Goal: Task Accomplishment & Management: Manage account settings

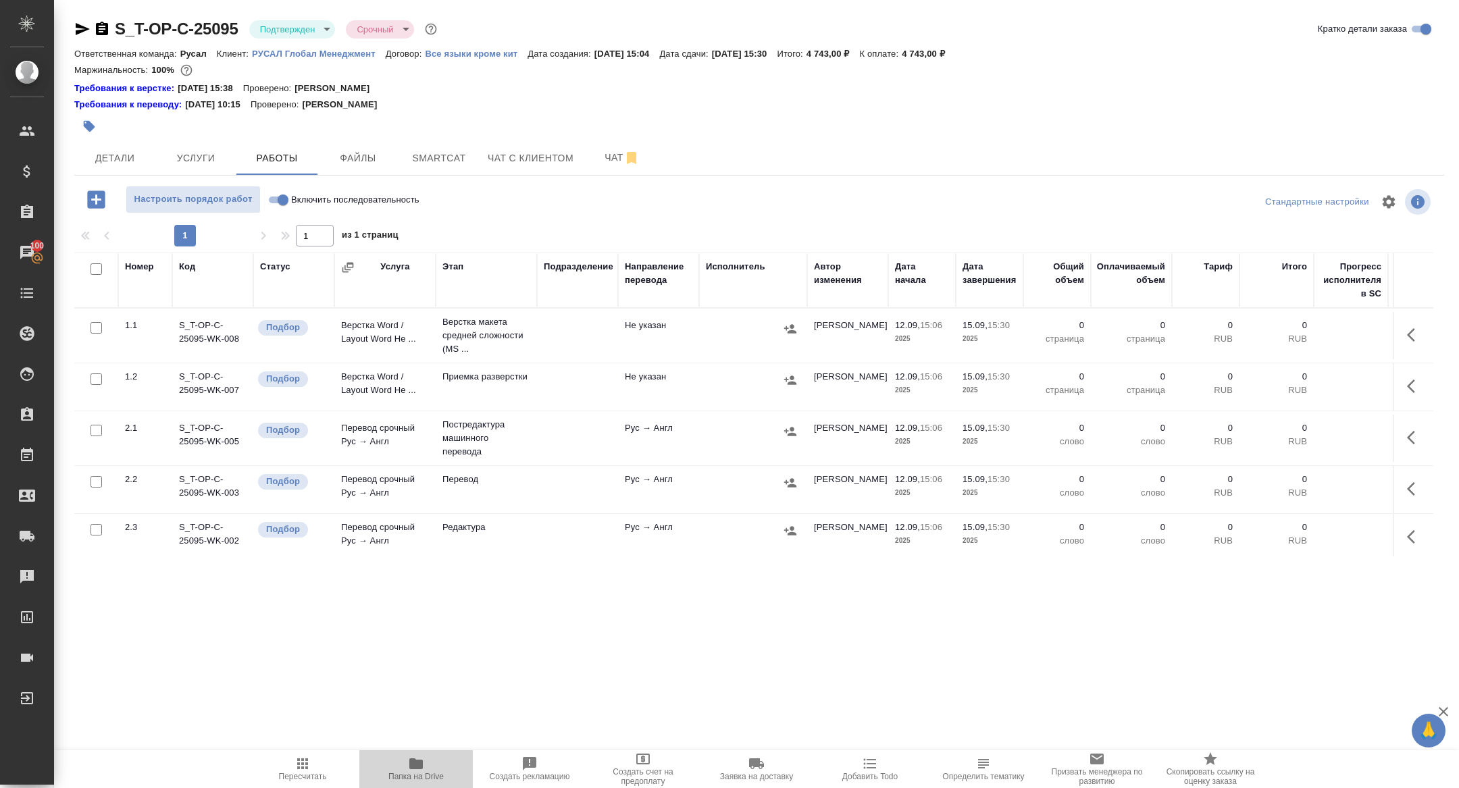
click at [405, 762] on span "Папка на Drive" at bounding box center [415, 769] width 97 height 26
click at [102, 30] on icon "button" at bounding box center [102, 29] width 12 height 14
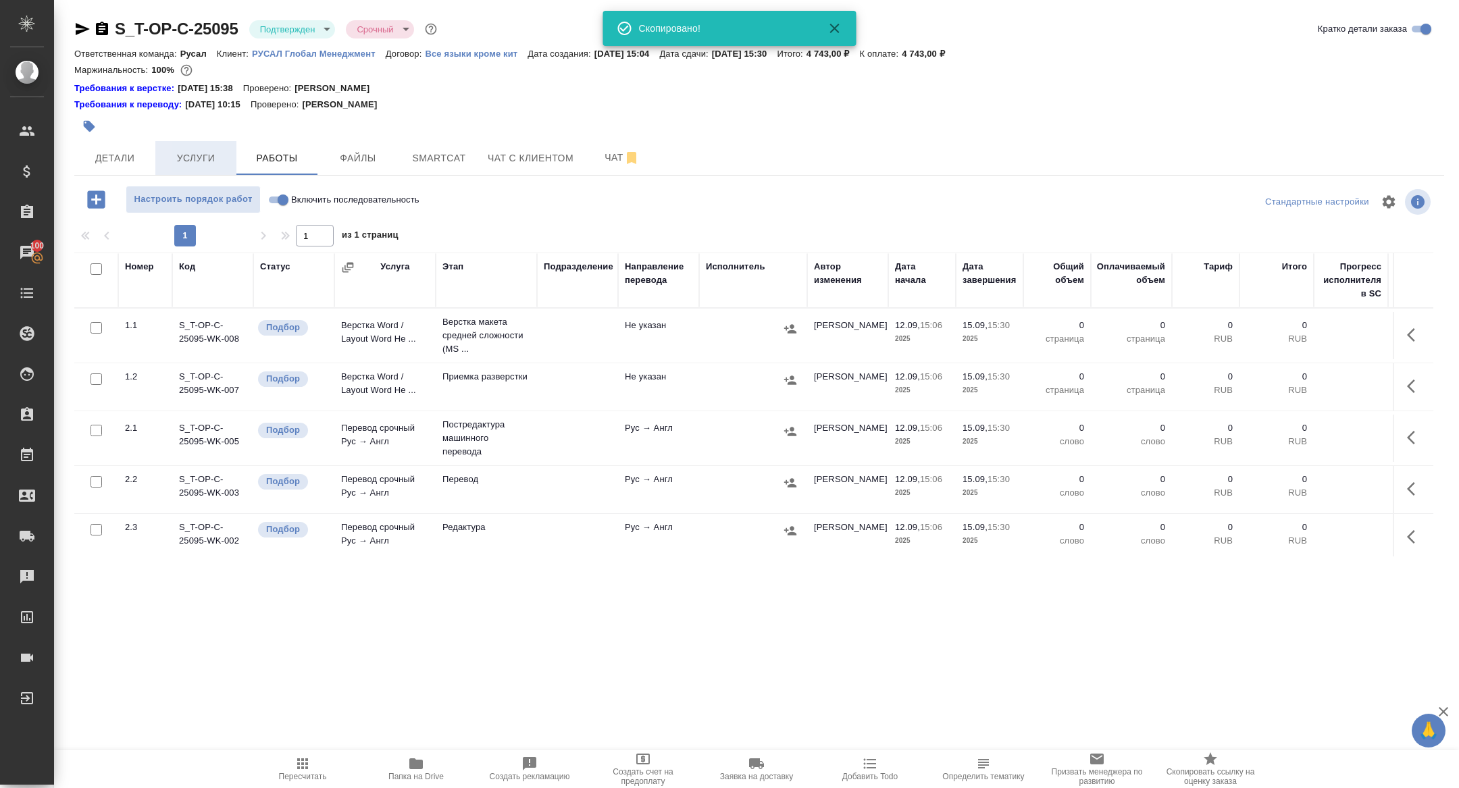
click at [205, 159] on span "Услуги" at bounding box center [195, 158] width 65 height 17
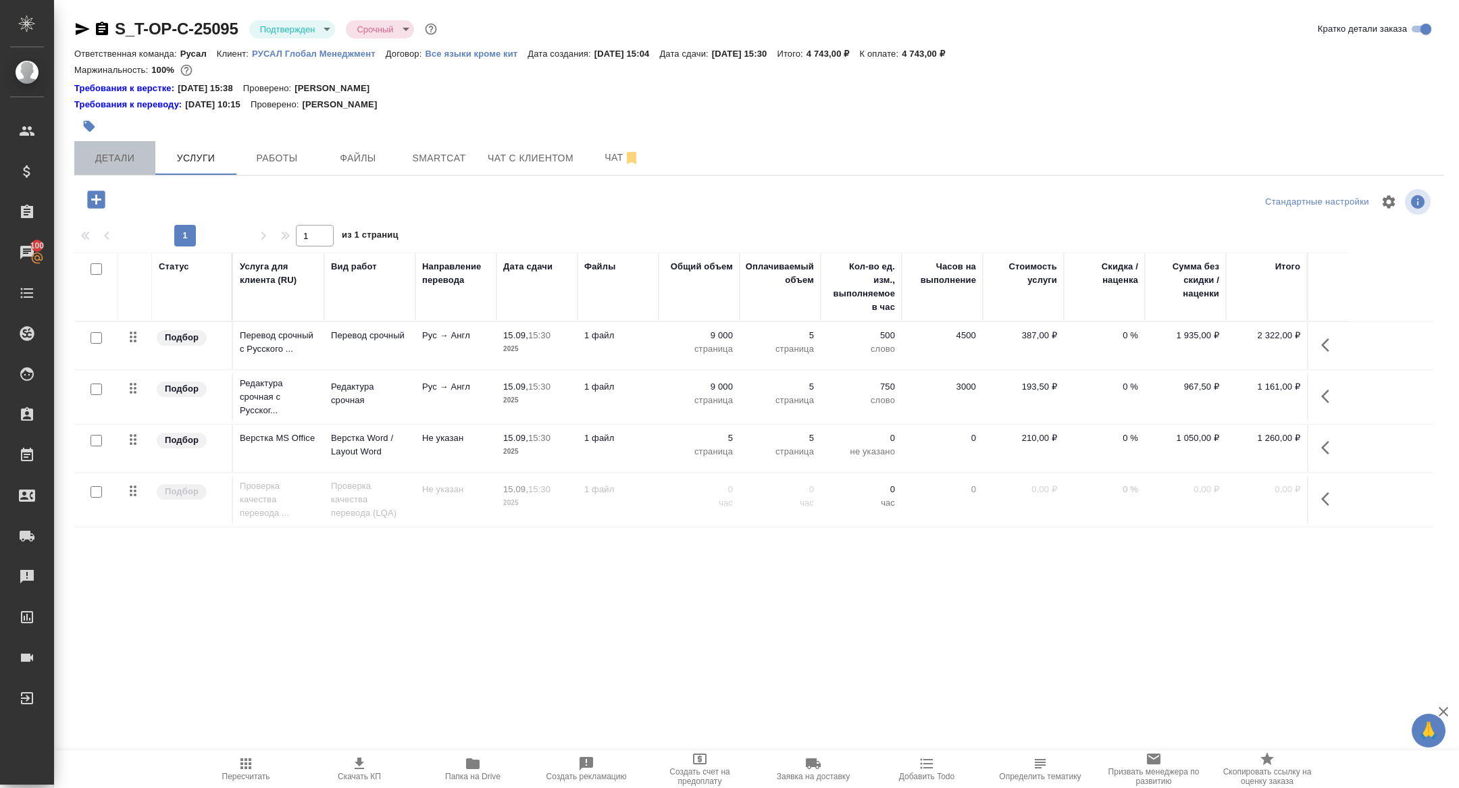
click at [114, 168] on button "Детали" at bounding box center [114, 158] width 81 height 34
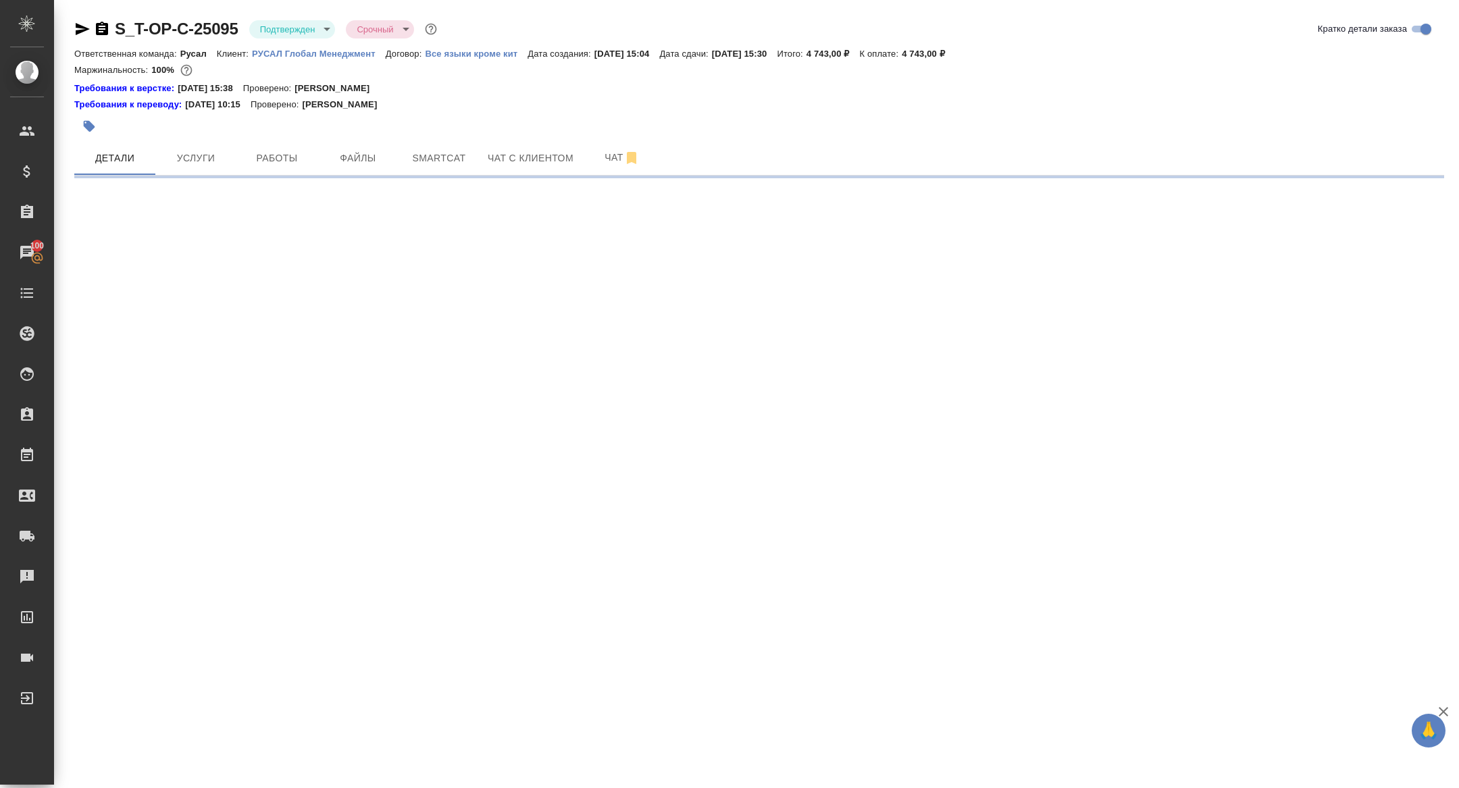
select select "RU"
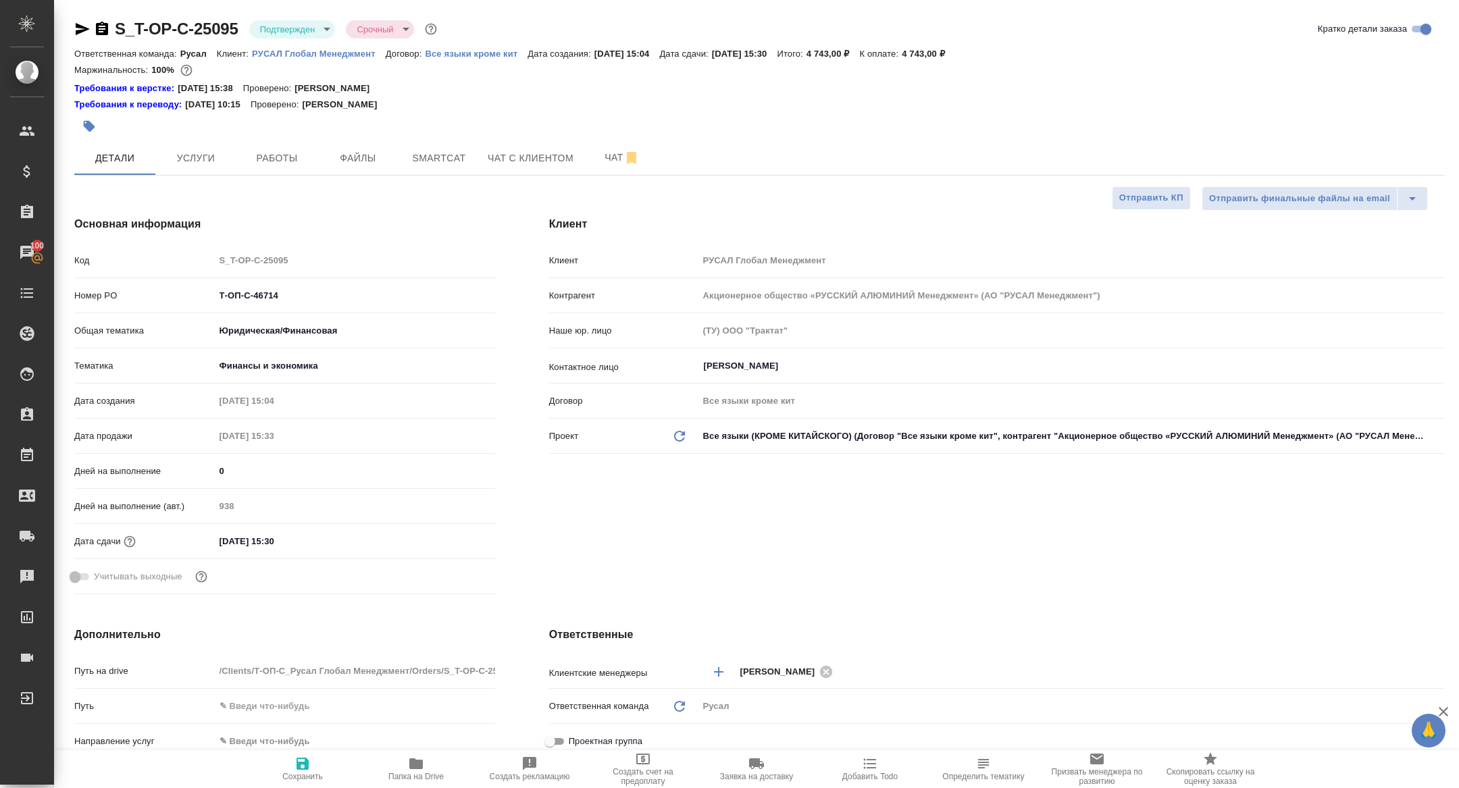
type textarea "x"
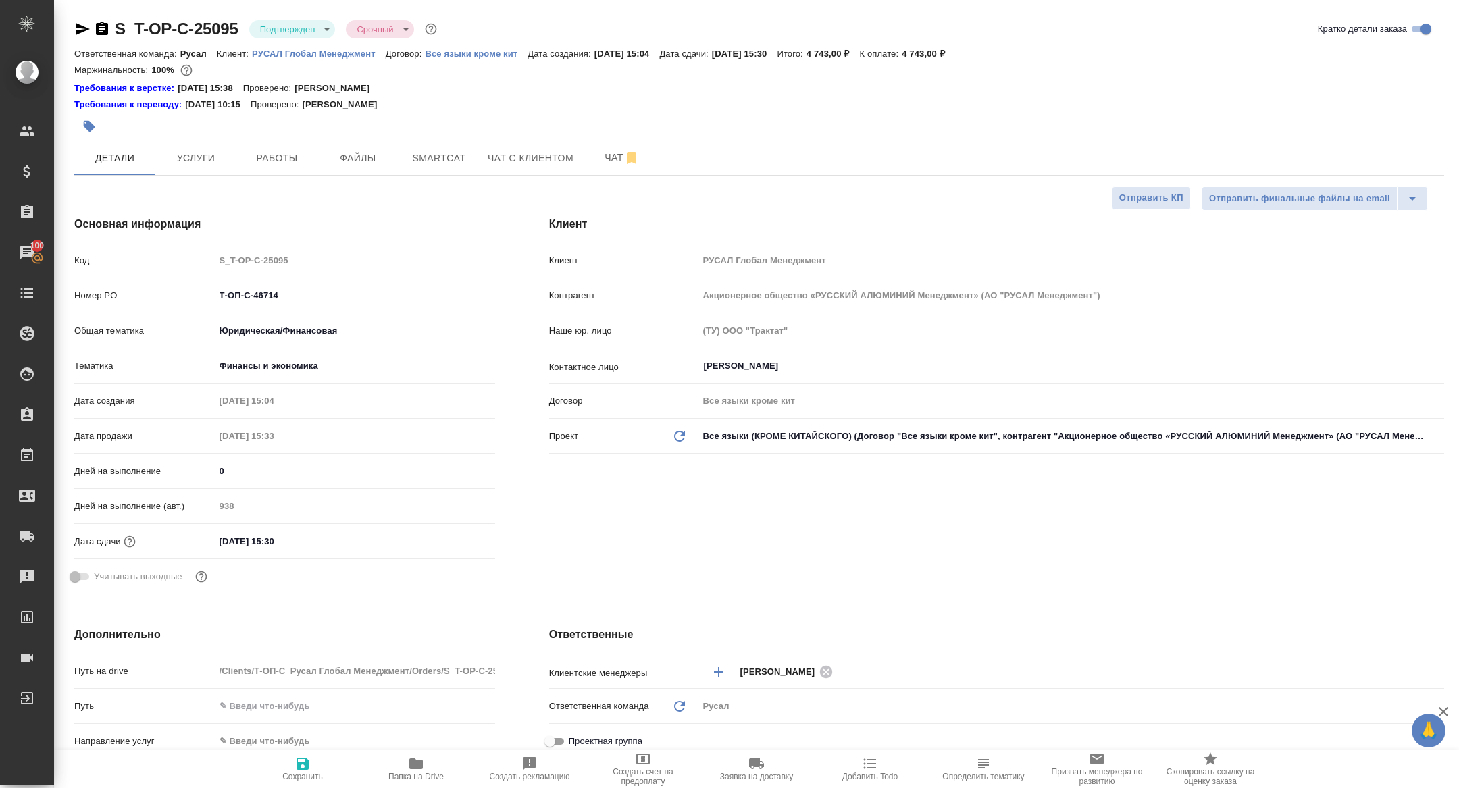
type textarea "x"
click at [270, 144] on button "Работы" at bounding box center [276, 158] width 81 height 34
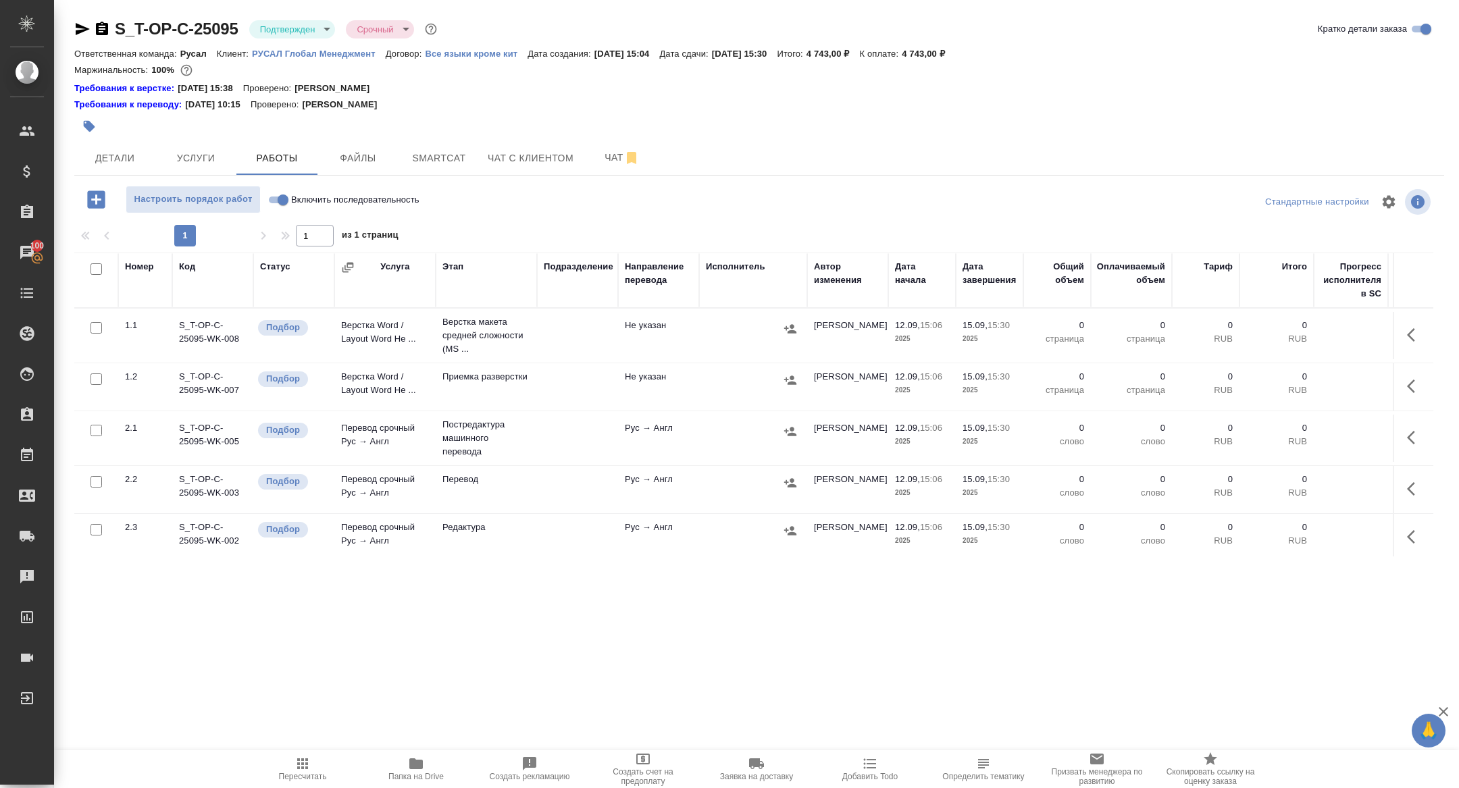
click at [97, 271] on input "checkbox" at bounding box center [96, 268] width 11 height 11
checkbox input "true"
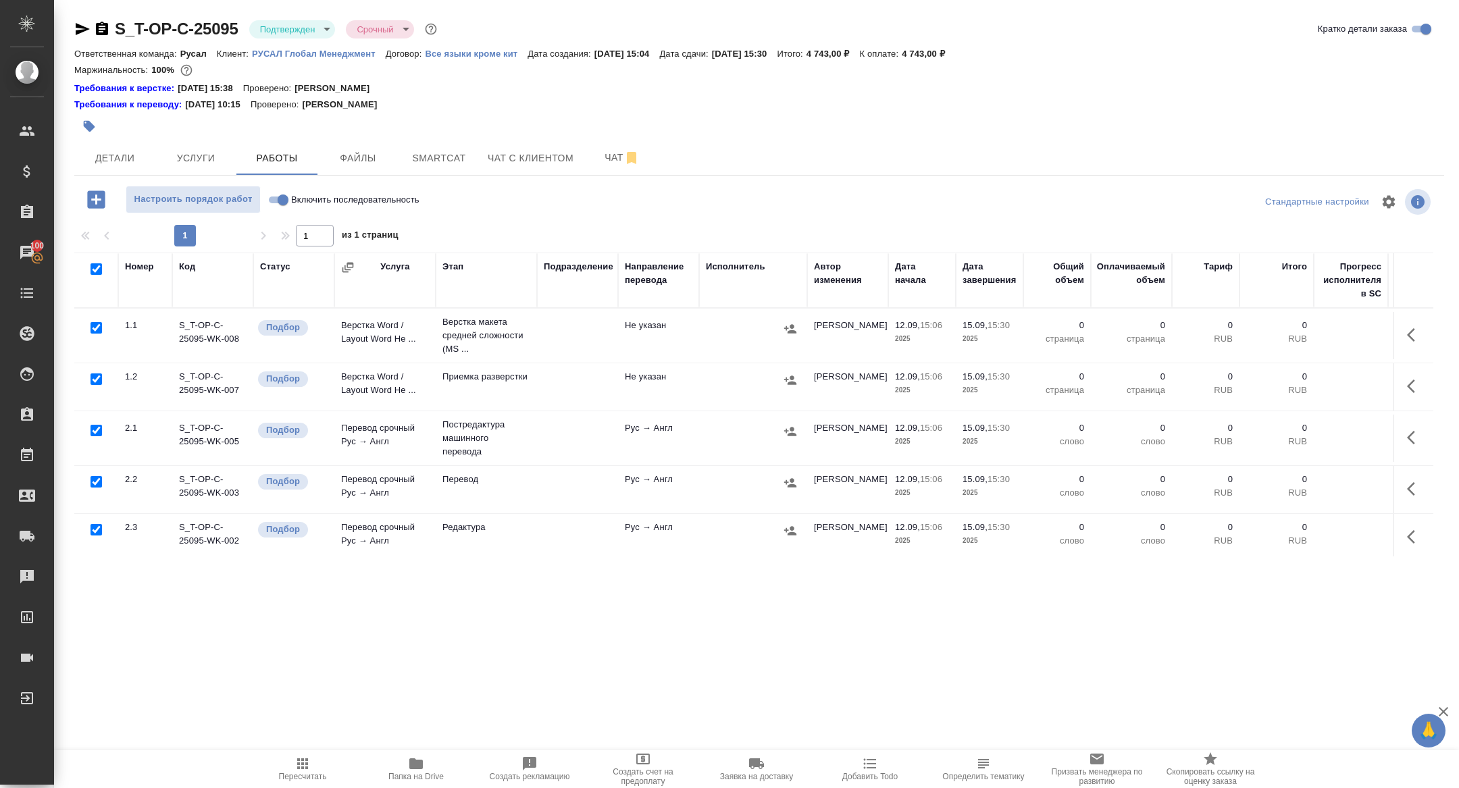
checkbox input "true"
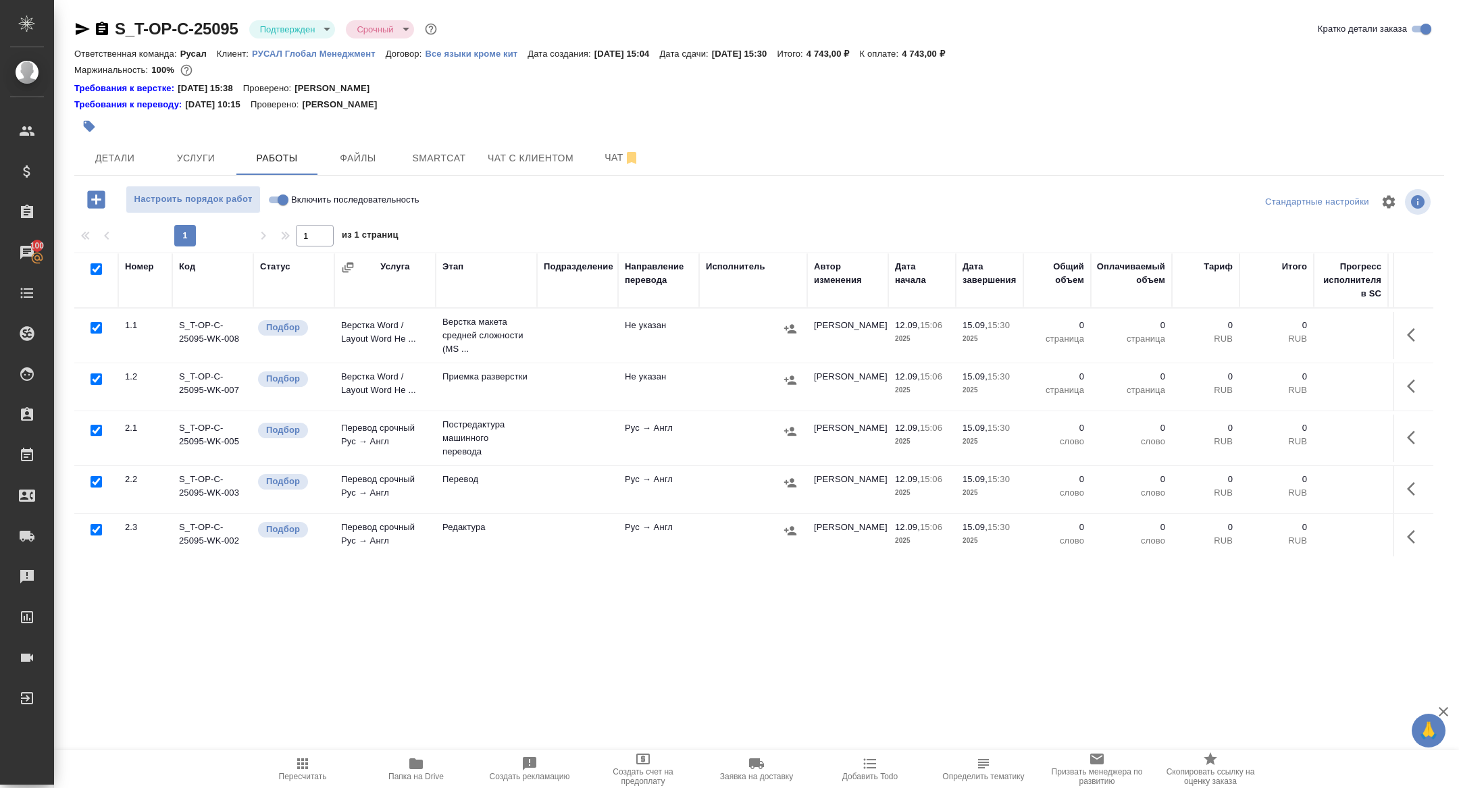
checkbox input "true"
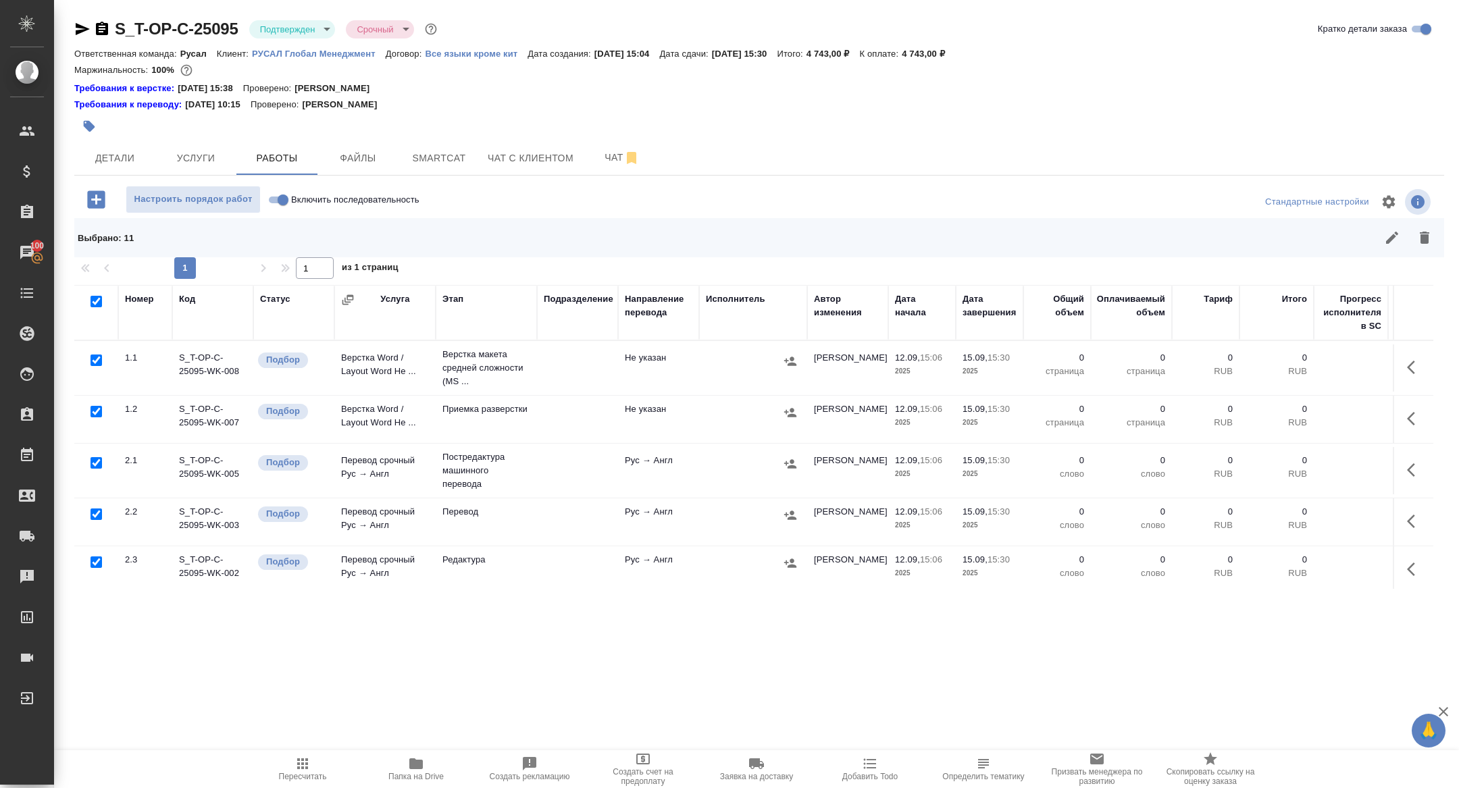
click at [282, 199] on input "Включить последовательность" at bounding box center [283, 200] width 49 height 16
checkbox input "true"
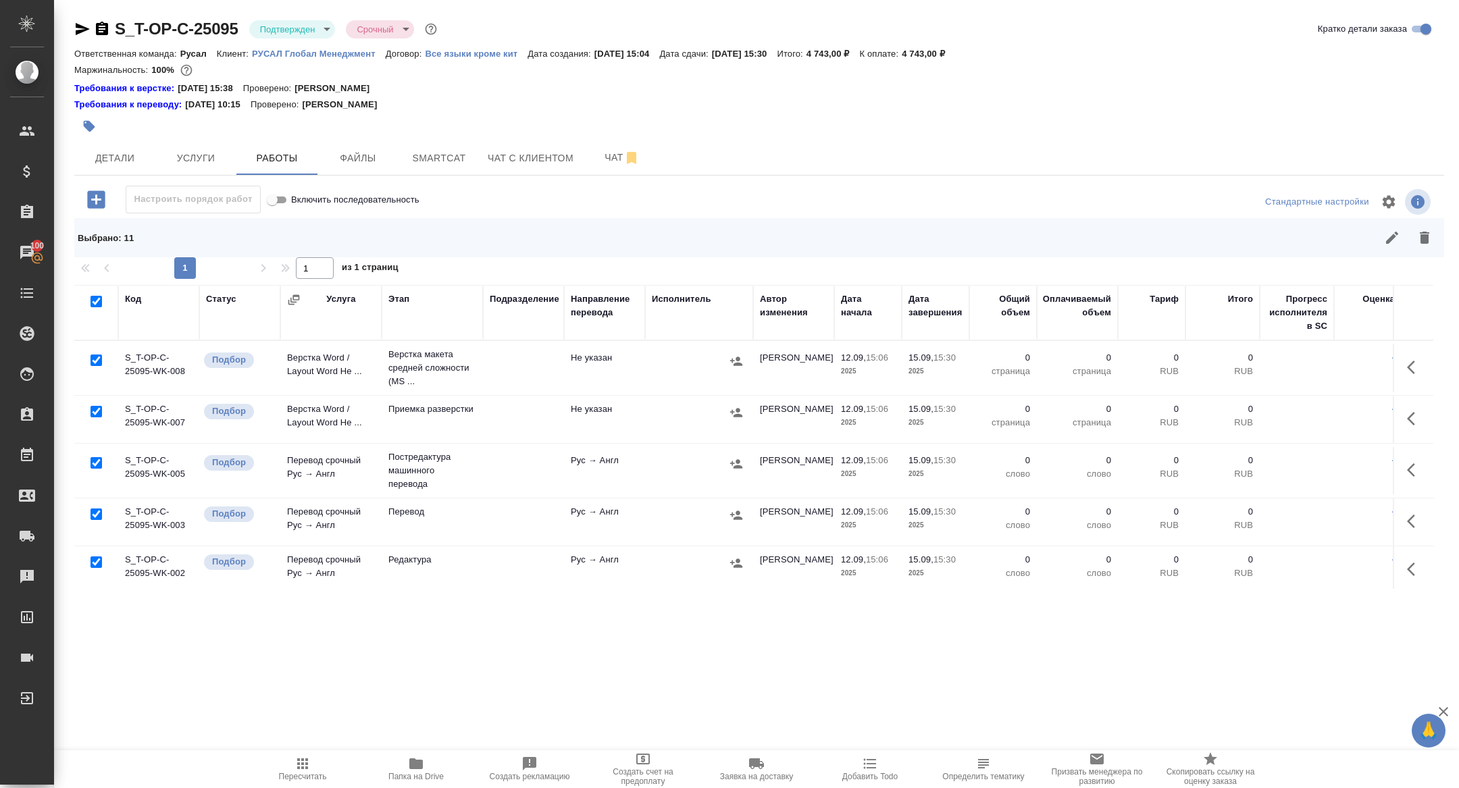
click at [96, 462] on input "checkbox" at bounding box center [96, 462] width 11 height 11
checkbox input "false"
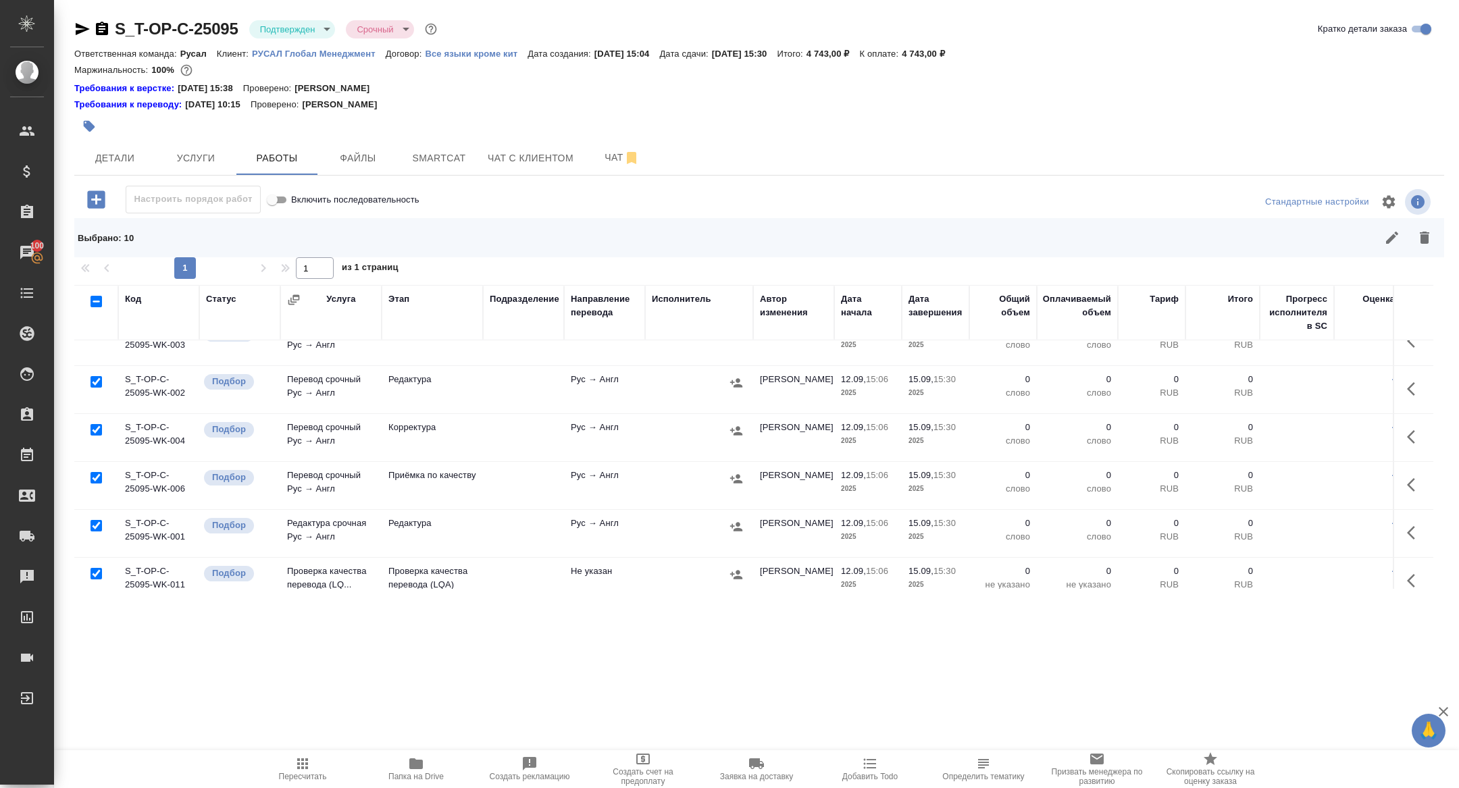
scroll to position [197, 0]
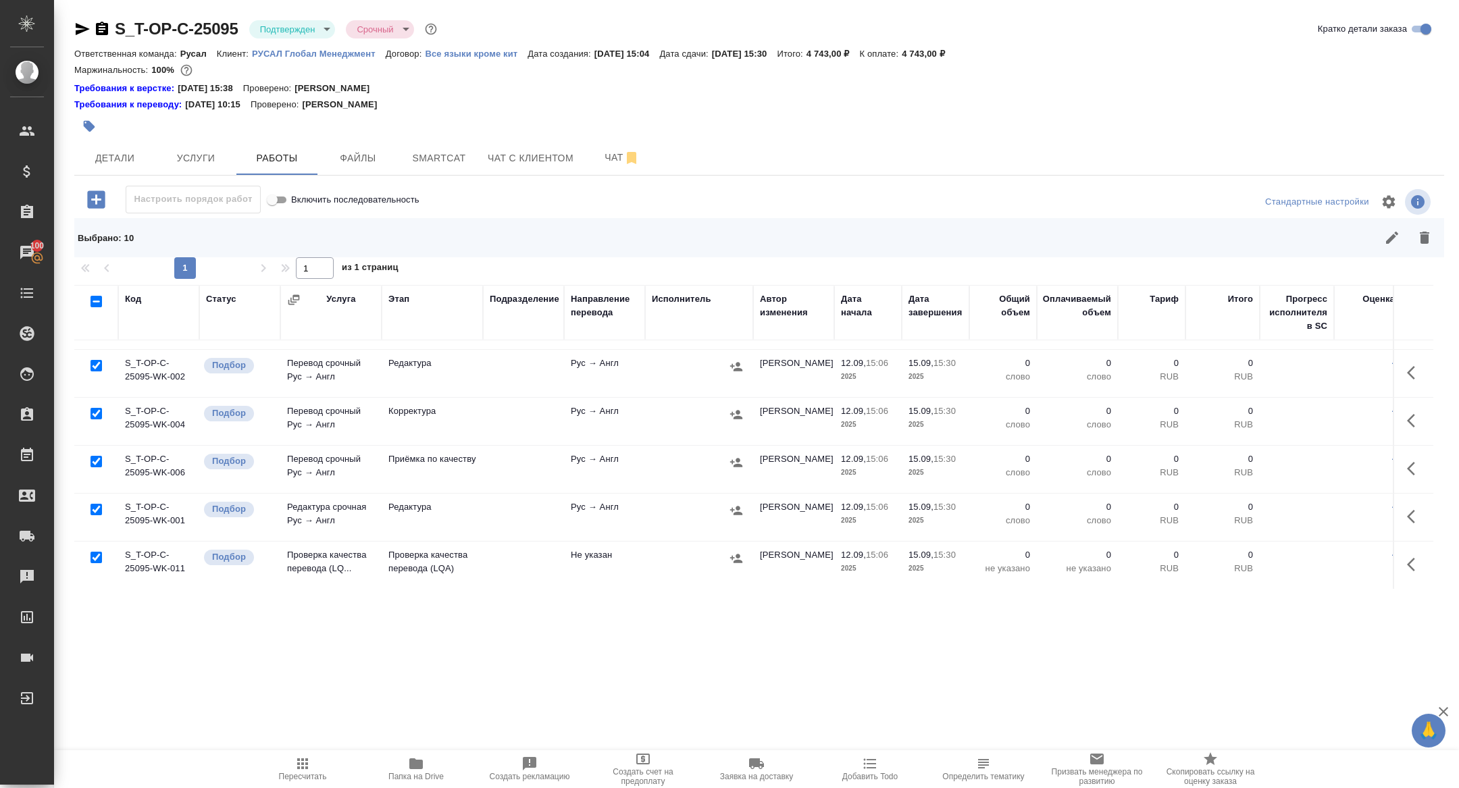
click at [94, 365] on input "checkbox" at bounding box center [96, 365] width 11 height 11
checkbox input "false"
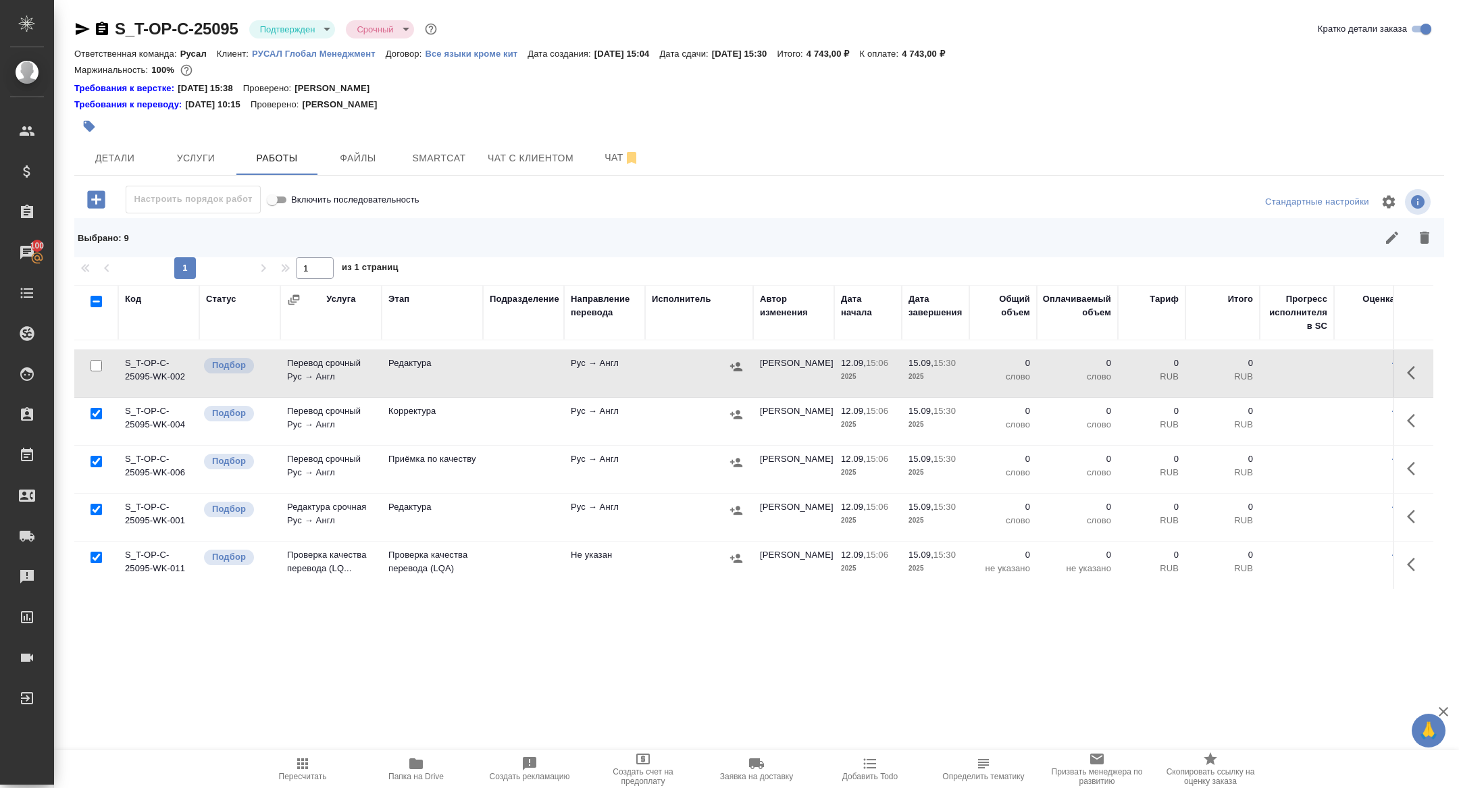
scroll to position [290, 0]
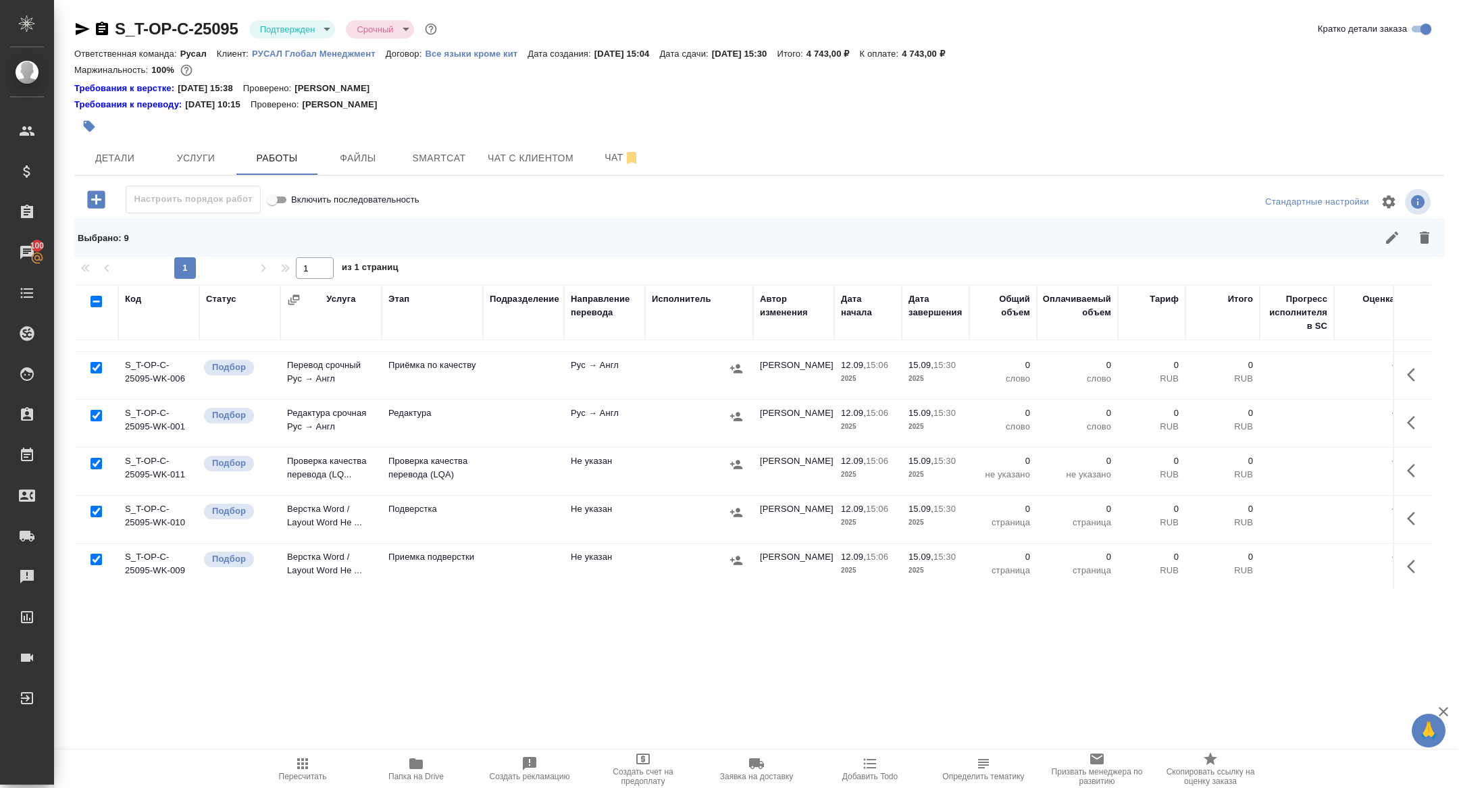
click at [99, 461] on input "checkbox" at bounding box center [96, 463] width 11 height 11
checkbox input "false"
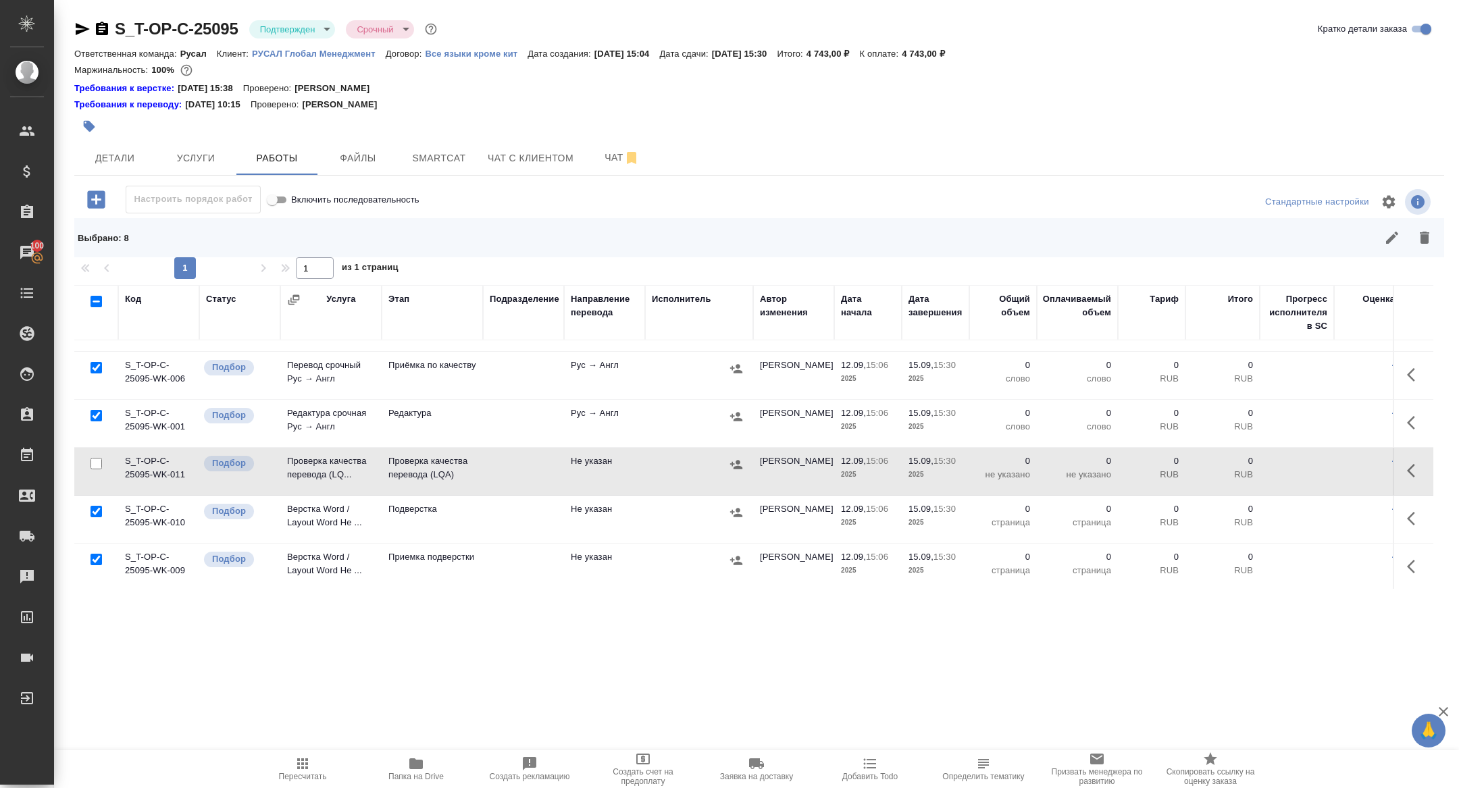
click at [97, 506] on input "checkbox" at bounding box center [96, 511] width 11 height 11
checkbox input "false"
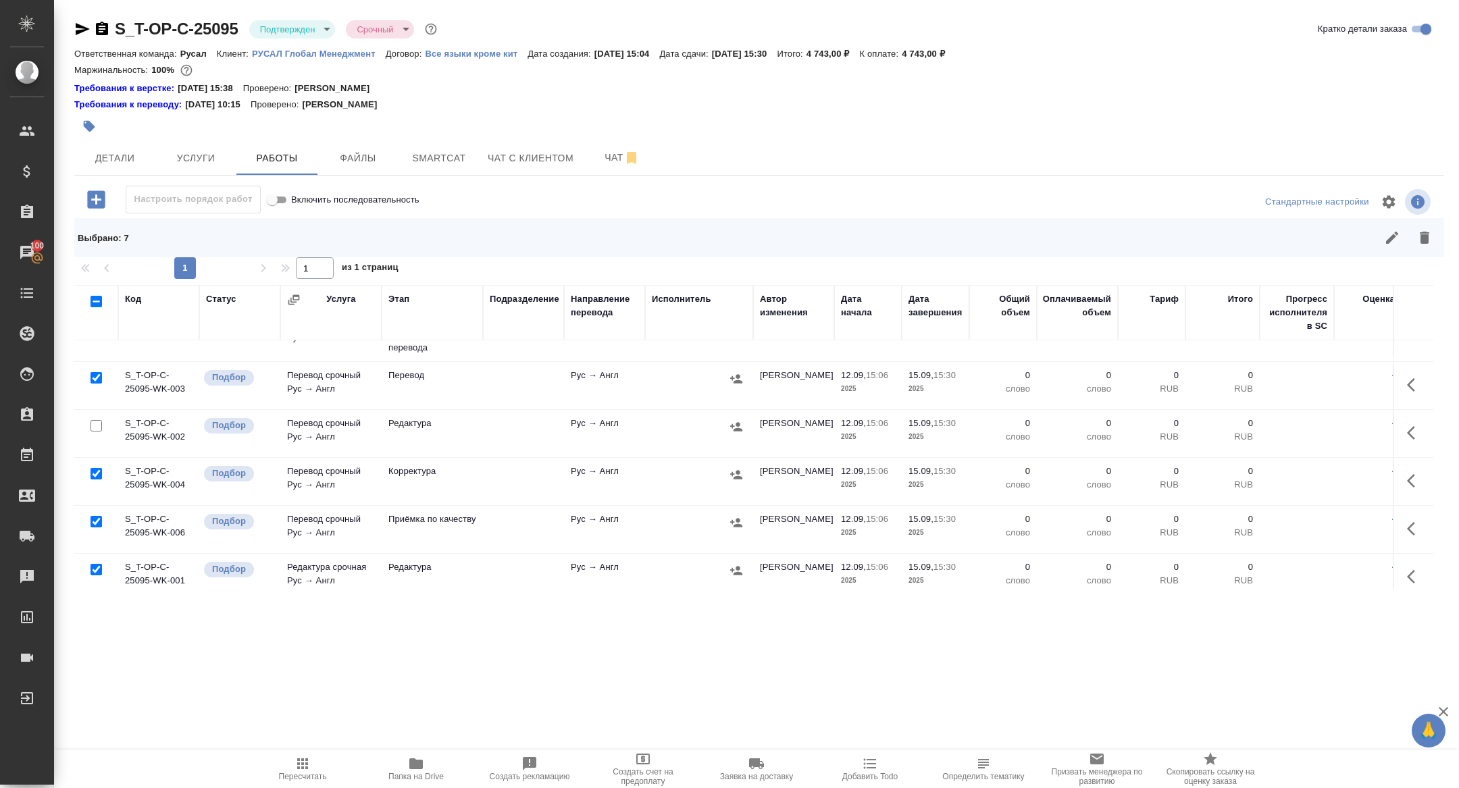
scroll to position [0, 0]
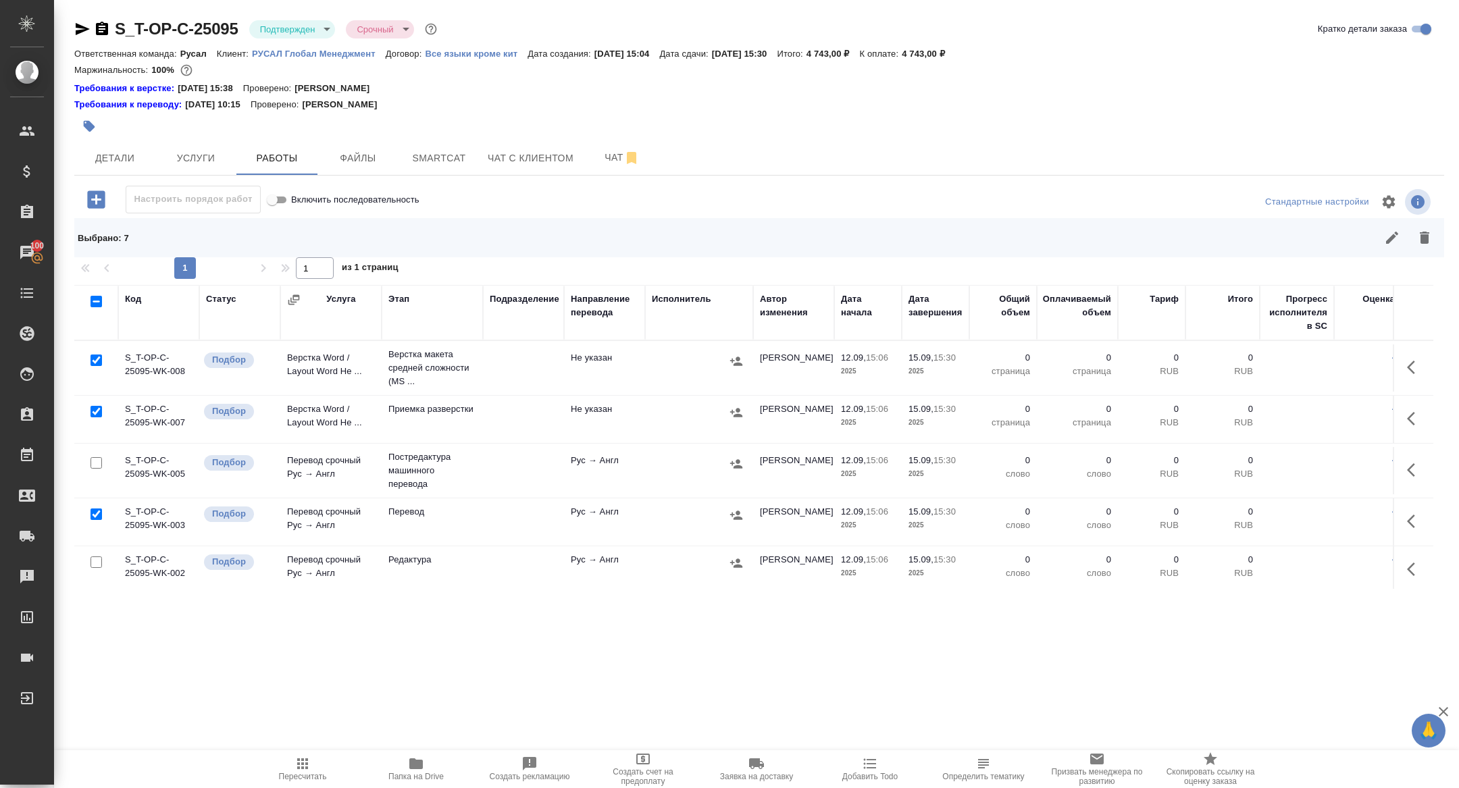
click at [97, 358] on input "checkbox" at bounding box center [96, 360] width 11 height 11
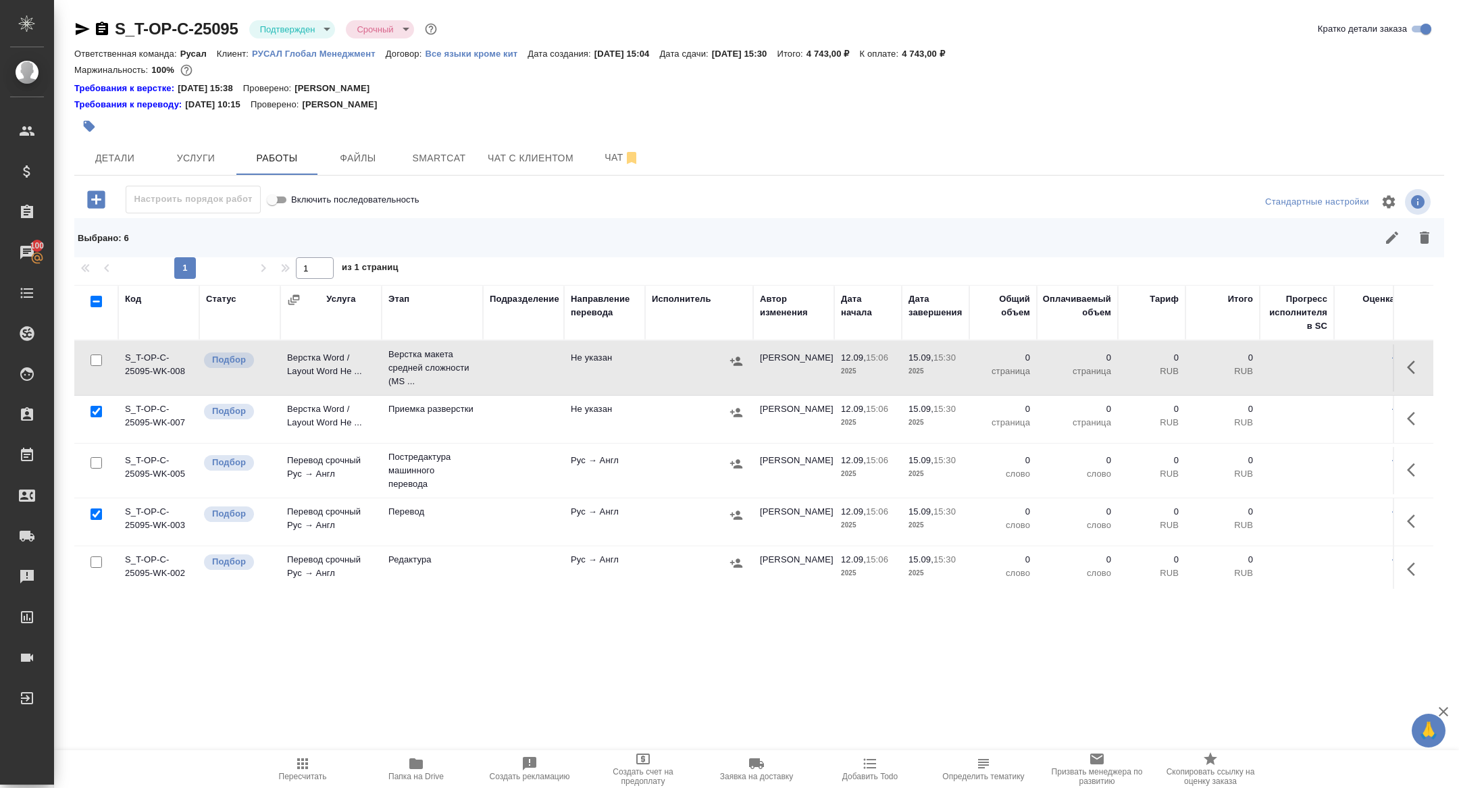
click at [99, 359] on input "checkbox" at bounding box center [96, 360] width 11 height 11
checkbox input "true"
click at [1421, 238] on icon "button" at bounding box center [1424, 238] width 9 height 12
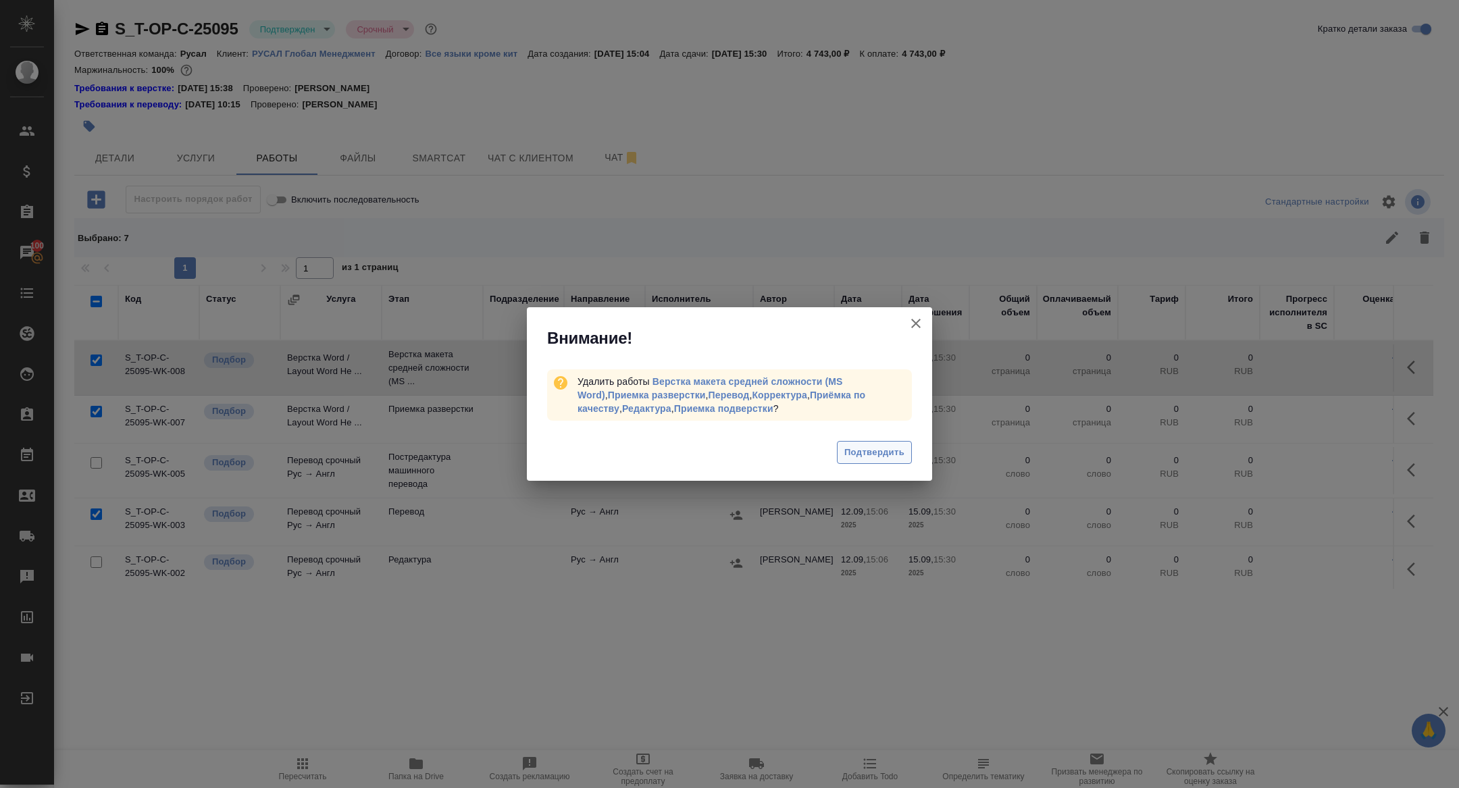
click at [867, 449] on span "Подтвердить" at bounding box center [874, 453] width 60 height 16
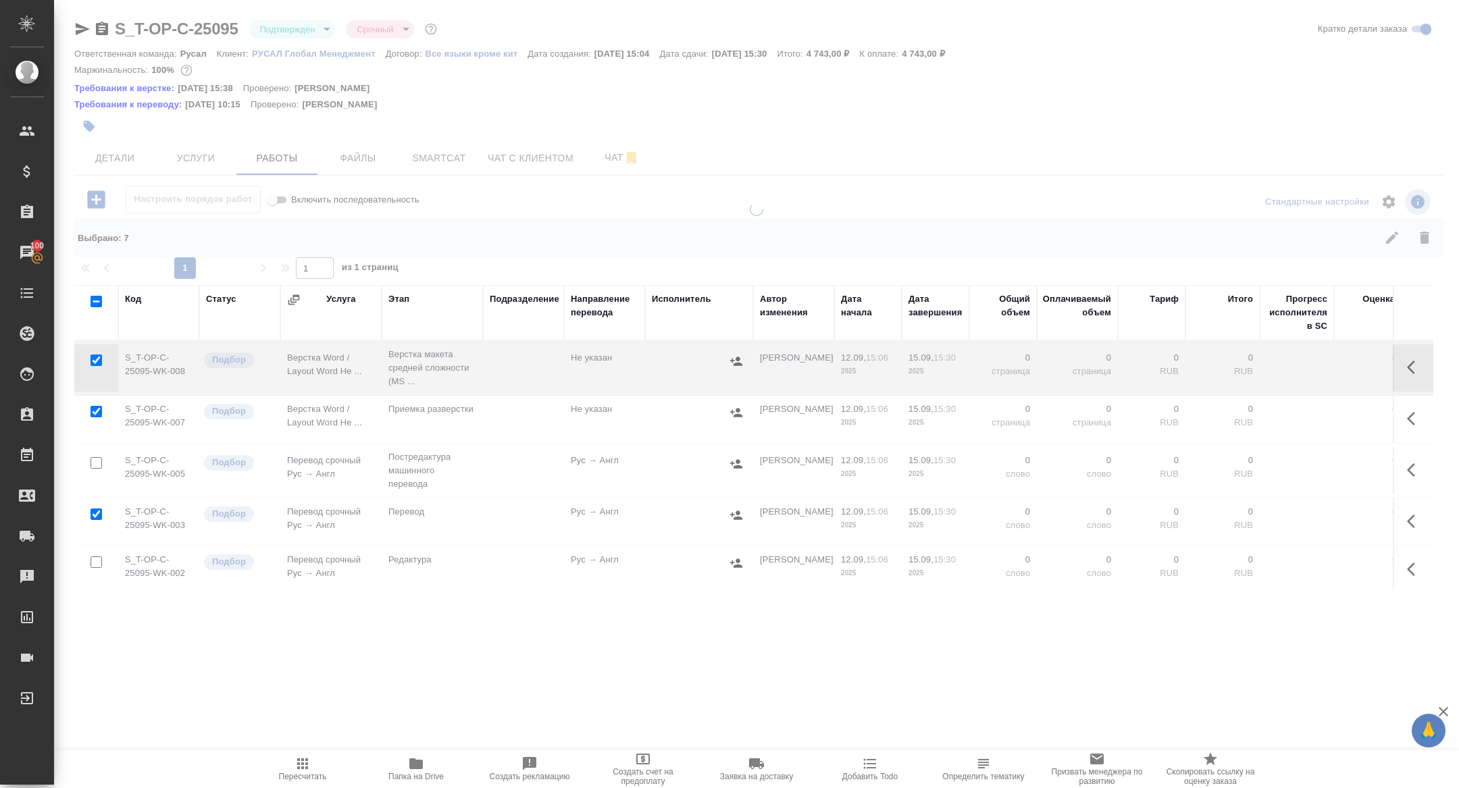
click at [420, 769] on icon "button" at bounding box center [416, 764] width 14 height 11
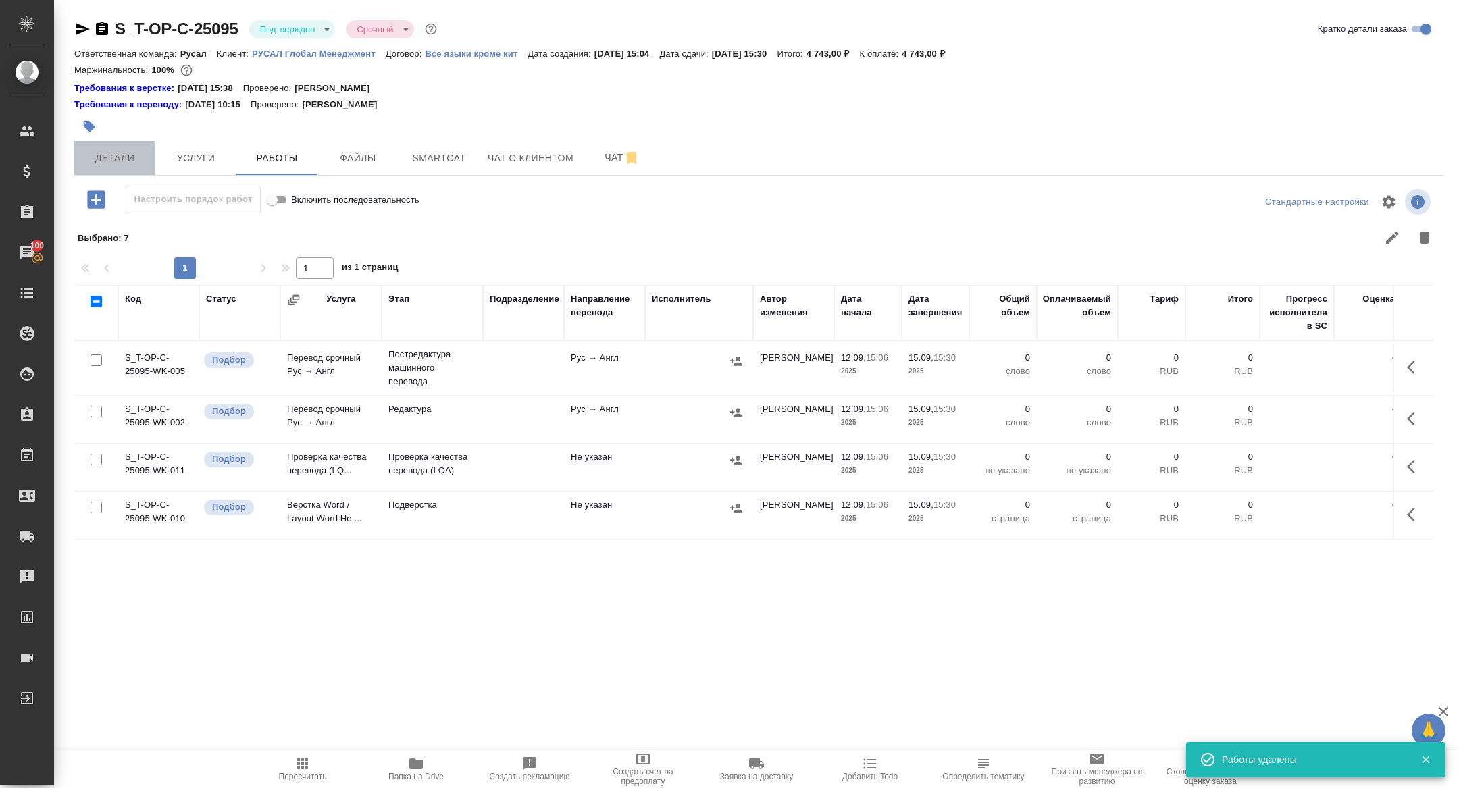
click at [120, 161] on span "Детали" at bounding box center [114, 158] width 65 height 17
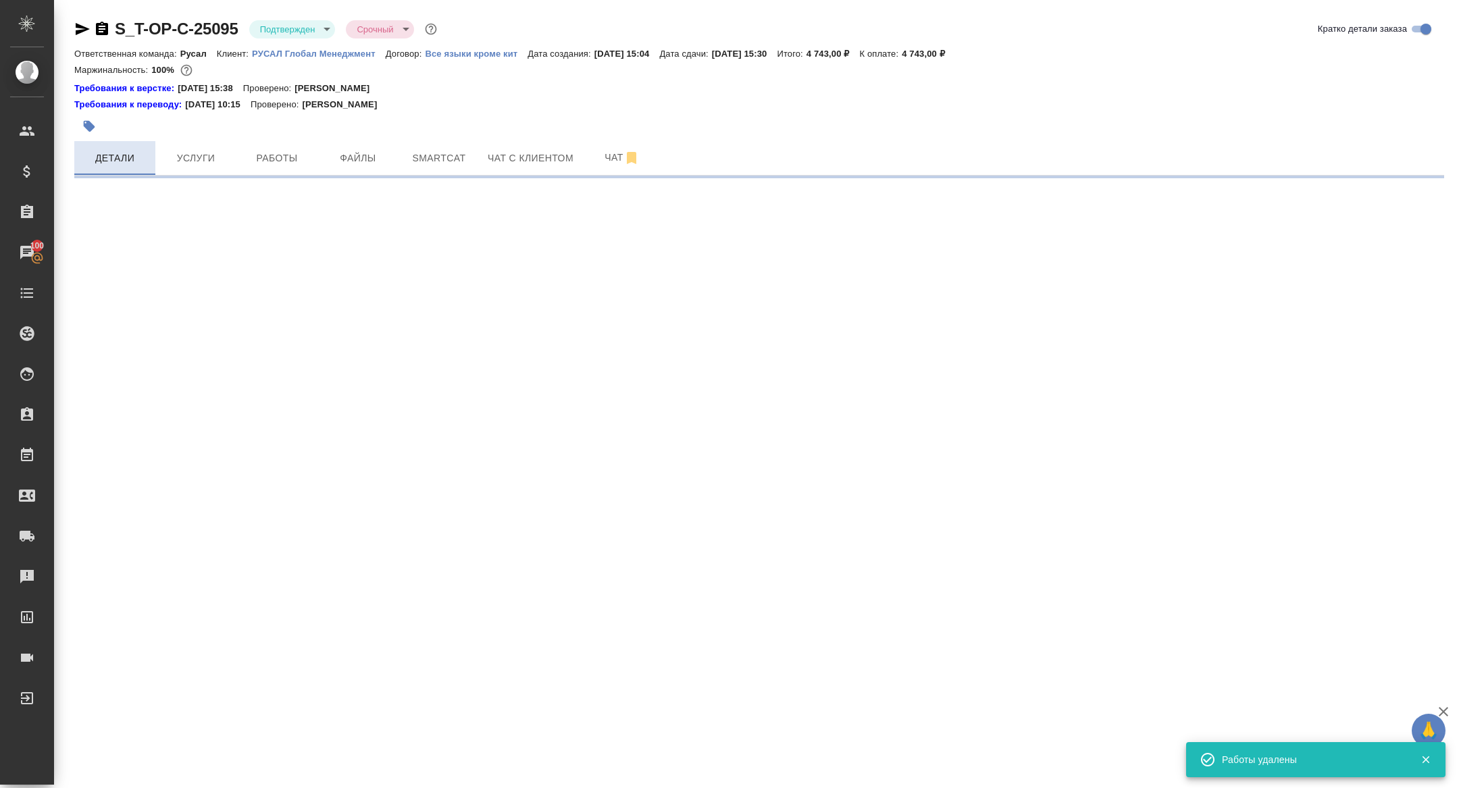
select select "RU"
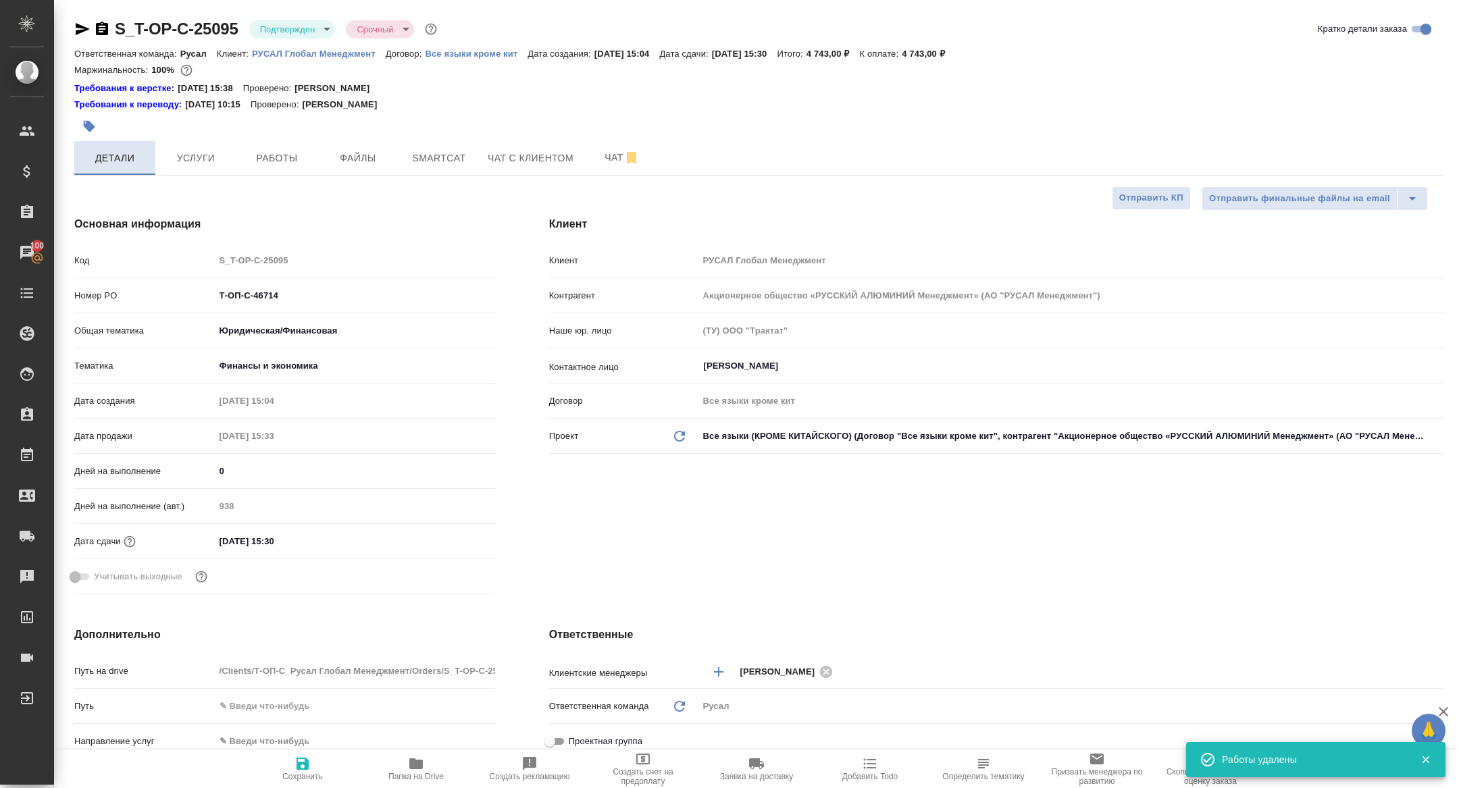
type textarea "x"
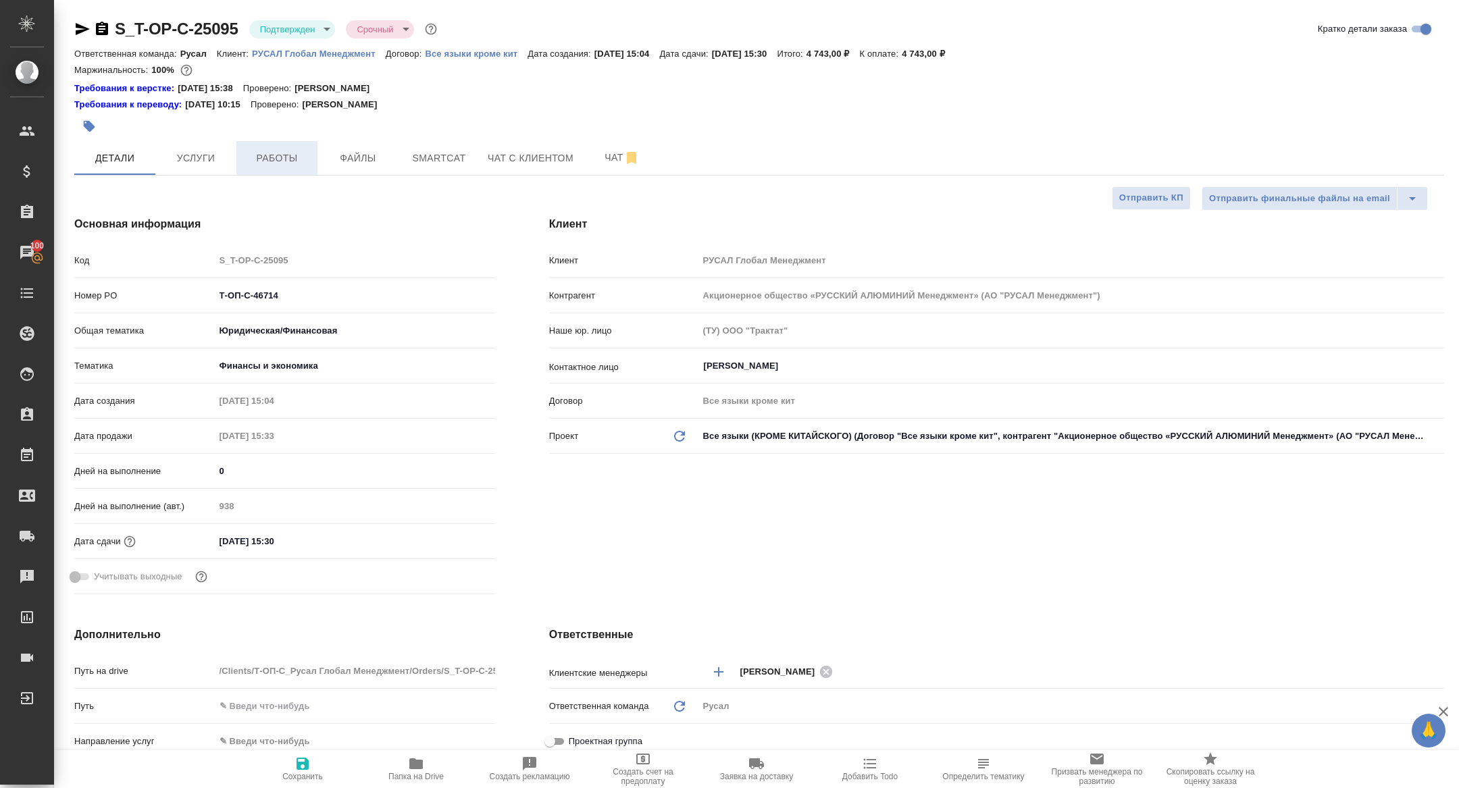
click at [295, 151] on span "Работы" at bounding box center [277, 158] width 65 height 17
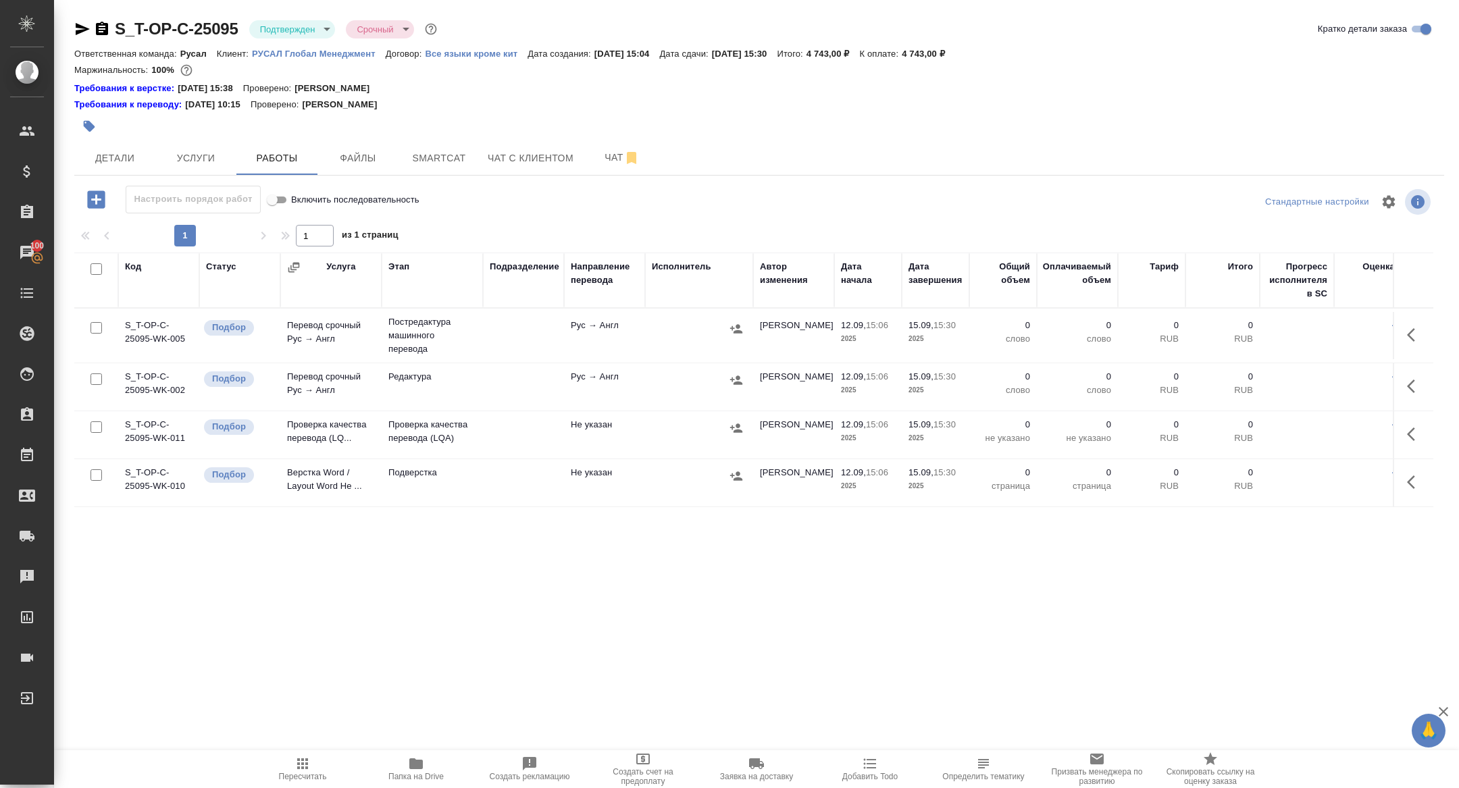
click at [313, 421] on td "Проверка качества перевода (LQ..." at bounding box center [330, 434] width 101 height 47
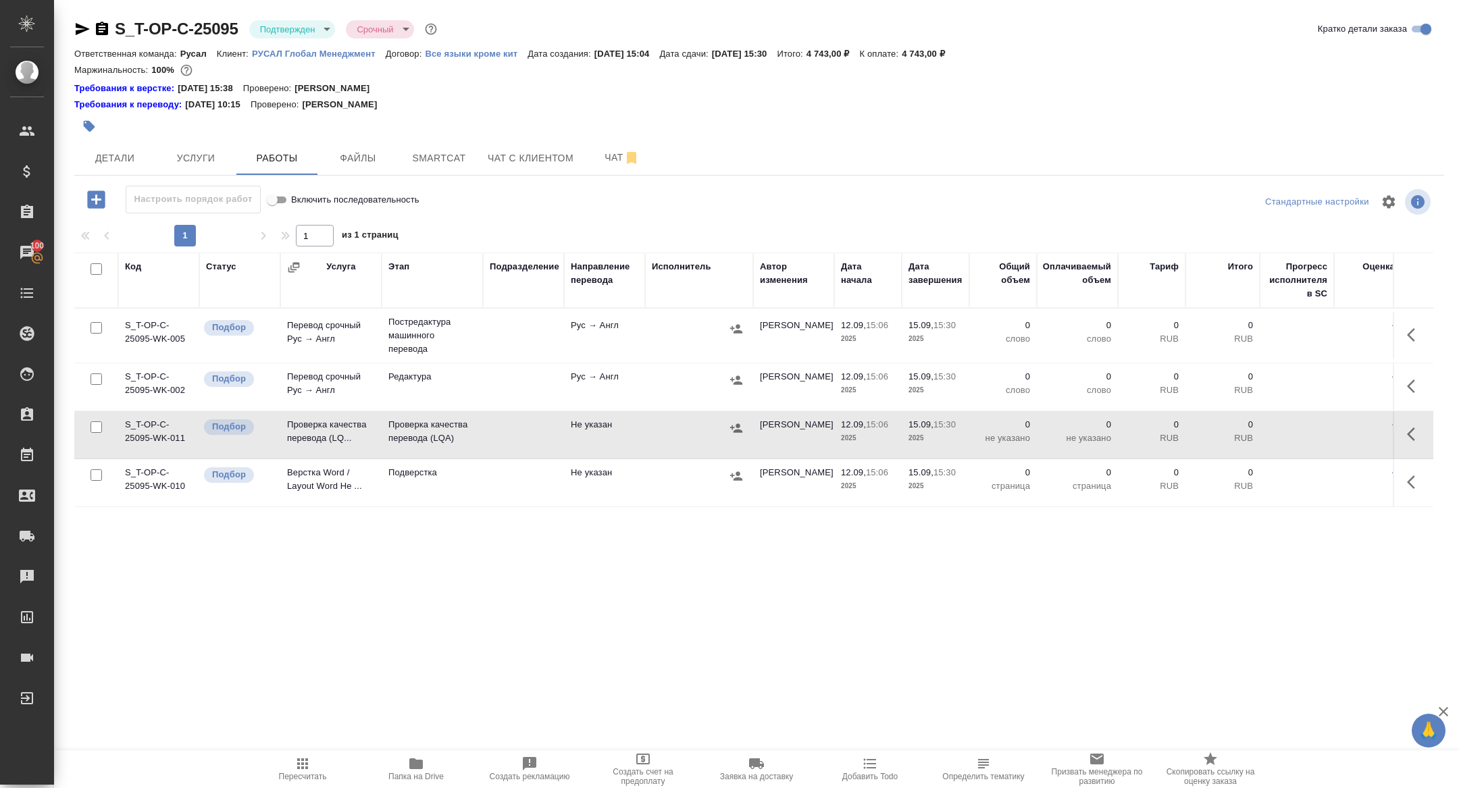
click at [1412, 336] on icon "button" at bounding box center [1415, 335] width 16 height 16
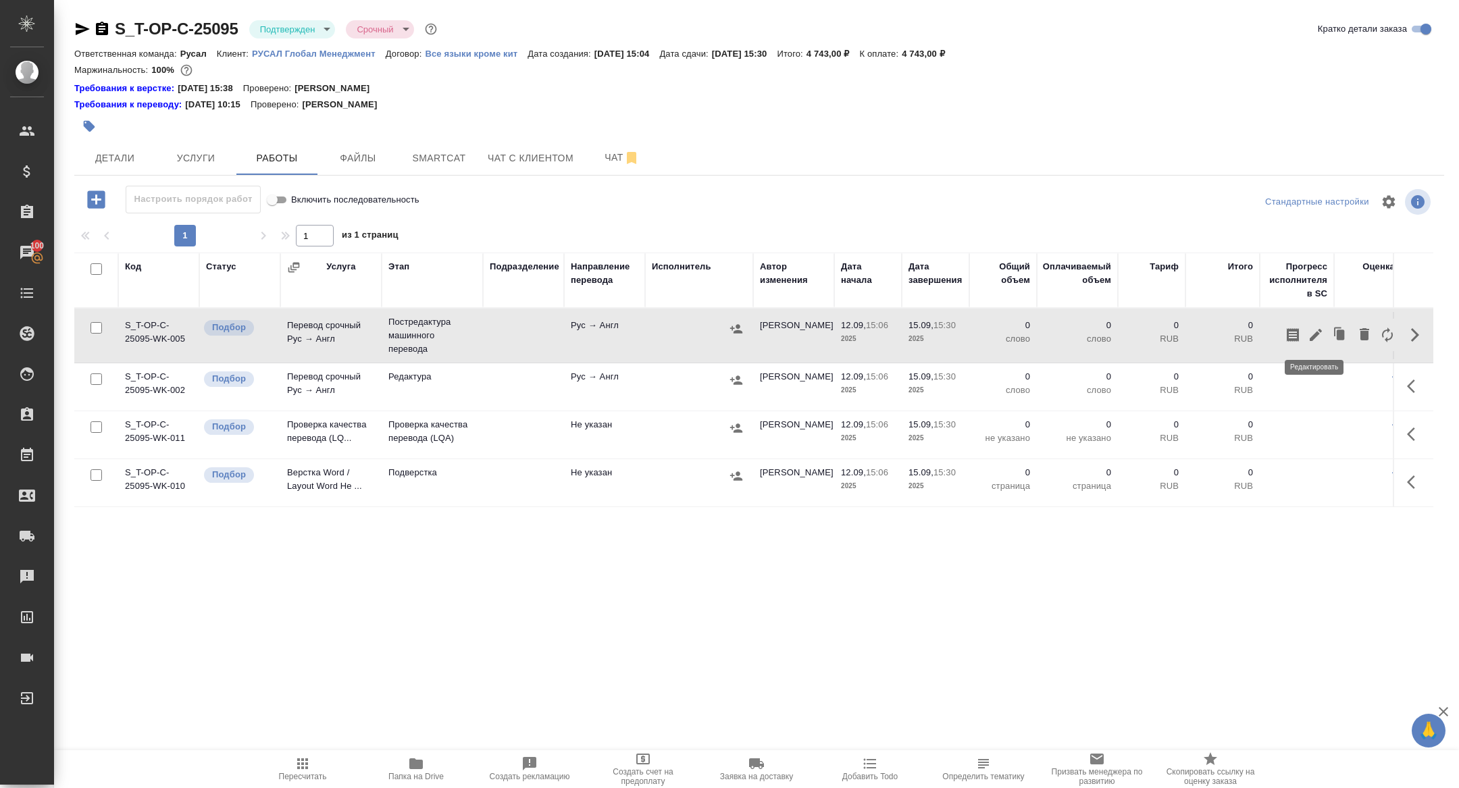
click at [1316, 336] on icon "button" at bounding box center [1316, 335] width 12 height 12
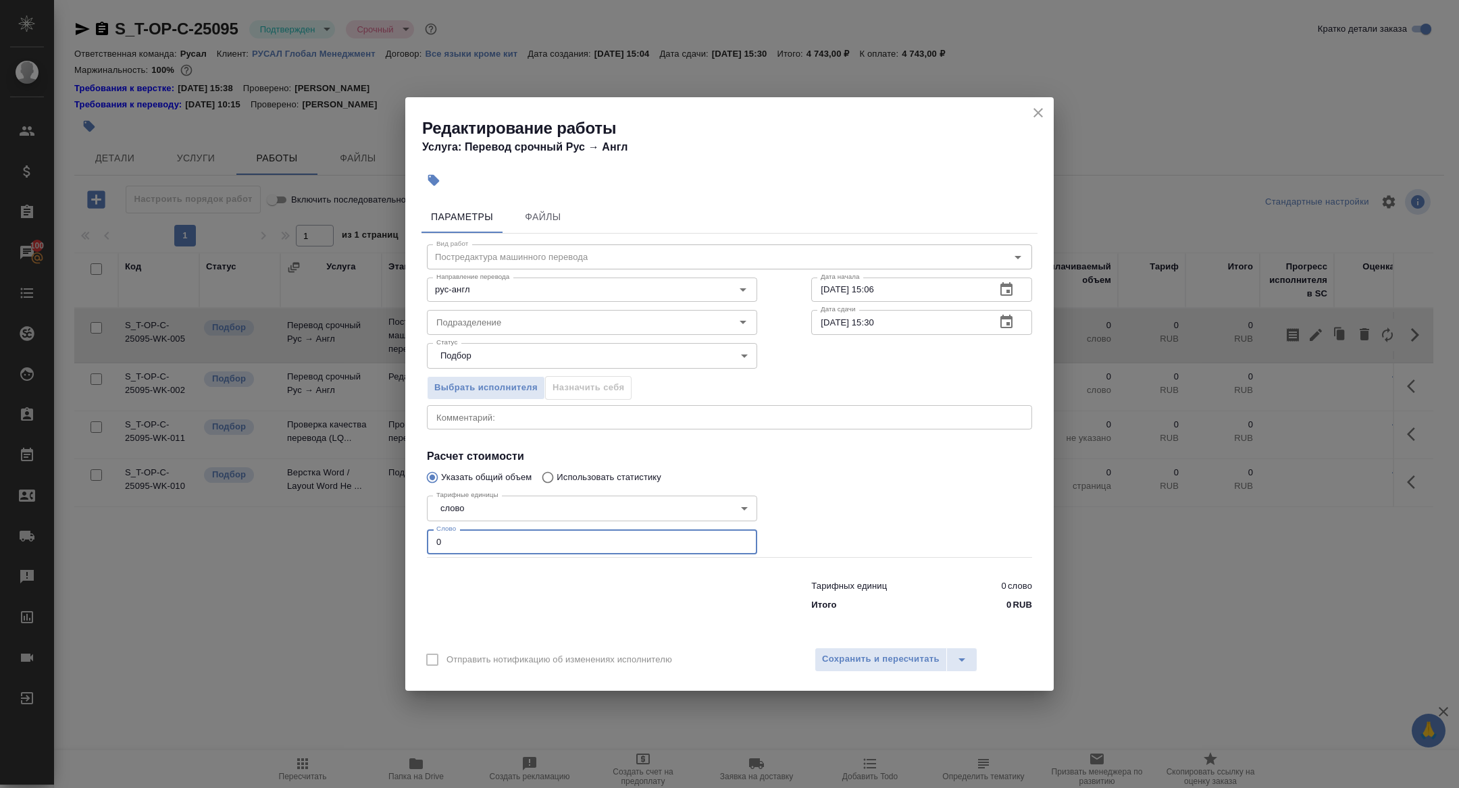
drag, startPoint x: 469, startPoint y: 540, endPoint x: 400, endPoint y: 540, distance: 69.6
click at [400, 540] on div "Редактирование работы Услуга: Перевод срочный Рус → Англ Параметры Файлы Вид ра…" at bounding box center [729, 394] width 1459 height 788
type input "1100"
click at [1003, 322] on icon "button" at bounding box center [1006, 322] width 16 height 16
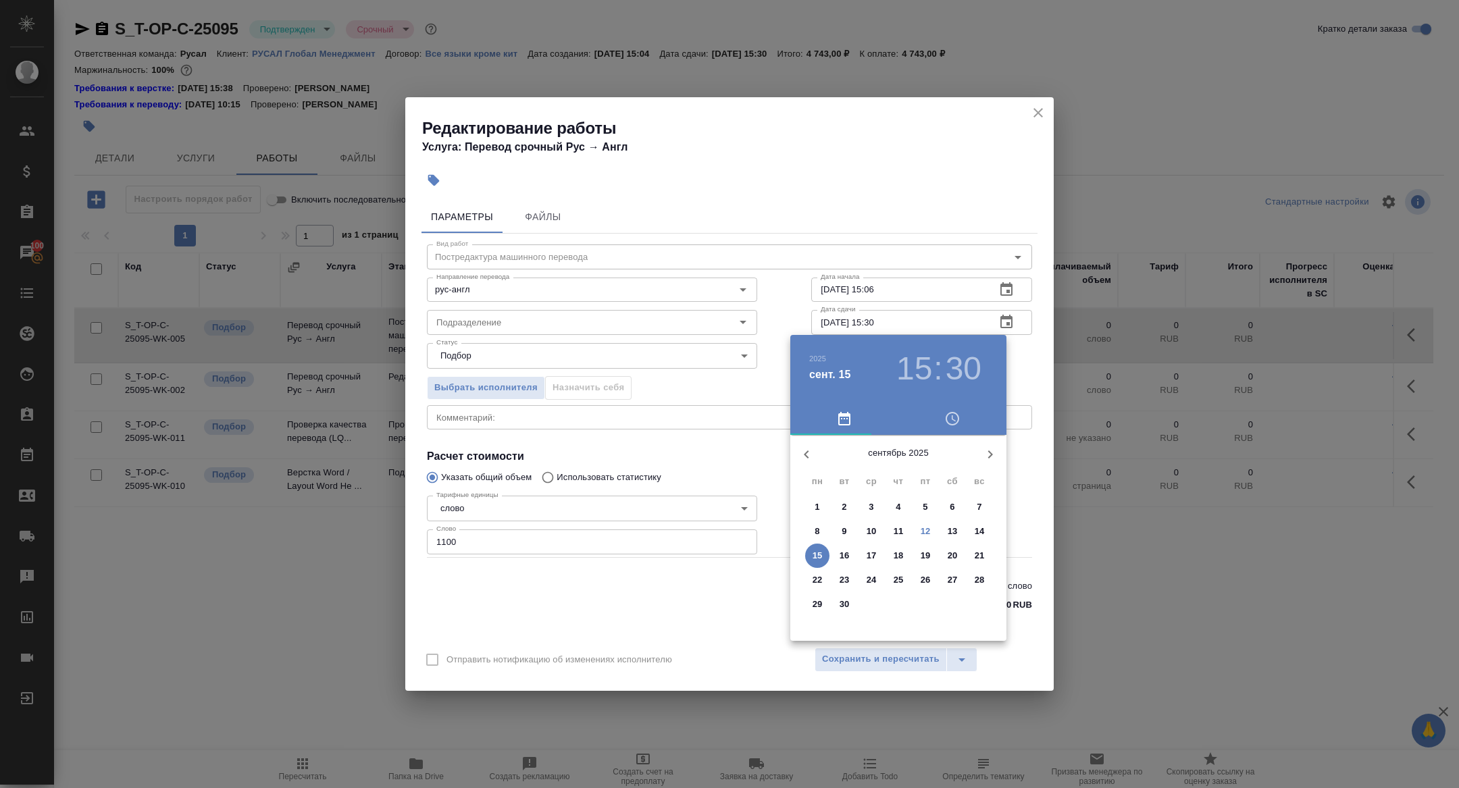
click at [976, 530] on p "14" at bounding box center [980, 532] width 10 height 14
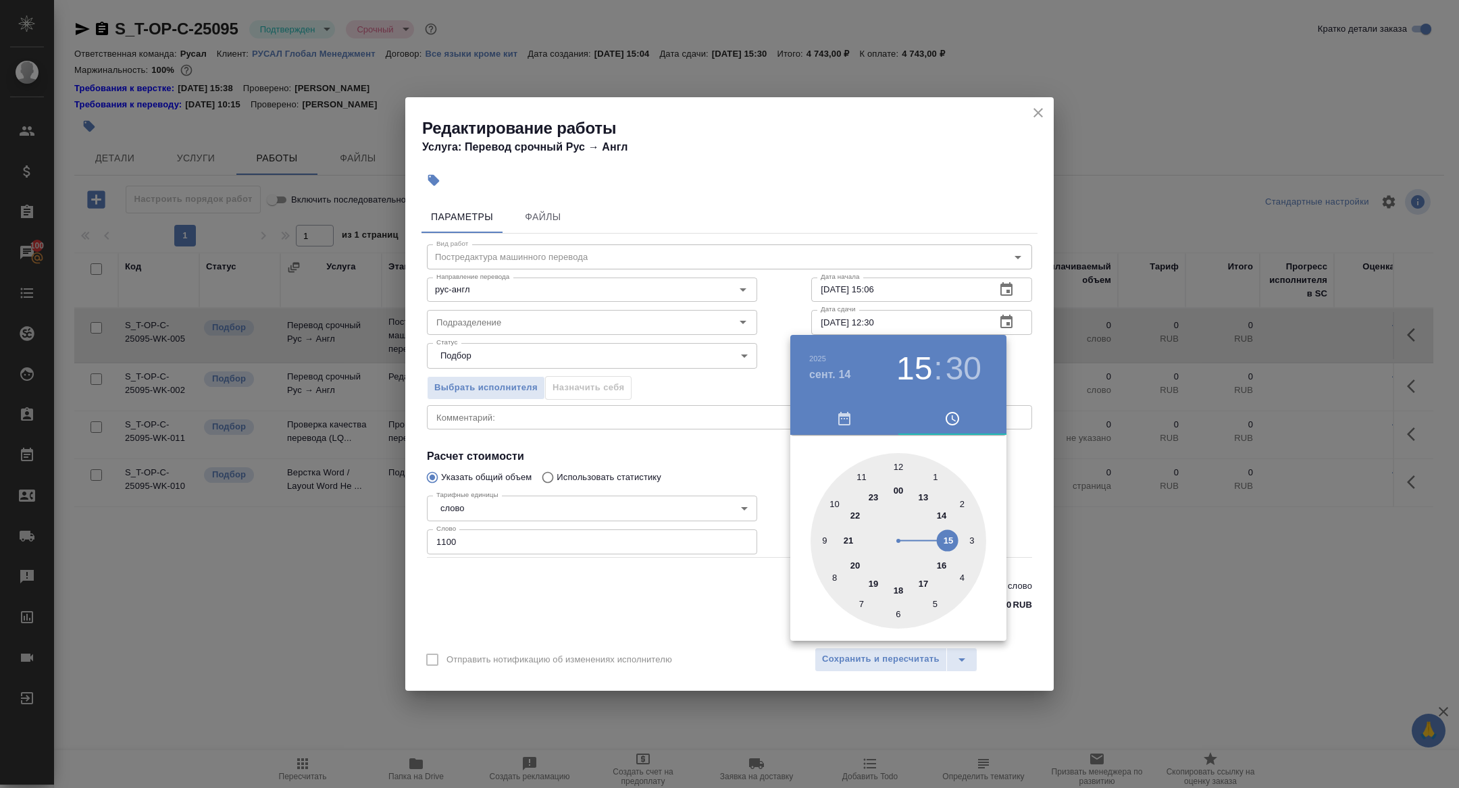
click at [903, 463] on div at bounding box center [899, 541] width 176 height 176
click at [899, 463] on div at bounding box center [899, 541] width 176 height 176
type input "14.09.2025 12:00"
click at [672, 429] on div at bounding box center [729, 394] width 1459 height 788
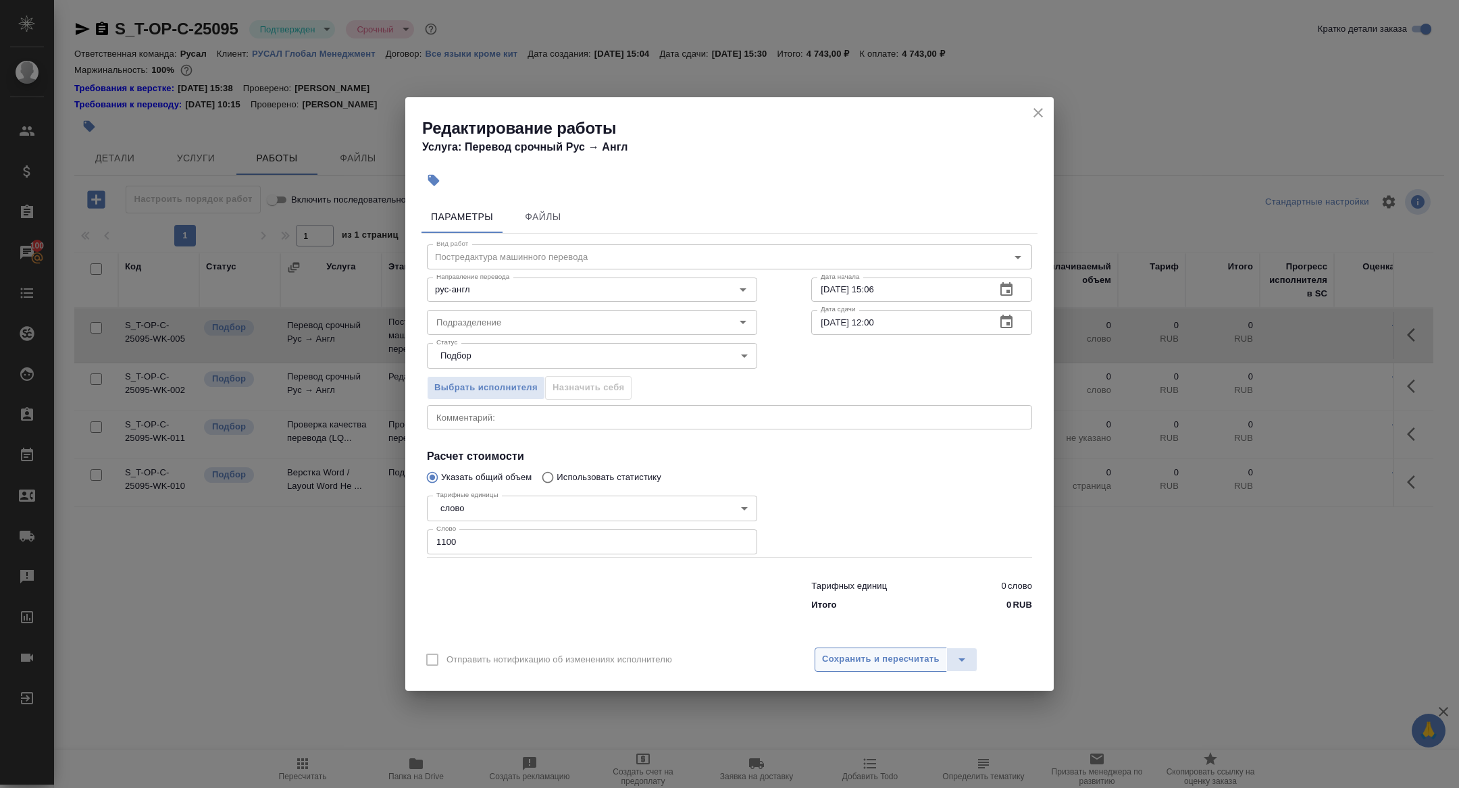
click at [871, 665] on span "Сохранить и пересчитать" at bounding box center [881, 660] width 118 height 16
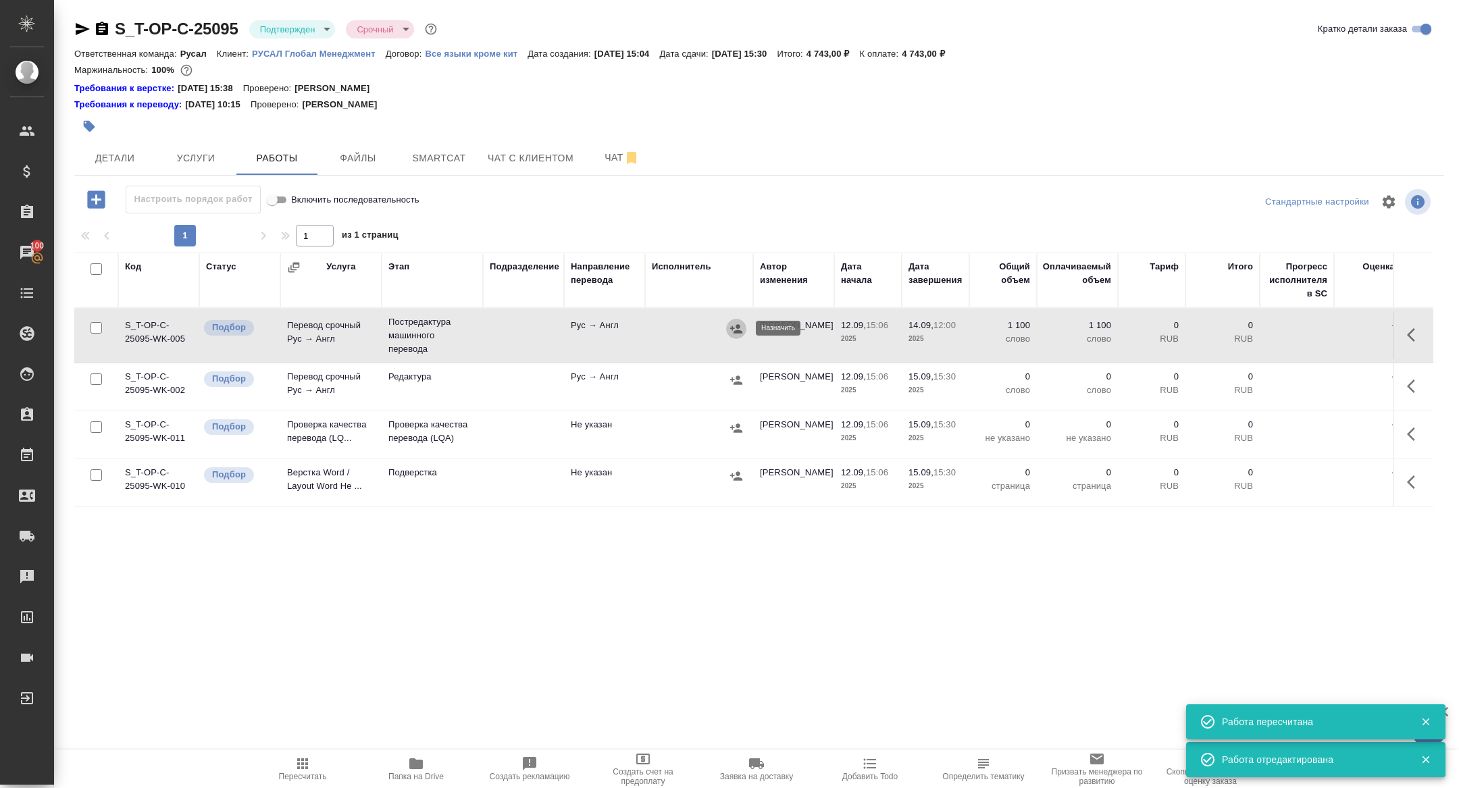
click at [735, 330] on icon "button" at bounding box center [736, 328] width 12 height 9
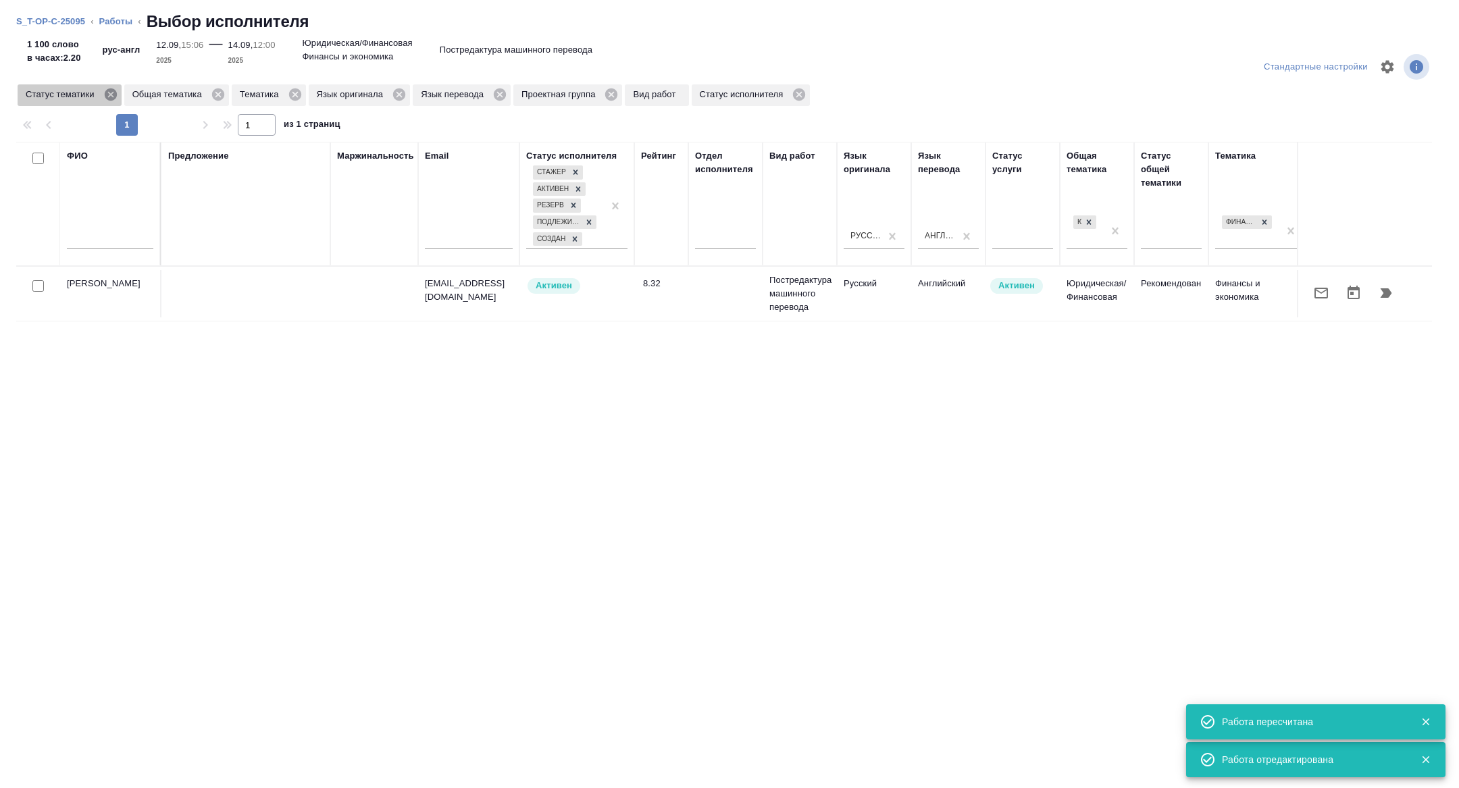
click at [110, 99] on icon at bounding box center [110, 94] width 12 height 12
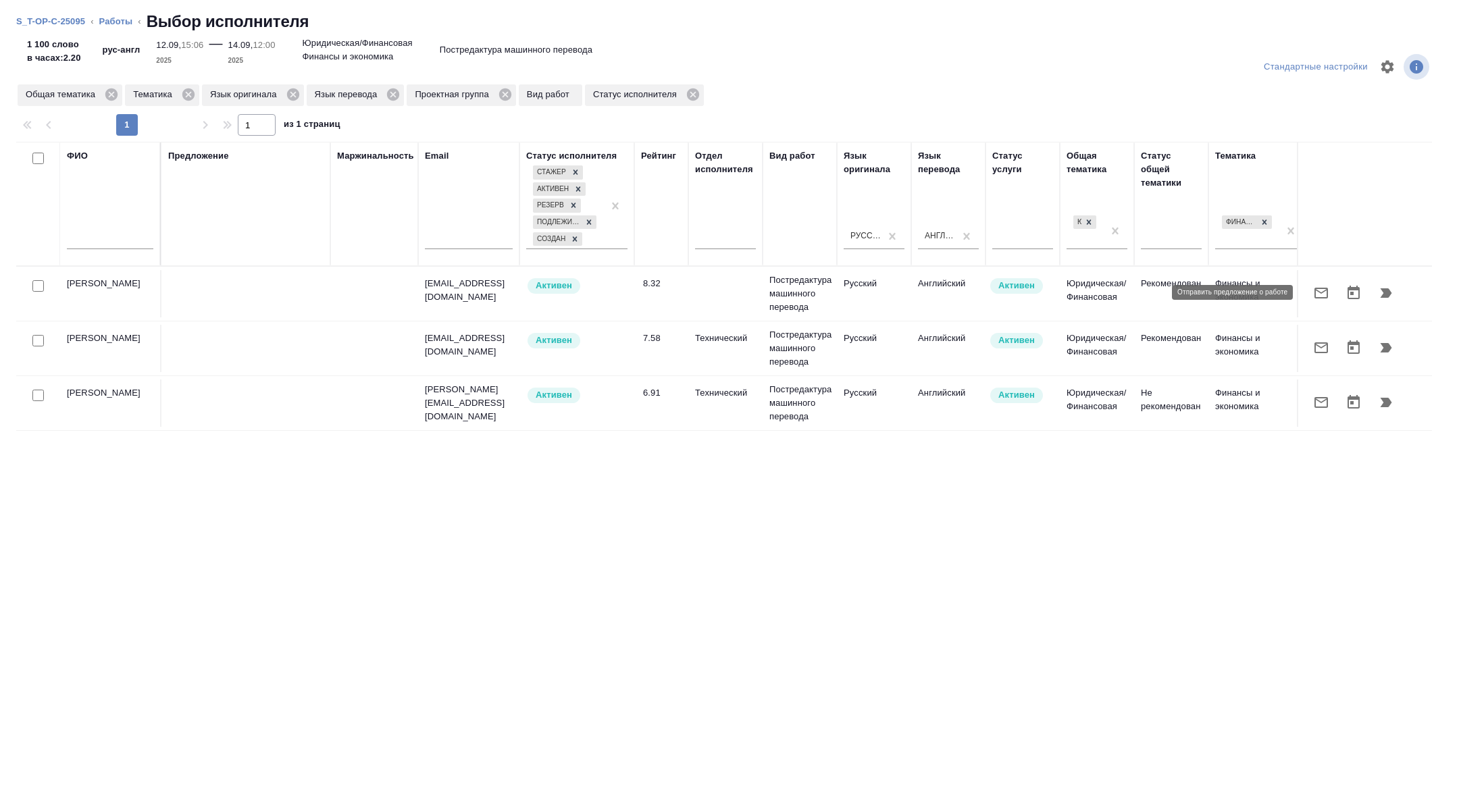
click at [1319, 293] on icon "button" at bounding box center [1321, 293] width 16 height 16
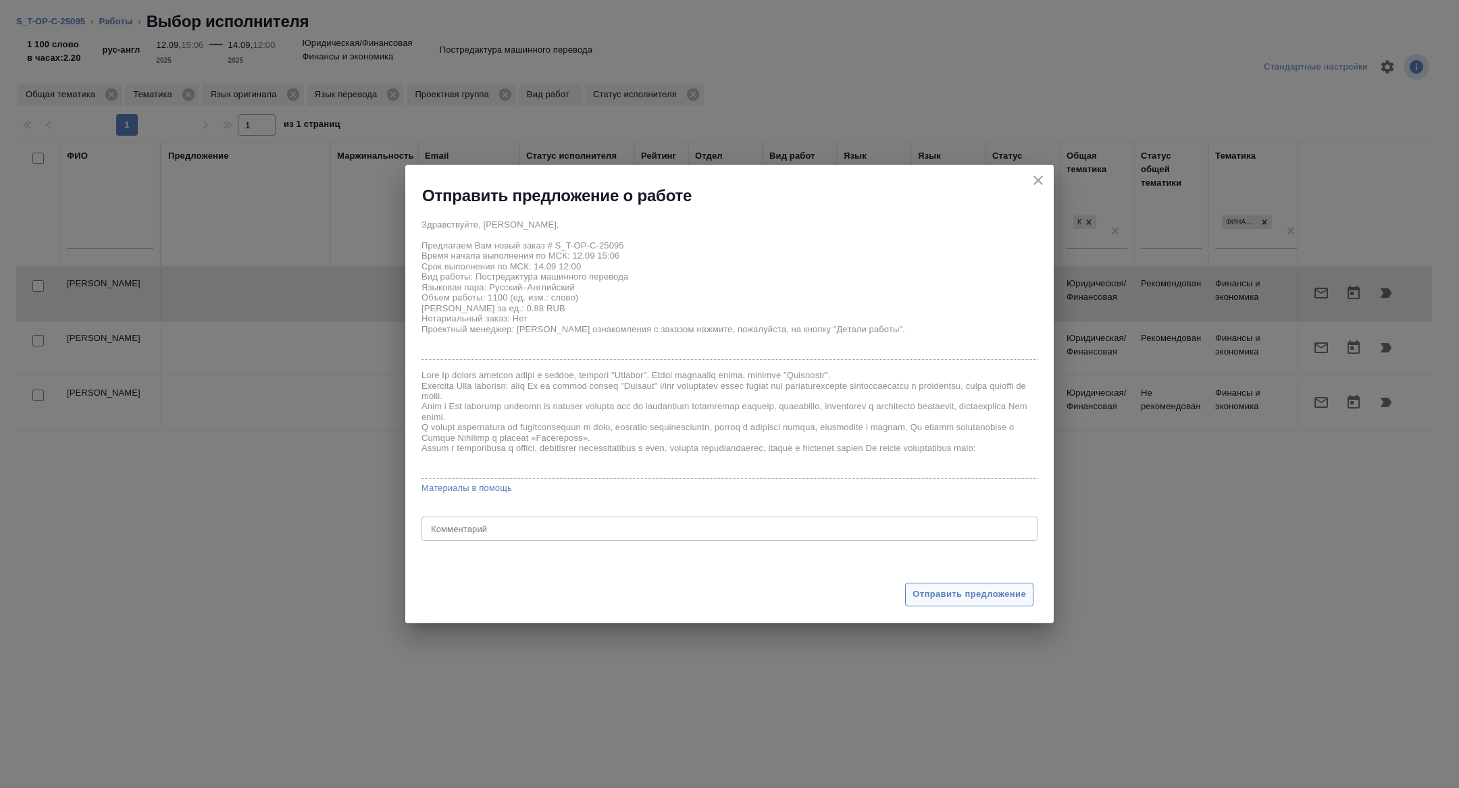
click at [941, 603] on button "Отправить предложение" at bounding box center [969, 595] width 128 height 24
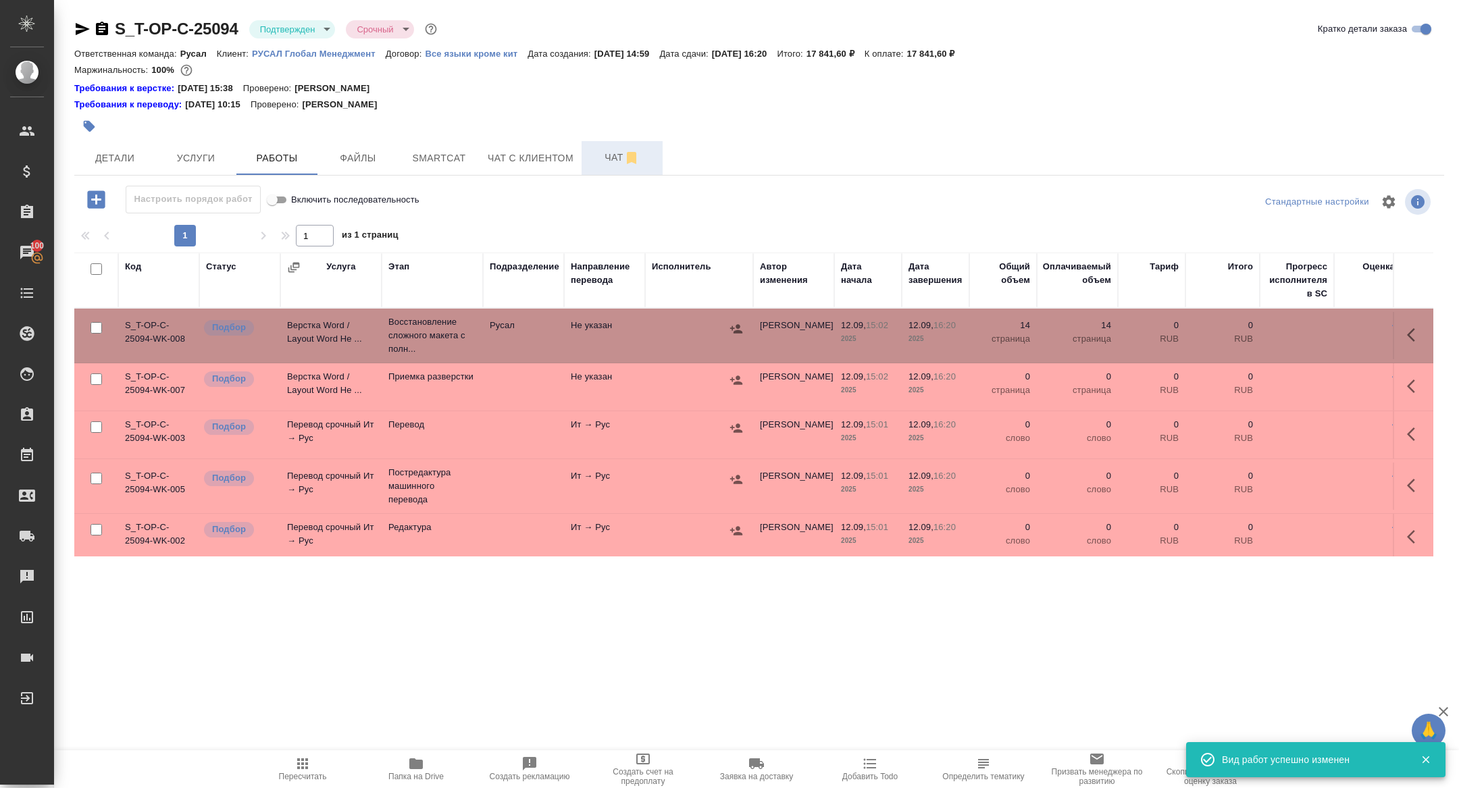
click at [607, 159] on span "Чат" at bounding box center [622, 157] width 65 height 17
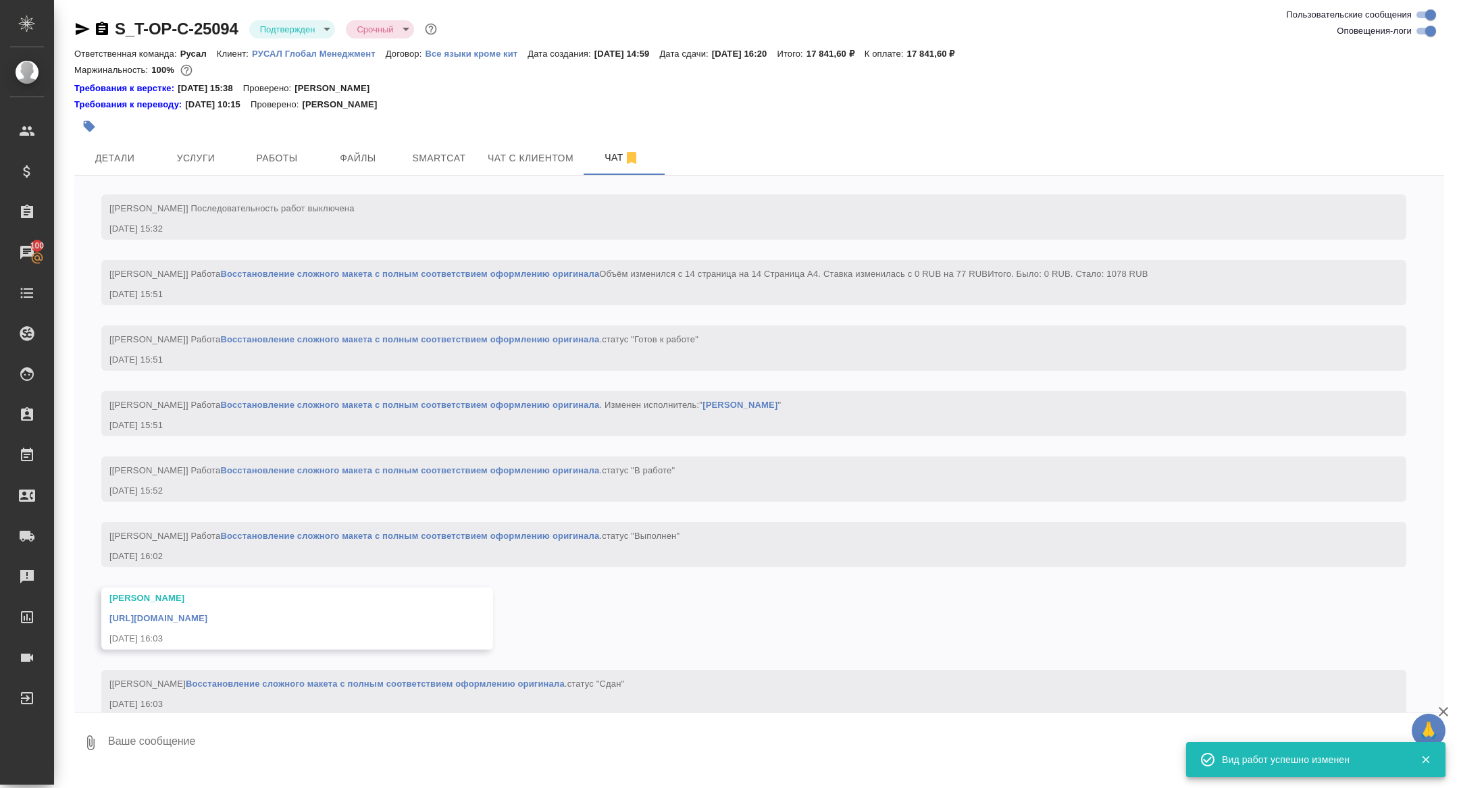
scroll to position [1840, 0]
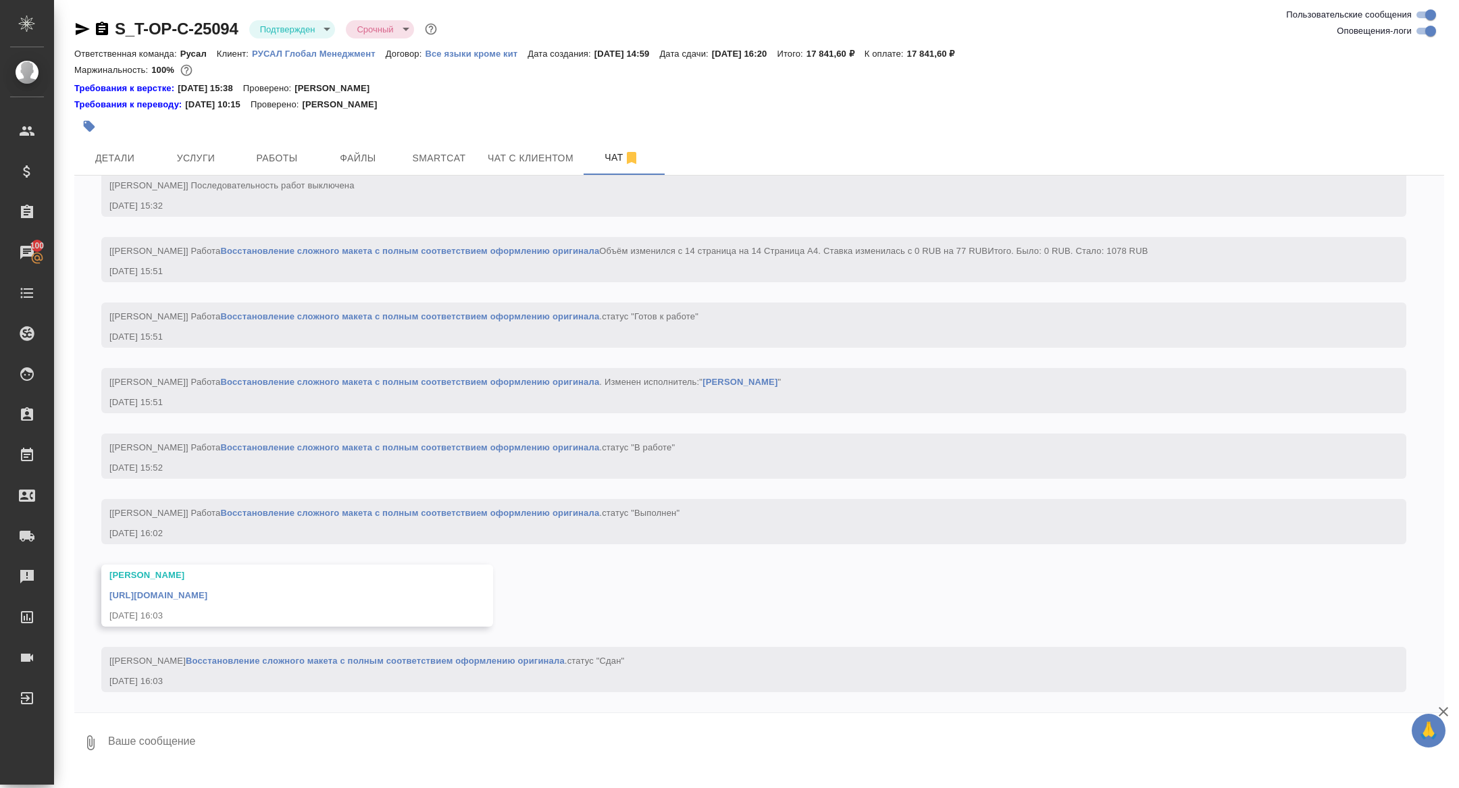
click at [207, 590] on link "https://drive.awatera.com/apps/files/files/10359356?dir=/Shares/%D0%A2-%D0%9E%D…" at bounding box center [158, 595] width 98 height 10
click at [105, 22] on icon "button" at bounding box center [102, 29] width 16 height 16
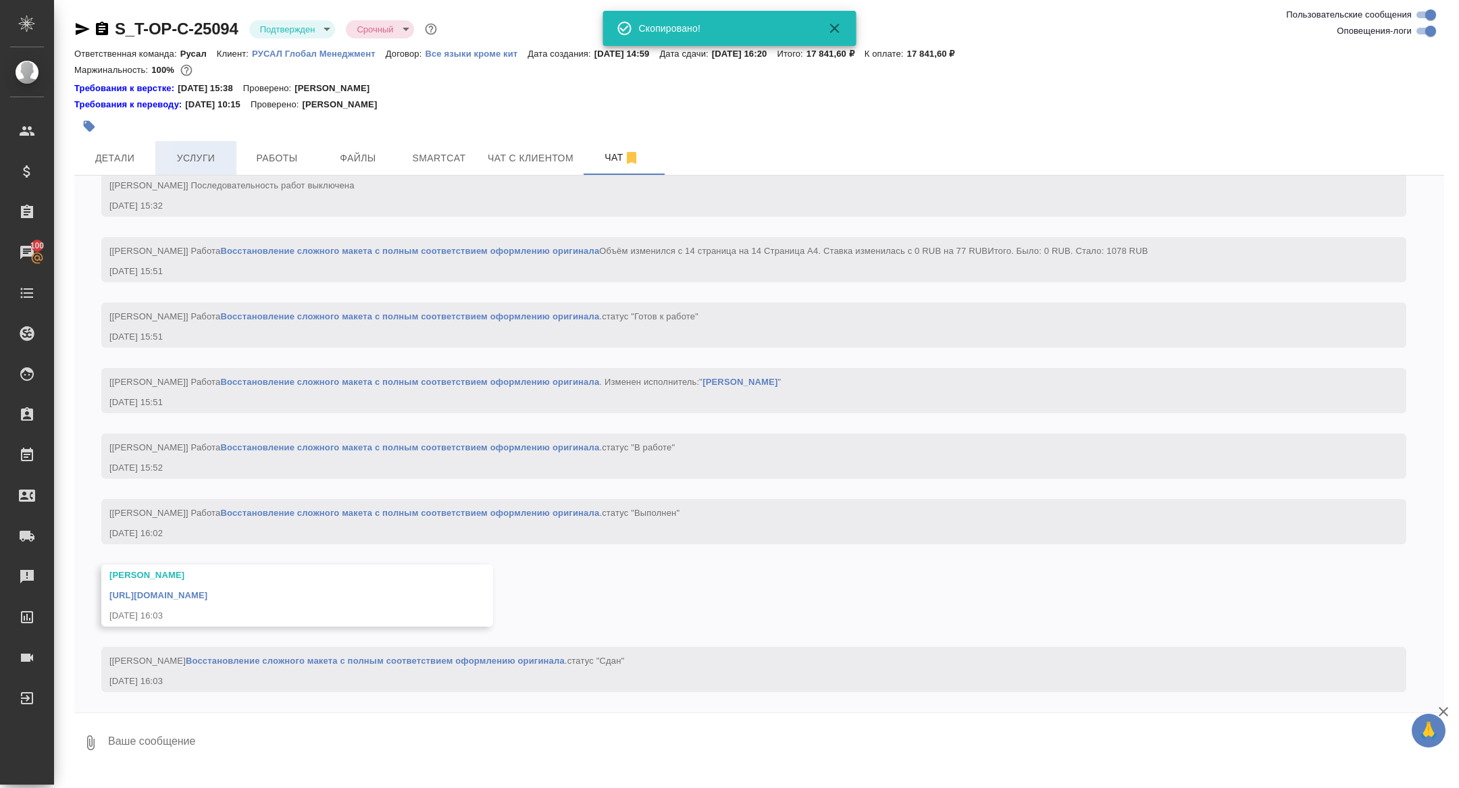
click at [211, 152] on span "Услуги" at bounding box center [195, 158] width 65 height 17
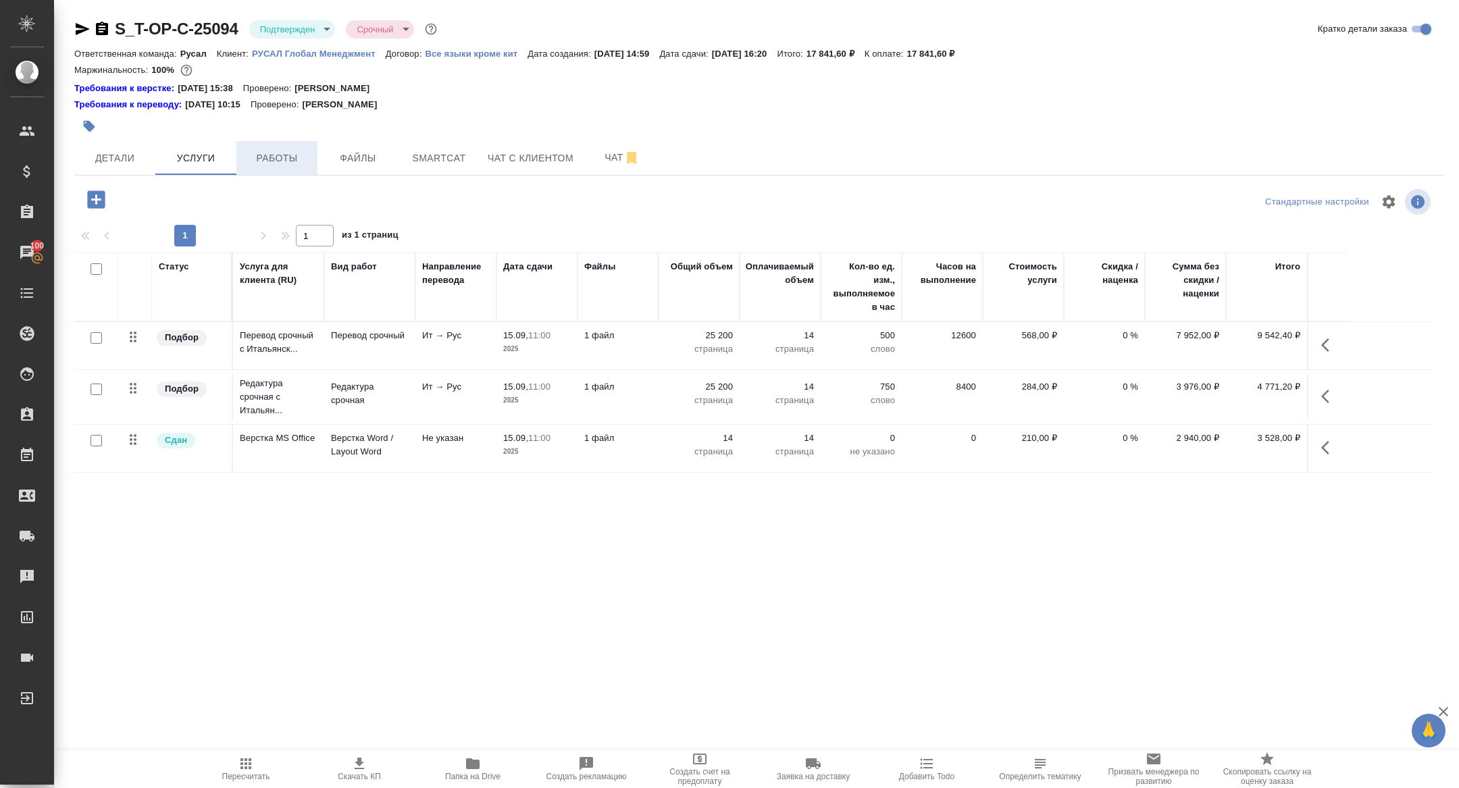
click at [295, 173] on button "Работы" at bounding box center [276, 158] width 81 height 34
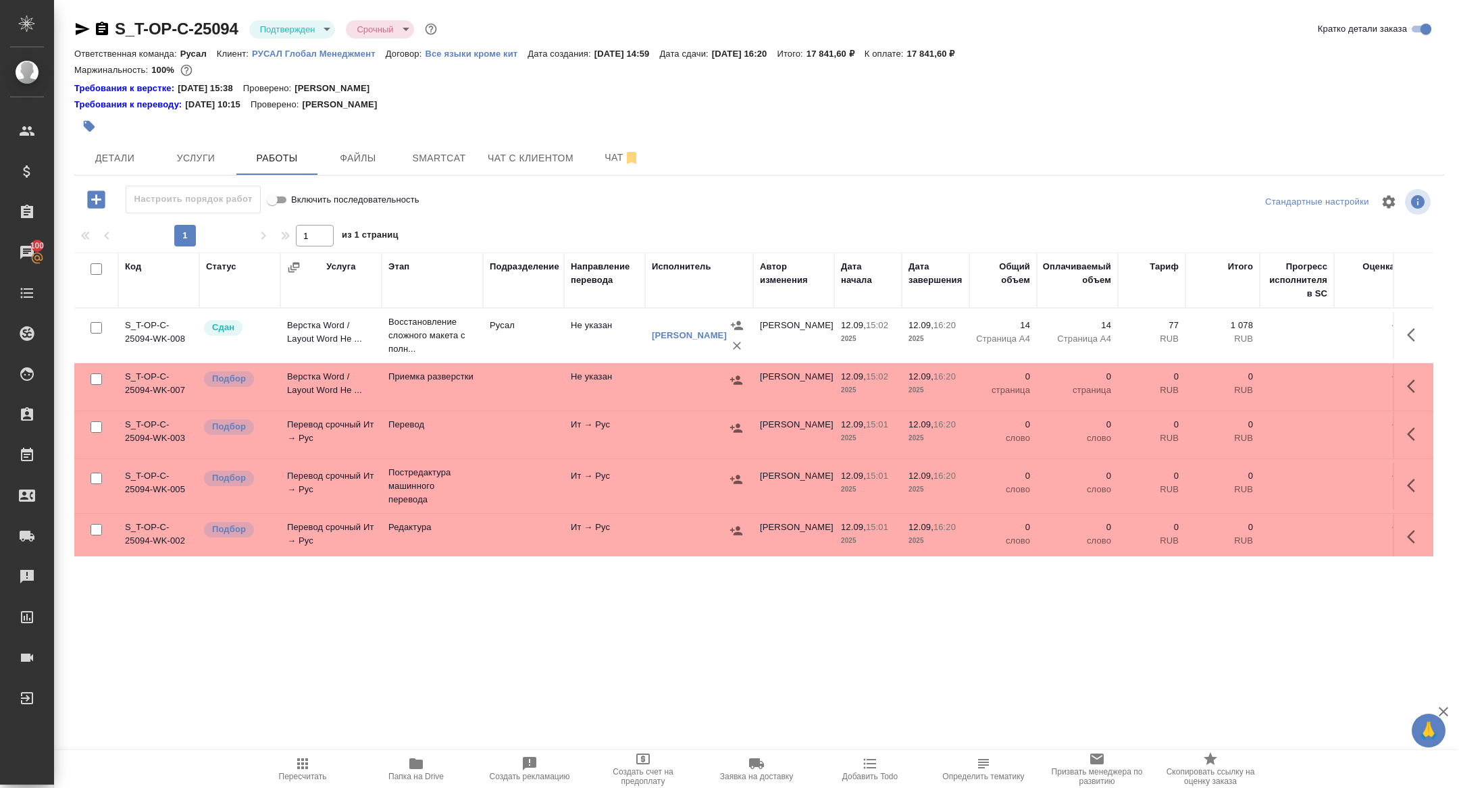
click at [96, 325] on input "checkbox" at bounding box center [96, 327] width 11 height 11
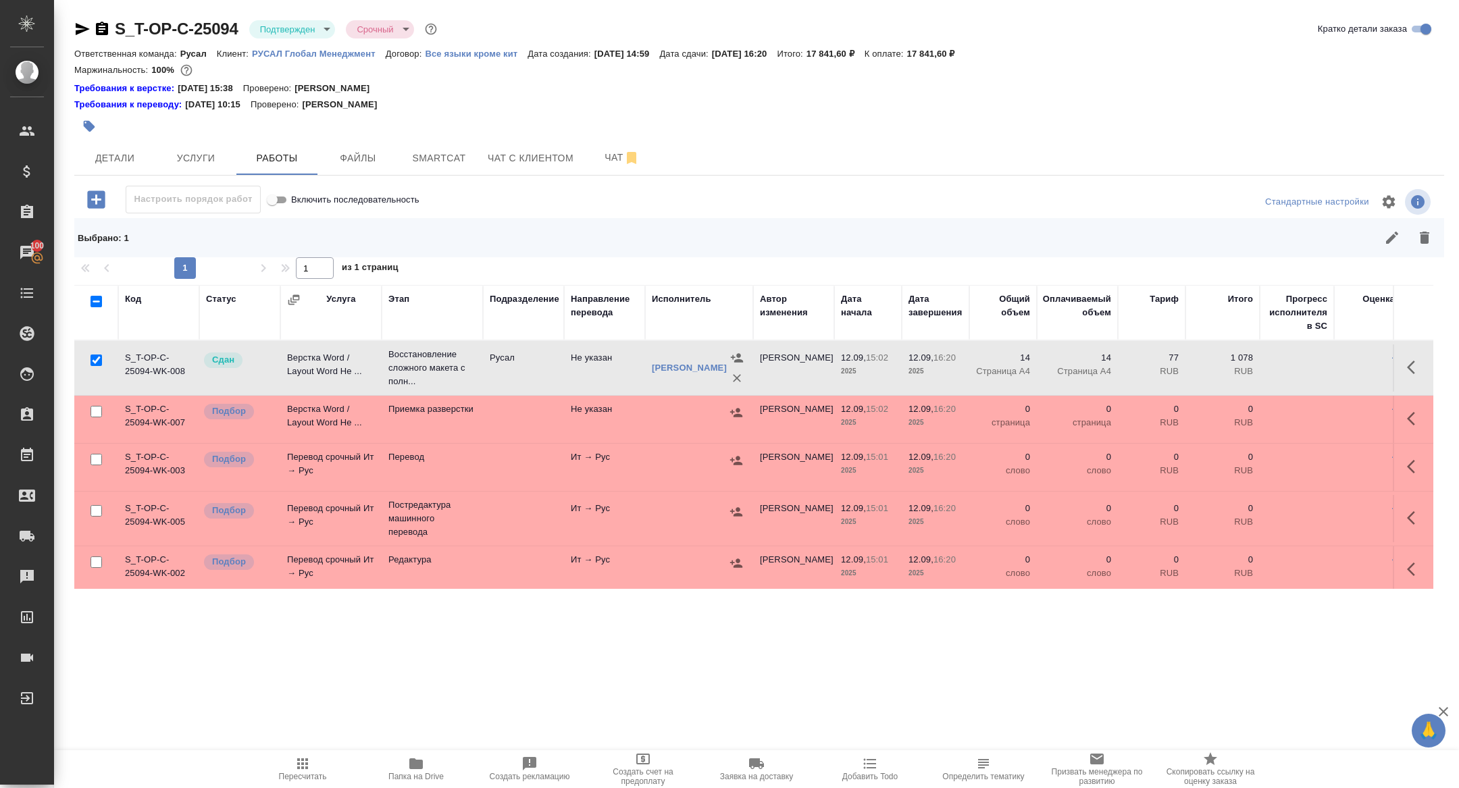
drag, startPoint x: 98, startPoint y: 361, endPoint x: 98, endPoint y: 394, distance: 33.1
click at [98, 361] on input "checkbox" at bounding box center [96, 360] width 11 height 11
checkbox input "false"
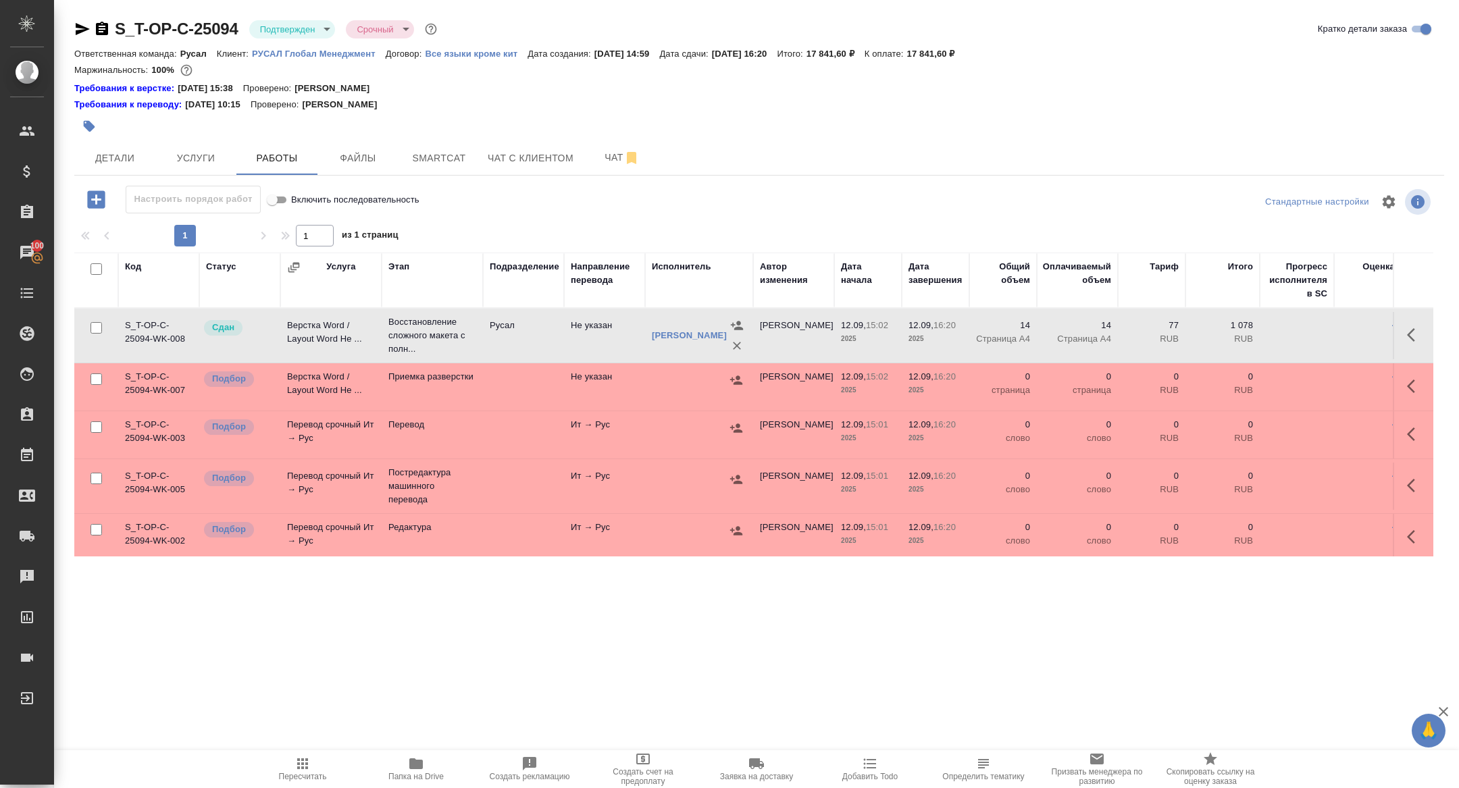
click at [97, 261] on div at bounding box center [92, 269] width 23 height 19
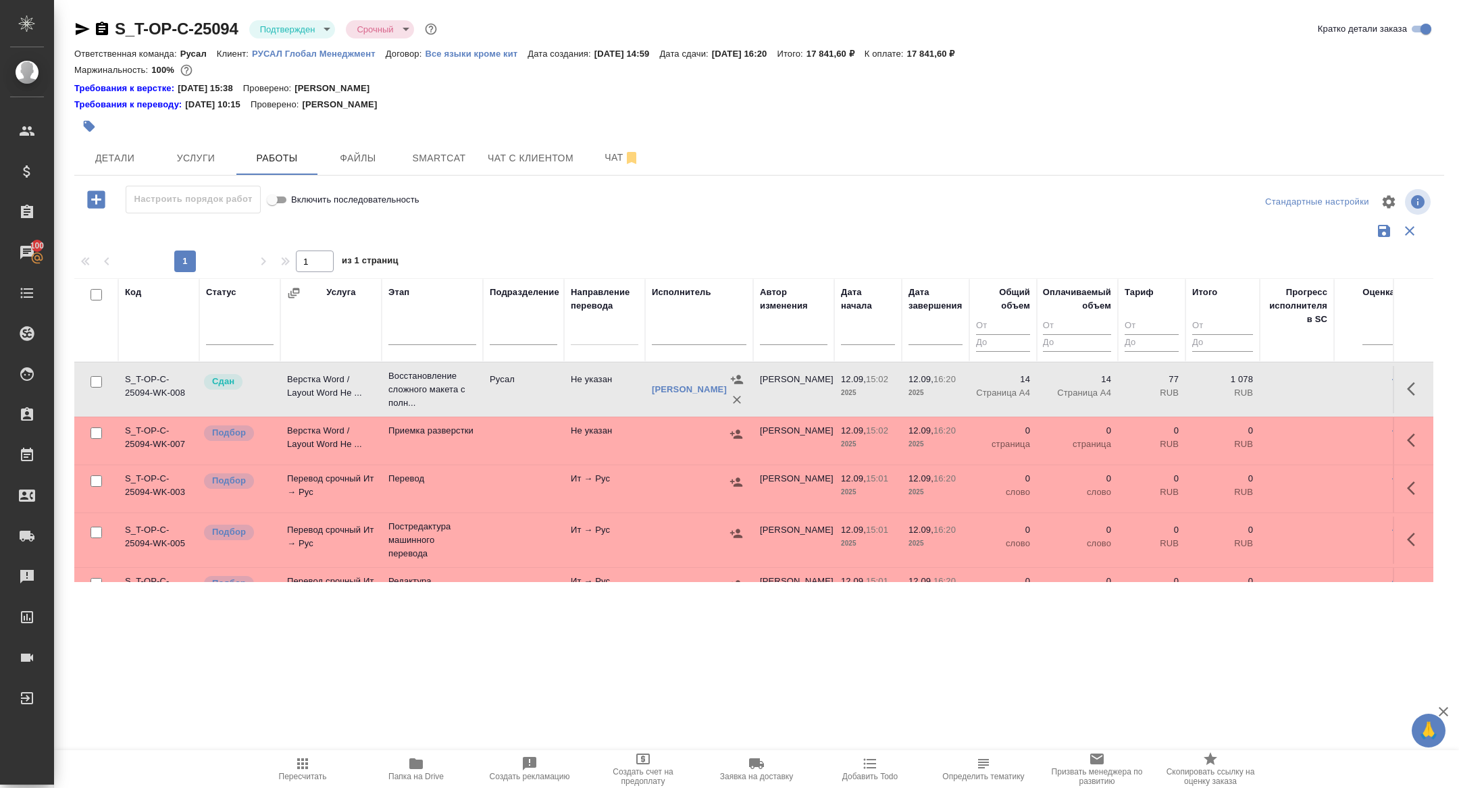
click at [98, 295] on input "checkbox" at bounding box center [96, 294] width 11 height 11
checkbox input "true"
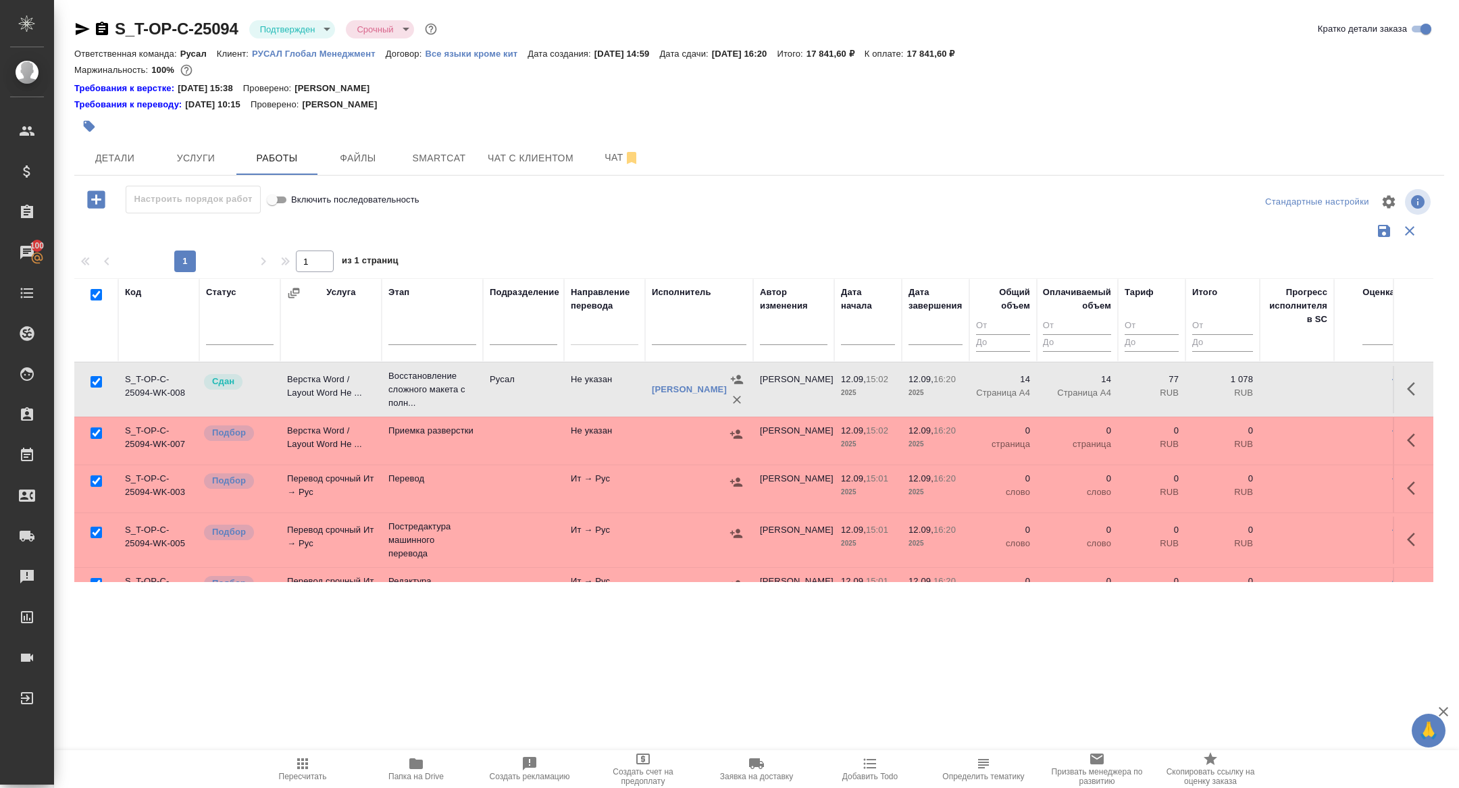
checkbox input "true"
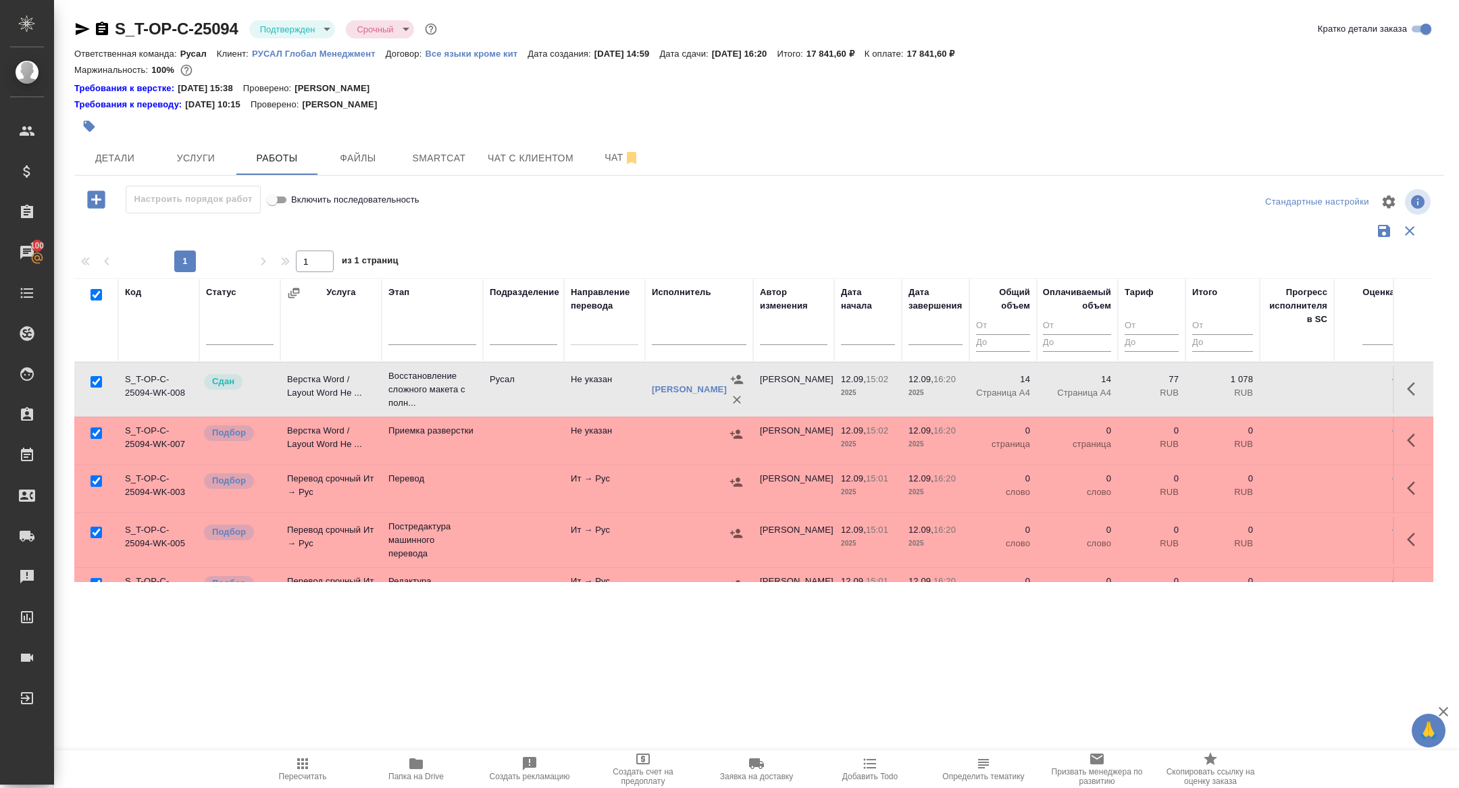
checkbox input "true"
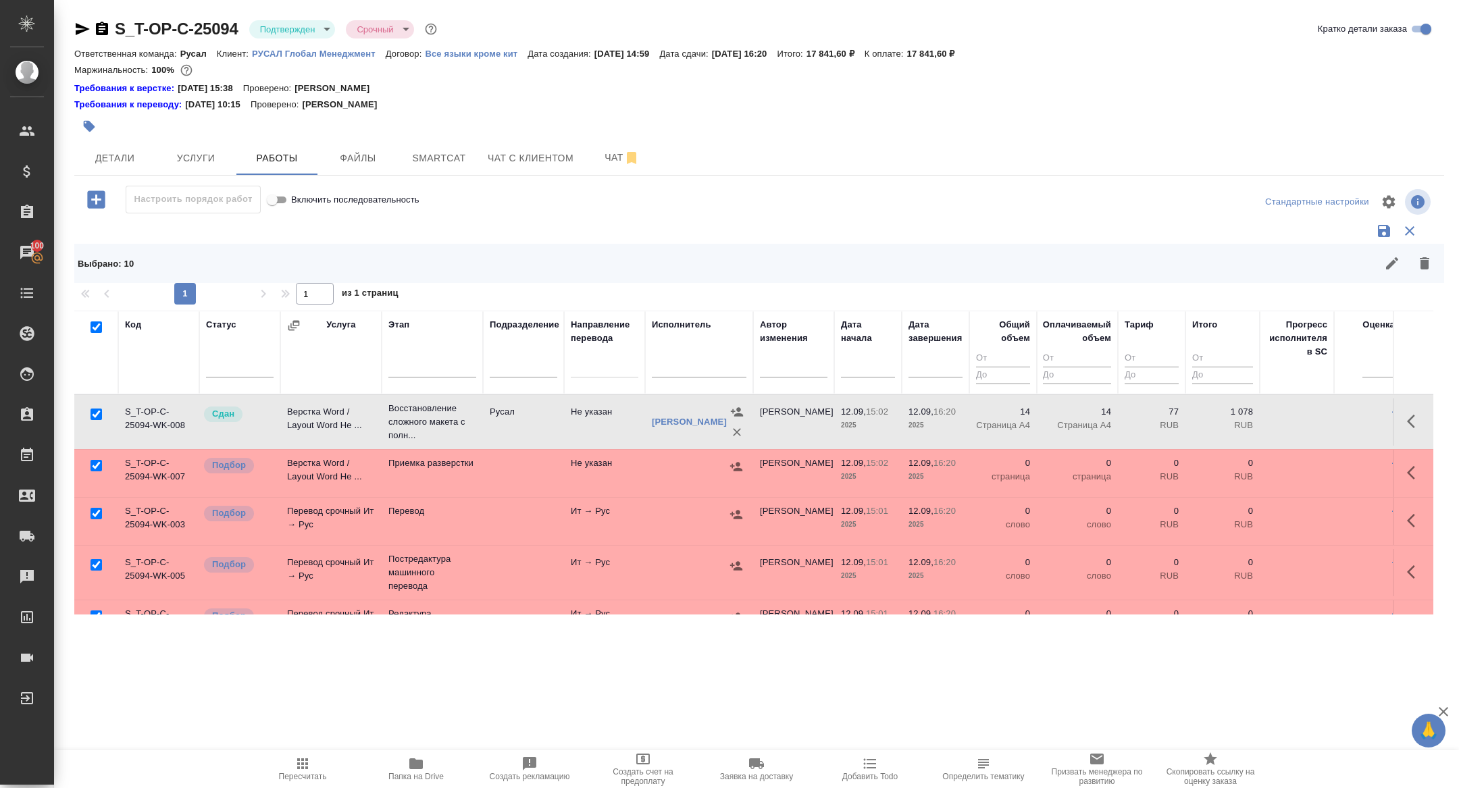
click at [95, 415] on input "checkbox" at bounding box center [96, 414] width 11 height 11
checkbox input "false"
click at [97, 564] on input "checkbox" at bounding box center [96, 564] width 11 height 11
checkbox input "false"
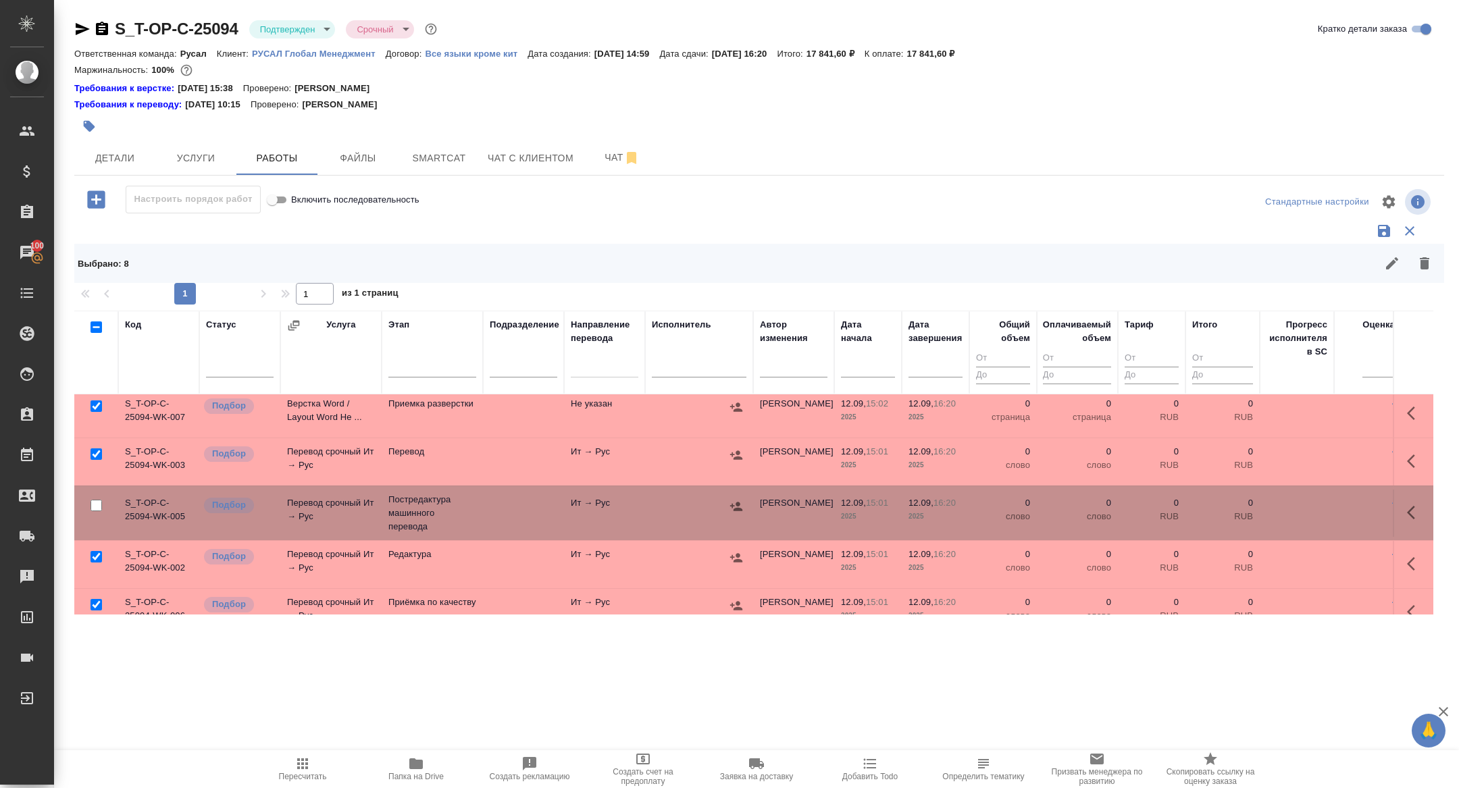
scroll to position [70, 0]
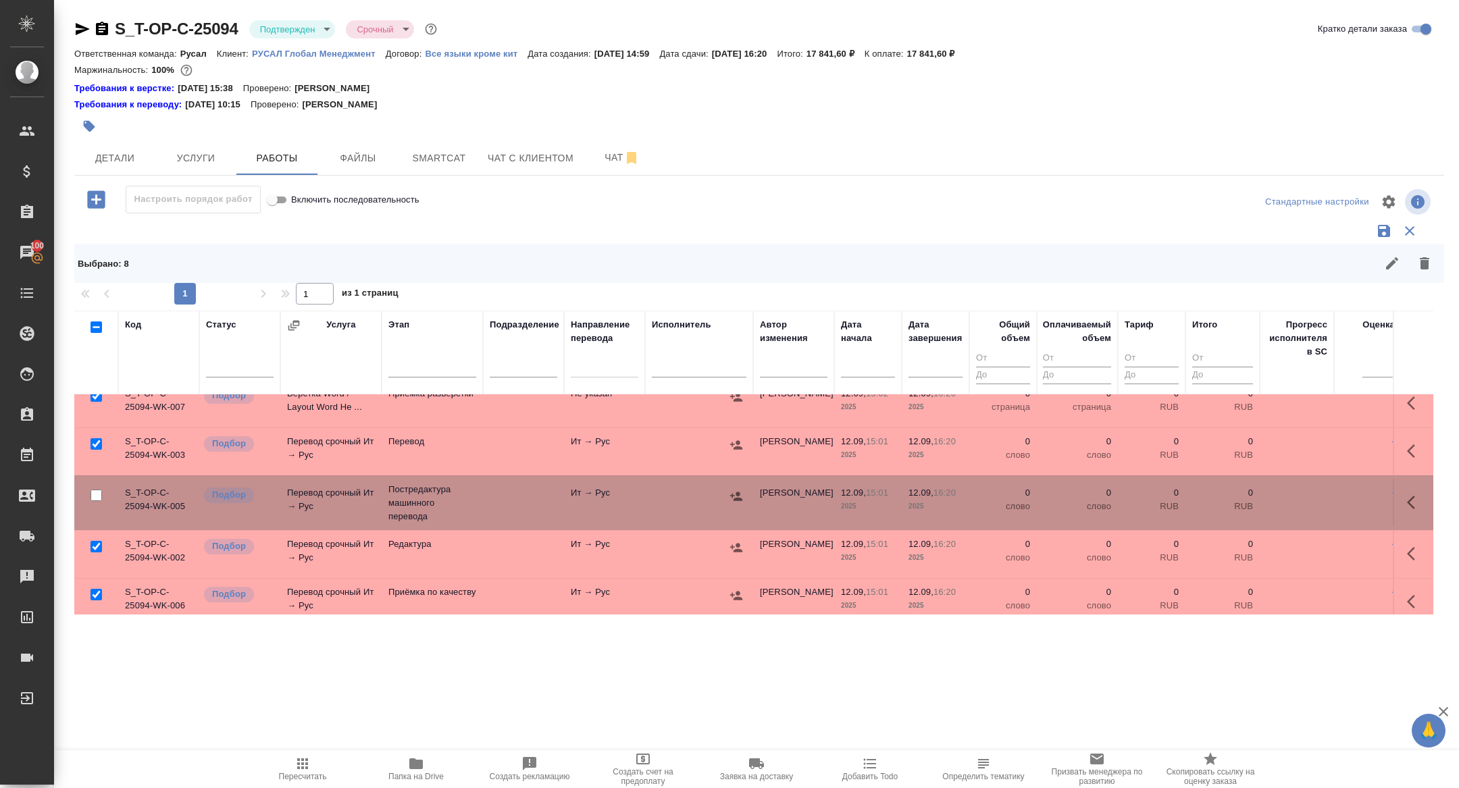
click at [95, 548] on input "checkbox" at bounding box center [96, 546] width 11 height 11
checkbox input "false"
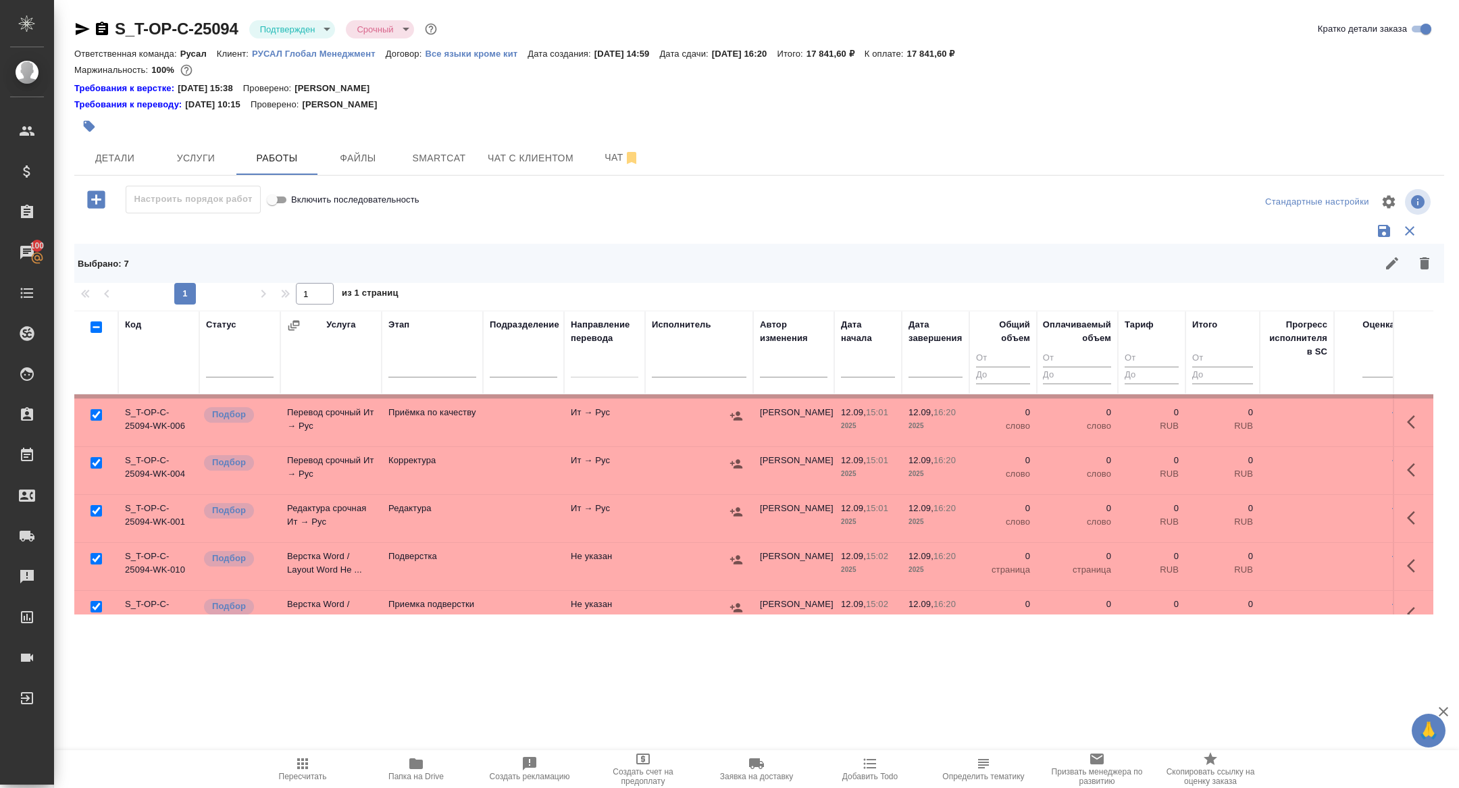
scroll to position [262, 0]
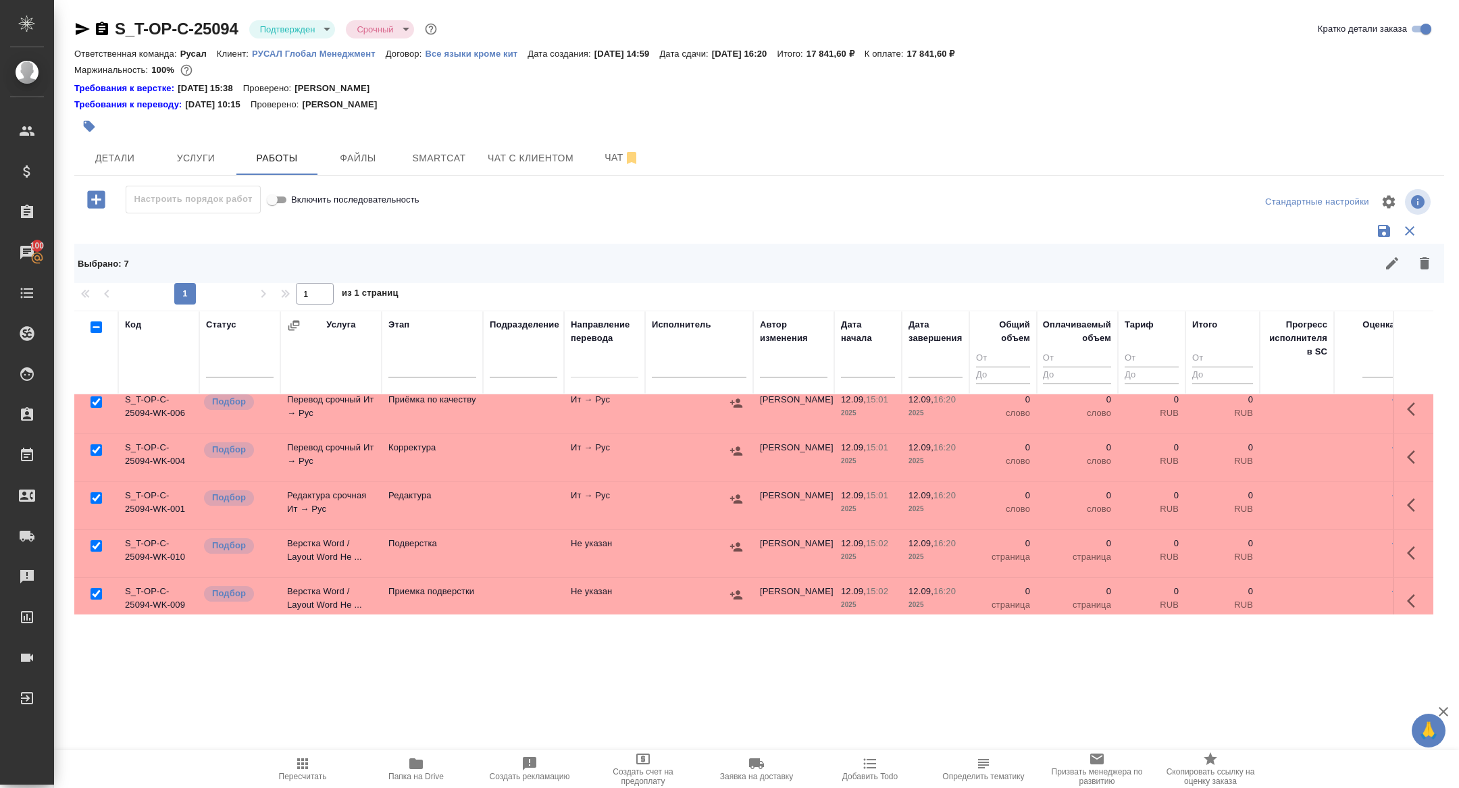
click at [95, 548] on input "checkbox" at bounding box center [96, 545] width 11 height 11
checkbox input "false"
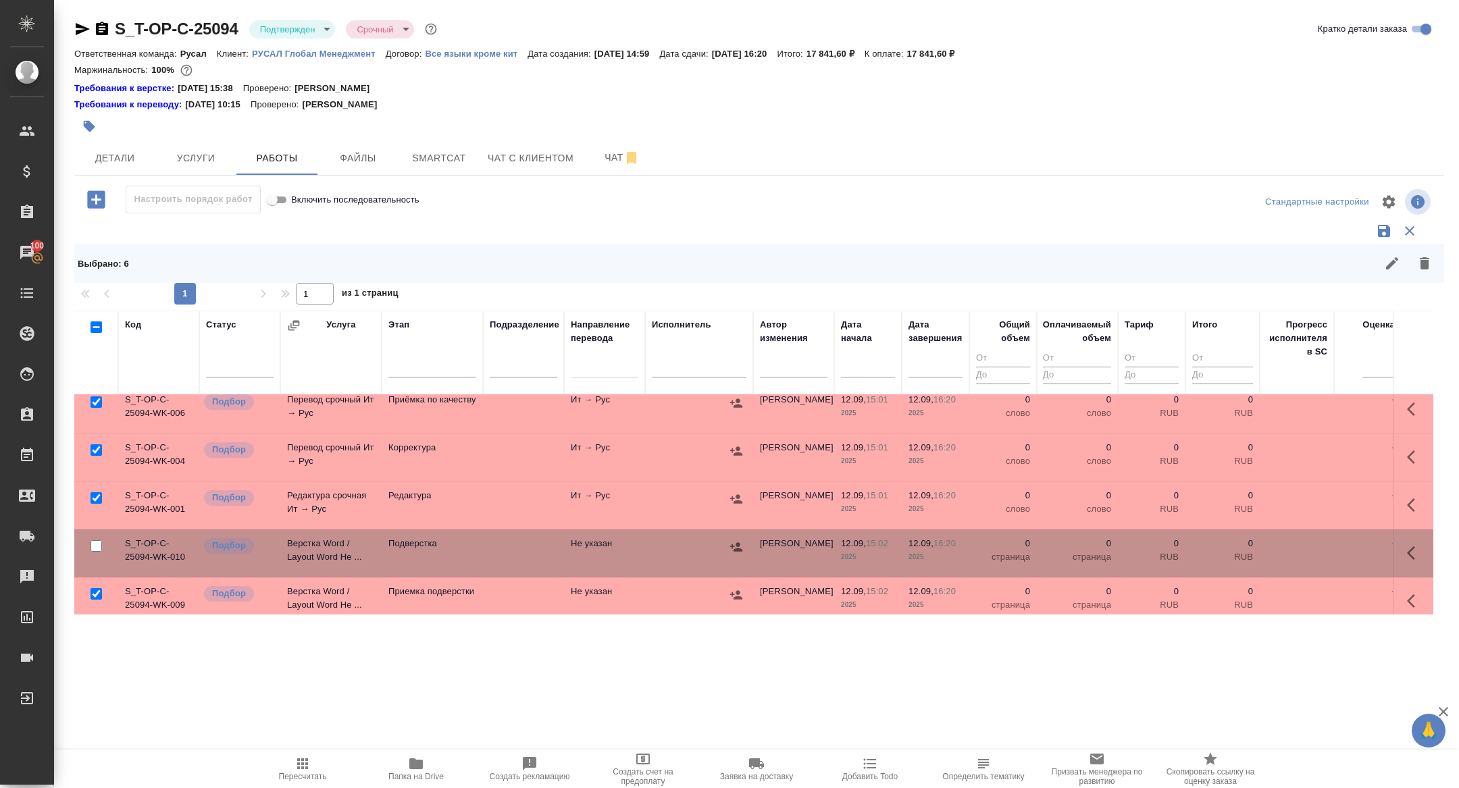
scroll to position [272, 0]
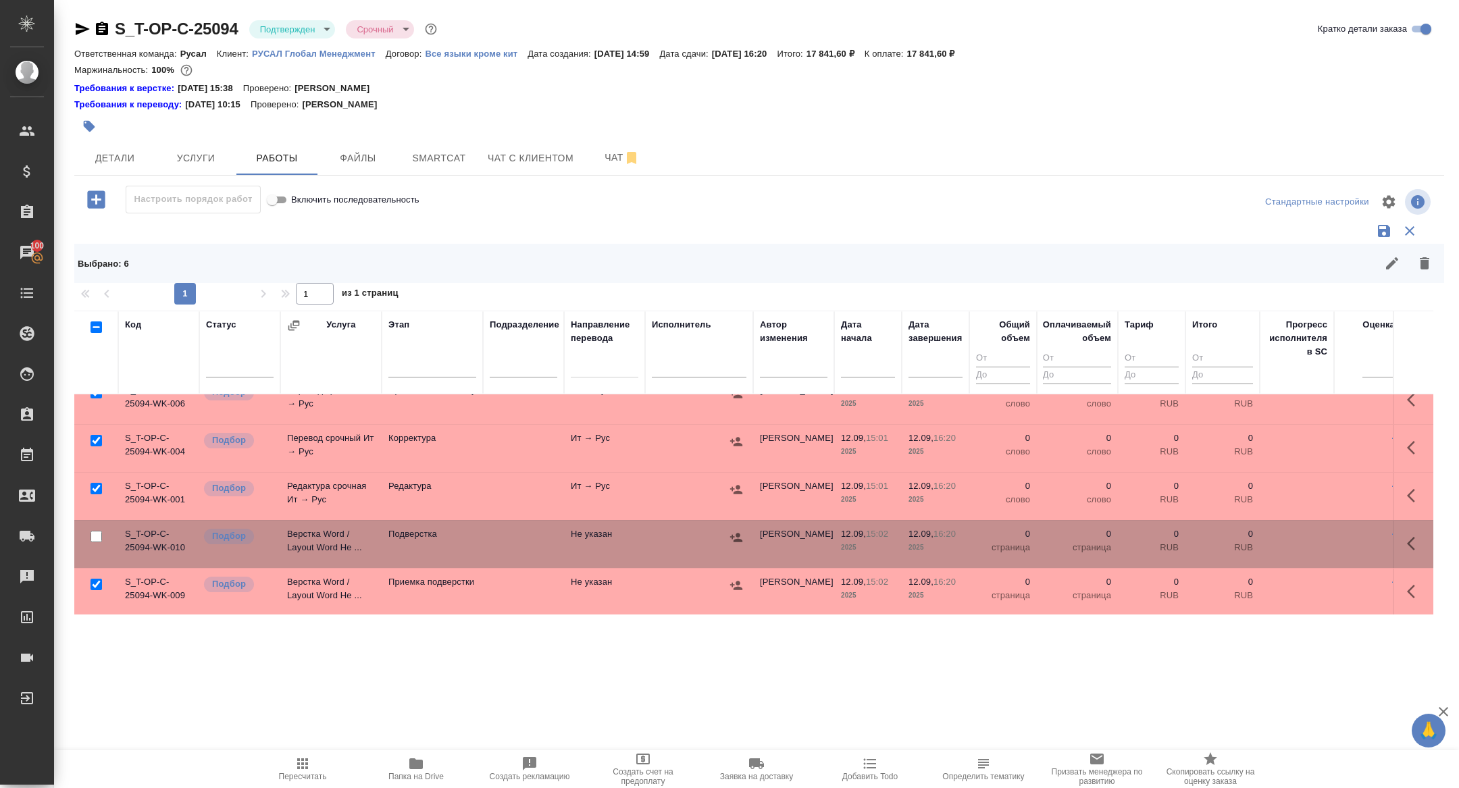
click at [1427, 270] on icon "button" at bounding box center [1424, 263] width 16 height 16
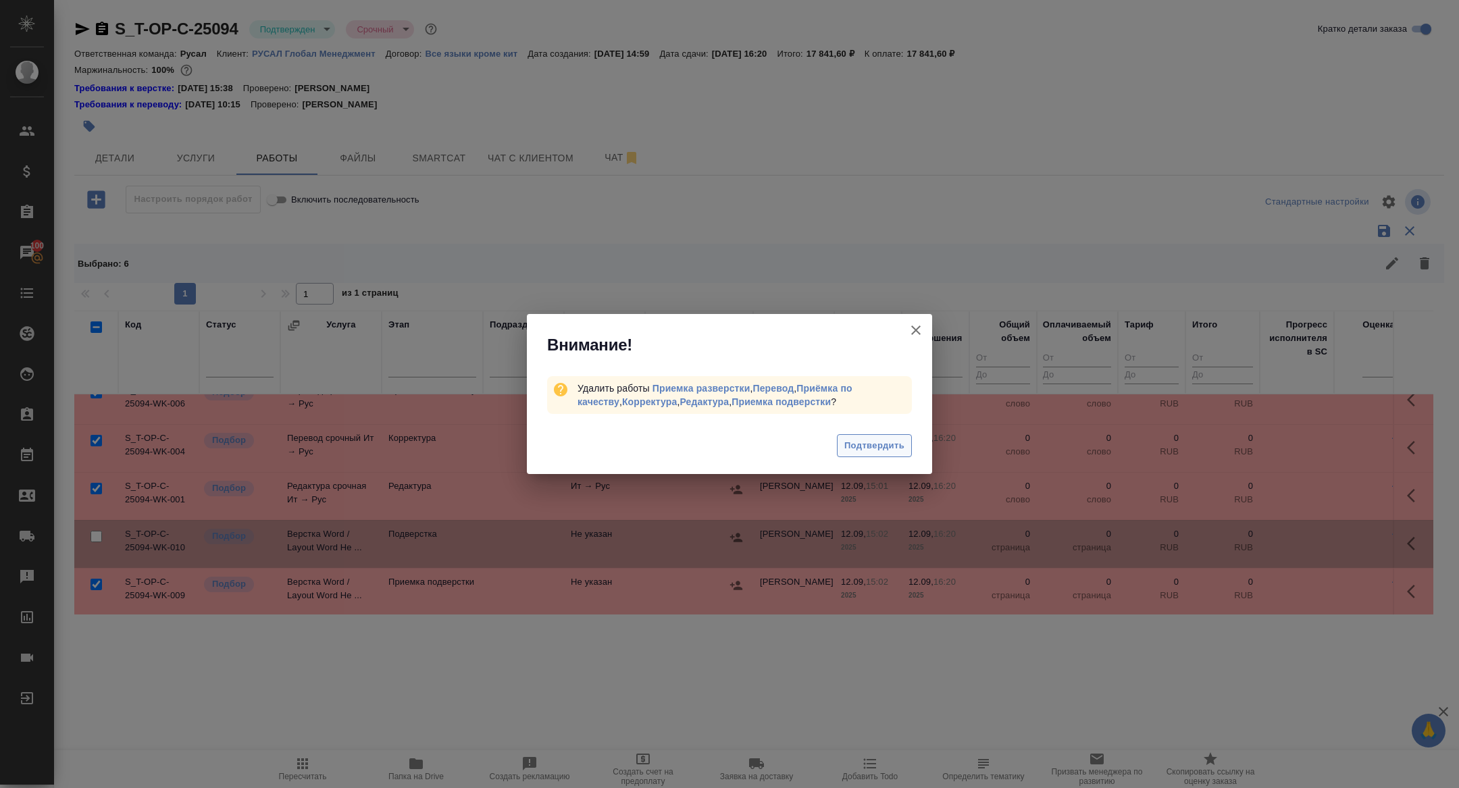
click at [868, 455] on button "Подтвердить" at bounding box center [874, 446] width 75 height 24
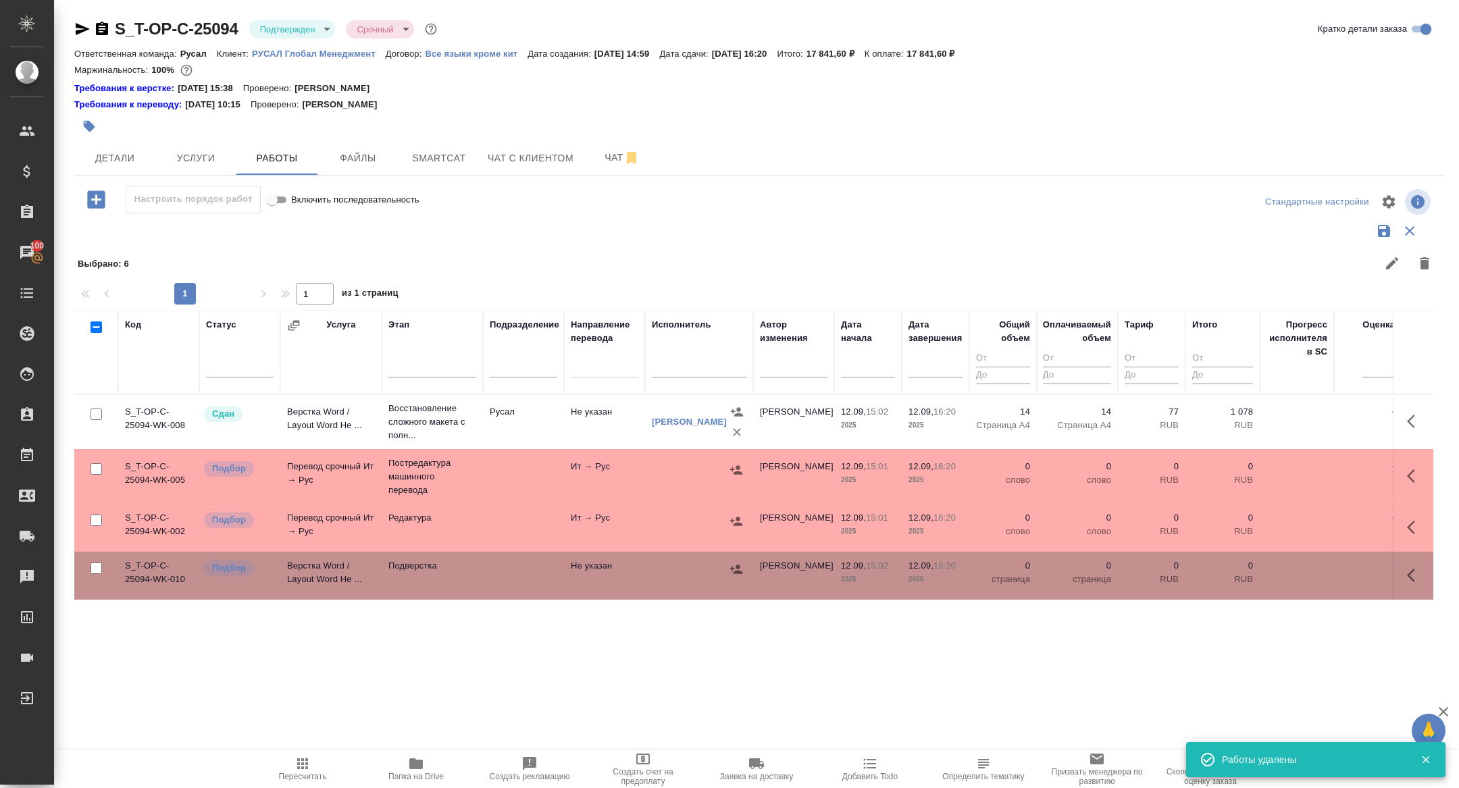
scroll to position [0, 0]
click at [1415, 472] on icon "button" at bounding box center [1415, 476] width 16 height 16
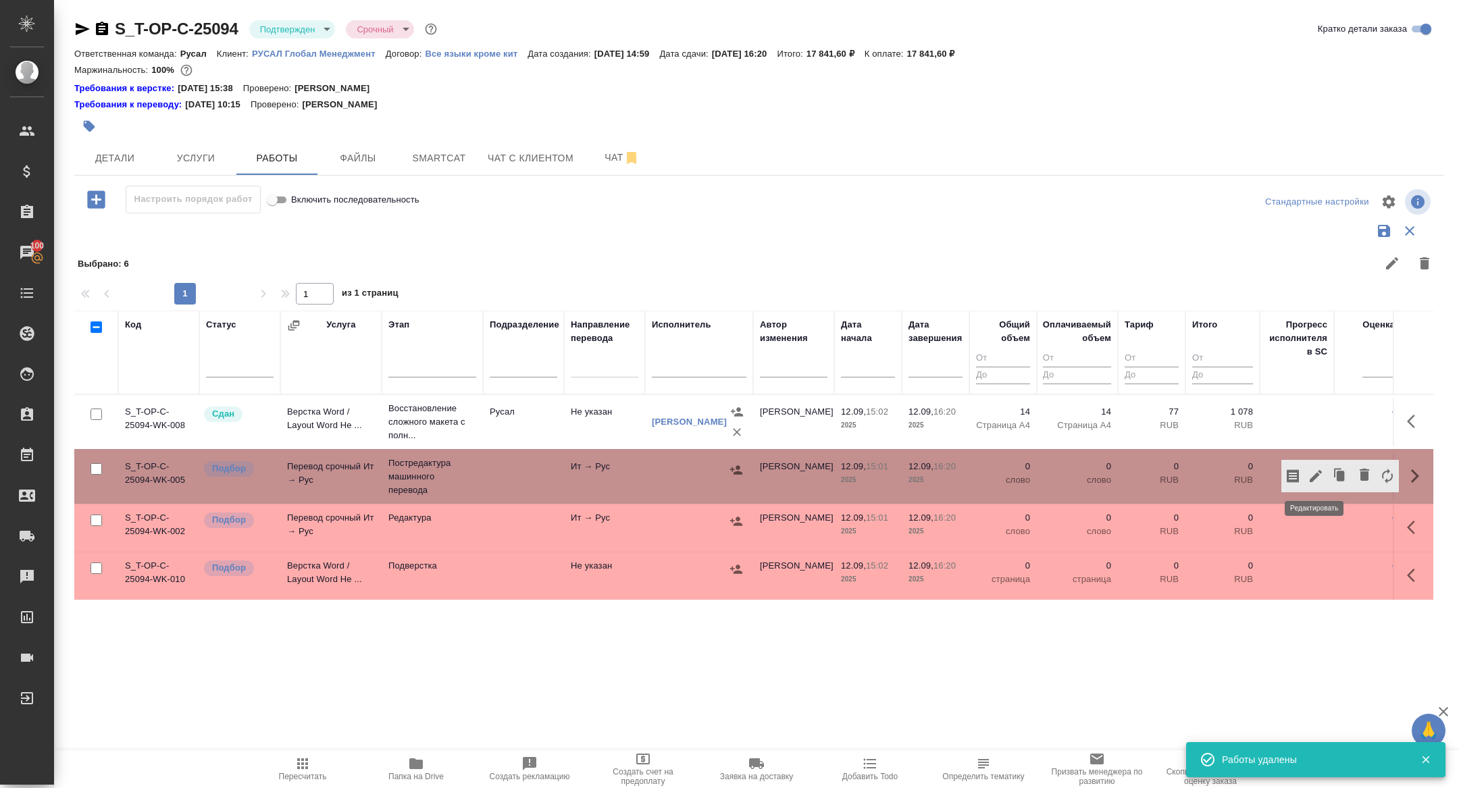
click at [1316, 472] on icon "button" at bounding box center [1316, 476] width 12 height 12
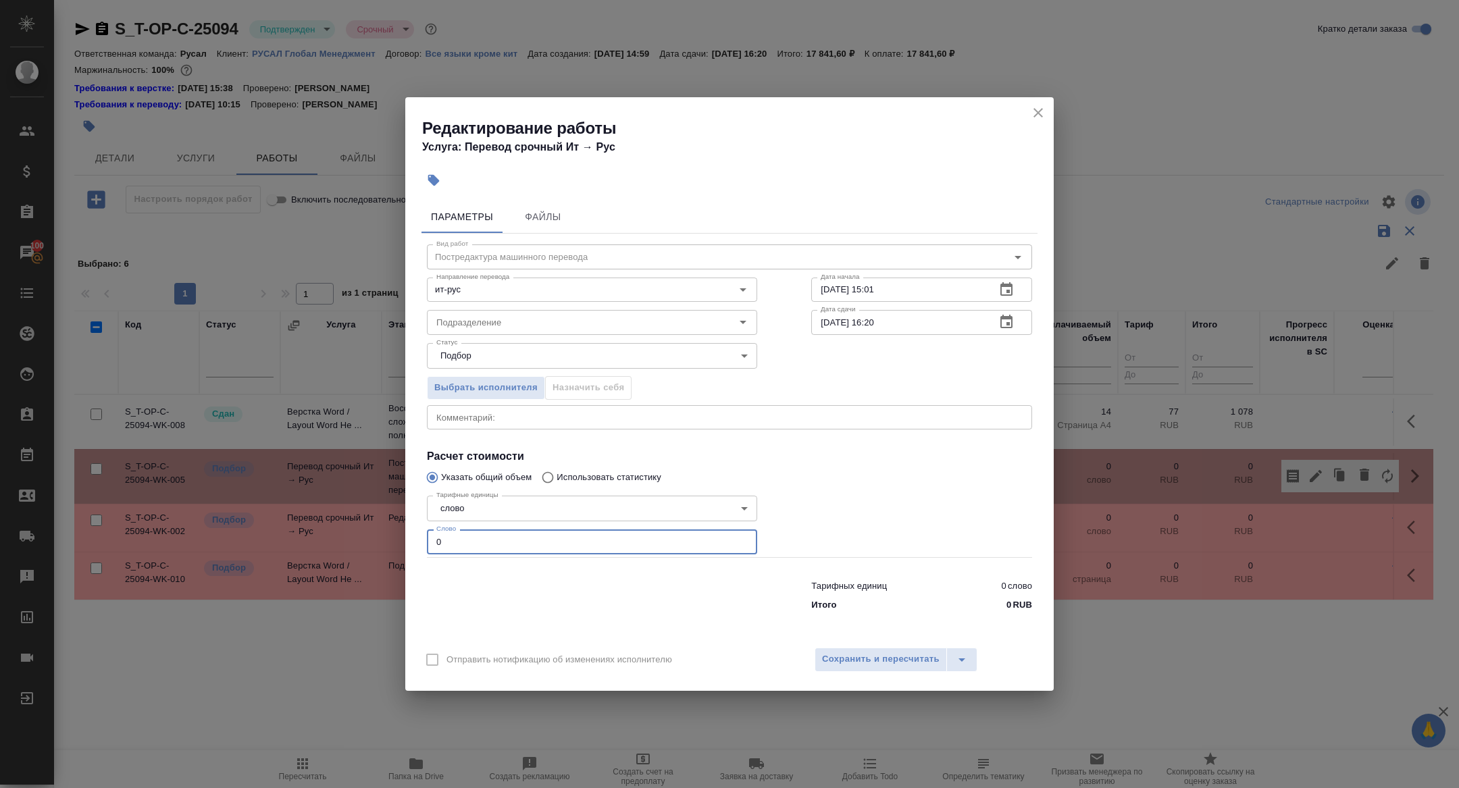
drag, startPoint x: 488, startPoint y: 540, endPoint x: 383, endPoint y: 538, distance: 105.4
click at [383, 538] on div "Редактирование работы Услуга: Перевод срочный Ит → Рус Параметры Файлы Вид рабо…" at bounding box center [729, 394] width 1459 height 788
type input "3700"
click at [1006, 318] on icon "button" at bounding box center [1006, 322] width 12 height 14
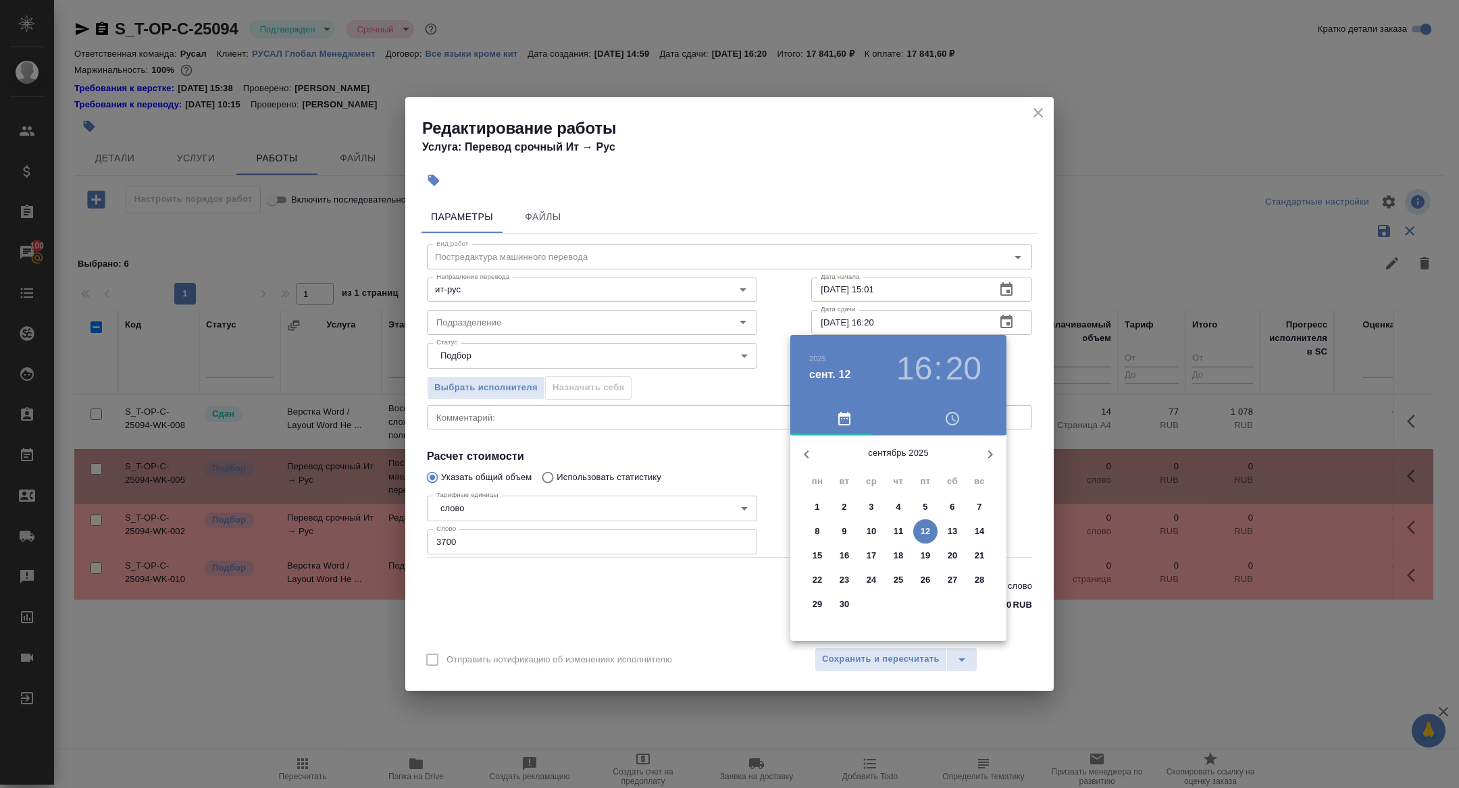
click at [930, 467] on div "сентябрь 2025" at bounding box center [898, 454] width 216 height 32
click at [988, 220] on div at bounding box center [729, 394] width 1459 height 788
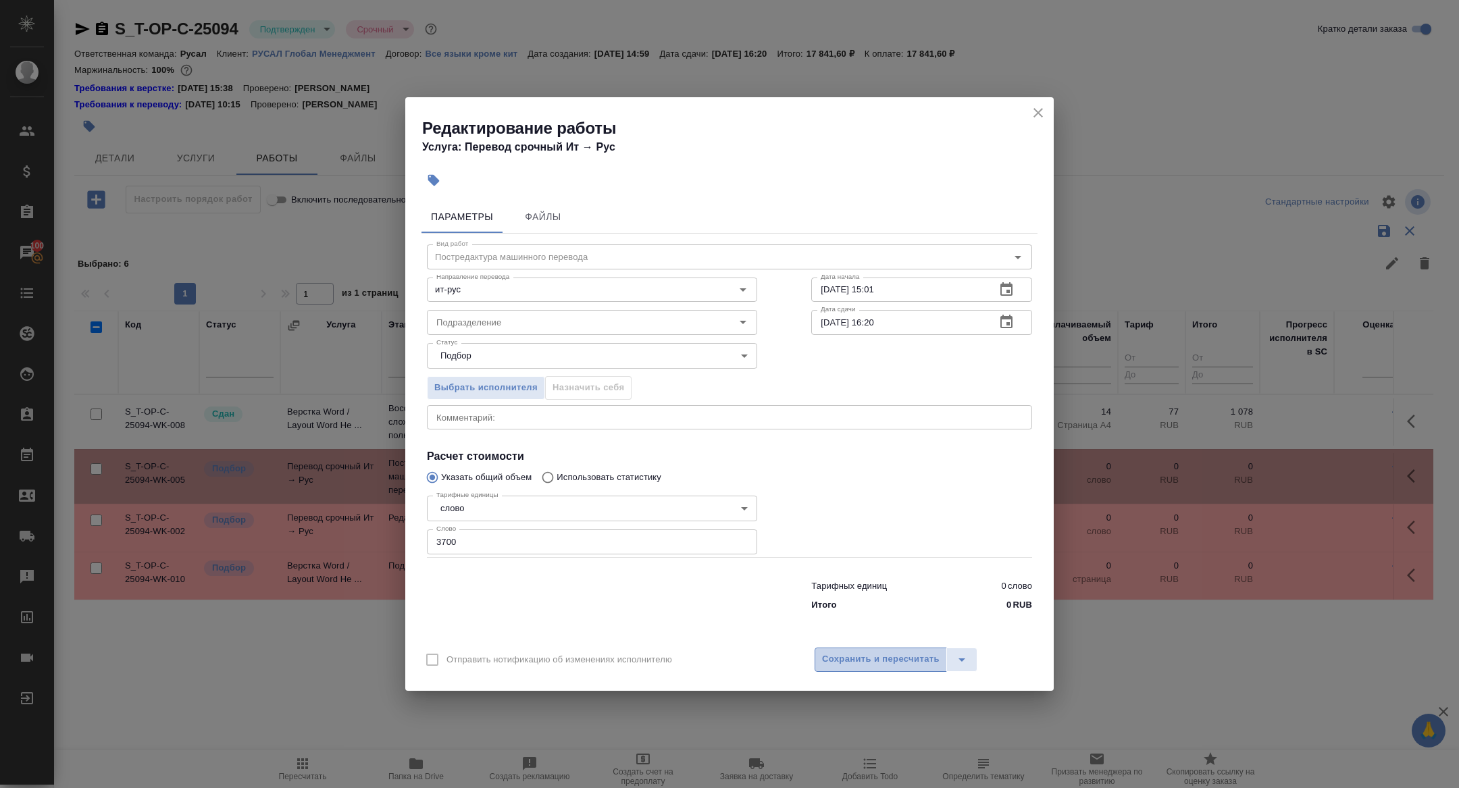
click at [917, 655] on span "Сохранить и пересчитать" at bounding box center [881, 660] width 118 height 16
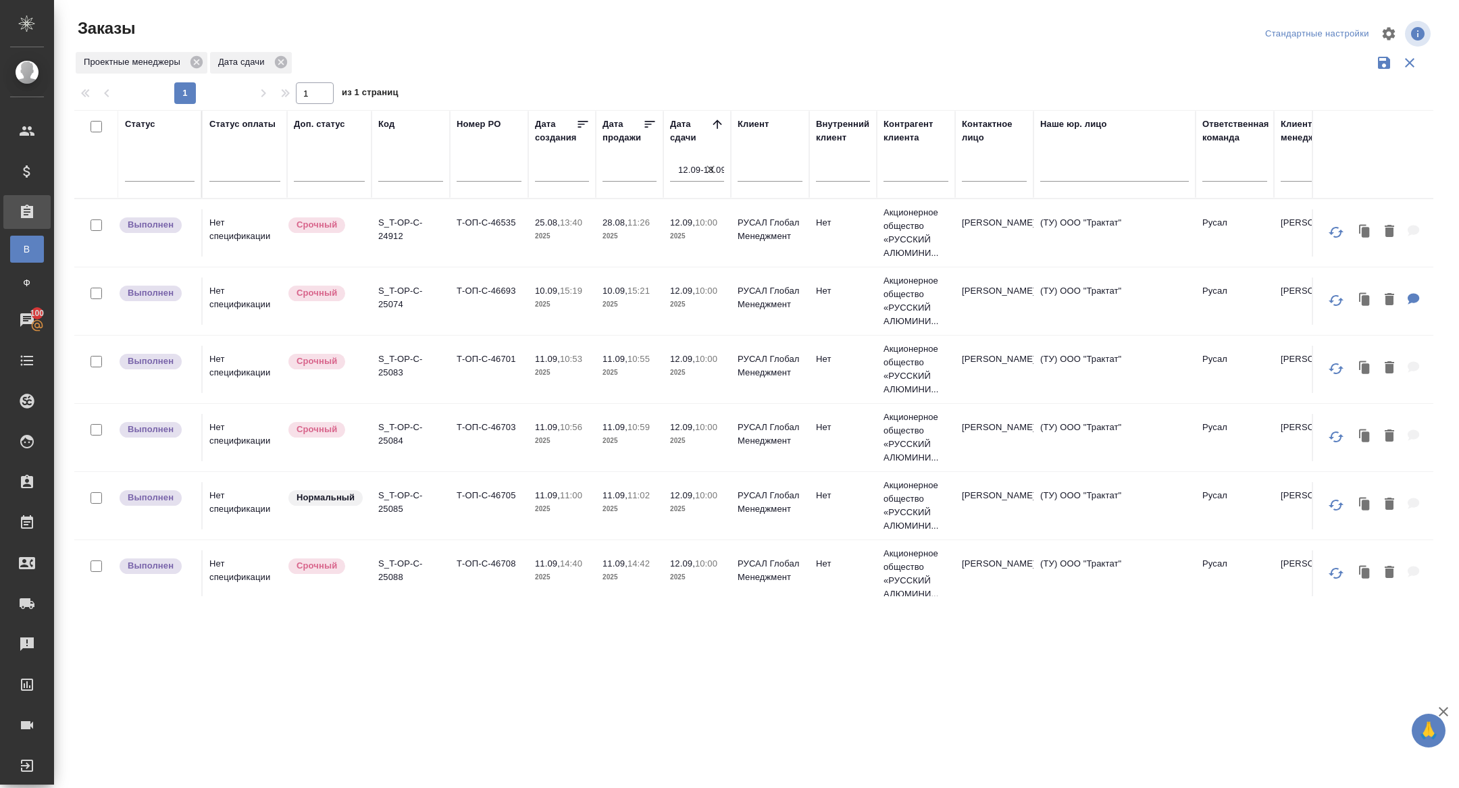
scroll to position [759, 0]
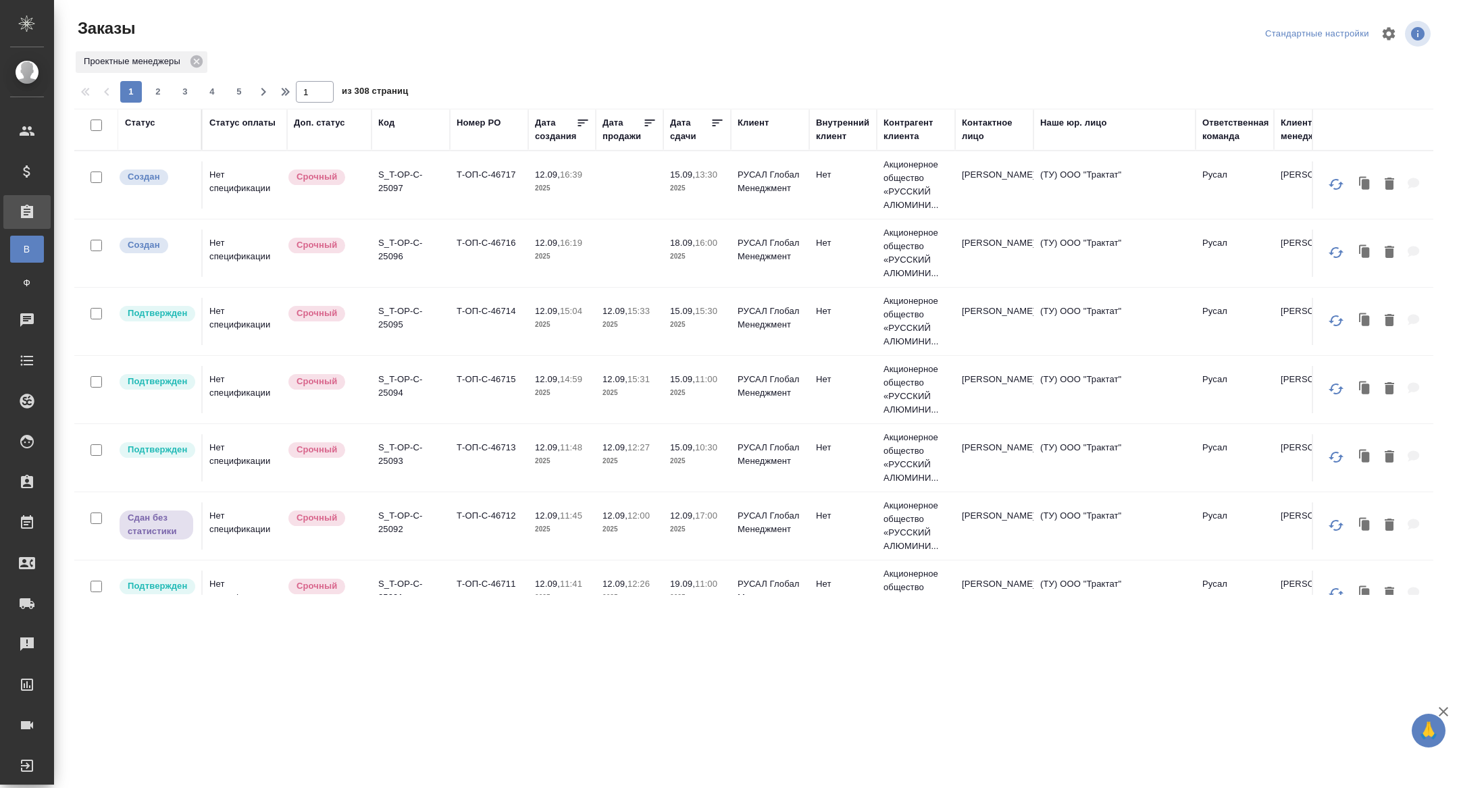
click at [385, 231] on td "S_T-OP-C-25096" at bounding box center [411, 253] width 78 height 47
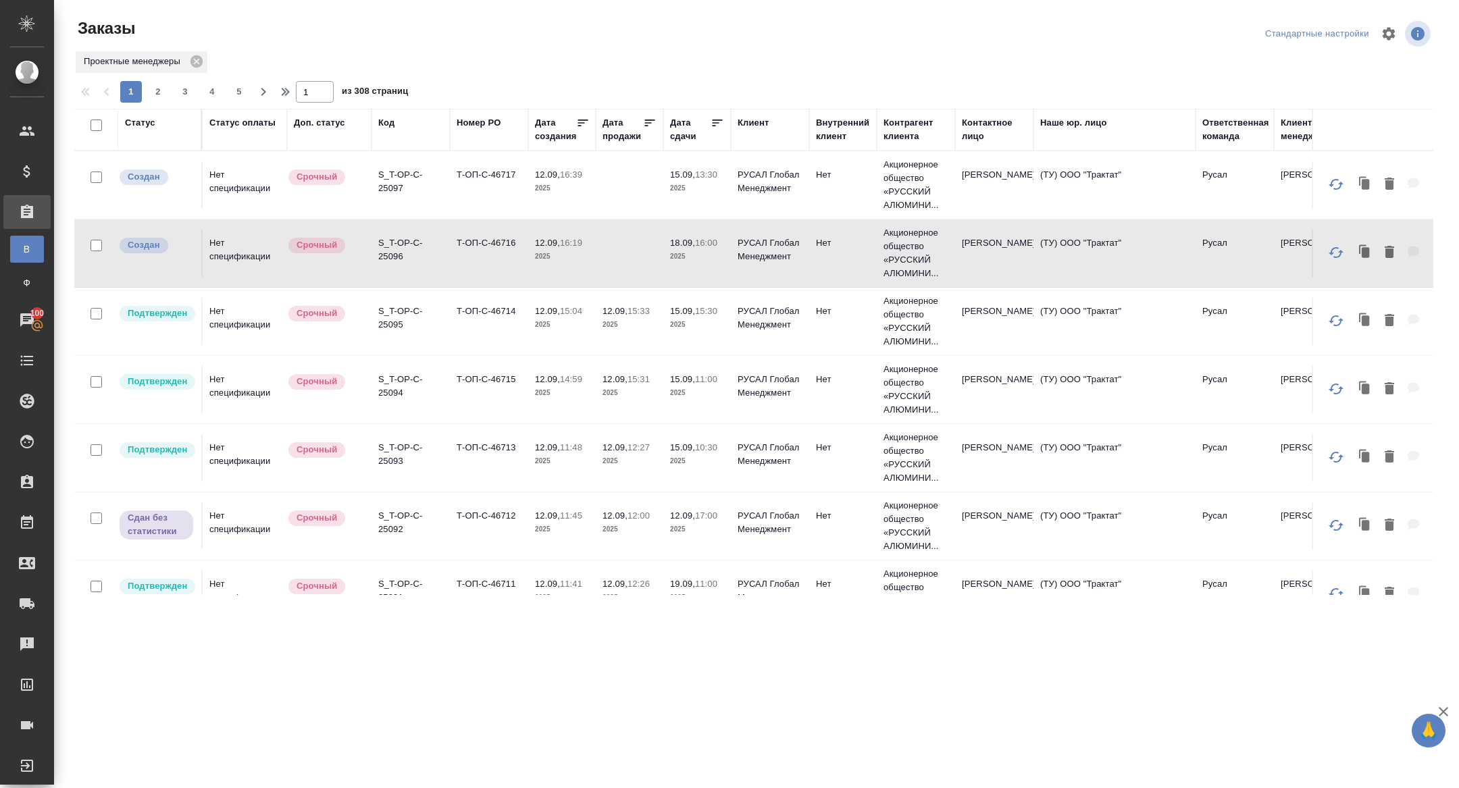
click at [393, 186] on p "S_T-OP-C-25097" at bounding box center [410, 181] width 65 height 27
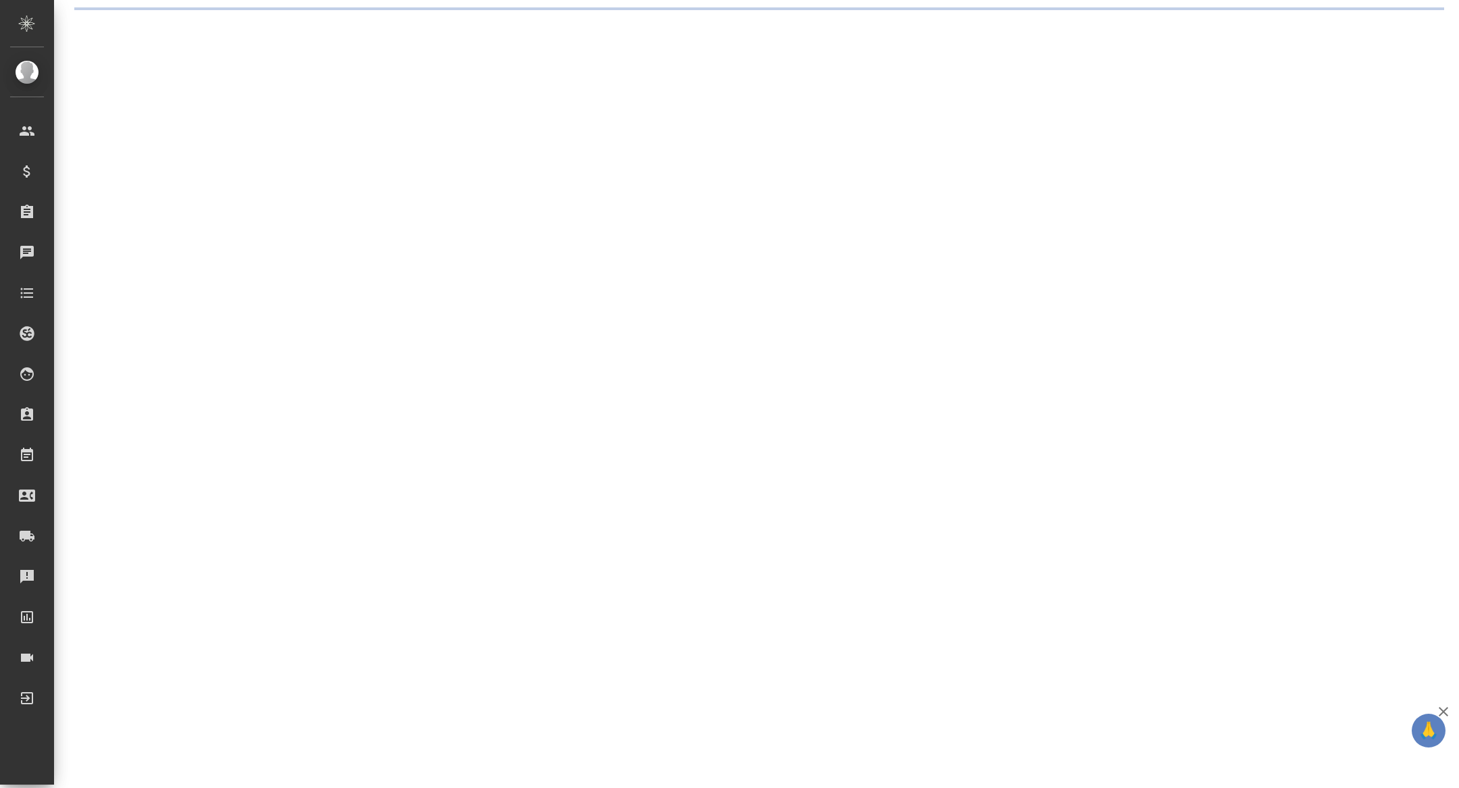
select select "RU"
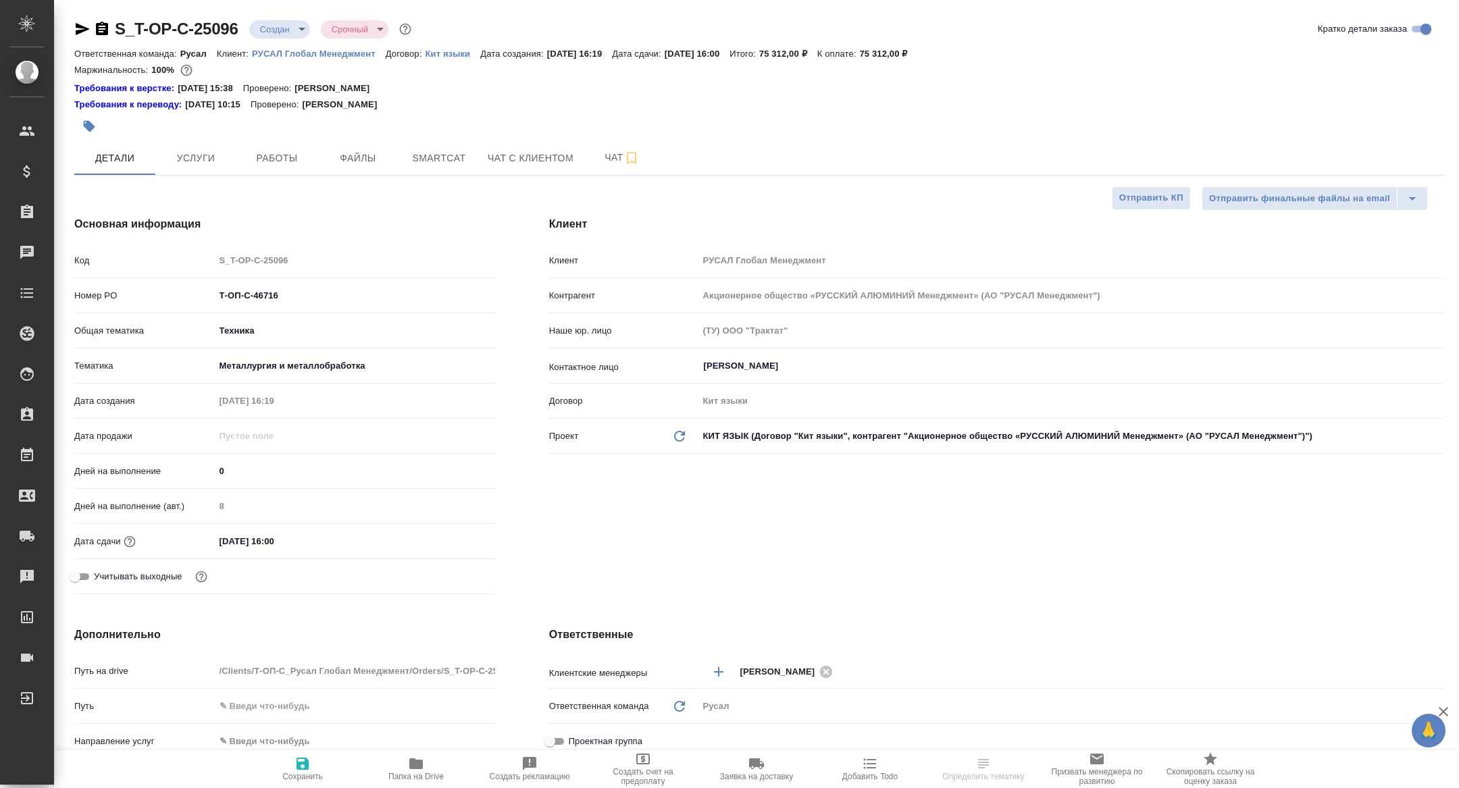
type textarea "x"
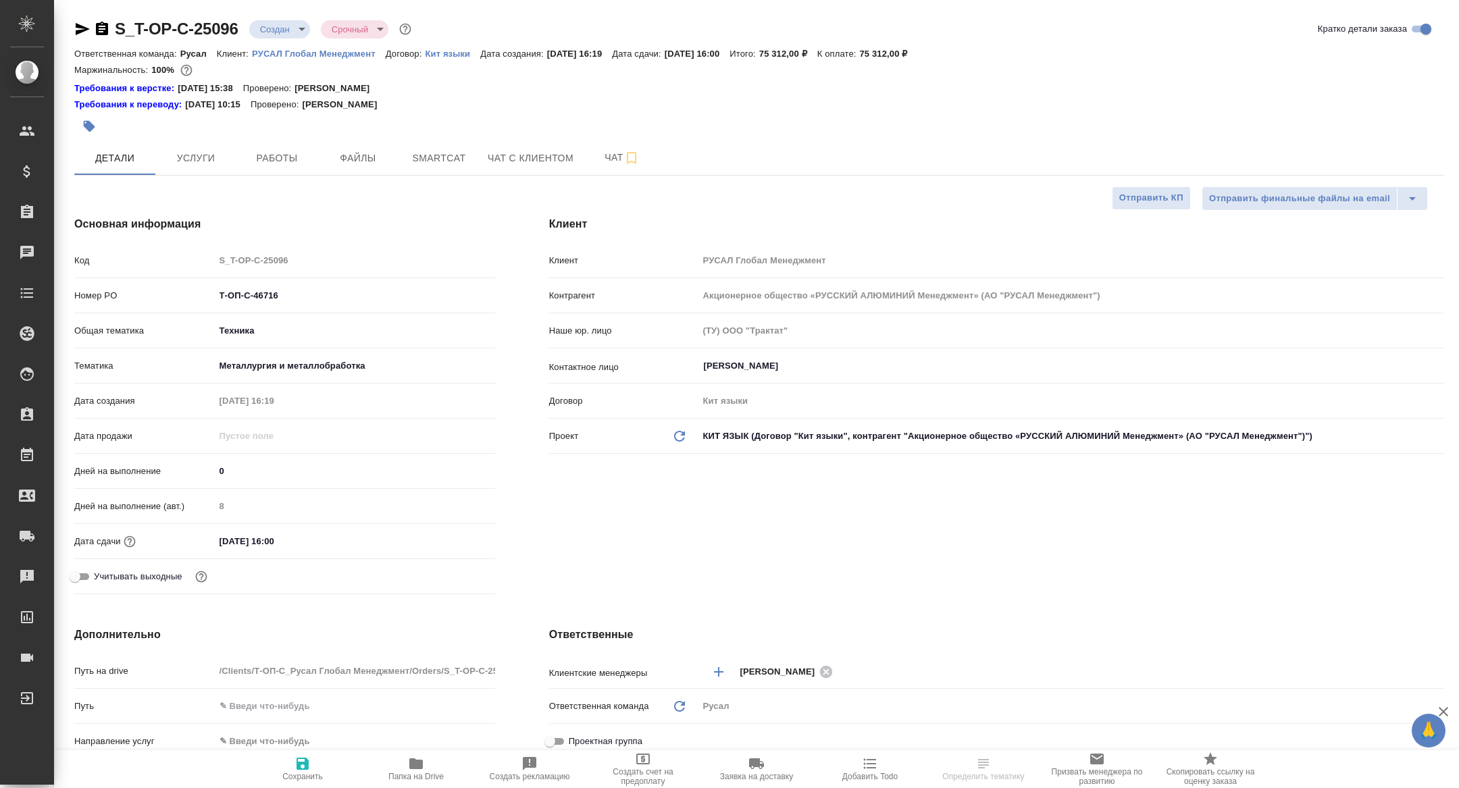
type textarea "x"
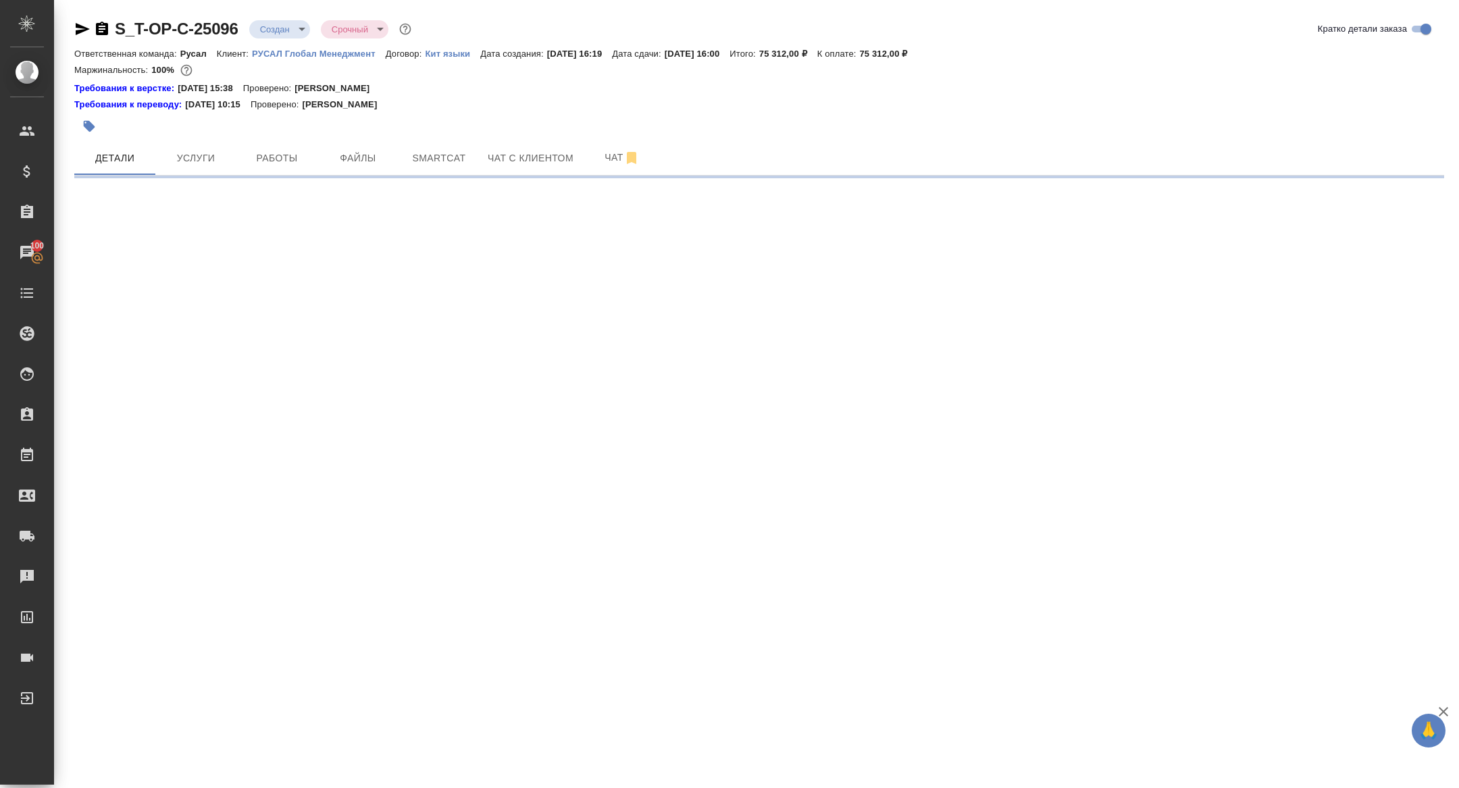
select select "RU"
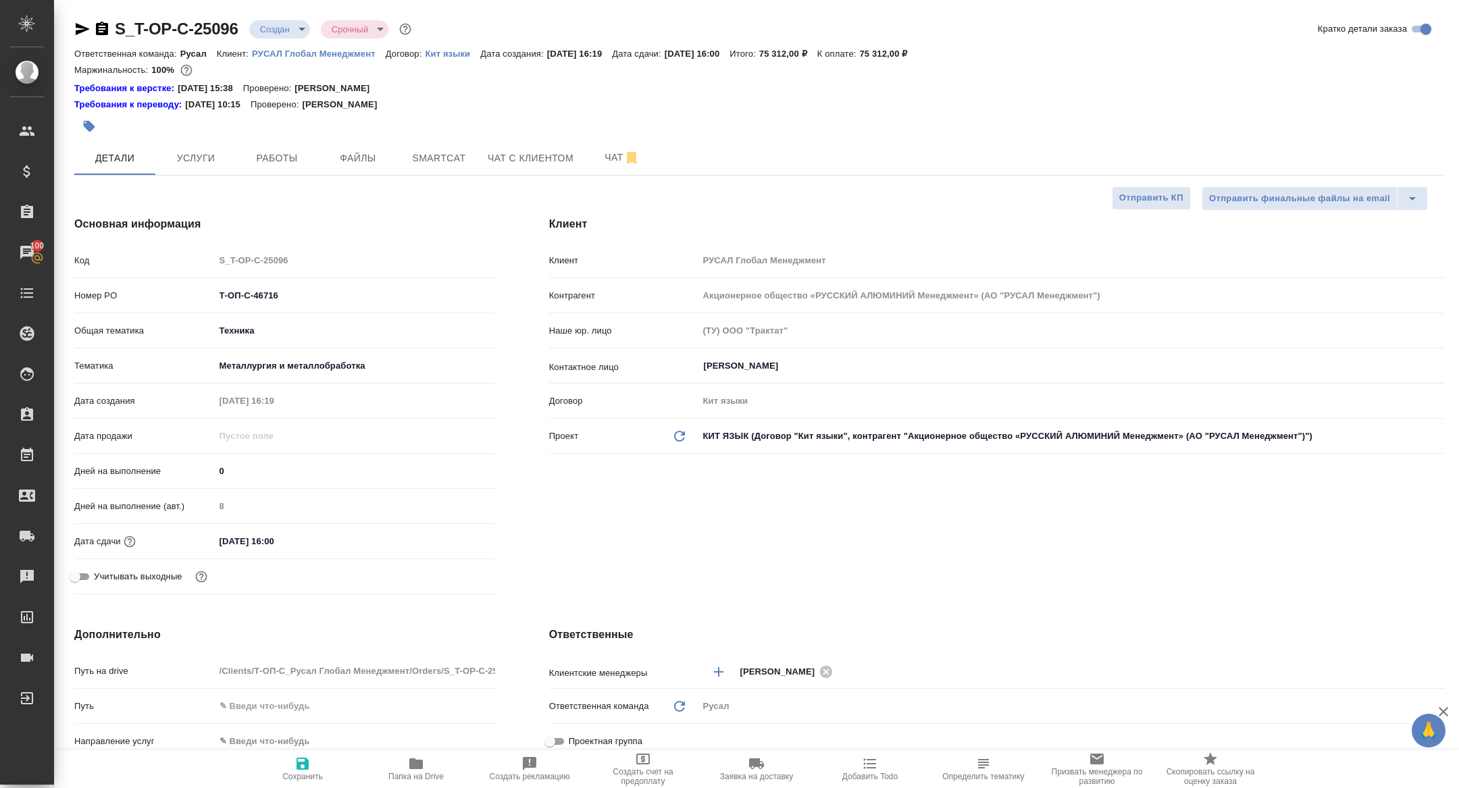
type textarea "x"
click at [417, 778] on span "Папка на Drive" at bounding box center [415, 776] width 55 height 9
type textarea "x"
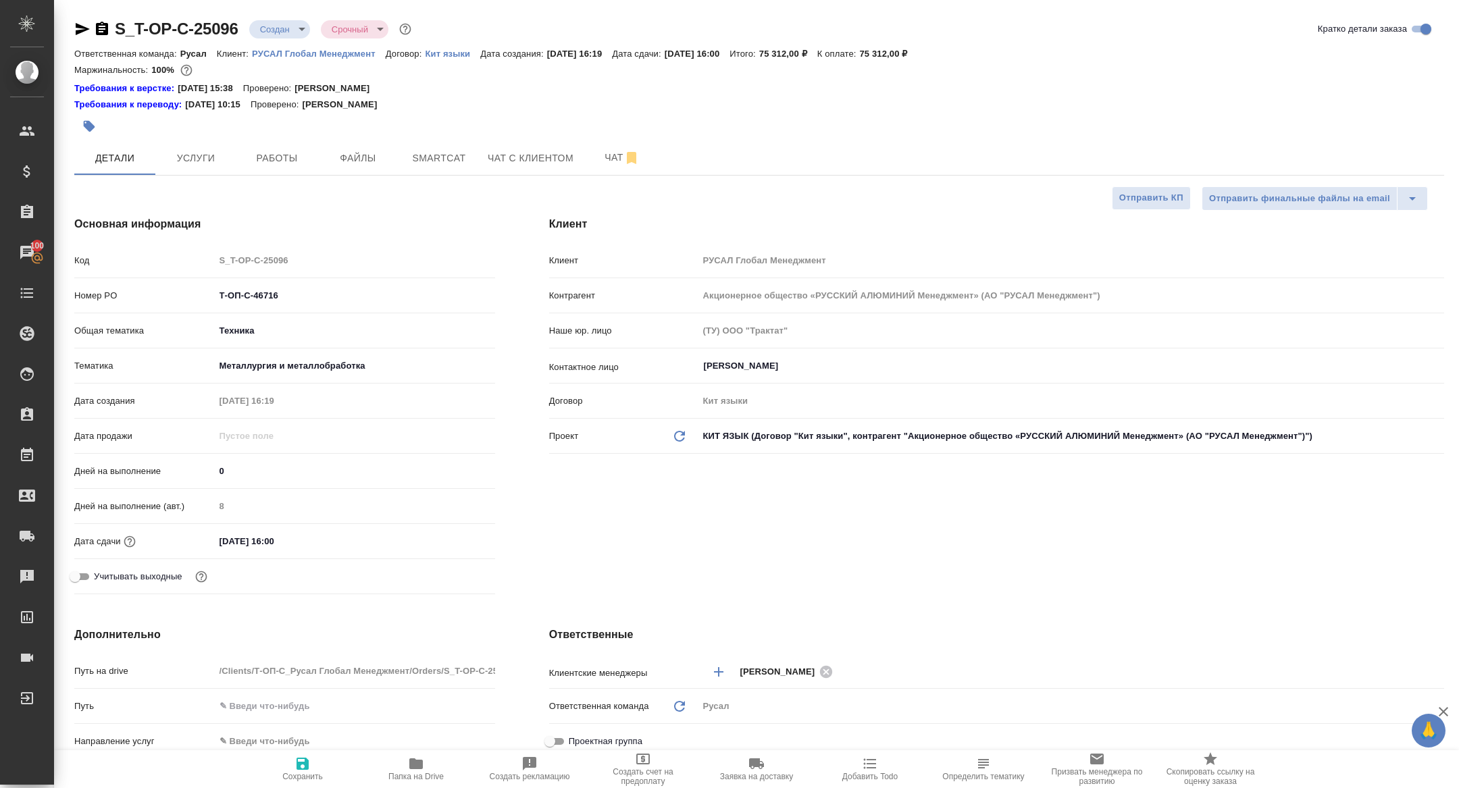
type textarea "x"
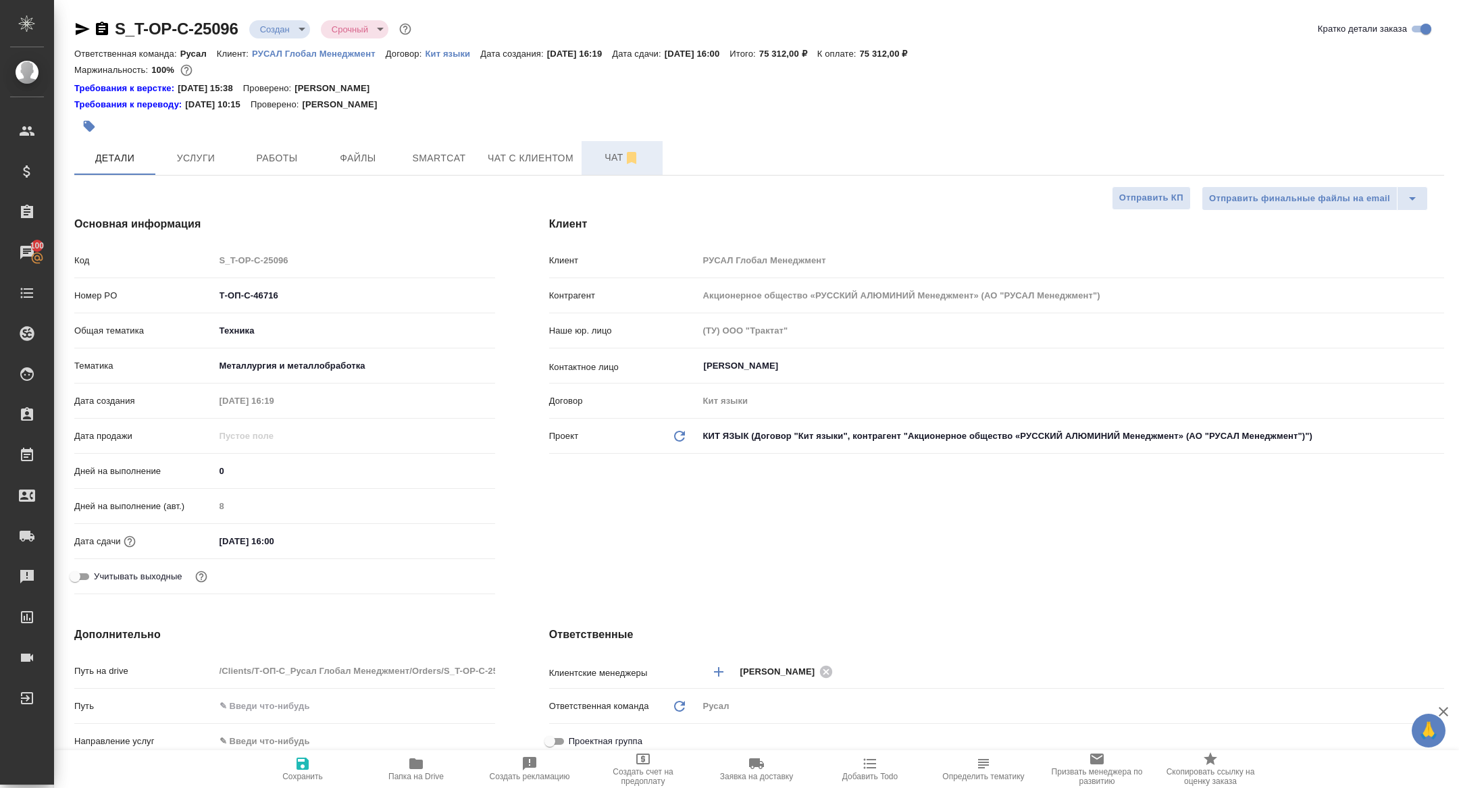
click at [613, 151] on span "Чат" at bounding box center [622, 157] width 65 height 17
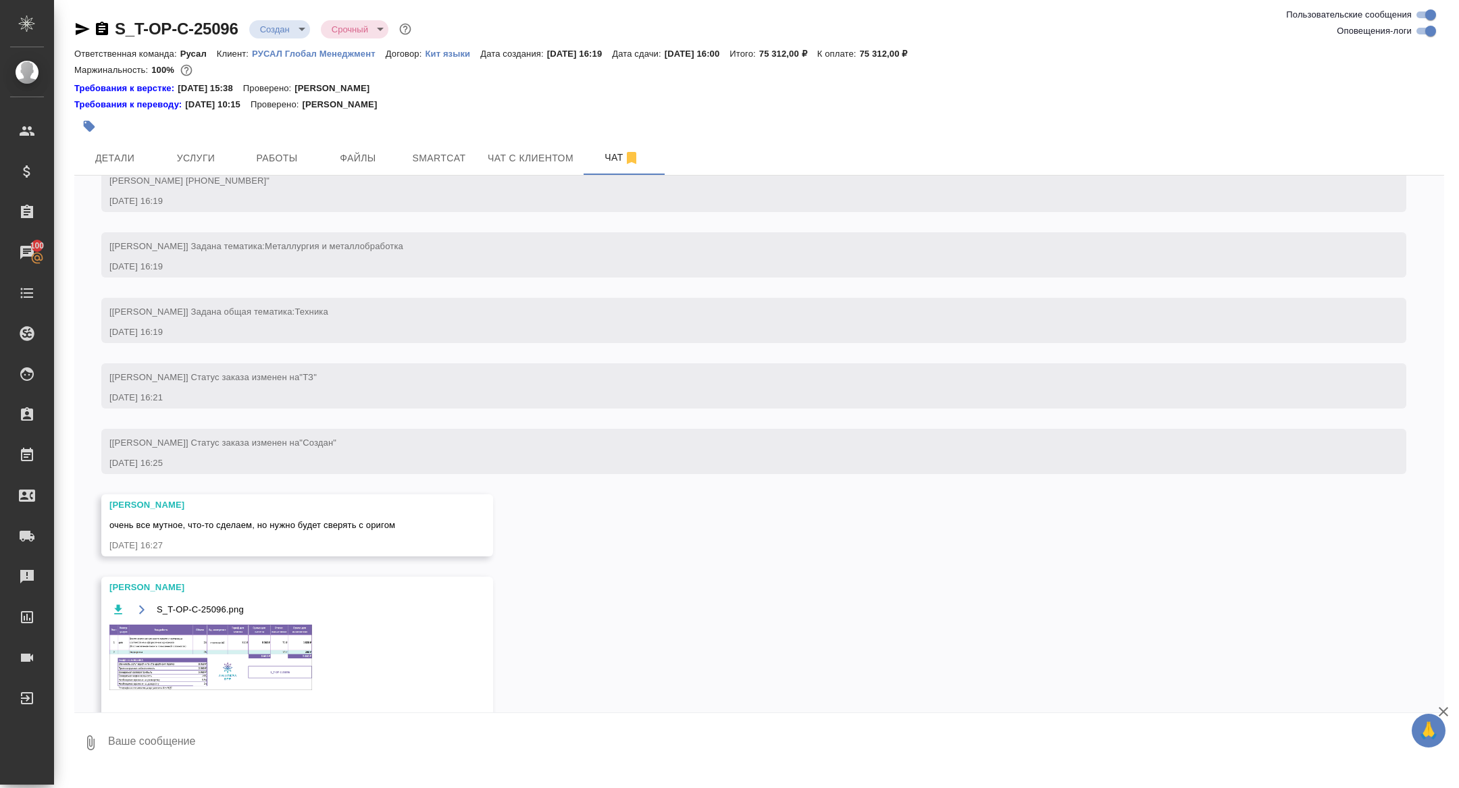
scroll to position [187, 0]
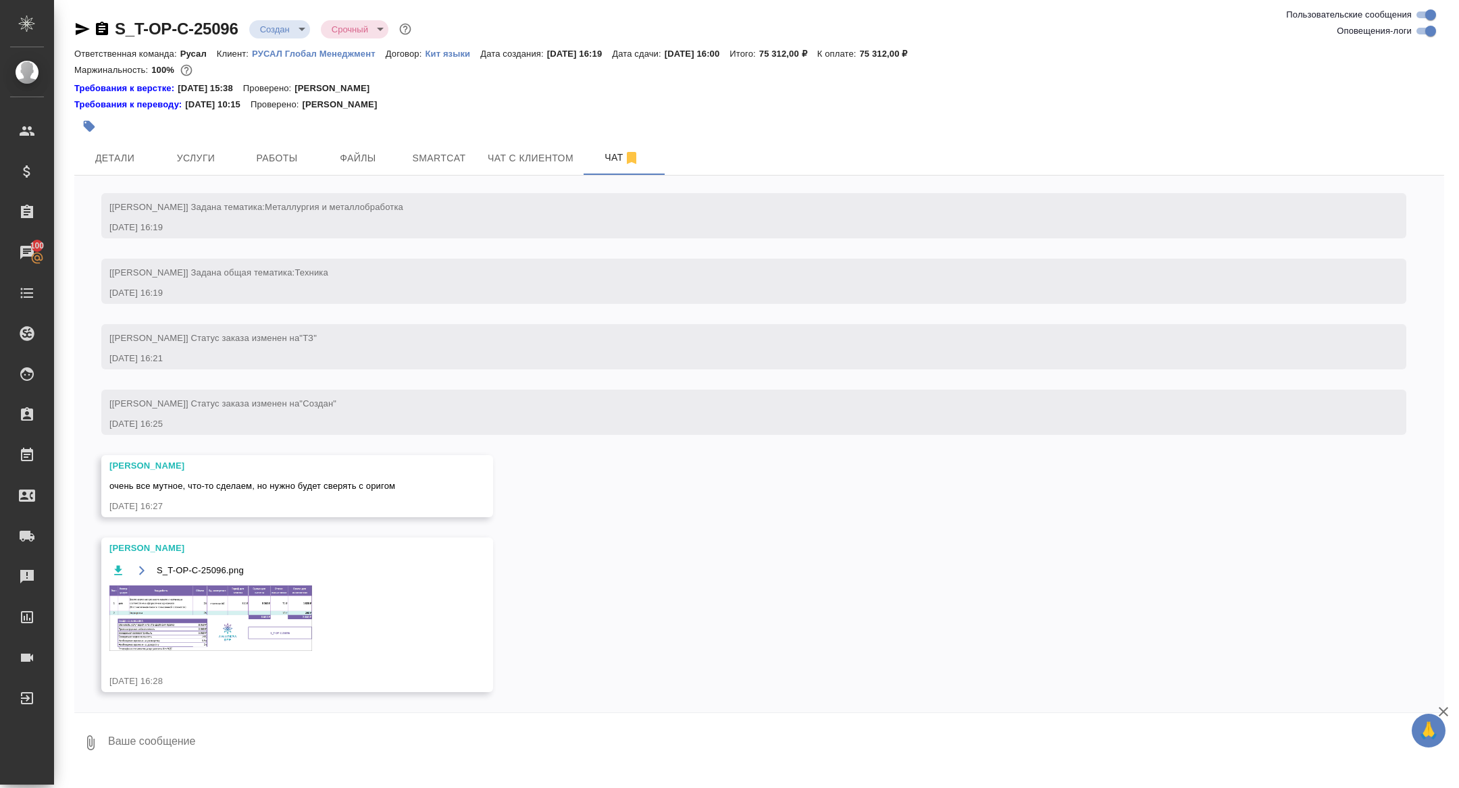
click at [223, 654] on div "S_T-OP-C-25096.png" at bounding box center [277, 615] width 336 height 106
click at [222, 618] on img at bounding box center [210, 619] width 203 height 66
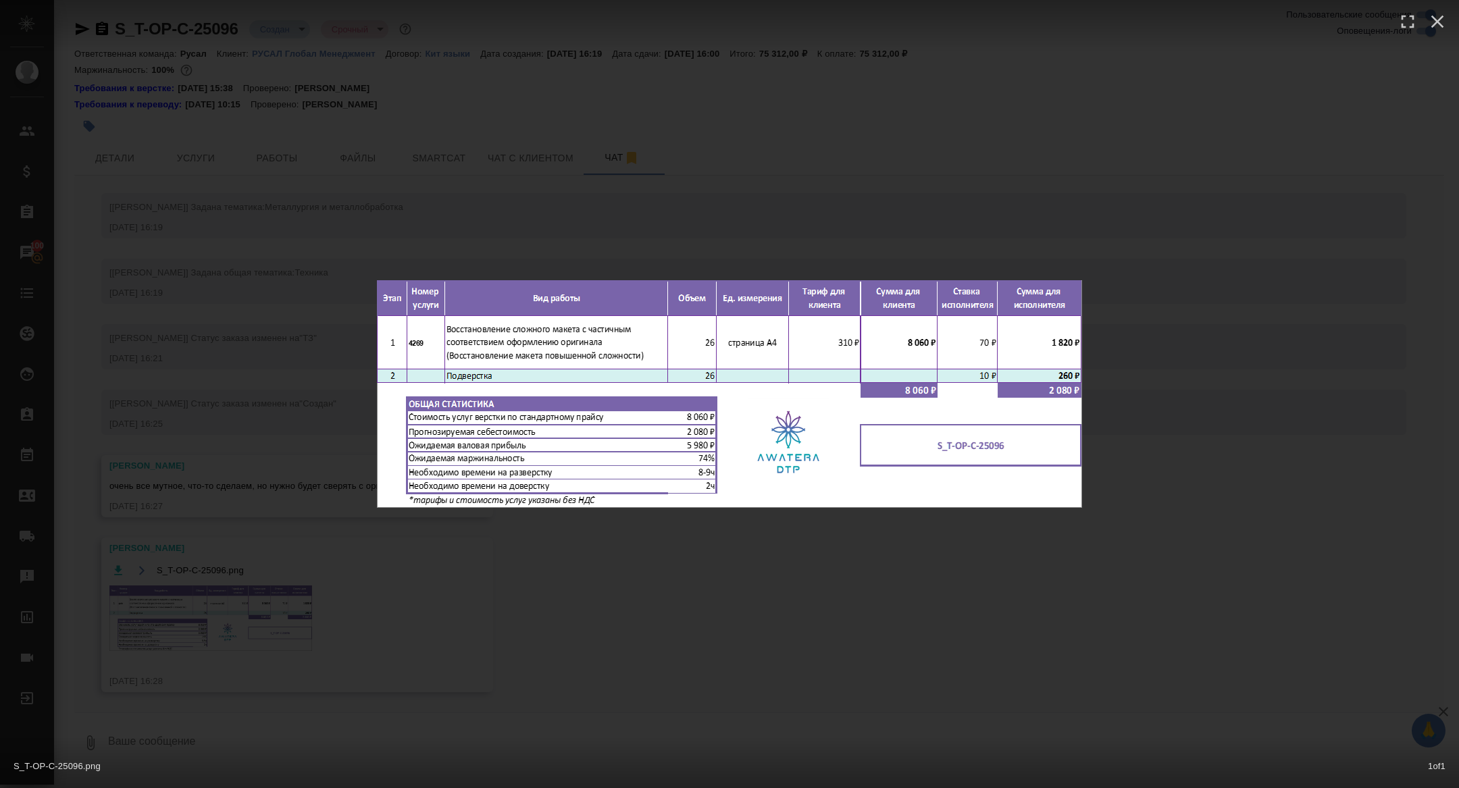
click at [222, 618] on div "S_T-OP-C-25096.png 1 of 1" at bounding box center [729, 394] width 1459 height 788
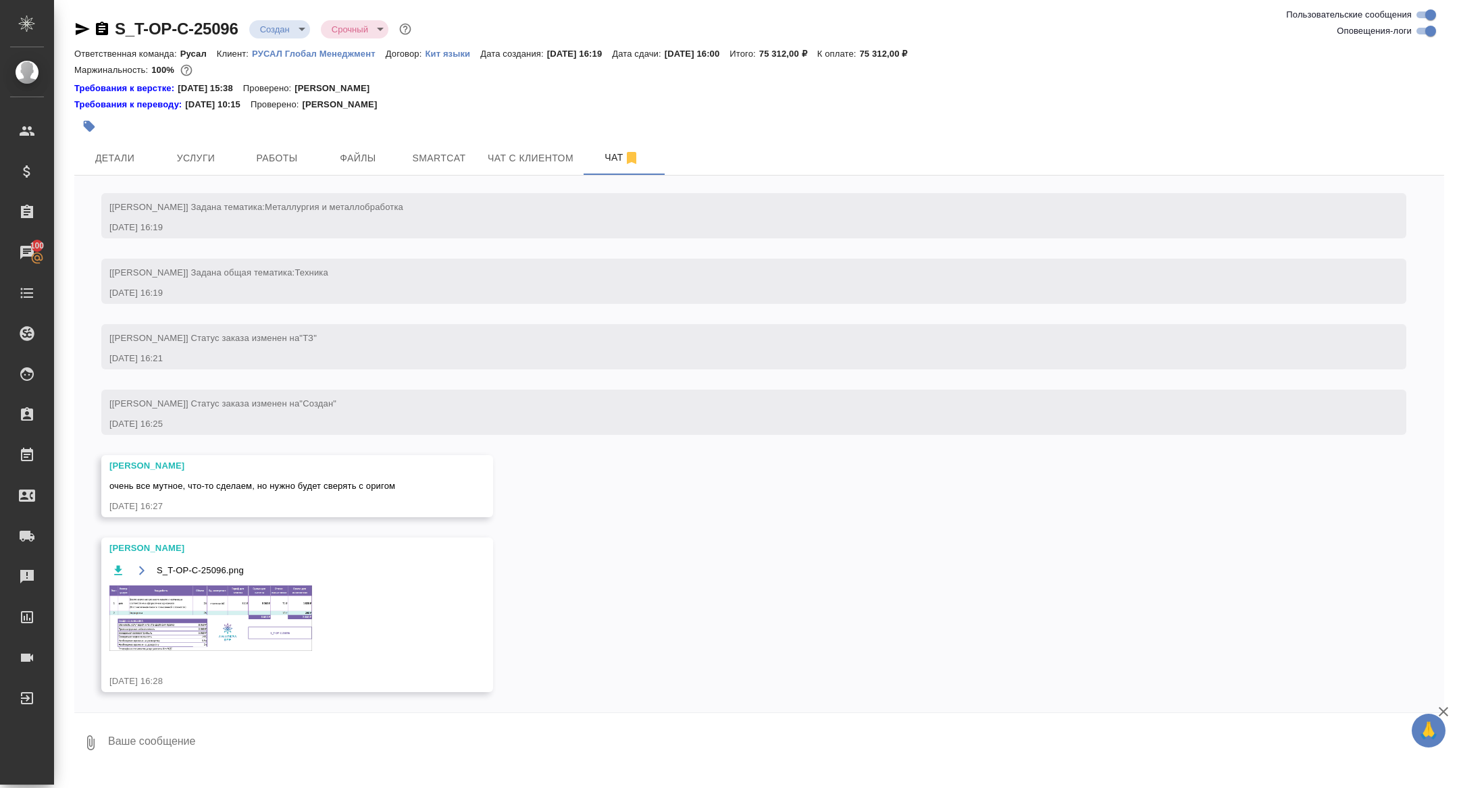
click at [247, 578] on div "S_T-OP-C-25096.png" at bounding box center [277, 570] width 336 height 17
click at [247, 622] on img at bounding box center [210, 619] width 203 height 66
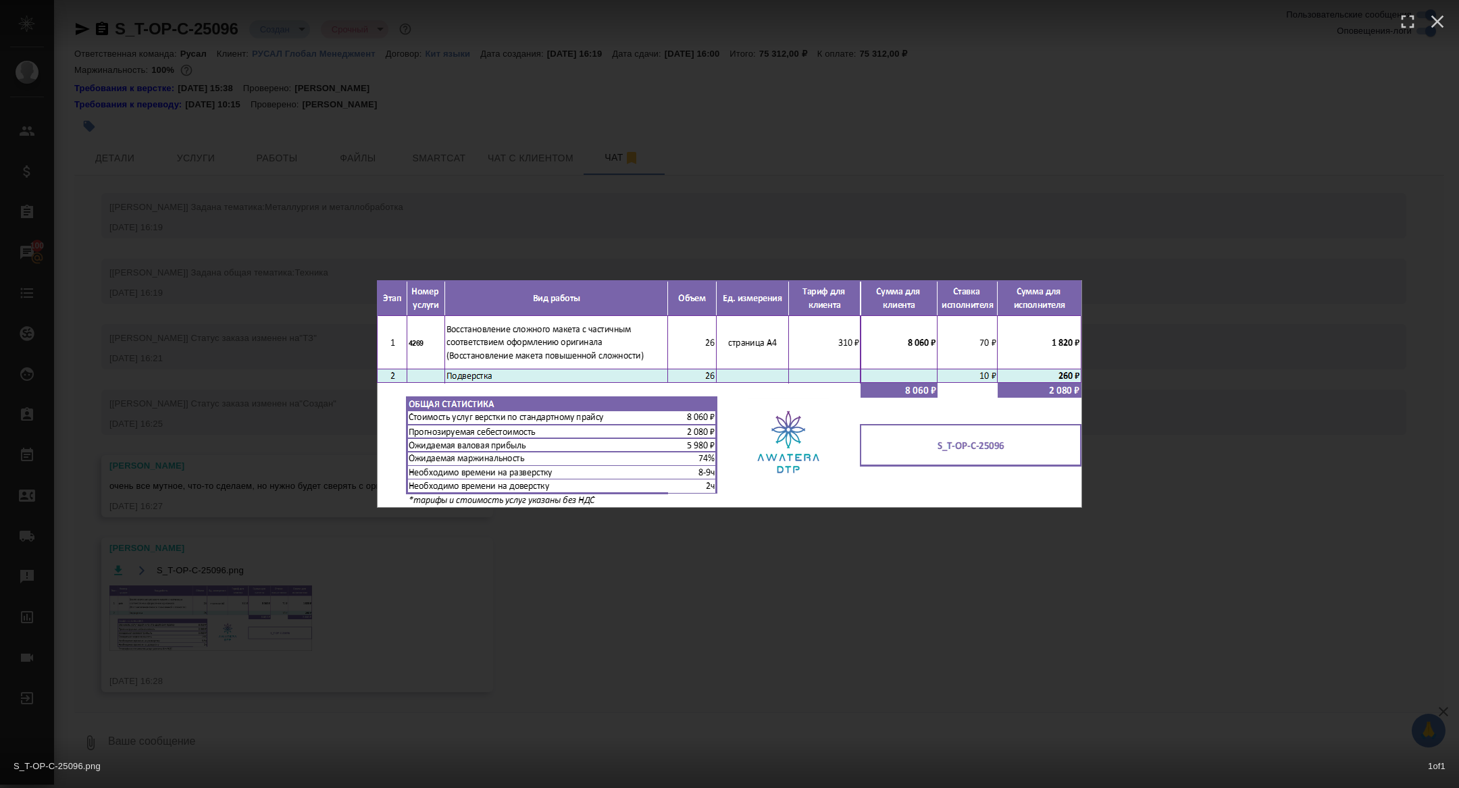
click at [188, 442] on div "S_T-OP-C-25096.png 1 of 1" at bounding box center [729, 394] width 1459 height 788
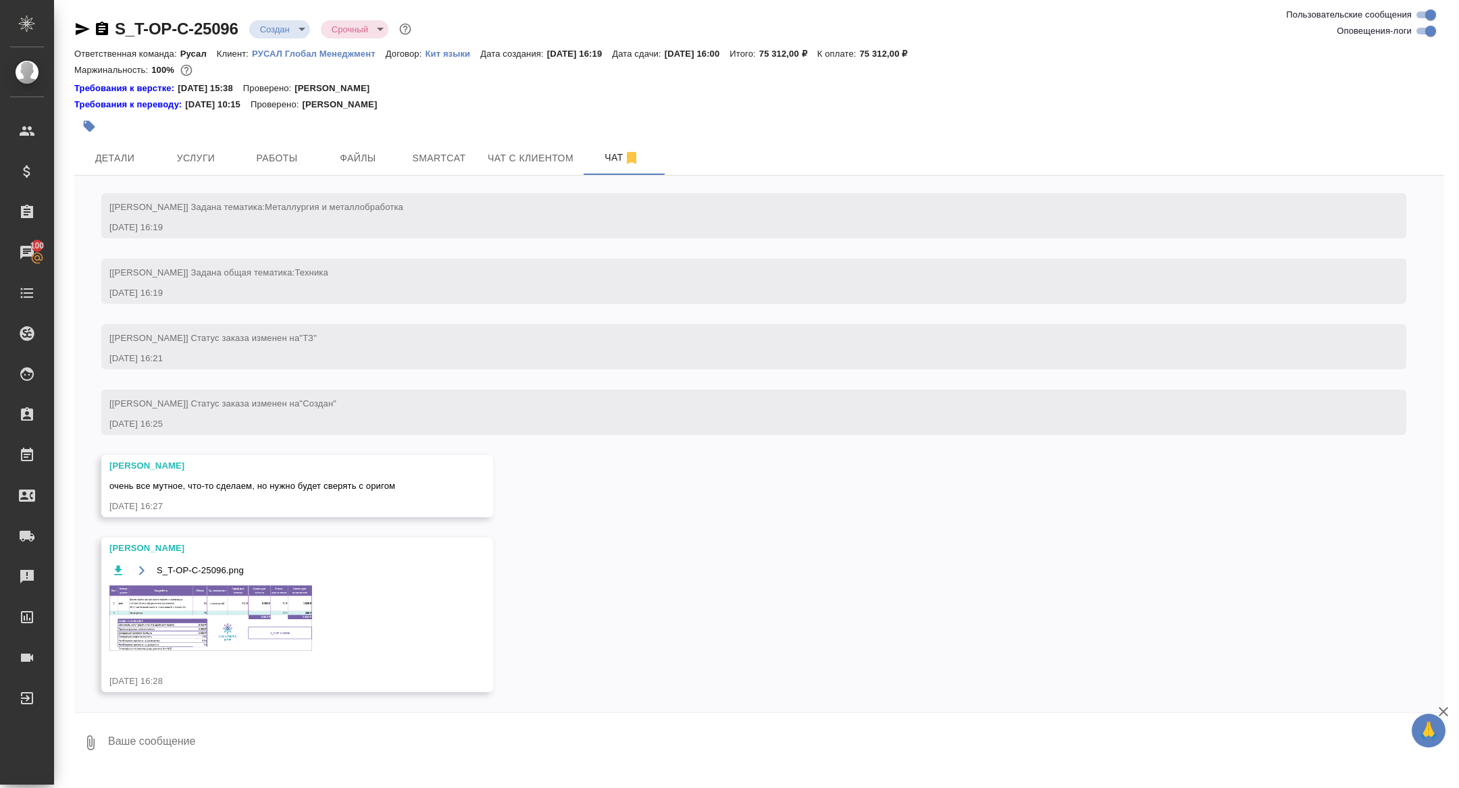
click at [275, 160] on span "Работы" at bounding box center [277, 158] width 65 height 17
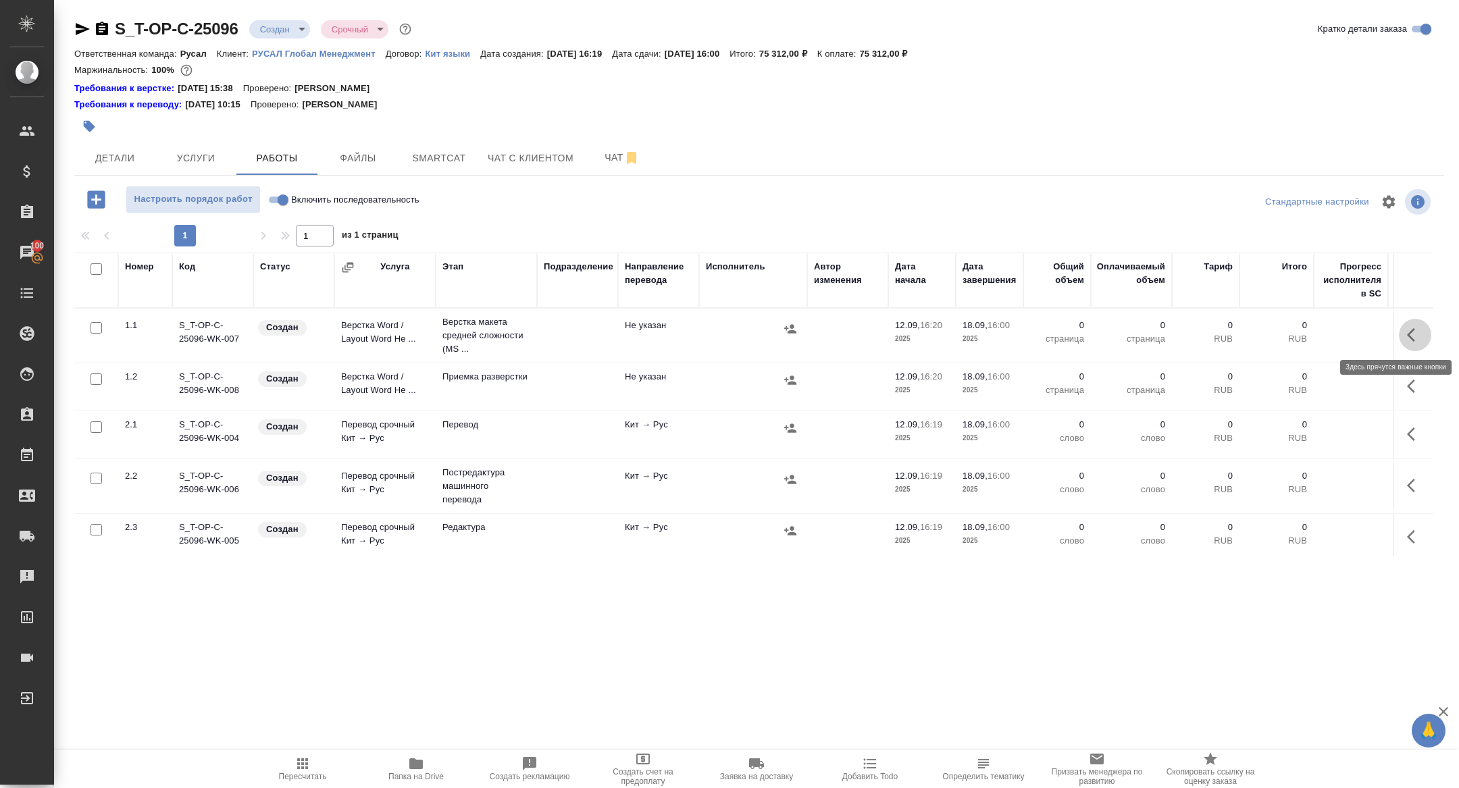
click at [1416, 319] on button "button" at bounding box center [1415, 335] width 32 height 32
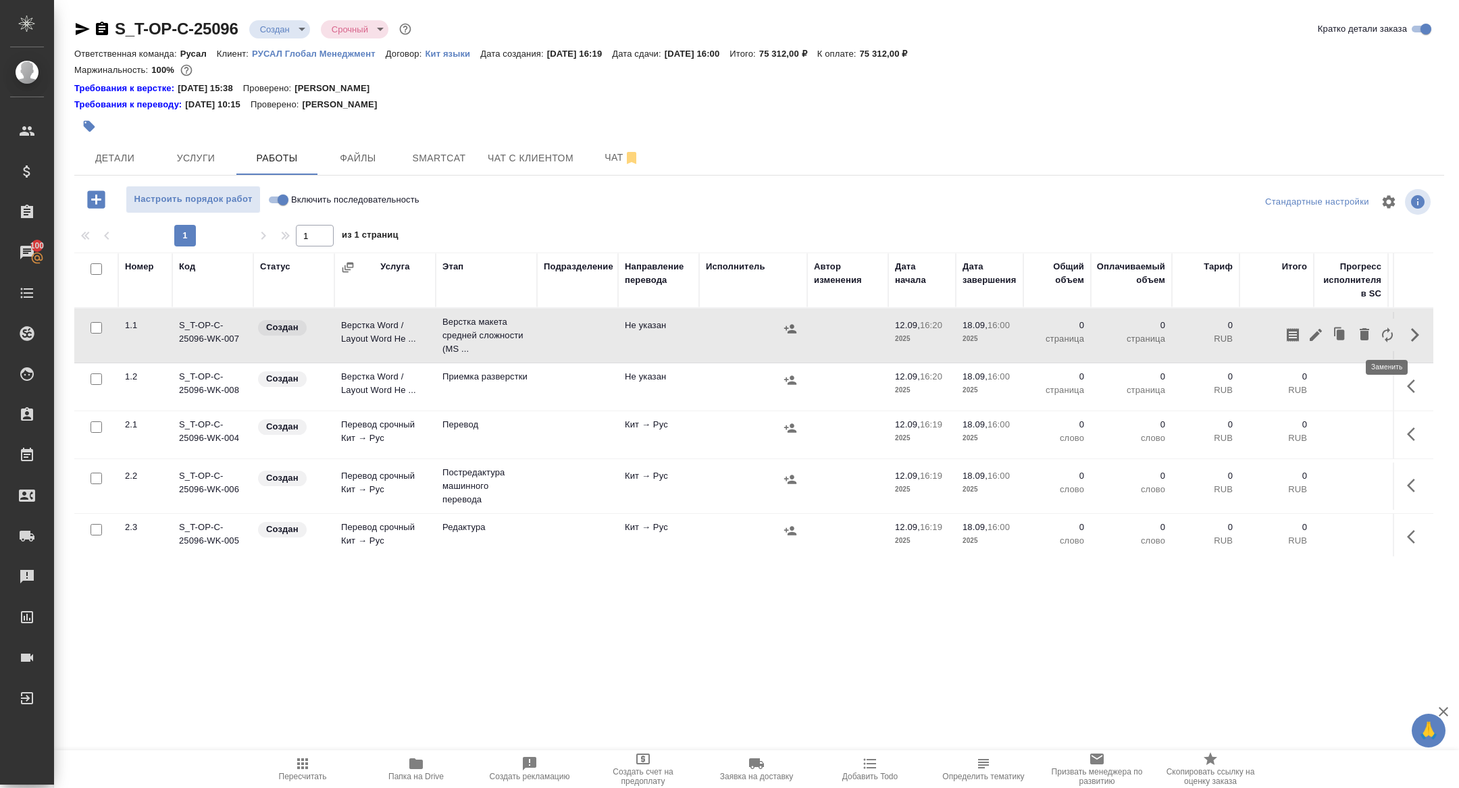
click at [1391, 334] on icon "button" at bounding box center [1387, 335] width 16 height 16
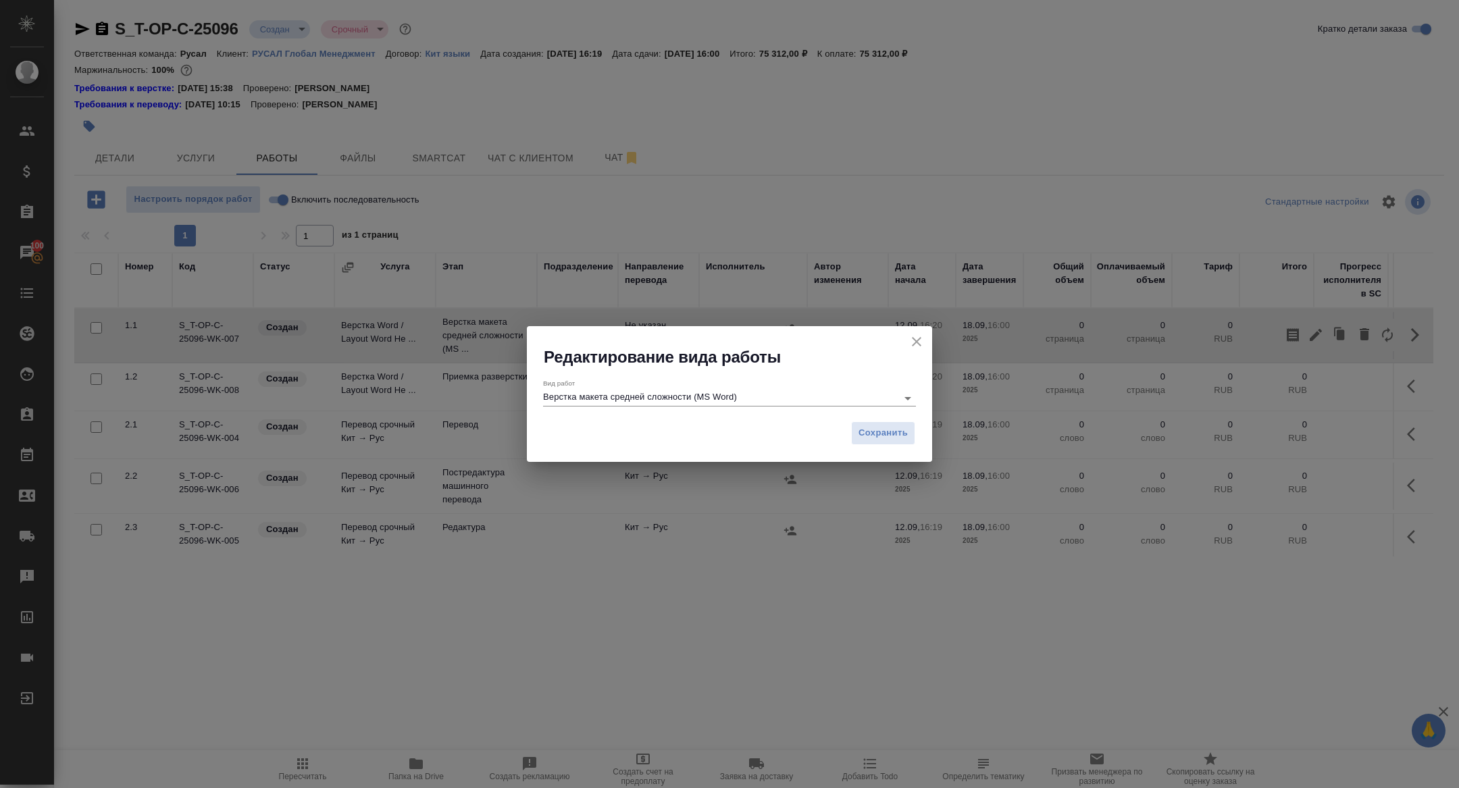
click at [694, 385] on div "Вид работ Верстка макета средней сложности (MS Word)" at bounding box center [729, 393] width 373 height 28
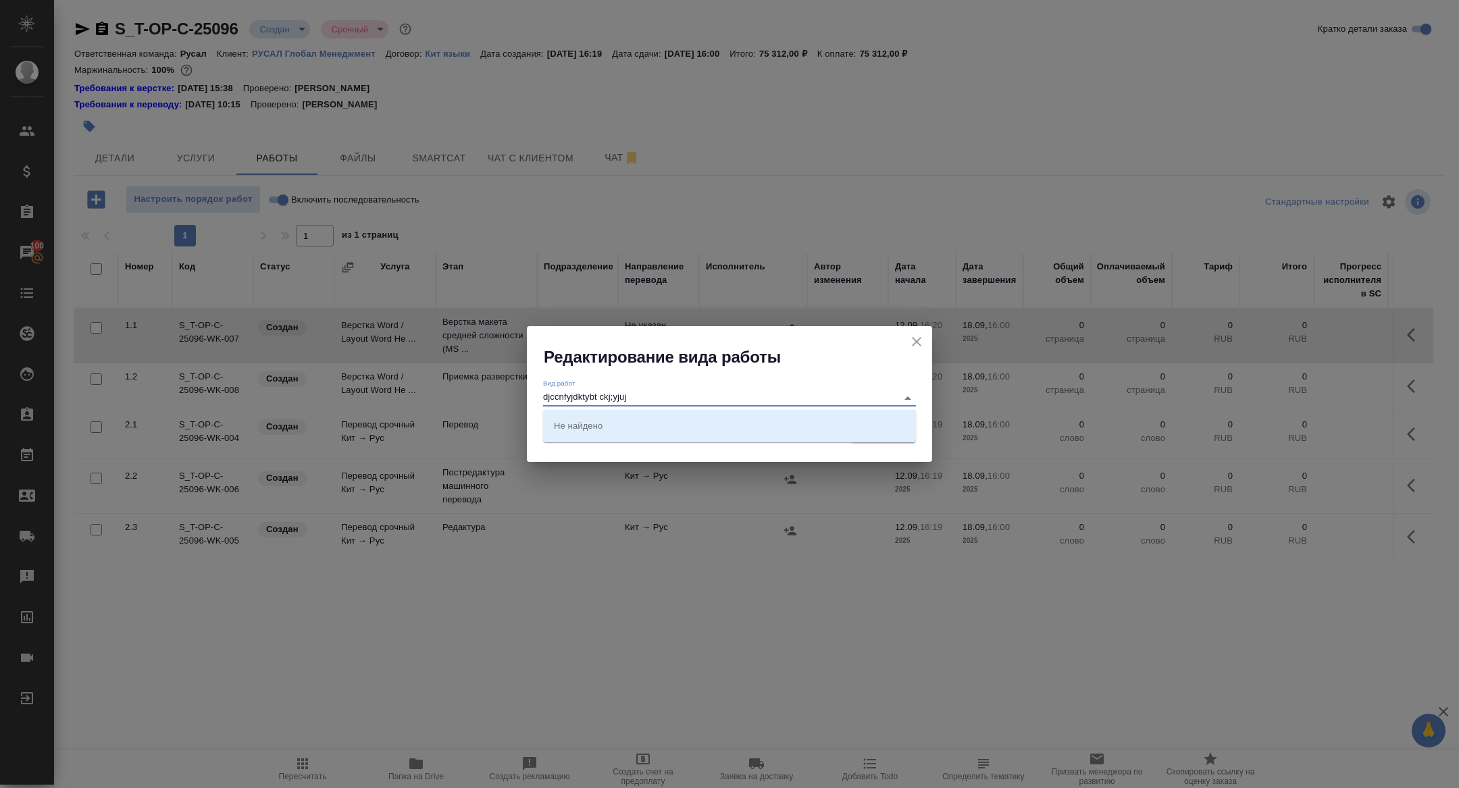
drag, startPoint x: 661, startPoint y: 394, endPoint x: 497, endPoint y: 392, distance: 164.2
click at [497, 392] on div "Редактирование вида работы Вид работ djccnfyjdktybt ckj;yjuj Сохранить" at bounding box center [729, 394] width 1459 height 788
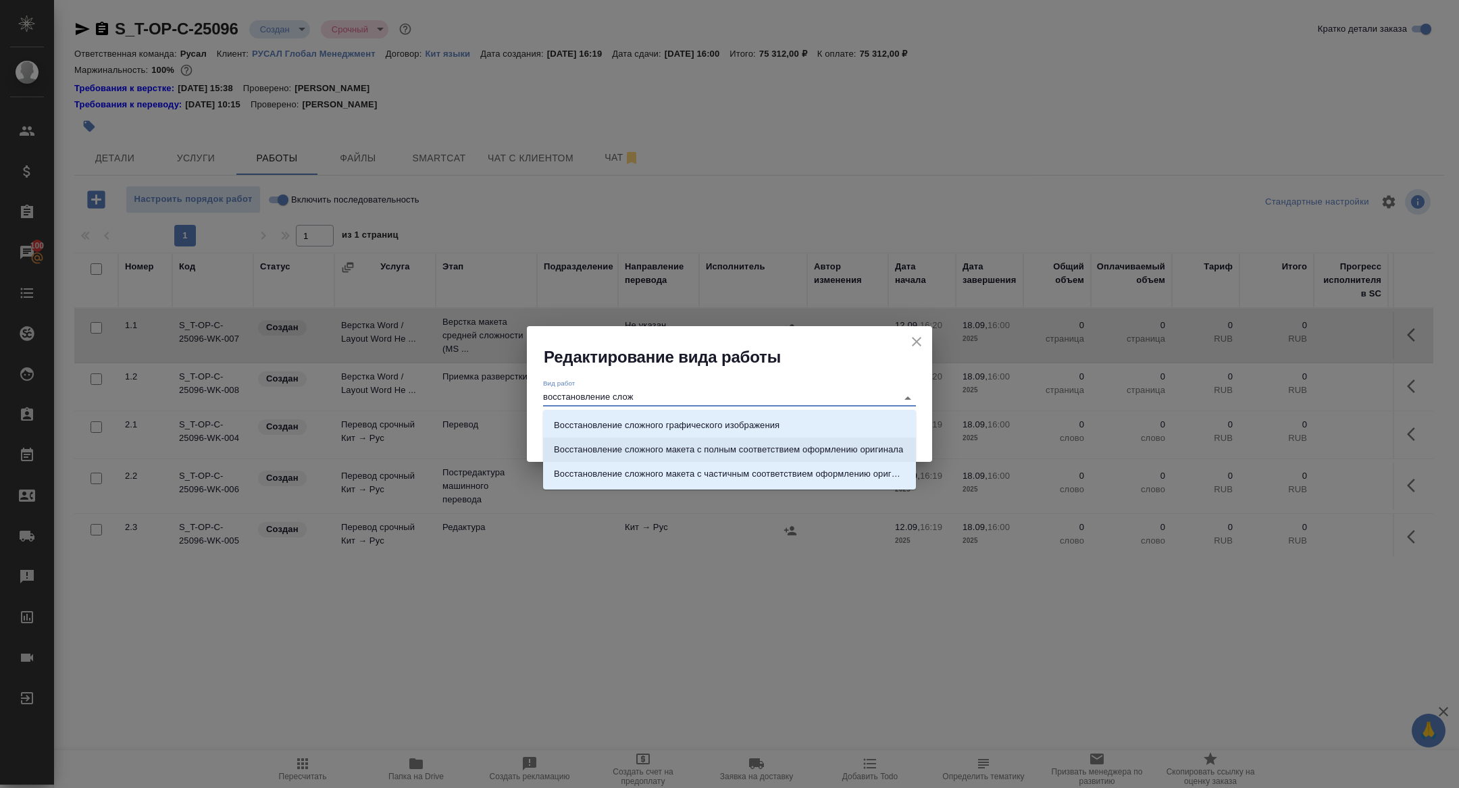
click at [697, 459] on li "Восстановление сложного макета с полным соответствием оформлению оригинала" at bounding box center [729, 450] width 373 height 24
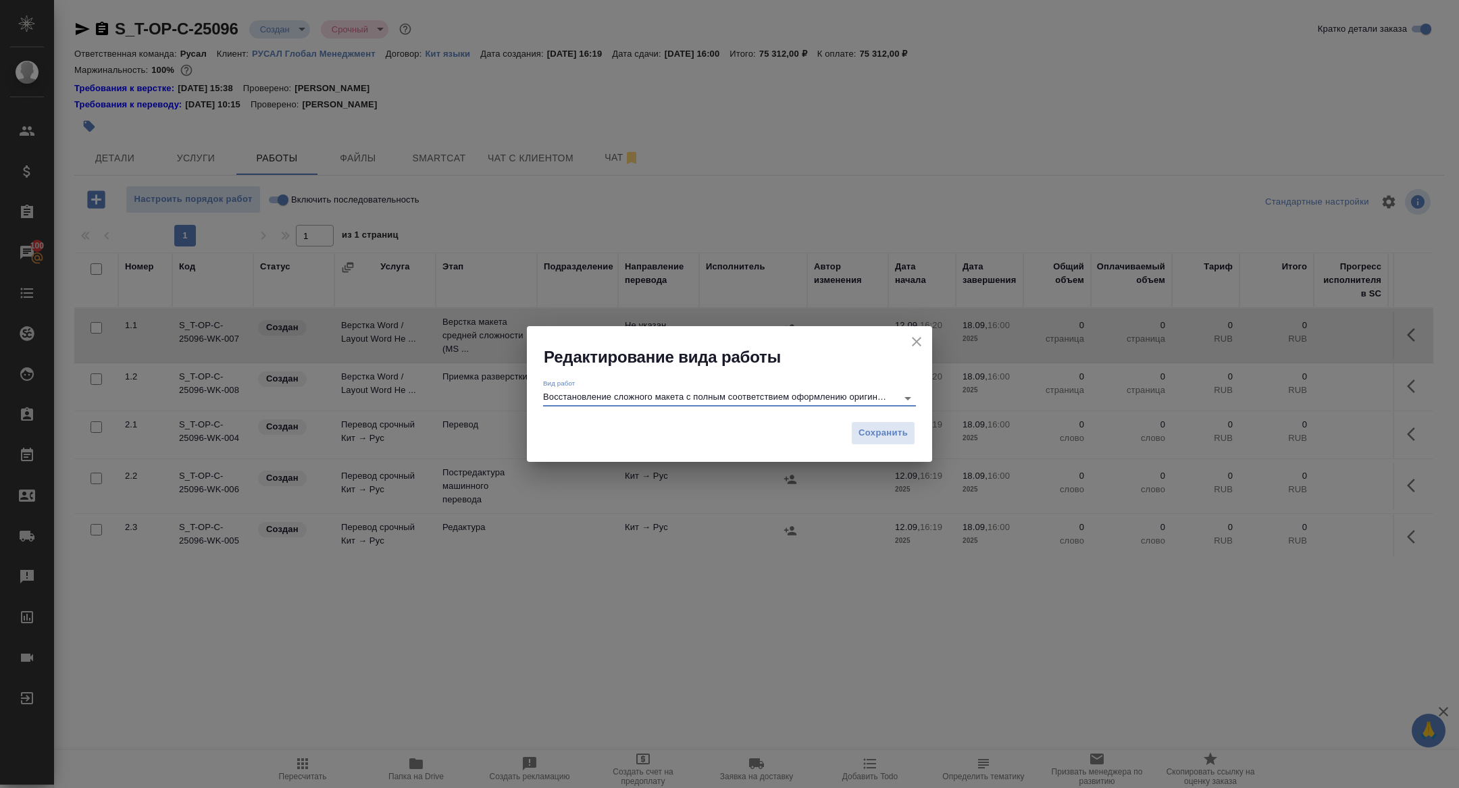
click at [746, 403] on input "Восстановление сложного макета с полным соответствием оформлению оригинала" at bounding box center [716, 398] width 347 height 16
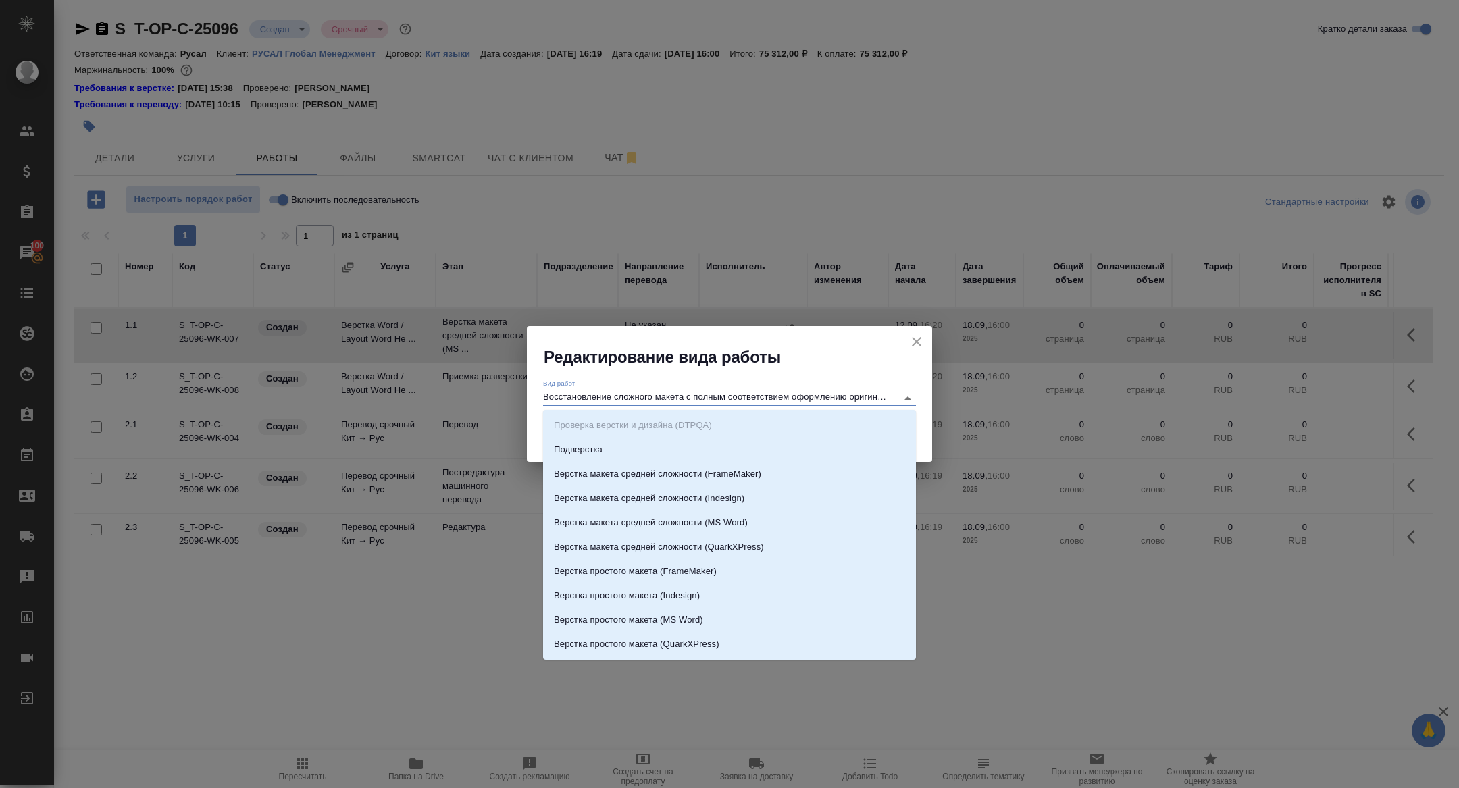
scroll to position [0, 9]
drag, startPoint x: 697, startPoint y: 398, endPoint x: 993, endPoint y: 403, distance: 295.9
click at [995, 405] on div "Редактирование вида работы Вид работ Восстановление сложного макета с полным со…" at bounding box center [729, 394] width 1459 height 788
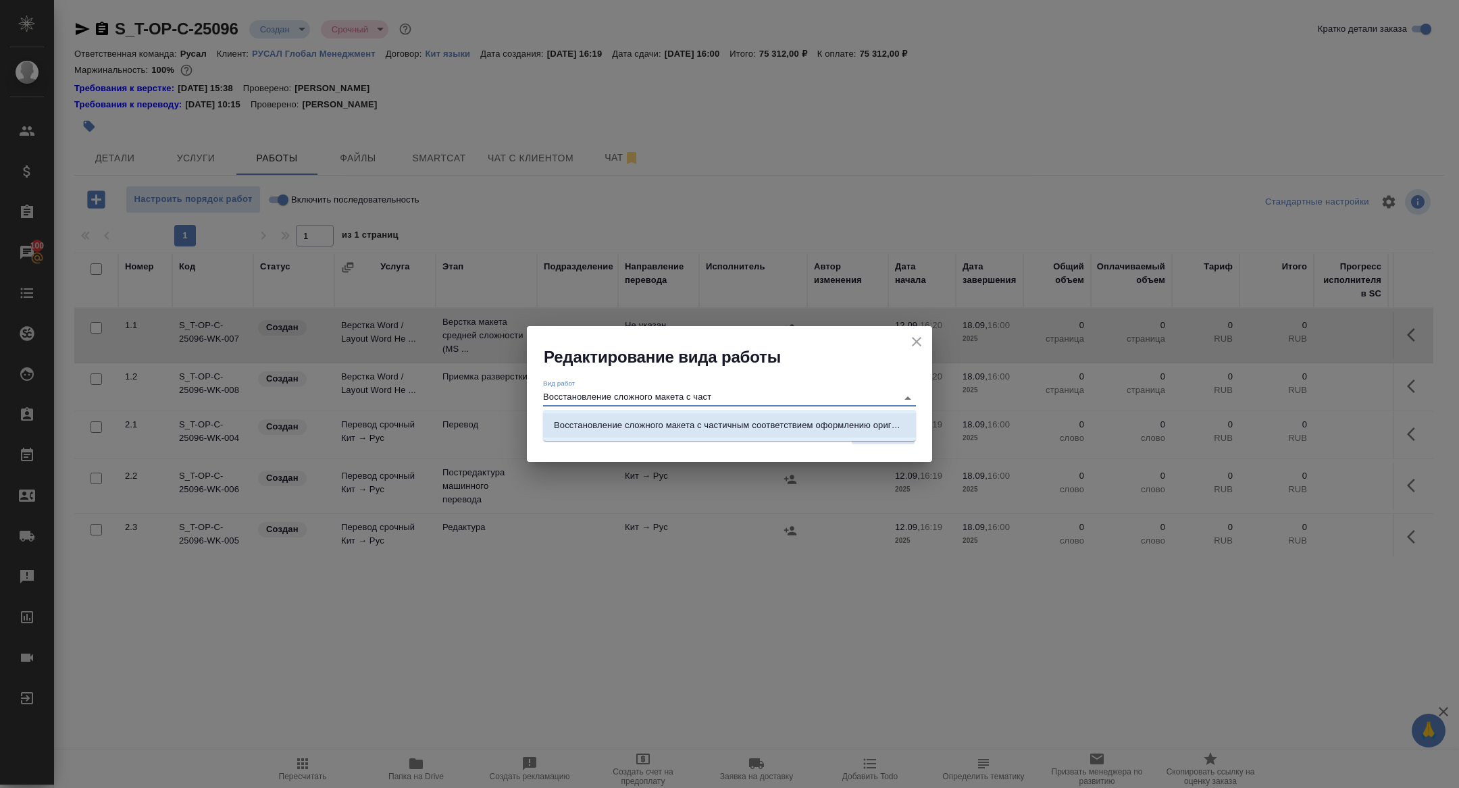
click at [879, 426] on p "Восстановление сложного макета с частичным соответствием оформлению оригинала" at bounding box center [729, 426] width 351 height 14
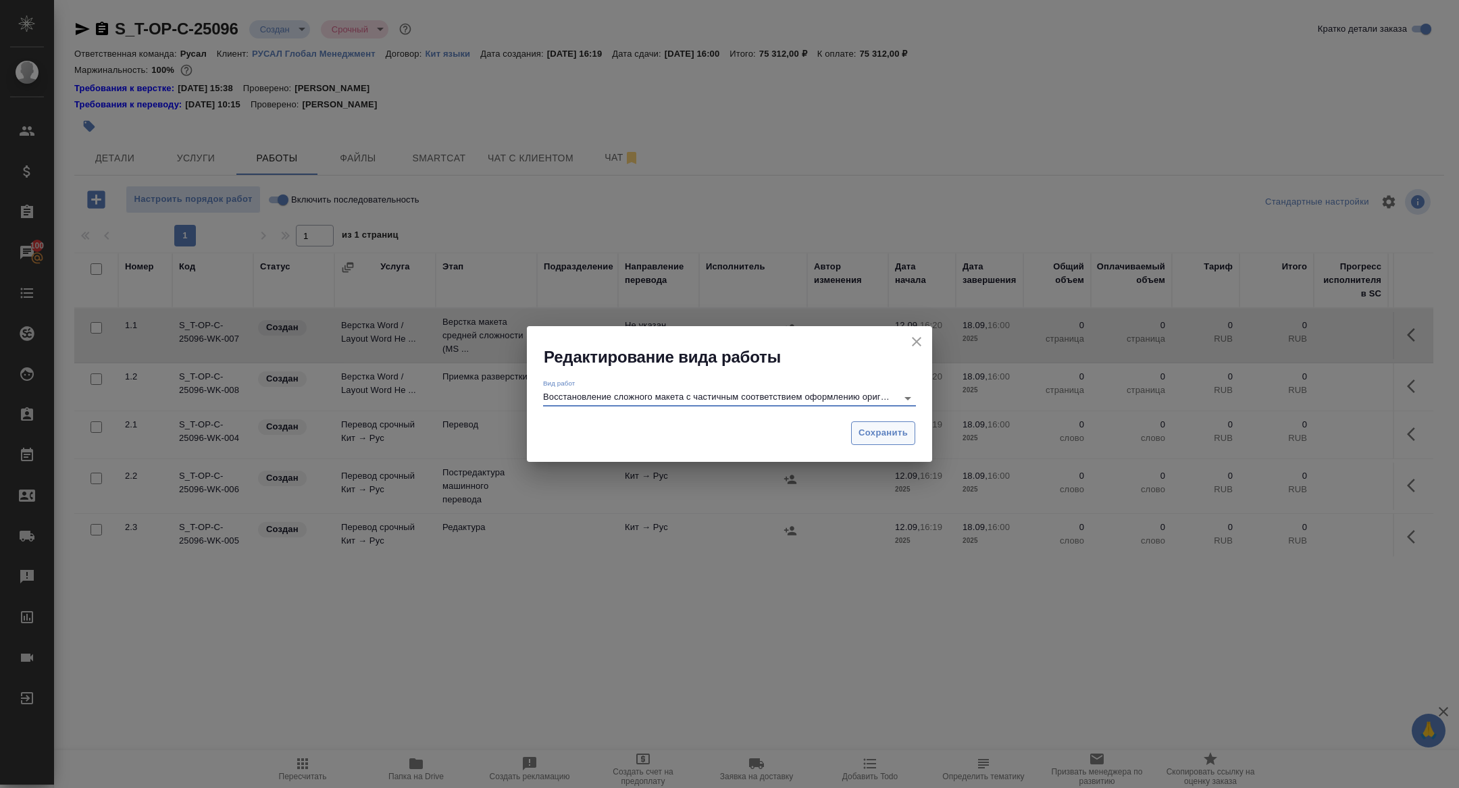
type input "Восстановление сложного макета с частичным соответствием оформлению оригинала"
click at [881, 444] on button "Сохранить" at bounding box center [883, 433] width 64 height 24
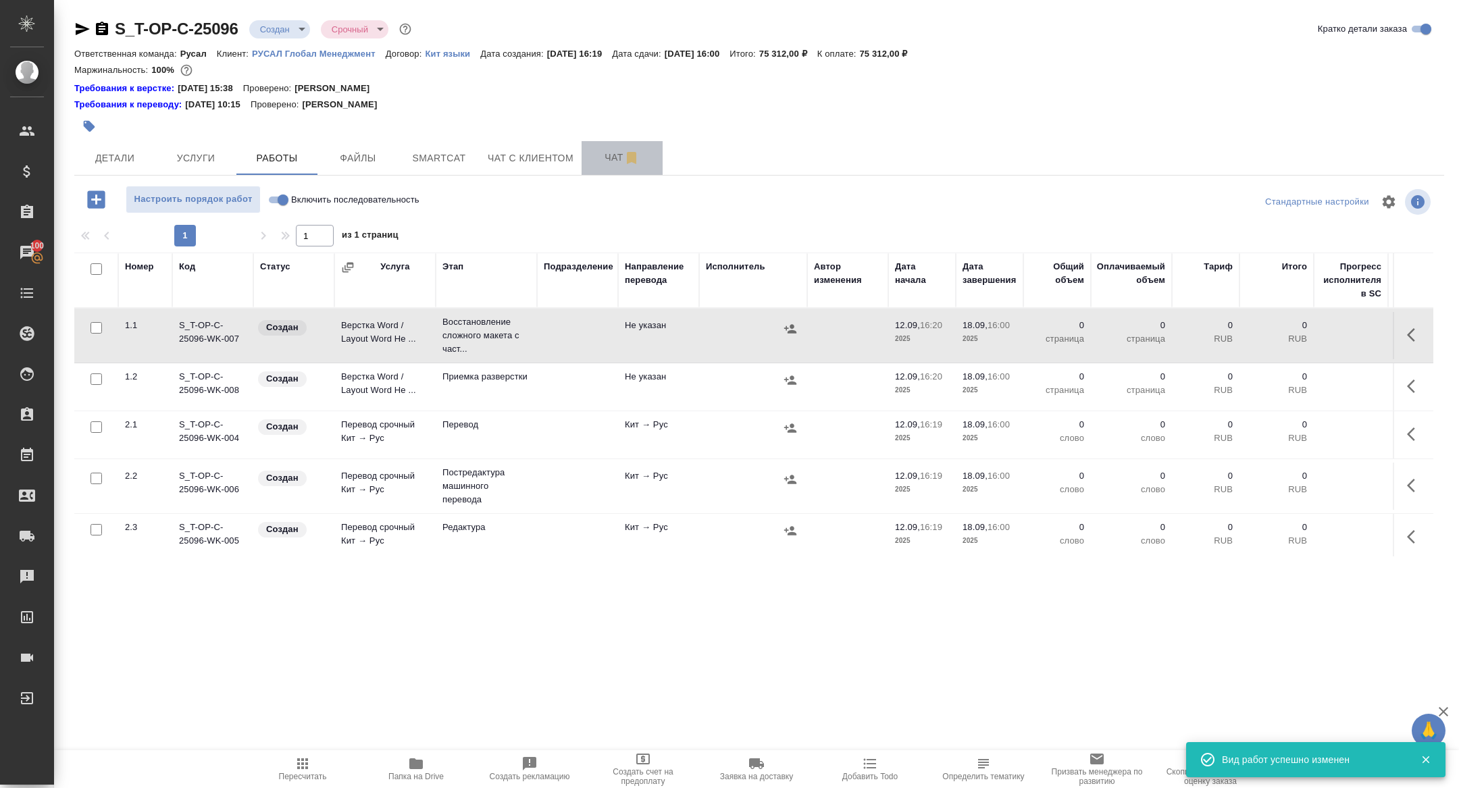
click at [609, 143] on button "Чат" at bounding box center [622, 158] width 81 height 34
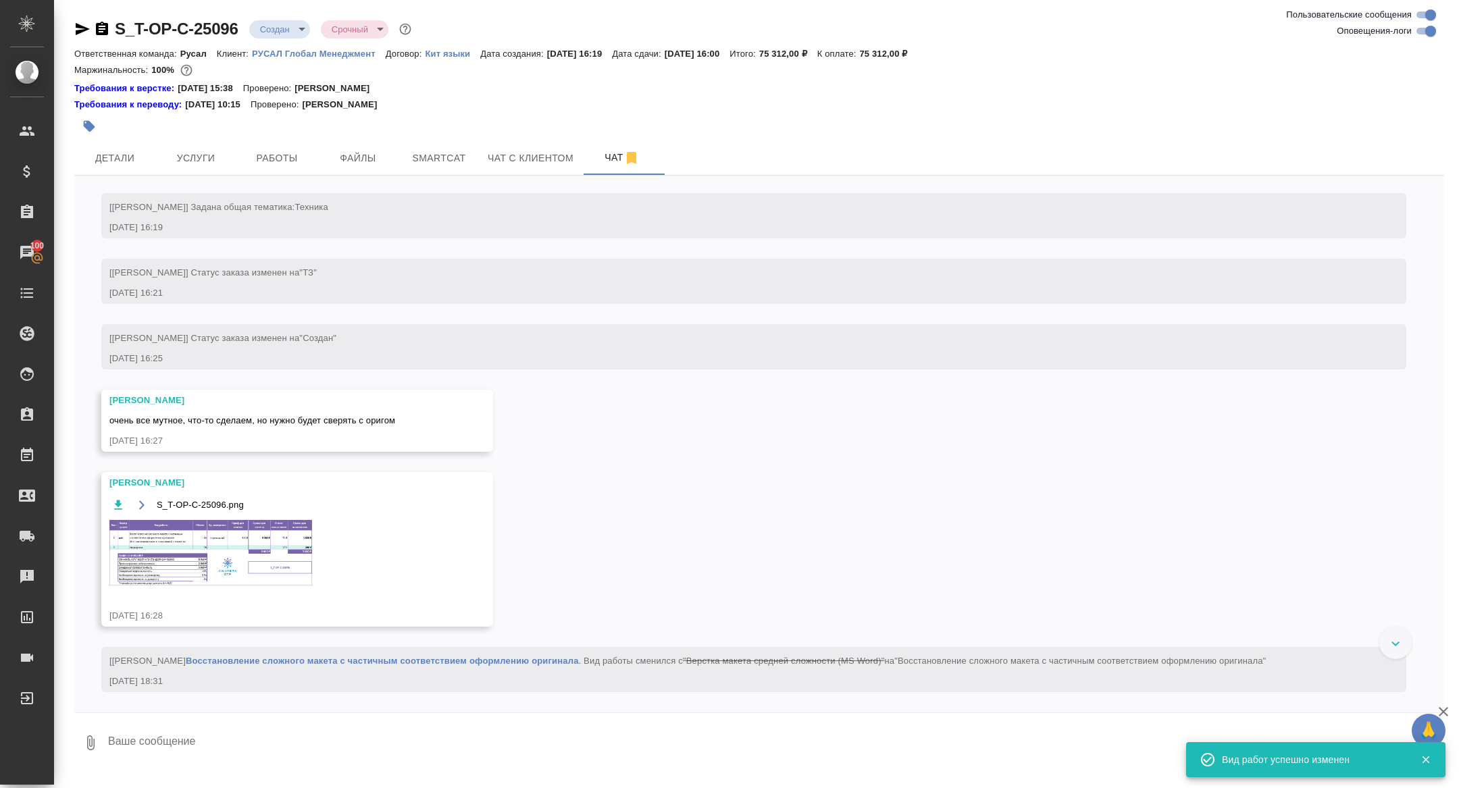
scroll to position [253, 0]
click at [286, 29] on body "🙏 .cls-1 fill:#fff; AWATERA Zhuravleva Alexandra Клиенты Спецификации Заказы 10…" at bounding box center [729, 394] width 1459 height 788
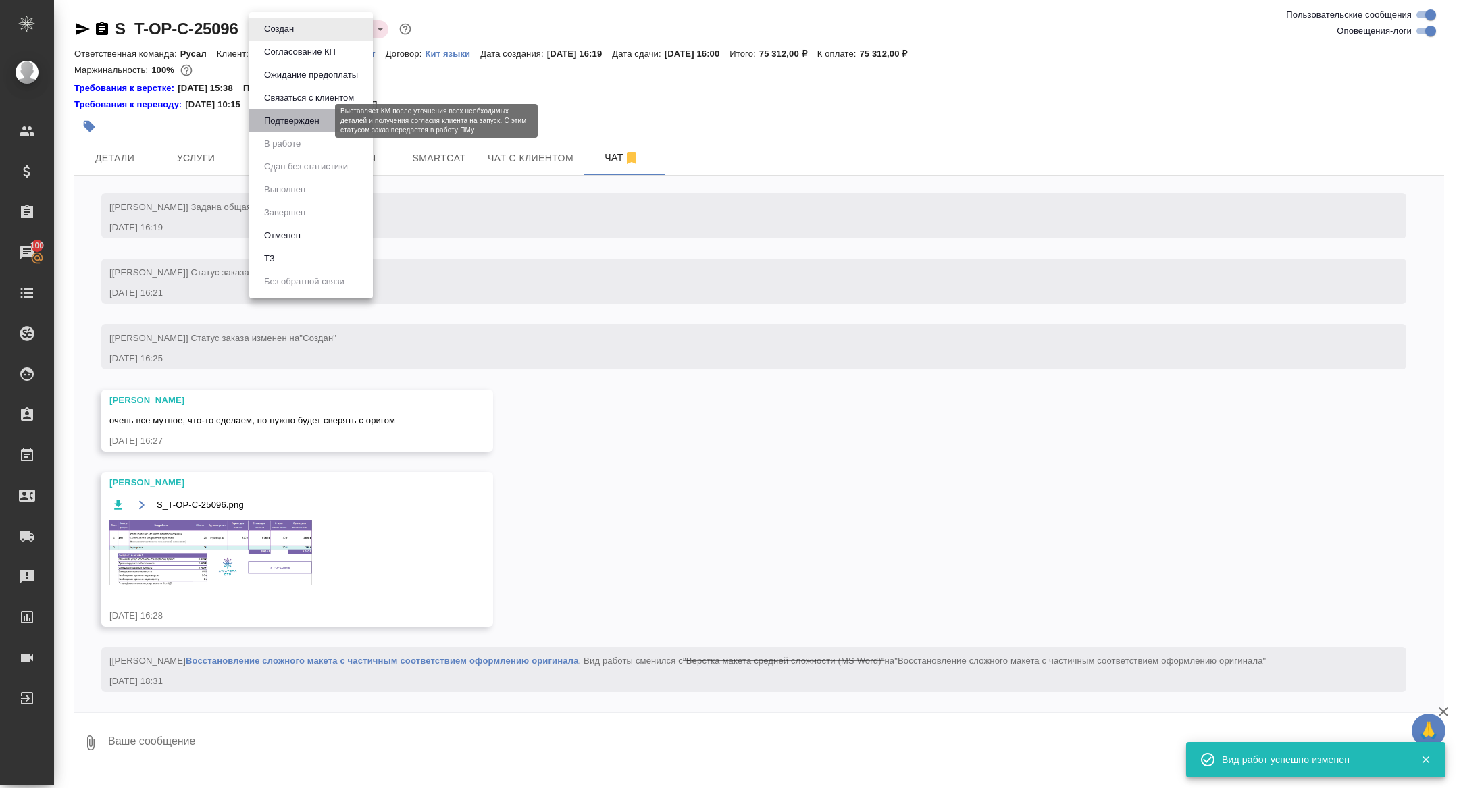
click at [284, 122] on button "Подтвержден" at bounding box center [291, 120] width 63 height 15
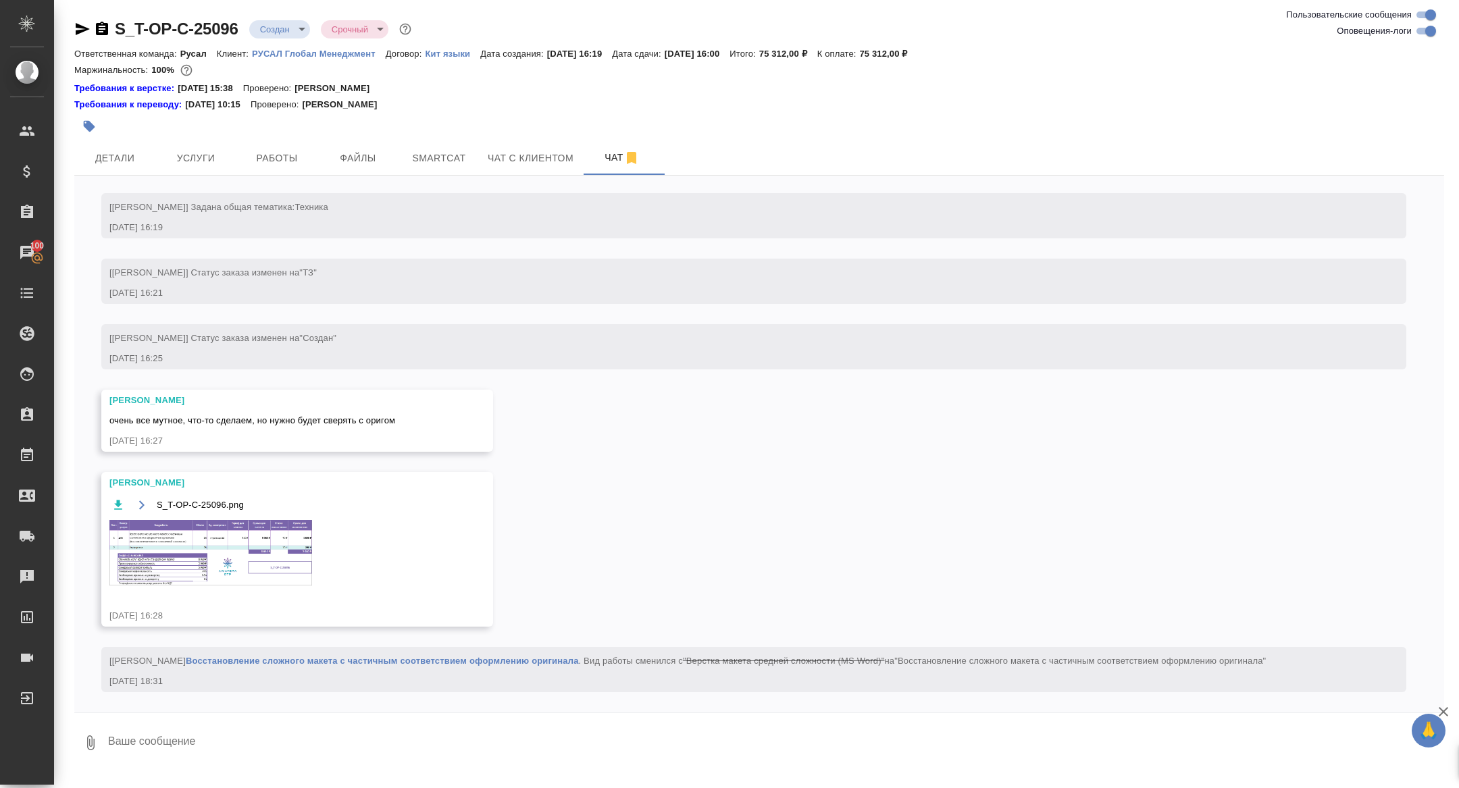
click at [280, 548] on img at bounding box center [210, 553] width 203 height 66
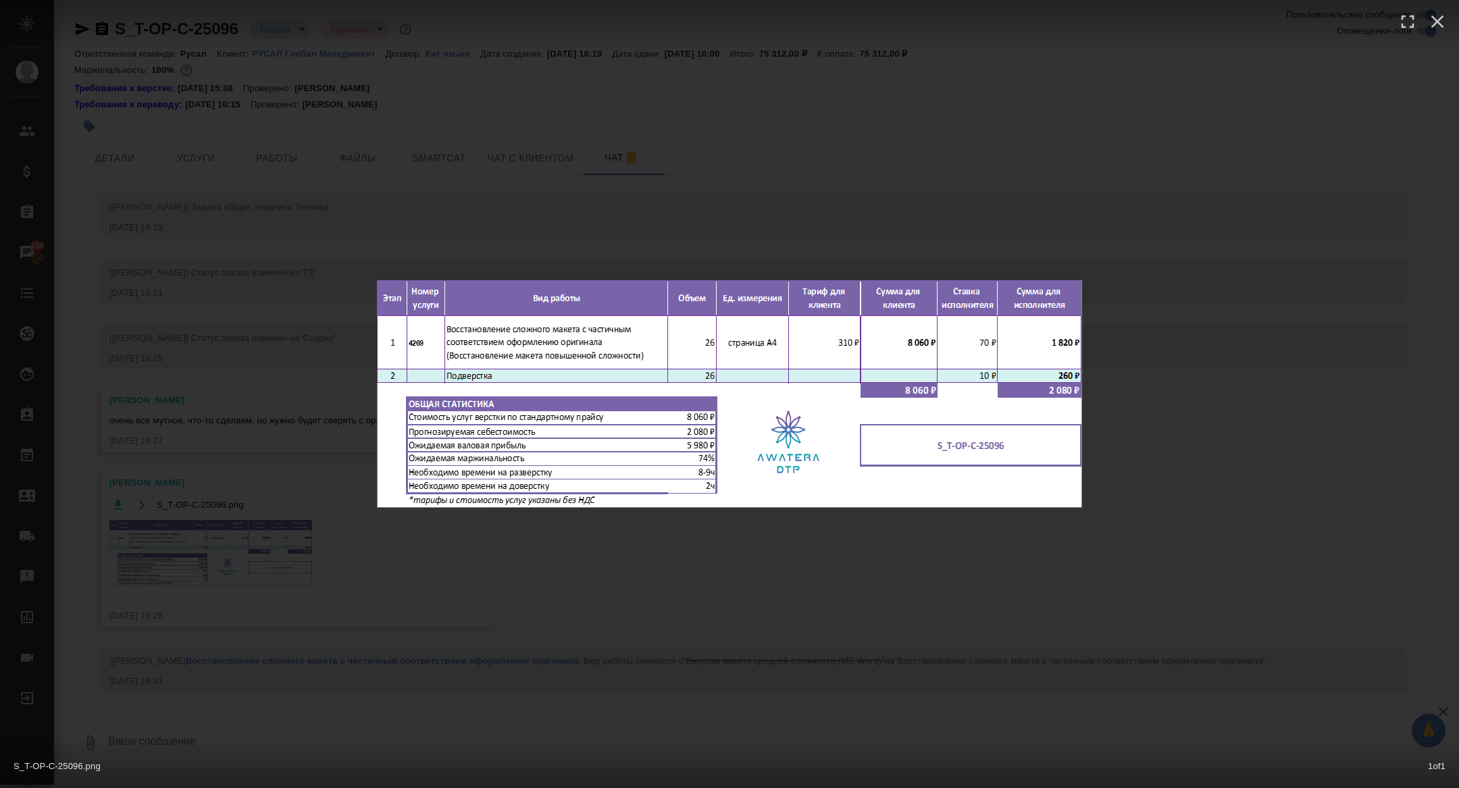
click at [222, 463] on div "S_T-OP-C-25096.png 1 of 1" at bounding box center [729, 394] width 1459 height 788
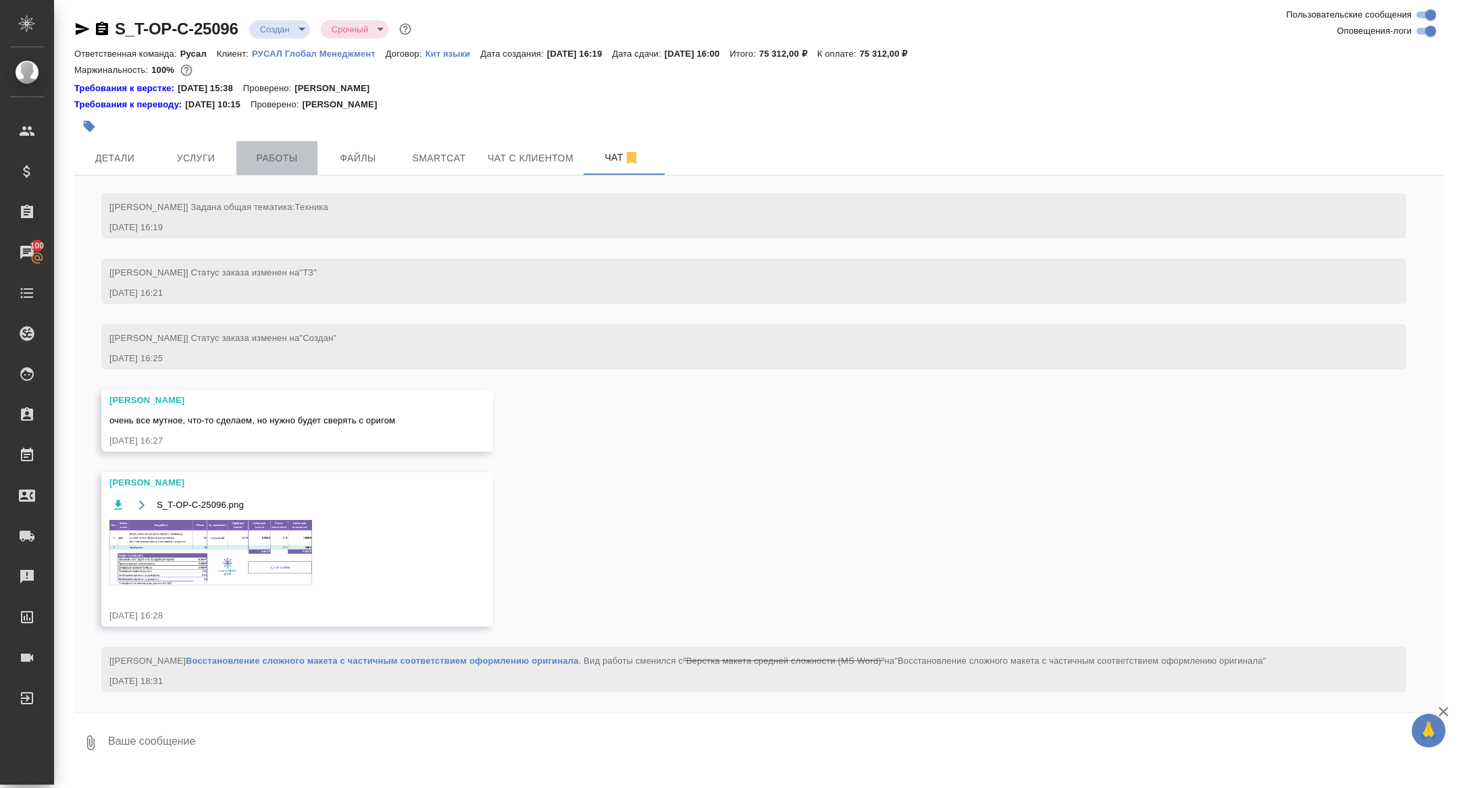
click at [273, 165] on span "Работы" at bounding box center [277, 158] width 65 height 17
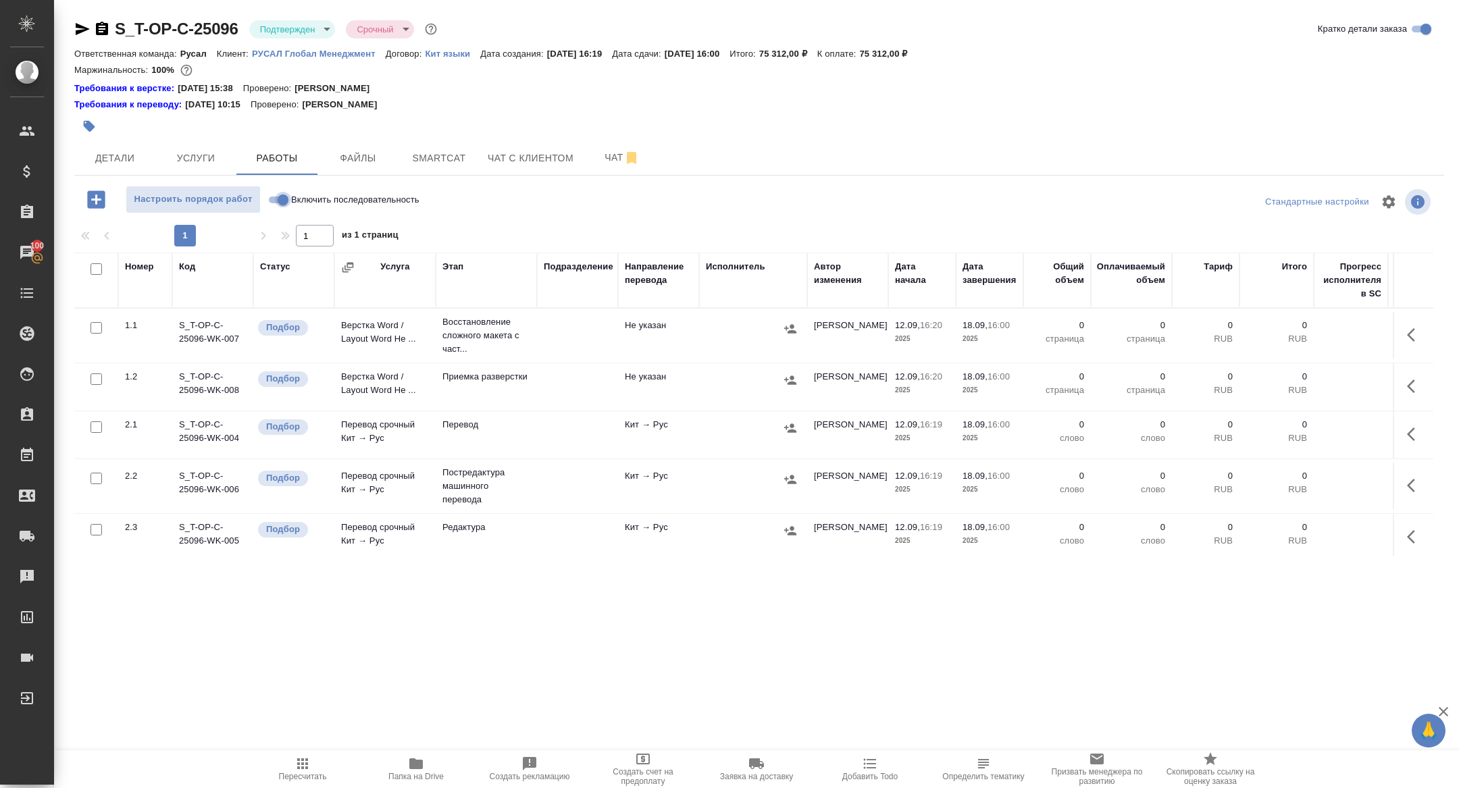
click at [279, 197] on input "Включить последовательность" at bounding box center [283, 200] width 49 height 16
checkbox input "true"
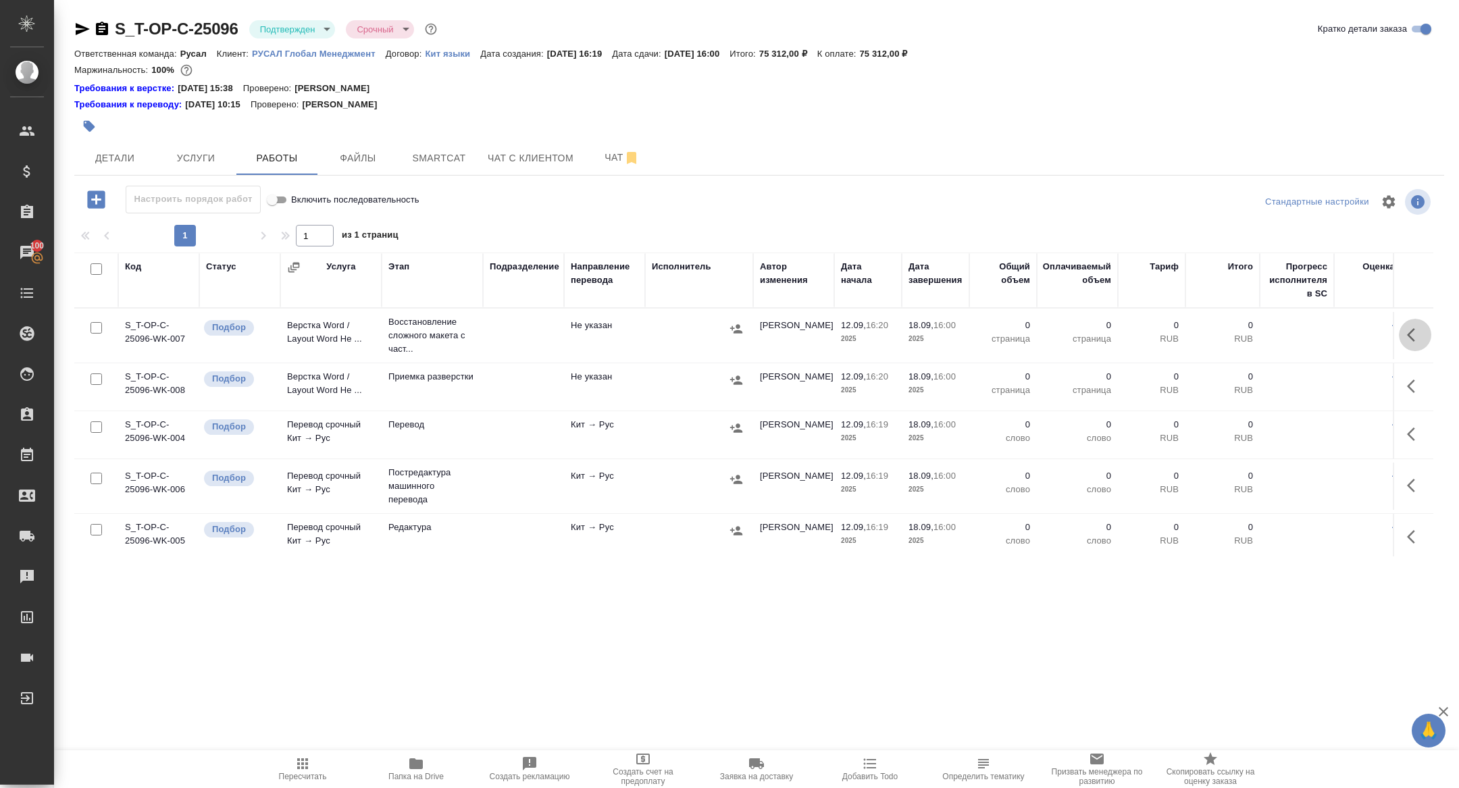
click at [1426, 327] on button "button" at bounding box center [1415, 335] width 32 height 32
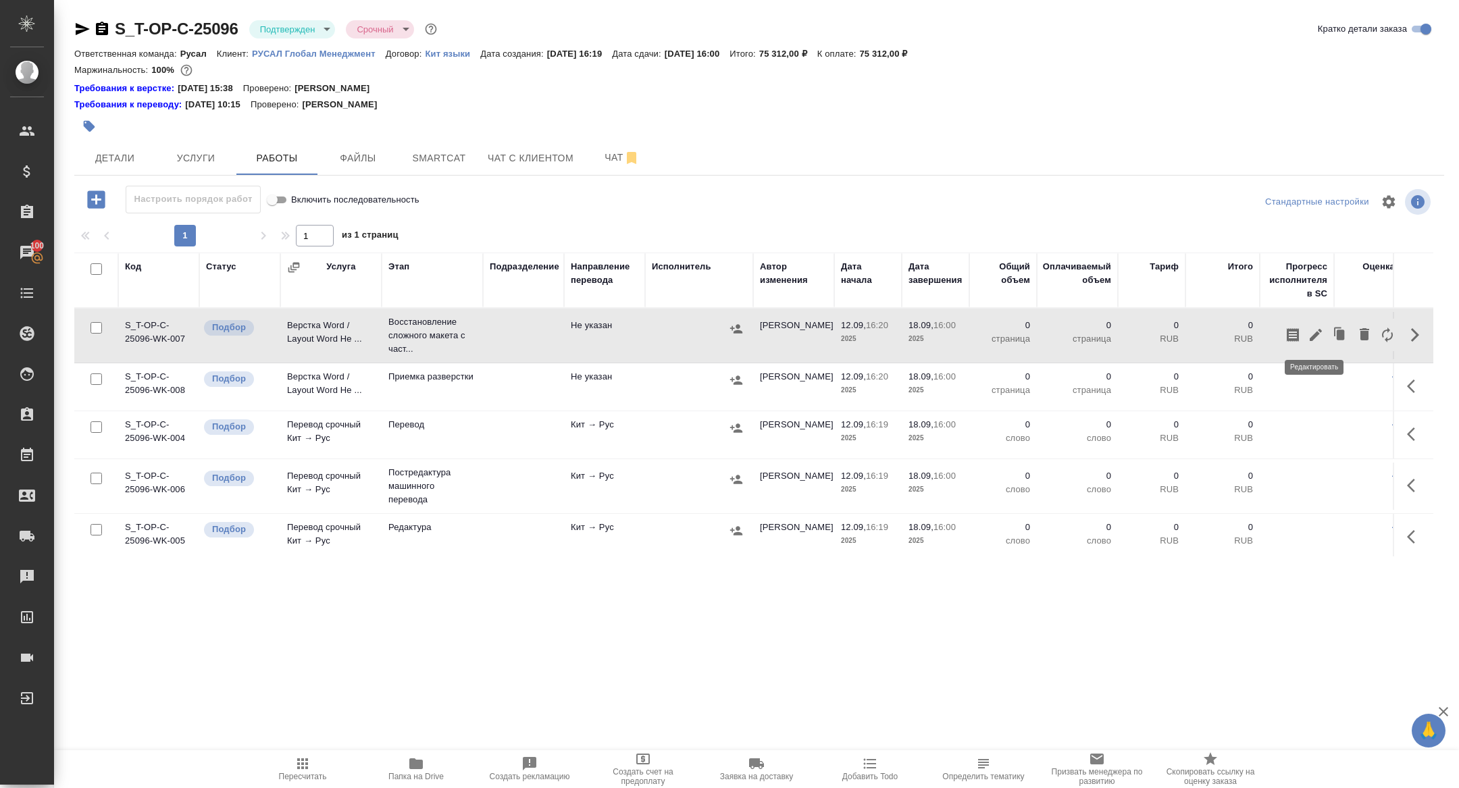
click at [1316, 341] on icon "button" at bounding box center [1316, 335] width 16 height 16
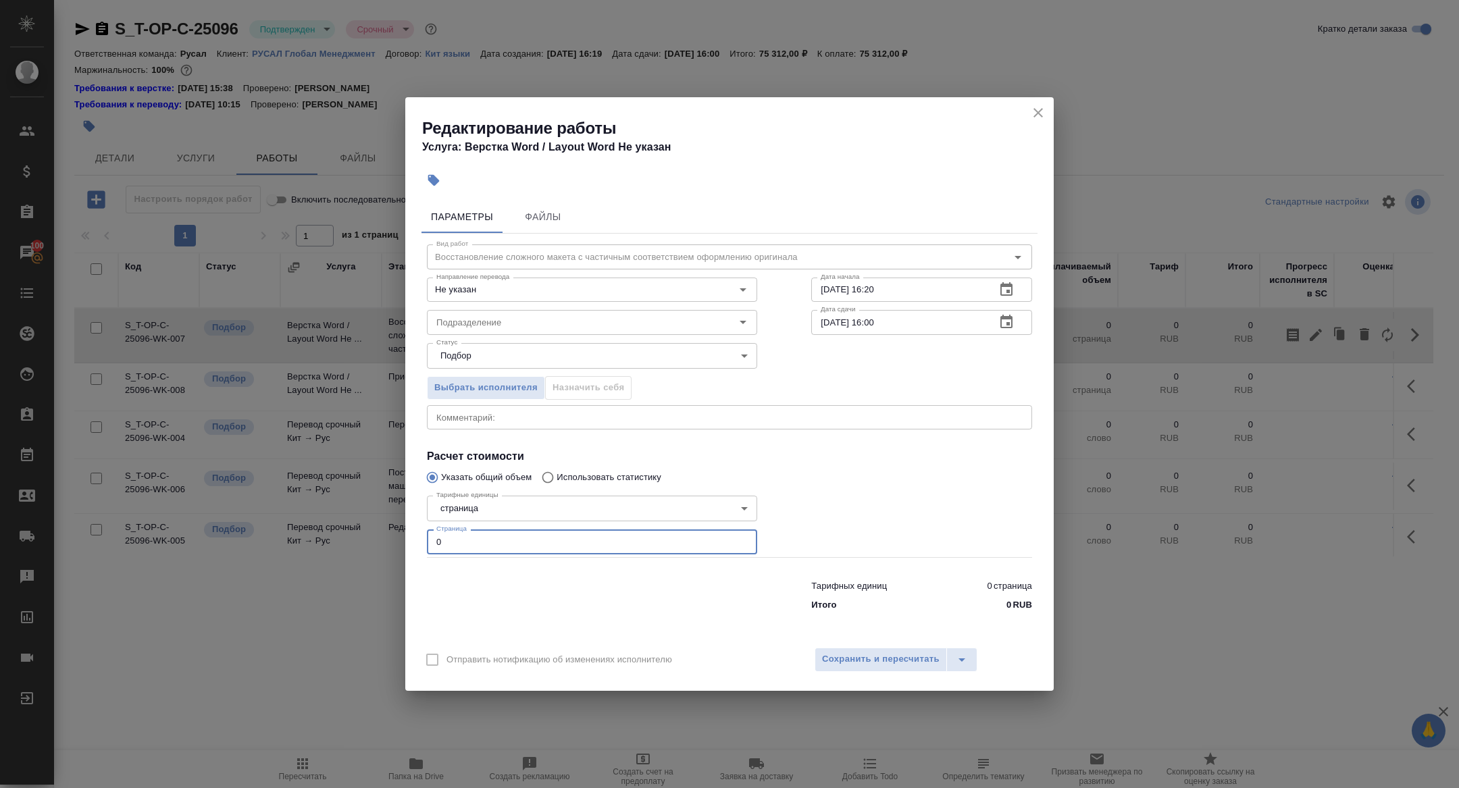
drag, startPoint x: 484, startPoint y: 547, endPoint x: 386, endPoint y: 523, distance: 100.1
click at [386, 523] on div "Редактирование работы Услуга: Верстка Word / Layout Word Не указан Параметры Фа…" at bounding box center [729, 394] width 1459 height 788
type input "29"
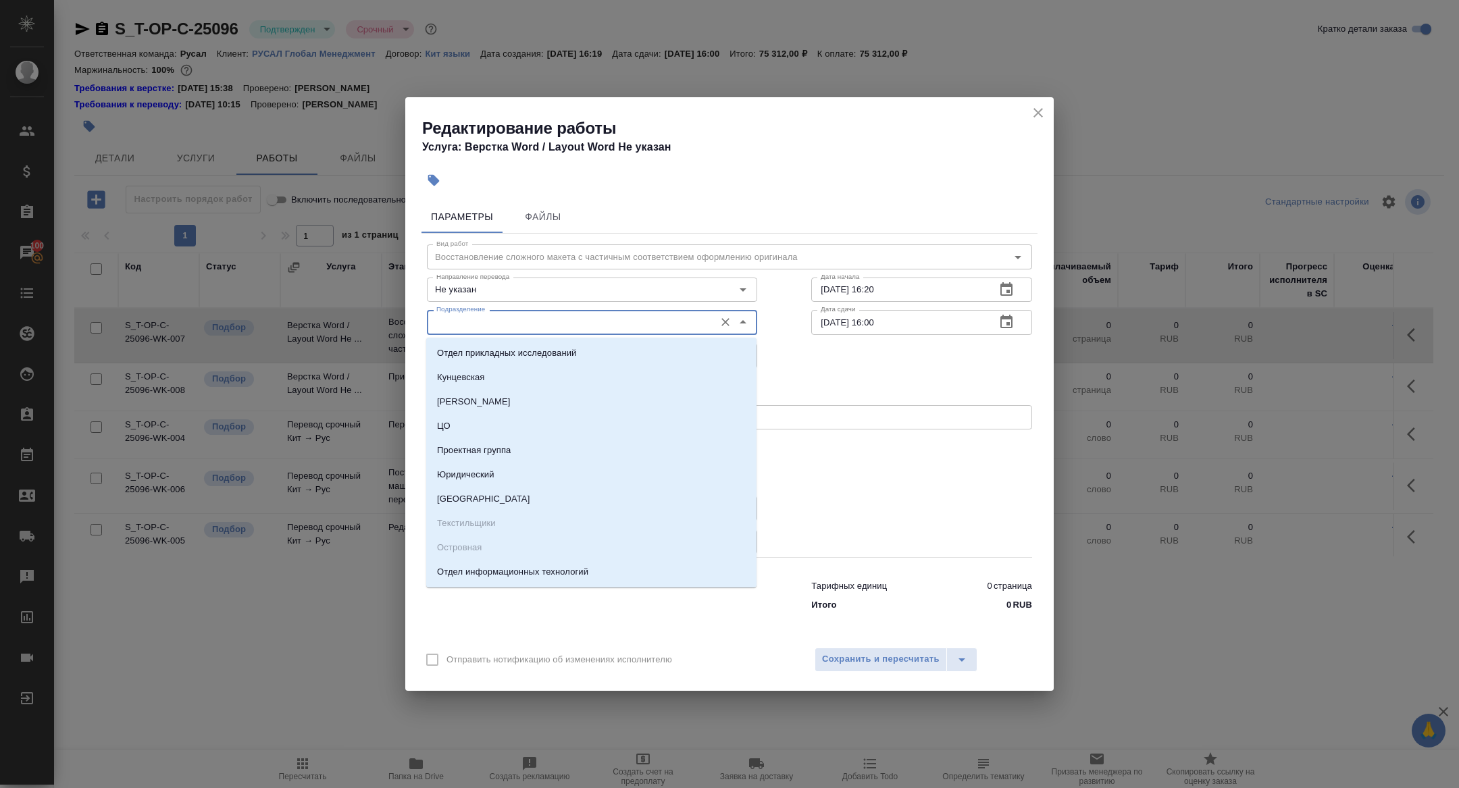
click at [451, 324] on input "Подразделение" at bounding box center [569, 322] width 277 height 16
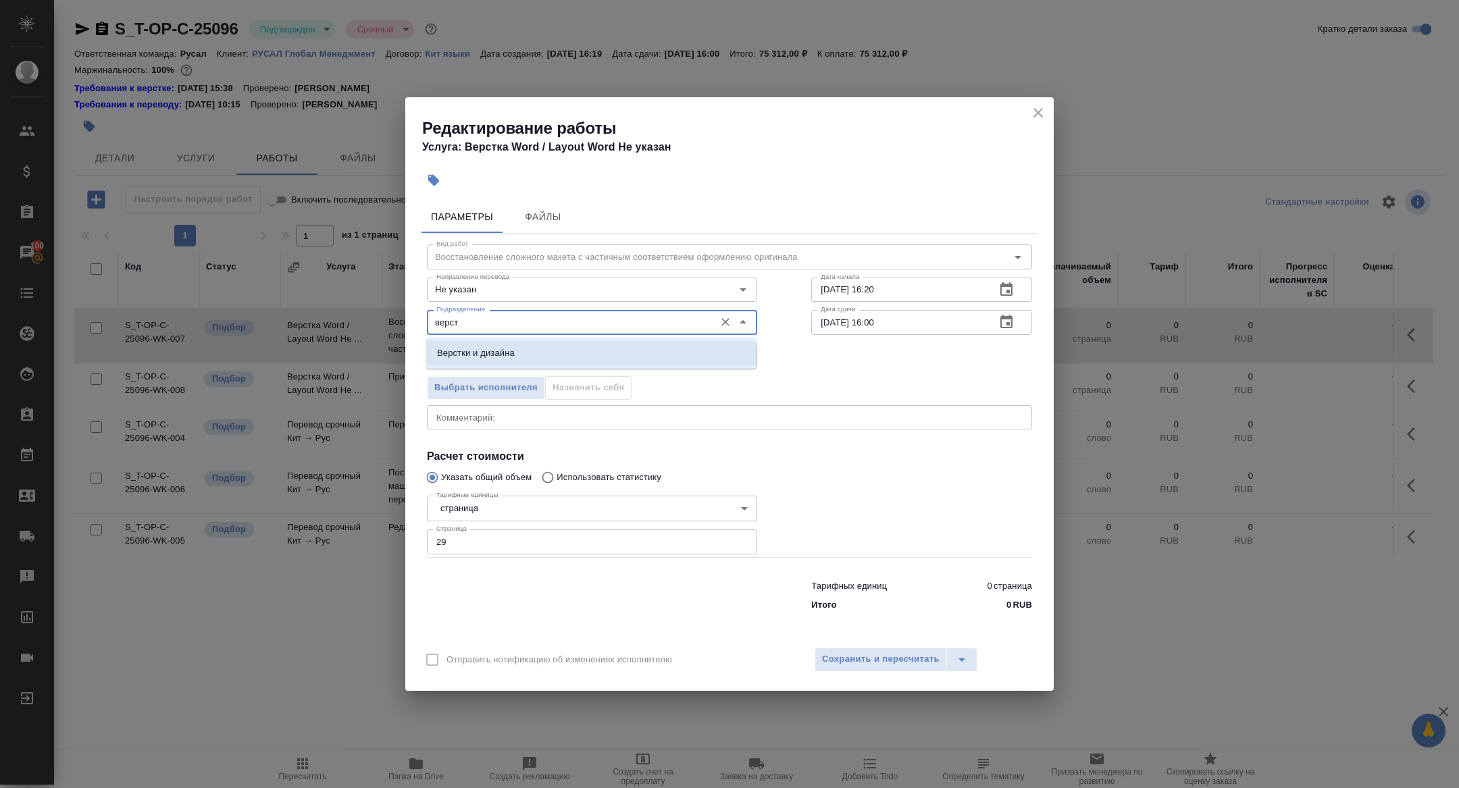
click at [518, 345] on li "Верстки и дизайна" at bounding box center [591, 353] width 330 height 24
type input "Верстки и дизайна"
click at [1012, 322] on icon "button" at bounding box center [1006, 322] width 12 height 14
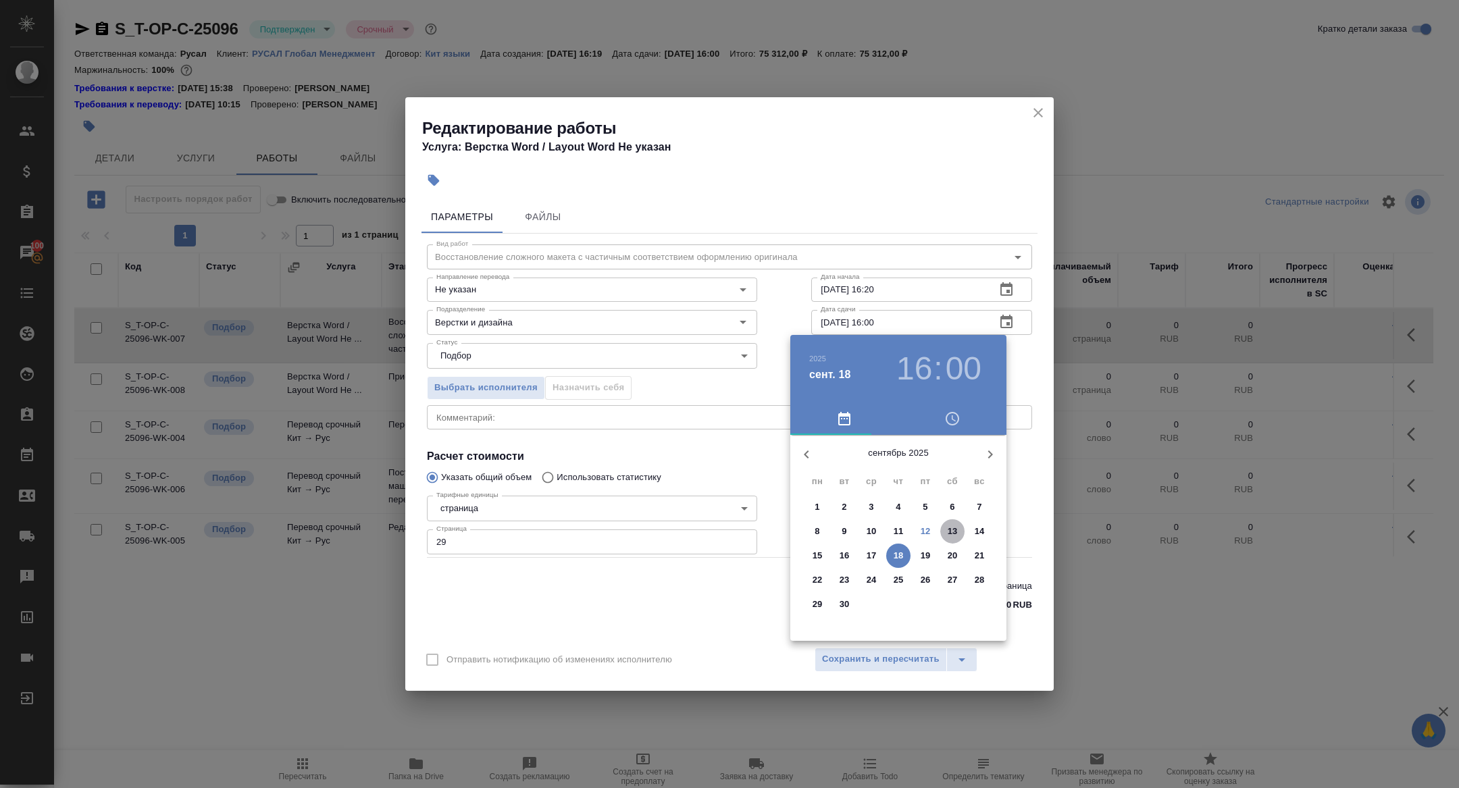
click at [953, 527] on p "13" at bounding box center [953, 532] width 10 height 14
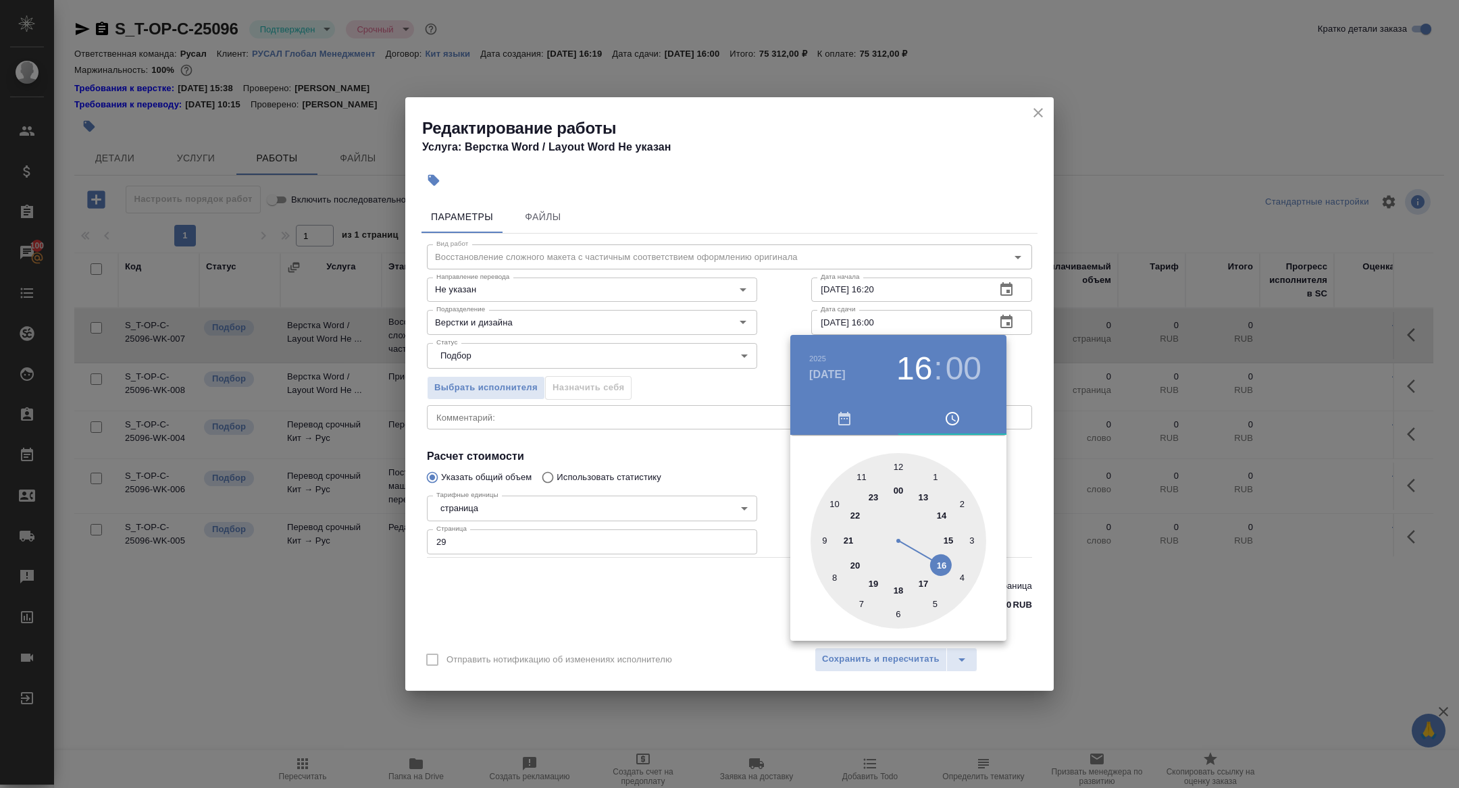
click at [895, 453] on div at bounding box center [899, 541] width 176 height 176
type input "13.09.2025 12:00"
click at [899, 461] on div at bounding box center [899, 541] width 176 height 176
click at [702, 444] on div at bounding box center [729, 394] width 1459 height 788
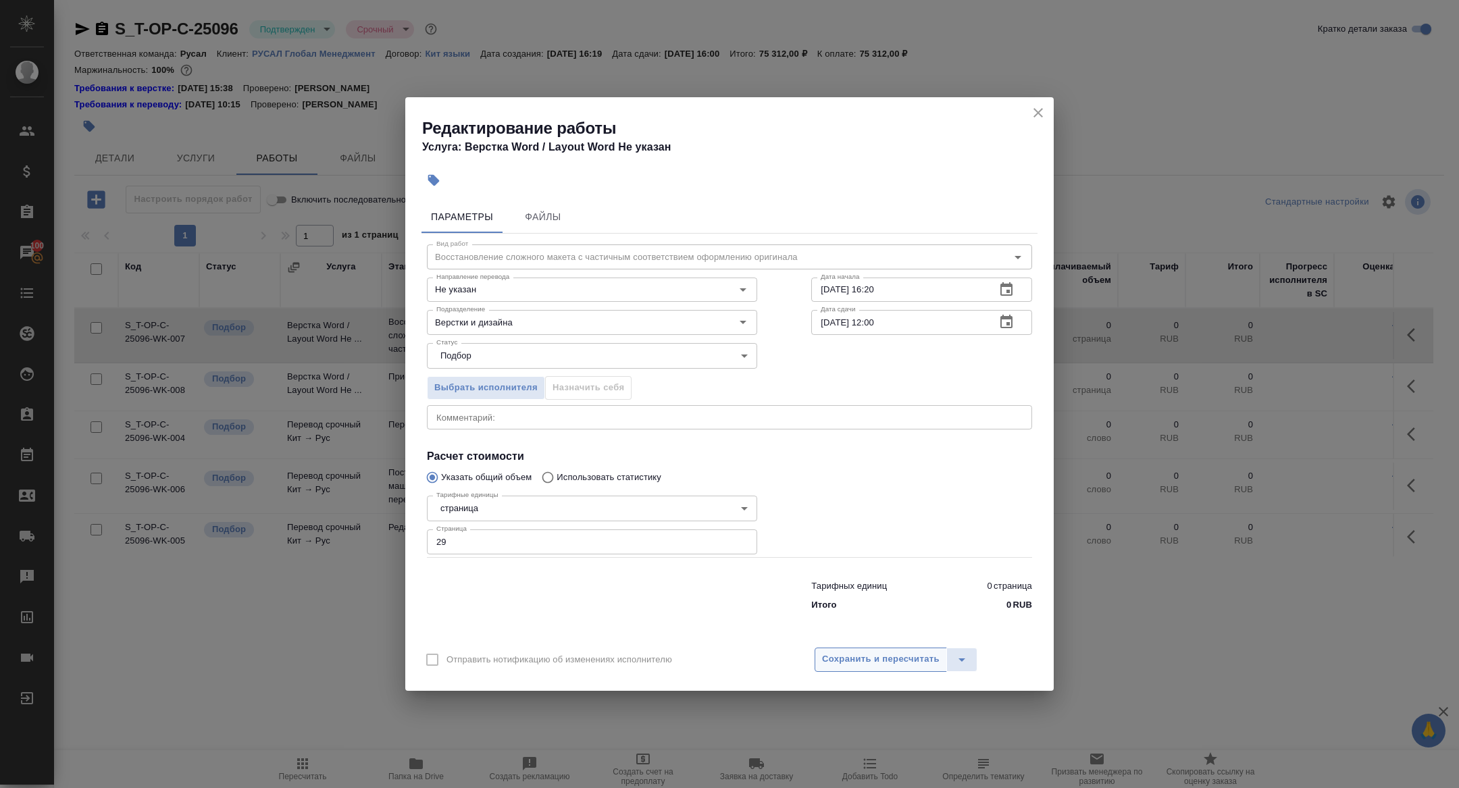
click at [890, 654] on span "Сохранить и пересчитать" at bounding box center [881, 660] width 118 height 16
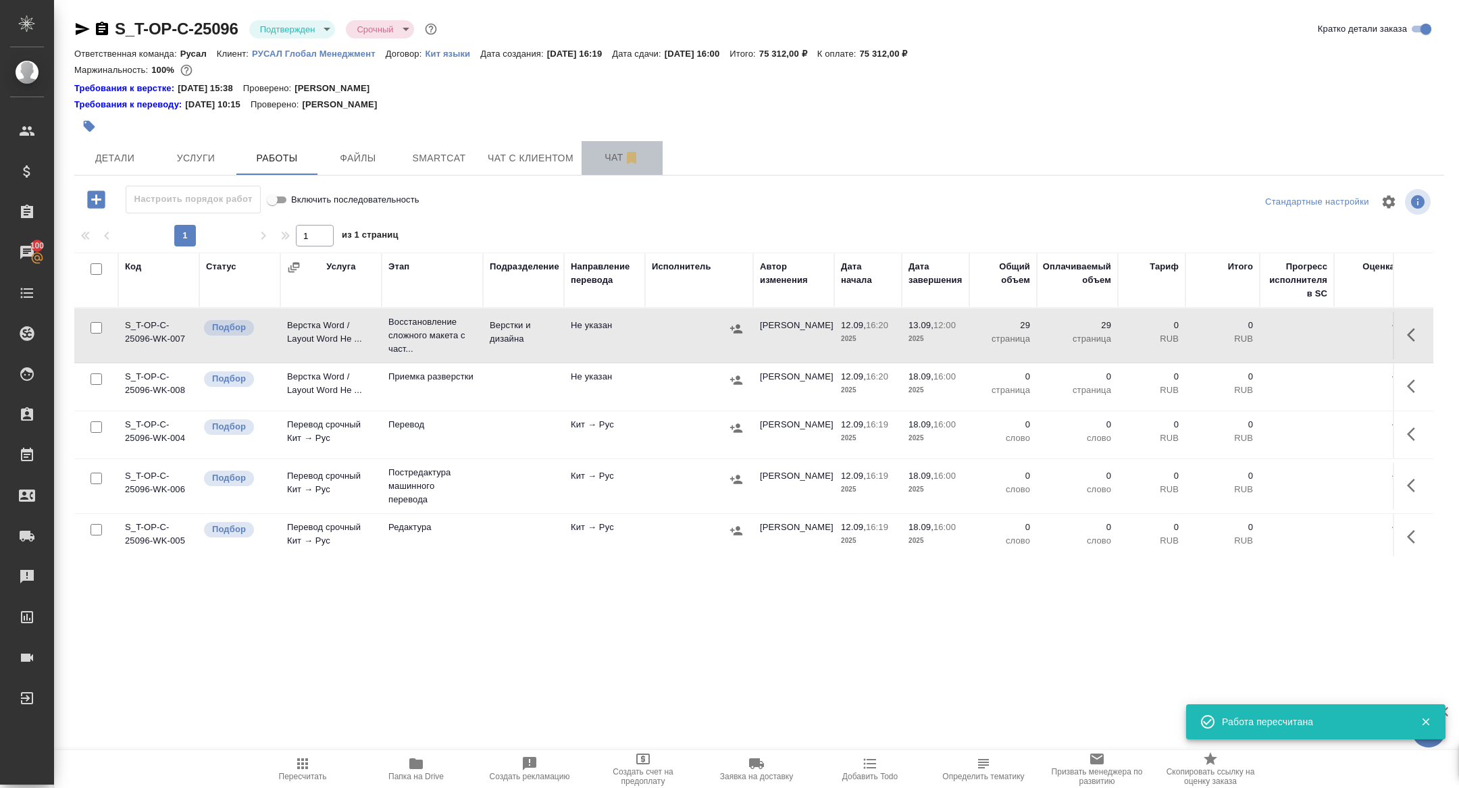
click at [611, 165] on span "Чат" at bounding box center [622, 157] width 65 height 17
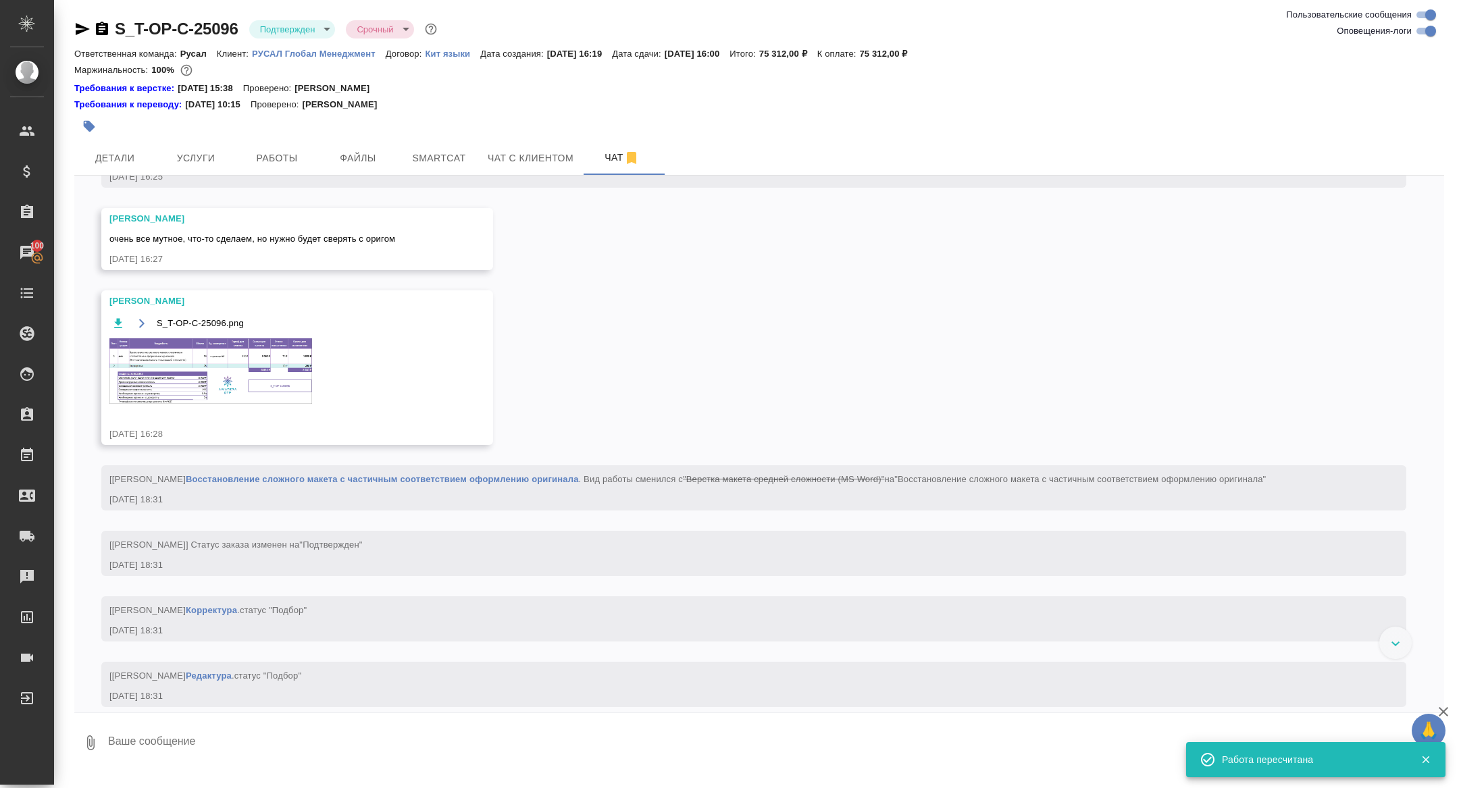
scroll to position [382, 0]
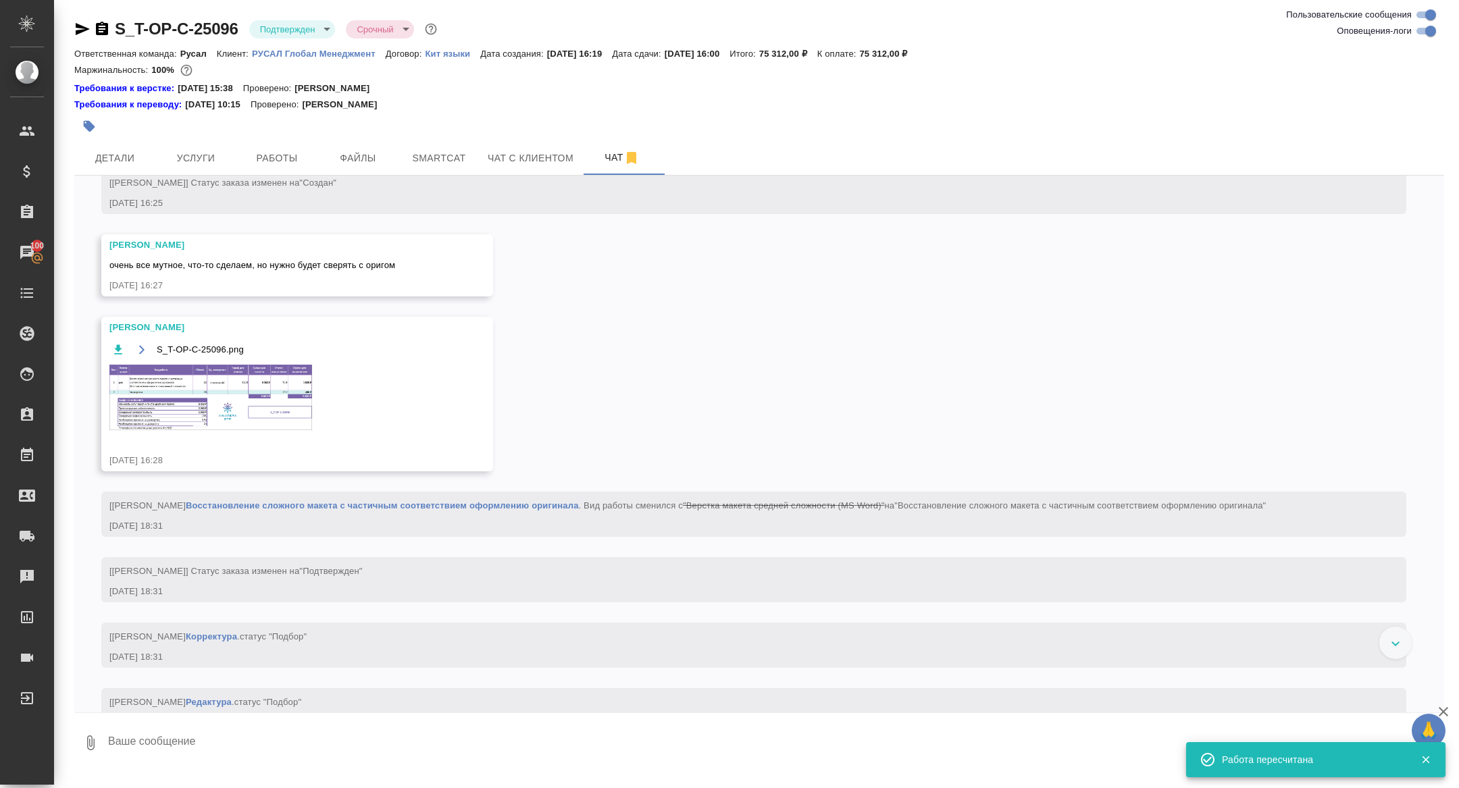
click at [242, 412] on img at bounding box center [210, 398] width 203 height 66
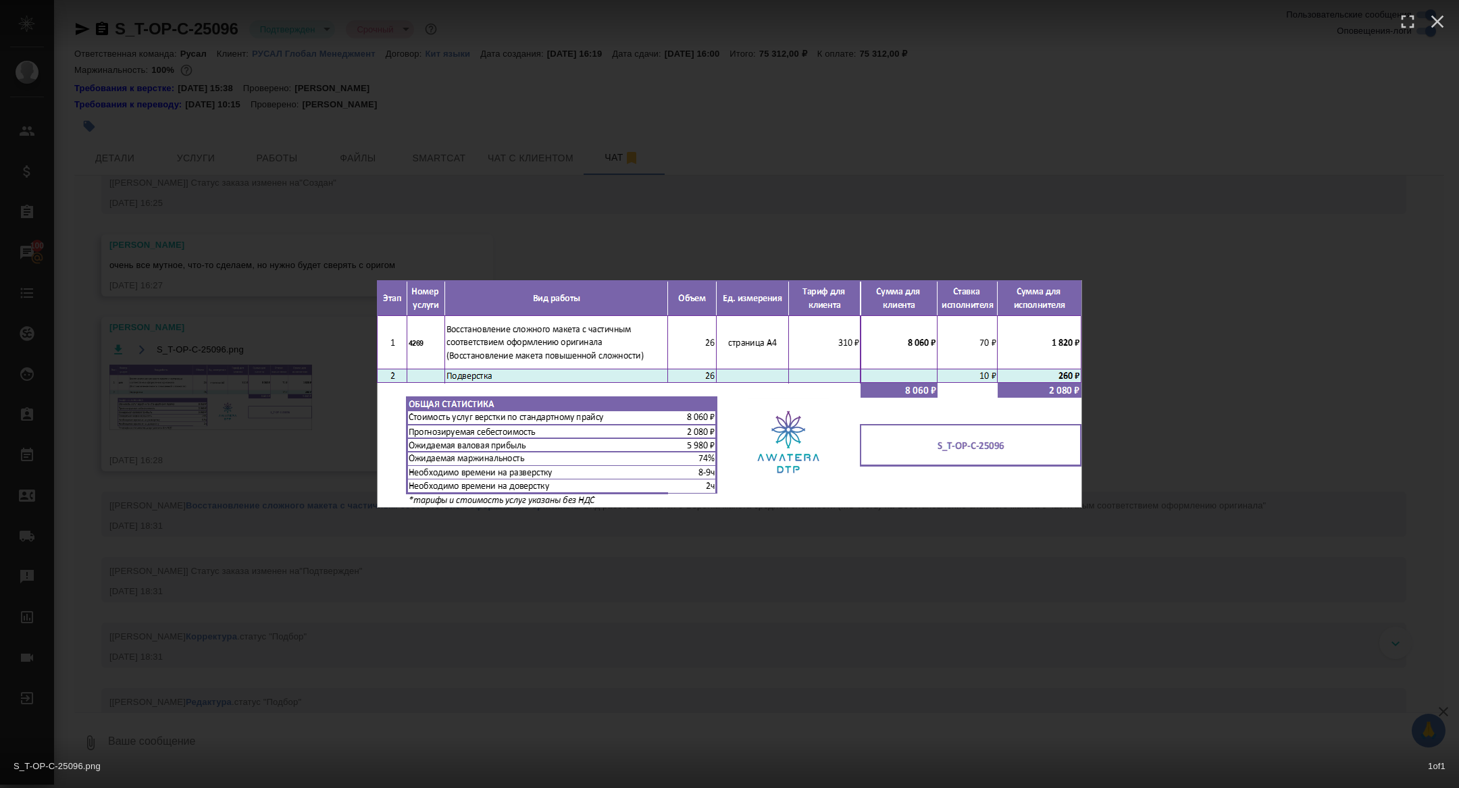
click at [205, 492] on div "S_T-OP-C-25096.png 1 of 1" at bounding box center [729, 394] width 1459 height 788
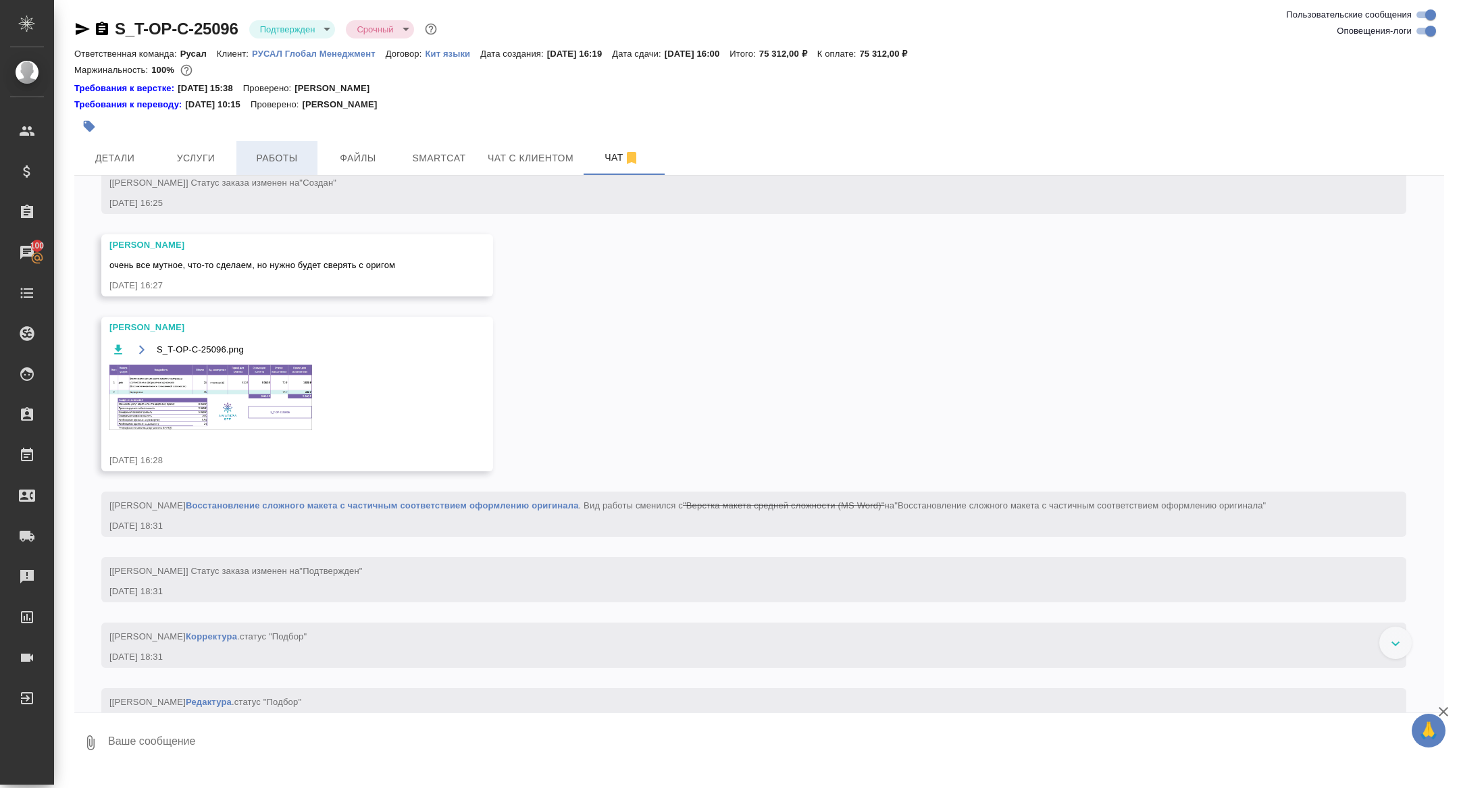
click at [282, 153] on span "Работы" at bounding box center [277, 158] width 65 height 17
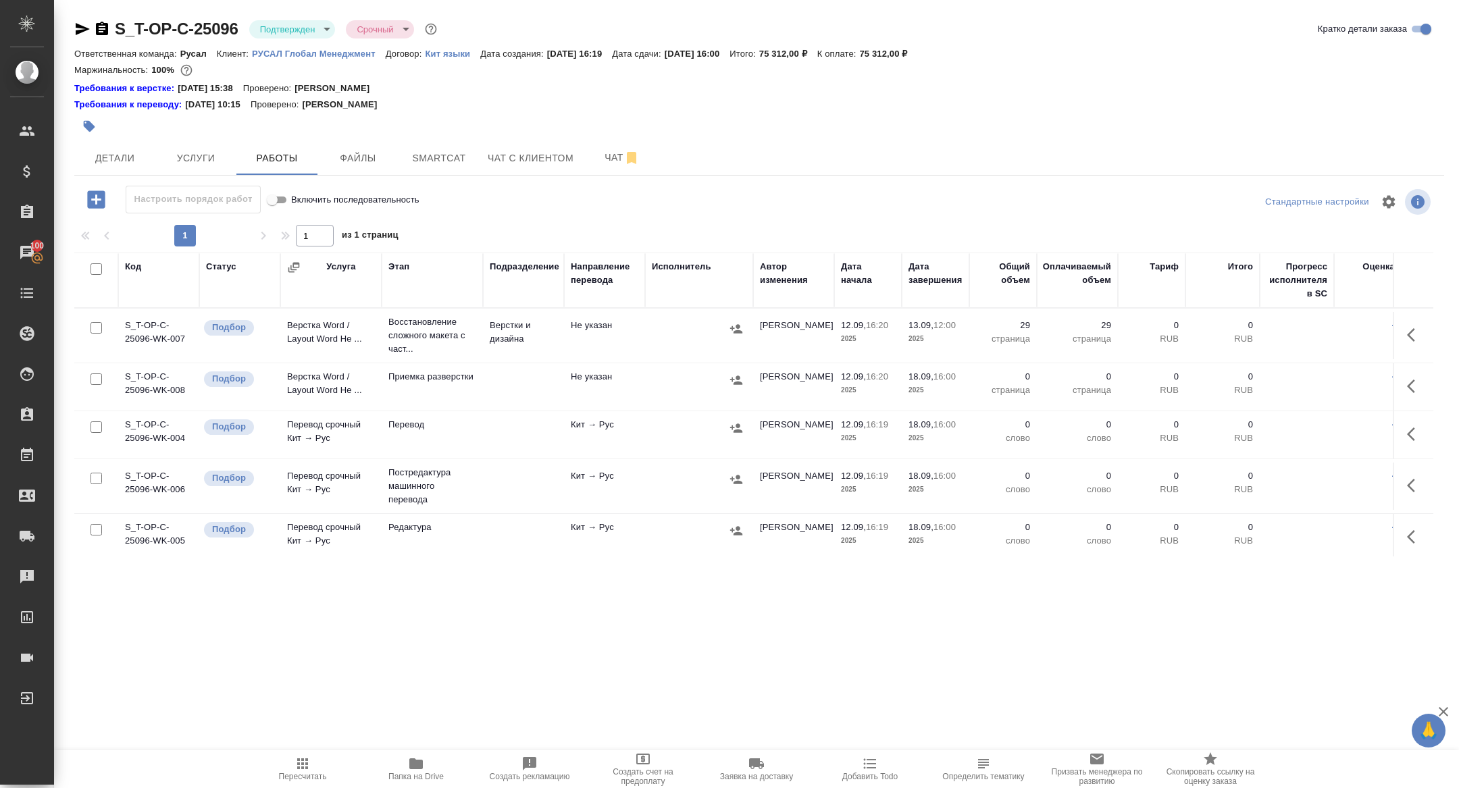
click at [1412, 341] on icon "button" at bounding box center [1415, 335] width 16 height 16
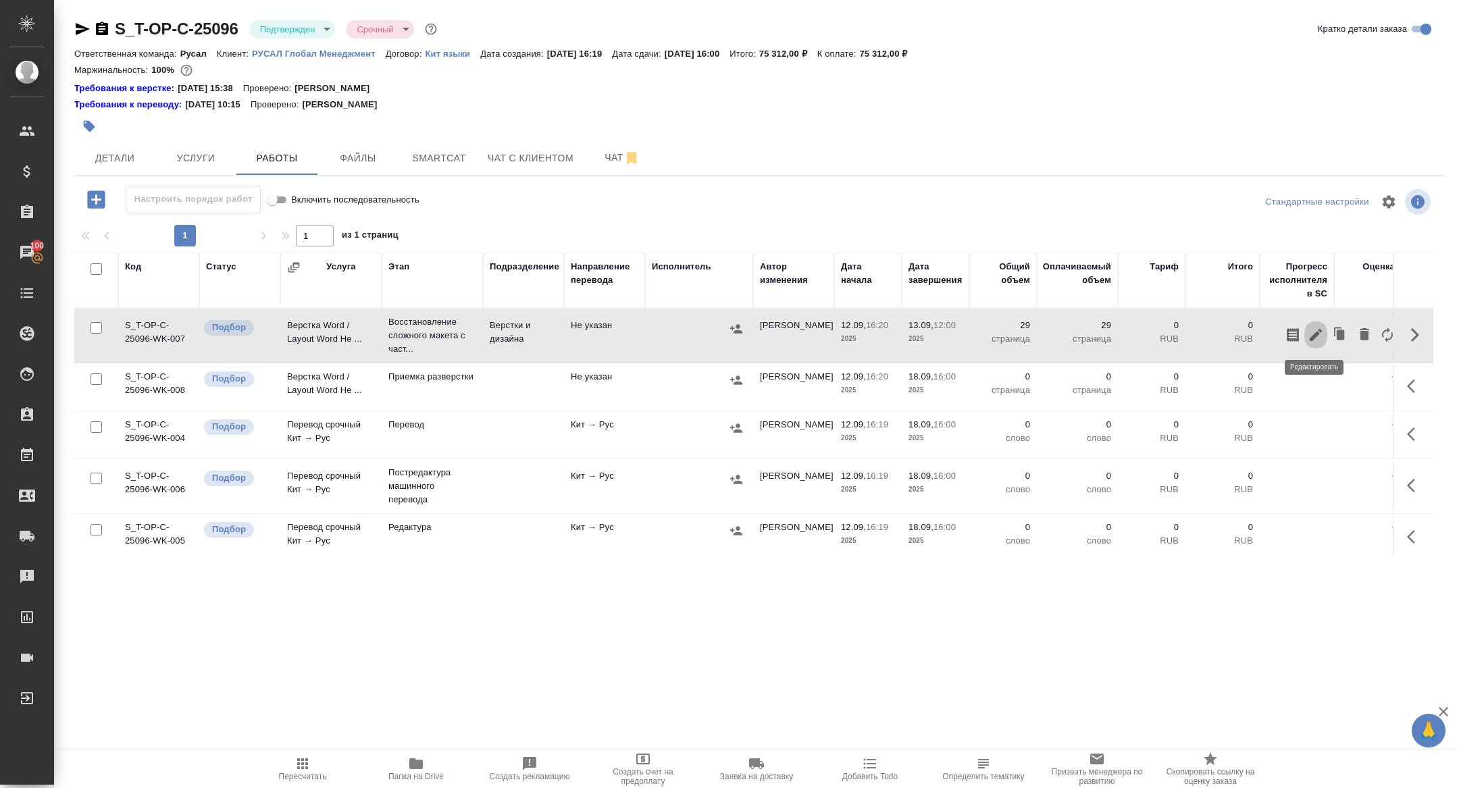
click at [1319, 337] on icon "button" at bounding box center [1316, 335] width 16 height 16
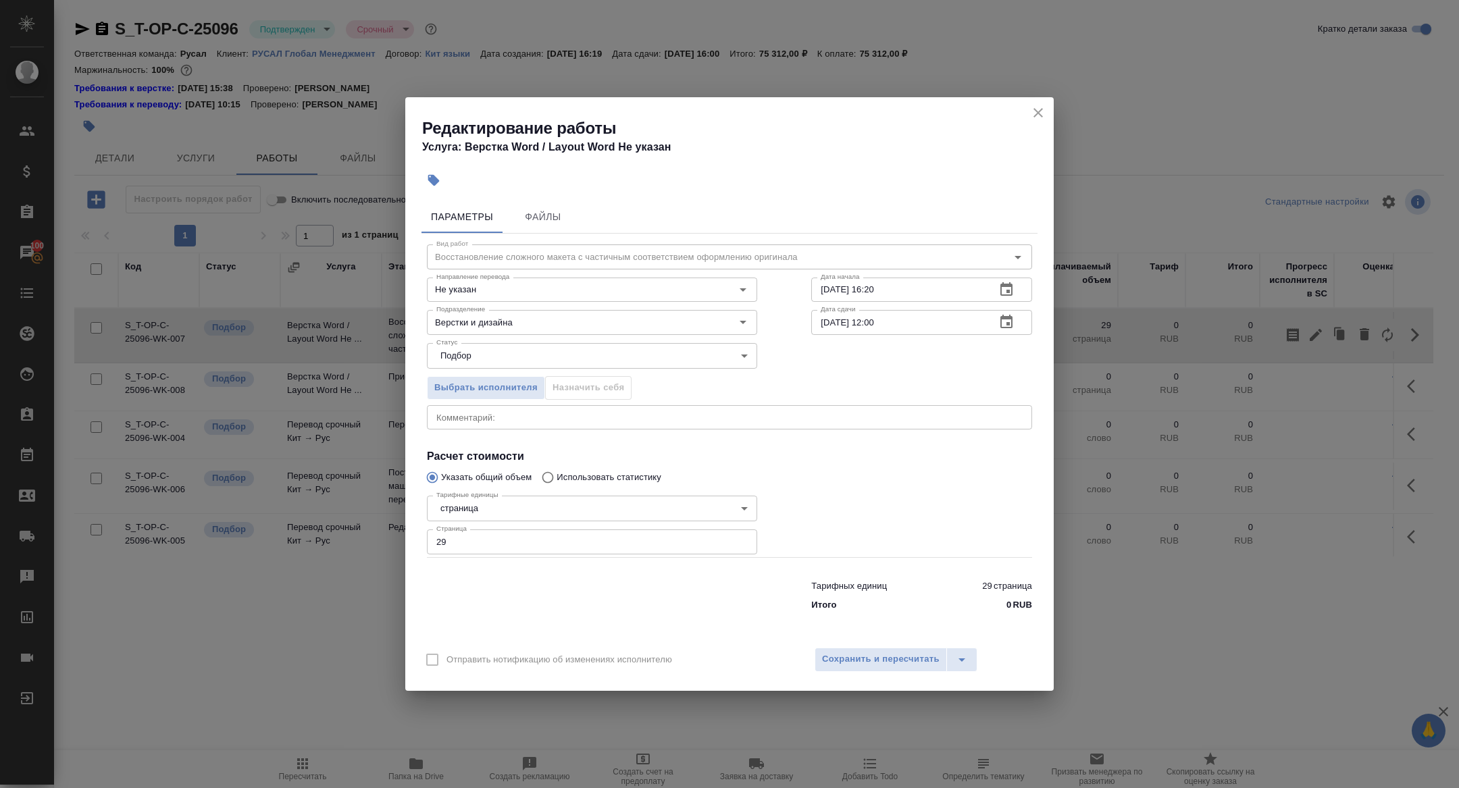
click at [465, 553] on input "29" at bounding box center [592, 542] width 330 height 24
type input "26"
click at [898, 658] on span "Сохранить и пересчитать" at bounding box center [881, 660] width 118 height 16
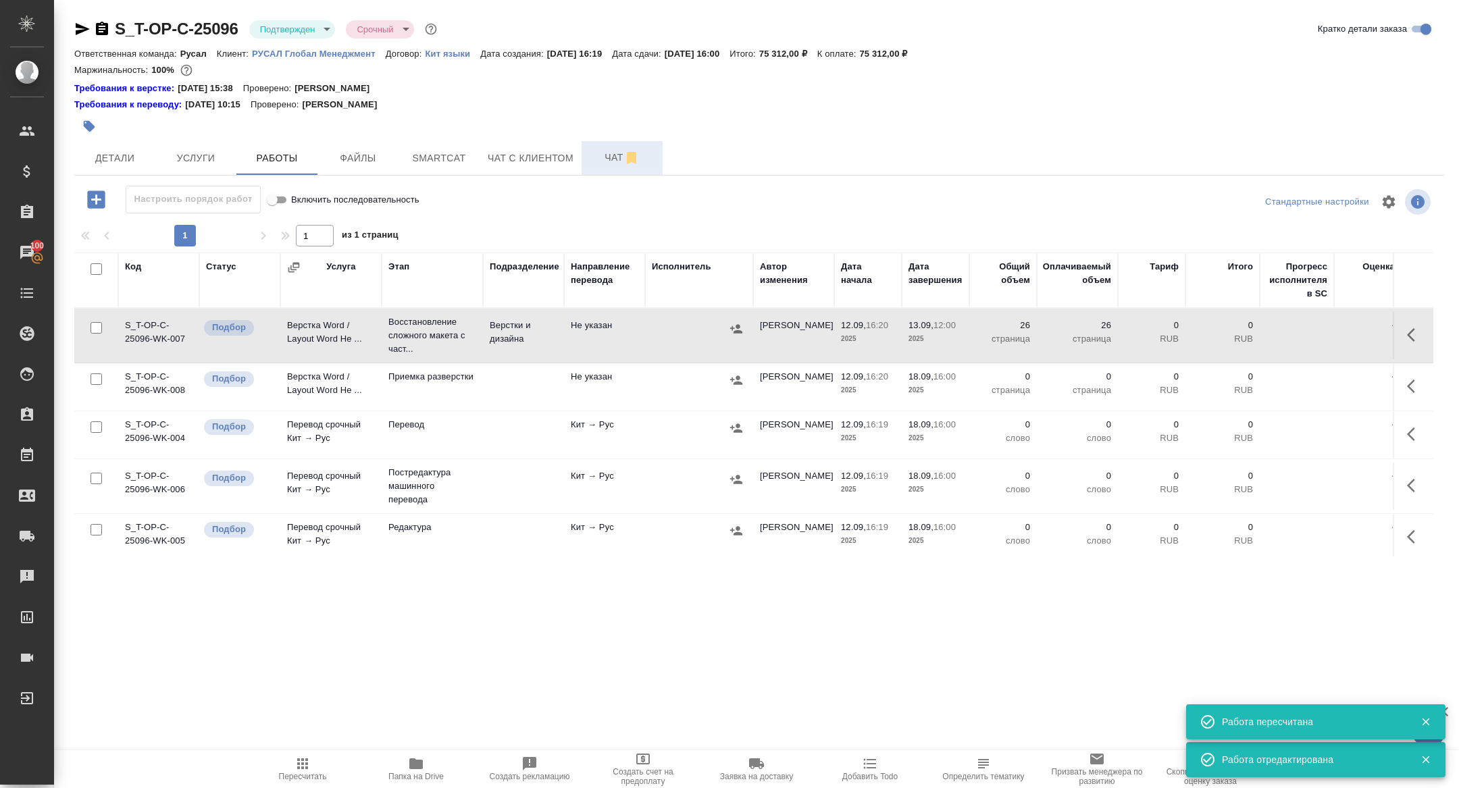
click at [611, 173] on button "Чат" at bounding box center [622, 158] width 81 height 34
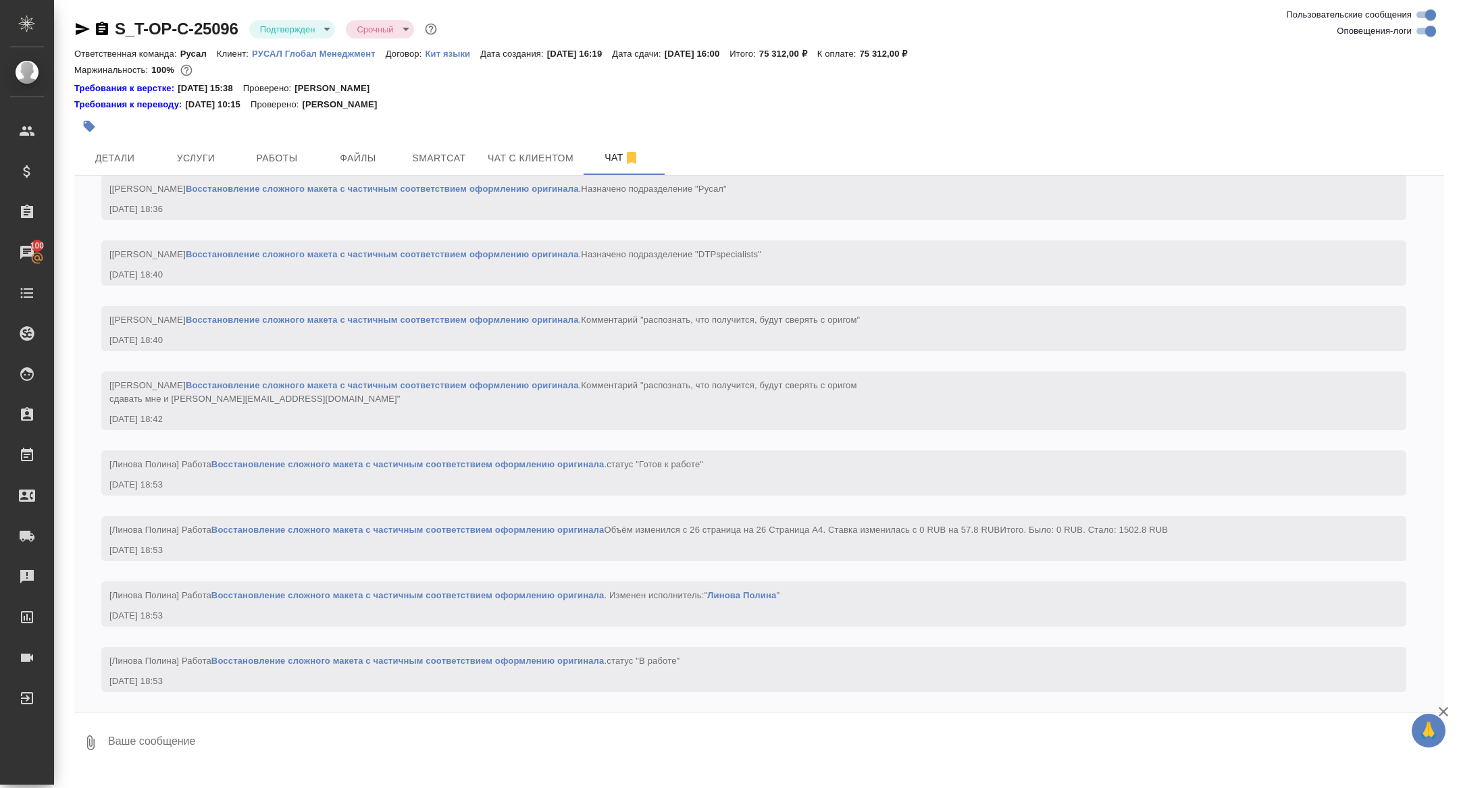
scroll to position [1879, 0]
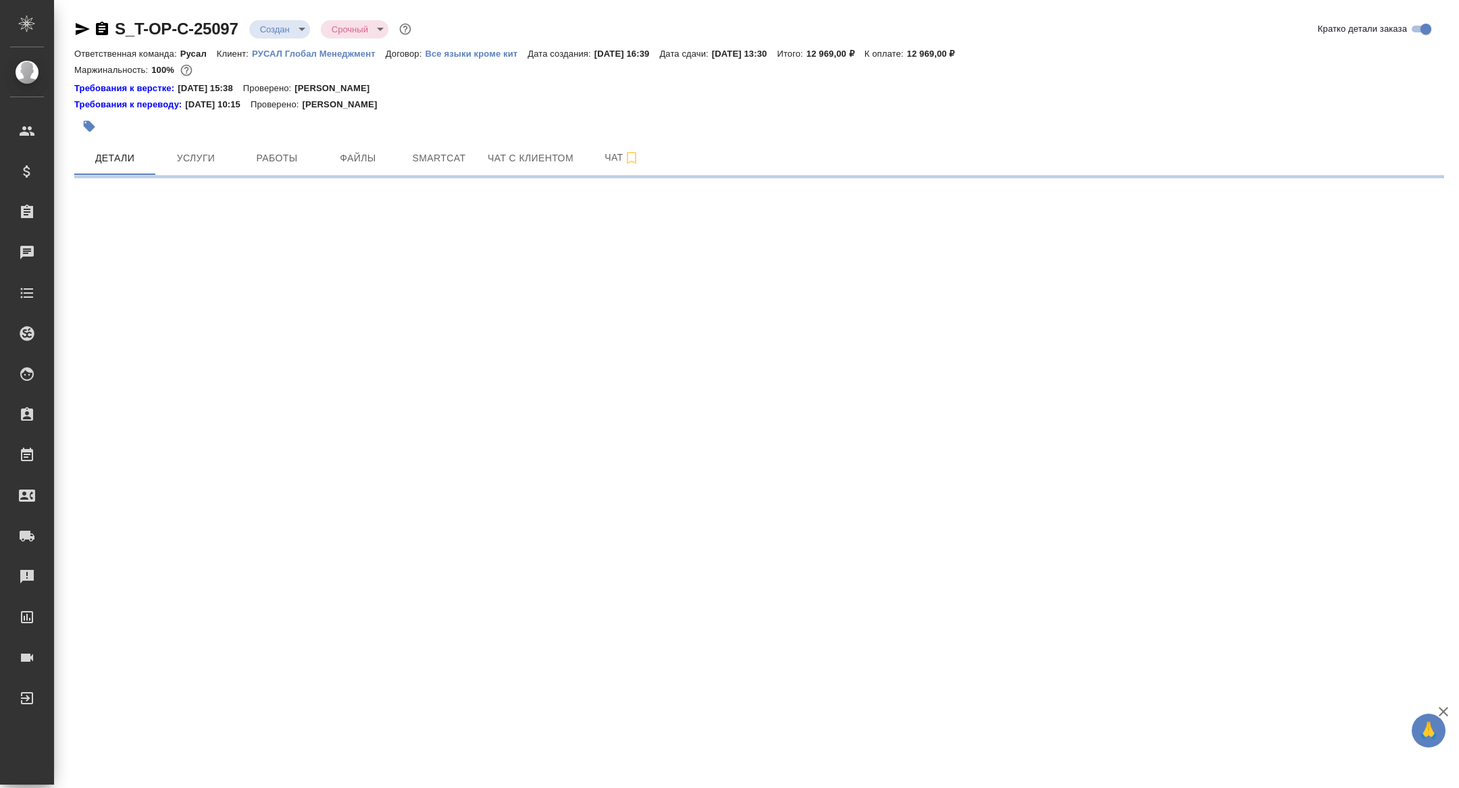
select select "RU"
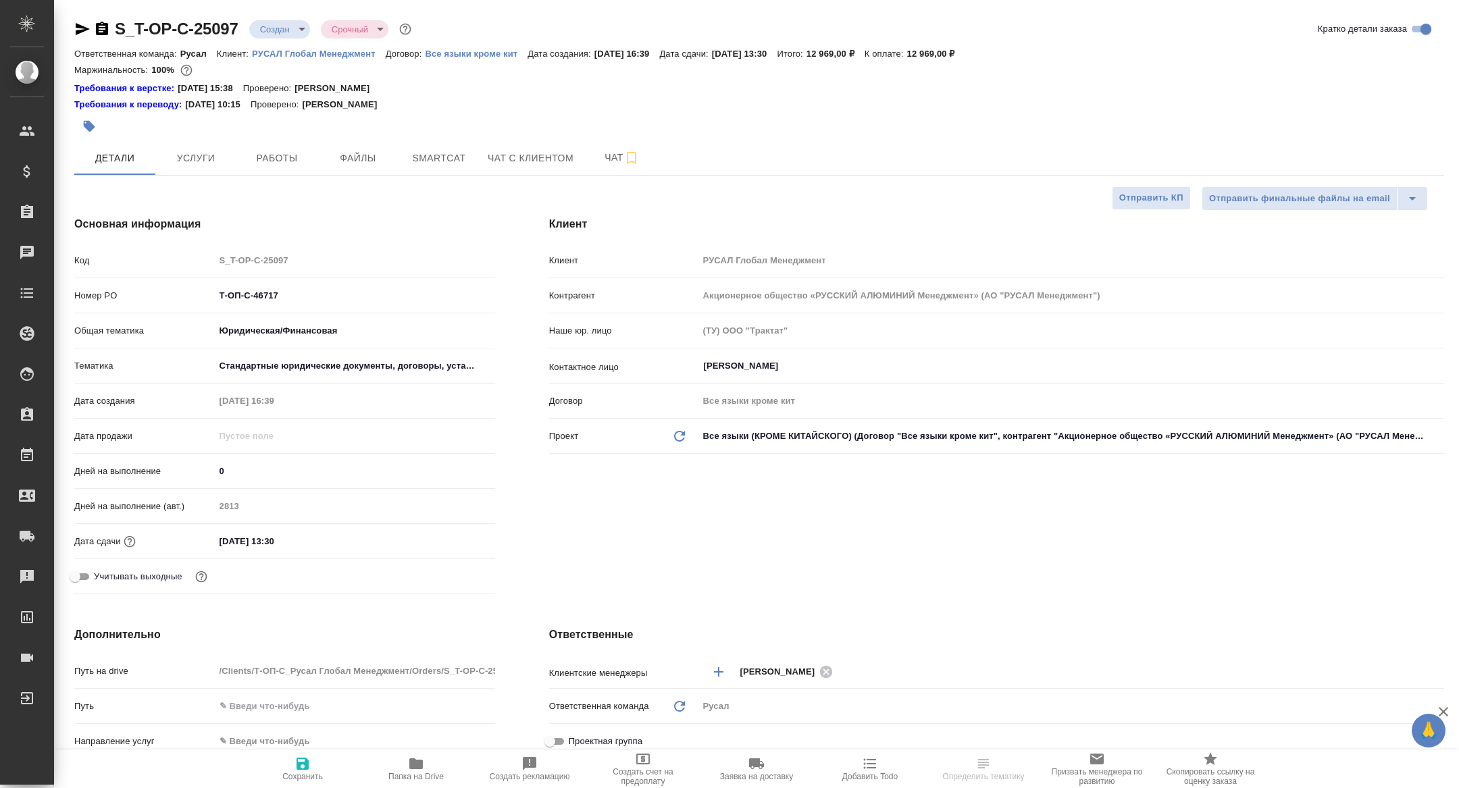
type textarea "x"
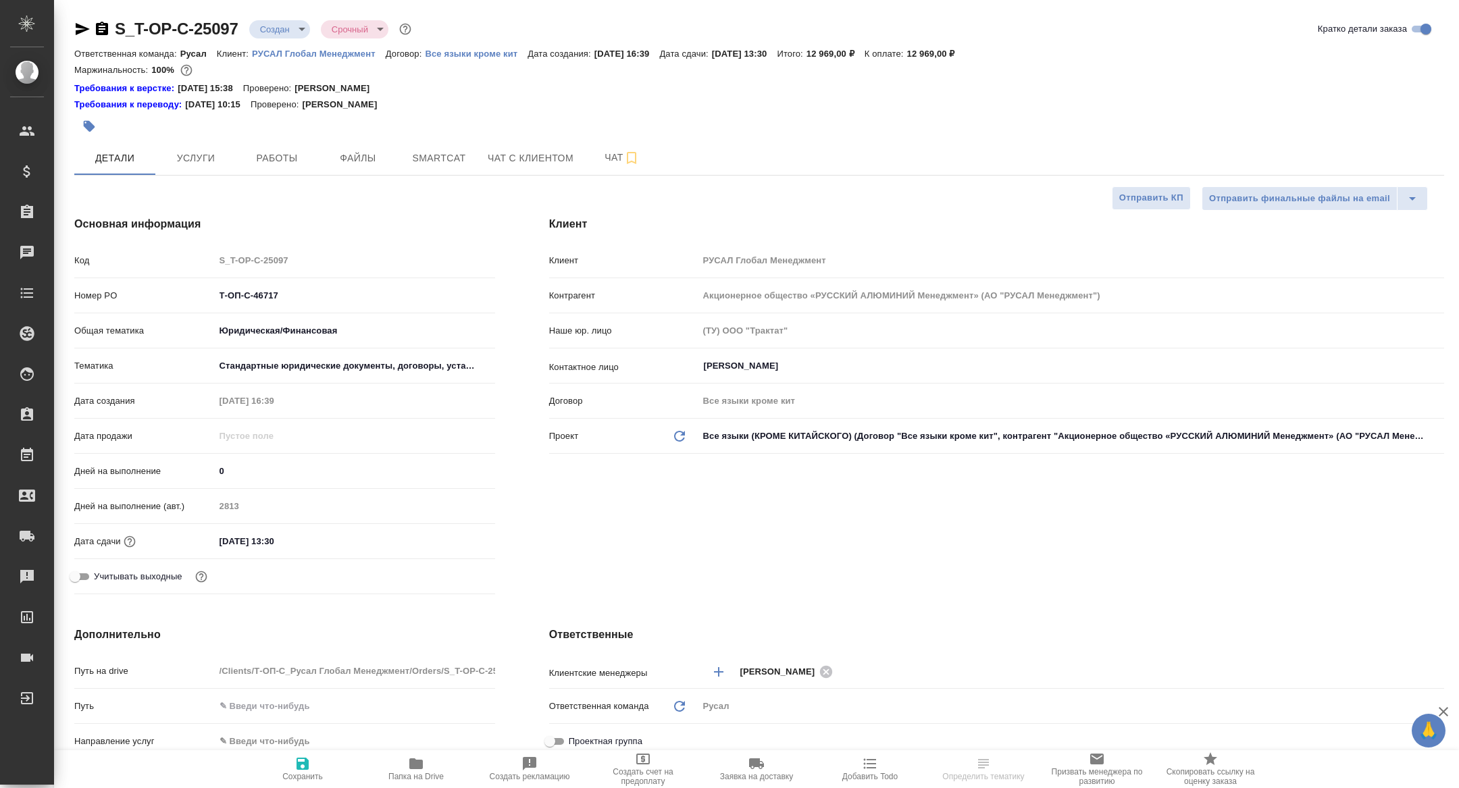
type textarea "x"
click at [399, 754] on button "Папка на Drive" at bounding box center [415, 769] width 113 height 38
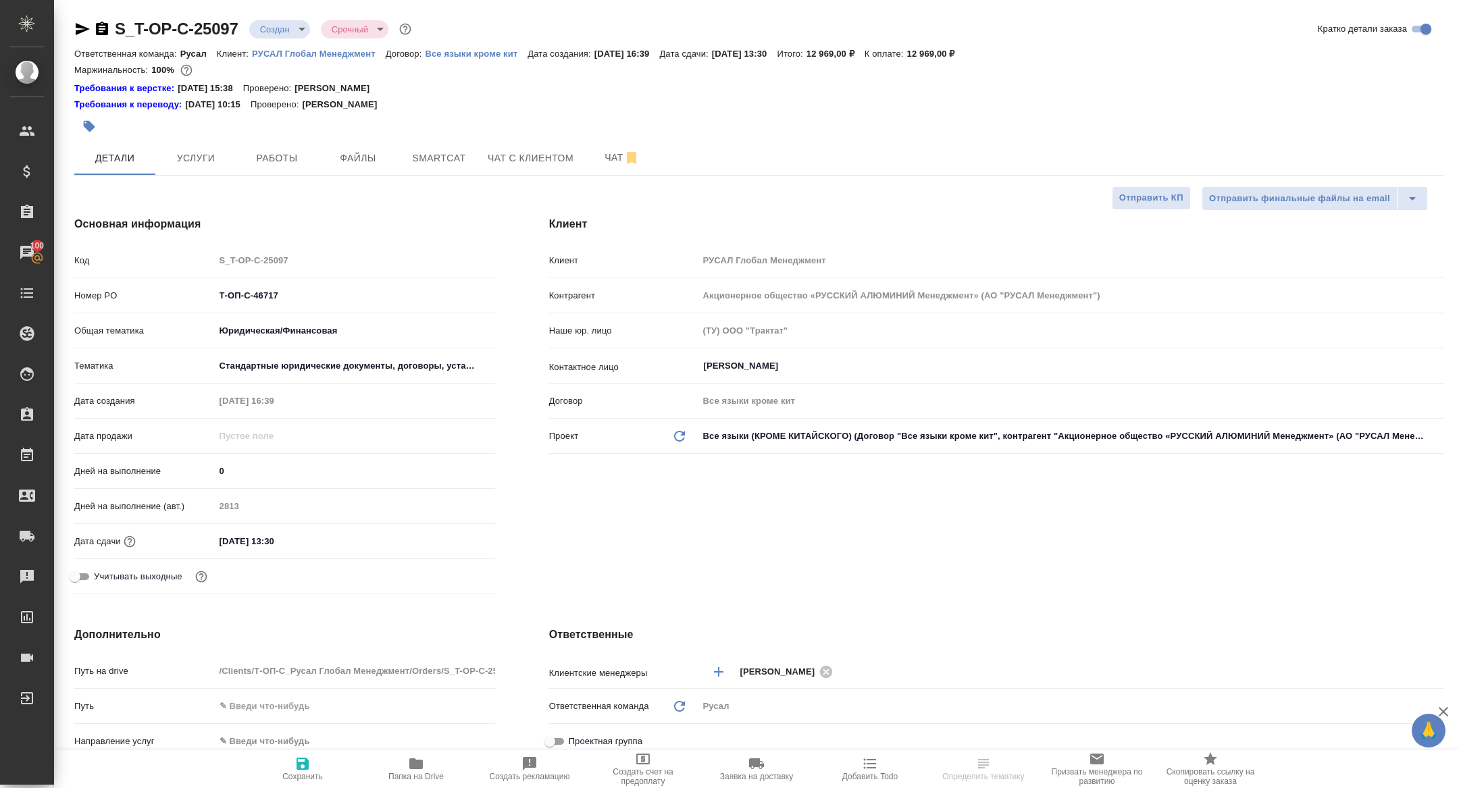
select select "RU"
type textarea "x"
click at [613, 161] on span "Чат" at bounding box center [622, 157] width 65 height 17
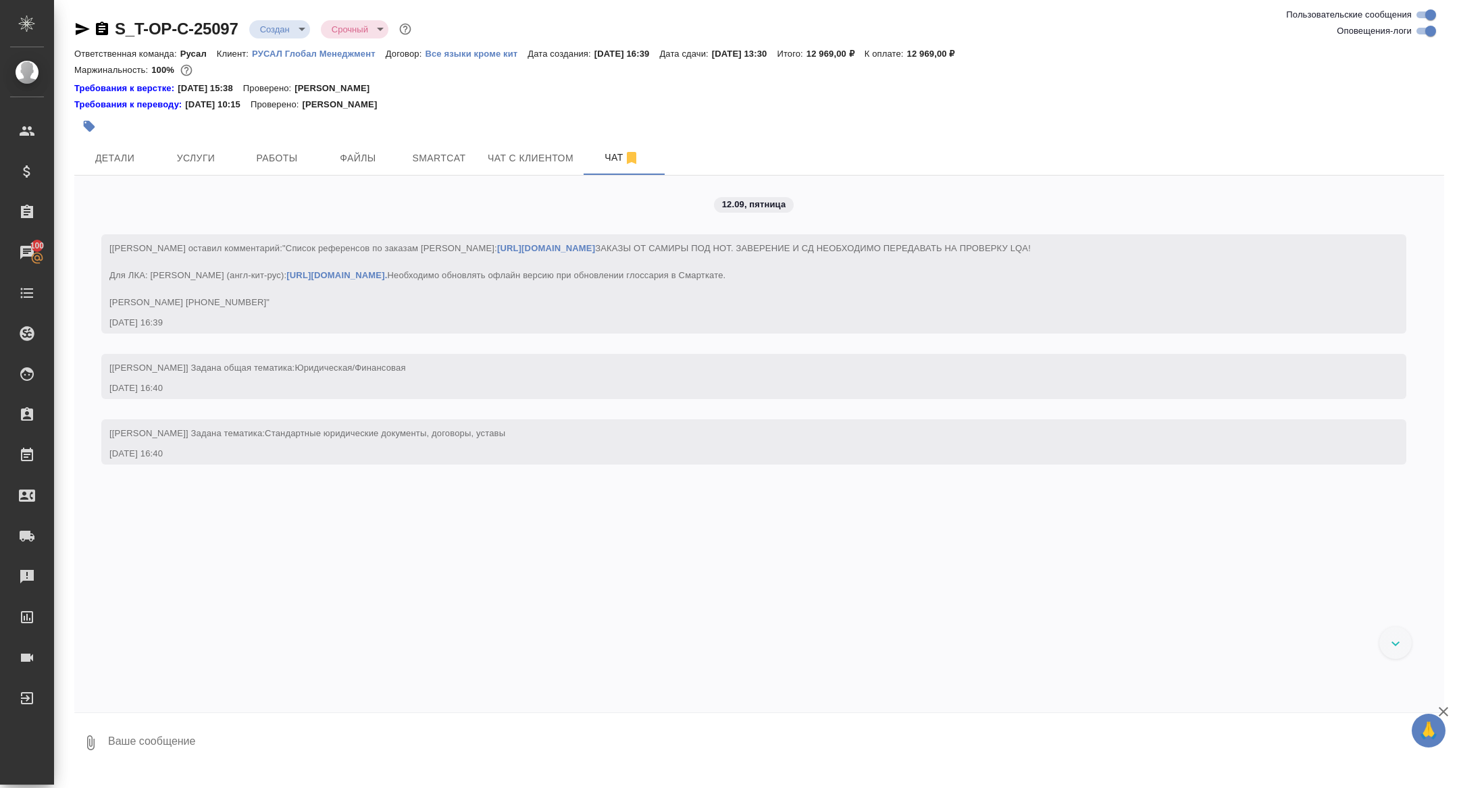
click at [284, 26] on body "🙏 .cls-1 fill:#fff; AWATERA Zhuravleva Alexandra Клиенты Спецификации Заказы 10…" at bounding box center [729, 394] width 1459 height 788
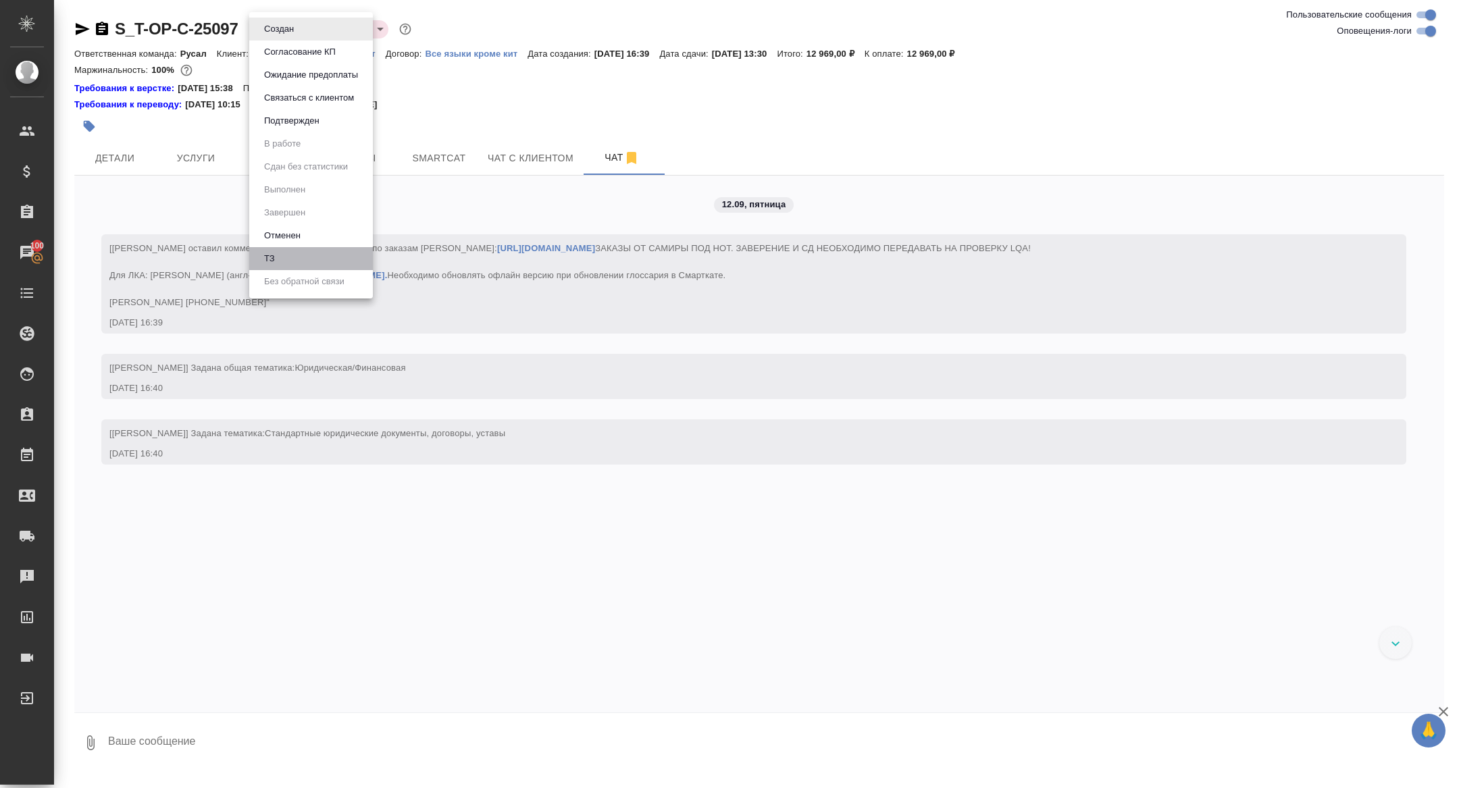
click at [297, 263] on li "ТЗ" at bounding box center [311, 258] width 124 height 23
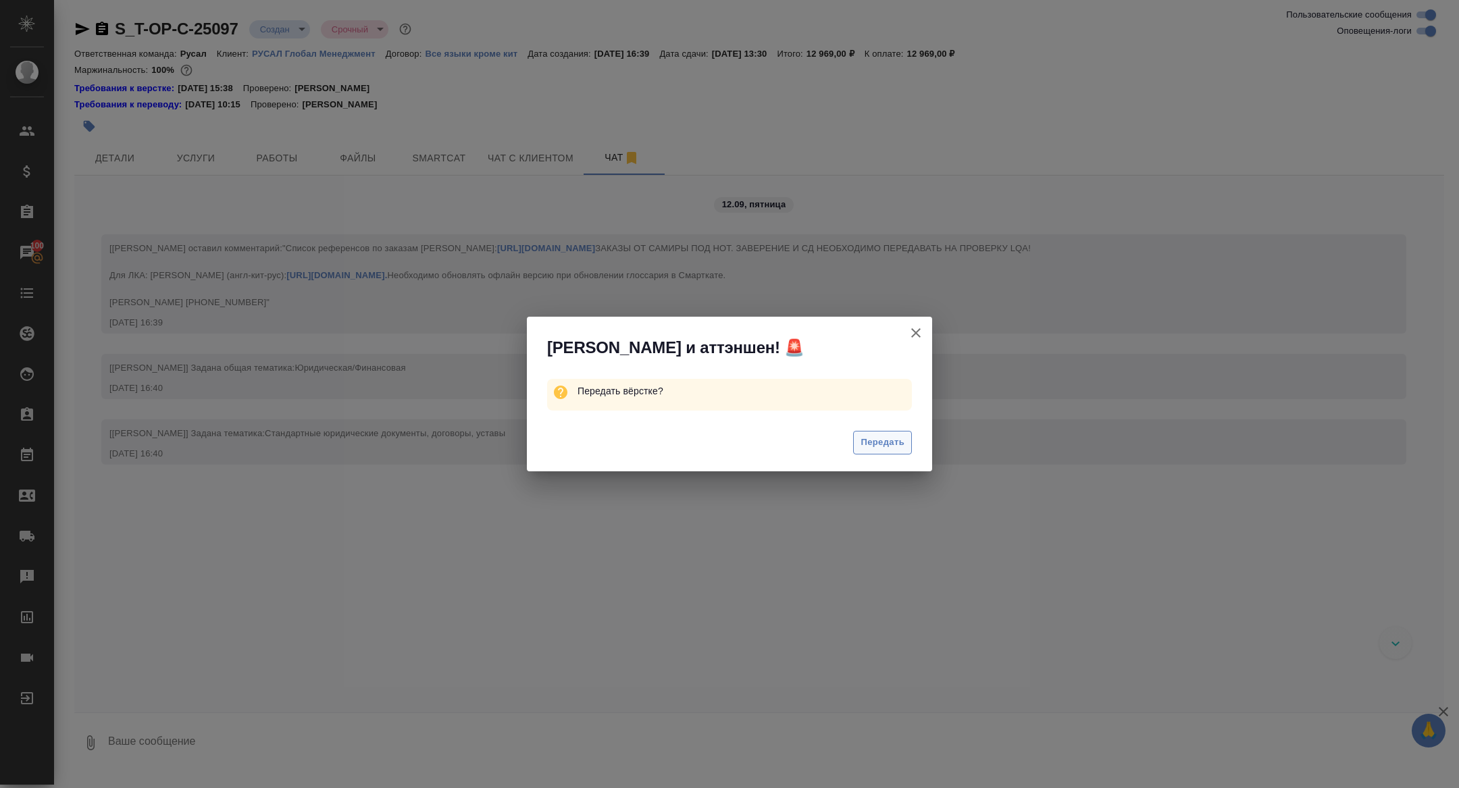
click at [888, 450] on span "Передать" at bounding box center [883, 443] width 44 height 16
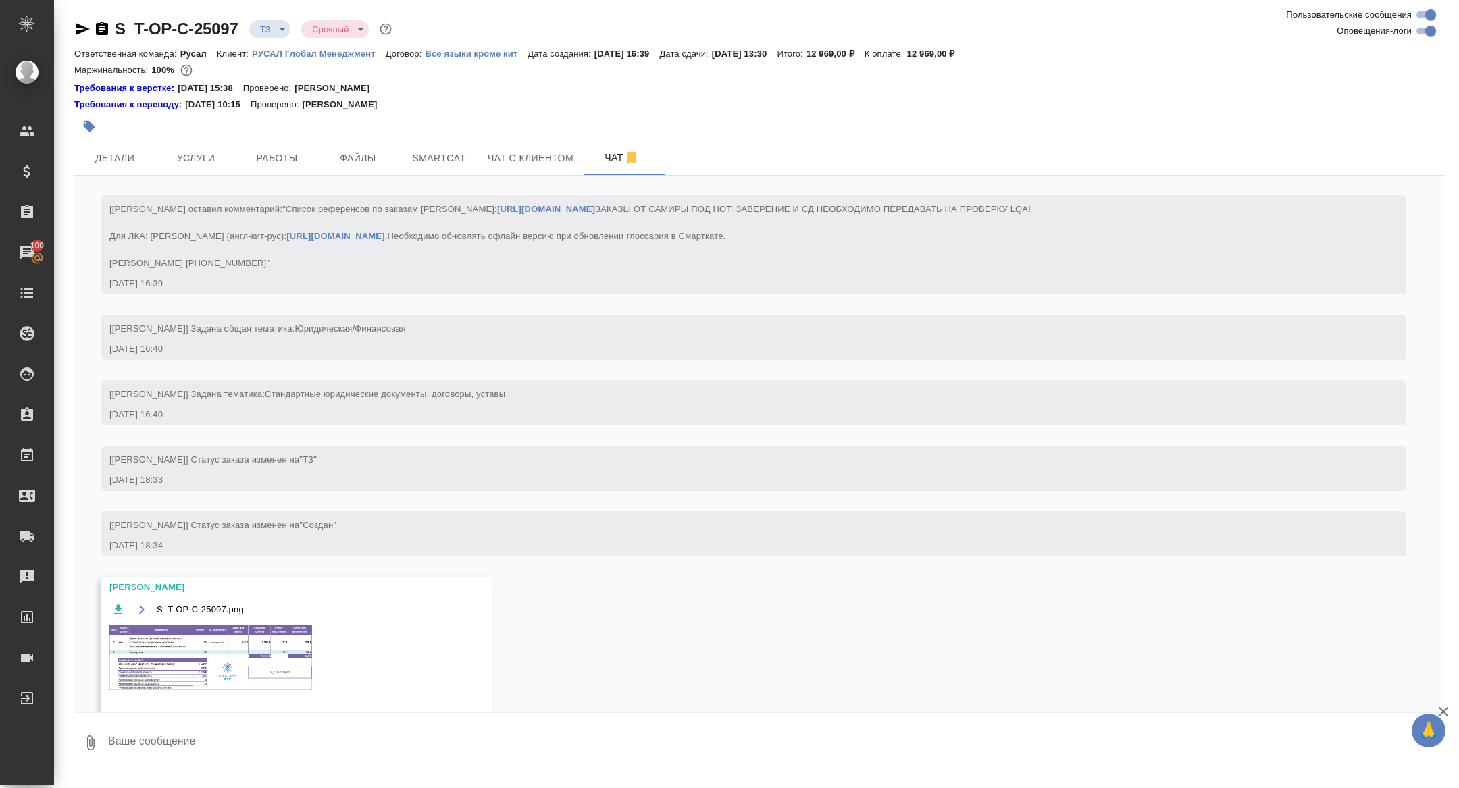
scroll to position [105, 0]
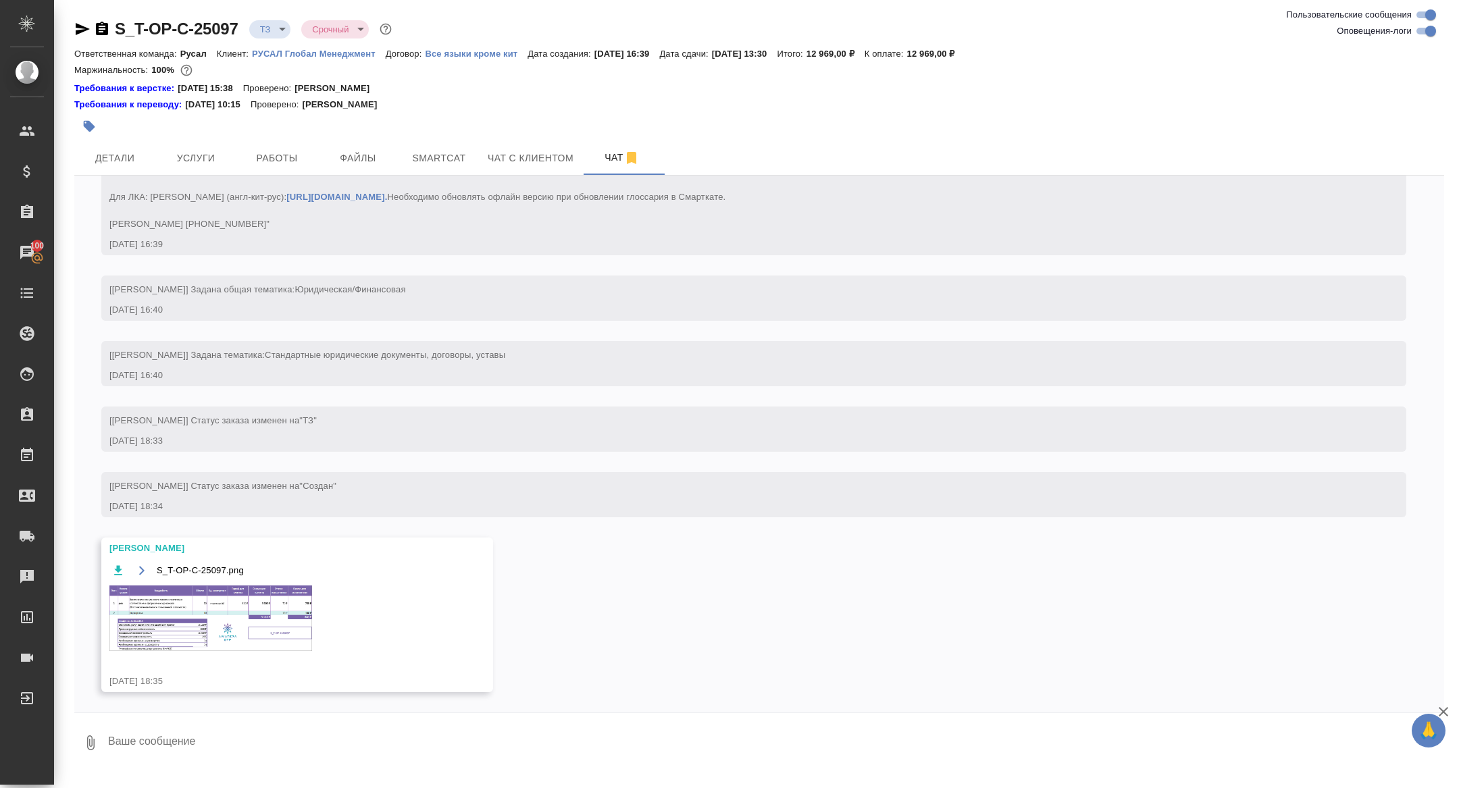
click at [236, 609] on img at bounding box center [210, 619] width 203 height 66
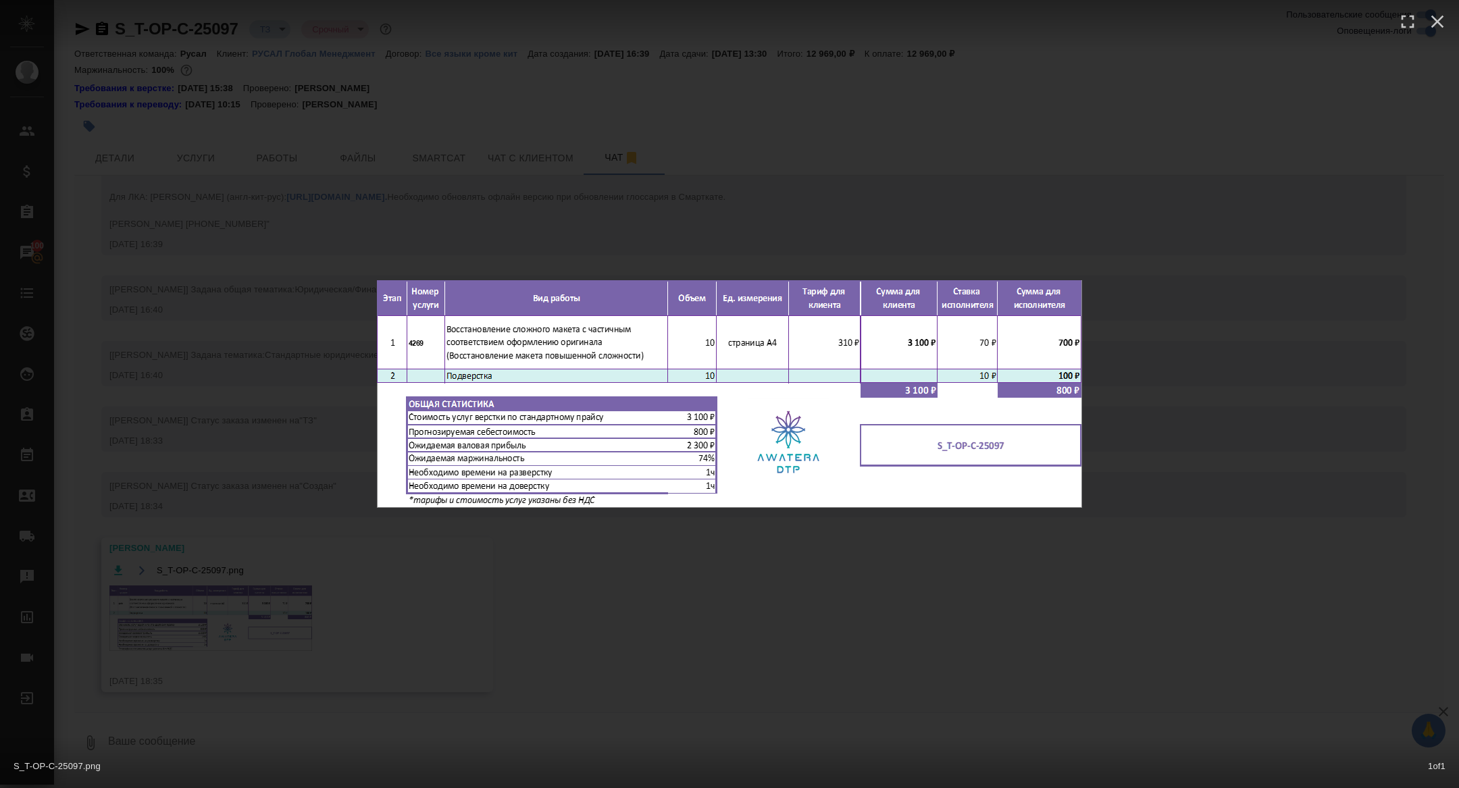
click at [236, 609] on div "S_T-OP-C-25097.png 1 of 1" at bounding box center [729, 394] width 1459 height 788
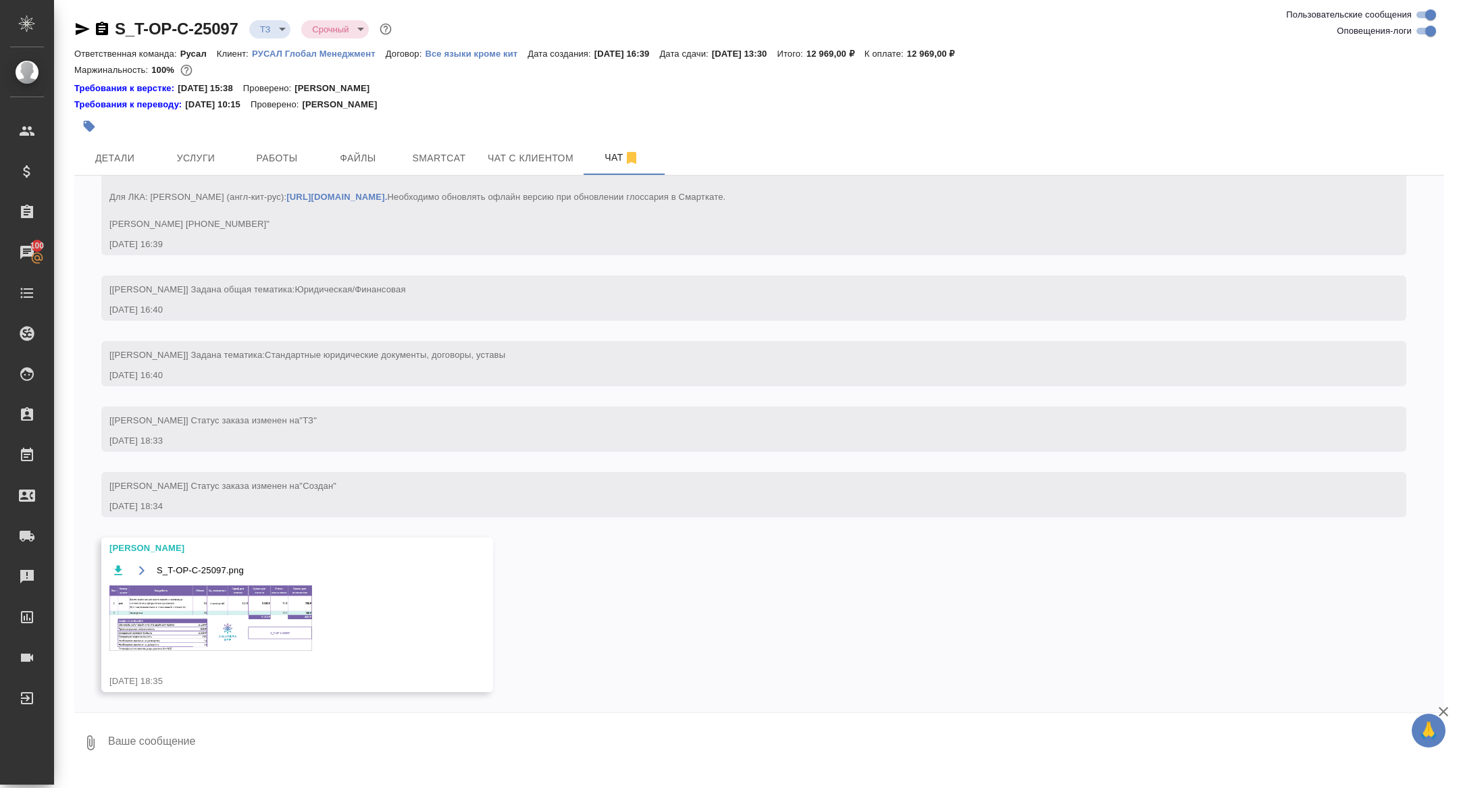
click at [229, 646] on img at bounding box center [210, 619] width 203 height 66
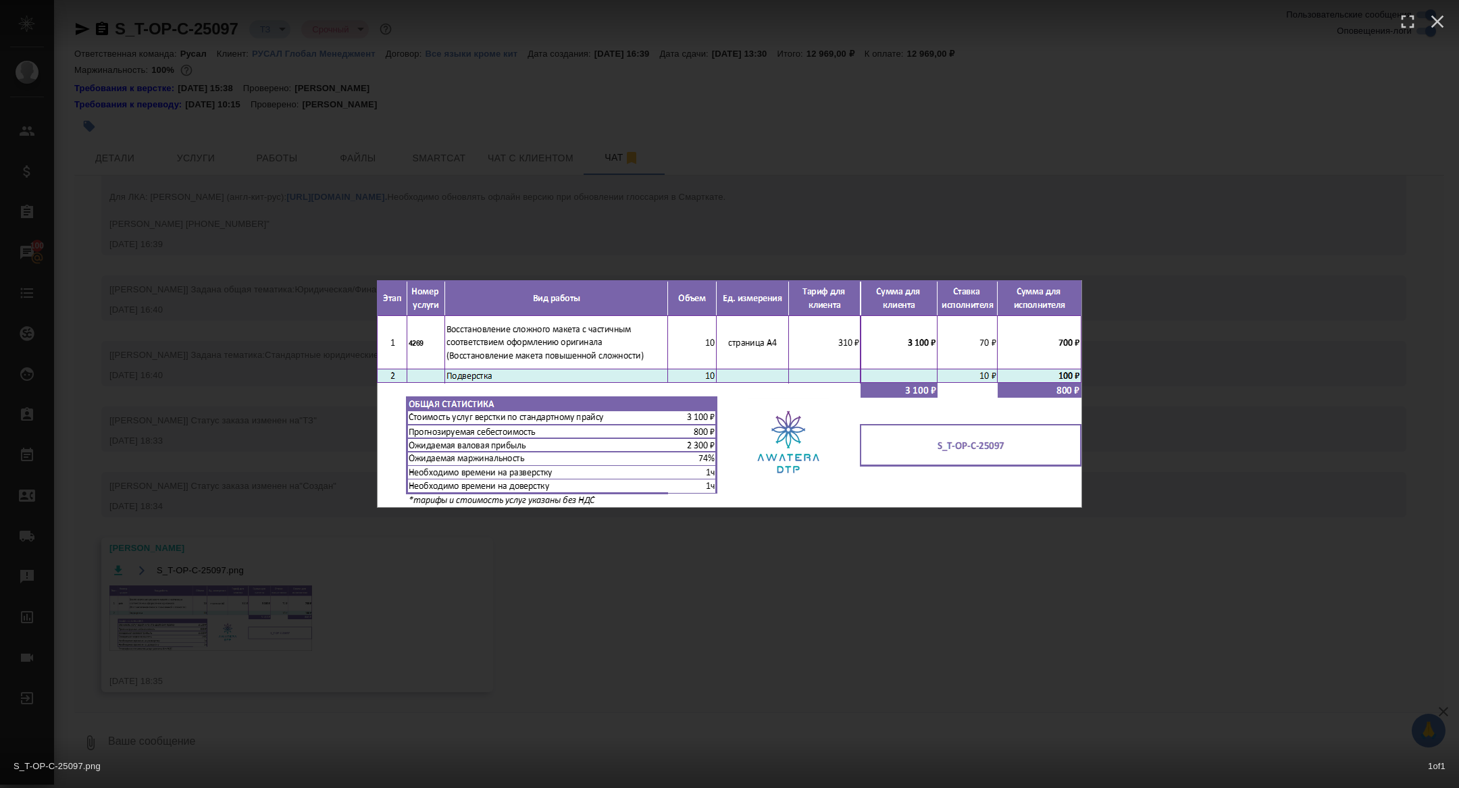
click at [228, 552] on div "S_T-OP-C-25097.png 1 of 1" at bounding box center [729, 394] width 1459 height 788
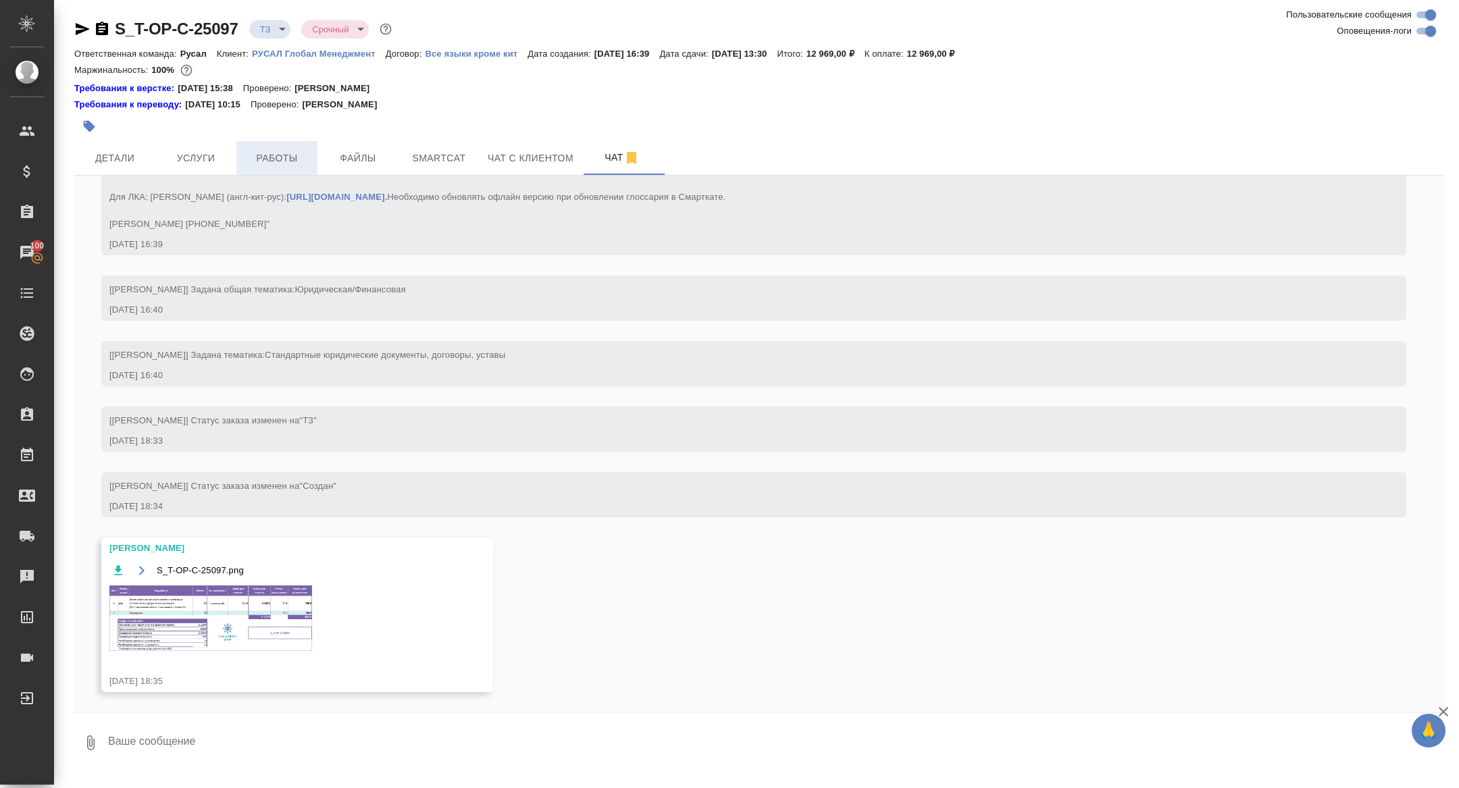
click at [290, 164] on span "Работы" at bounding box center [277, 158] width 65 height 17
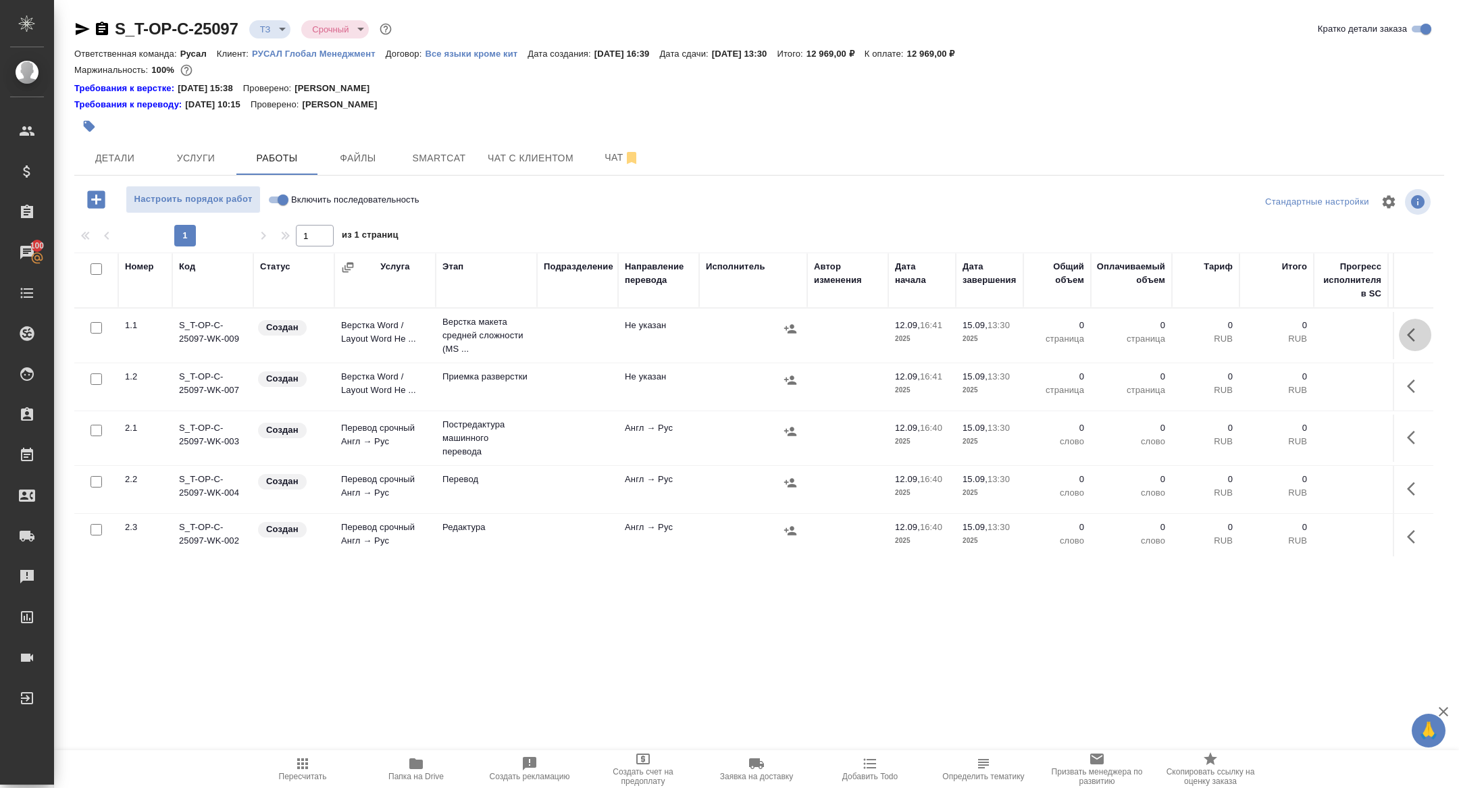
click at [1410, 330] on icon "button" at bounding box center [1415, 335] width 16 height 16
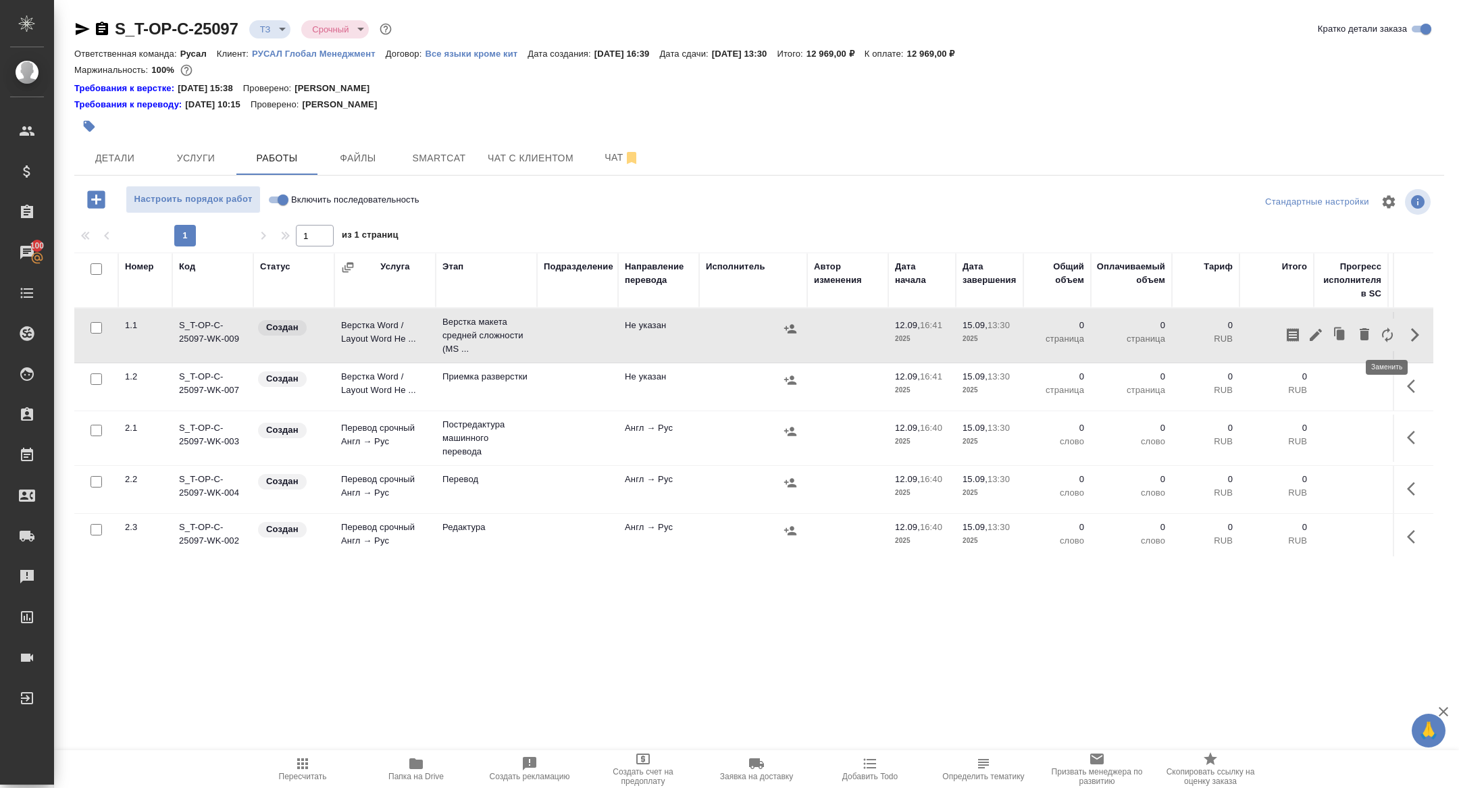
click at [1386, 340] on icon "button" at bounding box center [1387, 335] width 16 height 16
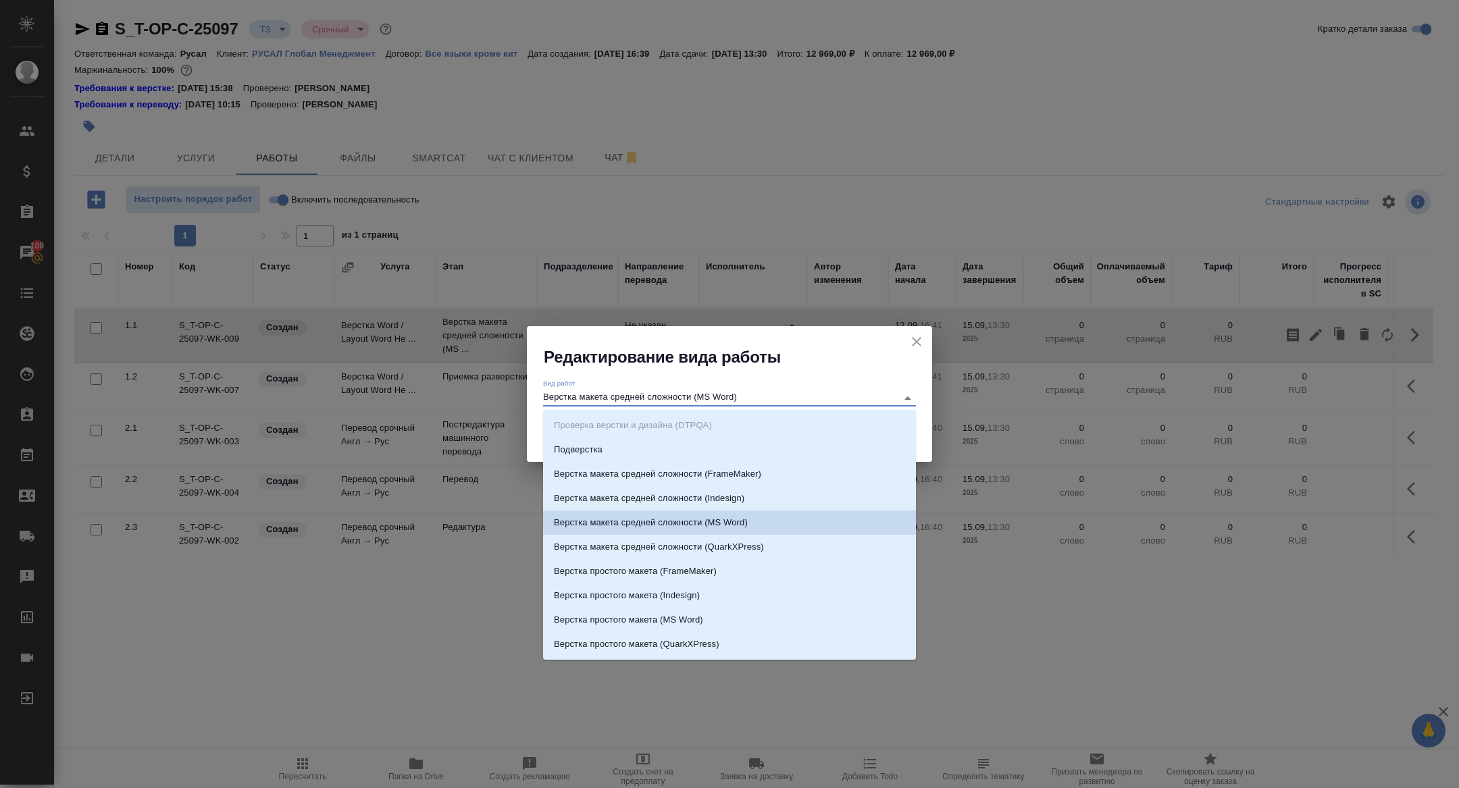
click at [729, 399] on input "Верстка макета средней сложности (MS Word)" at bounding box center [716, 398] width 347 height 16
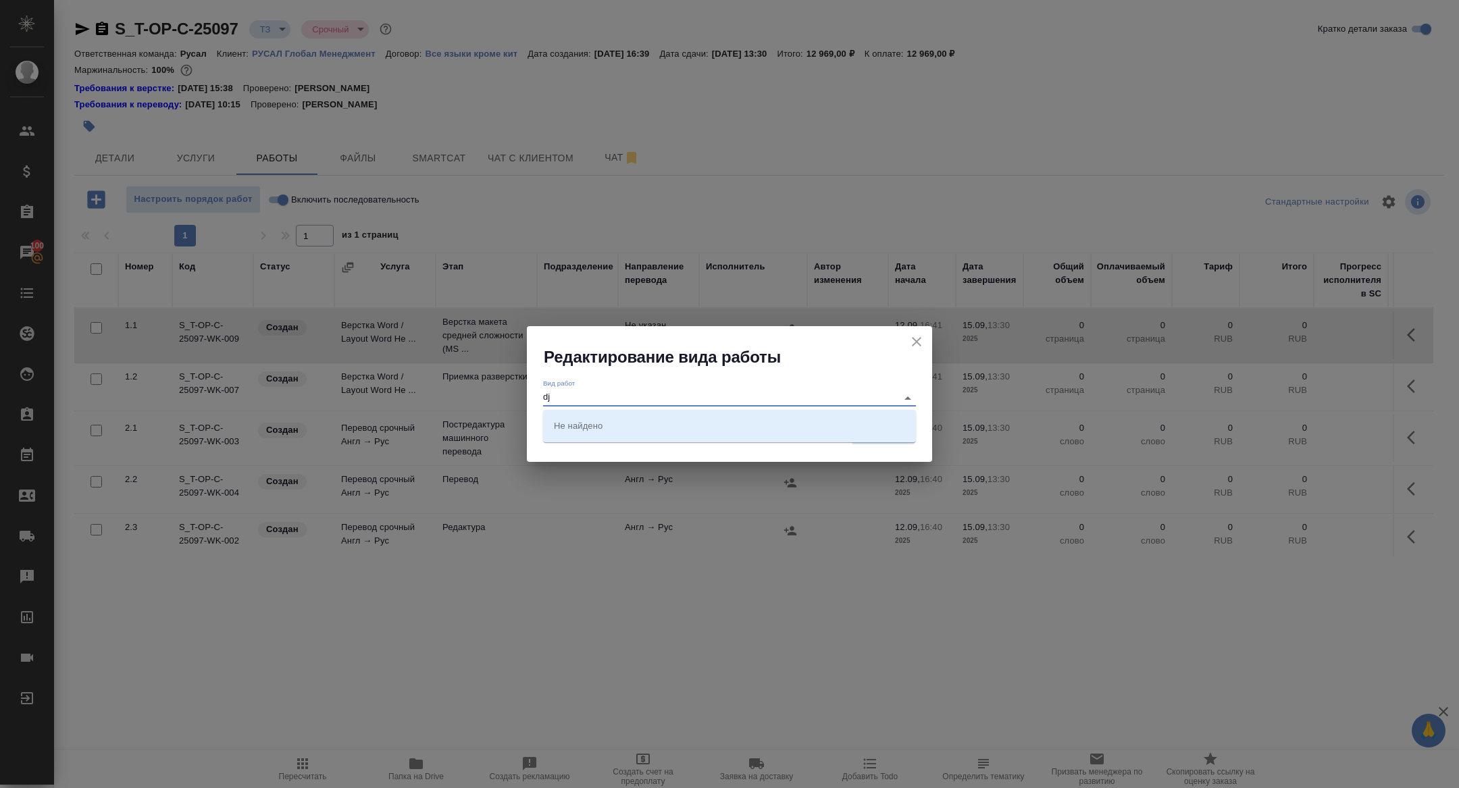
type input "d"
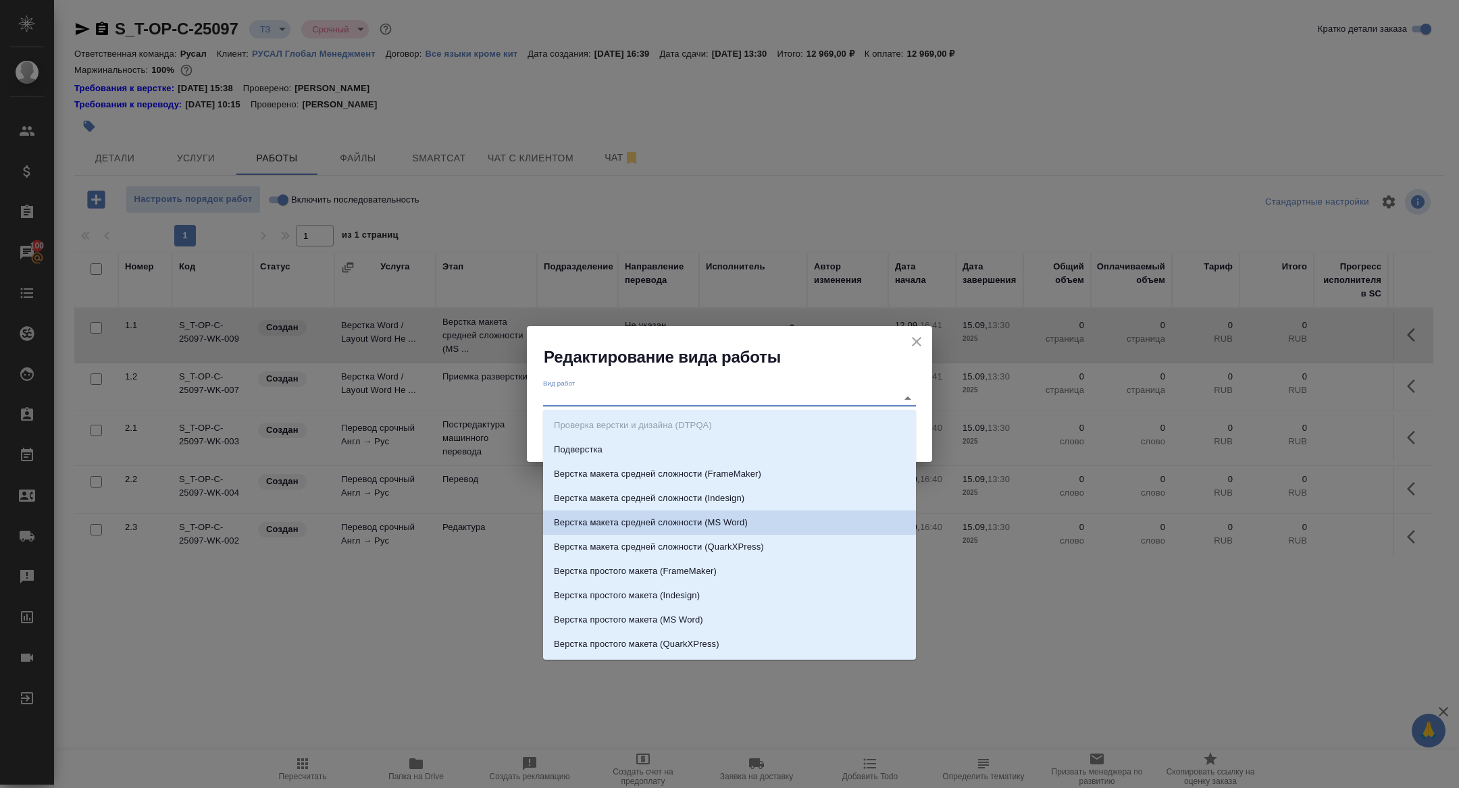
type input "с"
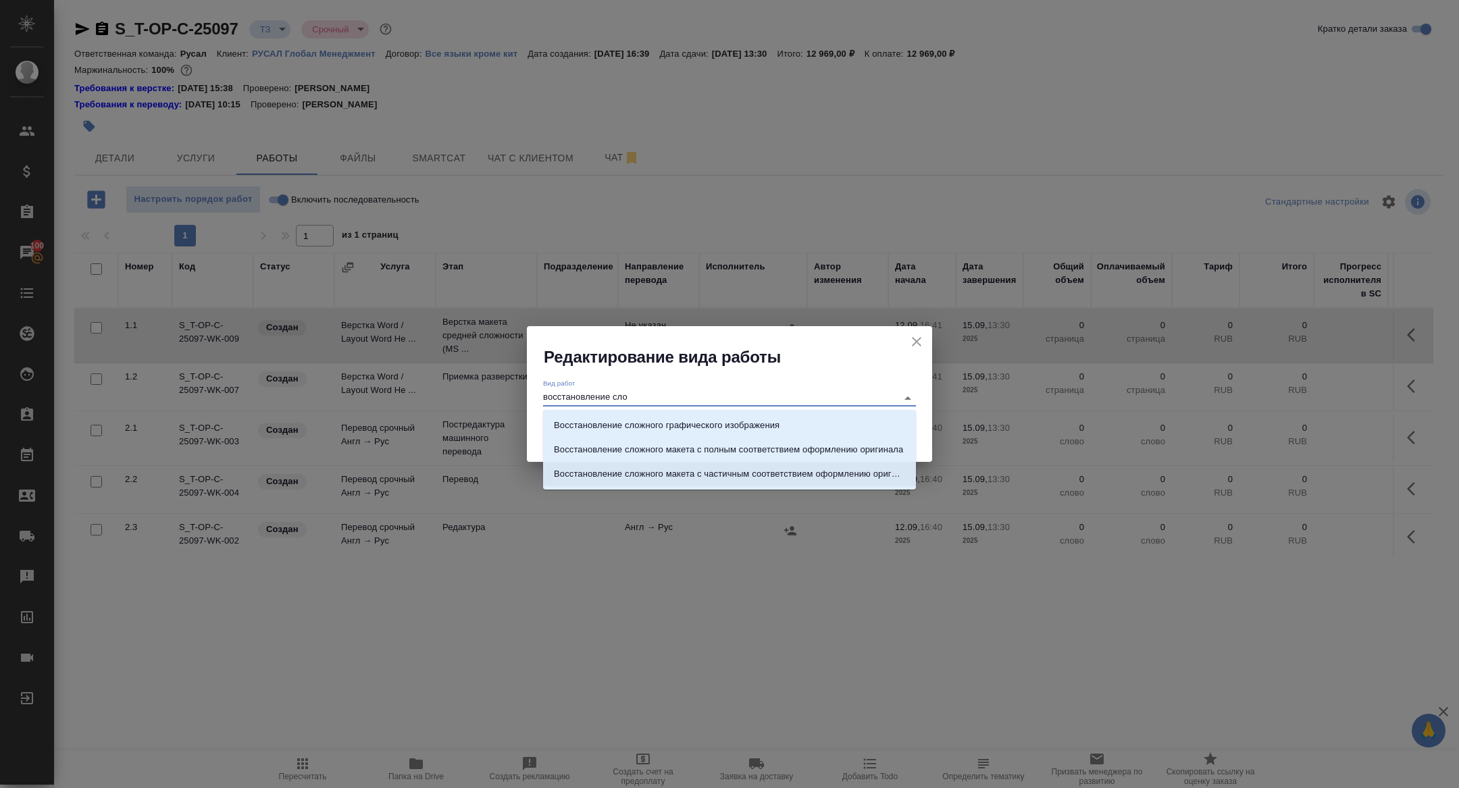
click at [779, 476] on p "Восстановление сложного макета с частичным соответствием оформлению оригинала" at bounding box center [729, 474] width 351 height 14
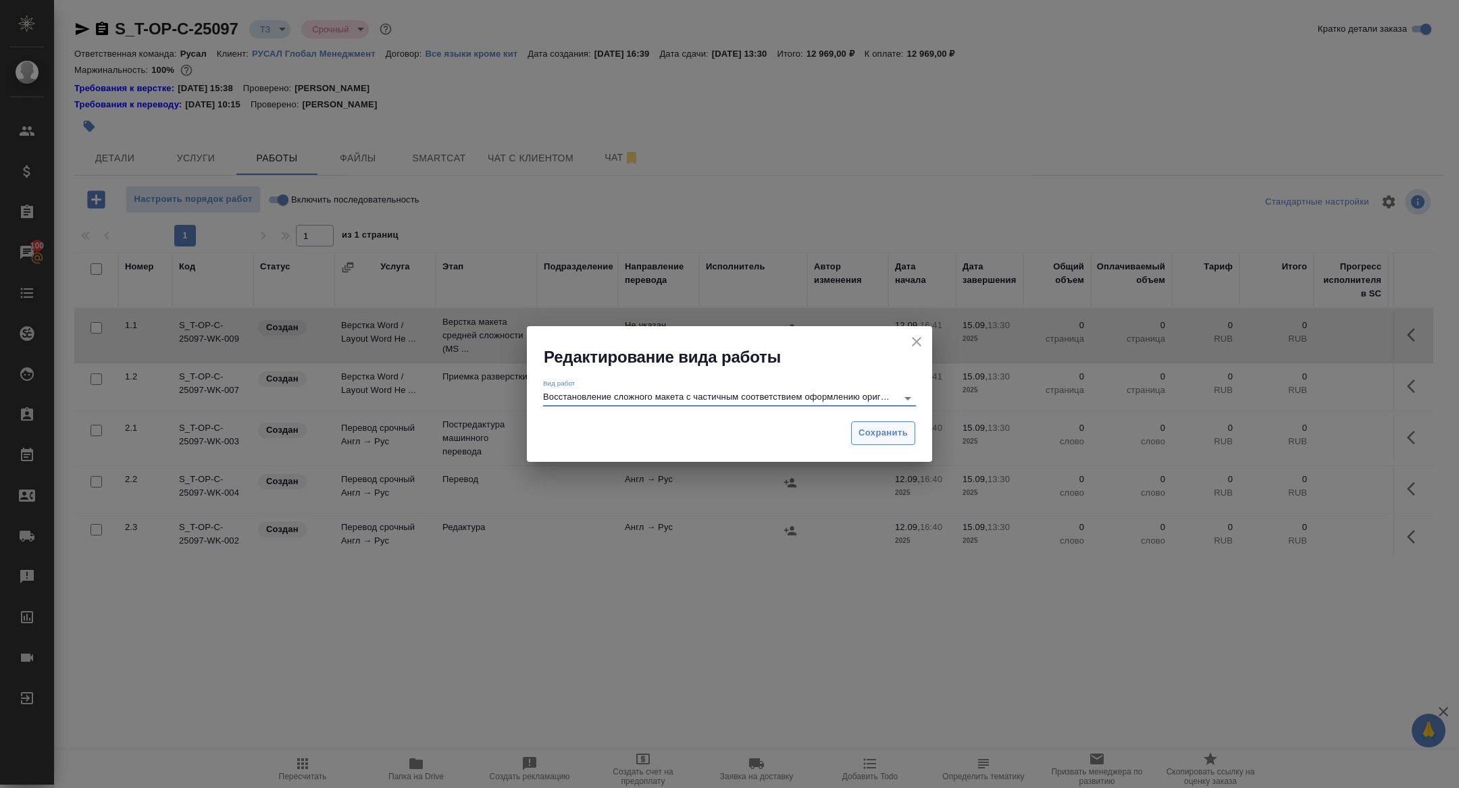
type input "Восстановление сложного макета с частичным соответствием оформлению оригинала"
click at [883, 433] on span "Сохранить" at bounding box center [883, 434] width 49 height 16
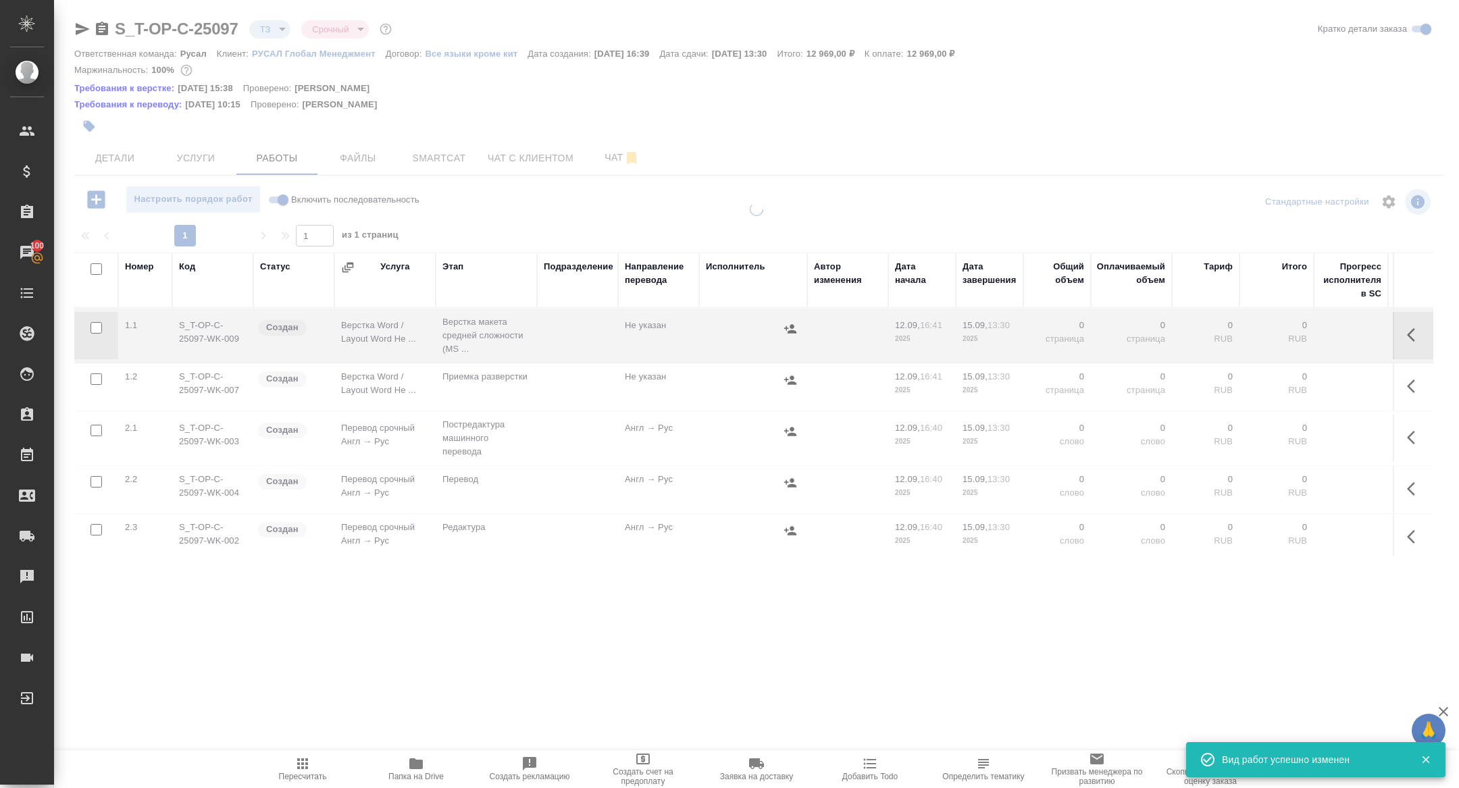
type input "new"
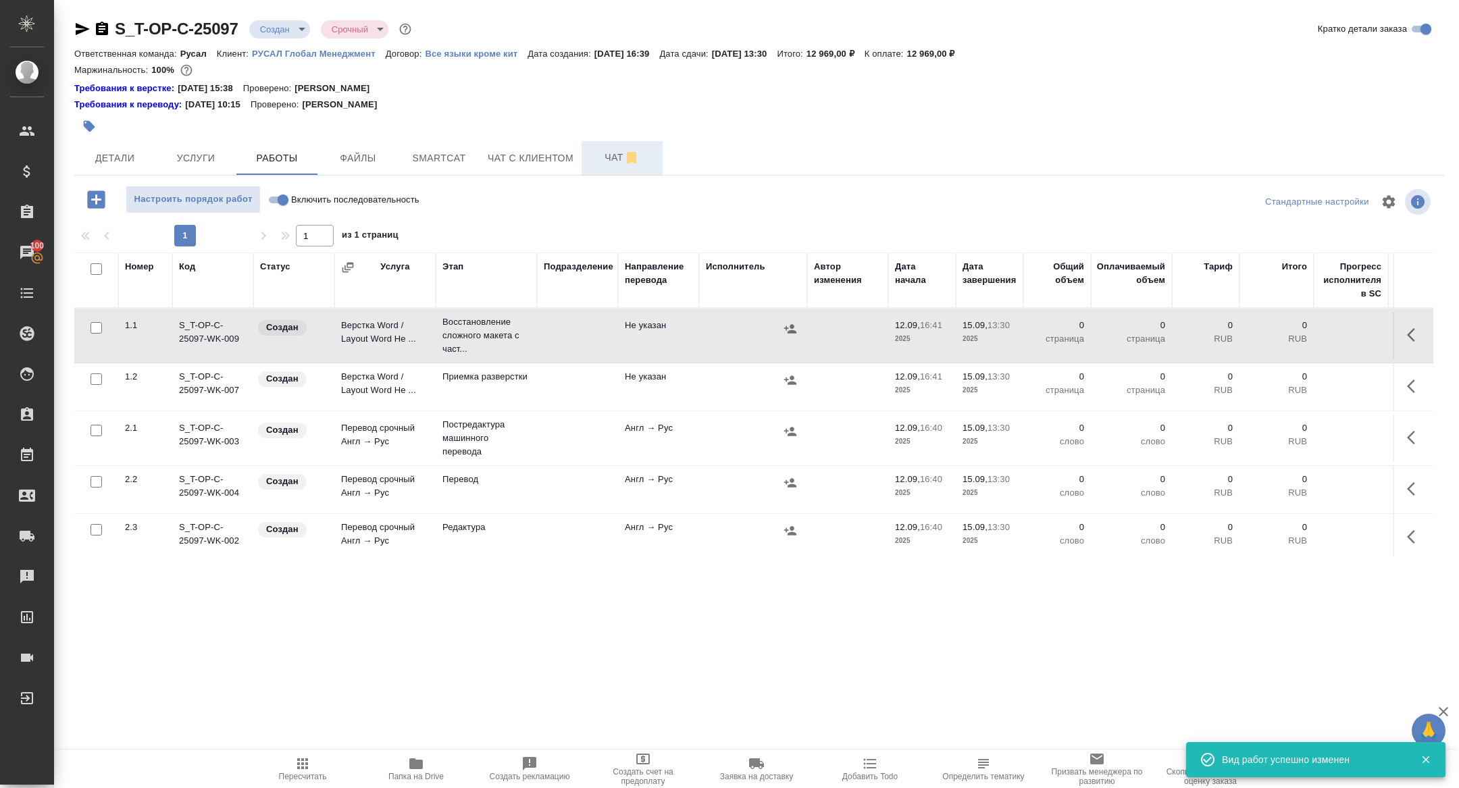
click at [619, 158] on span "Чат" at bounding box center [622, 157] width 65 height 17
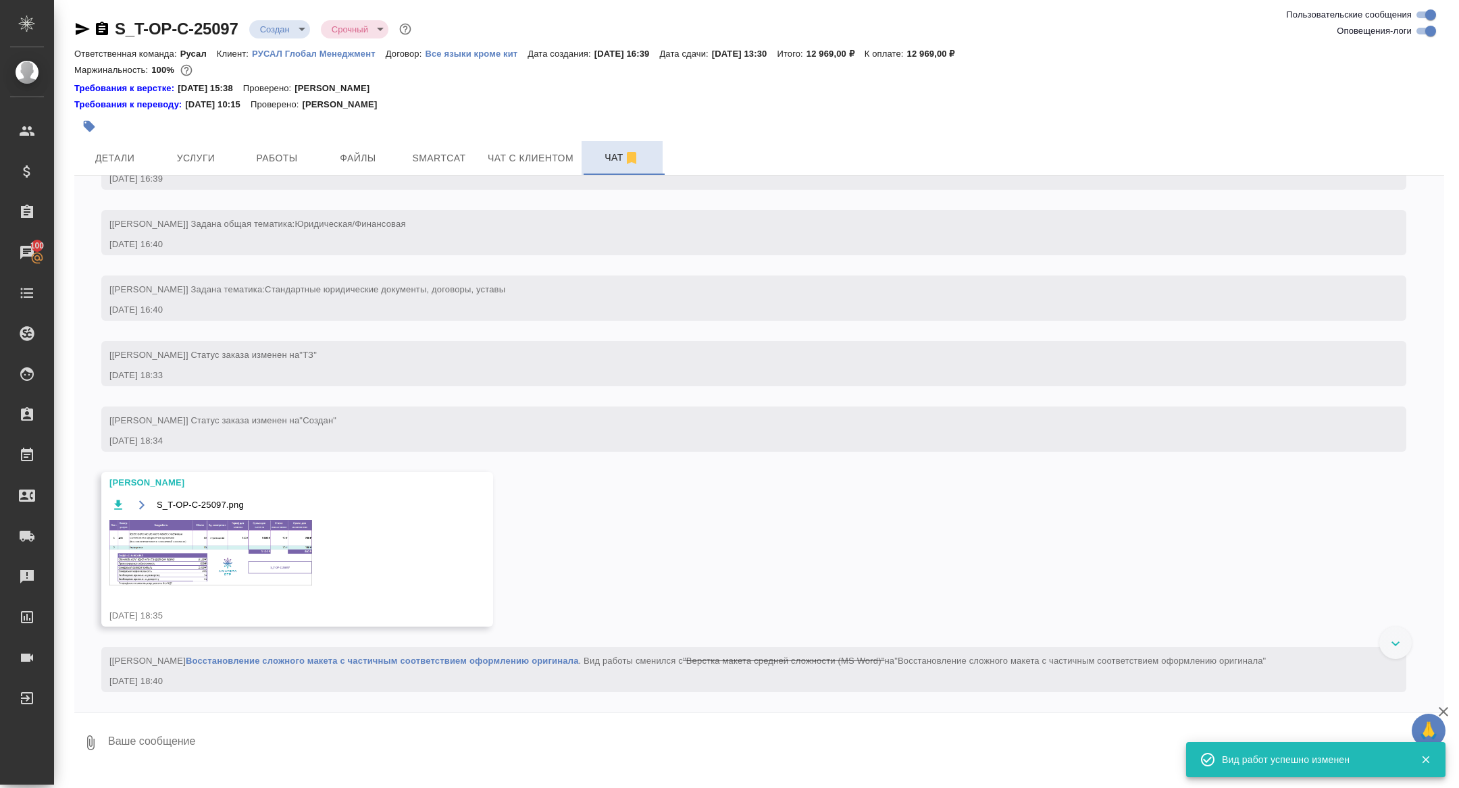
scroll to position [170, 0]
click at [272, 551] on img at bounding box center [210, 553] width 203 height 66
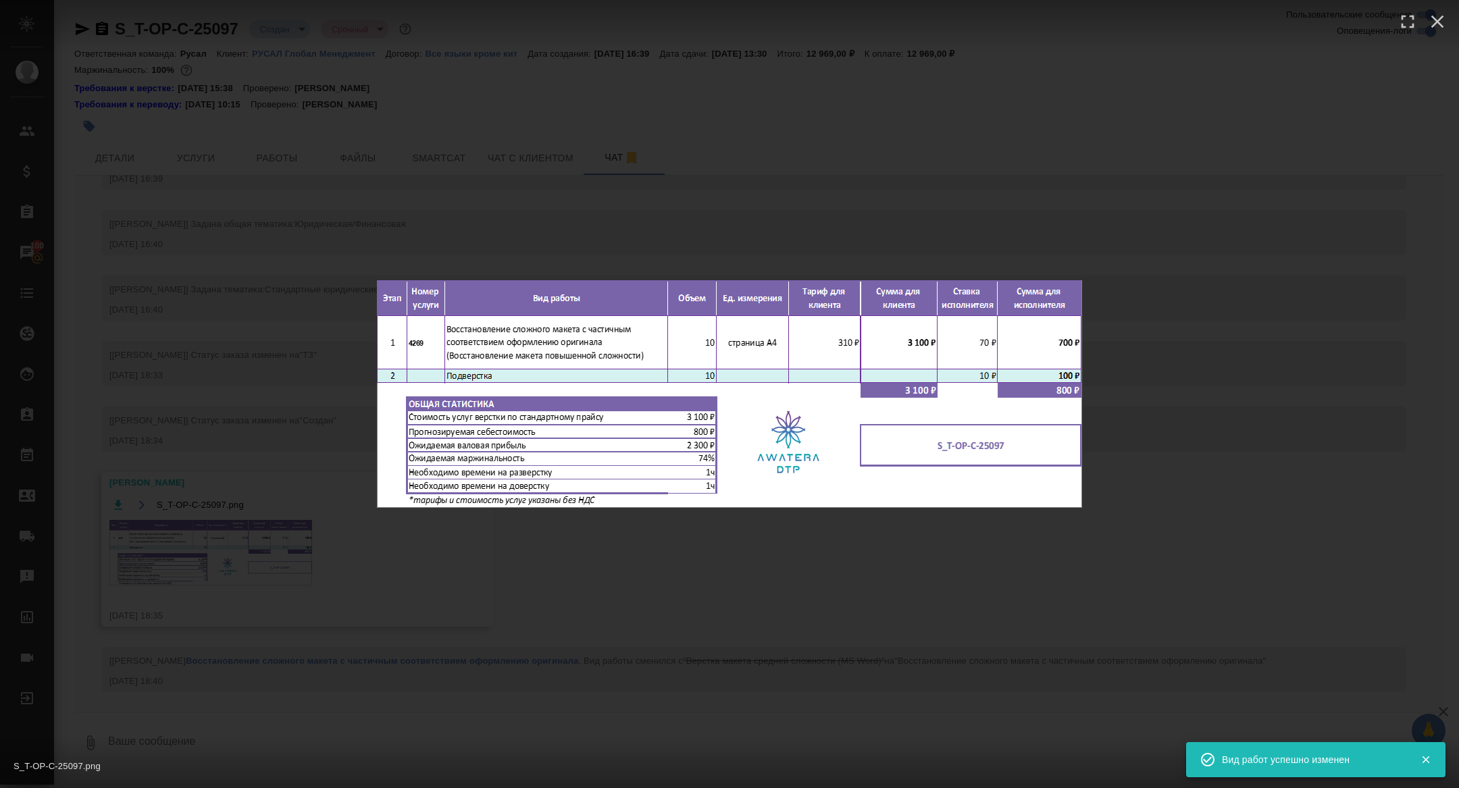
click at [224, 491] on div "S_T-OP-C-25097.png 1 of 1" at bounding box center [729, 394] width 1459 height 788
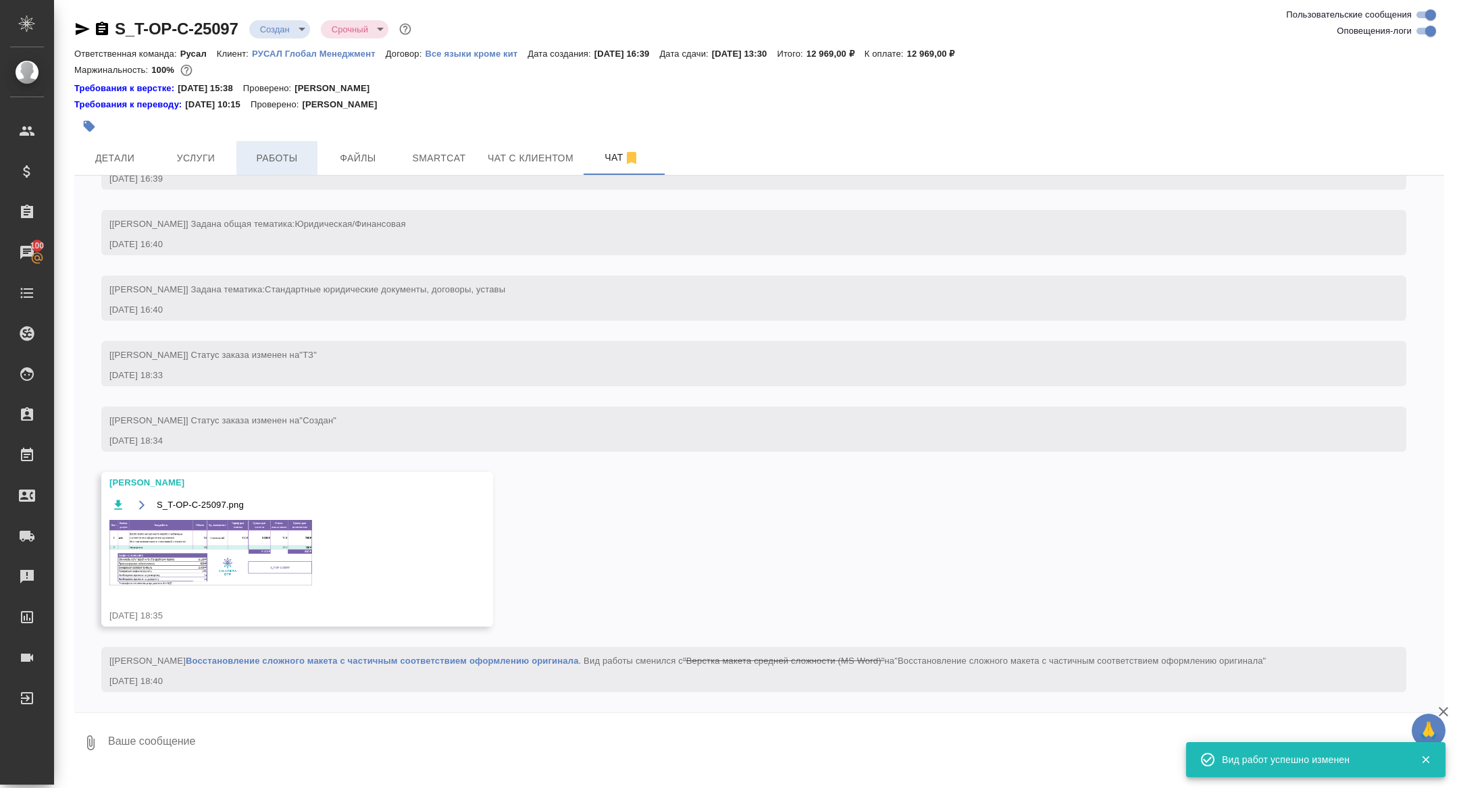
click at [277, 159] on span "Работы" at bounding box center [277, 158] width 65 height 17
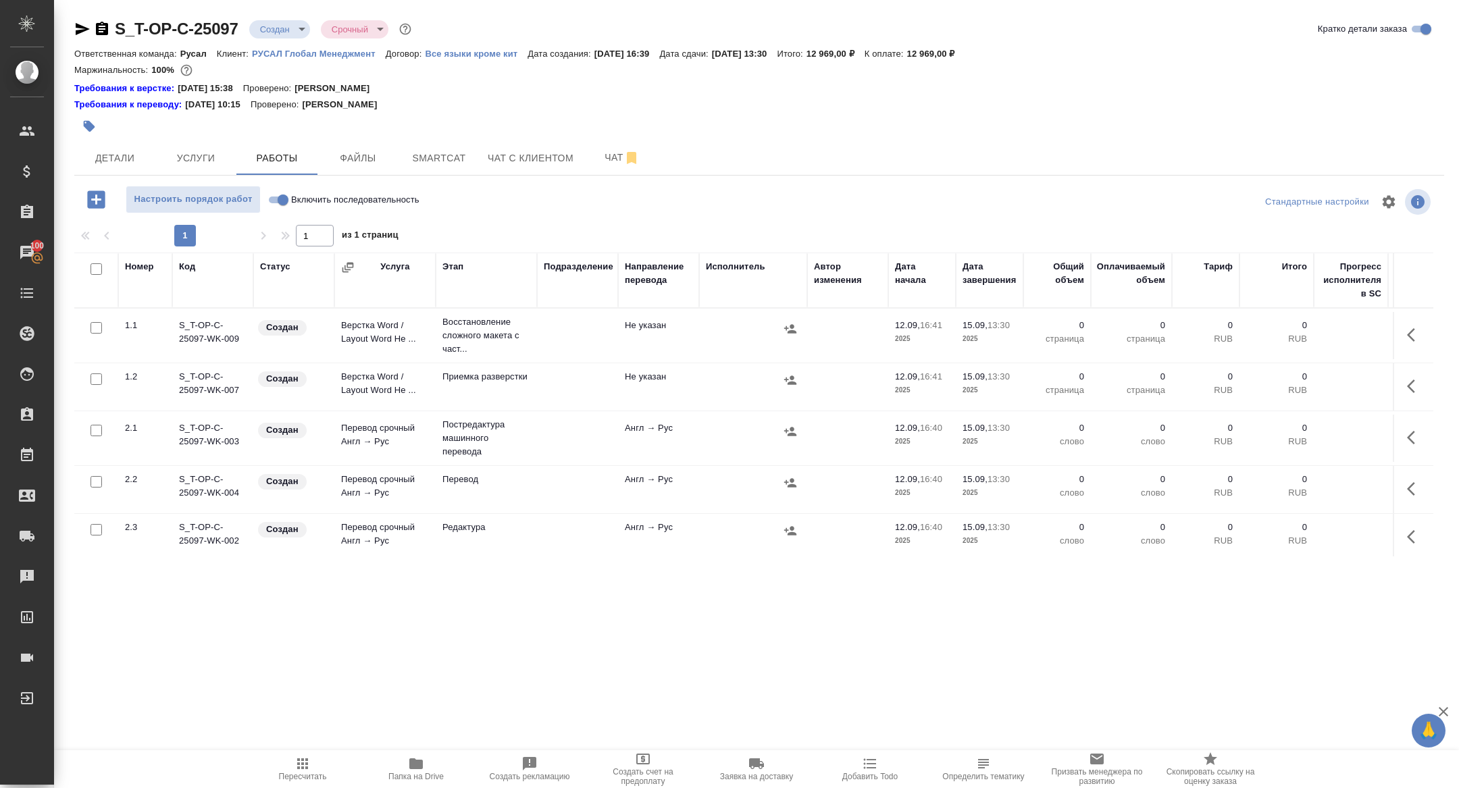
click at [1415, 334] on icon "button" at bounding box center [1415, 335] width 16 height 16
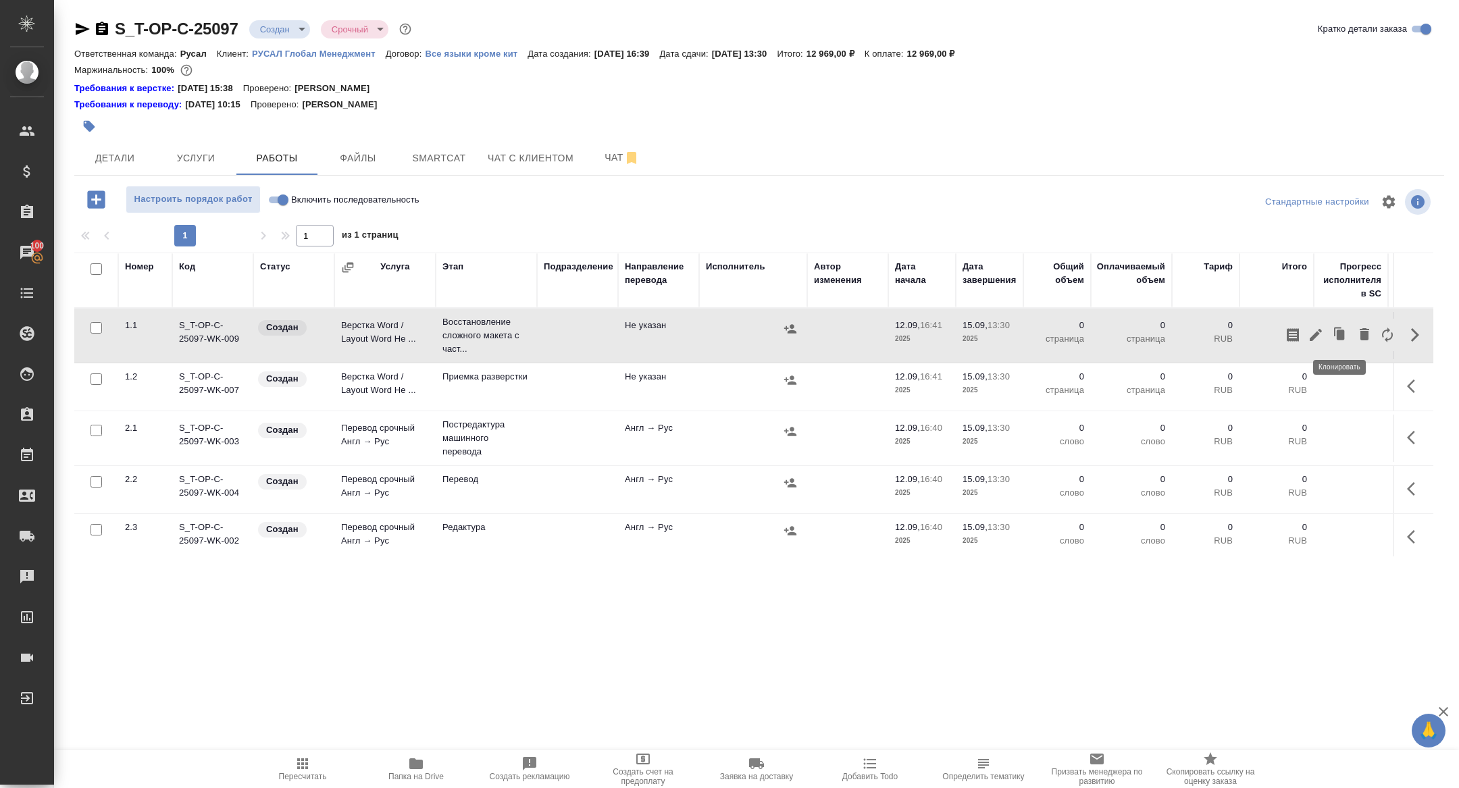
click at [1319, 327] on icon "button" at bounding box center [1316, 335] width 16 height 16
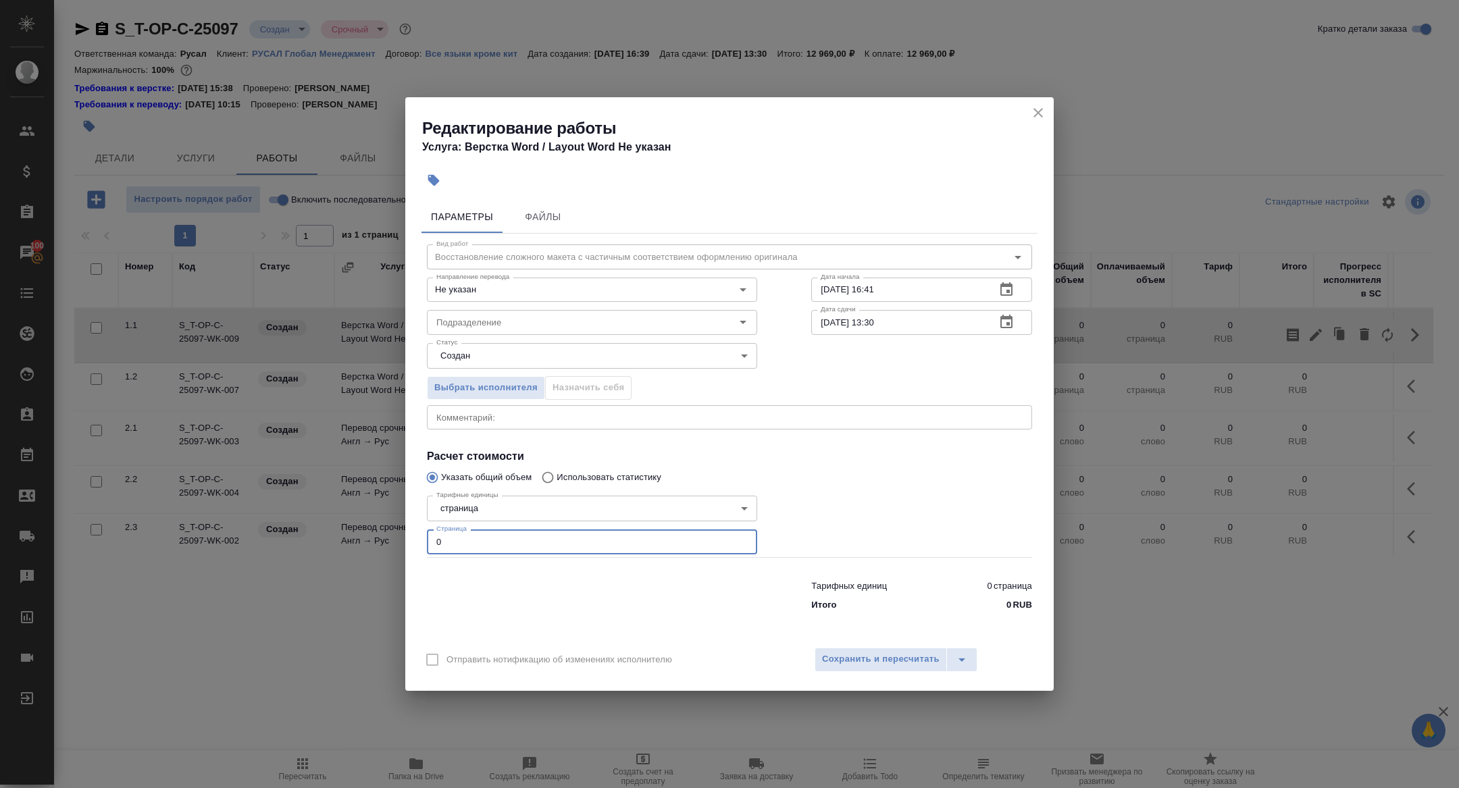
drag, startPoint x: 454, startPoint y: 538, endPoint x: 391, endPoint y: 538, distance: 62.8
click at [392, 538] on div "Редактирование работы Услуга: Верстка Word / Layout Word Не указан Параметры Фа…" at bounding box center [729, 394] width 1459 height 788
type input "10"
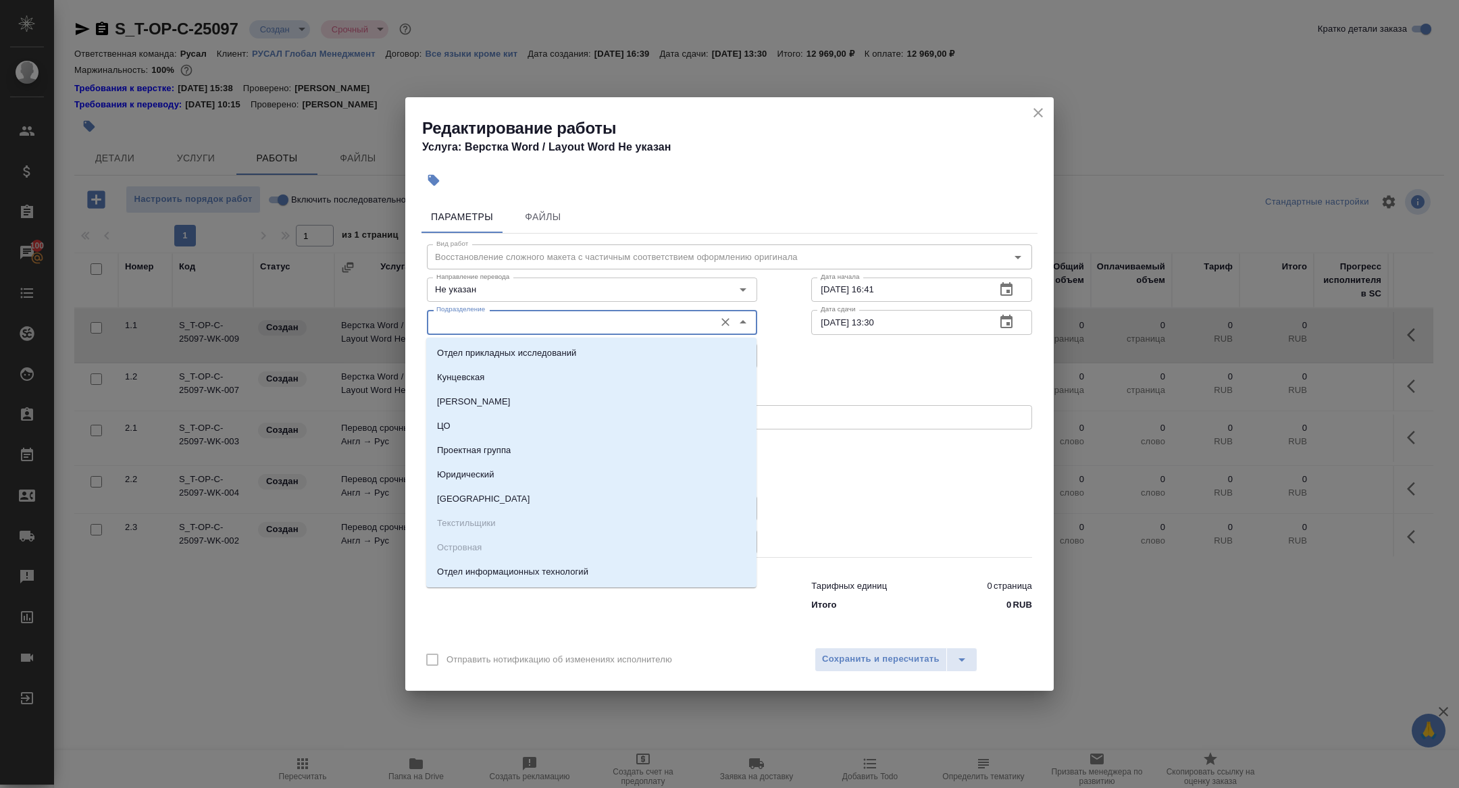
click at [483, 323] on input "Подразделение" at bounding box center [569, 322] width 277 height 16
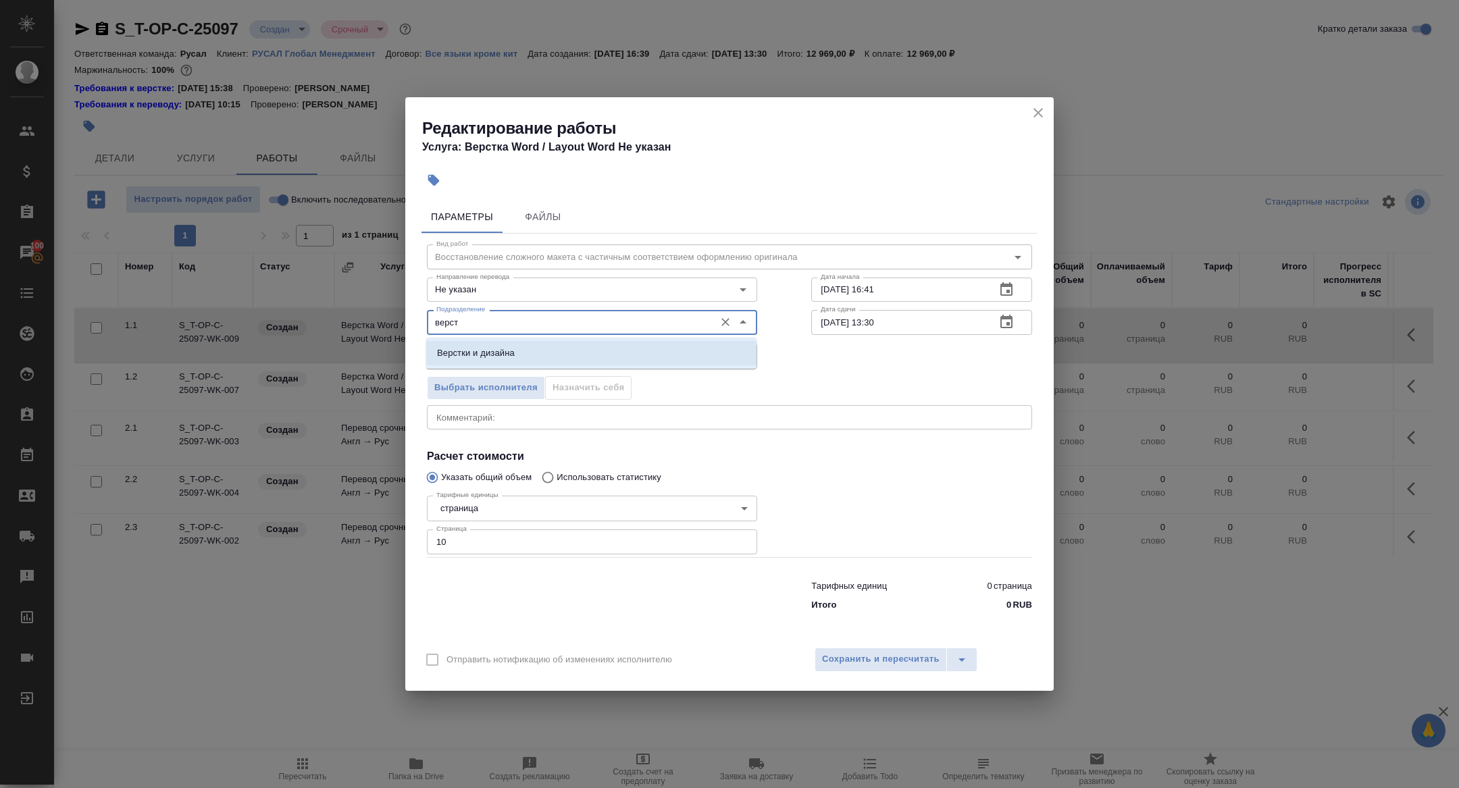
click at [499, 351] on p "Верстки и дизайна" at bounding box center [476, 354] width 78 height 14
type input "Верстки и дизайна"
click at [475, 356] on body "🙏 .cls-1 fill:#fff; AWATERA Zhuravleva Alexandra Клиенты Спецификации Заказы 10…" at bounding box center [729, 394] width 1459 height 788
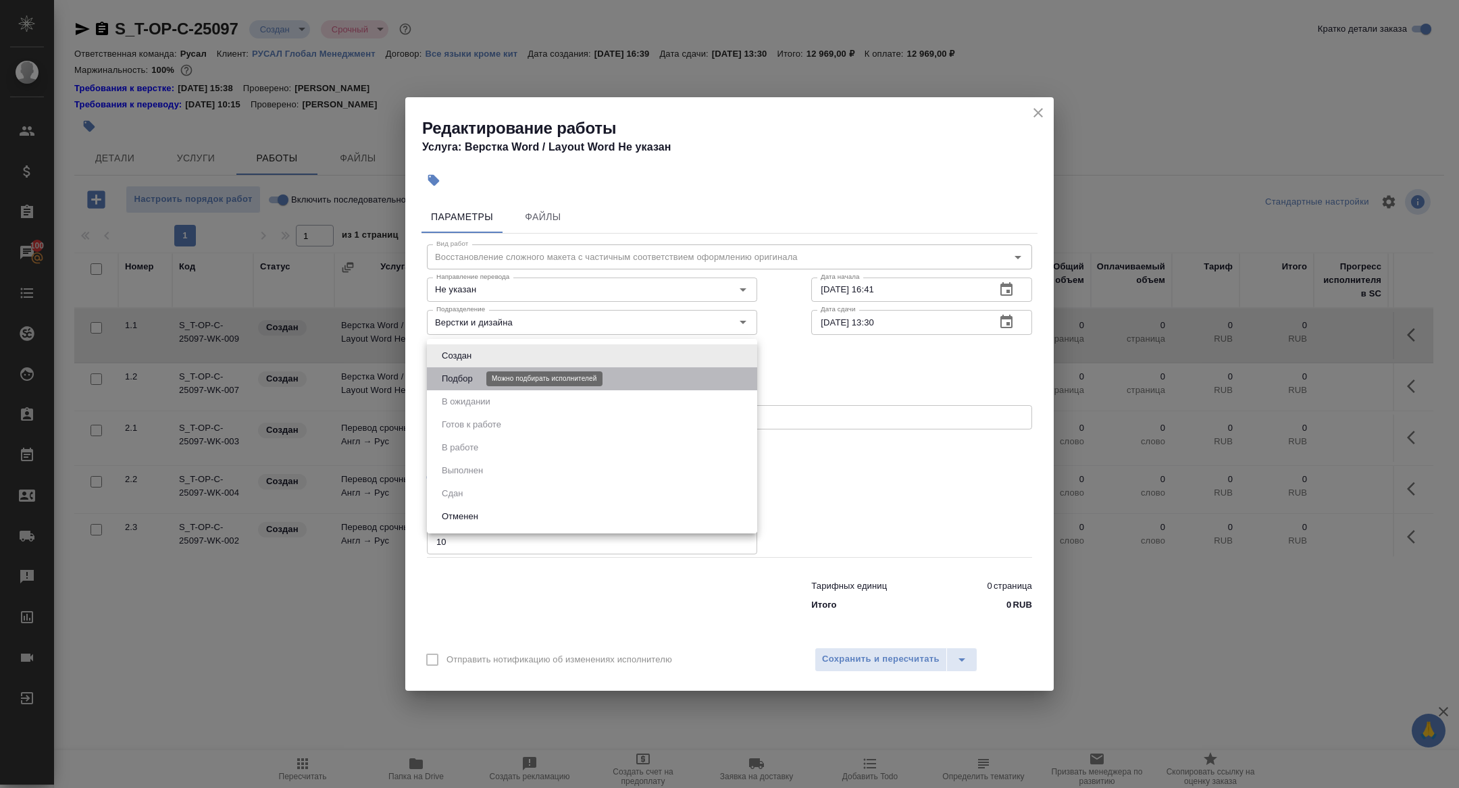
click at [473, 382] on button "Подбор" at bounding box center [457, 379] width 39 height 15
type input "recruiting"
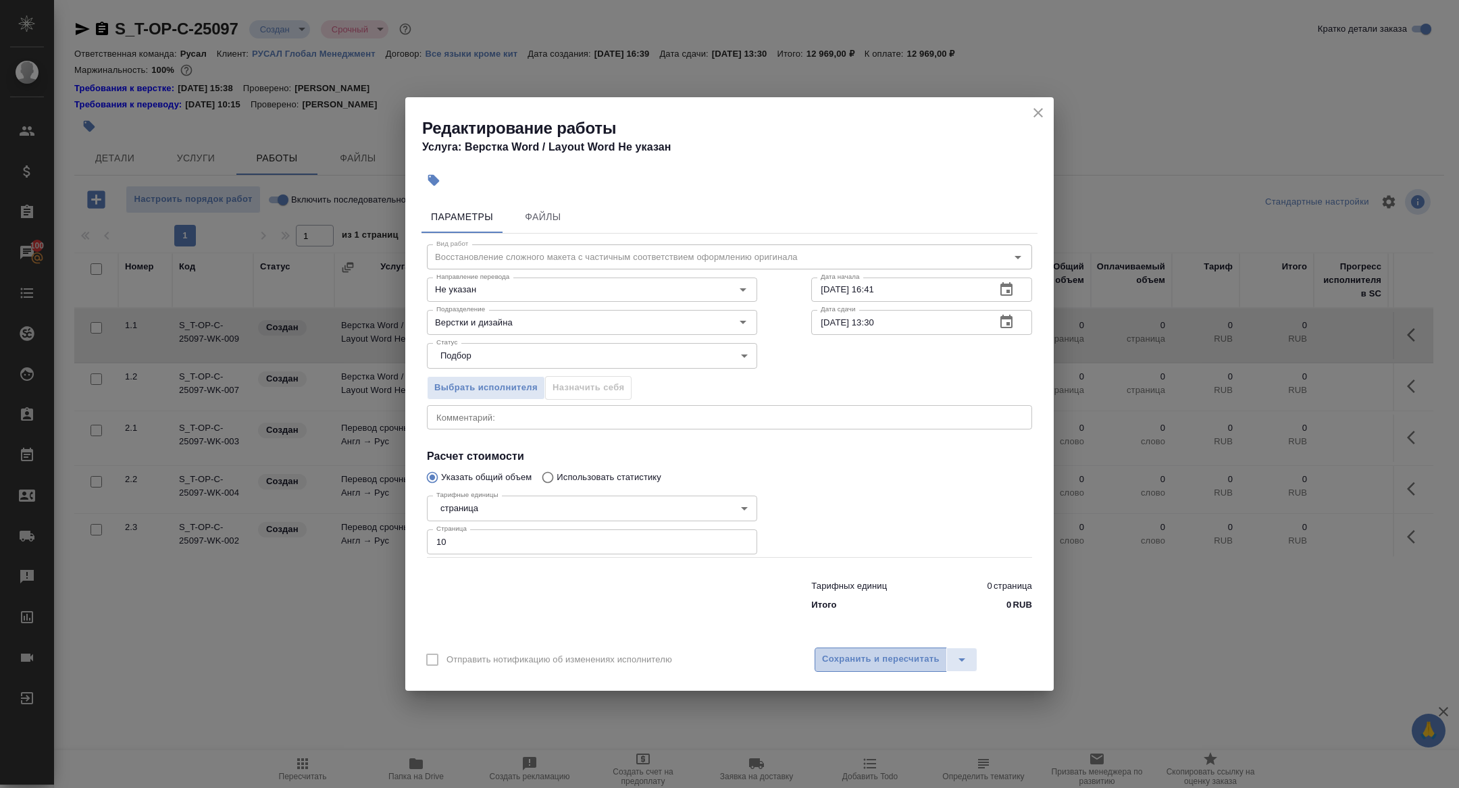
click at [879, 654] on span "Сохранить и пересчитать" at bounding box center [881, 660] width 118 height 16
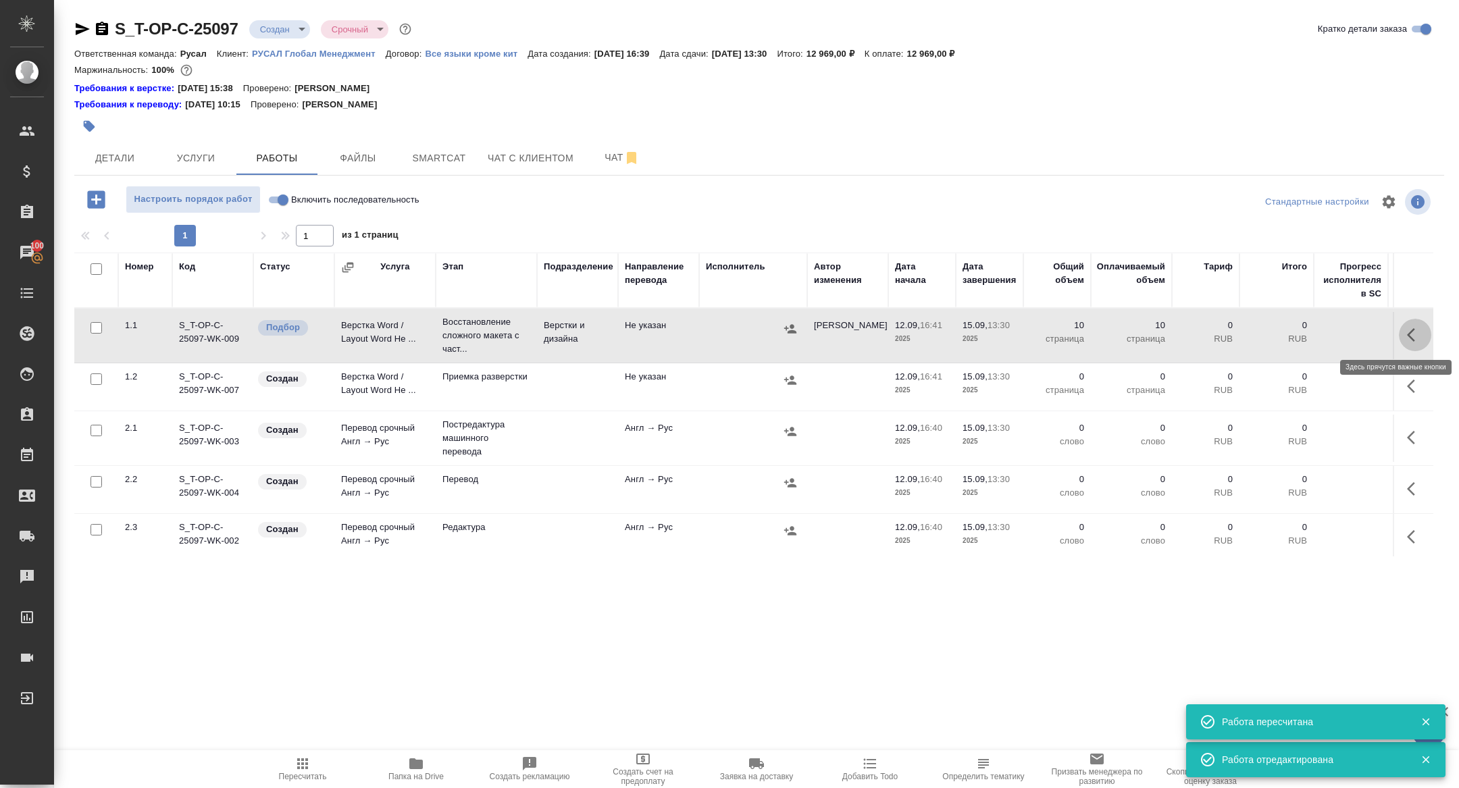
click at [1411, 330] on icon "button" at bounding box center [1411, 335] width 8 height 14
click at [1321, 332] on icon "button" at bounding box center [1316, 335] width 16 height 16
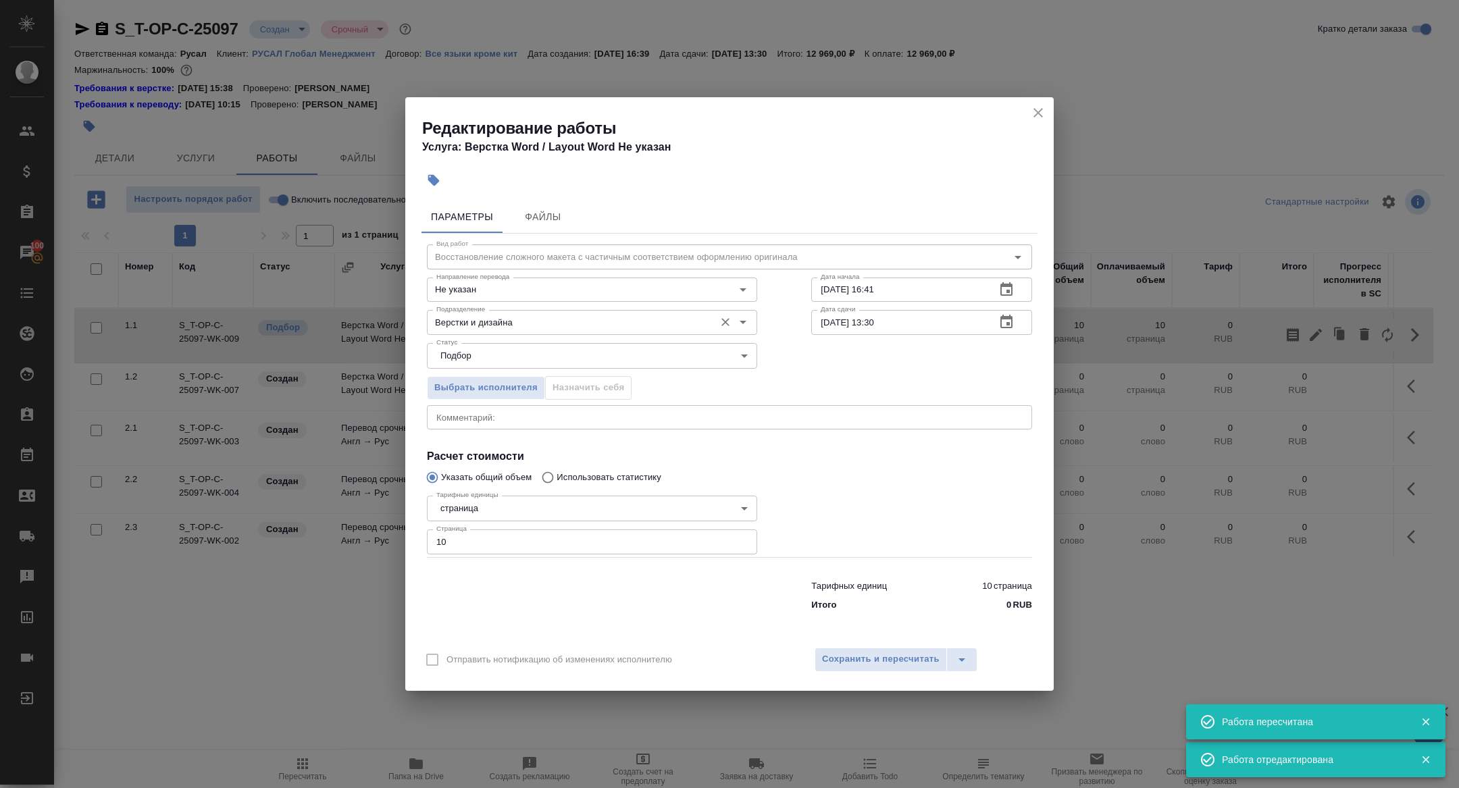
click at [517, 330] on input "Верстки и дизайна" at bounding box center [569, 322] width 277 height 16
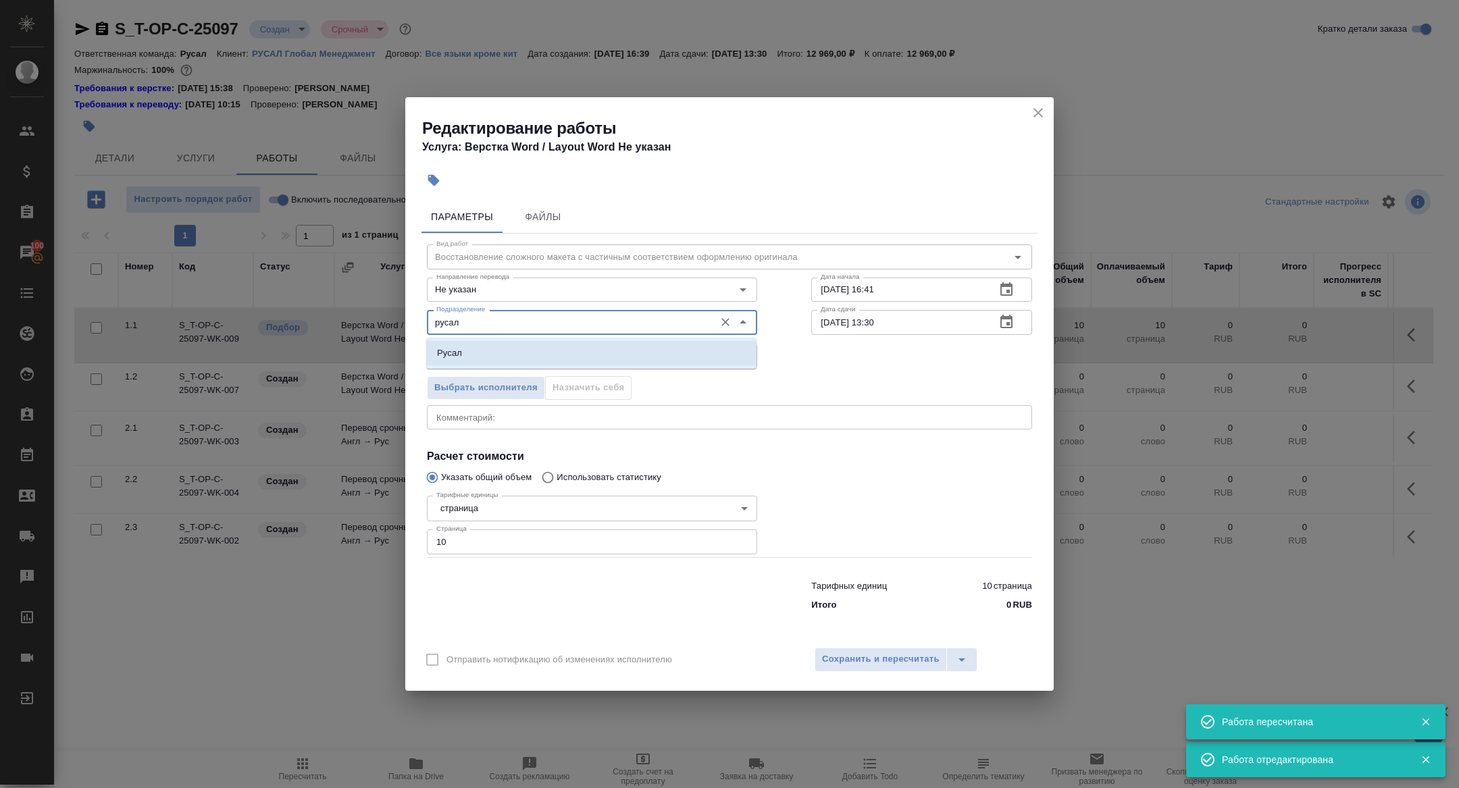
click at [499, 349] on li "Русал" at bounding box center [591, 353] width 330 height 24
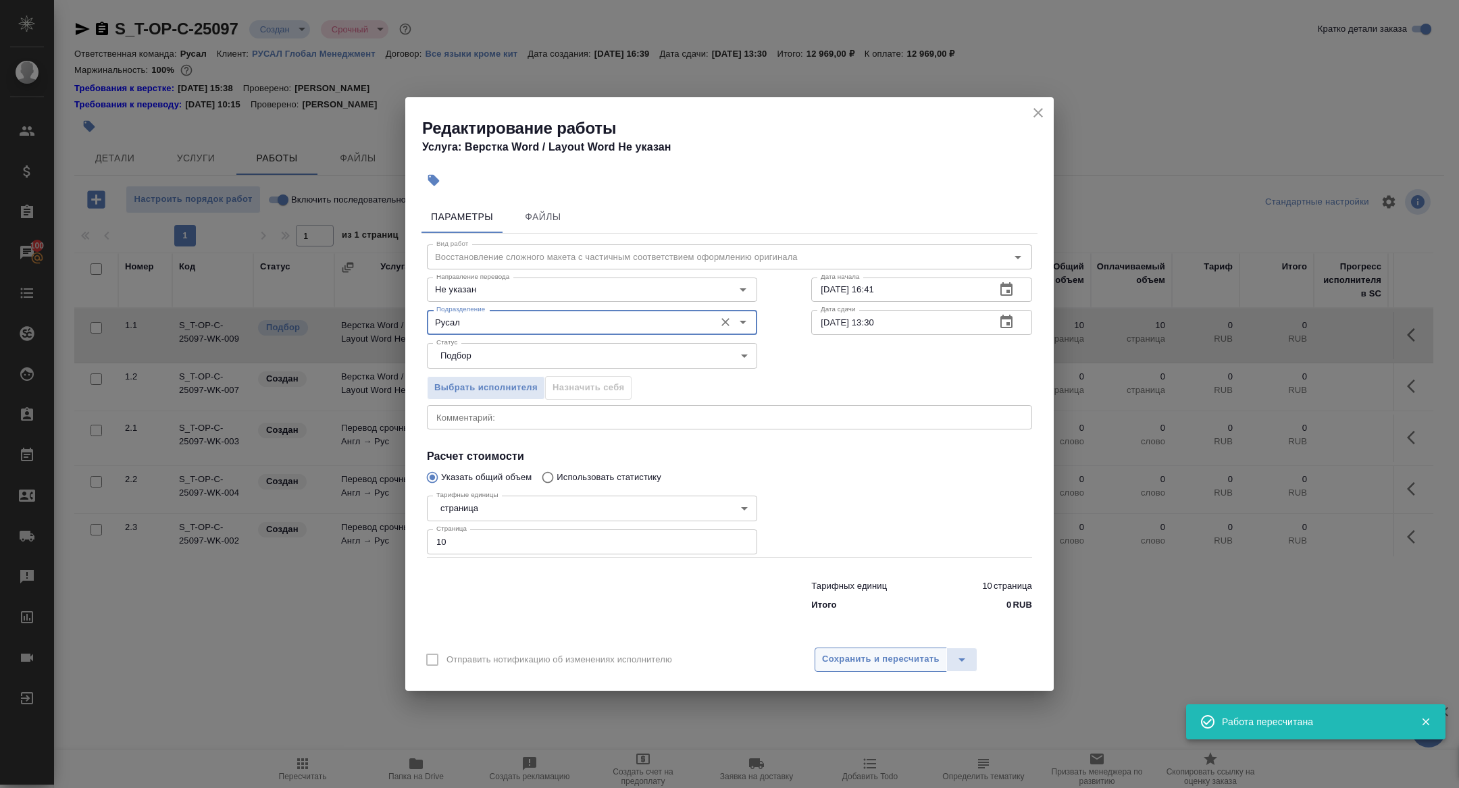
type input "Русал"
click at [871, 655] on span "Сохранить и пересчитать" at bounding box center [881, 660] width 118 height 16
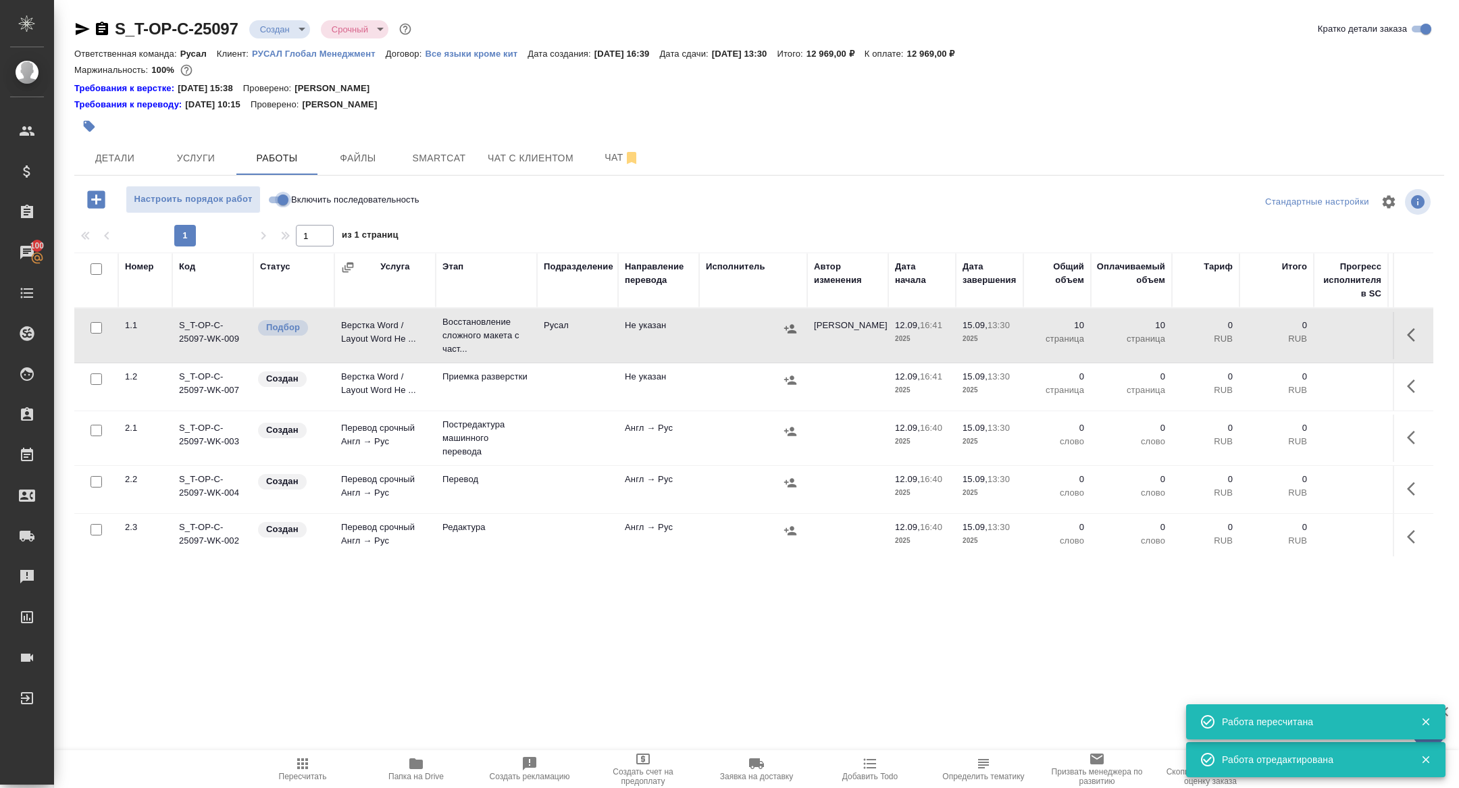
click at [282, 199] on input "Включить последовательность" at bounding box center [283, 200] width 49 height 16
checkbox input "true"
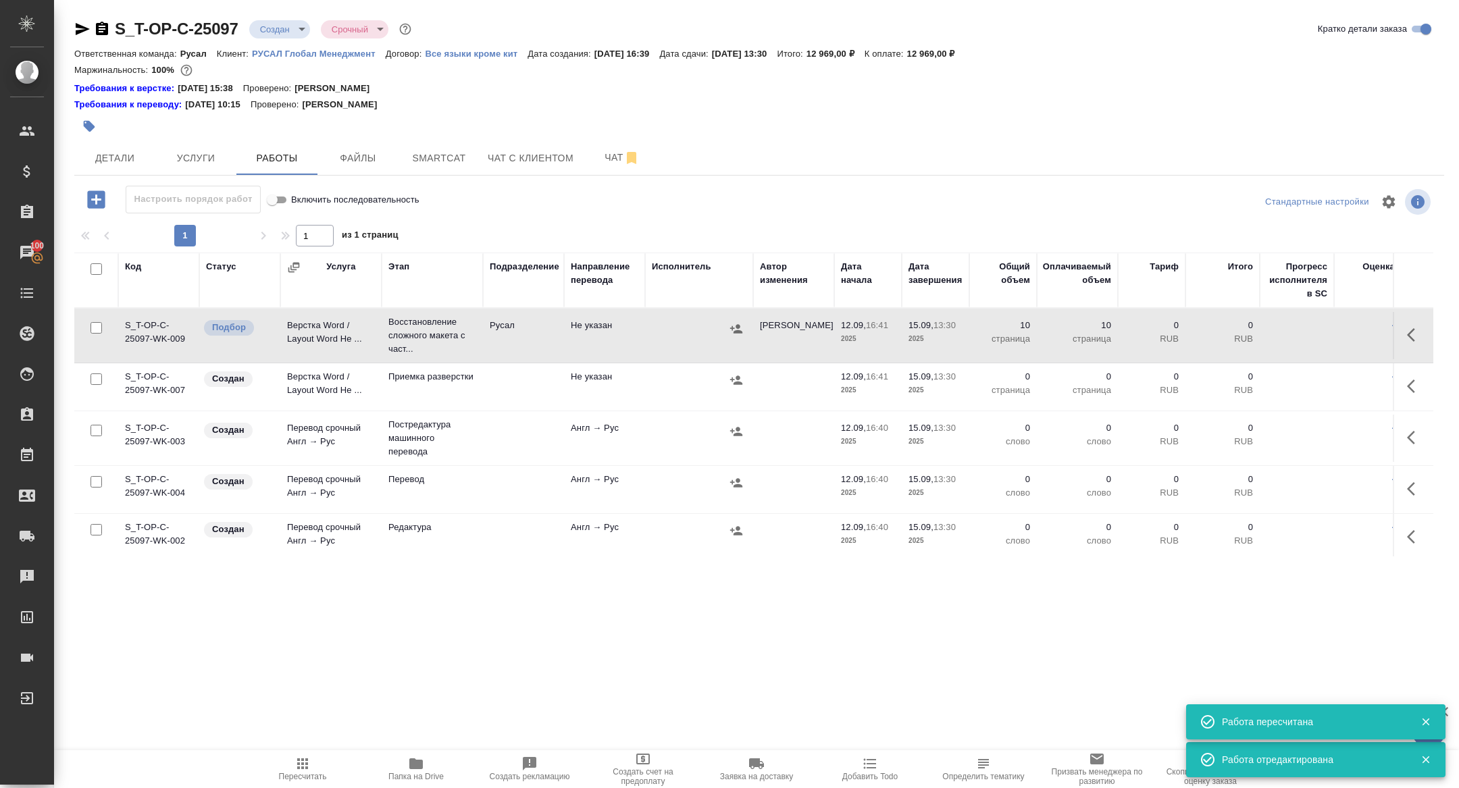
click at [1427, 335] on button "button" at bounding box center [1415, 335] width 32 height 32
click at [1314, 338] on icon "button" at bounding box center [1316, 335] width 12 height 12
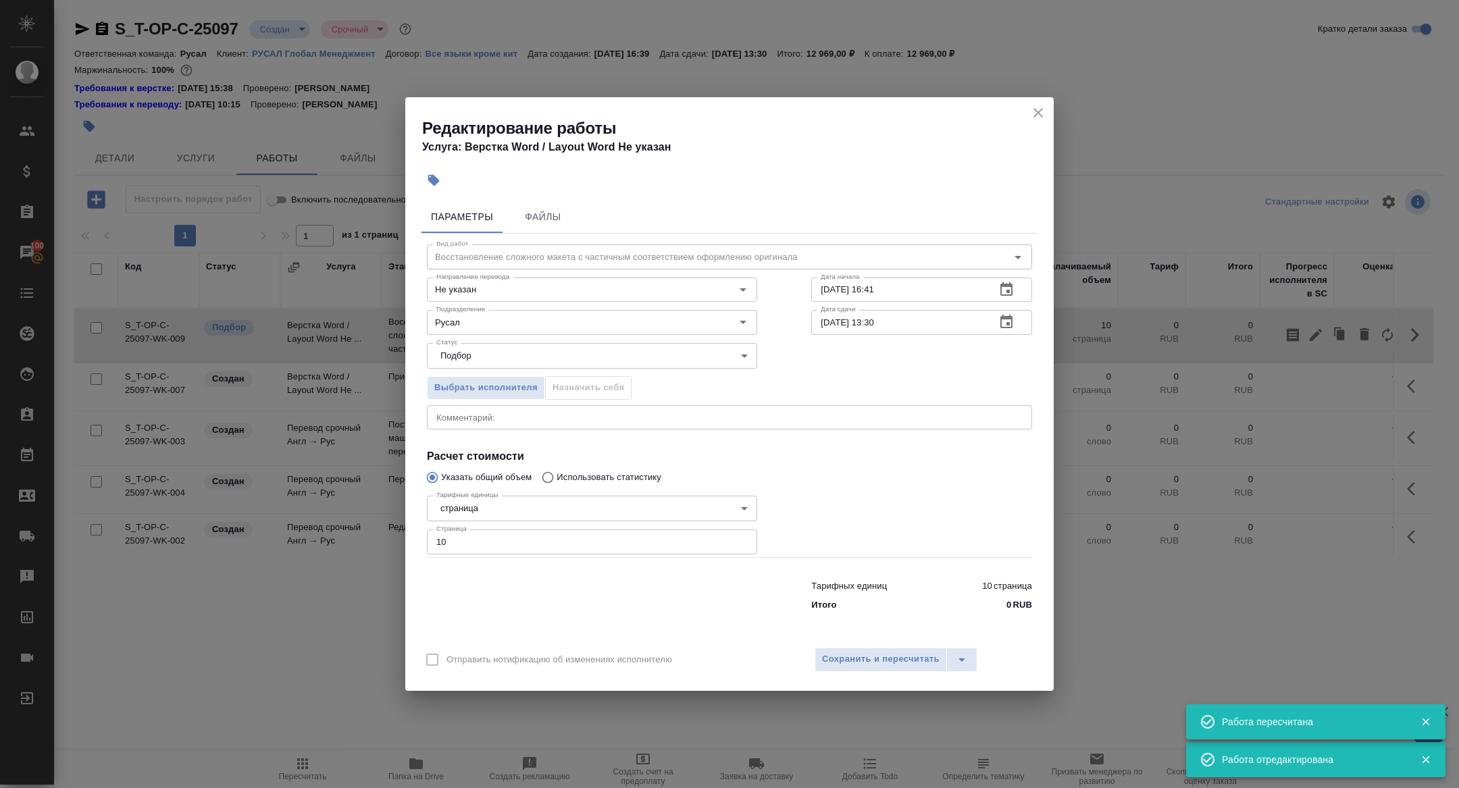
click at [1006, 326] on icon "button" at bounding box center [1006, 322] width 16 height 16
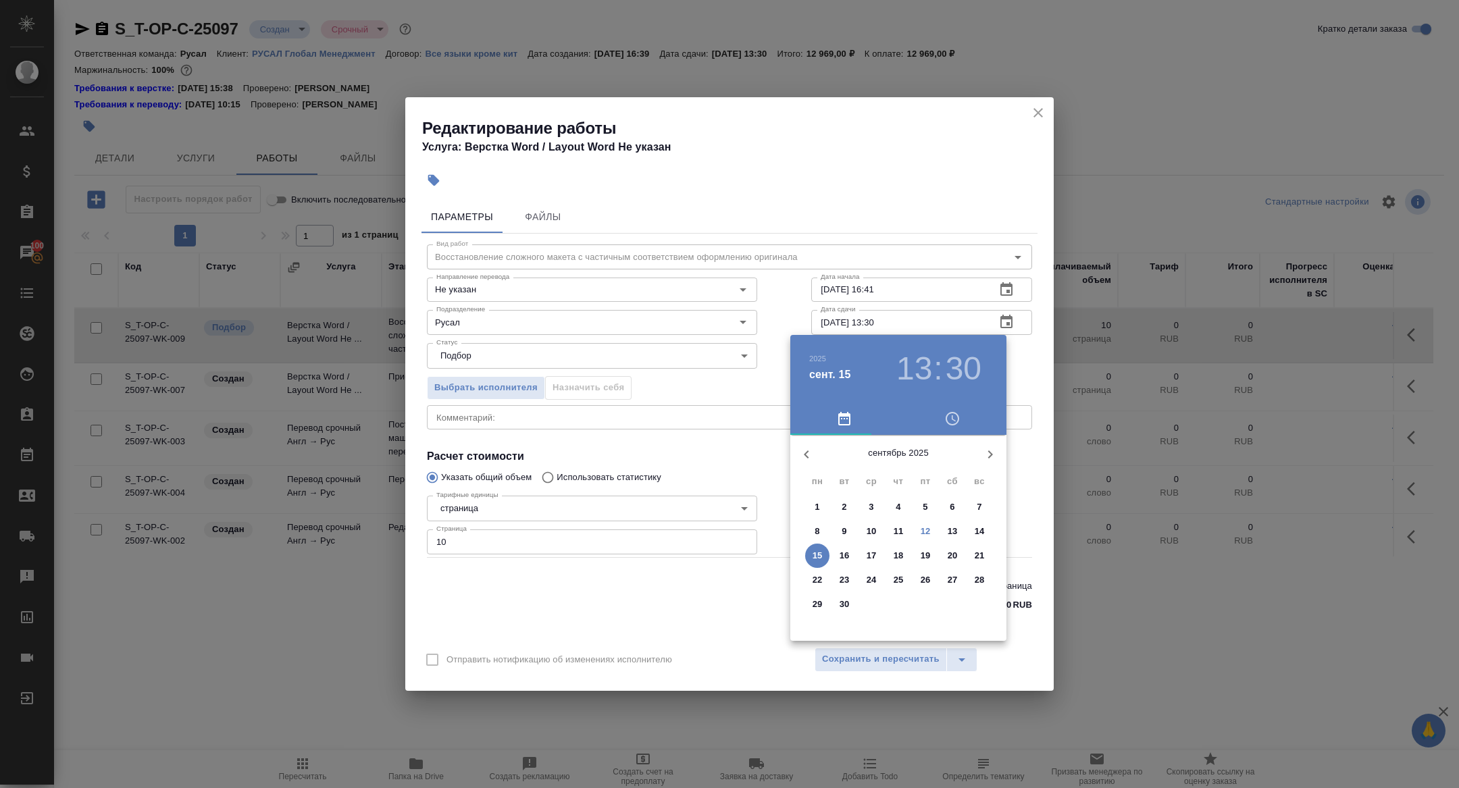
click at [917, 527] on span "12" at bounding box center [925, 532] width 24 height 14
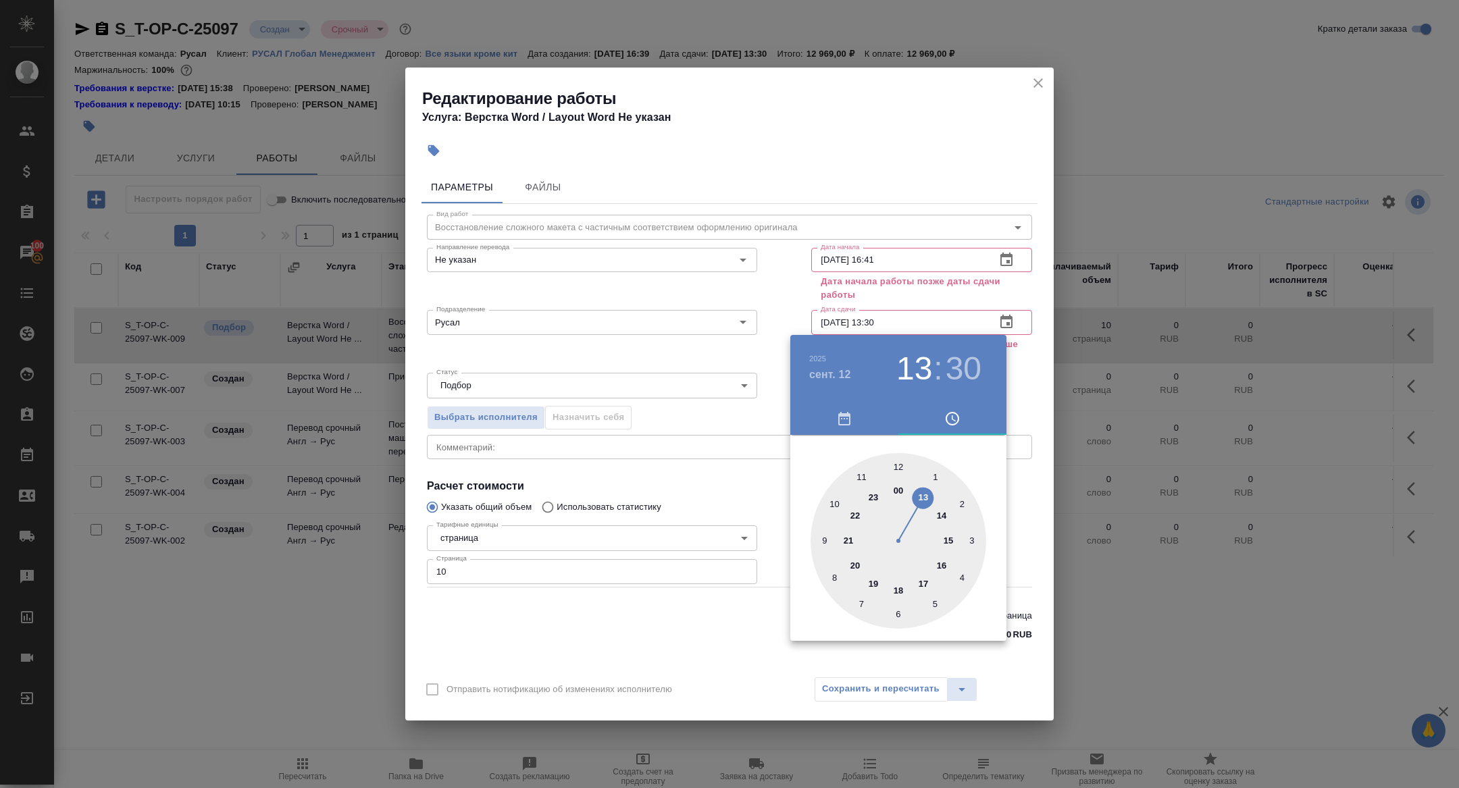
click at [877, 586] on div at bounding box center [899, 541] width 176 height 176
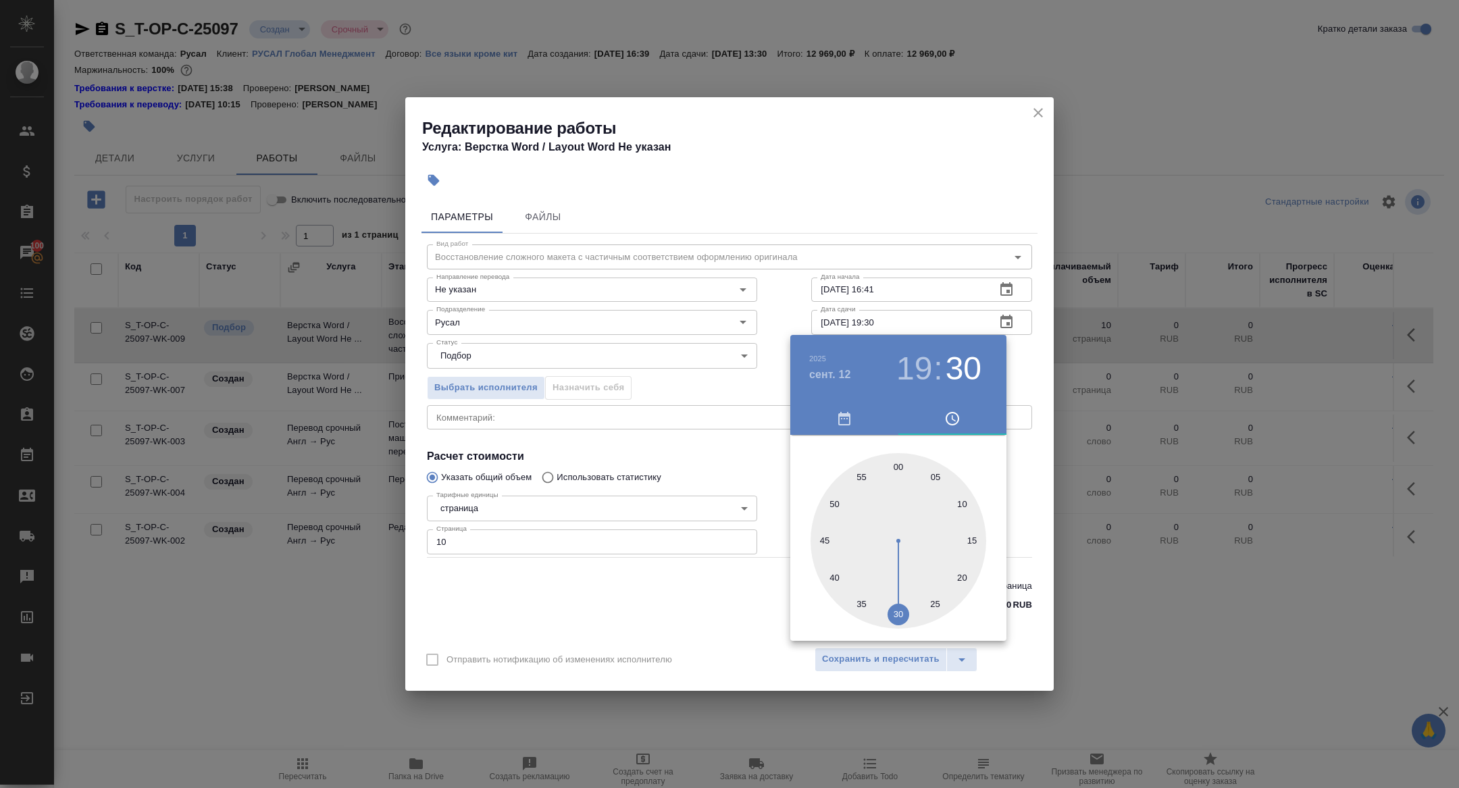
click at [898, 466] on div at bounding box center [899, 541] width 176 height 176
click at [627, 432] on div at bounding box center [729, 394] width 1459 height 788
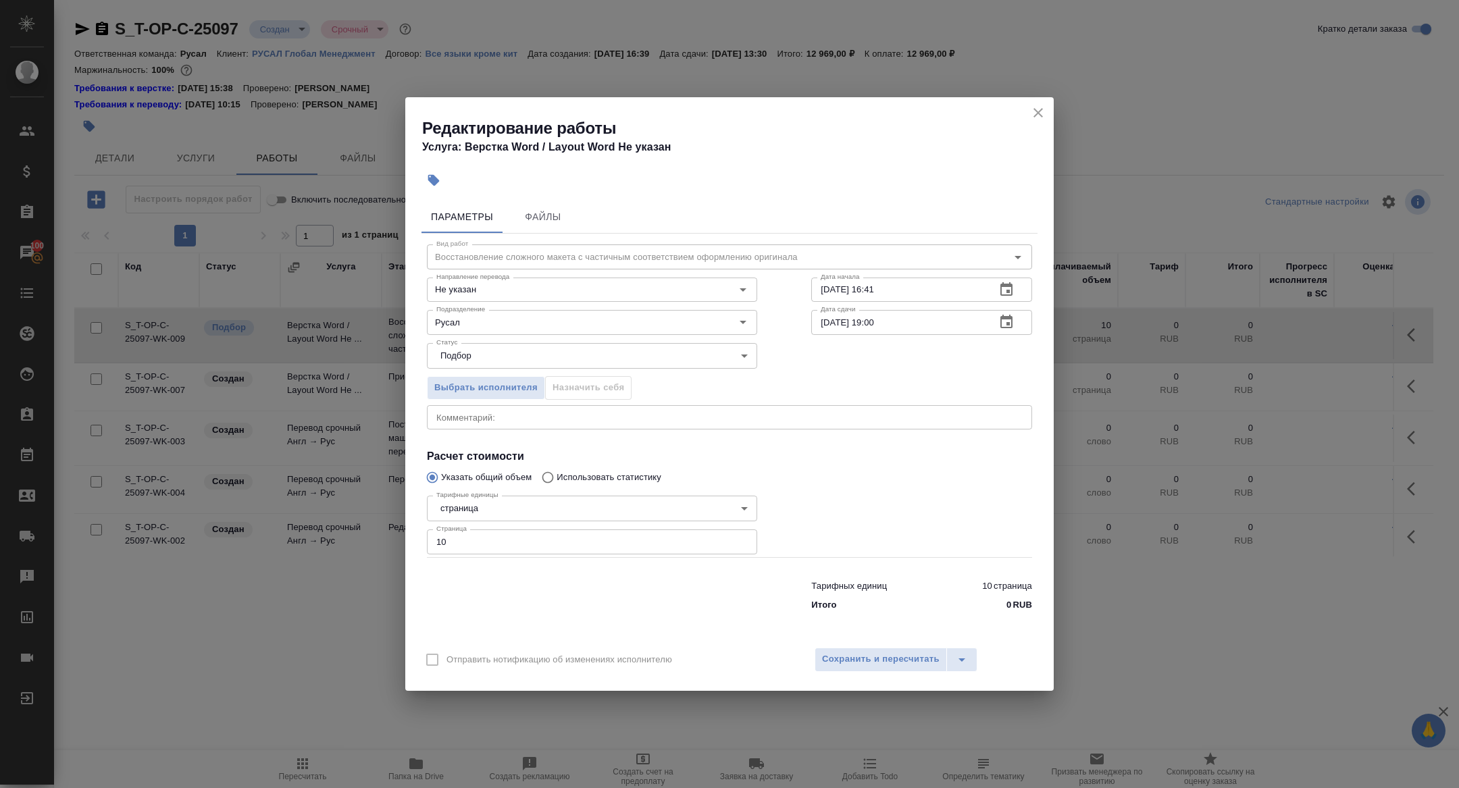
click at [1006, 322] on icon "button" at bounding box center [1006, 322] width 16 height 16
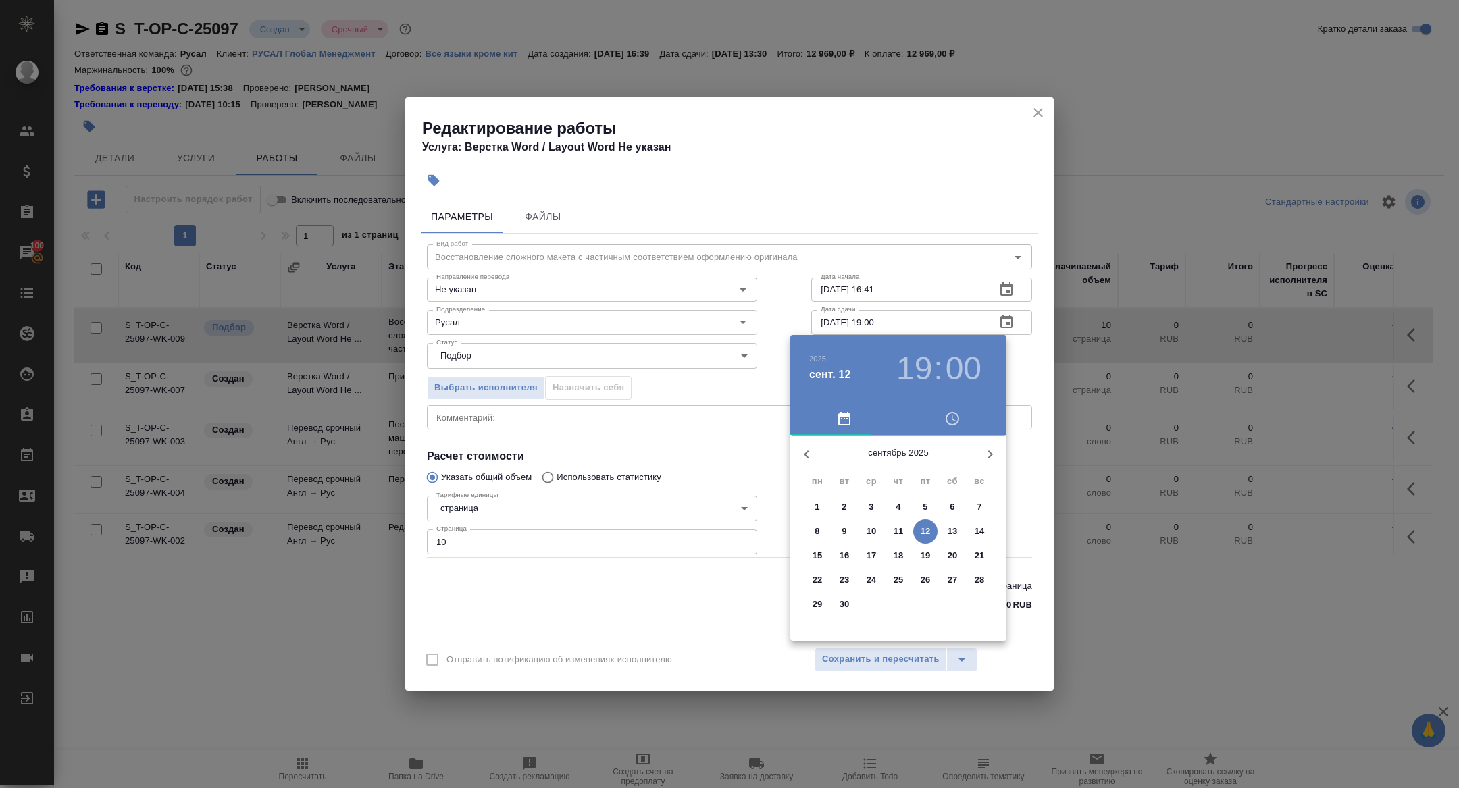
click at [979, 357] on h3 "00" at bounding box center [964, 369] width 36 height 38
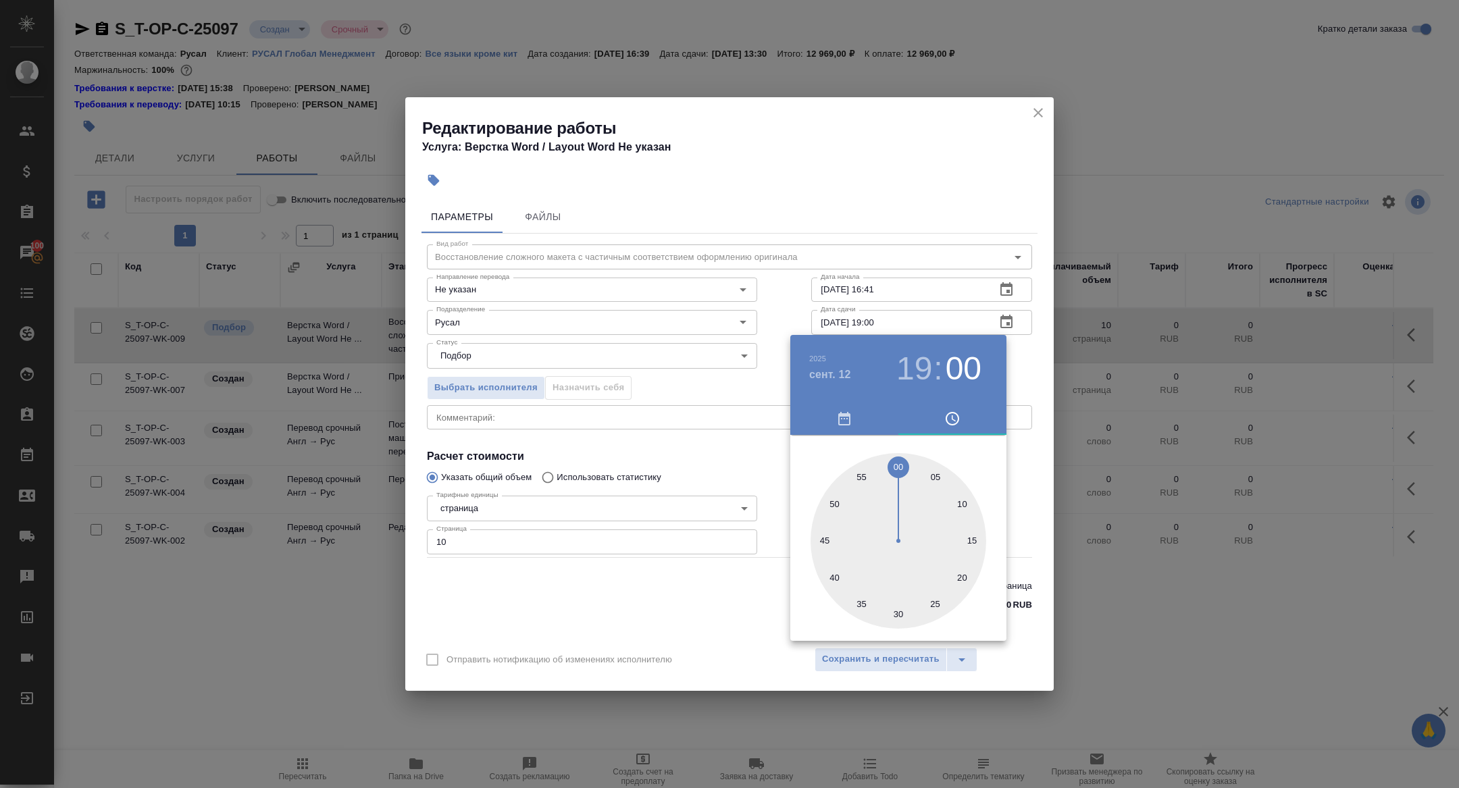
type input "12.09.2025 19:45"
click at [825, 540] on div at bounding box center [899, 541] width 176 height 176
click at [705, 545] on div at bounding box center [729, 394] width 1459 height 788
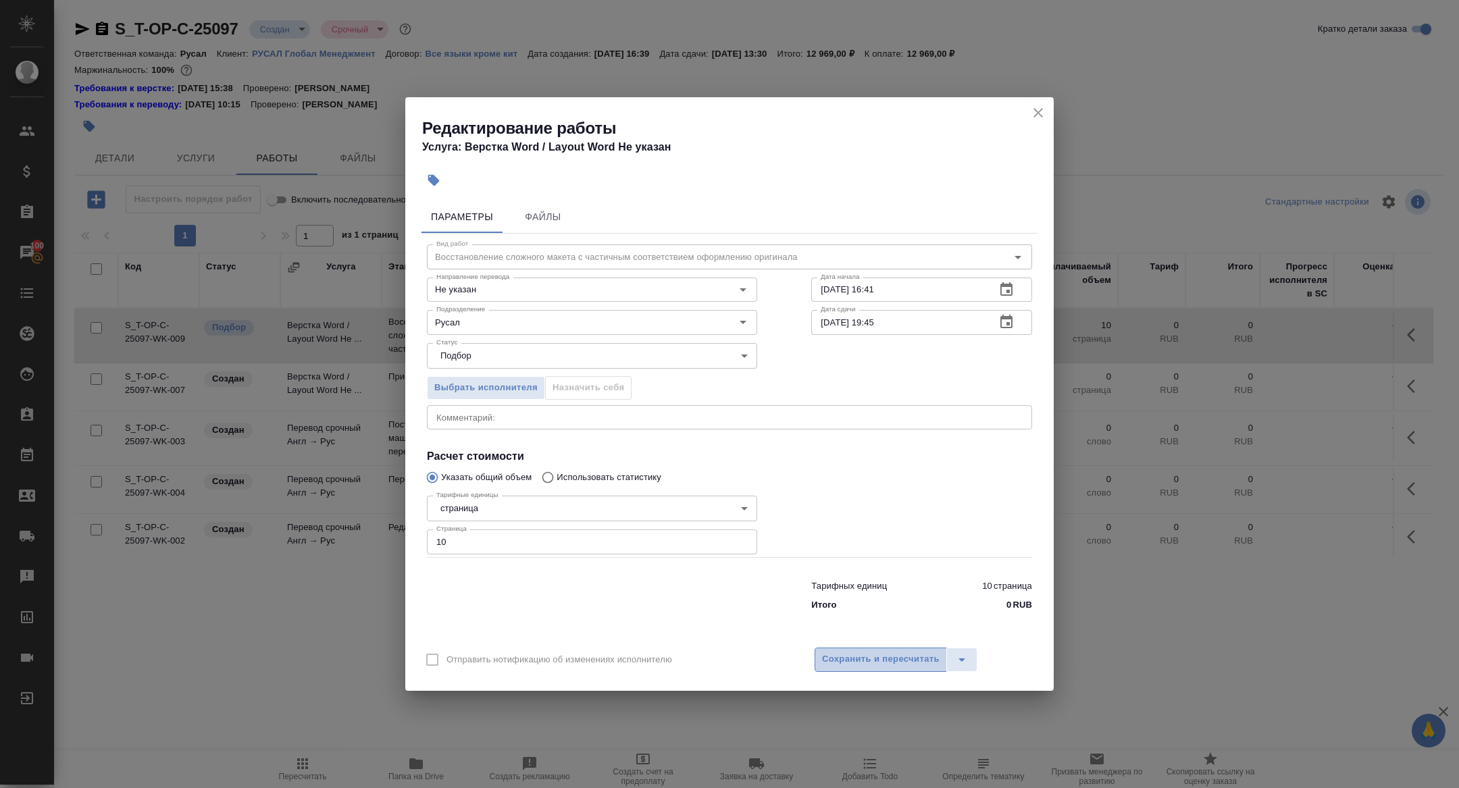
click at [871, 662] on span "Сохранить и пересчитать" at bounding box center [881, 660] width 118 height 16
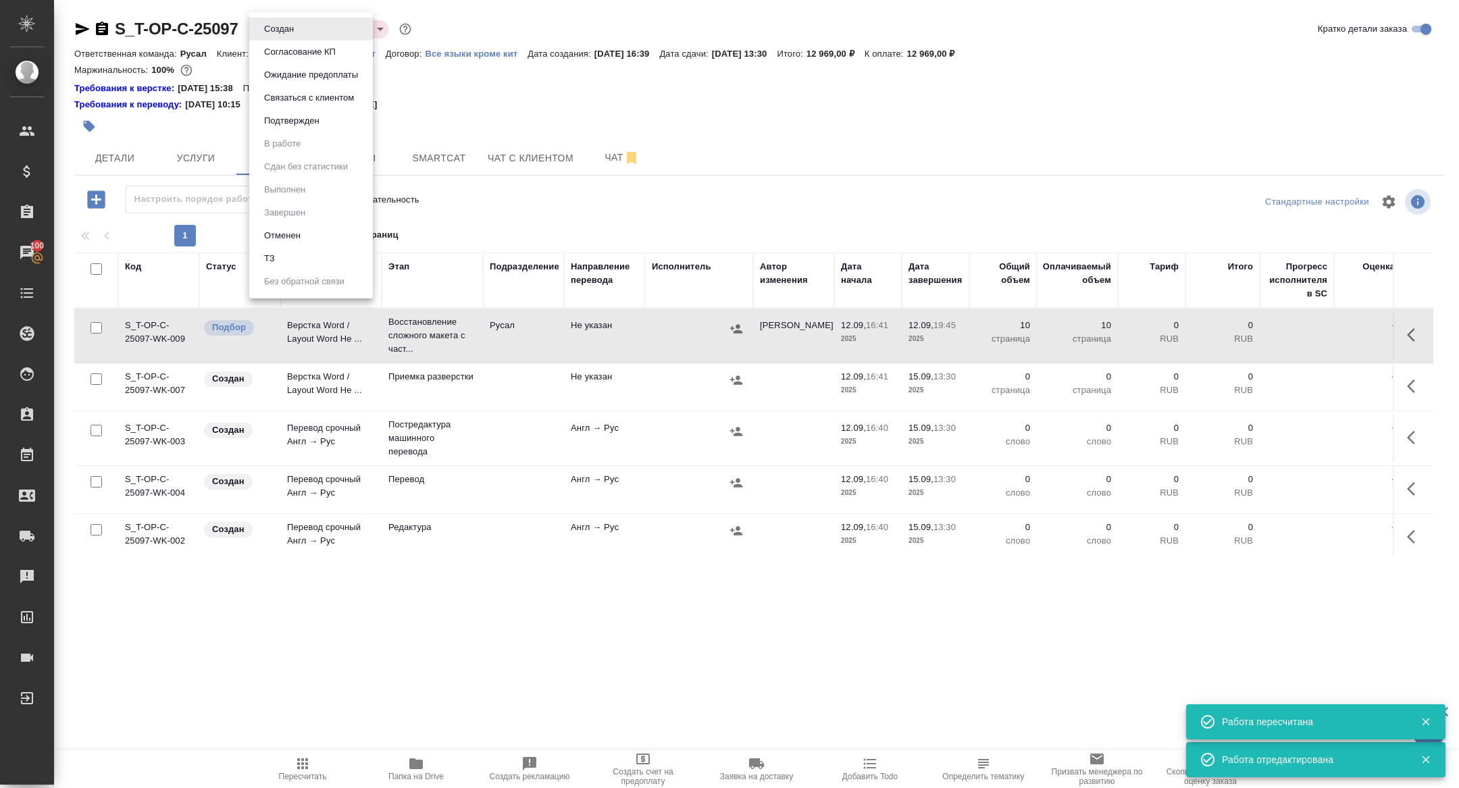
click at [288, 25] on body "🙏 .cls-1 fill:#fff; AWATERA Zhuravleva Alexandra Клиенты Спецификации Заказы 10…" at bounding box center [729, 394] width 1459 height 788
click at [278, 116] on button "Подтвержден" at bounding box center [291, 120] width 63 height 15
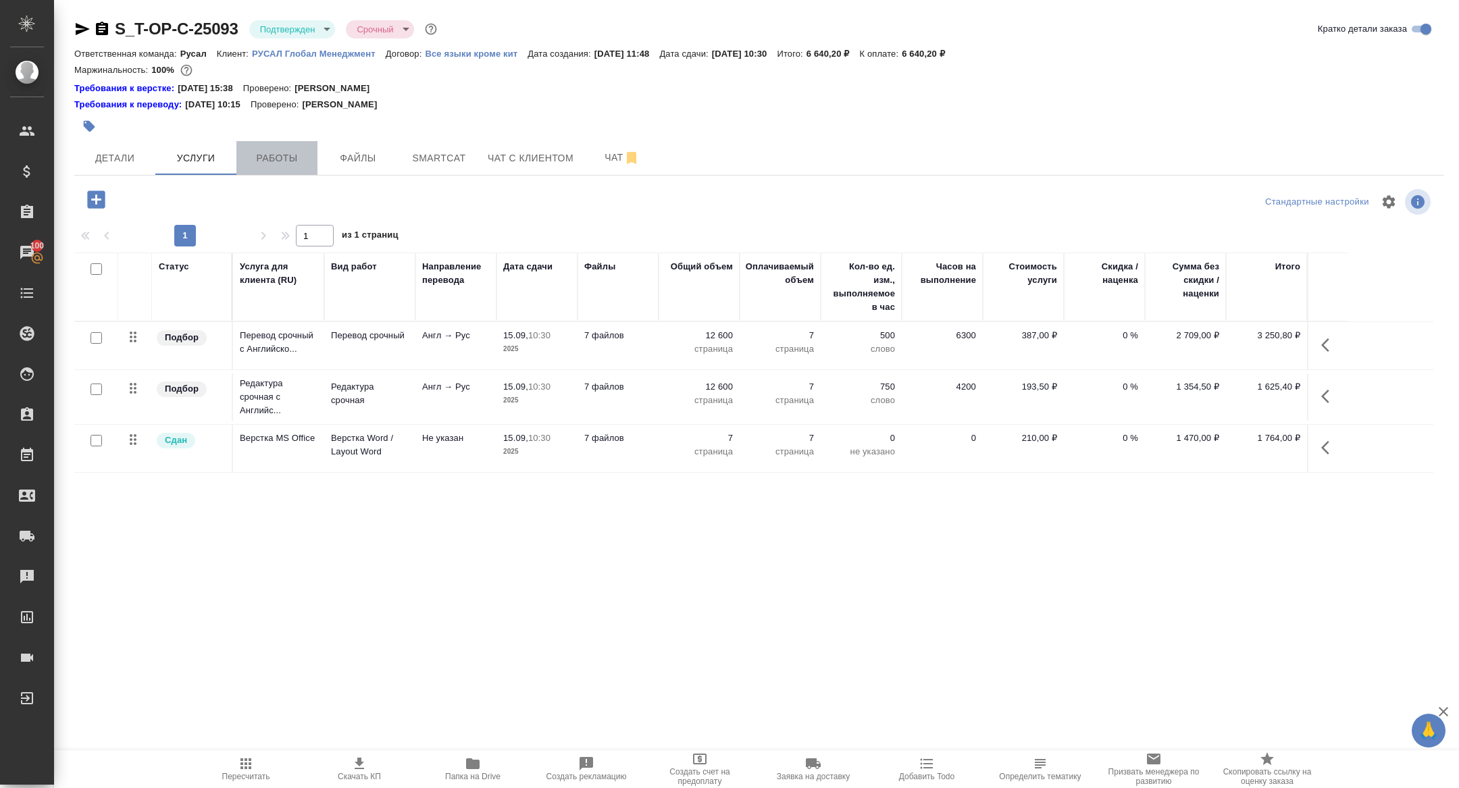
click at [291, 152] on span "Работы" at bounding box center [277, 158] width 65 height 17
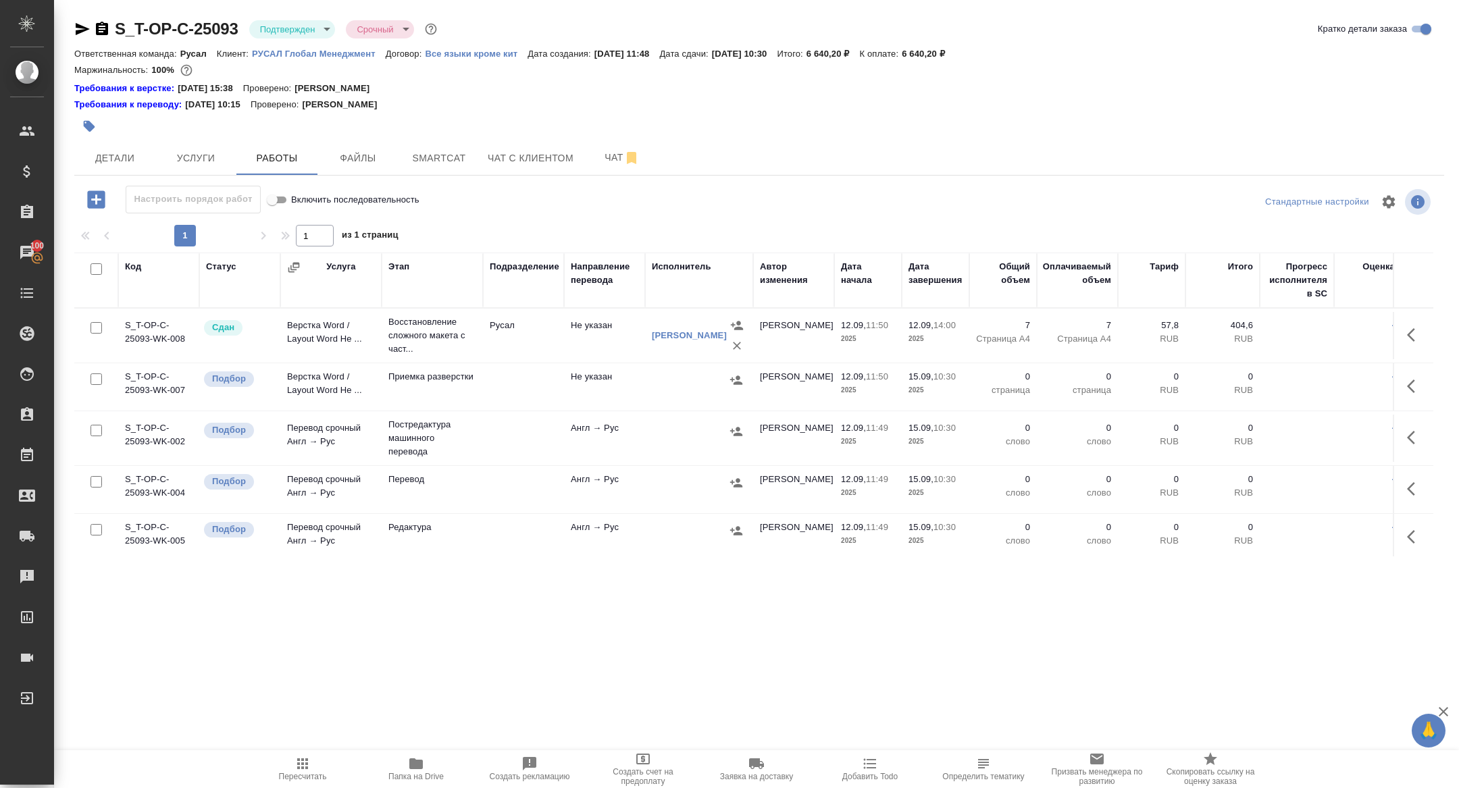
click at [98, 267] on input "checkbox" at bounding box center [96, 268] width 11 height 11
checkbox input "true"
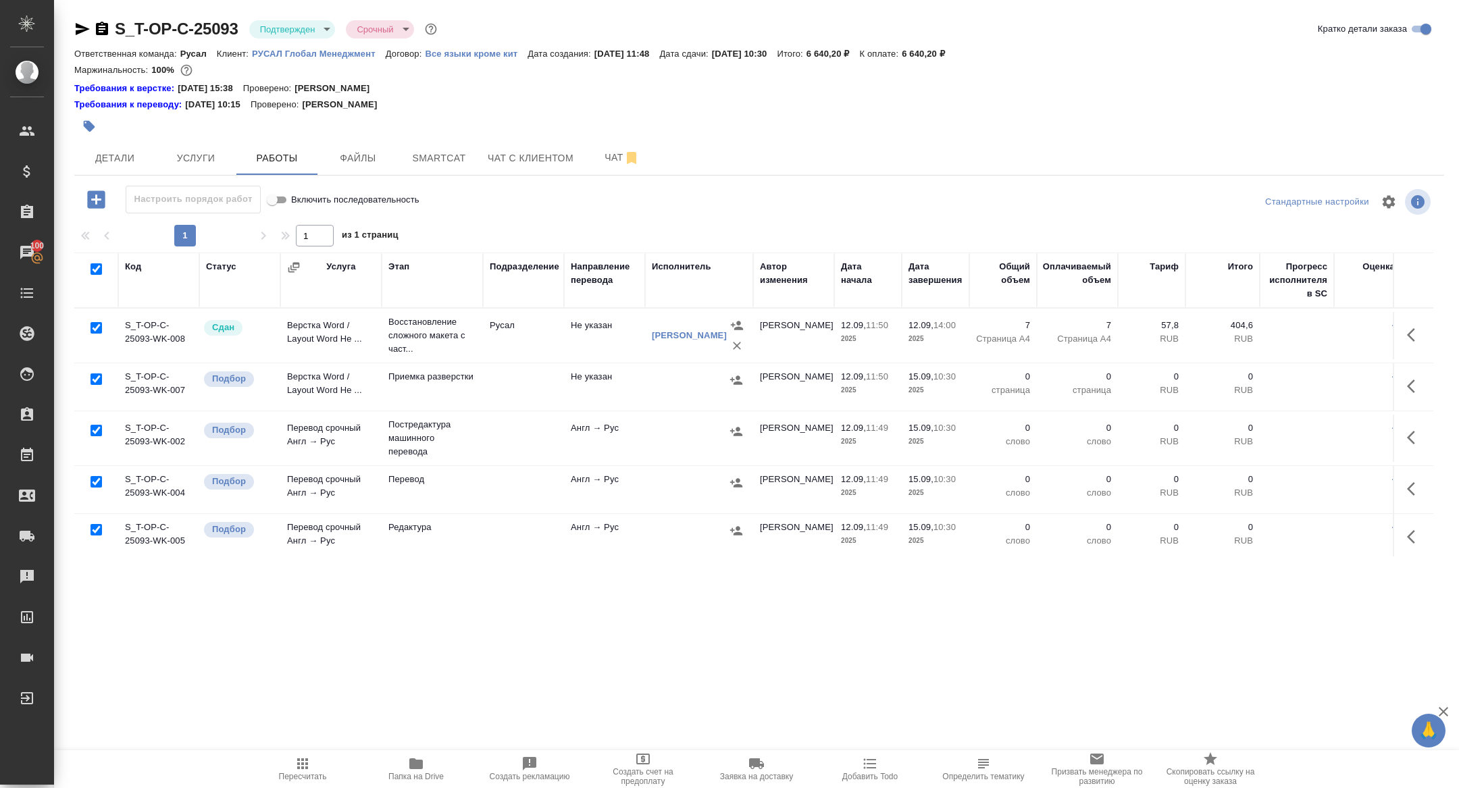
checkbox input "true"
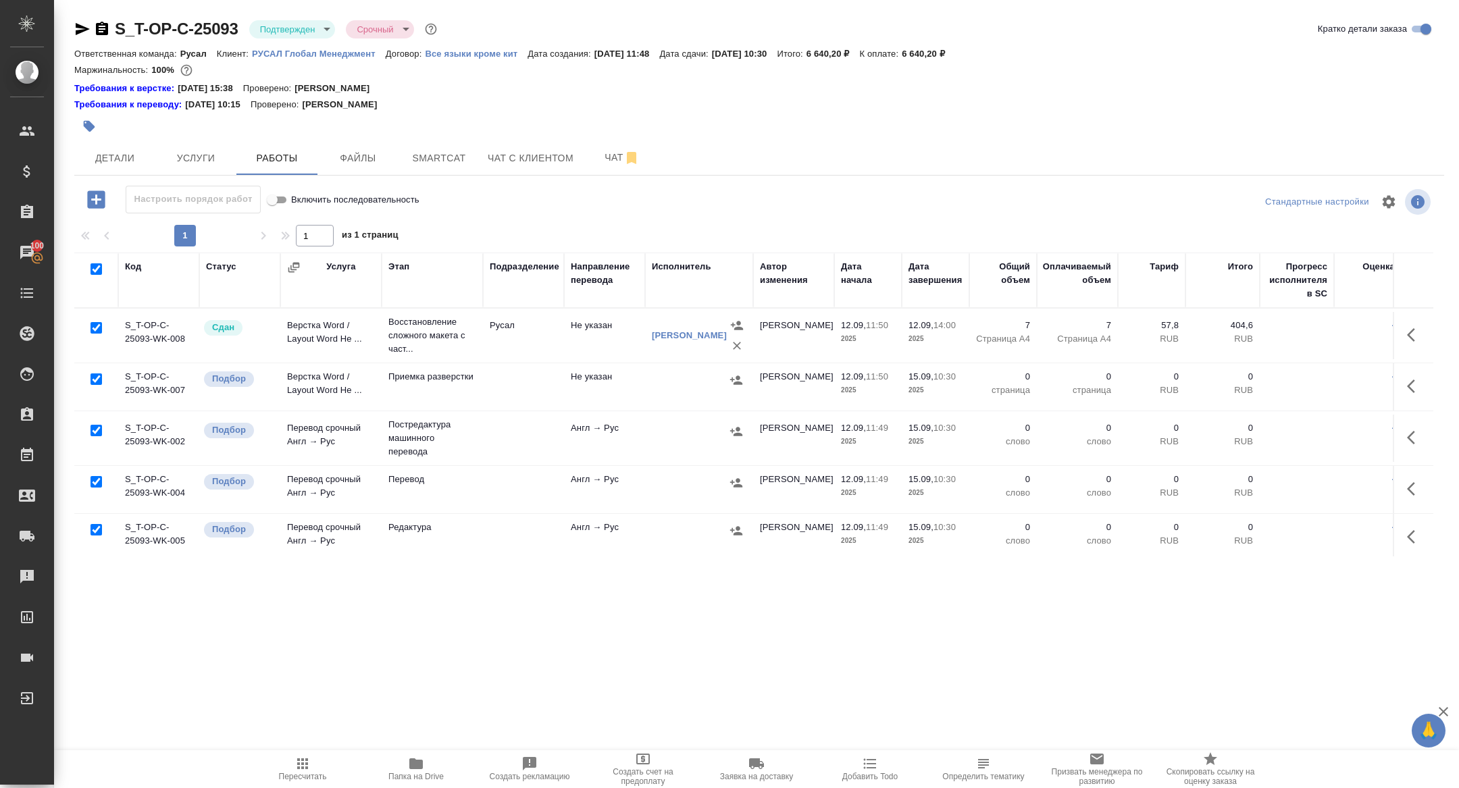
checkbox input "true"
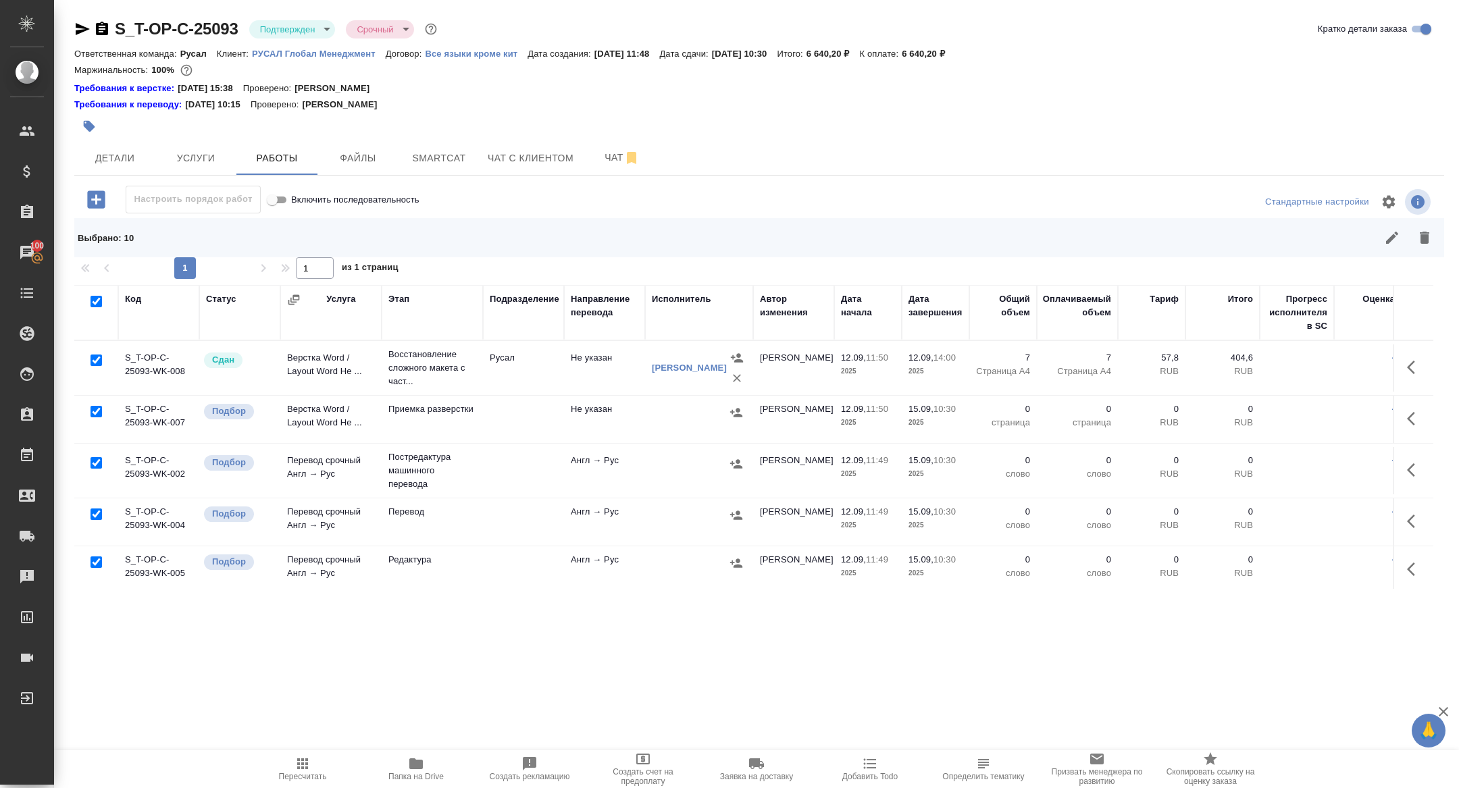
click at [99, 355] on input "checkbox" at bounding box center [96, 360] width 11 height 11
checkbox input "false"
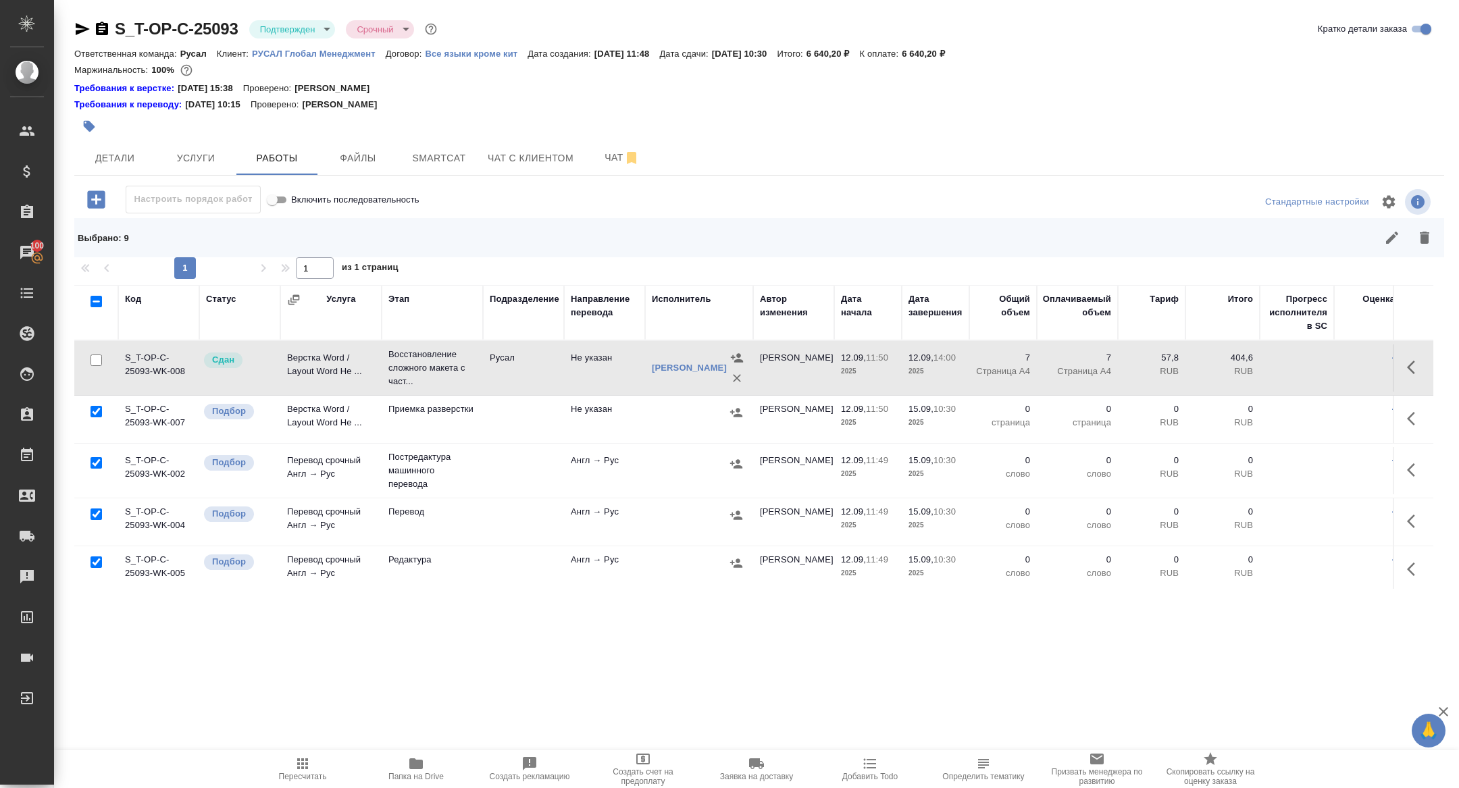
click at [96, 461] on input "checkbox" at bounding box center [96, 462] width 11 height 11
checkbox input "false"
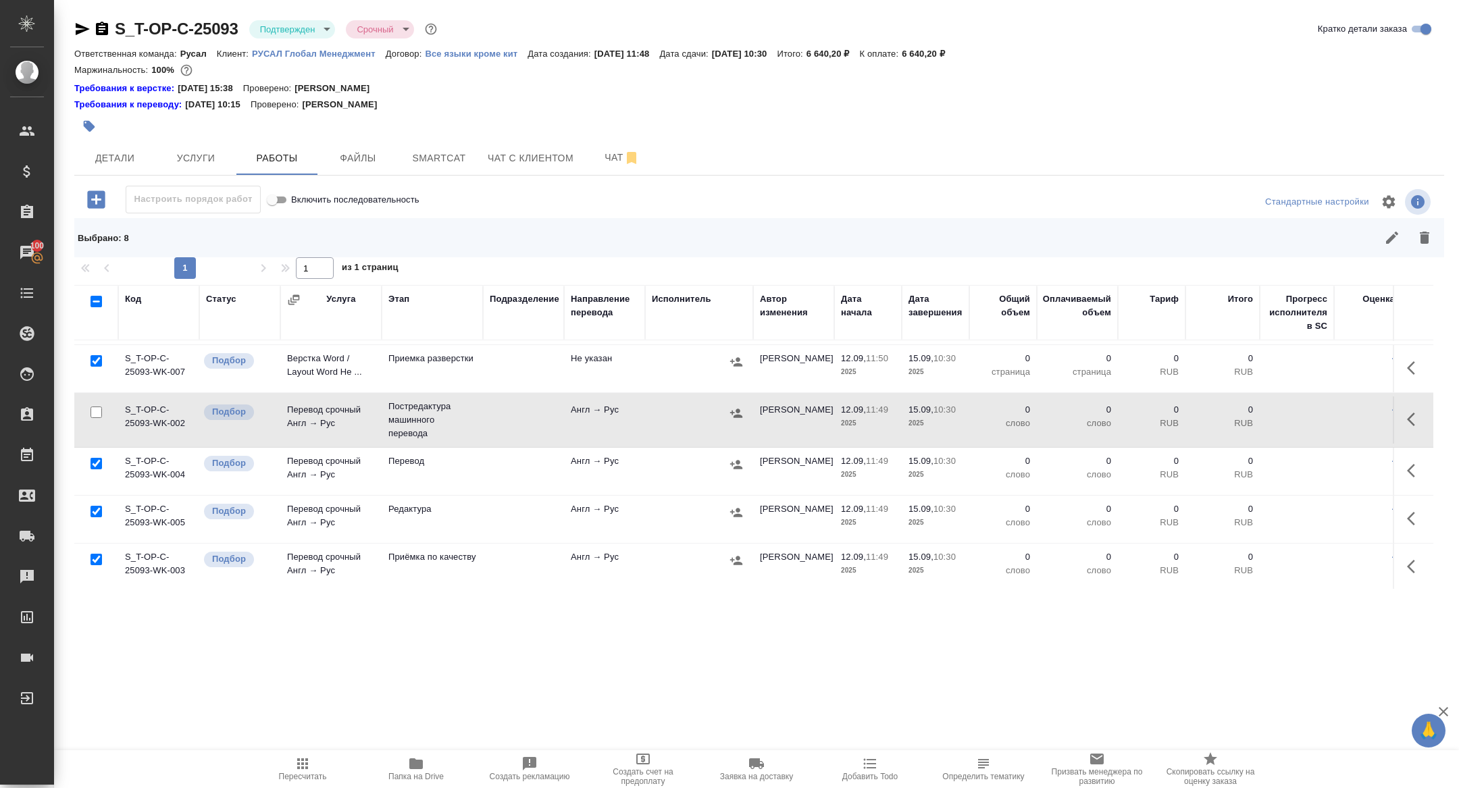
scroll to position [103, 0]
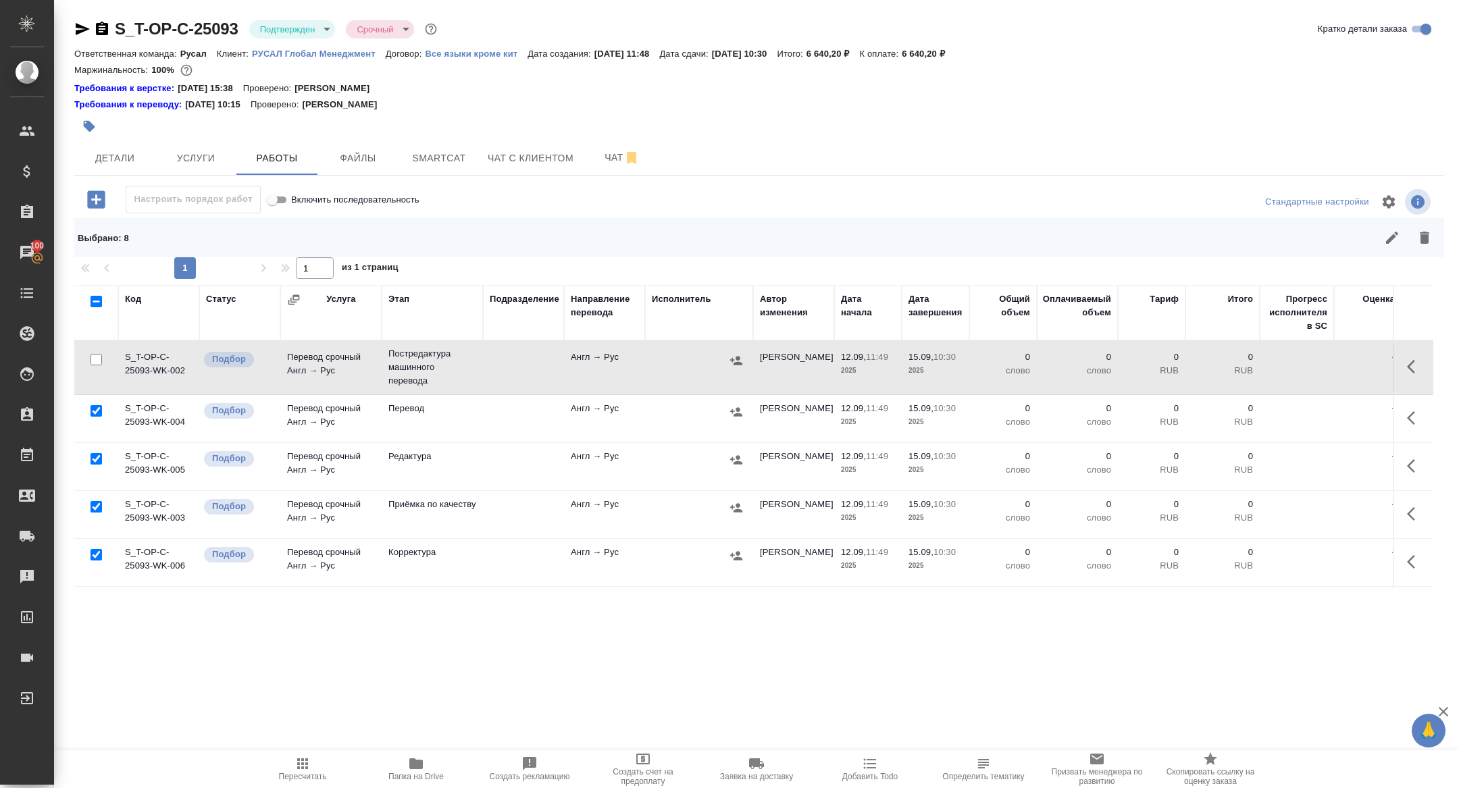
click at [97, 459] on input "checkbox" at bounding box center [96, 458] width 11 height 11
checkbox input "false"
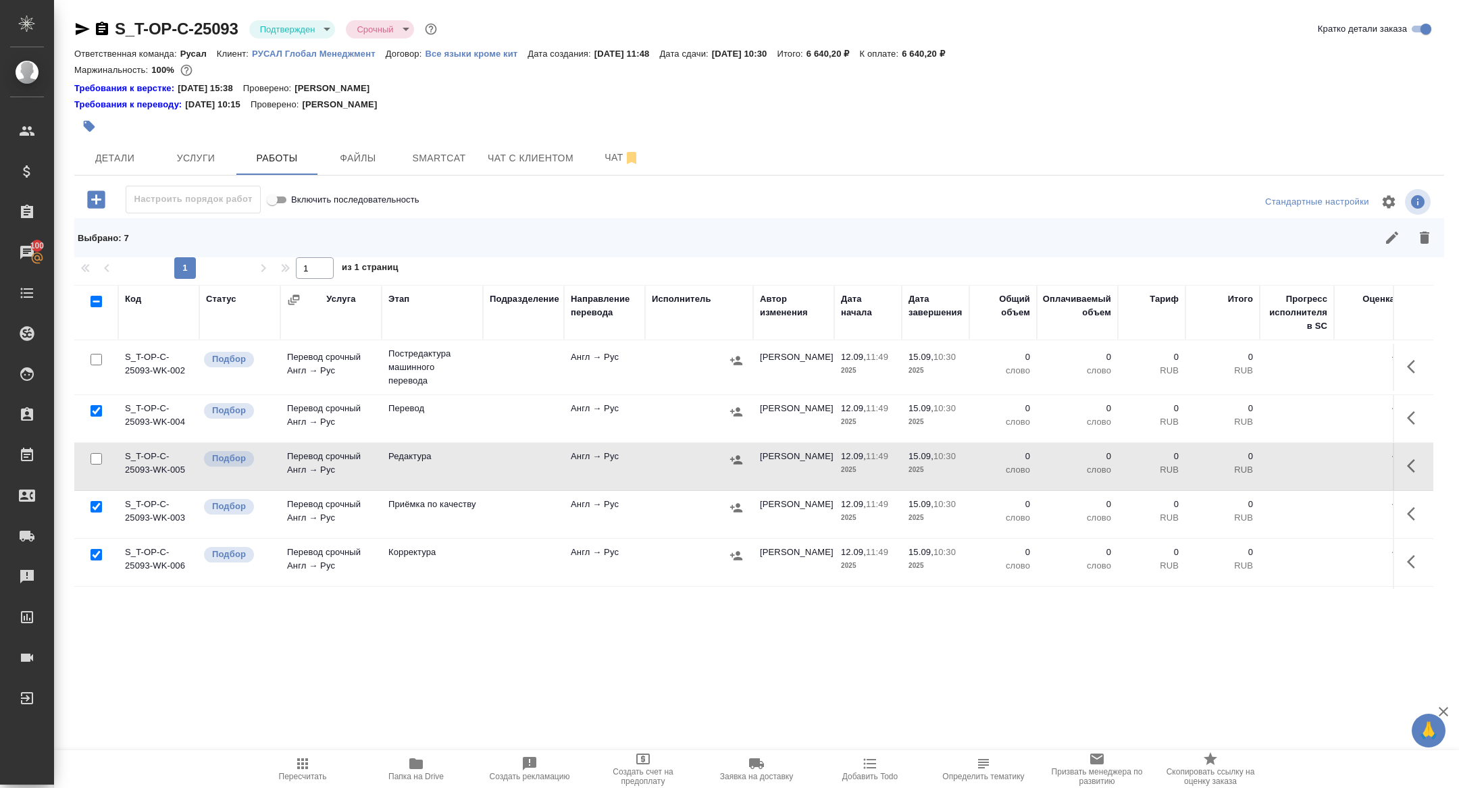
scroll to position [243, 0]
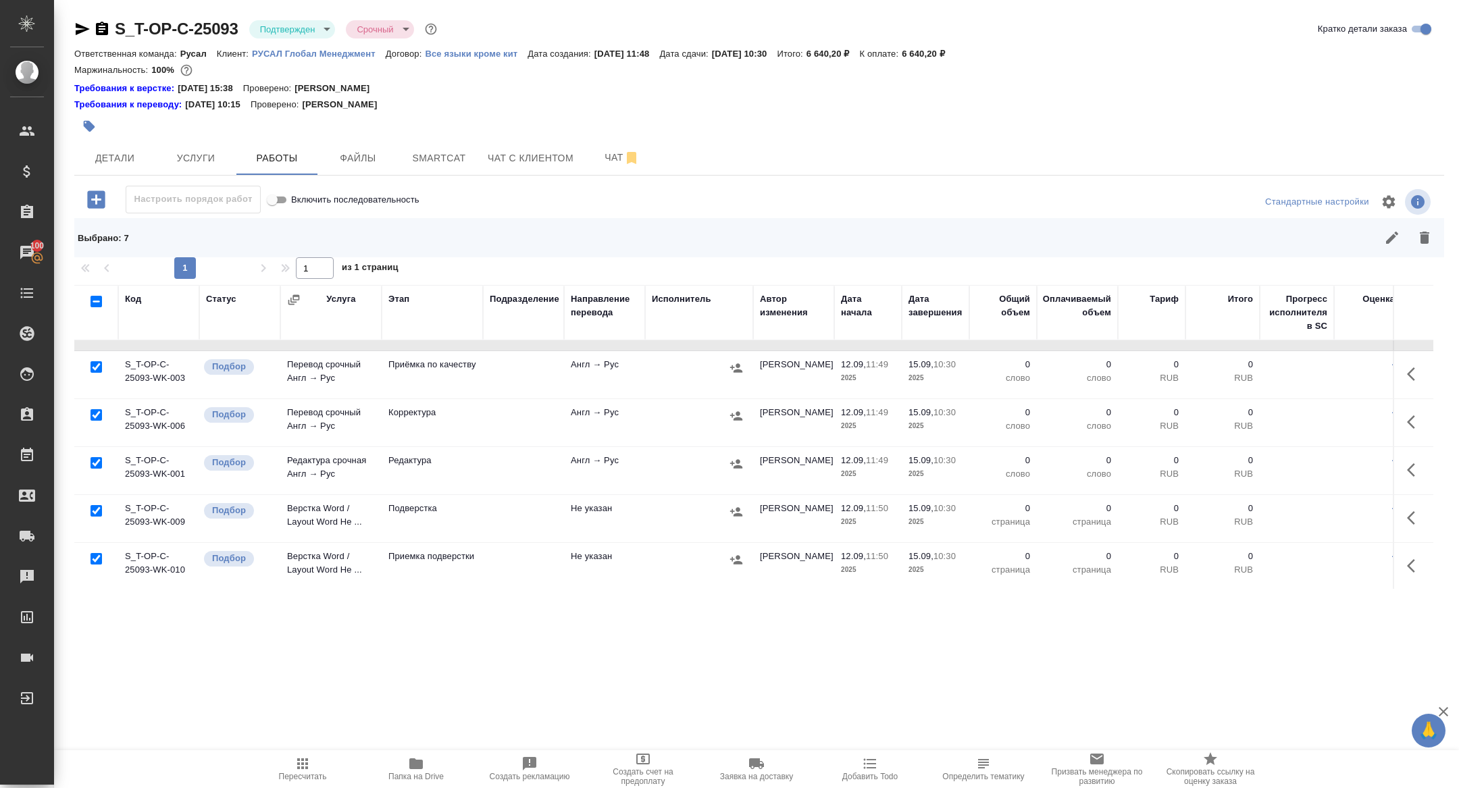
click at [95, 509] on input "checkbox" at bounding box center [96, 510] width 11 height 11
checkbox input "false"
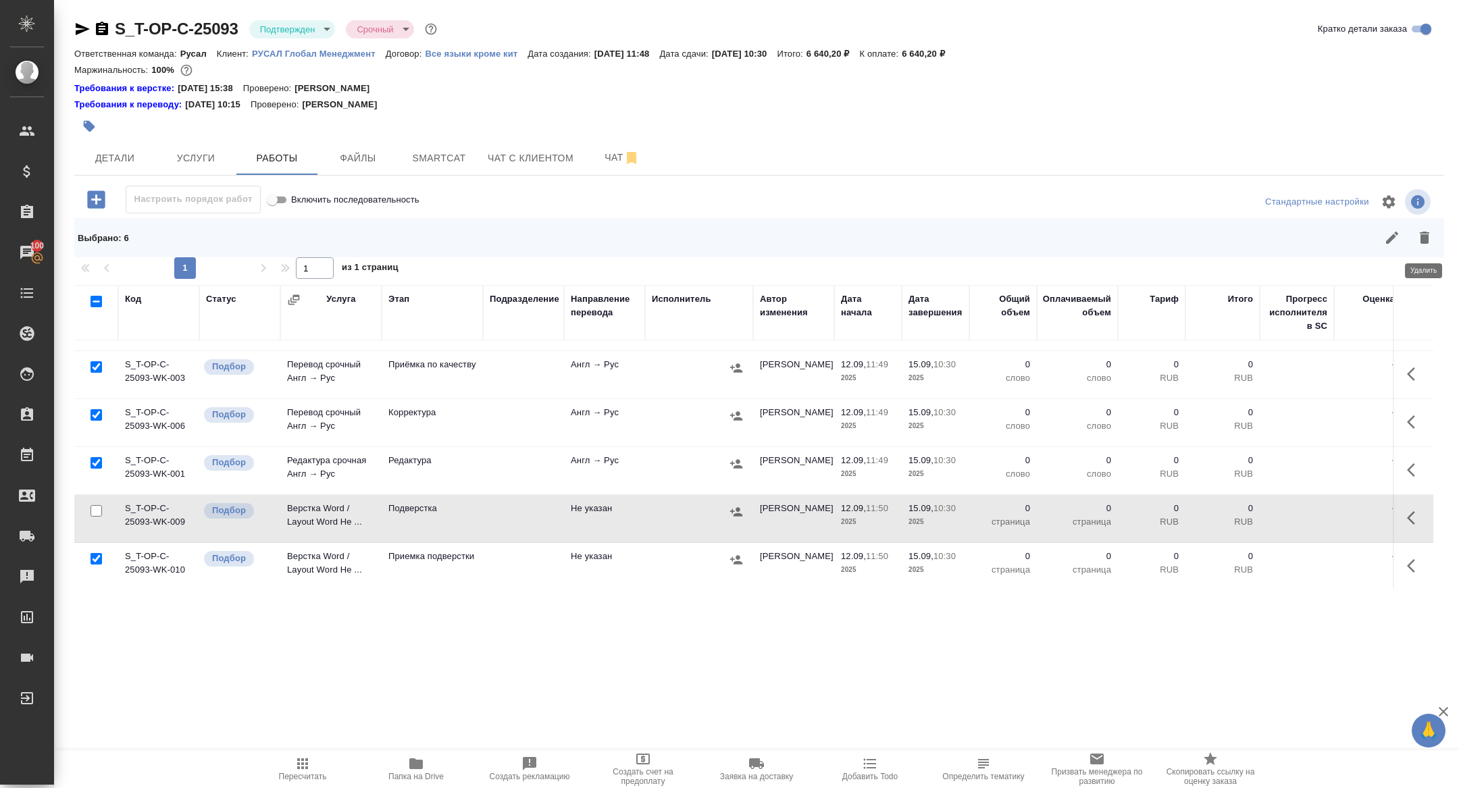
click at [1430, 236] on icon "button" at bounding box center [1424, 238] width 16 height 16
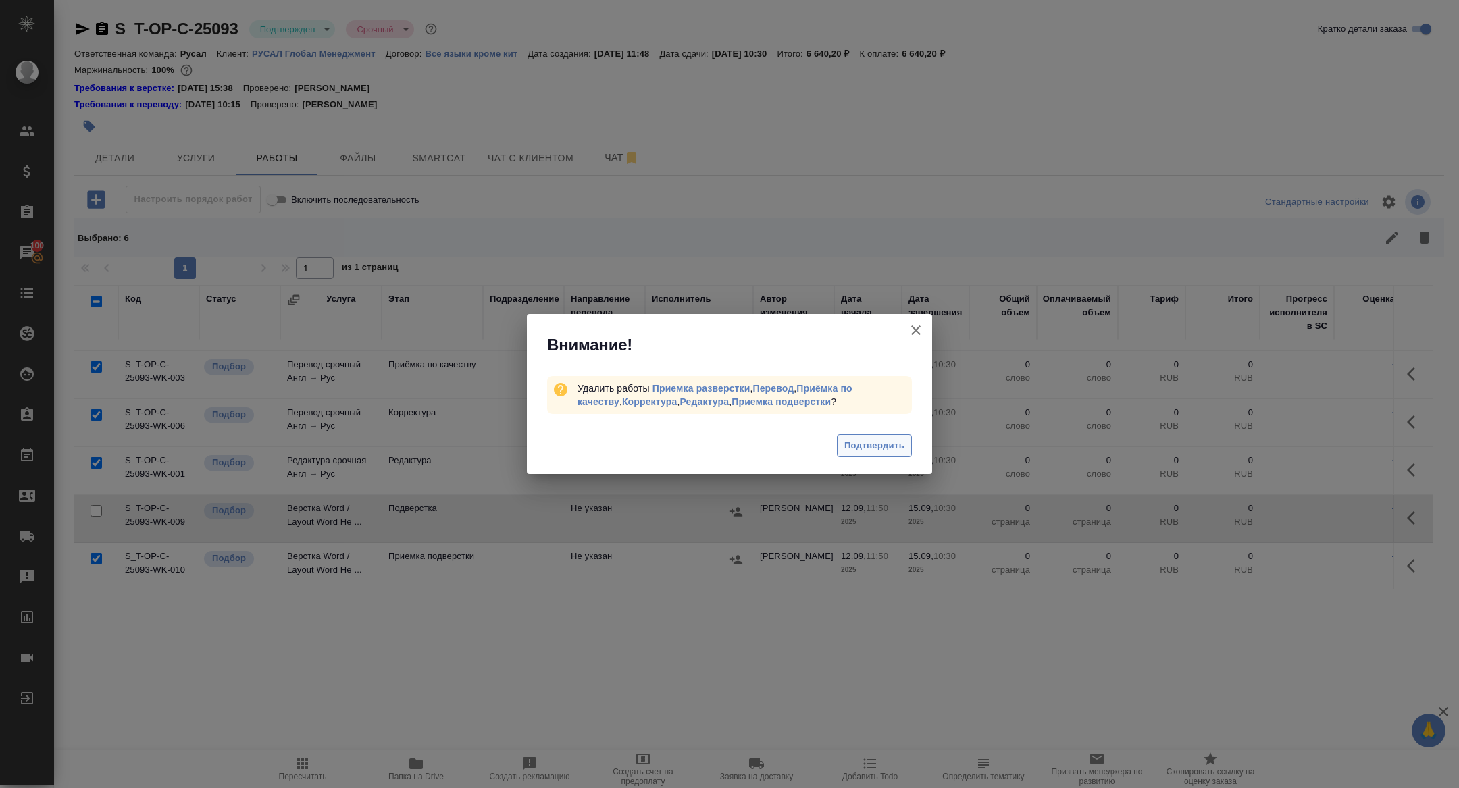
click at [859, 448] on span "Подтвердить" at bounding box center [874, 446] width 60 height 16
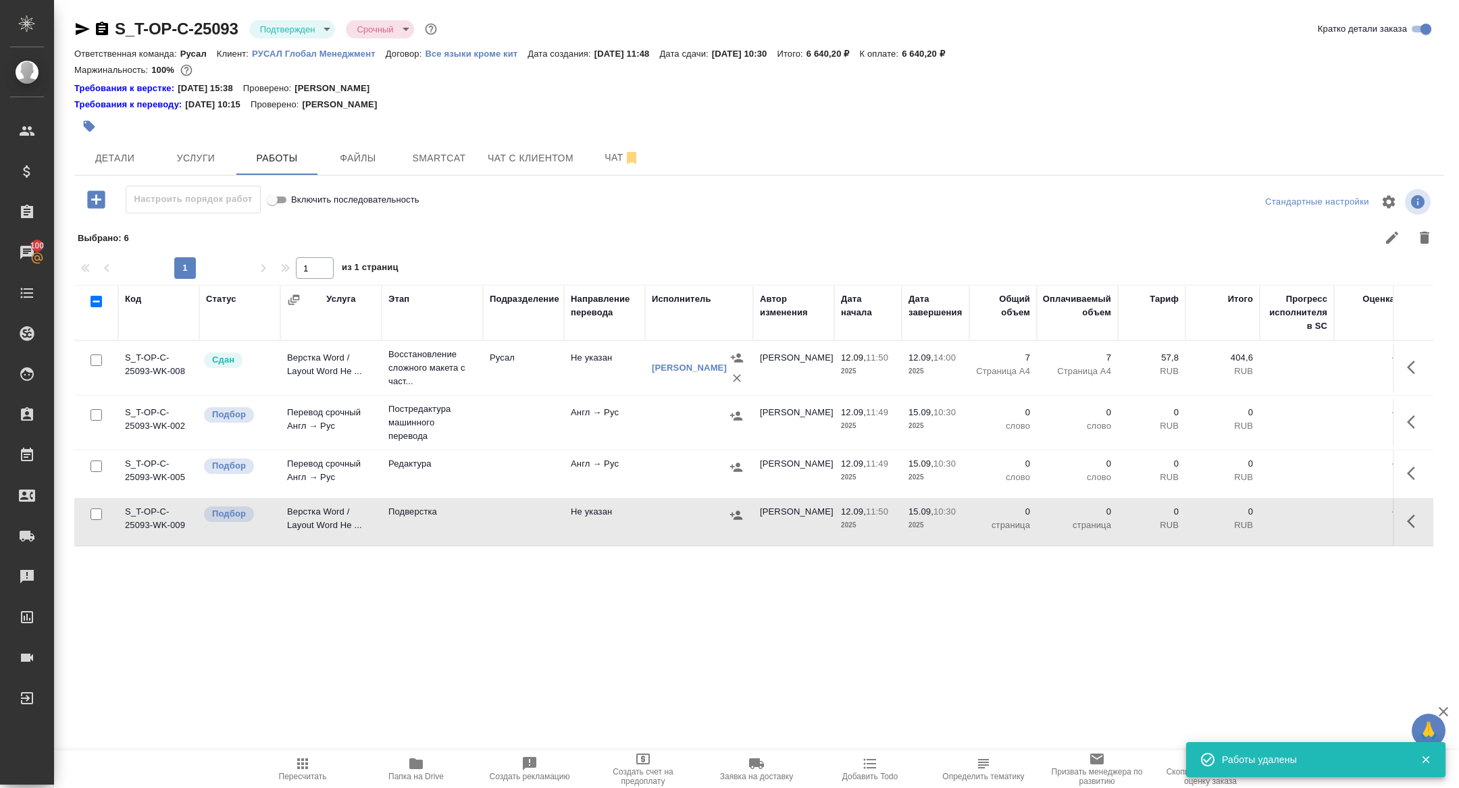
scroll to position [0, 0]
click at [615, 163] on span "Чат" at bounding box center [622, 157] width 65 height 17
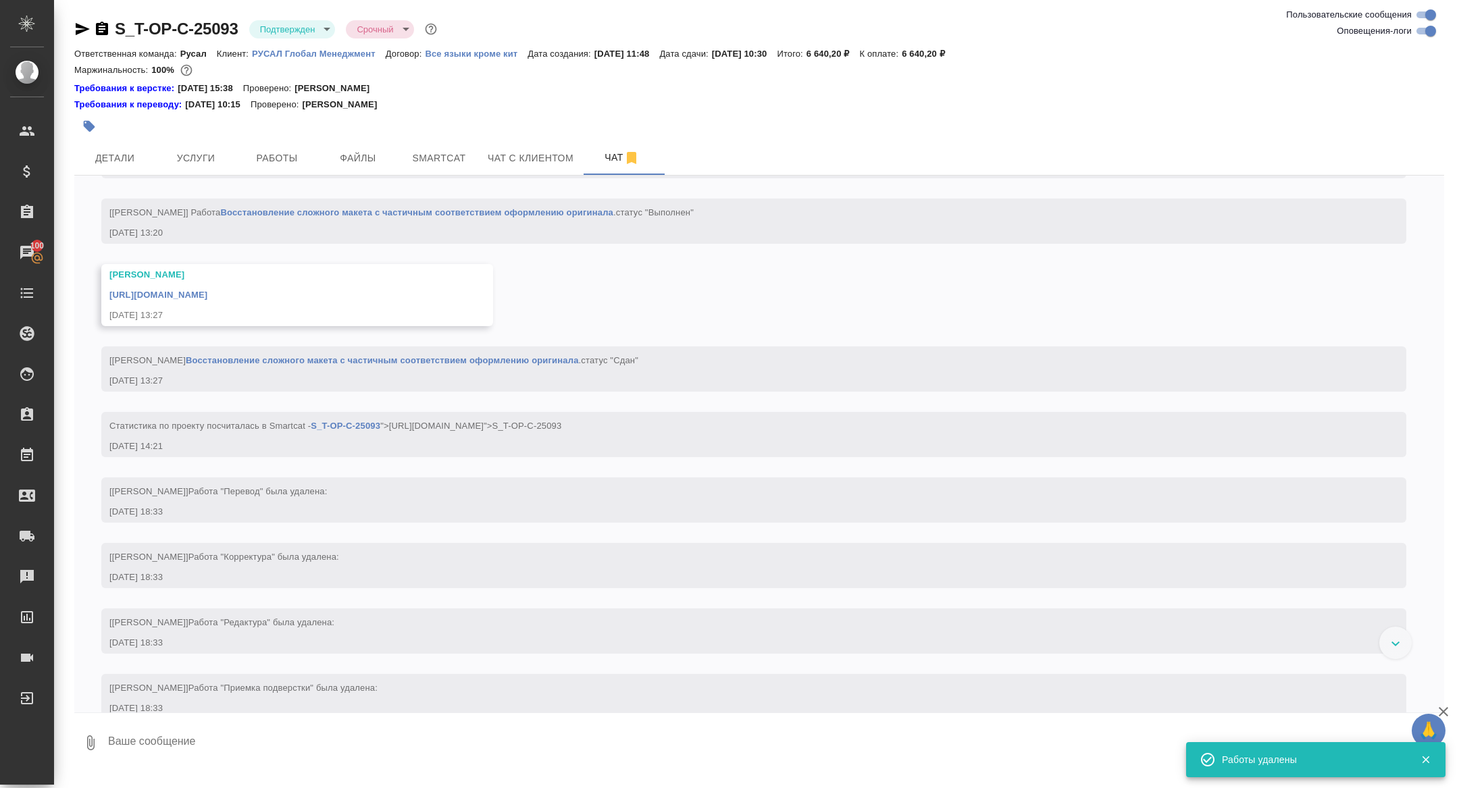
scroll to position [2533, 0]
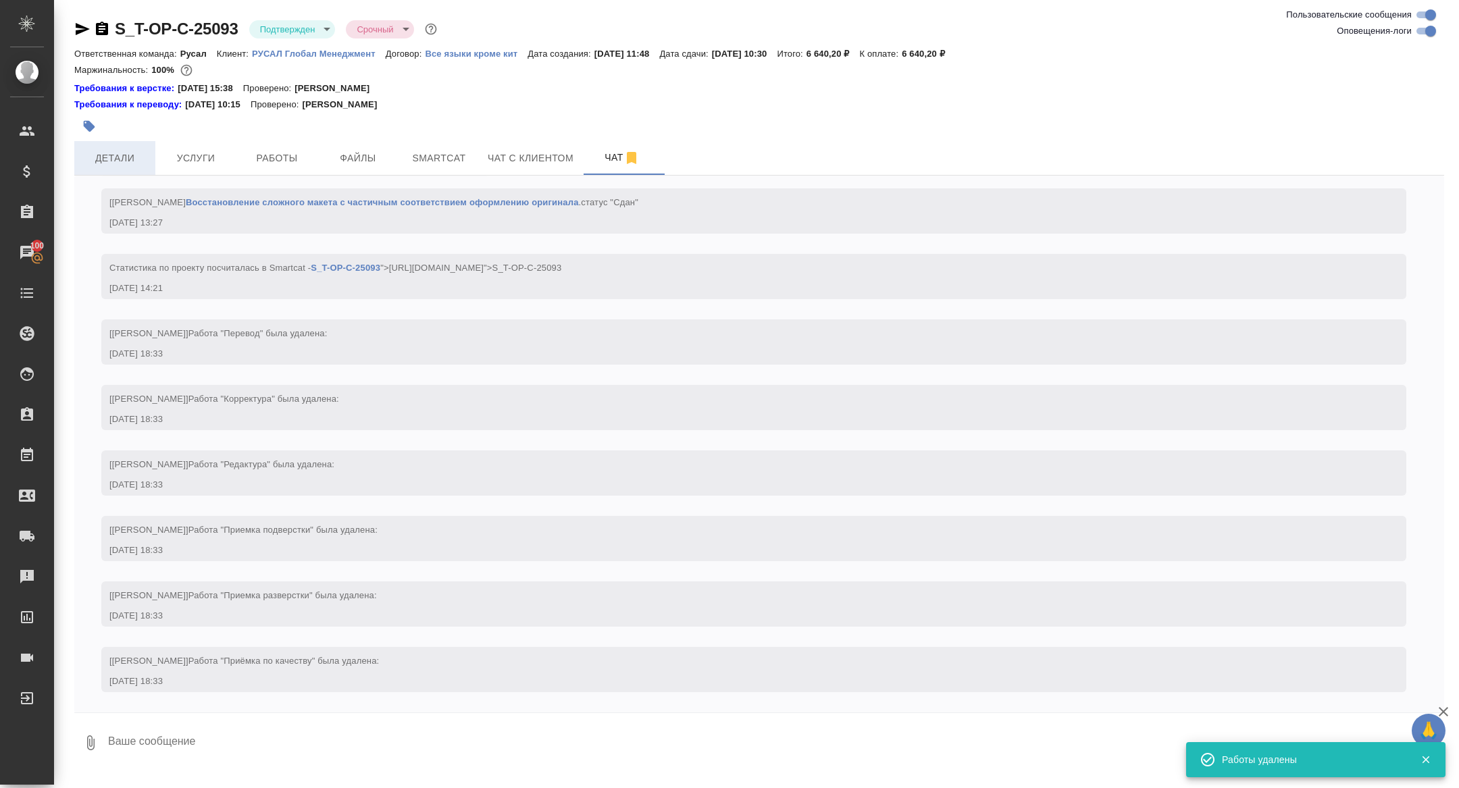
click at [140, 159] on span "Детали" at bounding box center [114, 158] width 65 height 17
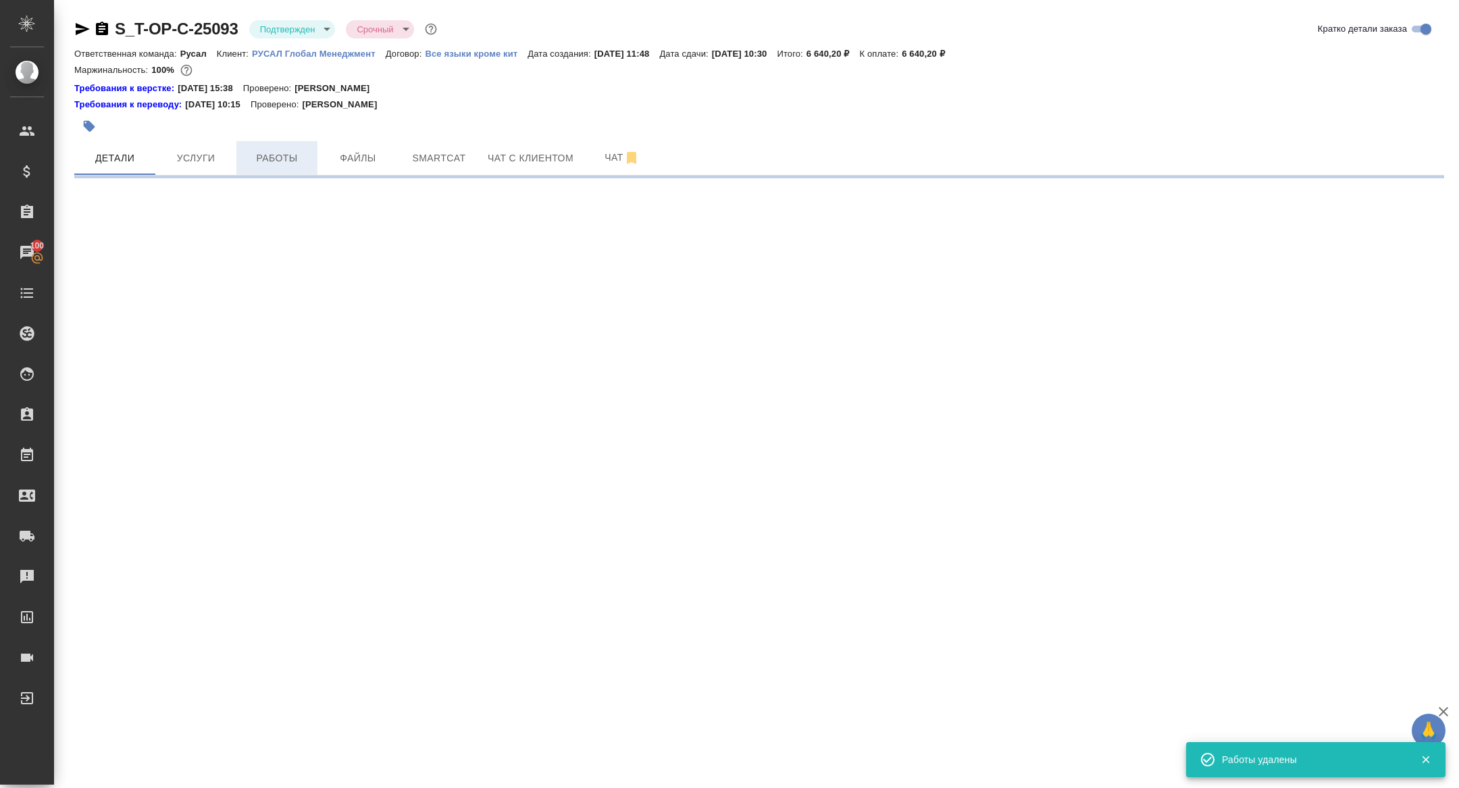
select select "RU"
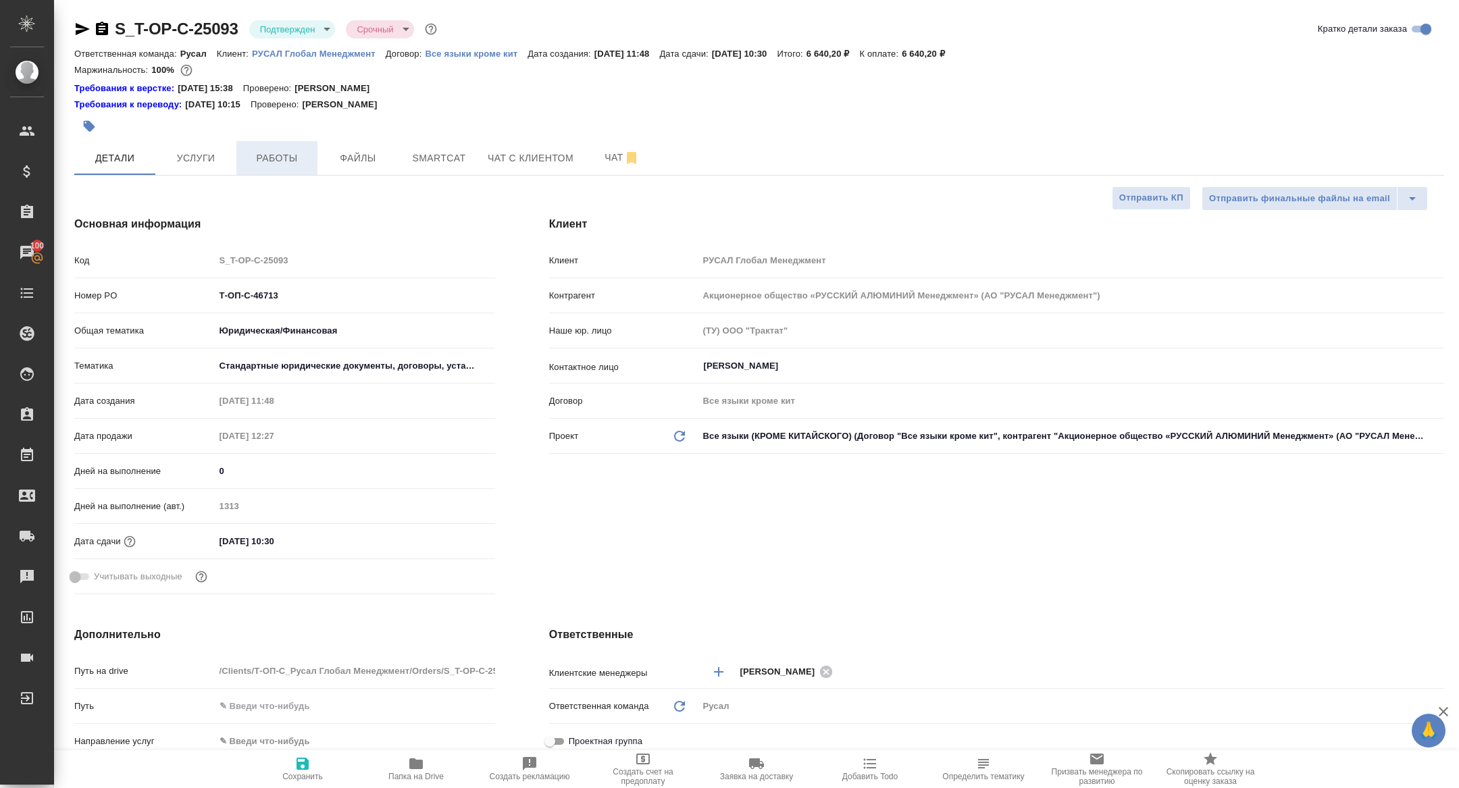
type textarea "x"
click at [292, 157] on span "Работы" at bounding box center [277, 158] width 65 height 17
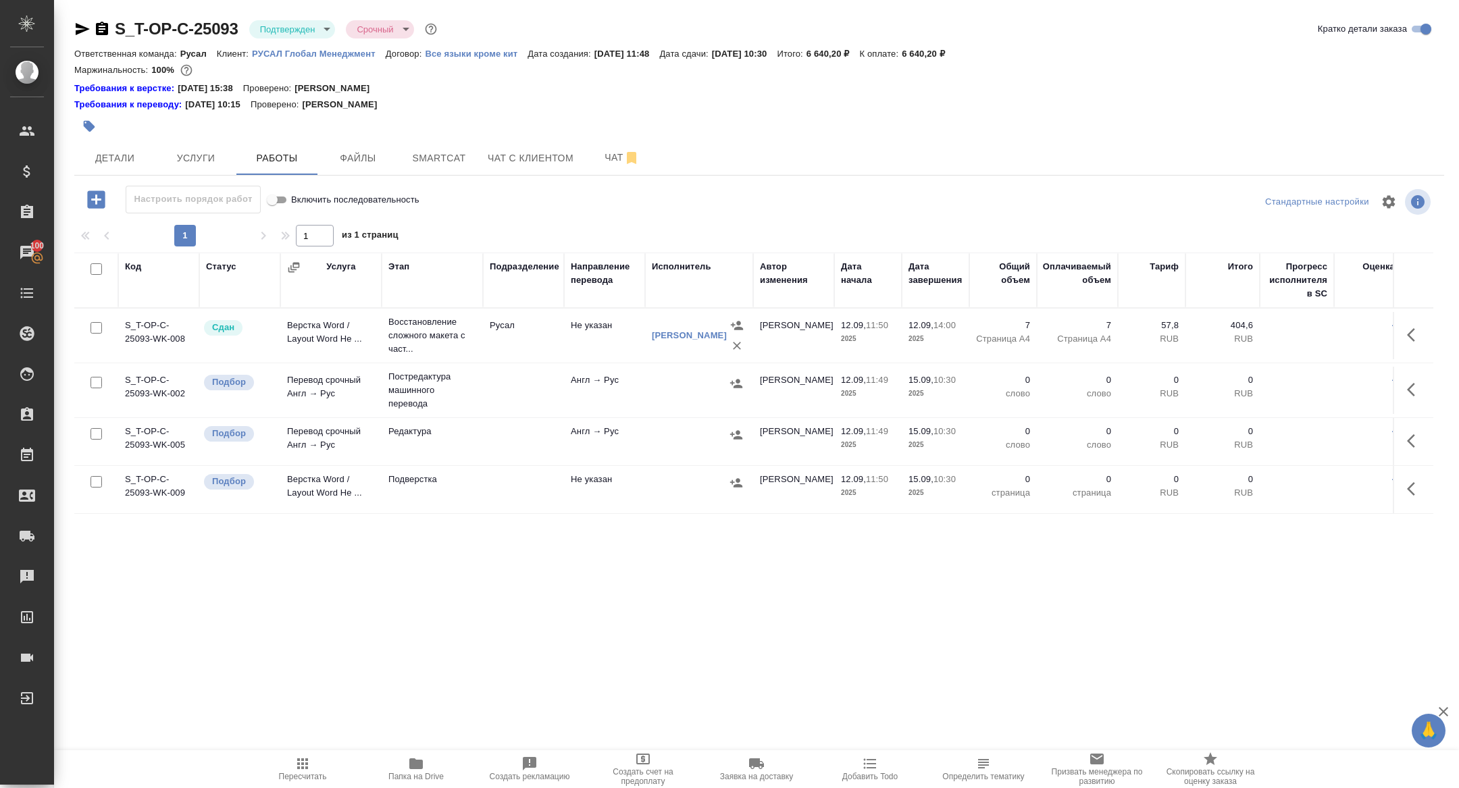
click at [1416, 386] on icon "button" at bounding box center [1415, 390] width 16 height 16
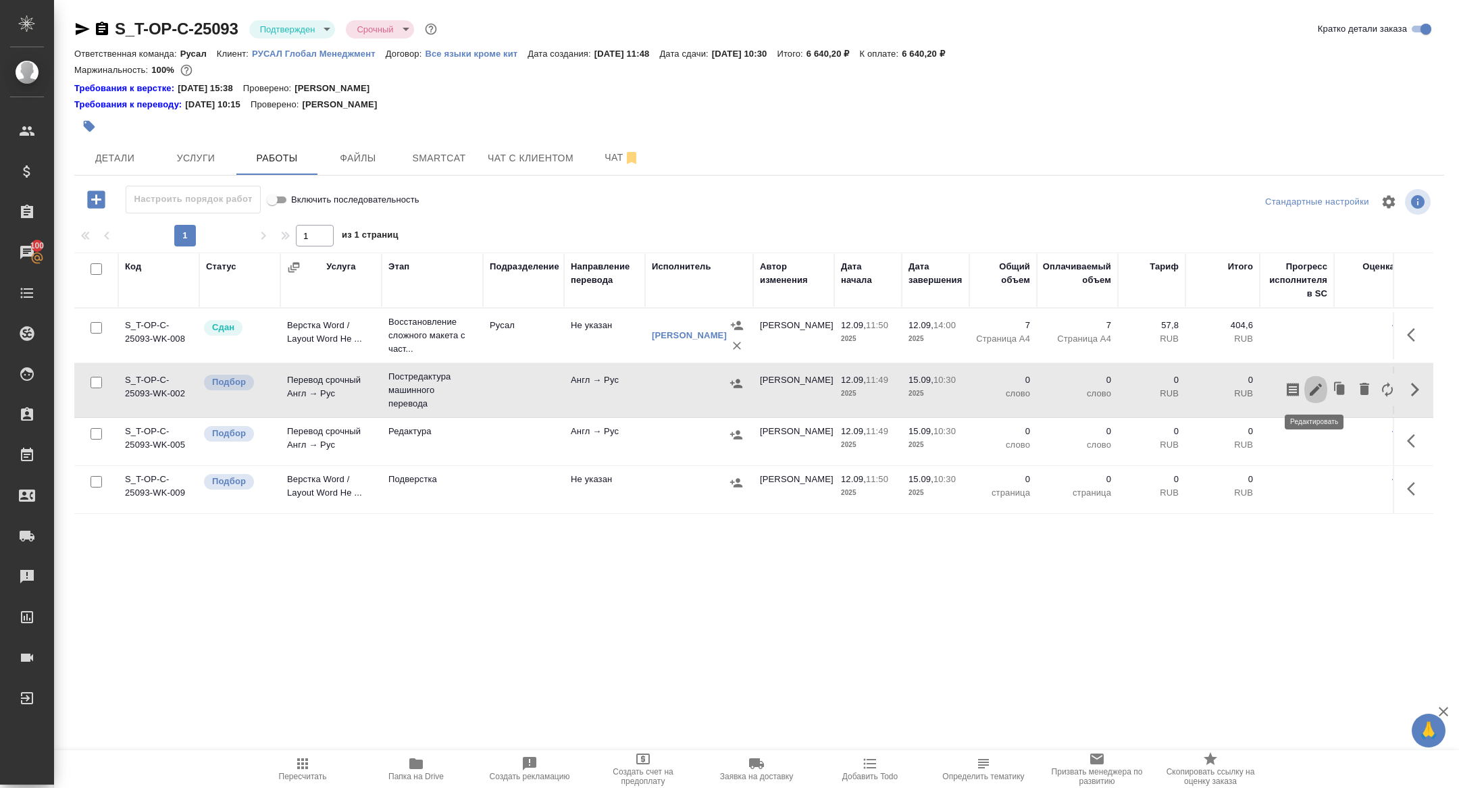
click at [1321, 383] on icon "button" at bounding box center [1316, 390] width 16 height 16
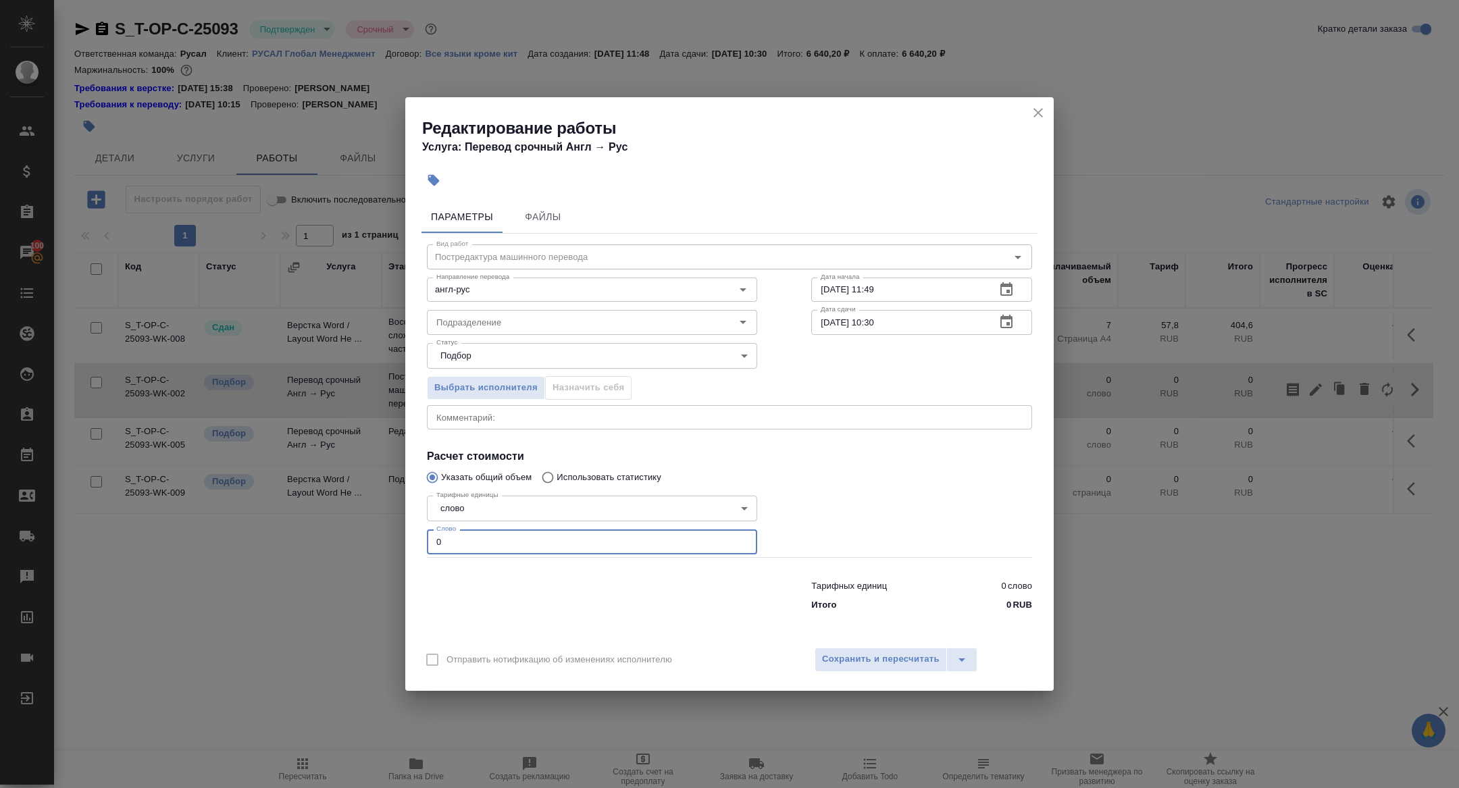
drag, startPoint x: 463, startPoint y: 553, endPoint x: 359, endPoint y: 523, distance: 108.2
click at [359, 523] on div "Редактирование работы Услуга: Перевод срочный Англ → Рус Параметры Файлы Вид ра…" at bounding box center [729, 394] width 1459 height 788
type input "430"
click at [849, 661] on span "Сохранить и пересчитать" at bounding box center [881, 660] width 118 height 16
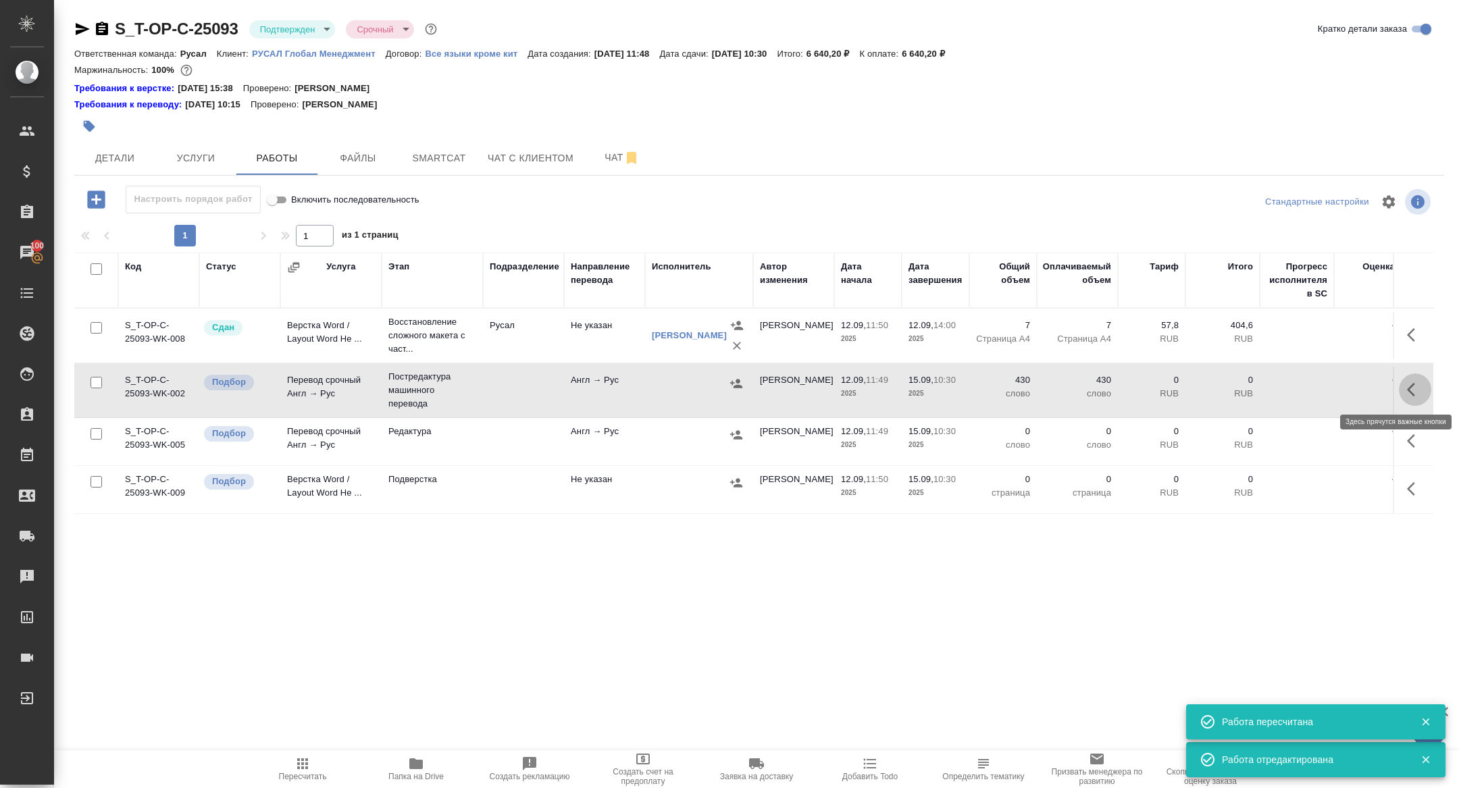
click at [1417, 378] on button "button" at bounding box center [1415, 390] width 32 height 32
click at [1321, 391] on icon "button" at bounding box center [1316, 390] width 16 height 16
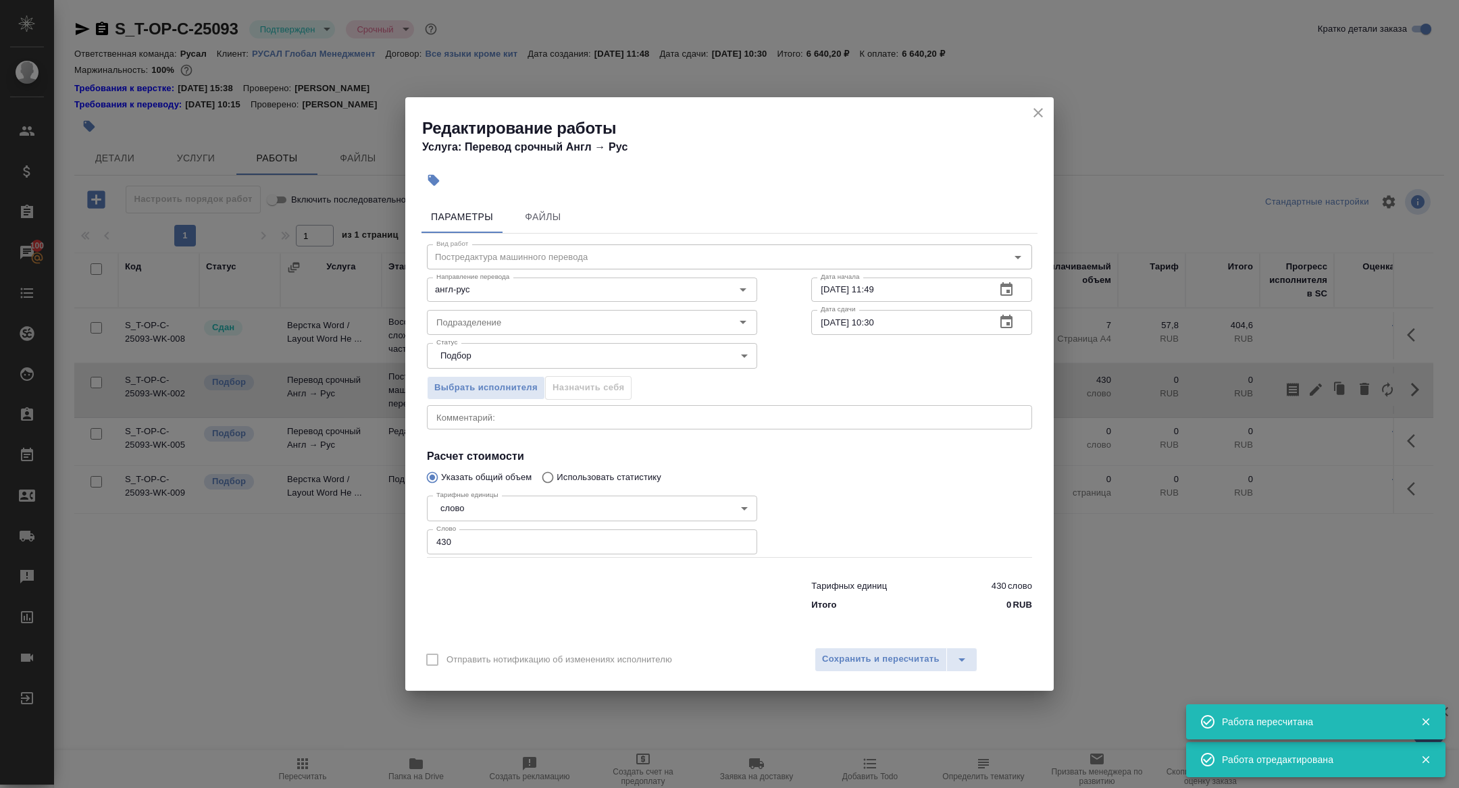
click at [1017, 315] on button "button" at bounding box center [1006, 322] width 32 height 32
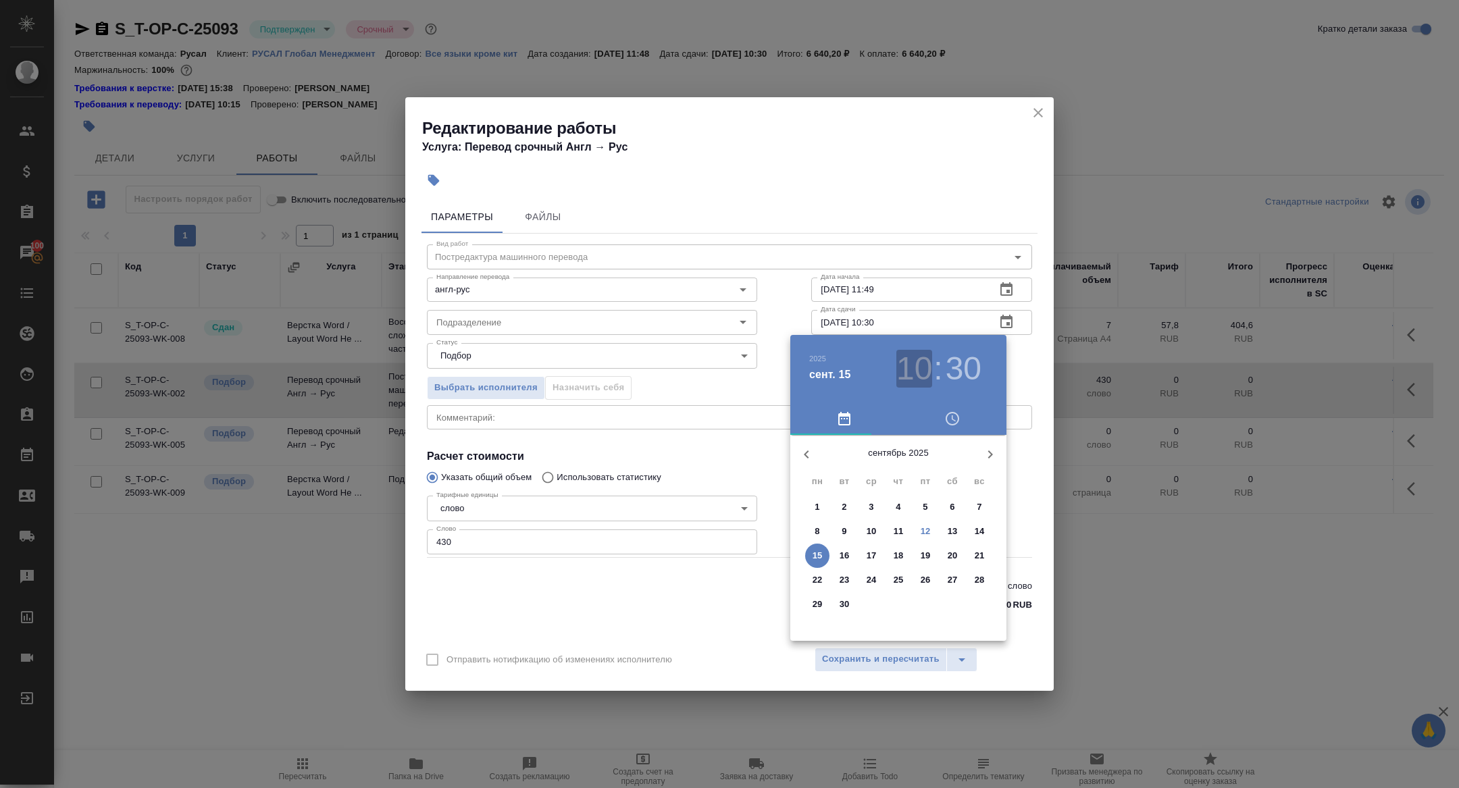
click at [918, 369] on h3 "10" at bounding box center [914, 369] width 36 height 38
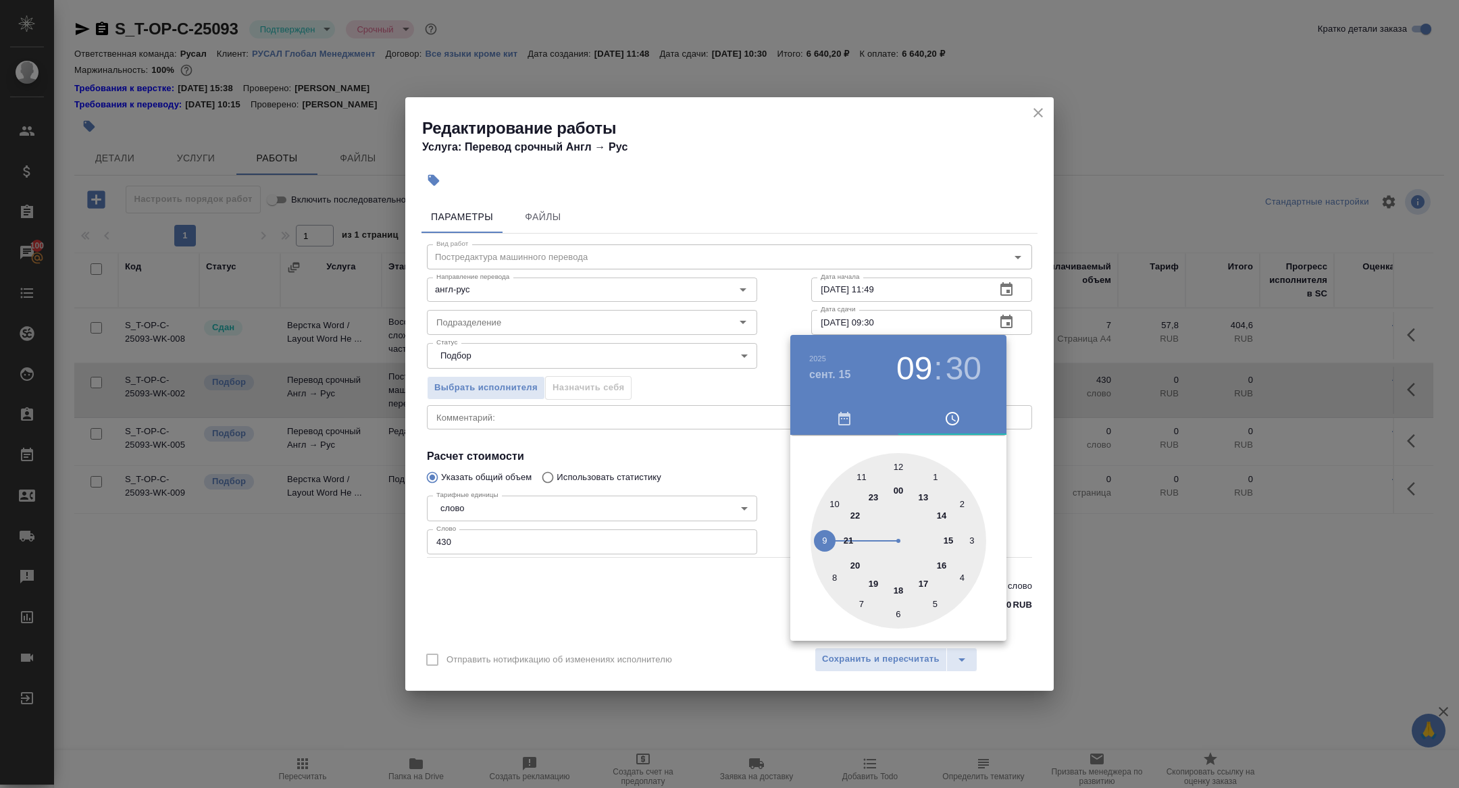
click at [817, 534] on div at bounding box center [899, 541] width 176 height 176
type input "15.09.2025 09:00"
click at [896, 463] on div at bounding box center [899, 541] width 176 height 176
click at [644, 409] on div at bounding box center [729, 394] width 1459 height 788
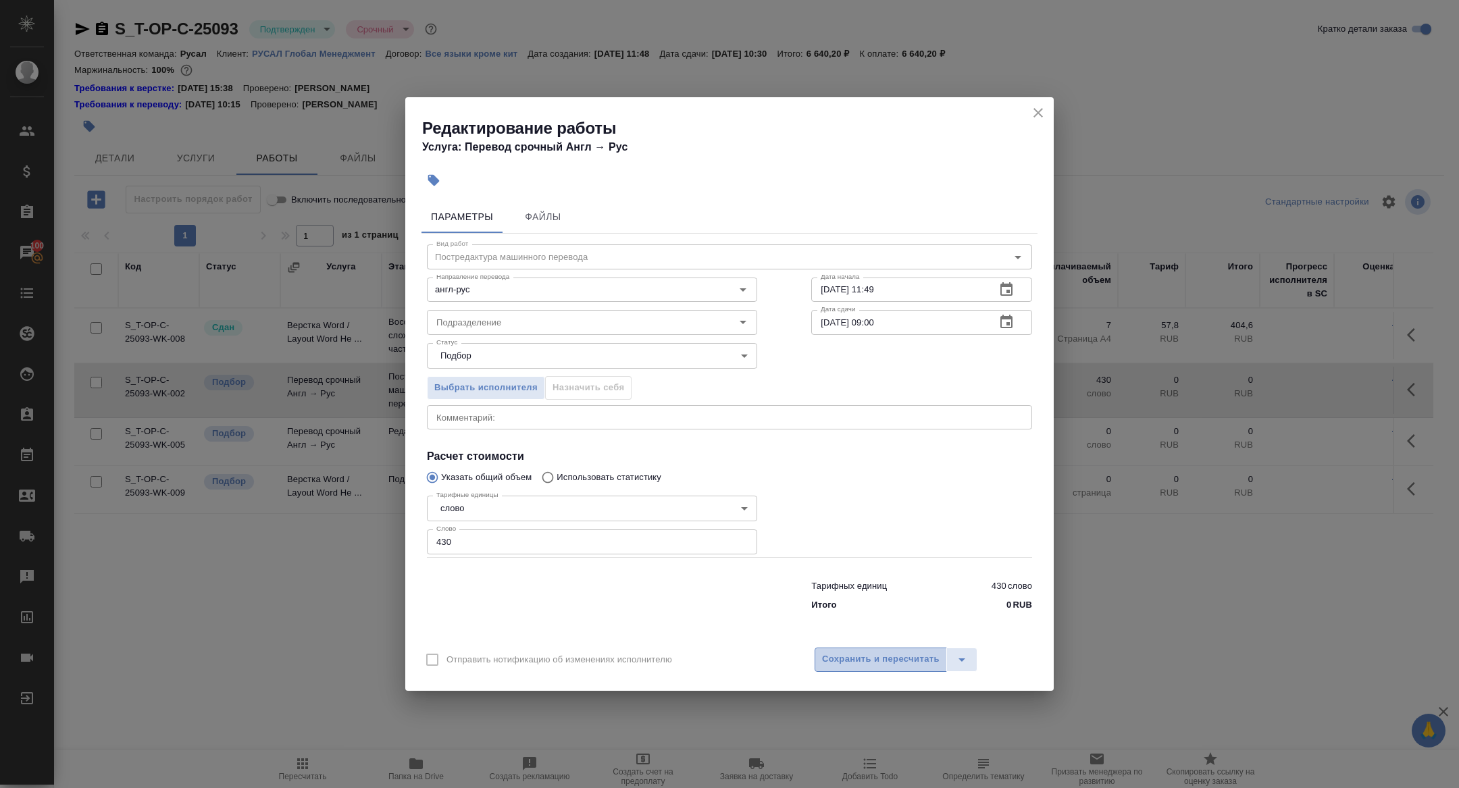
click at [845, 659] on span "Сохранить и пересчитать" at bounding box center [881, 660] width 118 height 16
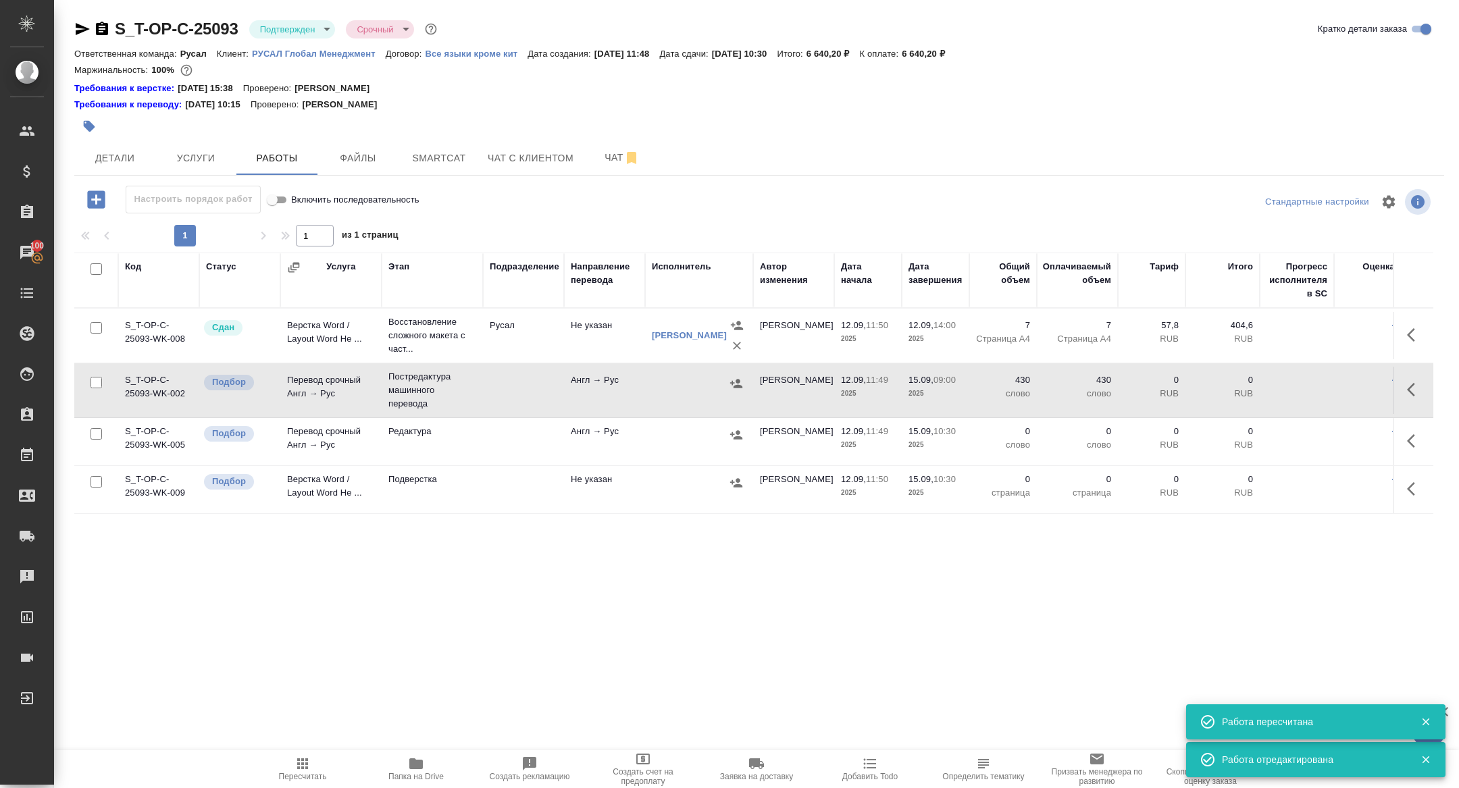
click at [401, 388] on p "Постредактура машинного перевода" at bounding box center [432, 390] width 88 height 41
click at [306, 32] on body "🙏 .cls-1 fill:#fff; AWATERA Zhuravleva Alexandra Клиенты Спецификации Заказы 10…" at bounding box center [729, 394] width 1459 height 788
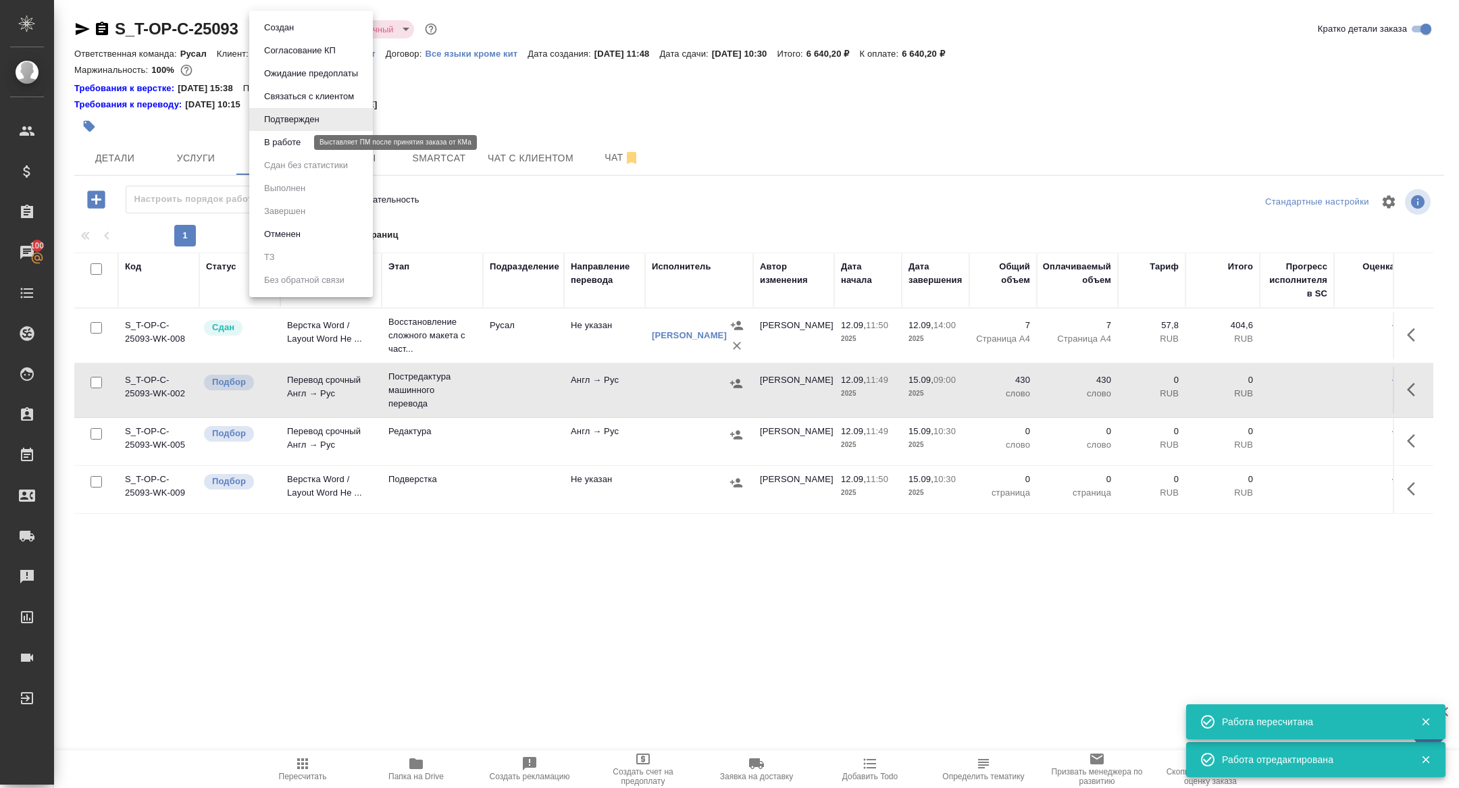
click at [302, 140] on button "В работе" at bounding box center [282, 142] width 45 height 15
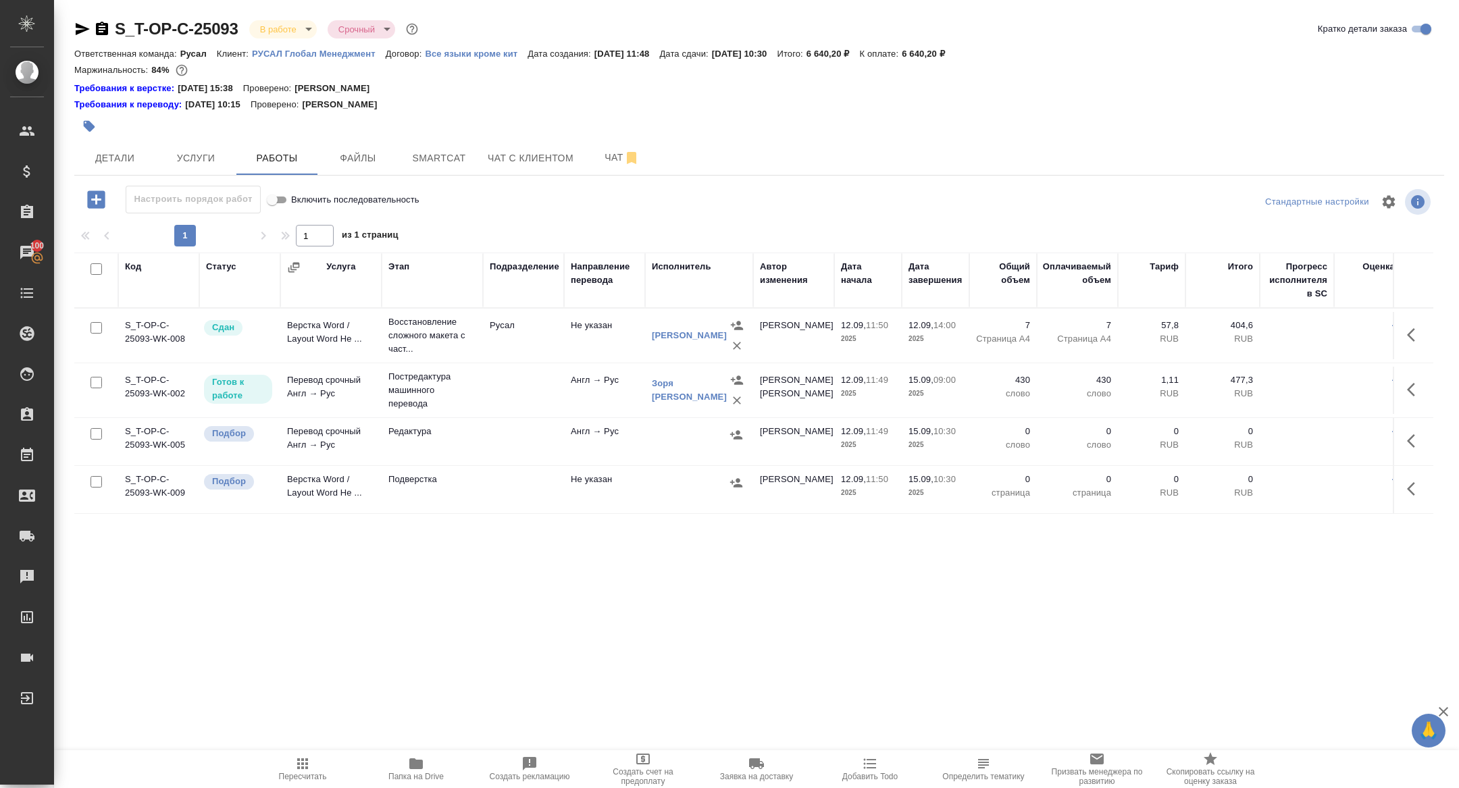
click at [1038, 207] on div "Стандартные настройки" at bounding box center [1211, 202] width 446 height 32
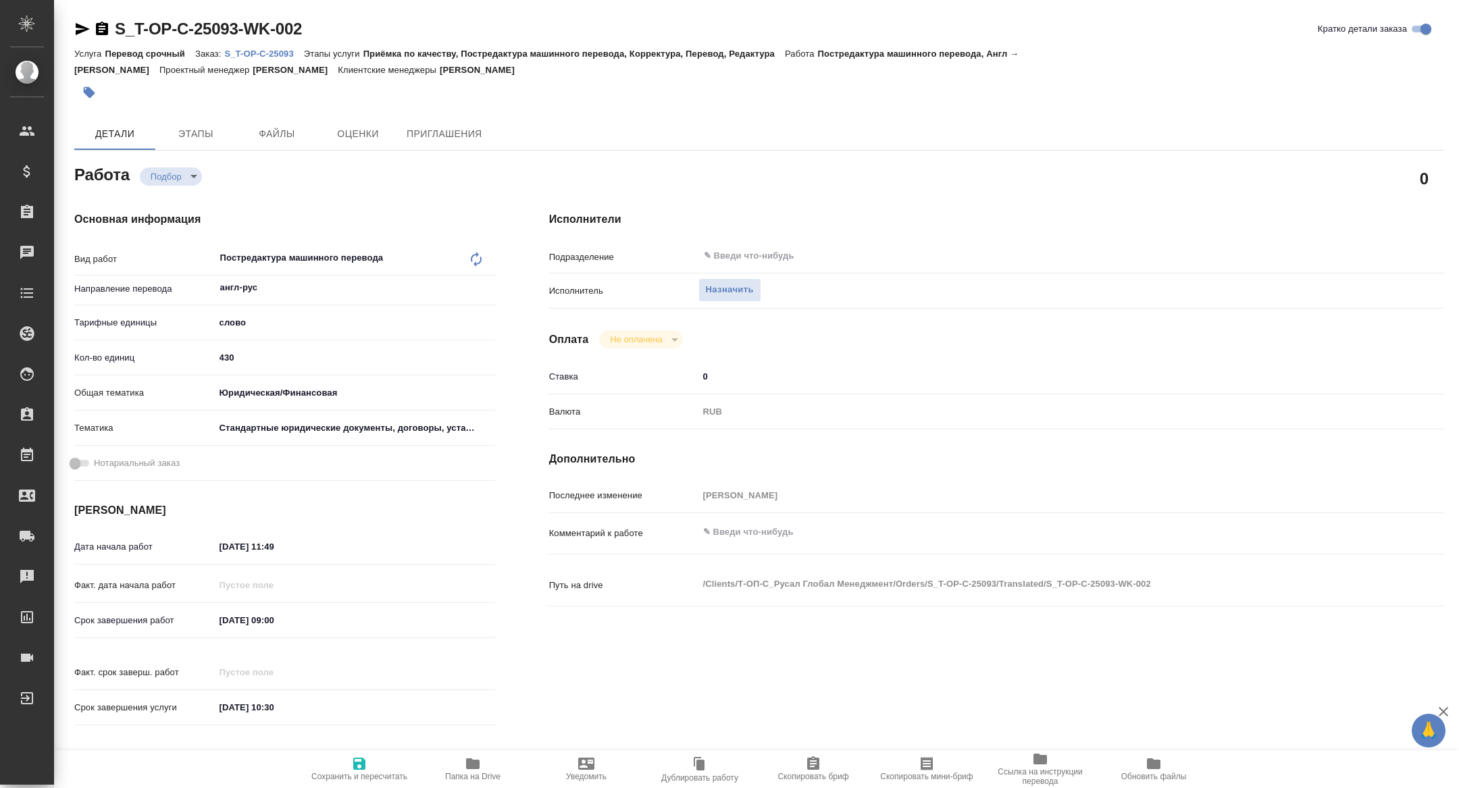
type textarea "x"
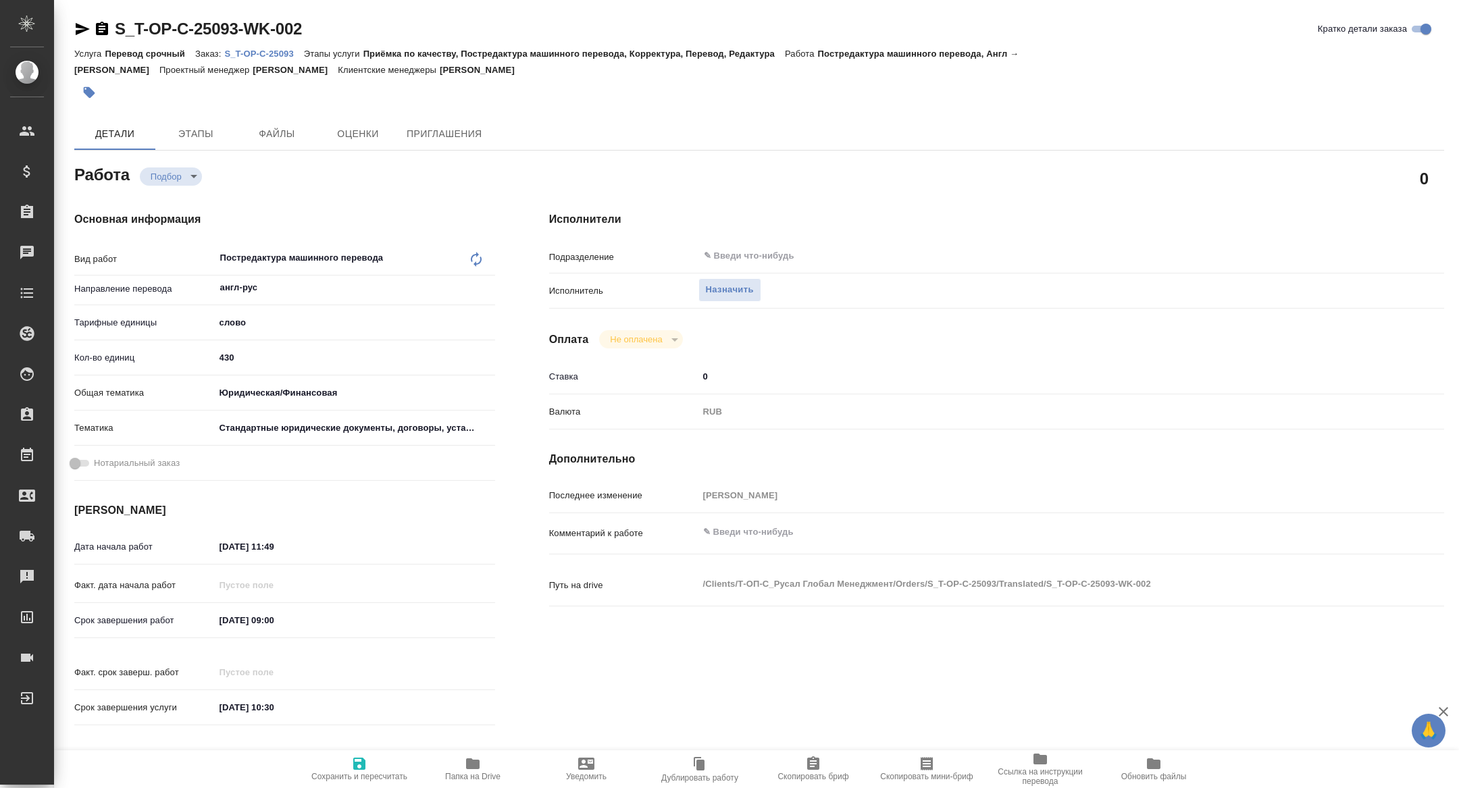
type textarea "x"
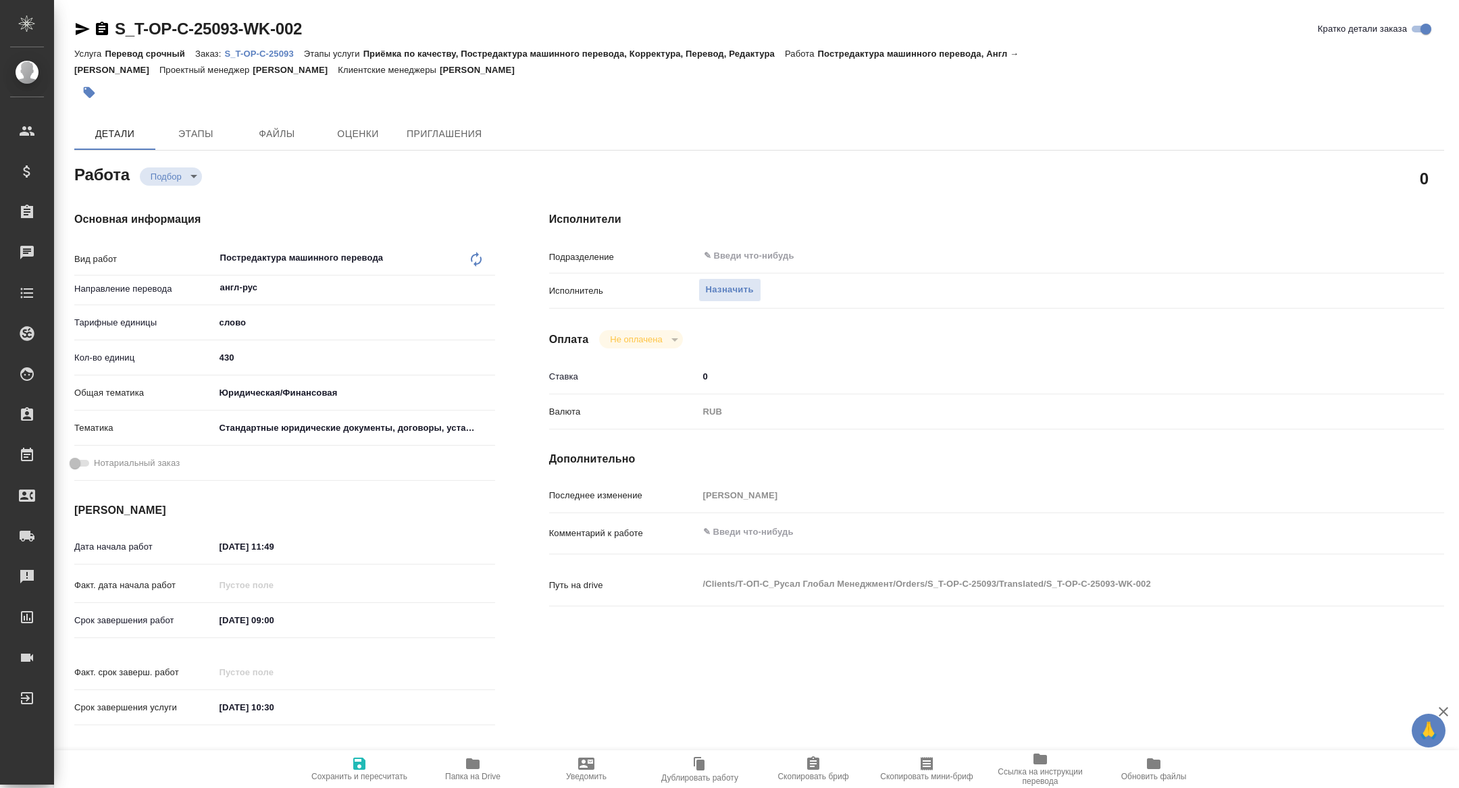
type textarea "x"
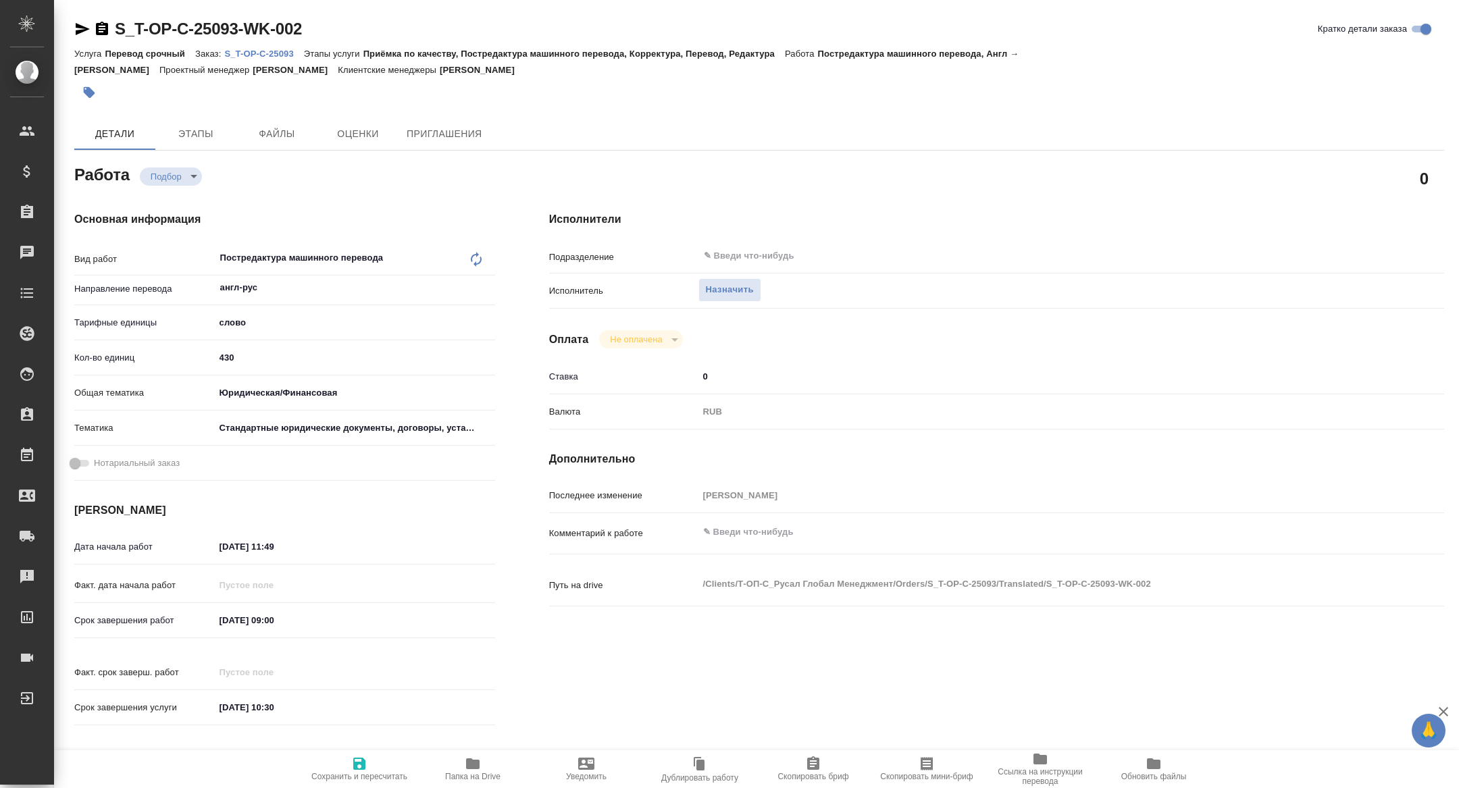
type textarea "x"
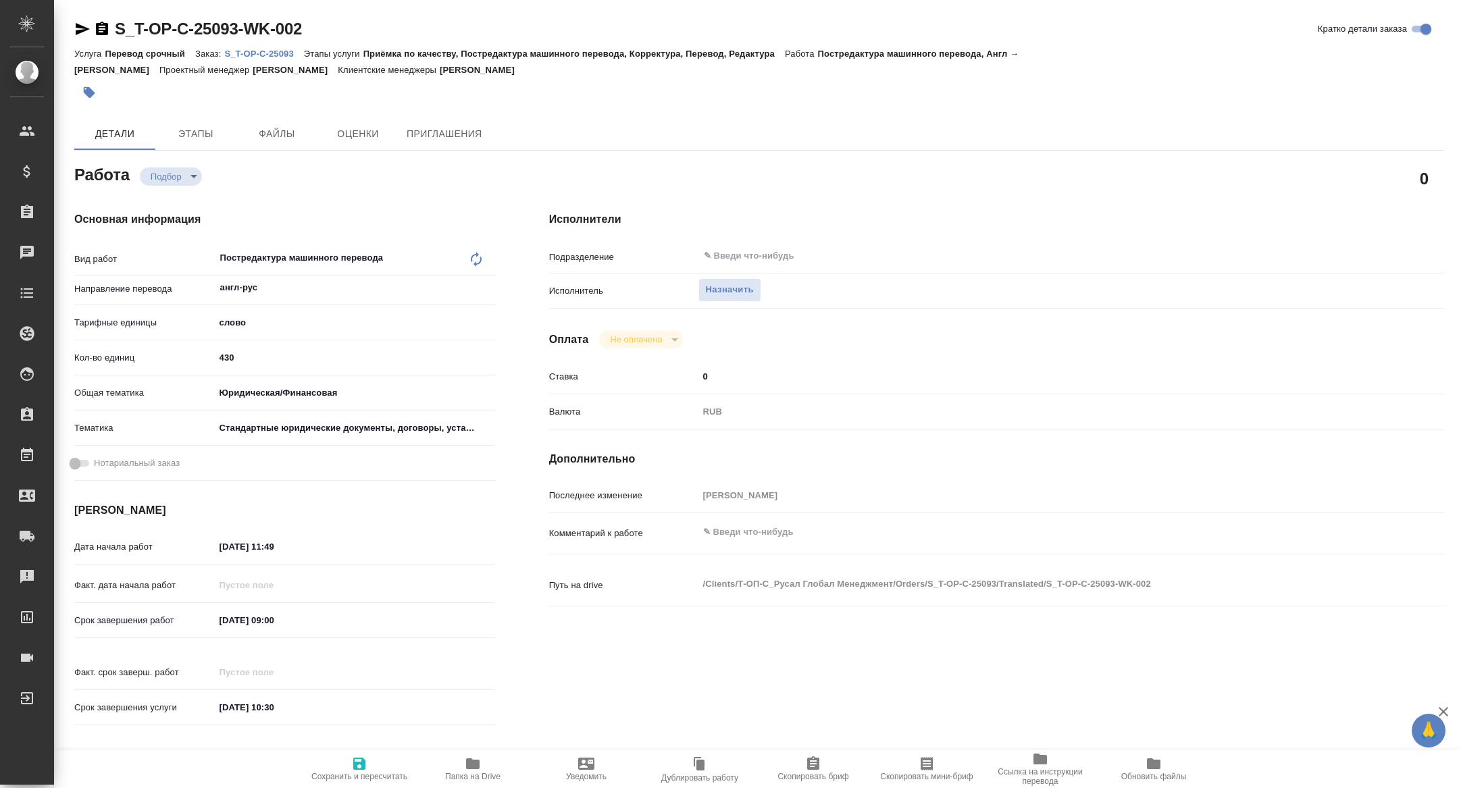
type textarea "x"
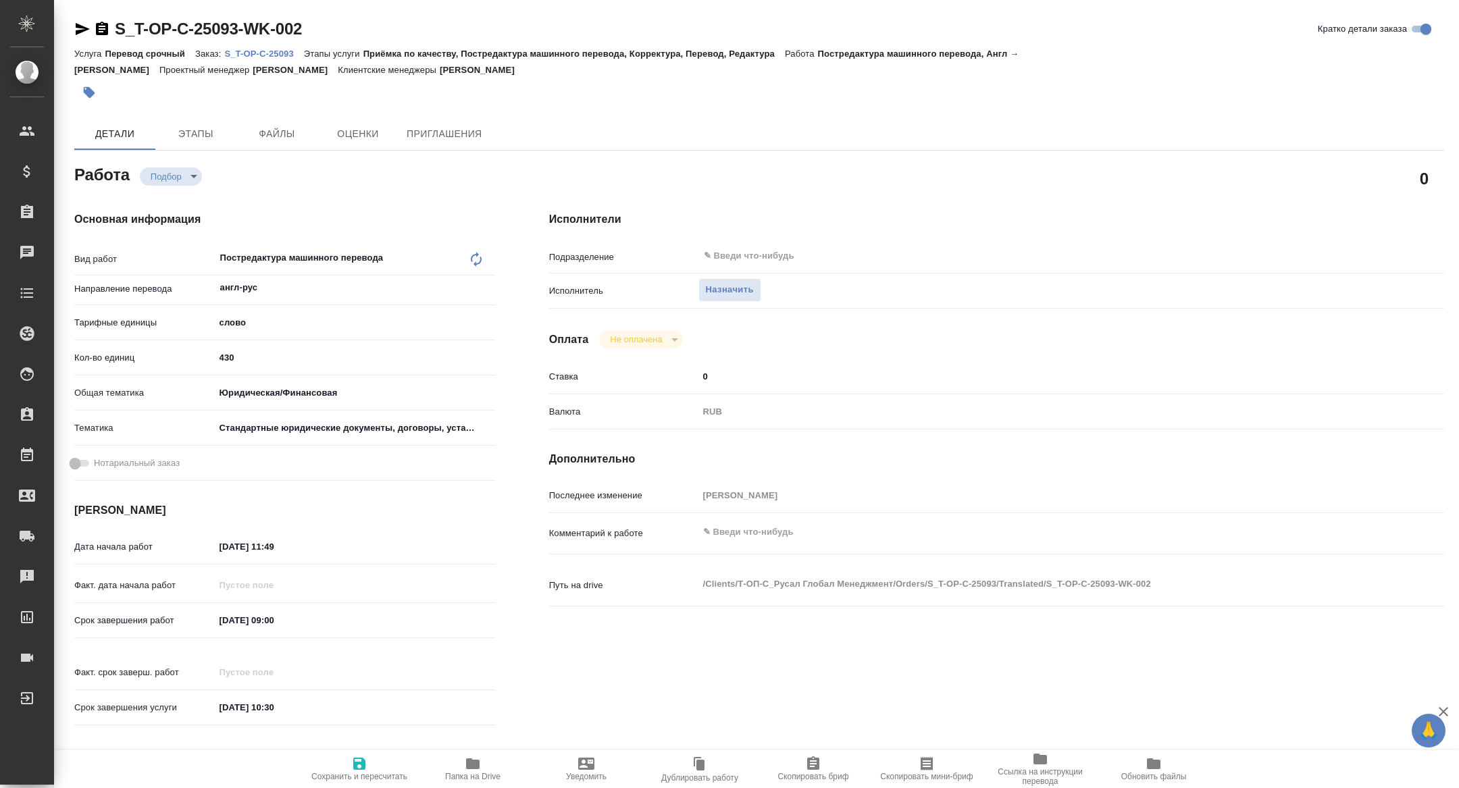
type textarea "x"
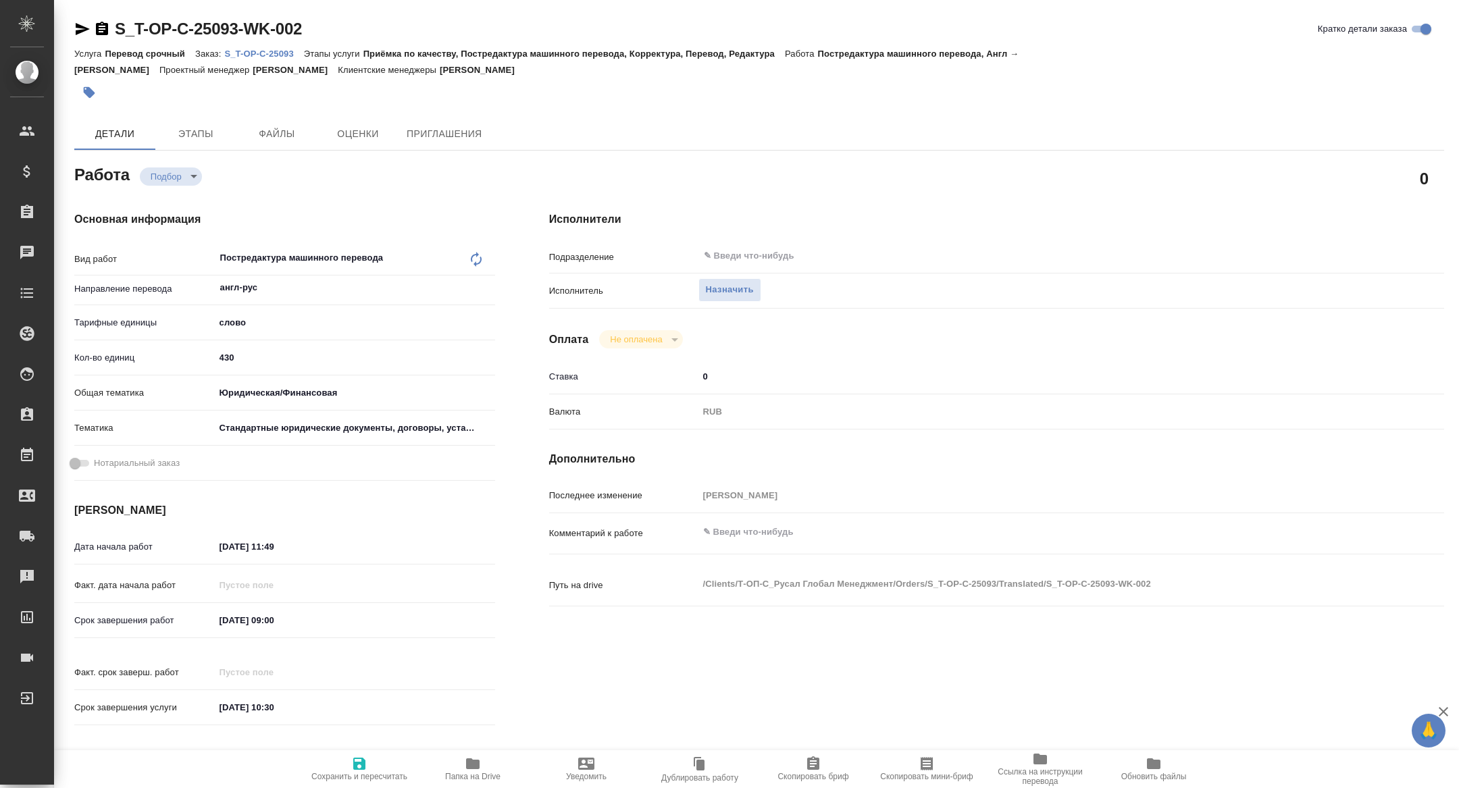
type textarea "x"
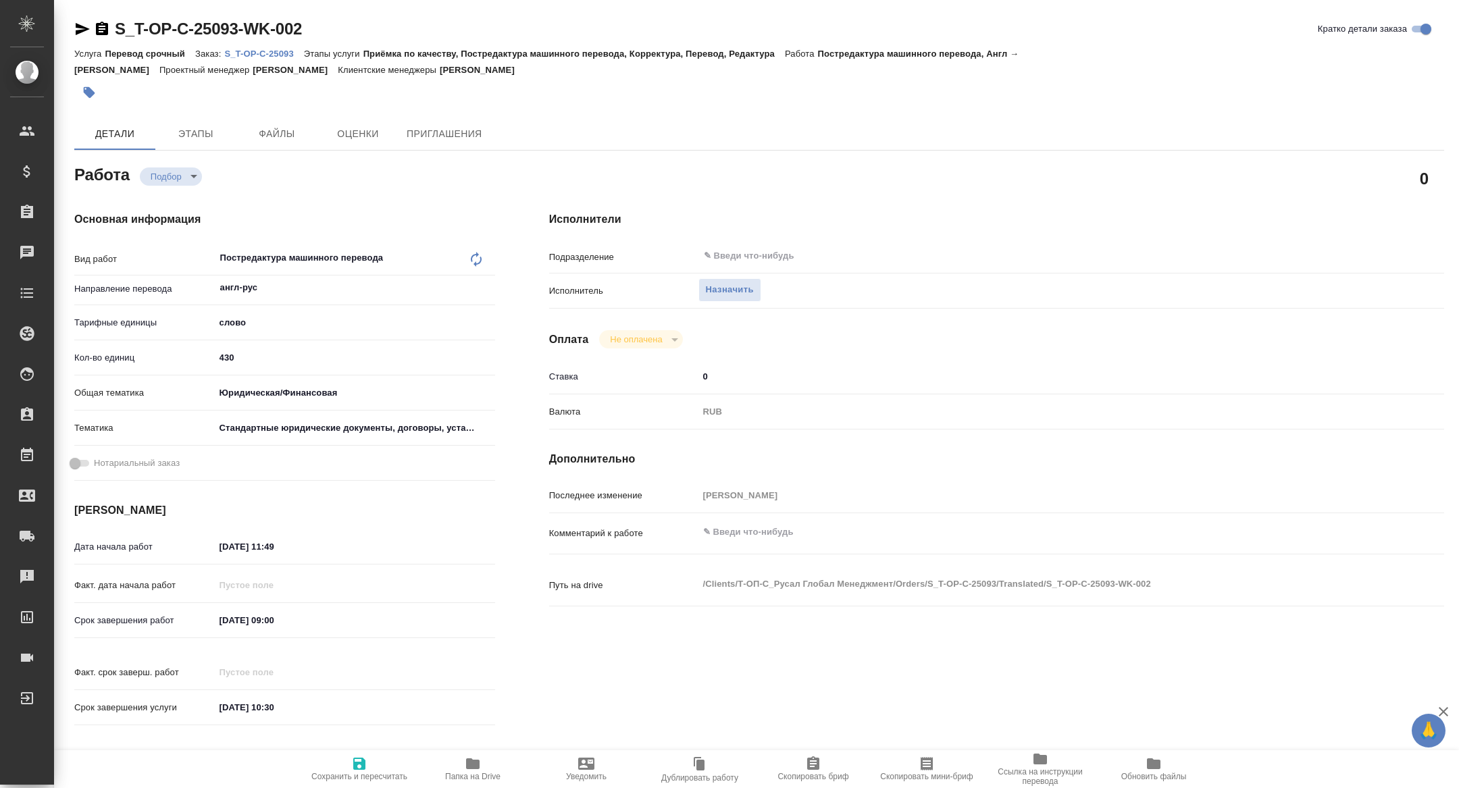
type textarea "x"
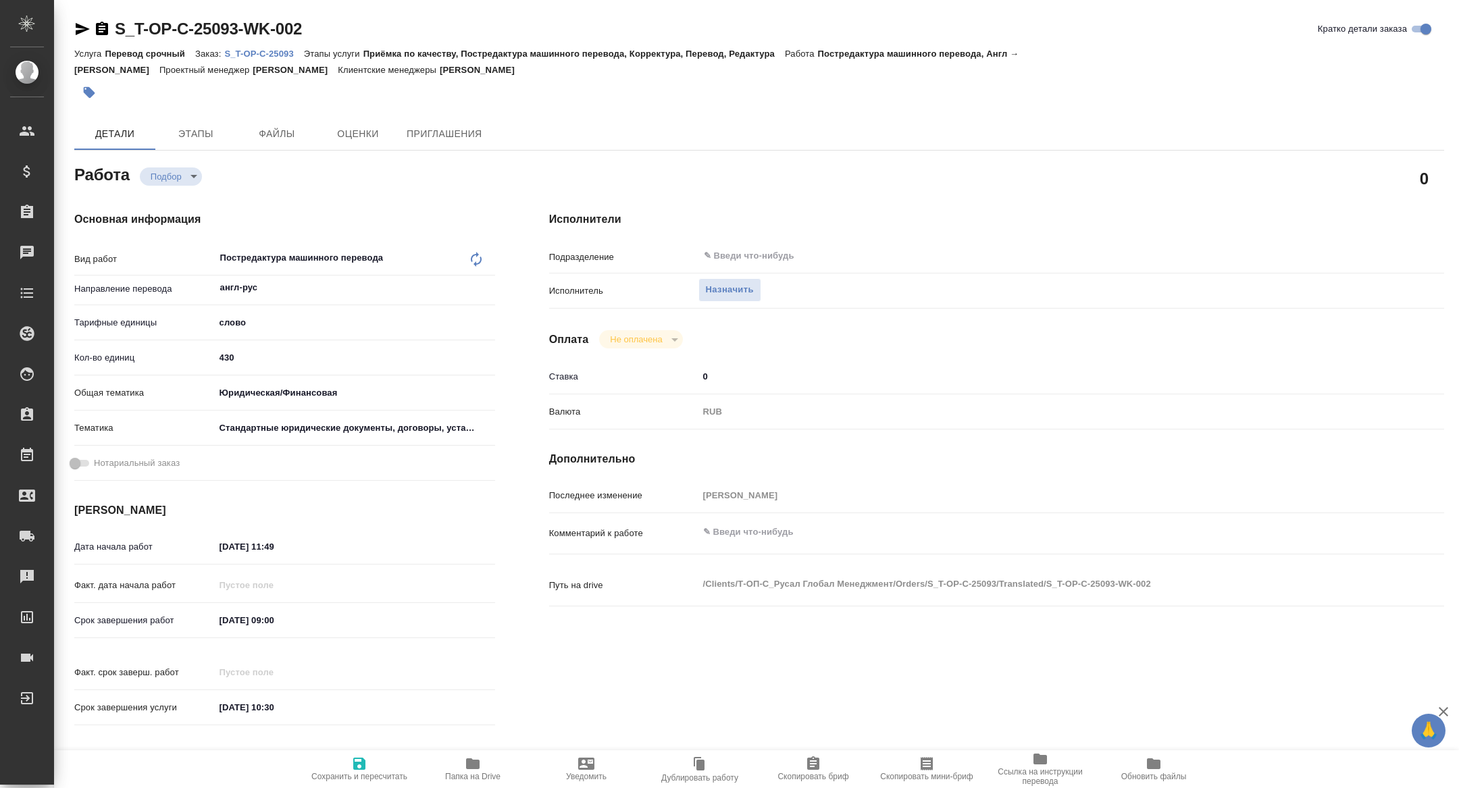
click at [927, 777] on span "Скопировать мини-бриф" at bounding box center [926, 776] width 93 height 9
type textarea "x"
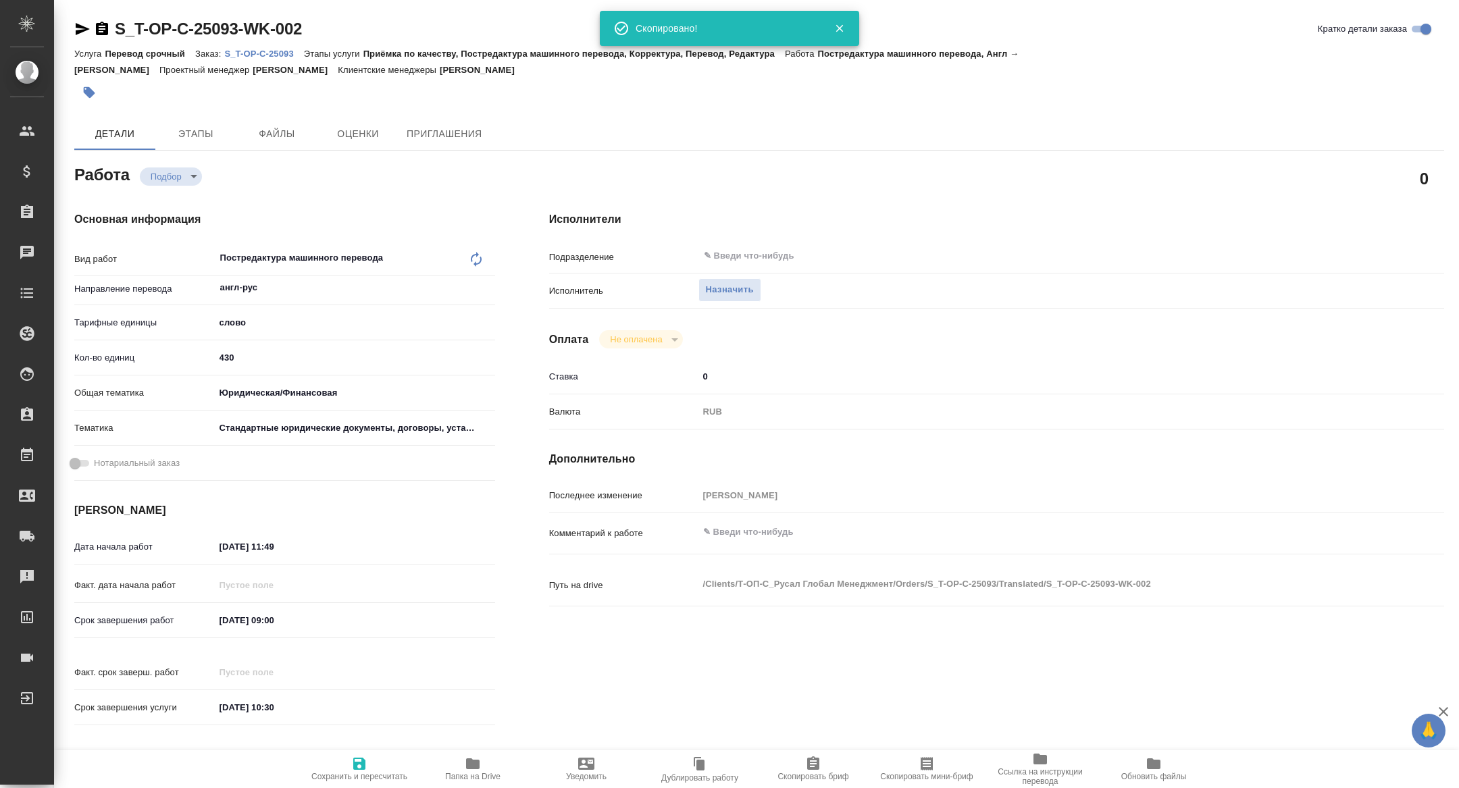
type textarea "x"
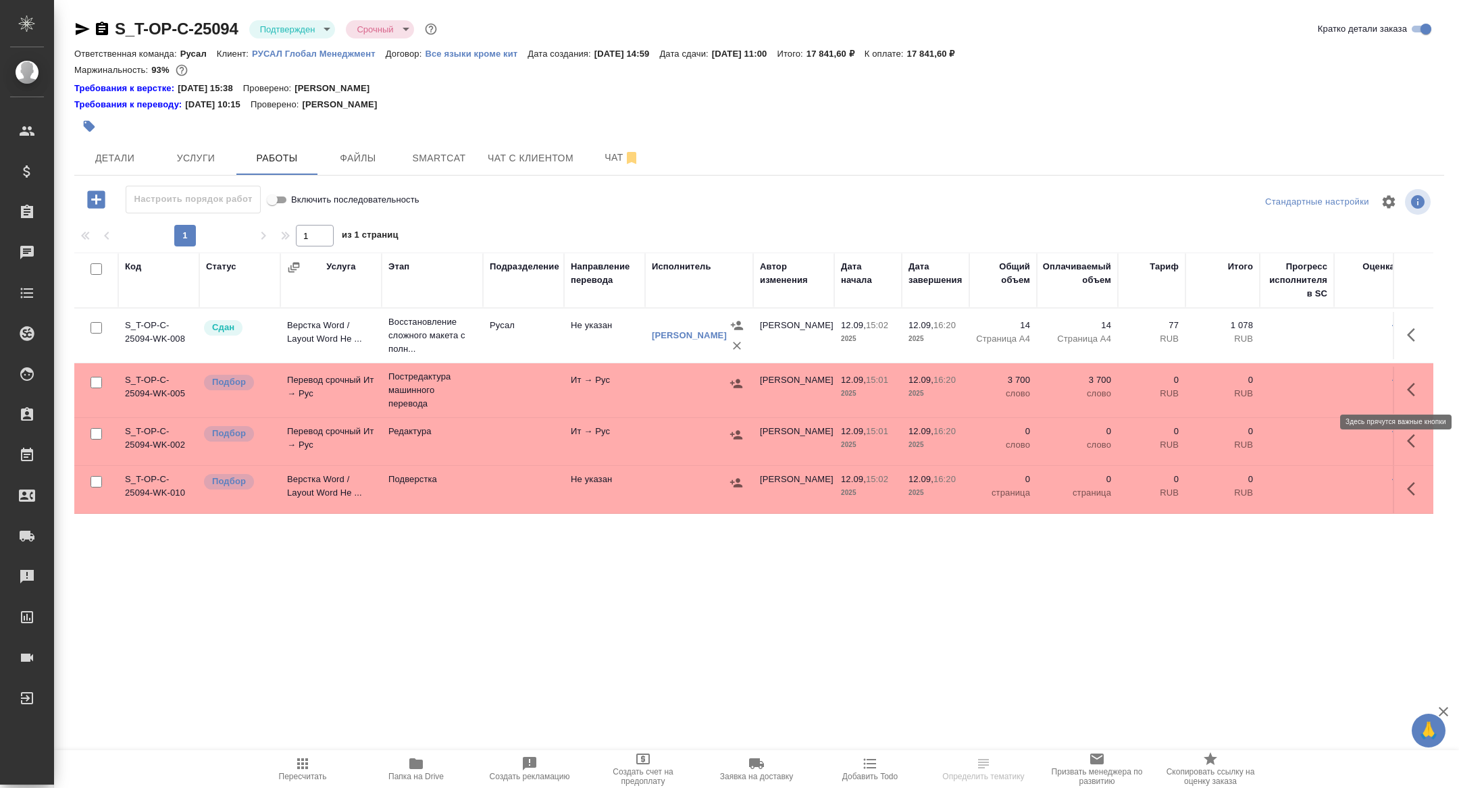
click at [1402, 384] on button "button" at bounding box center [1415, 390] width 32 height 32
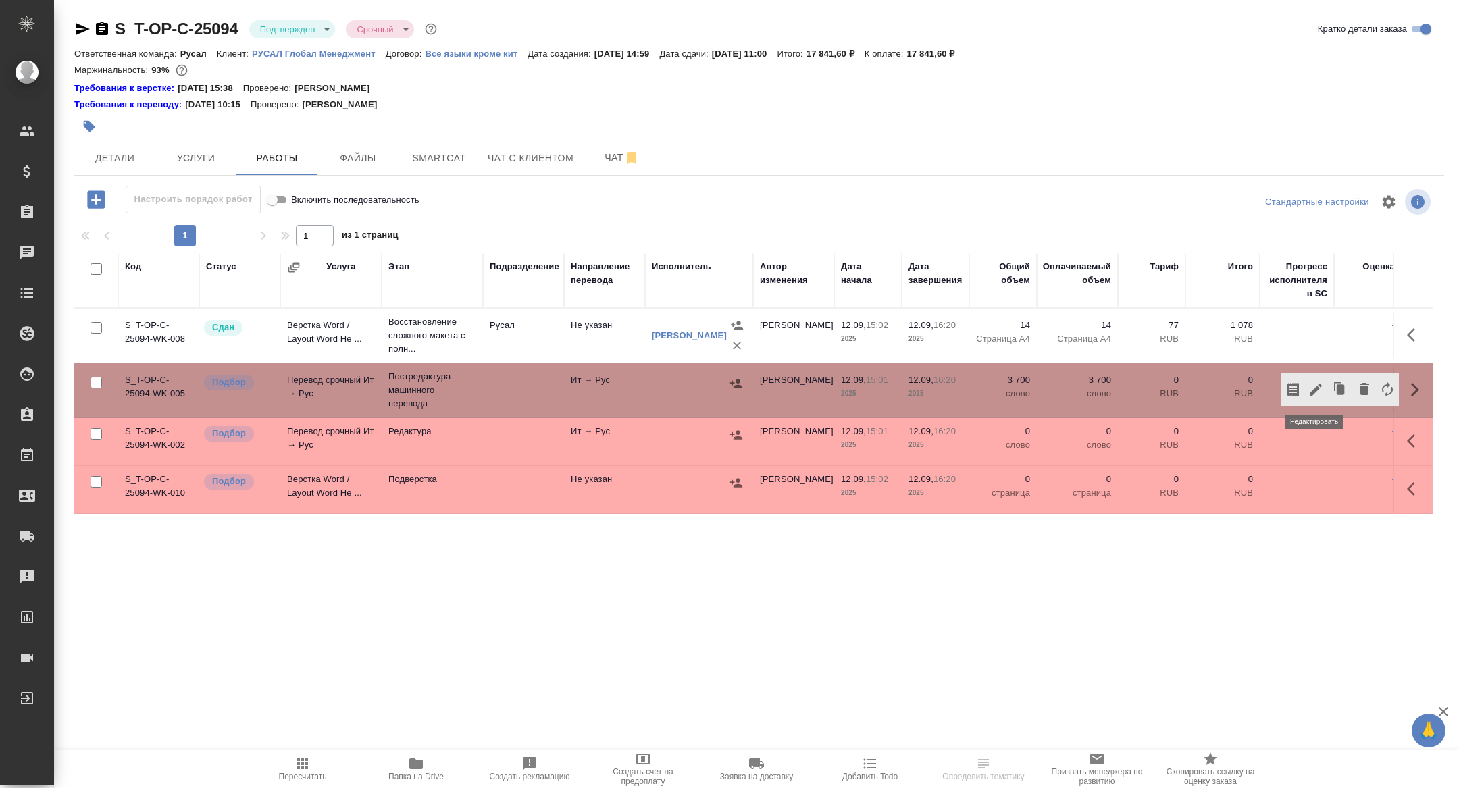
click at [1309, 380] on button "button" at bounding box center [1315, 390] width 23 height 32
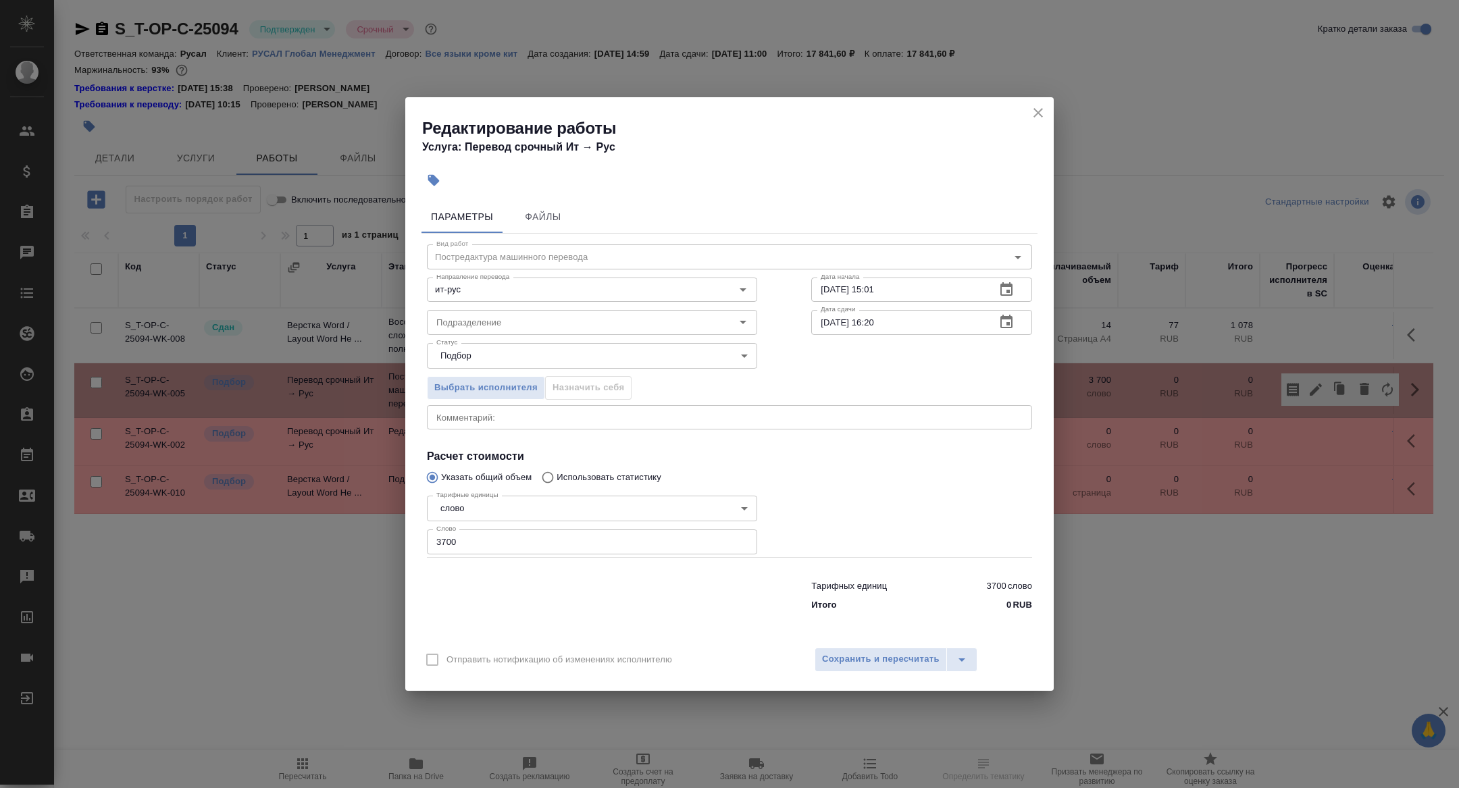
click at [1002, 327] on icon "button" at bounding box center [1006, 322] width 16 height 16
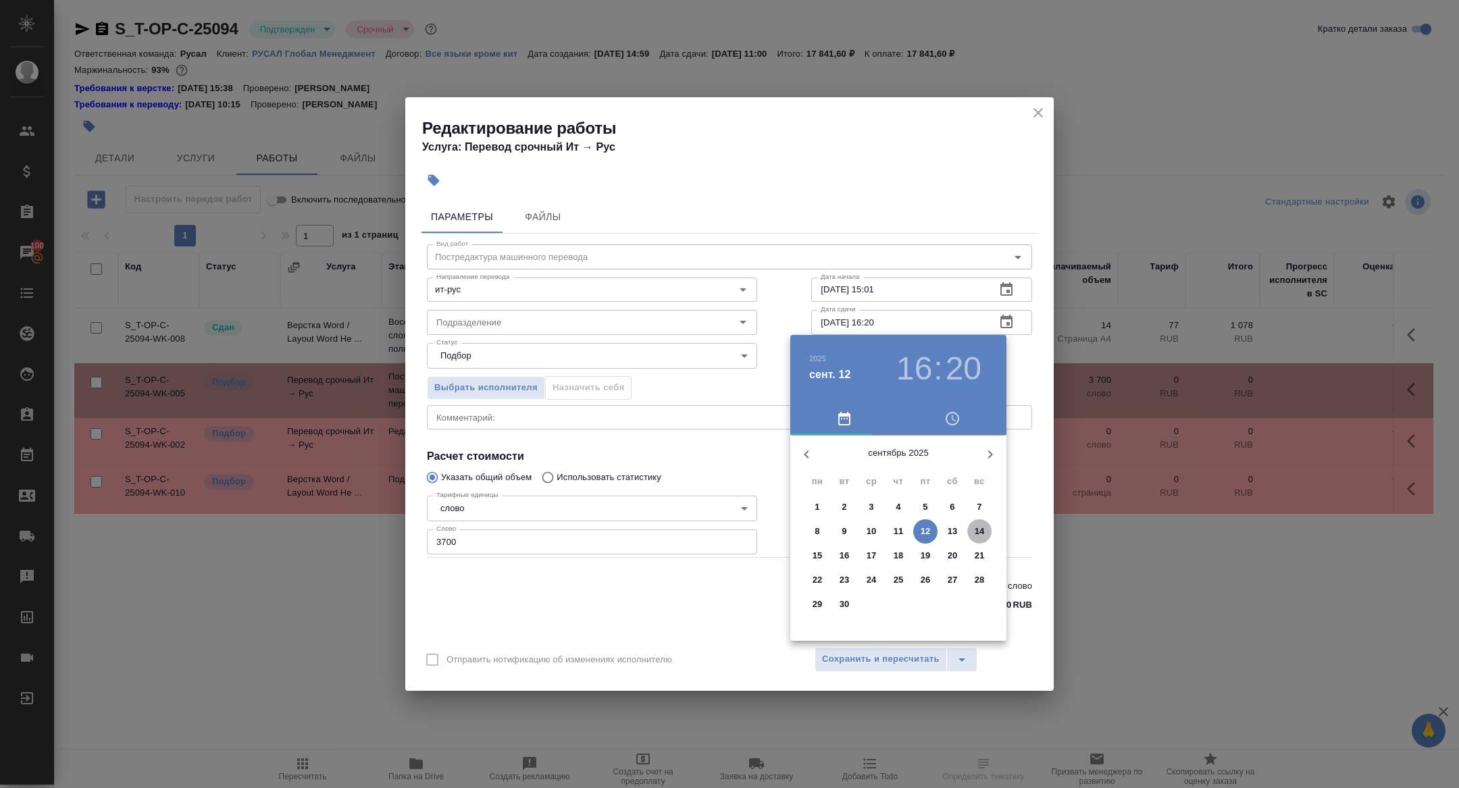
click at [977, 534] on p "14" at bounding box center [980, 532] width 10 height 14
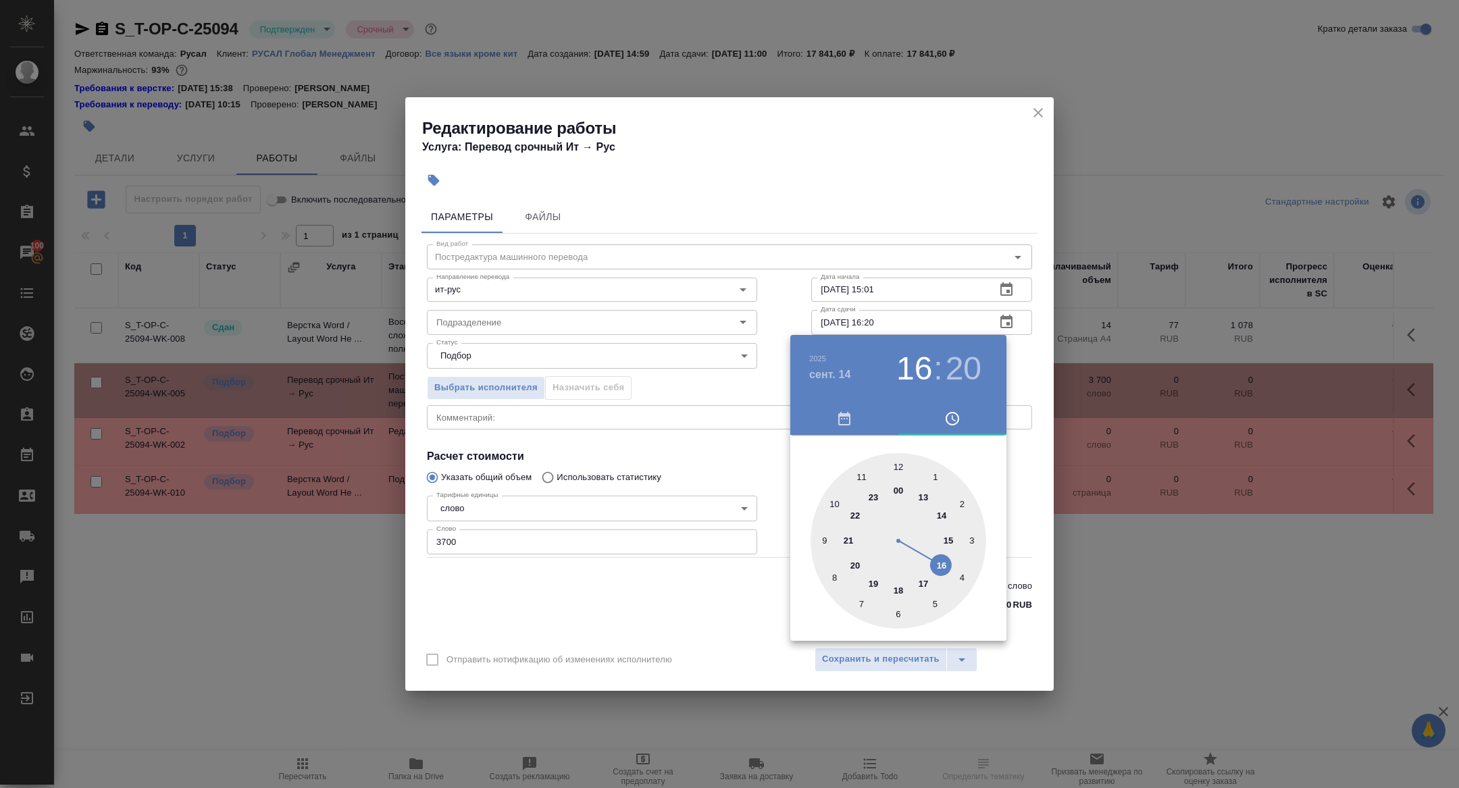
click at [898, 462] on div at bounding box center [899, 541] width 176 height 176
type input "[DATE] 12:00"
click at [898, 466] on div at bounding box center [899, 541] width 176 height 176
click at [647, 345] on div at bounding box center [729, 394] width 1459 height 788
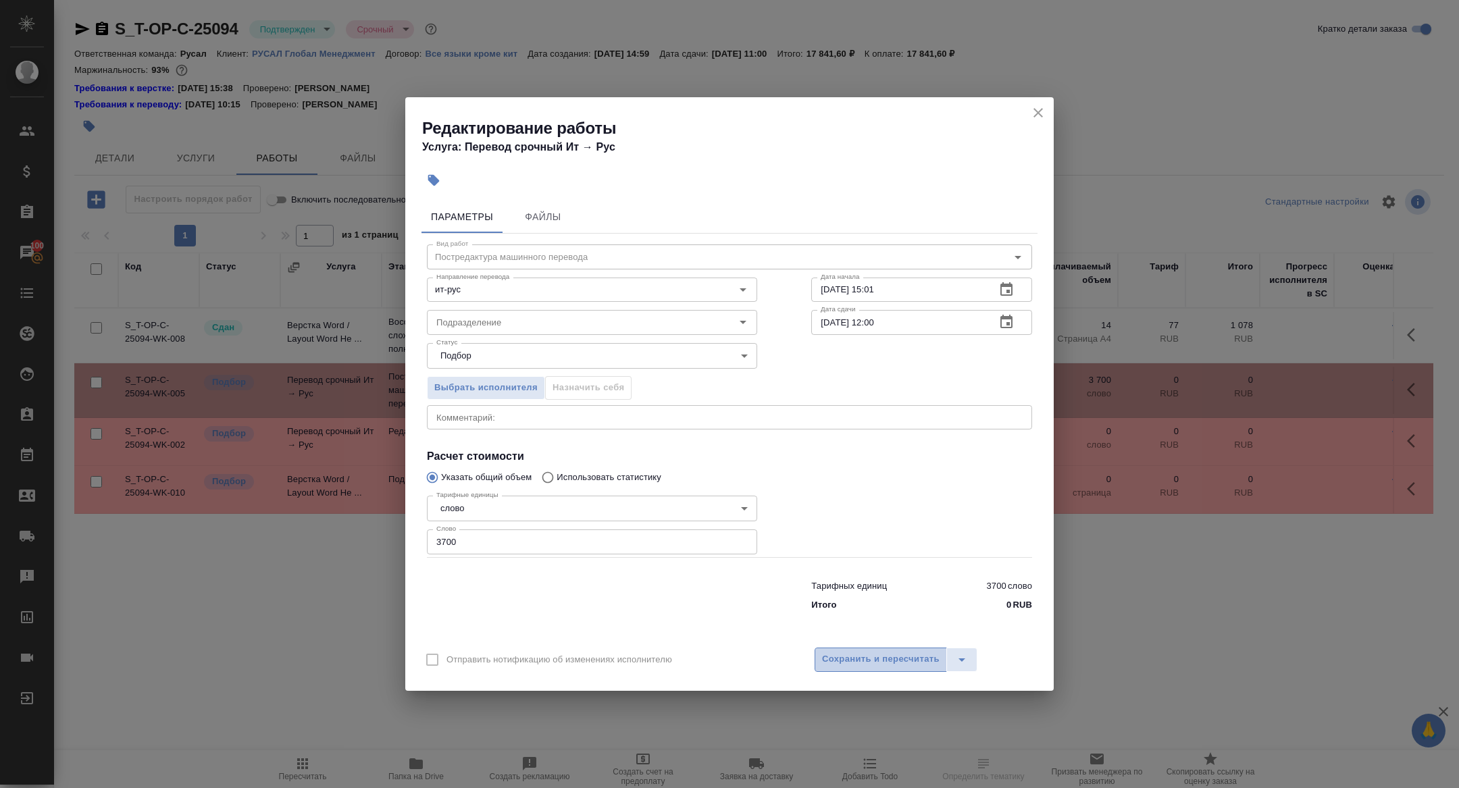
click at [847, 661] on span "Сохранить и пересчитать" at bounding box center [881, 660] width 118 height 16
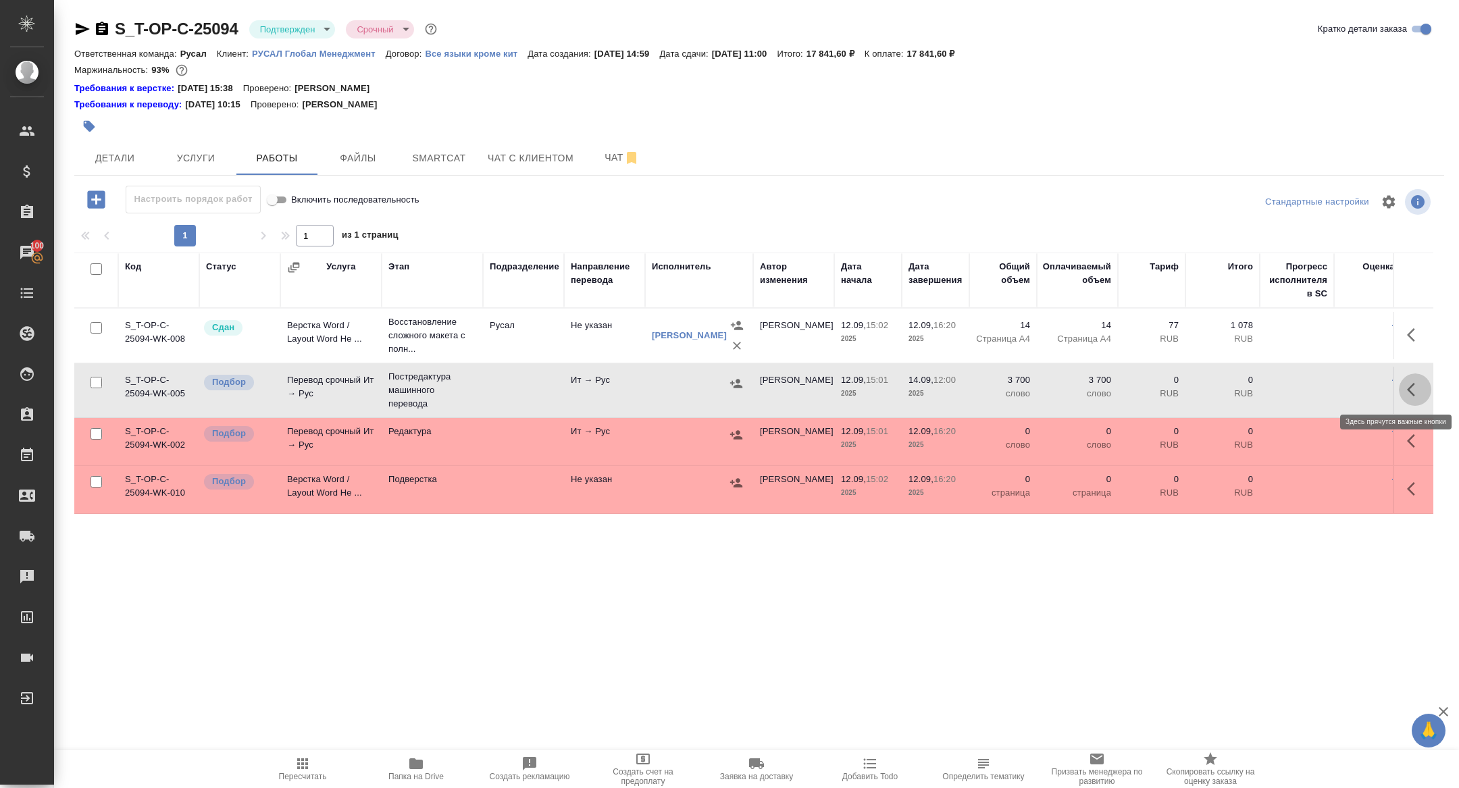
click at [1409, 392] on icon "button" at bounding box center [1415, 390] width 16 height 16
click at [1317, 388] on icon "button" at bounding box center [1316, 390] width 12 height 12
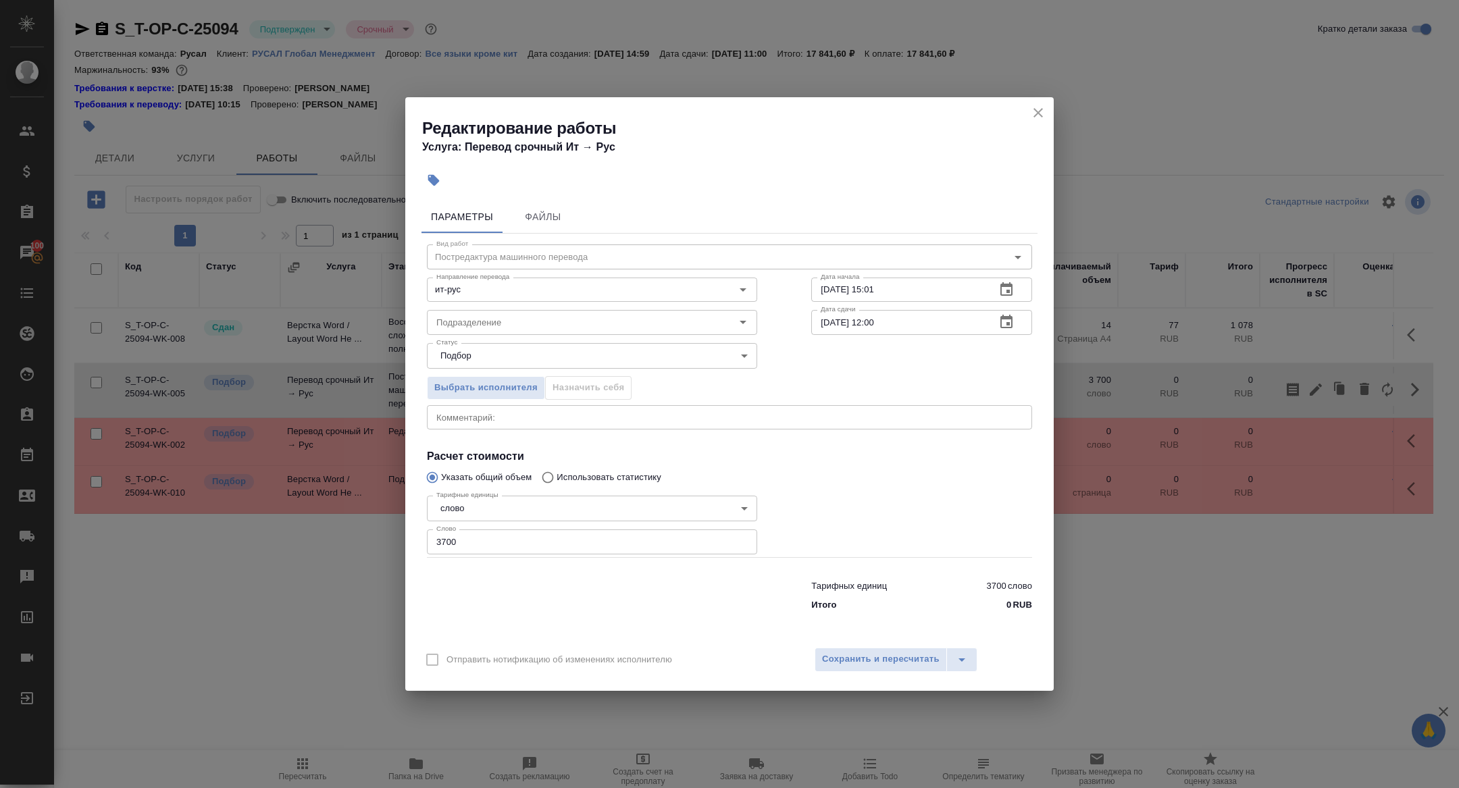
click at [1007, 320] on icon "button" at bounding box center [1006, 322] width 16 height 16
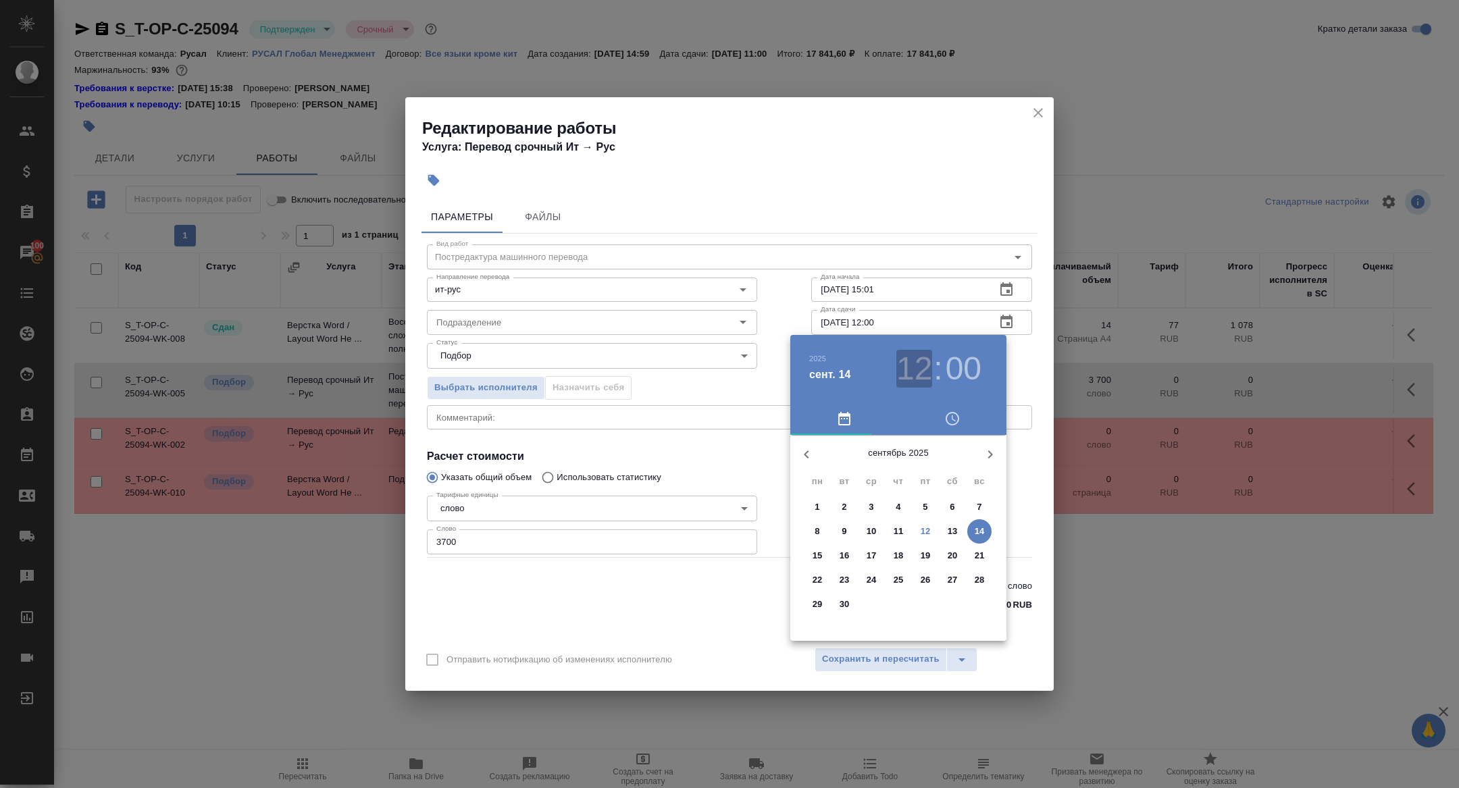
click at [929, 379] on h3 "12" at bounding box center [914, 369] width 36 height 38
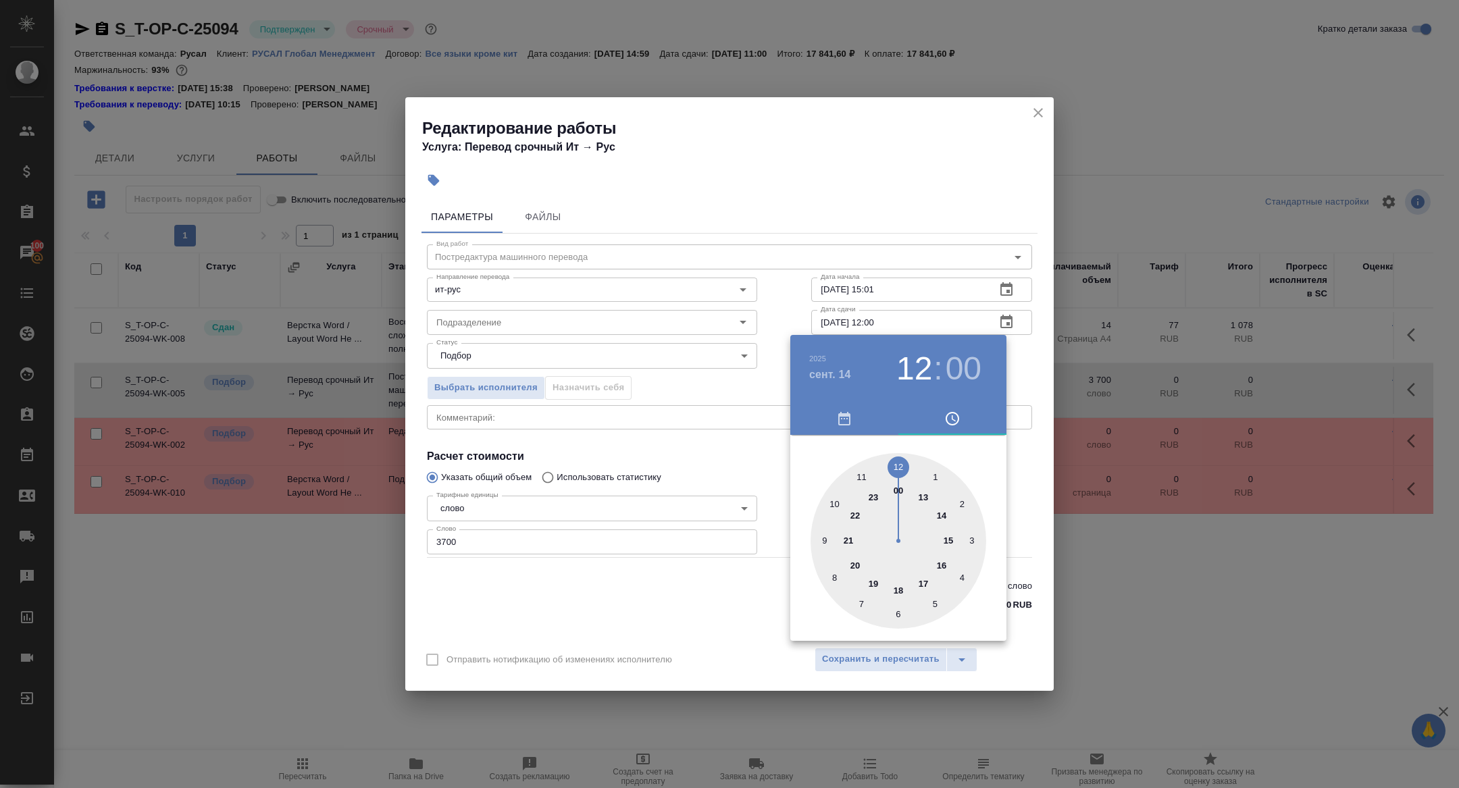
type input "[DATE] 10:00"
click at [829, 501] on div at bounding box center [899, 541] width 176 height 176
click at [742, 444] on div at bounding box center [729, 394] width 1459 height 788
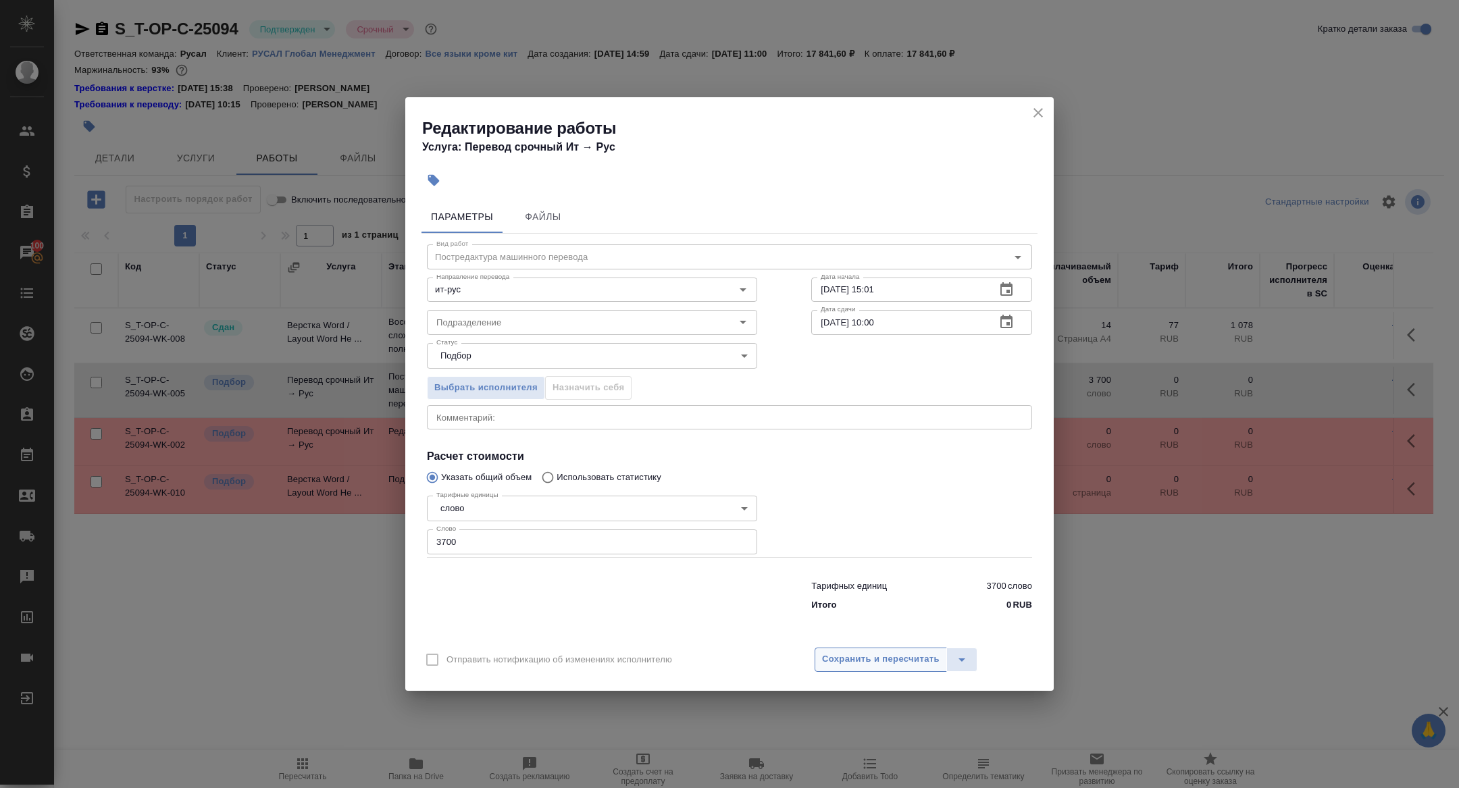
click at [837, 662] on span "Сохранить и пересчитать" at bounding box center [881, 660] width 118 height 16
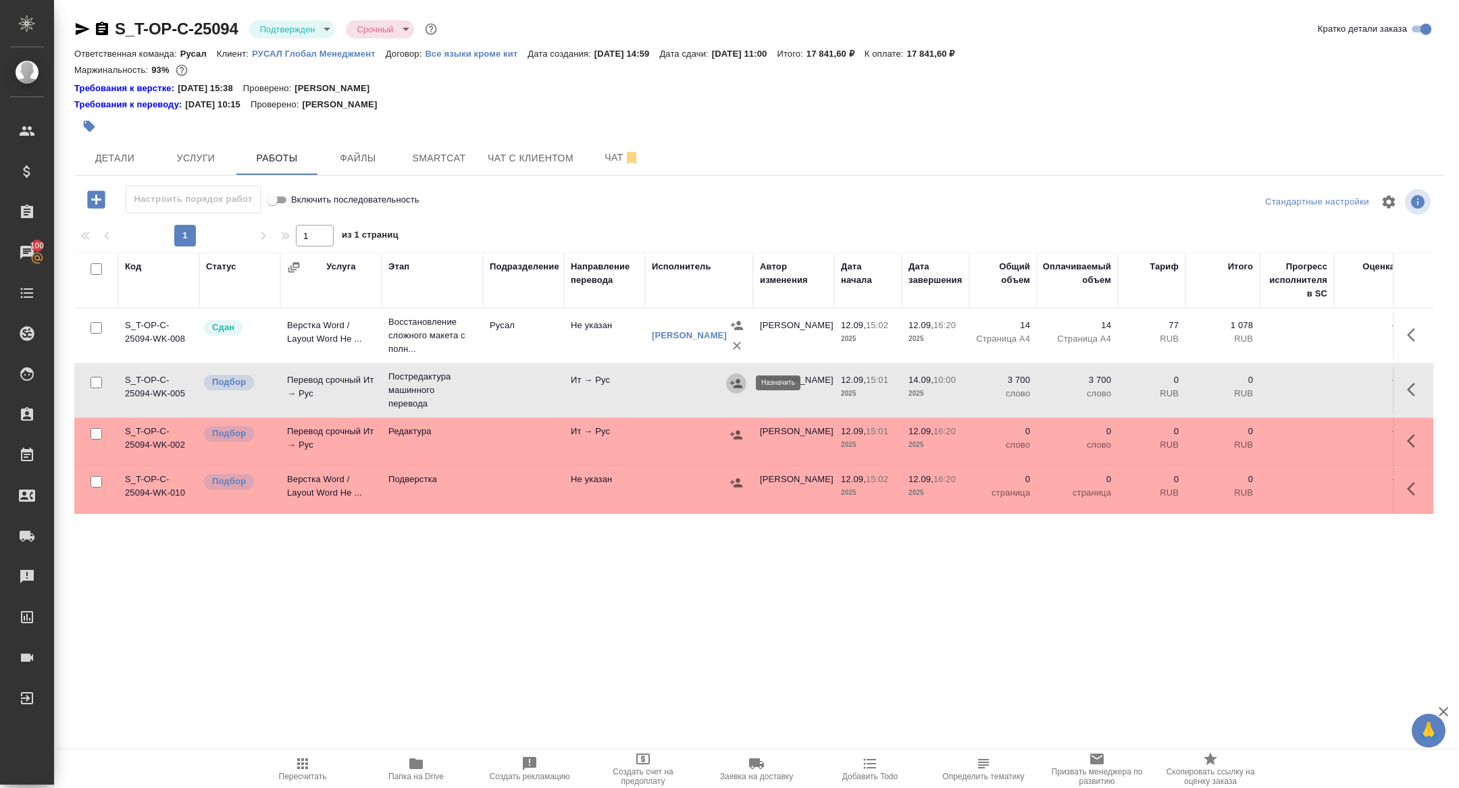
click at [741, 381] on icon "button" at bounding box center [737, 384] width 14 height 14
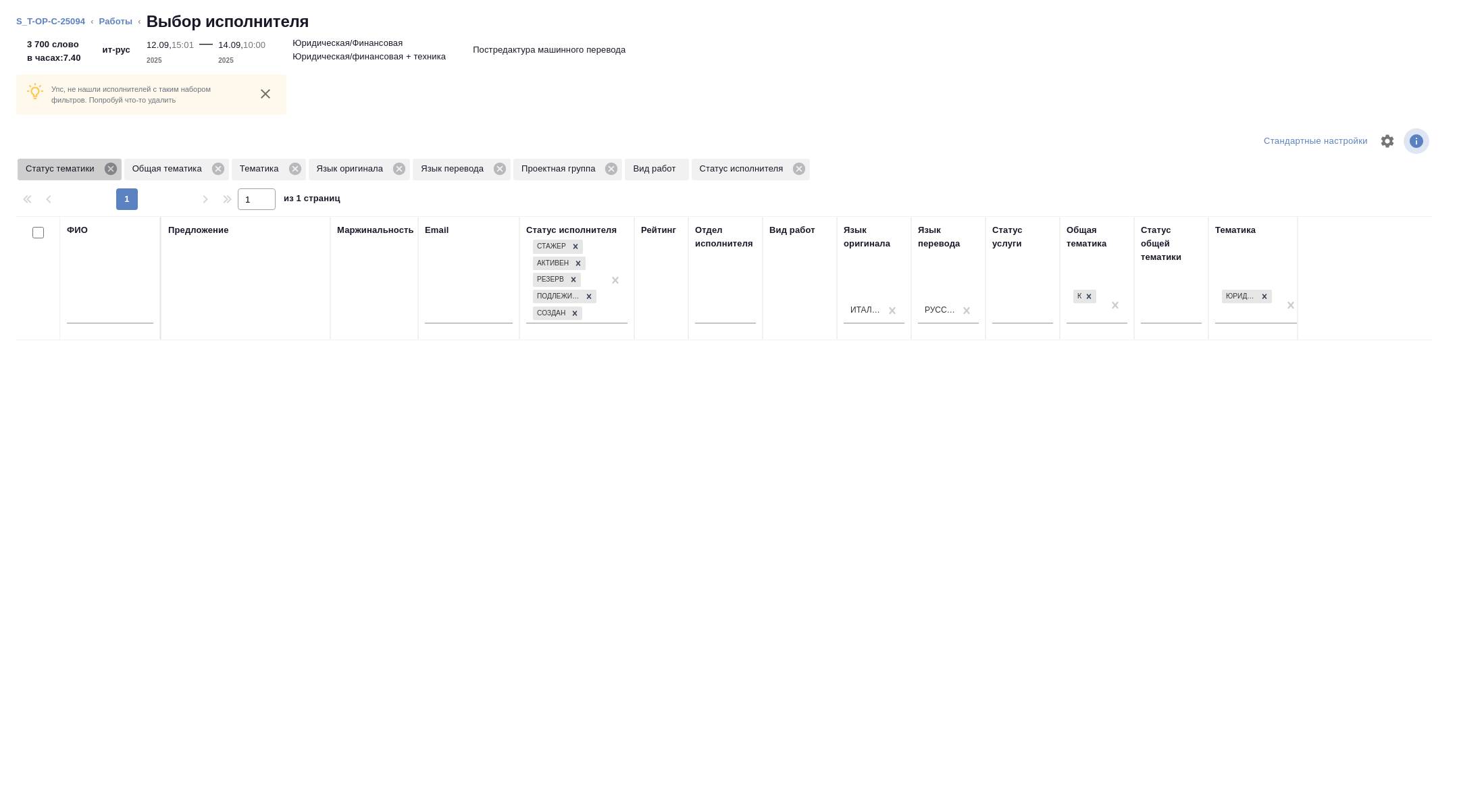
click at [113, 172] on icon at bounding box center [110, 169] width 12 height 12
click at [195, 166] on icon at bounding box center [188, 169] width 12 height 12
click at [113, 171] on icon at bounding box center [111, 169] width 12 height 12
click at [209, 163] on icon at bounding box center [208, 168] width 15 height 15
click at [109, 165] on icon at bounding box center [108, 169] width 12 height 12
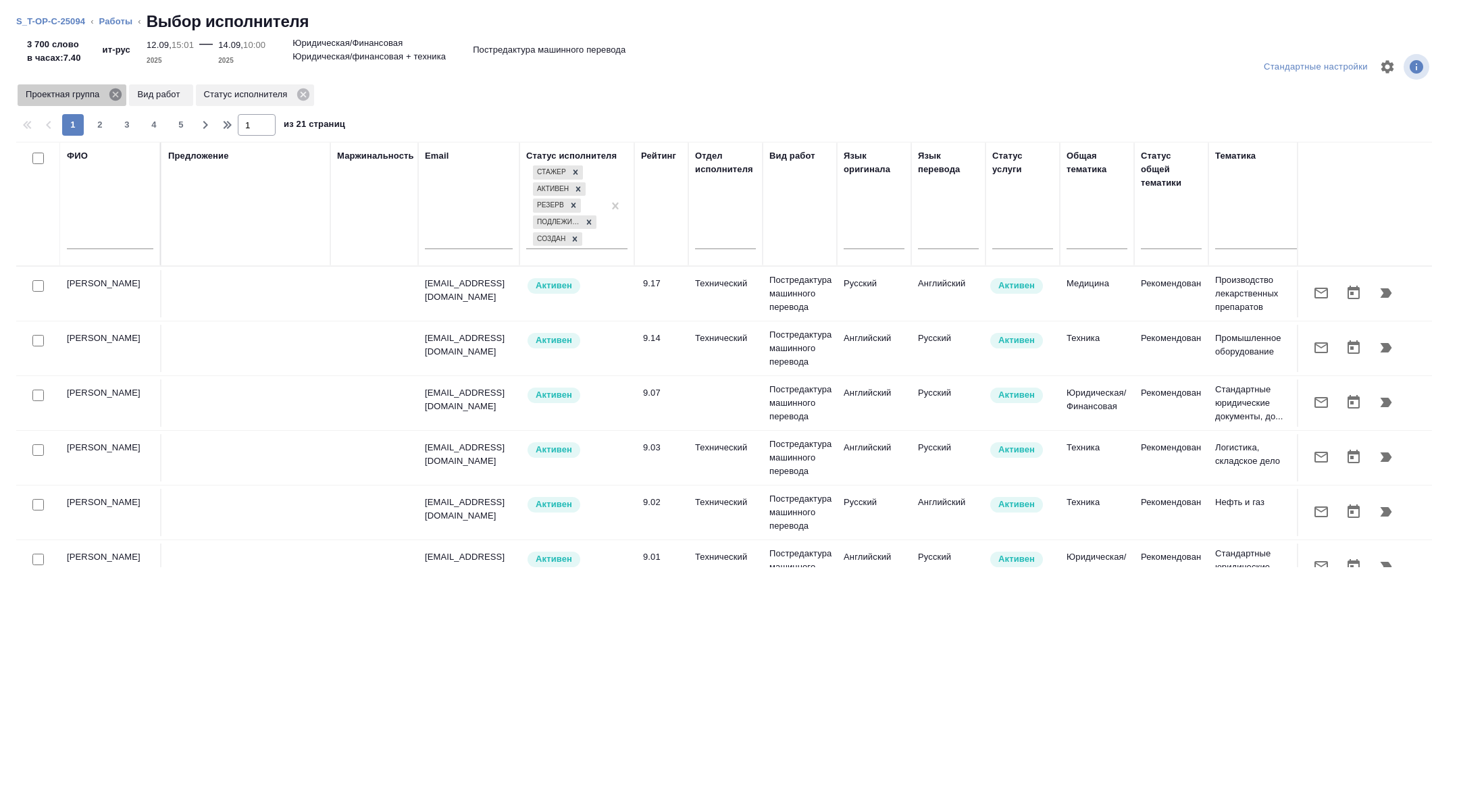
click at [118, 101] on icon at bounding box center [115, 94] width 15 height 15
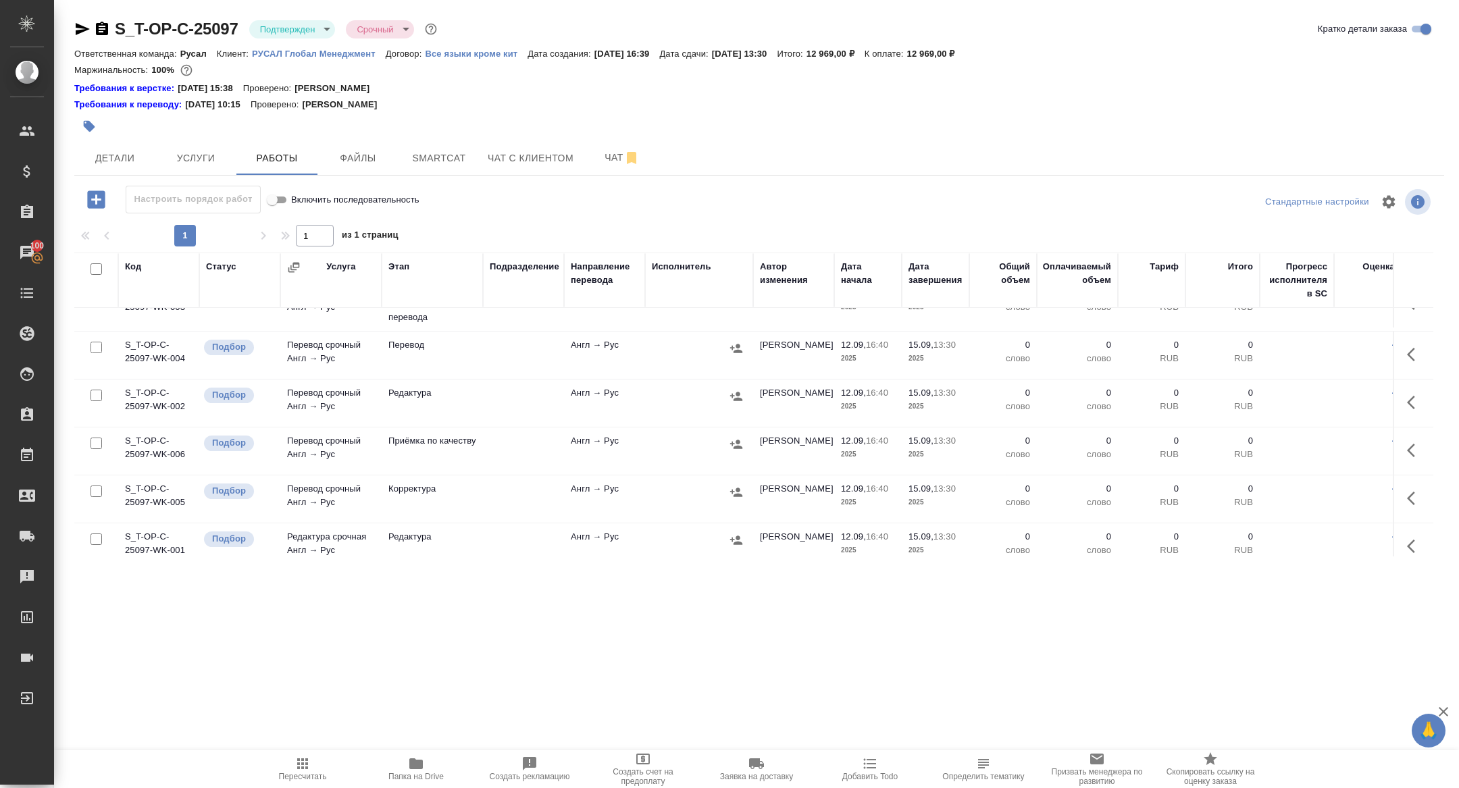
scroll to position [242, 0]
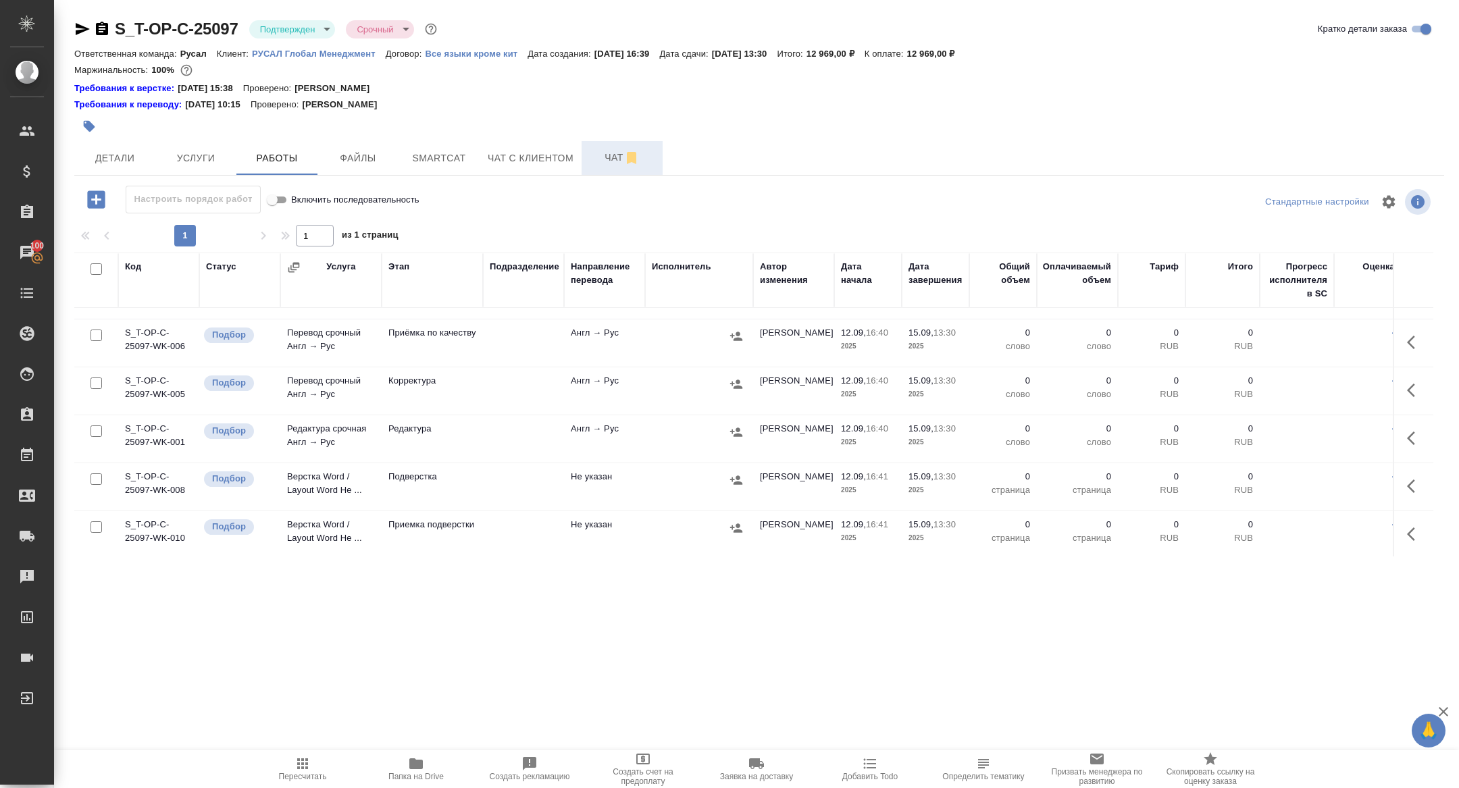
click at [612, 155] on span "Чат" at bounding box center [622, 157] width 65 height 17
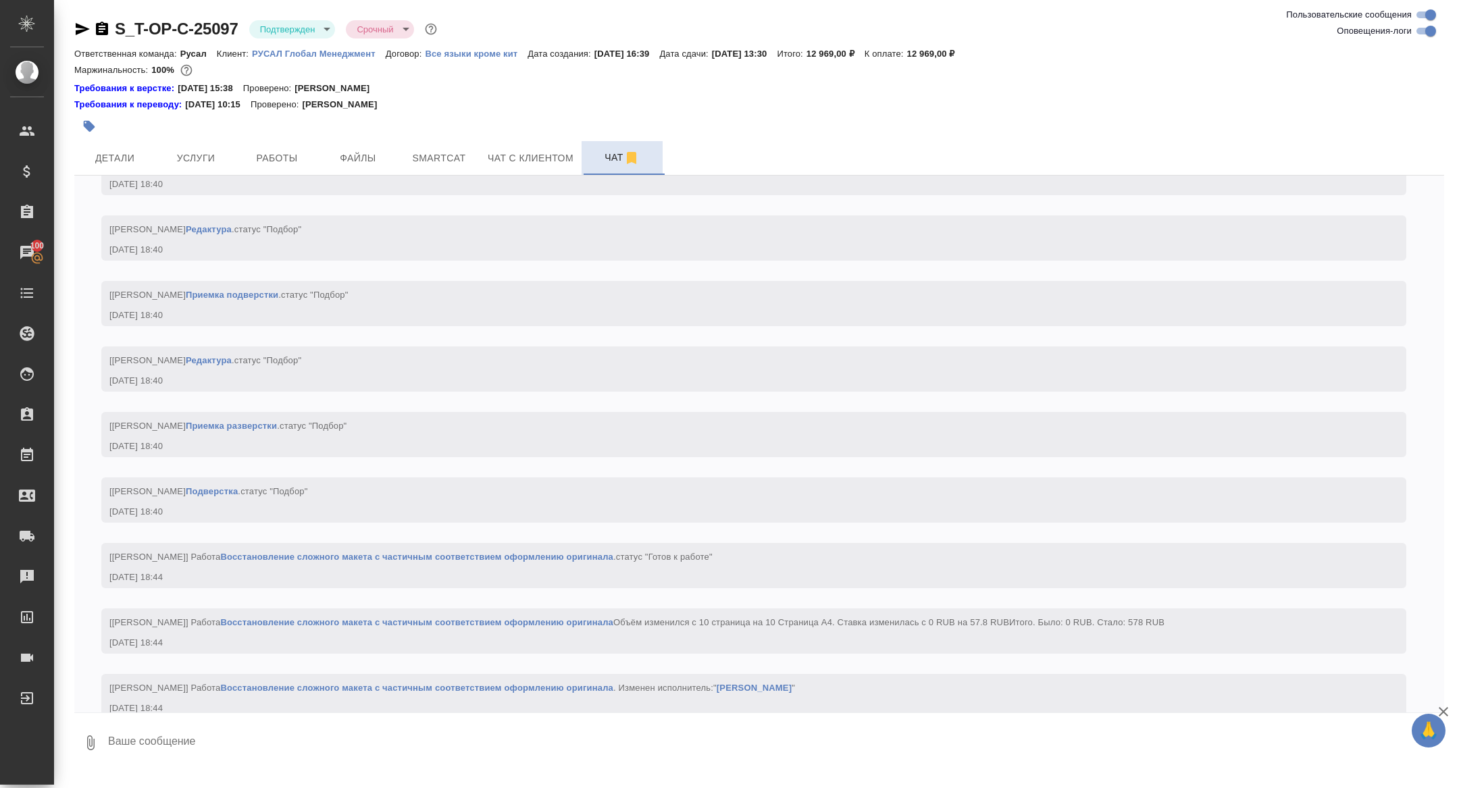
scroll to position [1508, 0]
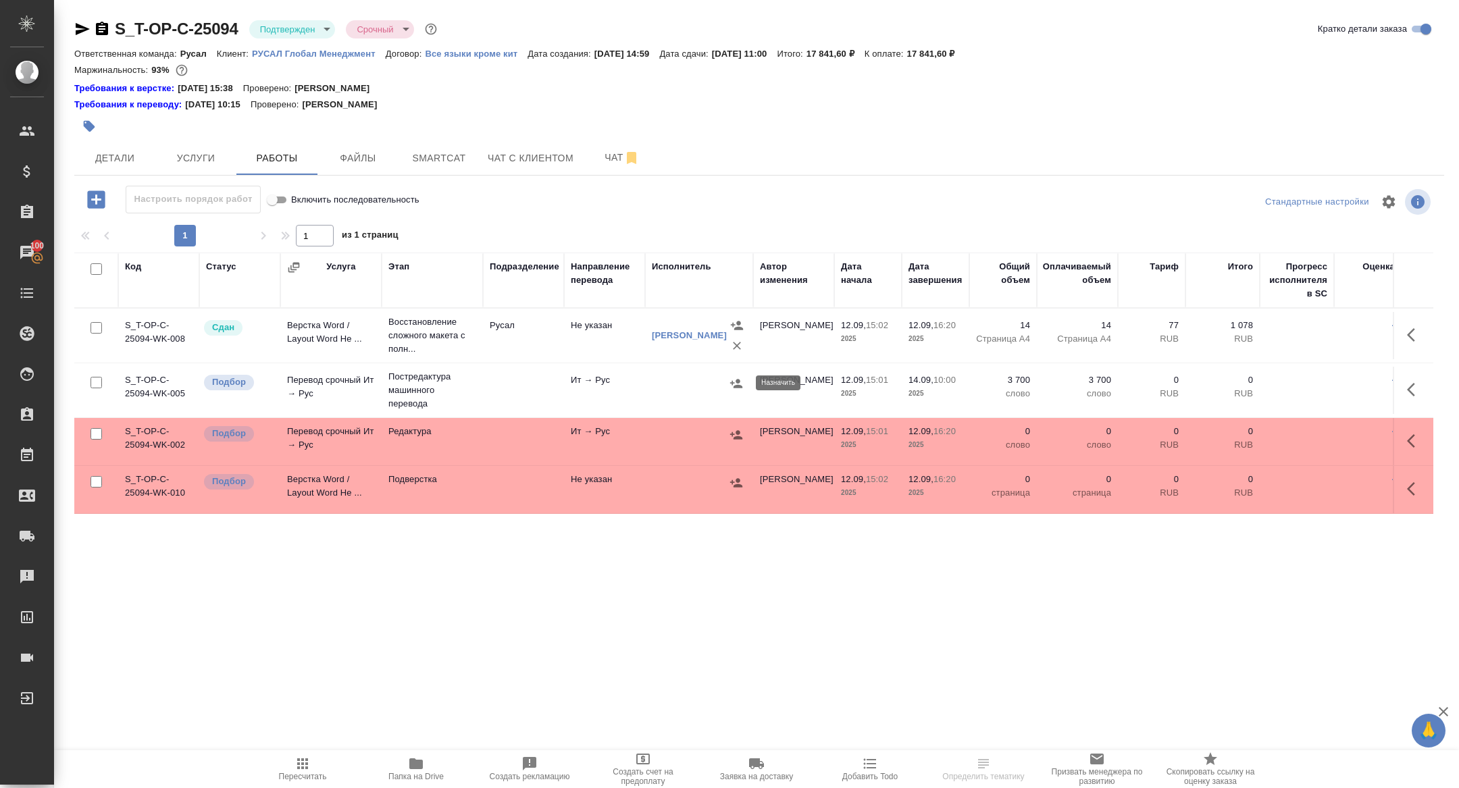
click at [736, 387] on icon "button" at bounding box center [736, 383] width 12 height 9
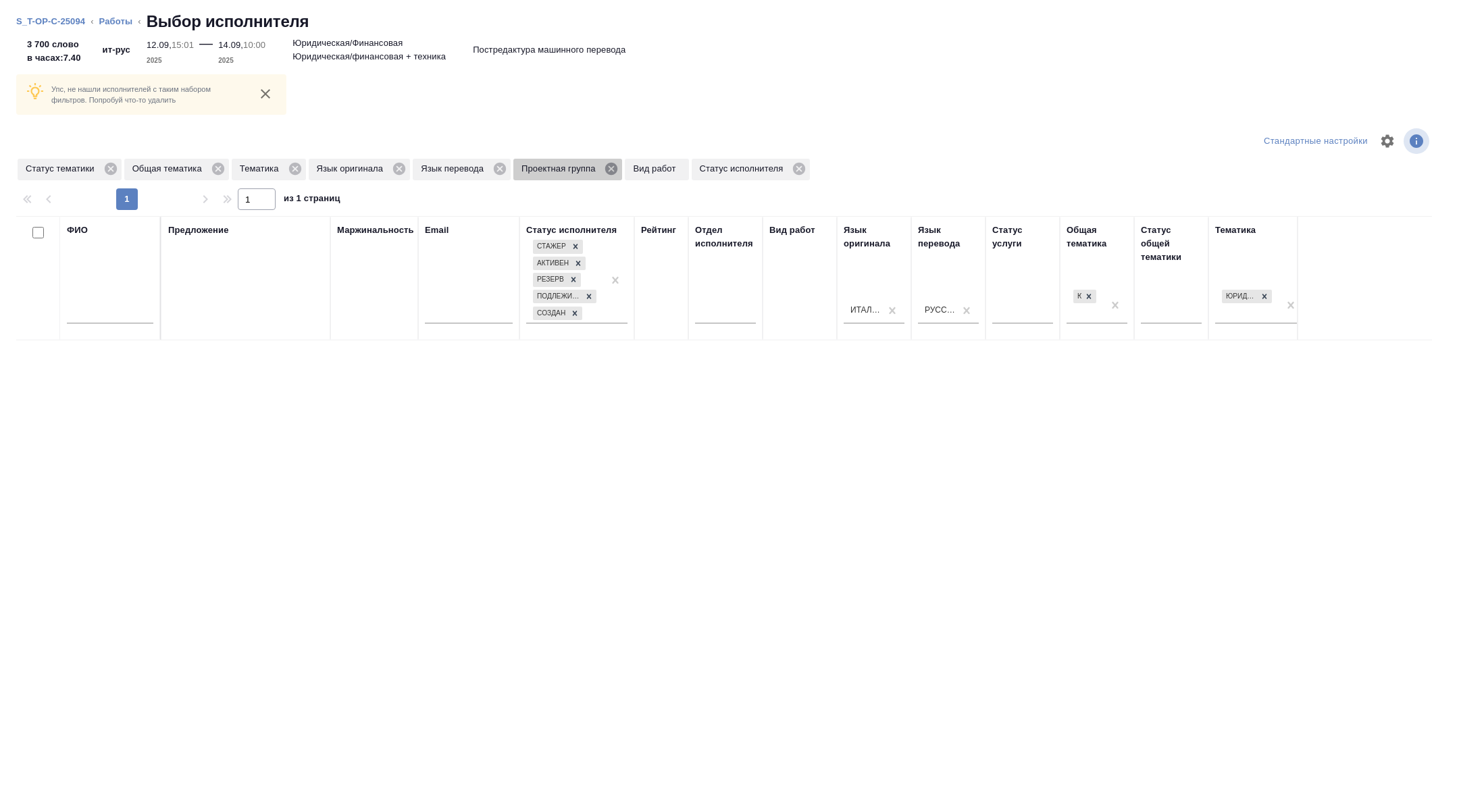
click at [617, 169] on icon at bounding box center [611, 169] width 12 height 12
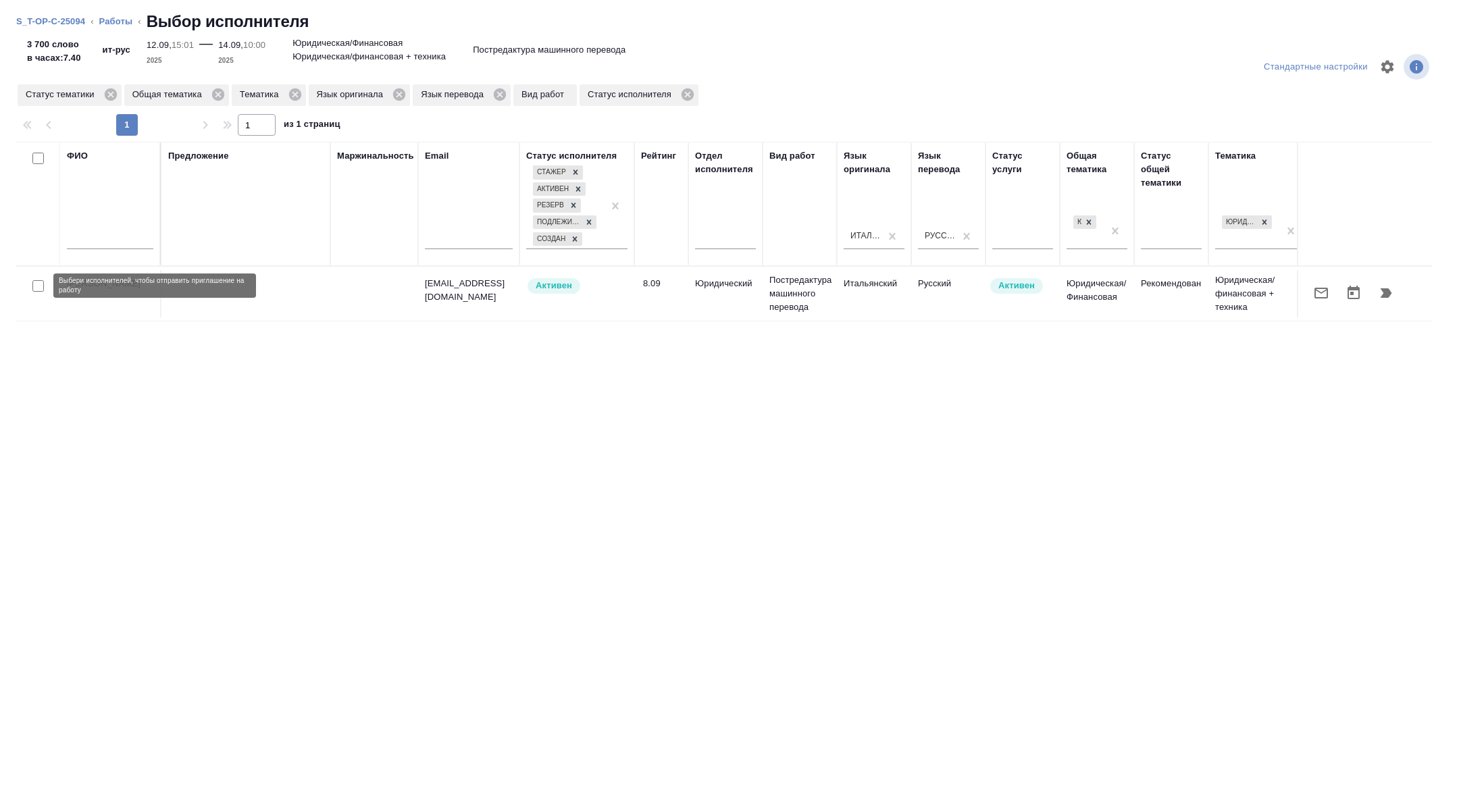
click at [36, 284] on input "checkbox" at bounding box center [37, 285] width 11 height 11
checkbox input "true"
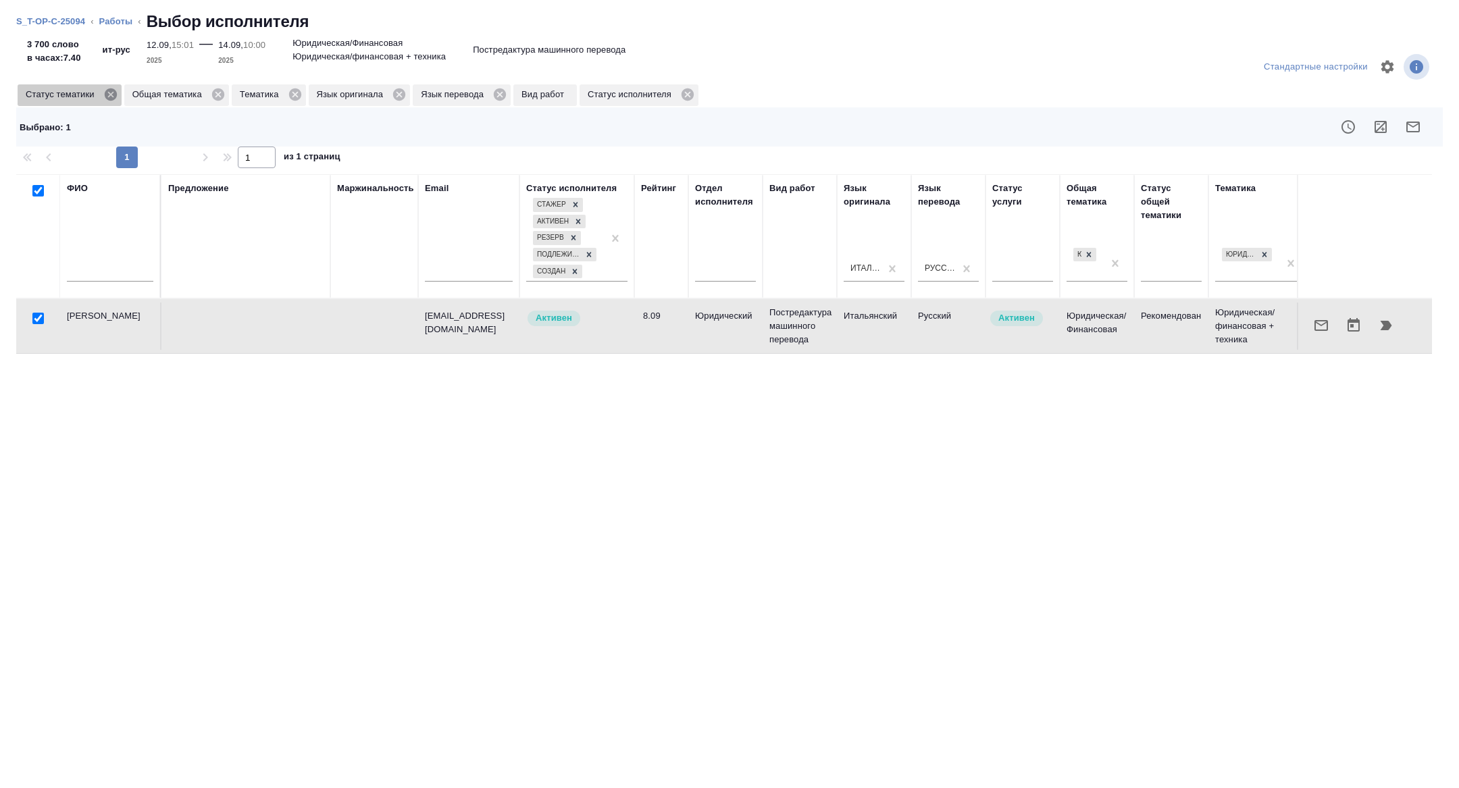
click at [116, 92] on icon at bounding box center [110, 94] width 15 height 15
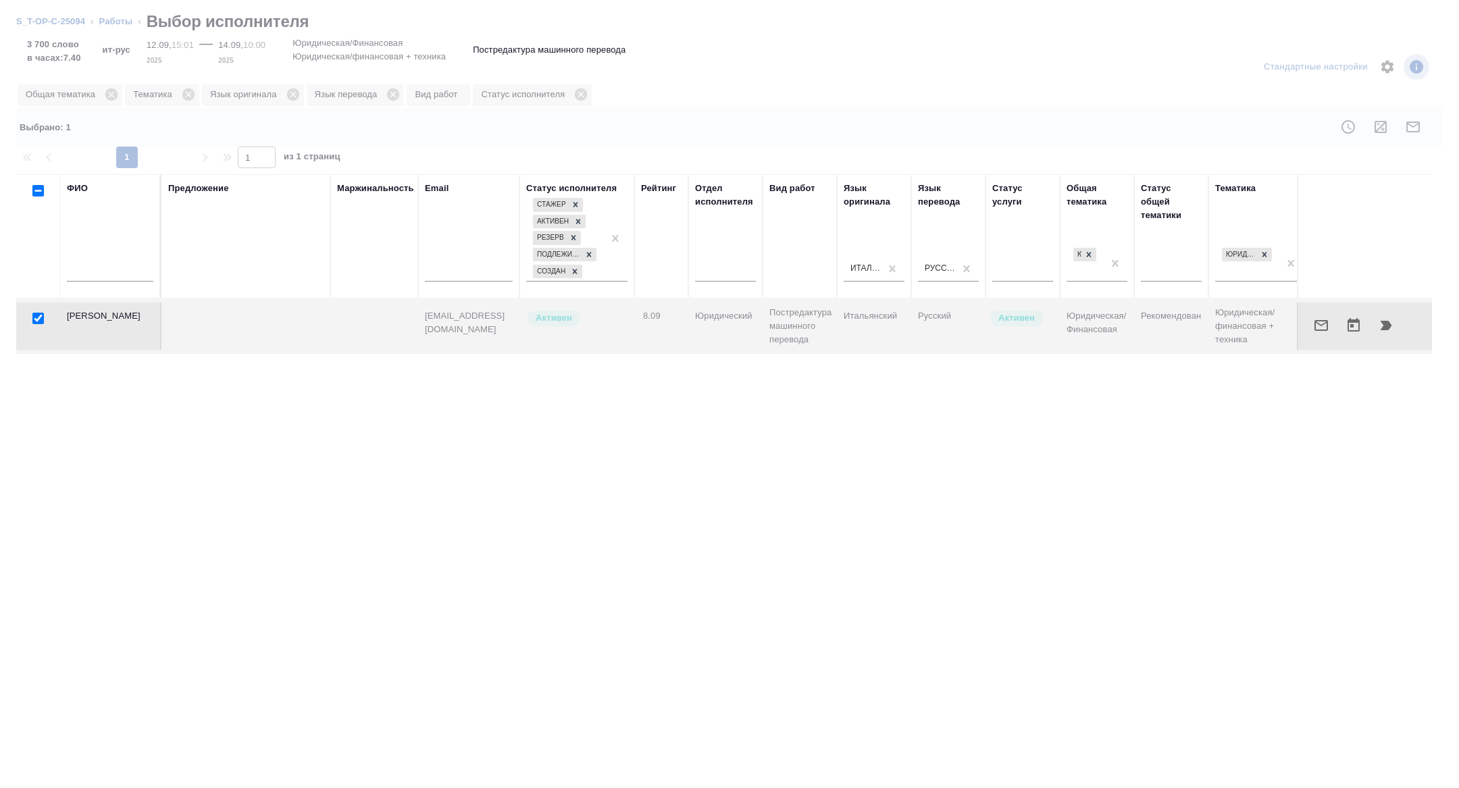
checkbox input "false"
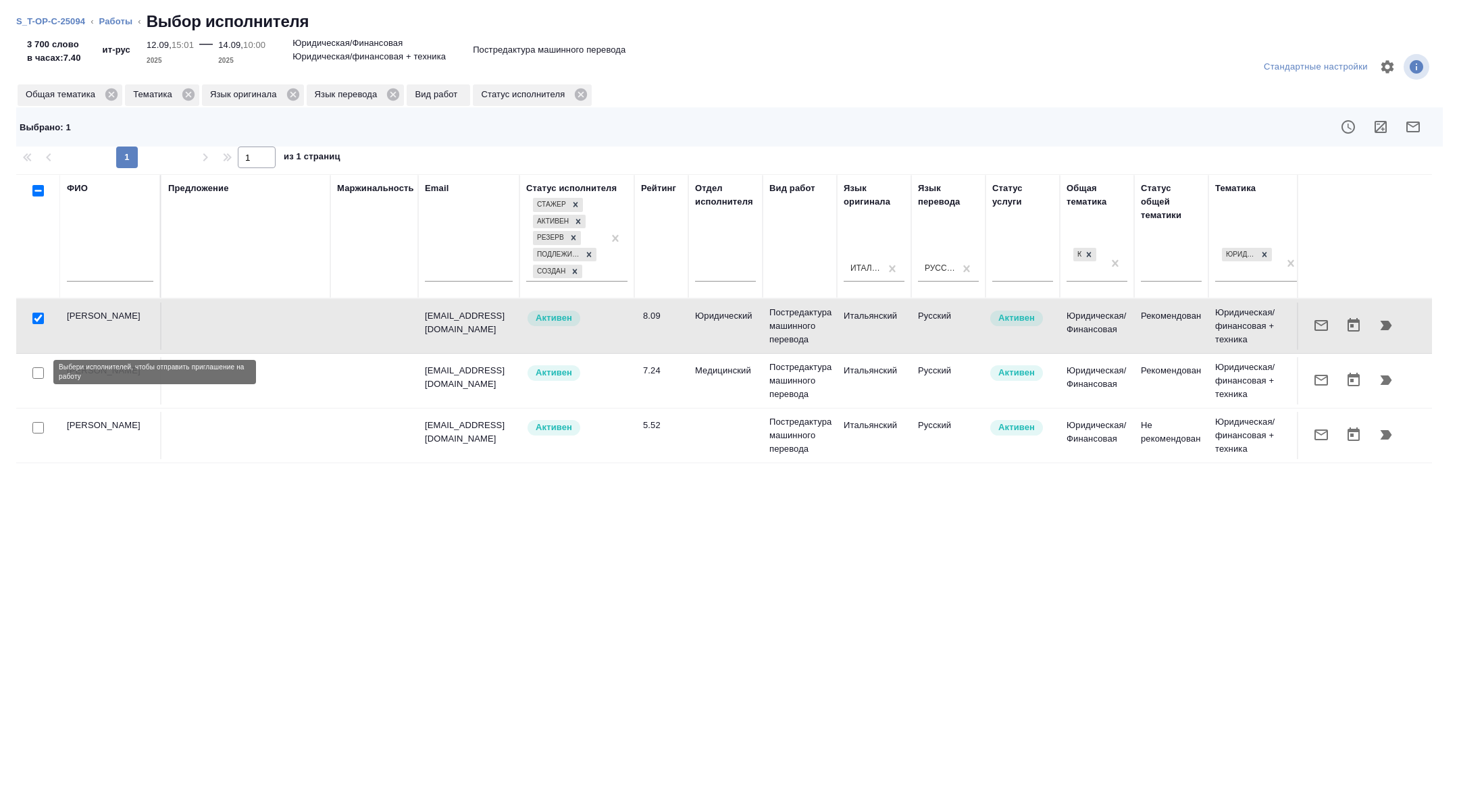
click at [35, 372] on input "checkbox" at bounding box center [37, 372] width 11 height 11
checkbox input "true"
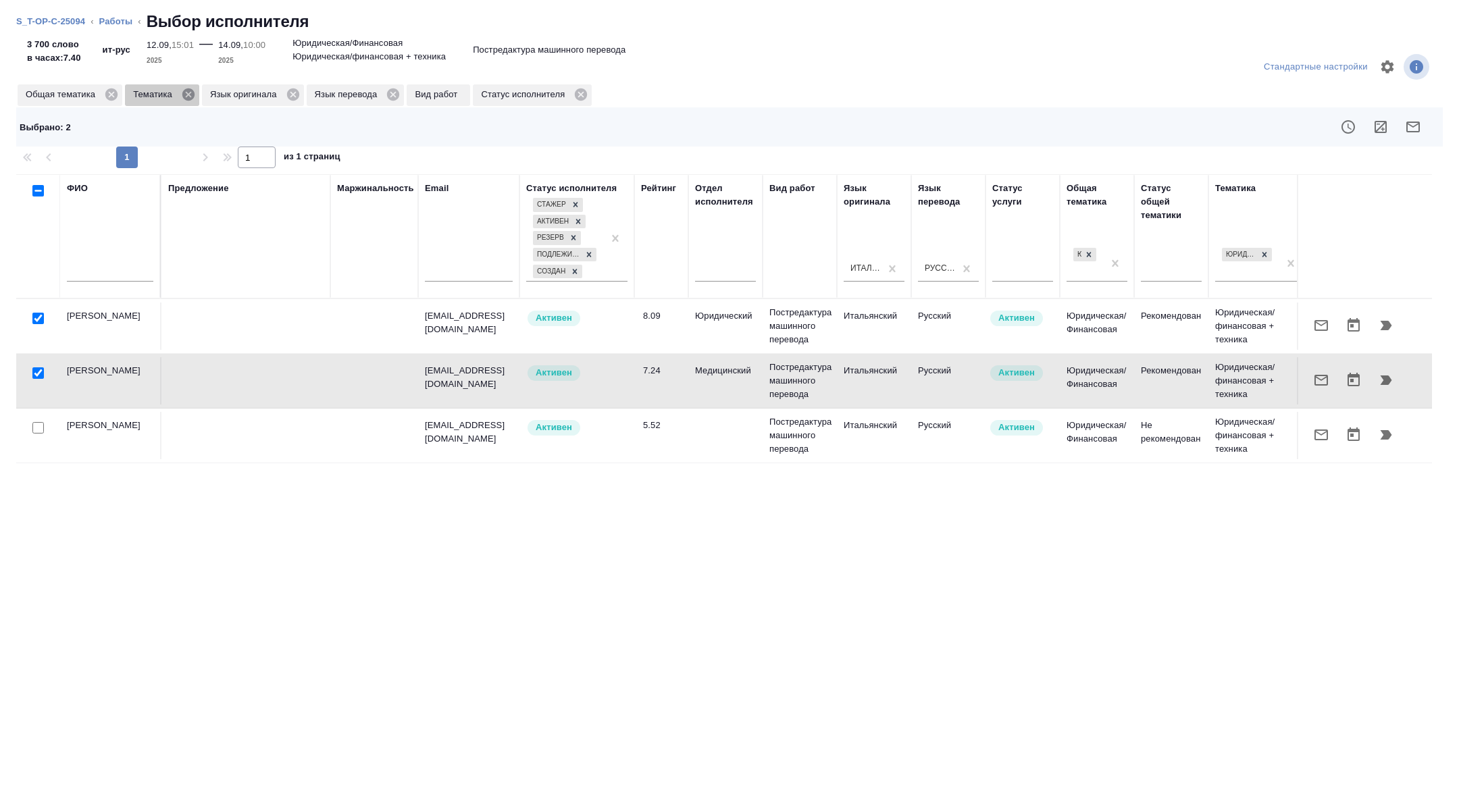
click at [193, 98] on icon at bounding box center [188, 94] width 12 height 12
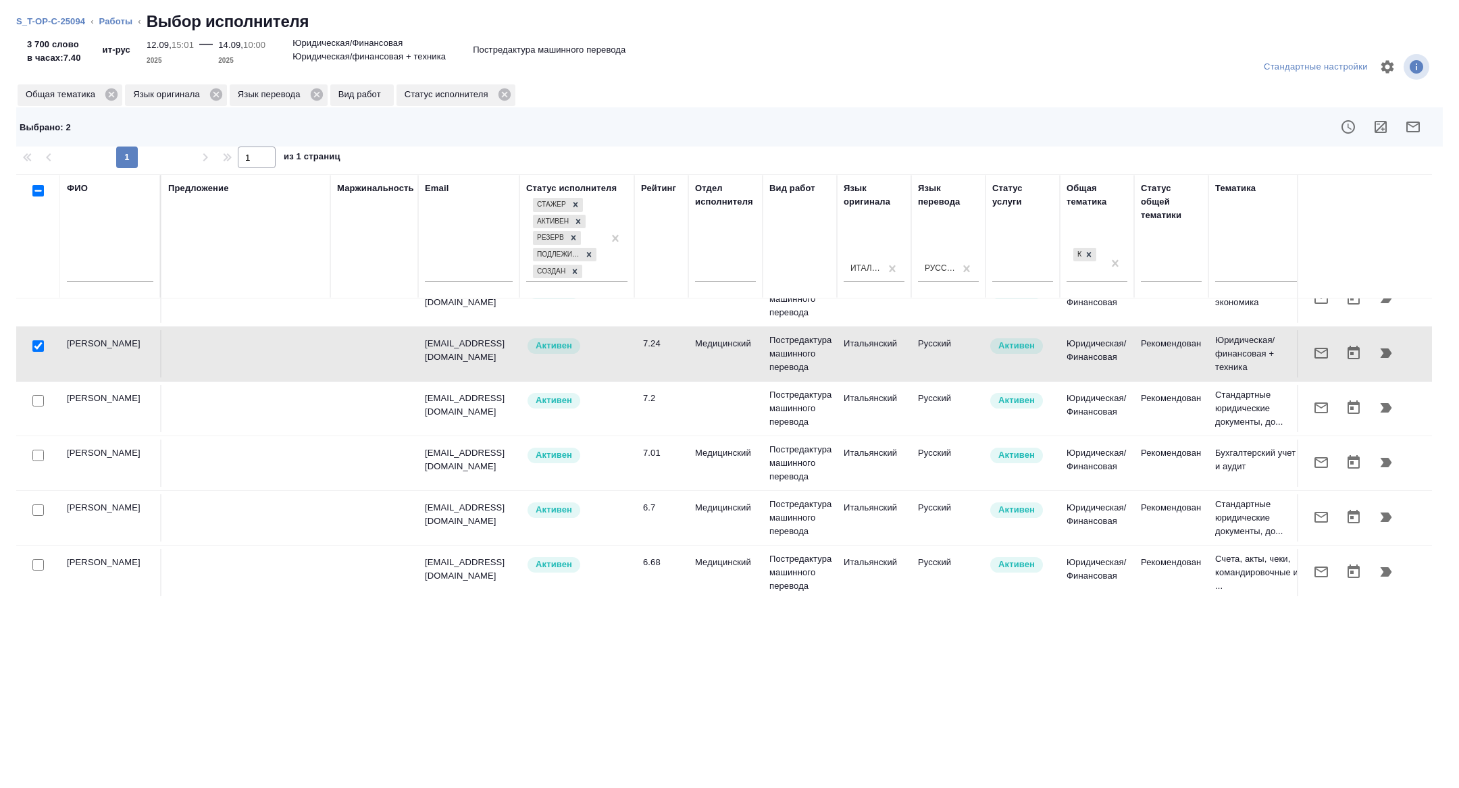
scroll to position [735, 0]
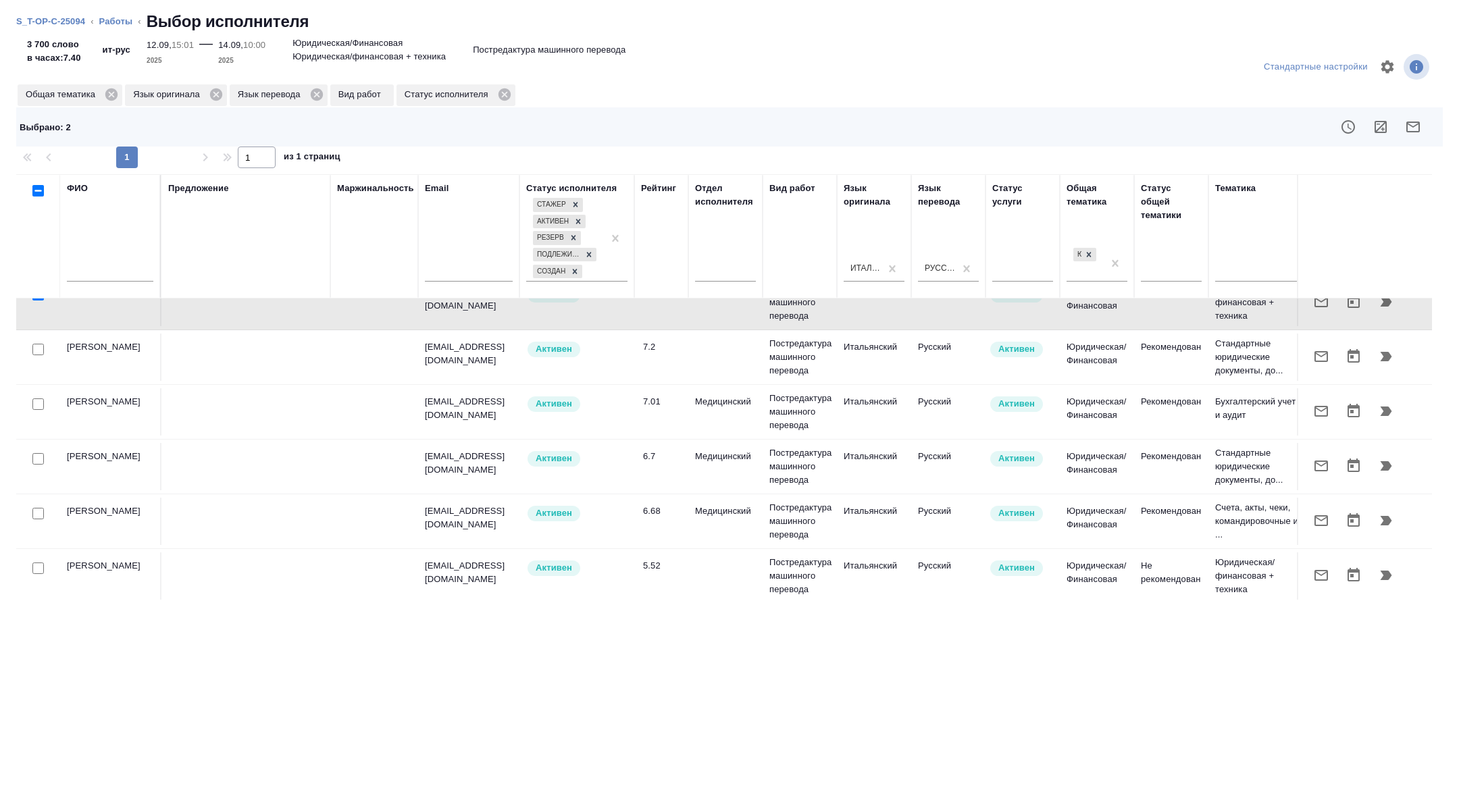
click at [1416, 122] on icon "button" at bounding box center [1413, 127] width 14 height 11
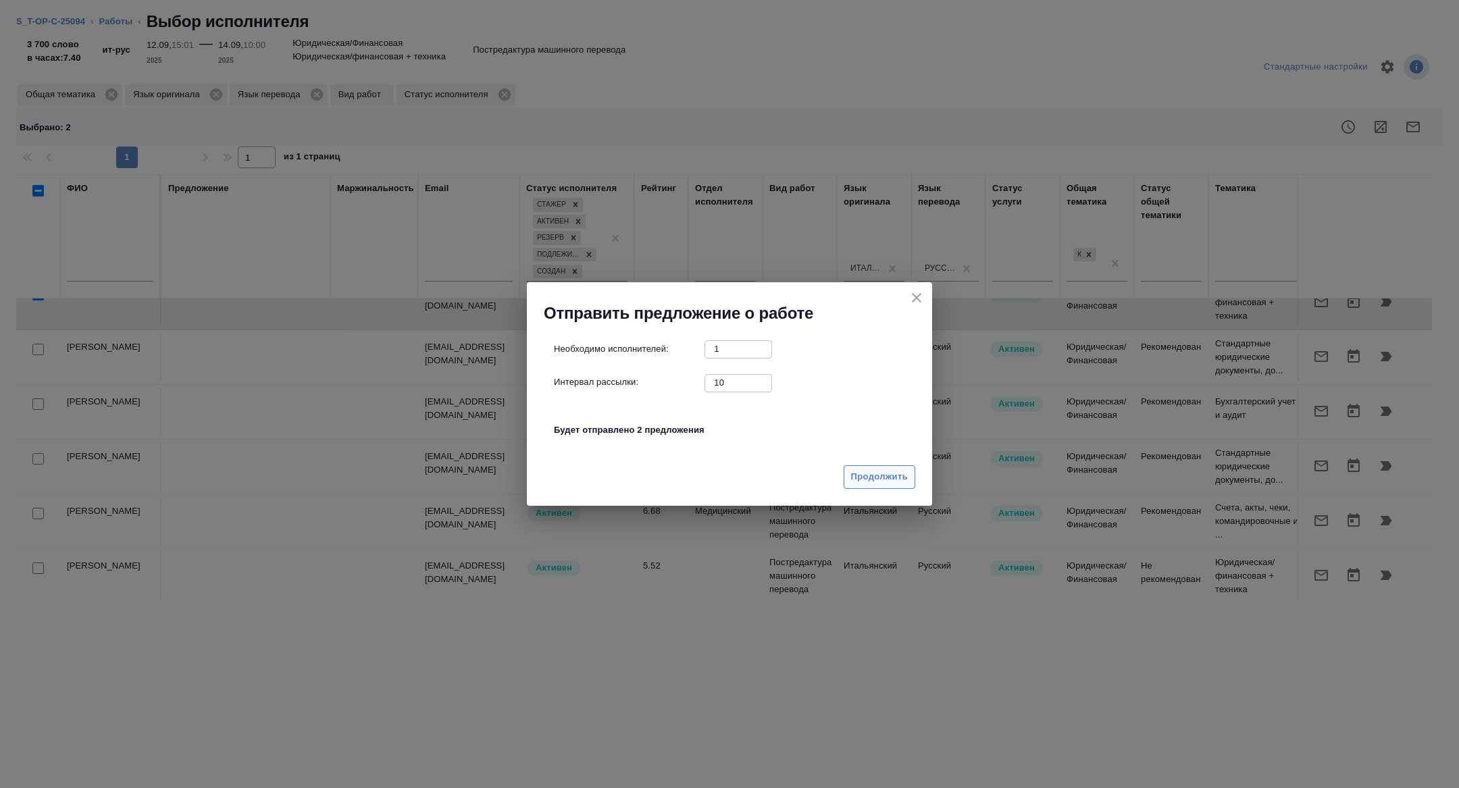
click at [888, 482] on span "Продолжить" at bounding box center [879, 477] width 57 height 16
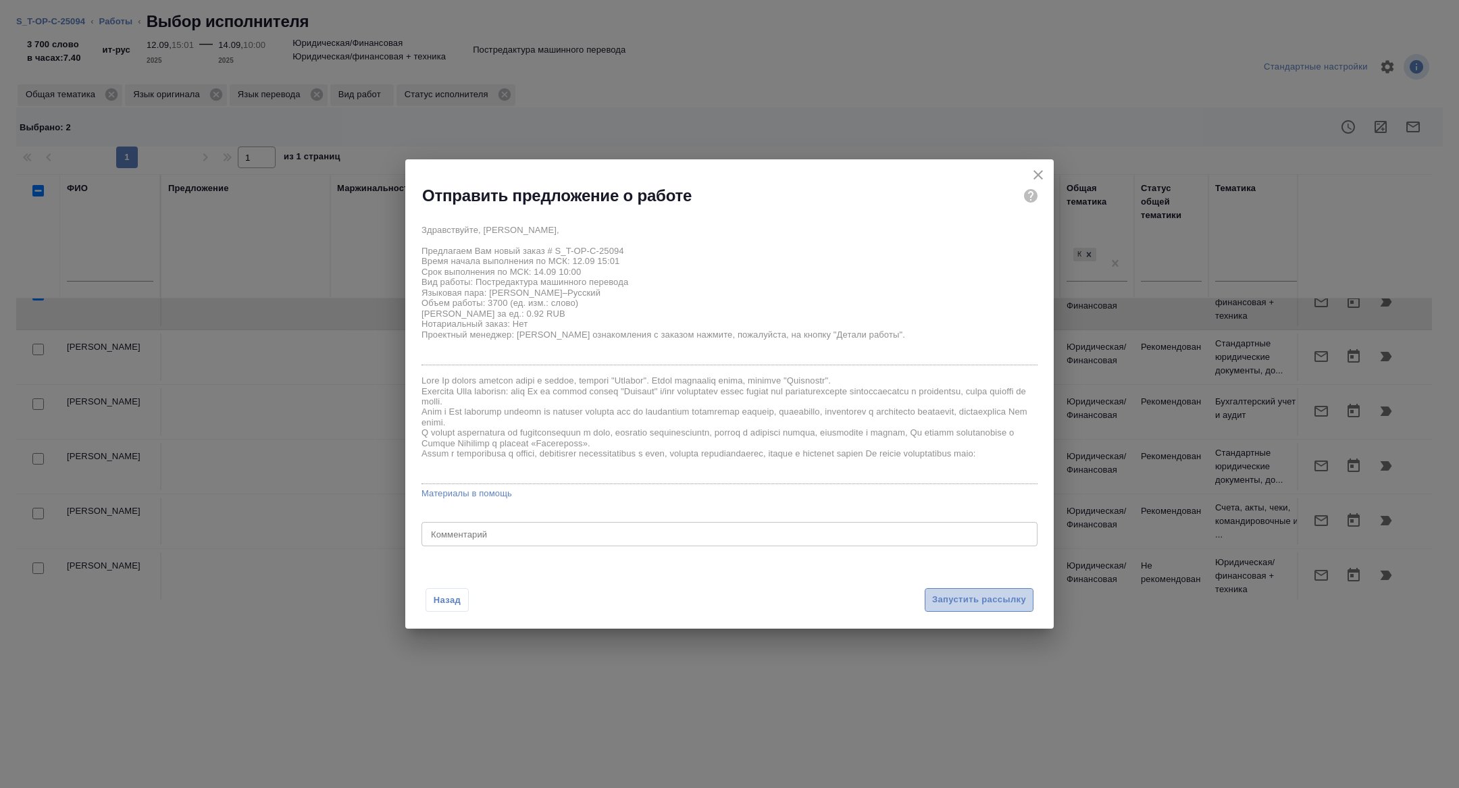
click at [971, 590] on button "Запустить рассылку" at bounding box center [979, 600] width 109 height 24
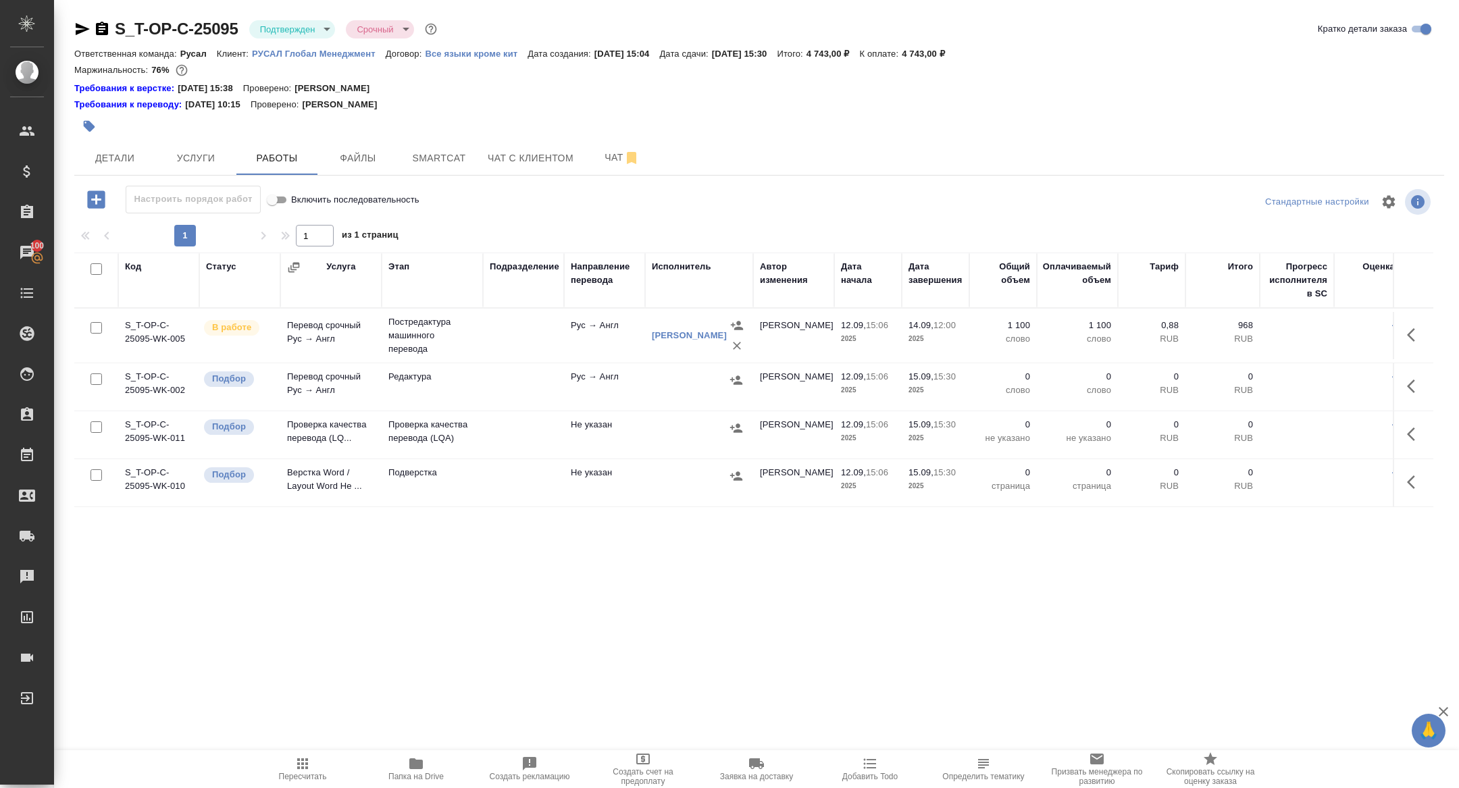
click at [91, 265] on input "checkbox" at bounding box center [96, 268] width 11 height 11
checkbox input "true"
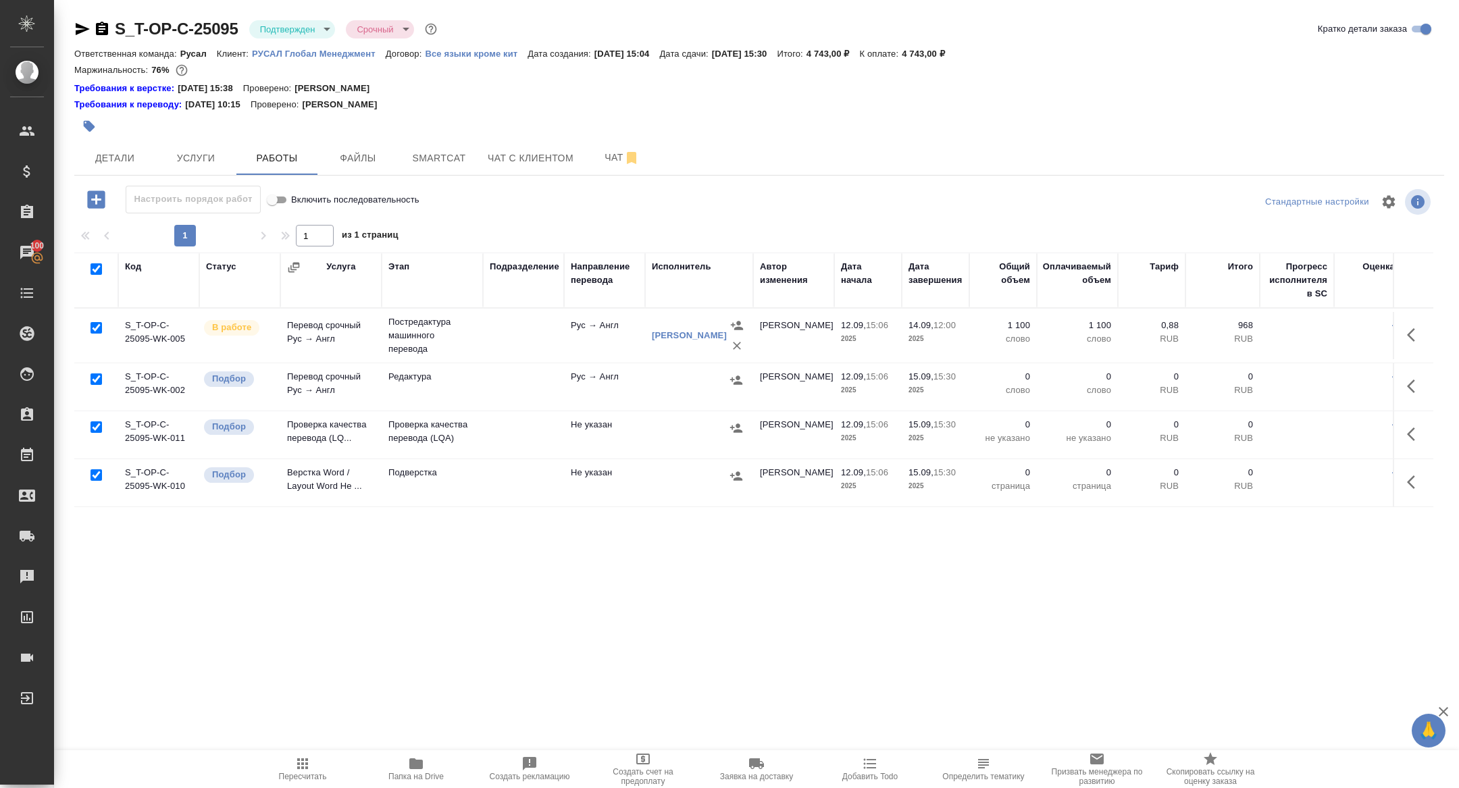
checkbox input "true"
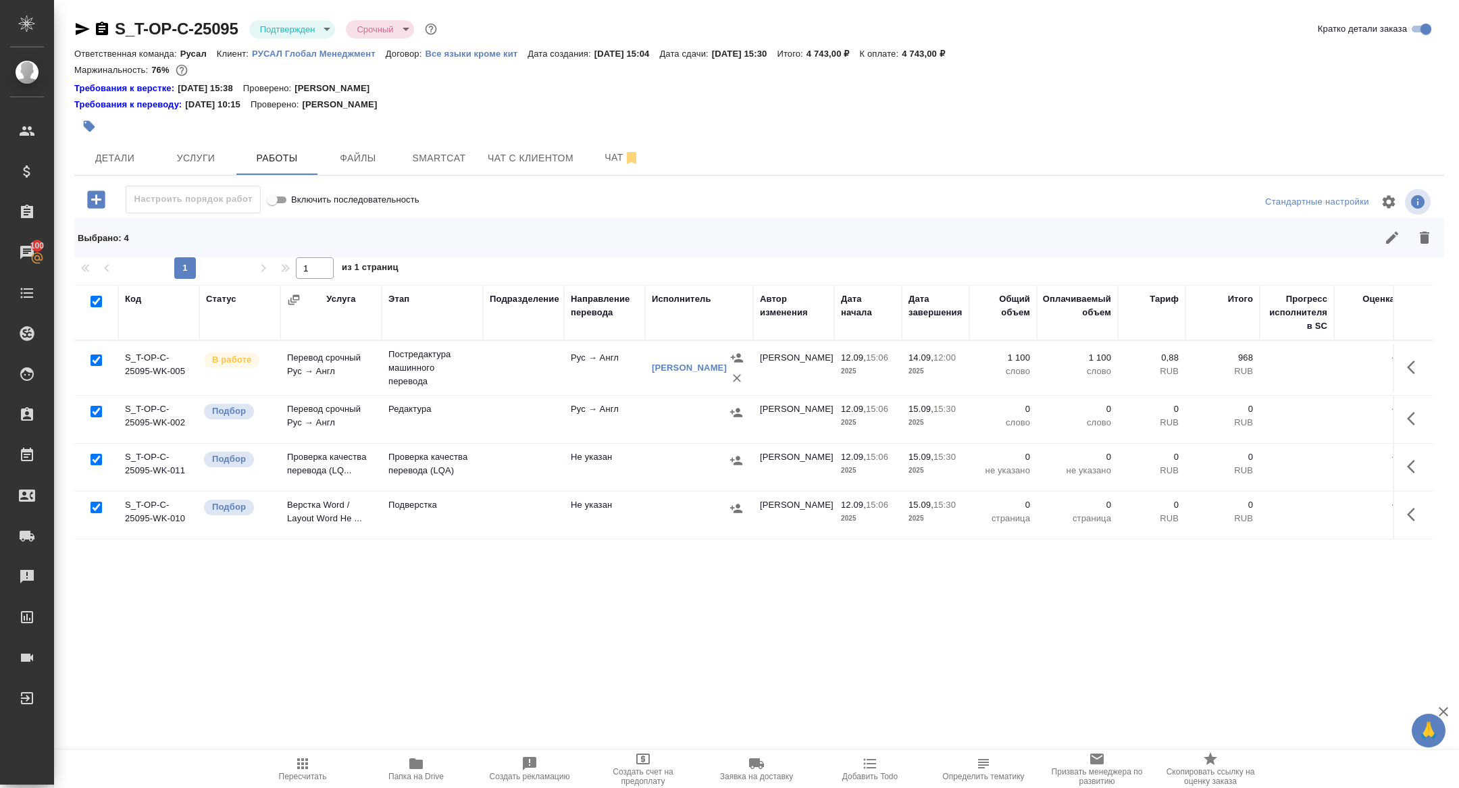
click at [94, 359] on input "checkbox" at bounding box center [96, 360] width 11 height 11
checkbox input "false"
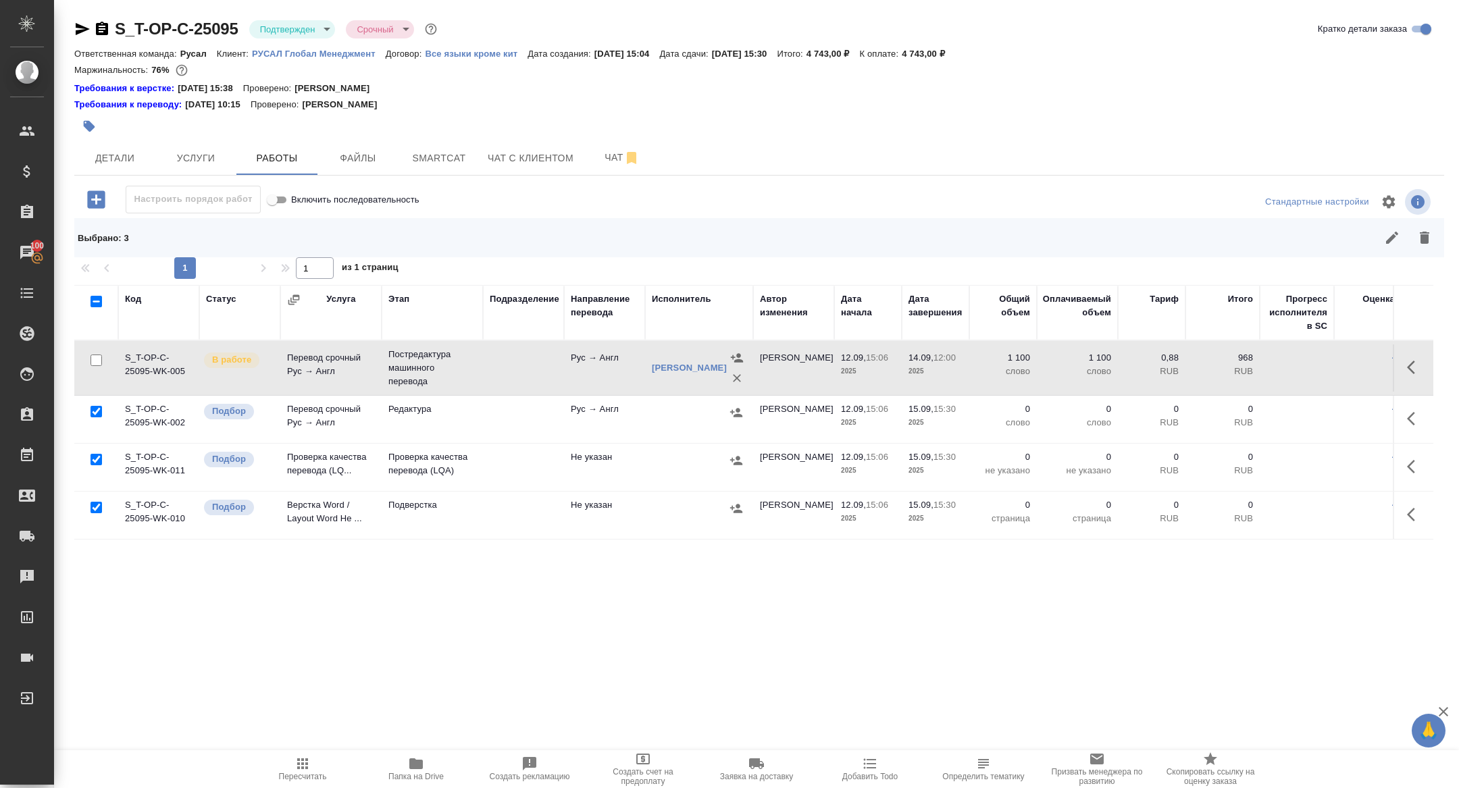
click at [97, 407] on input "checkbox" at bounding box center [96, 411] width 11 height 11
checkbox input "false"
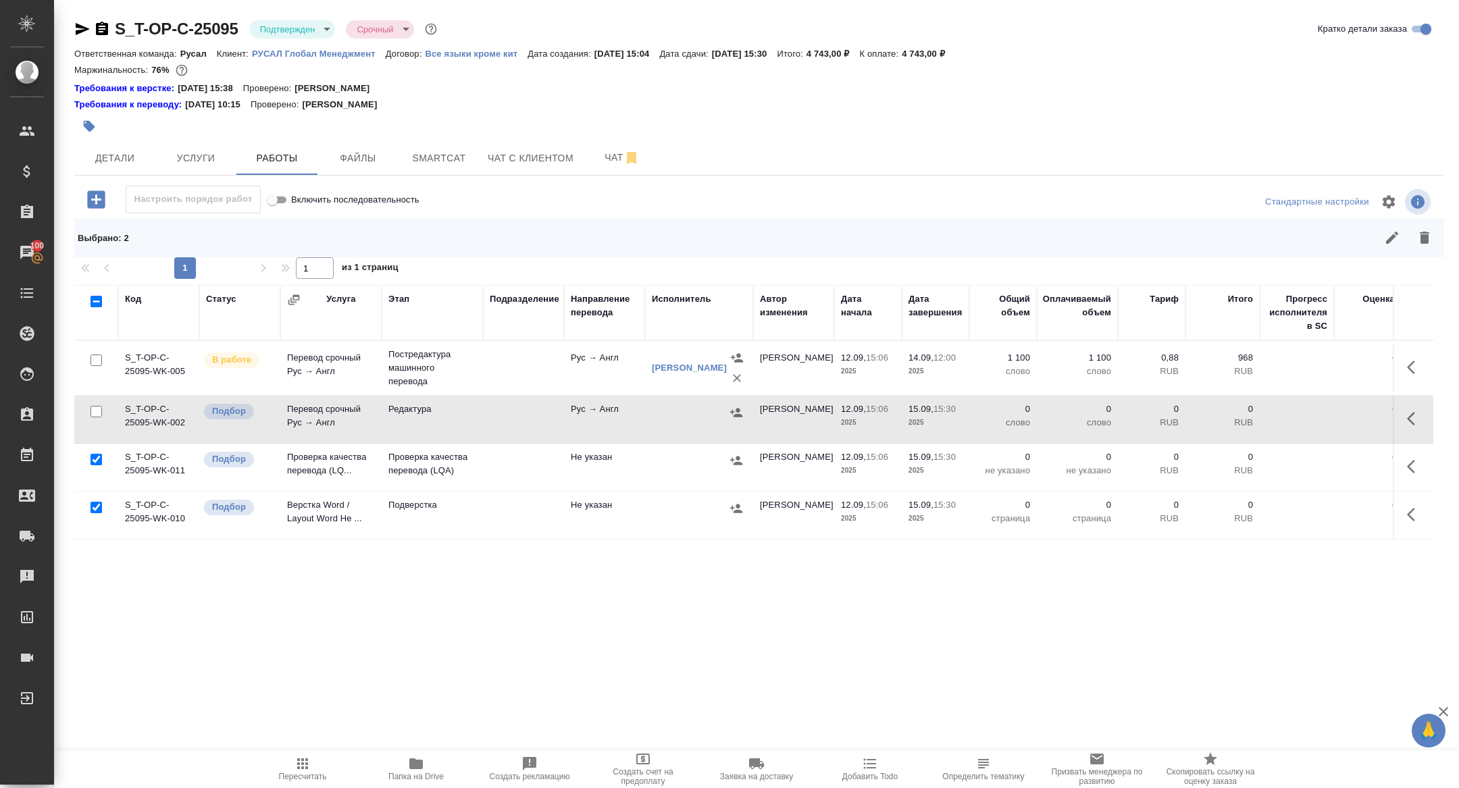
click at [97, 454] on input "checkbox" at bounding box center [96, 459] width 11 height 11
checkbox input "false"
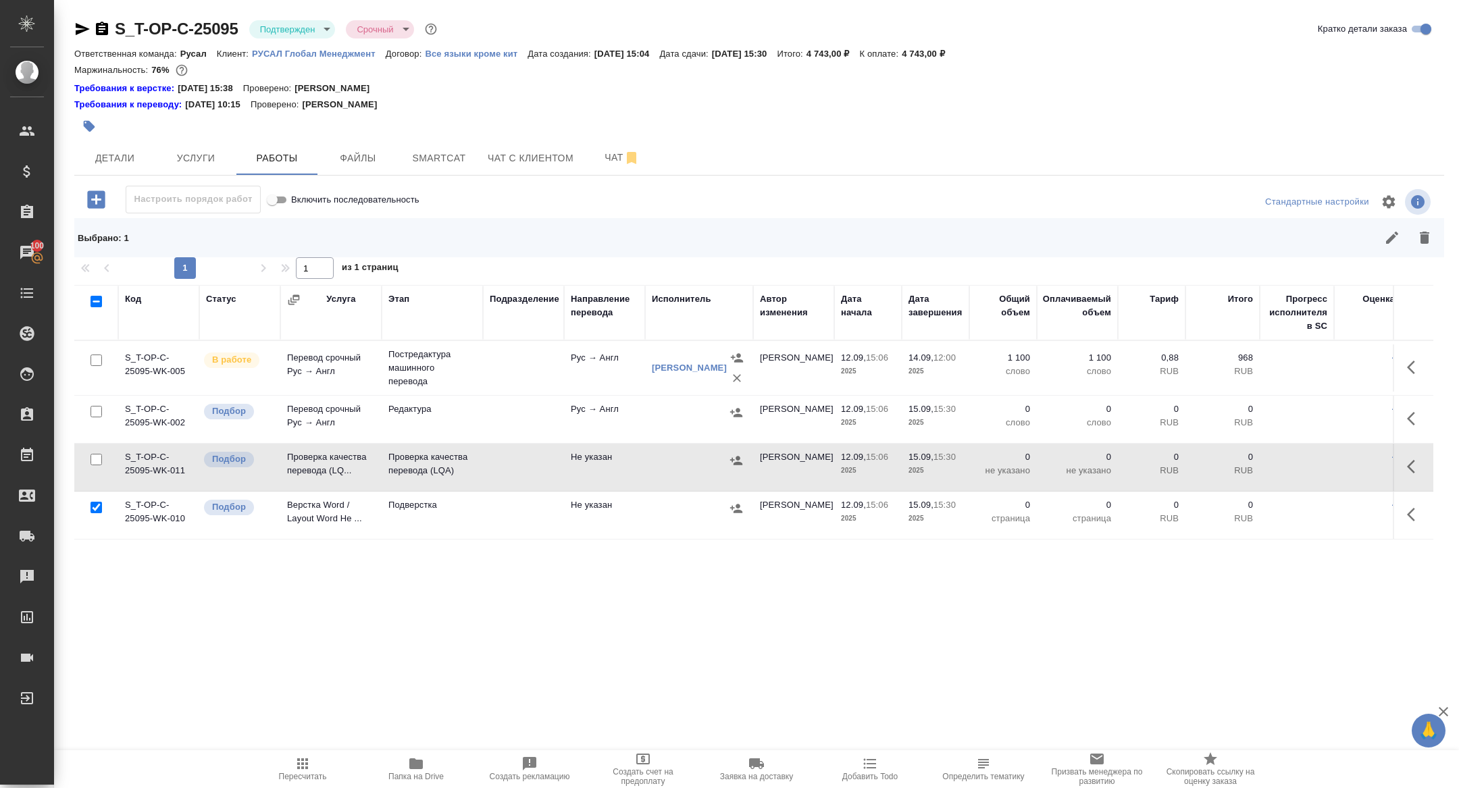
click at [92, 409] on input "checkbox" at bounding box center [96, 411] width 11 height 11
checkbox input "true"
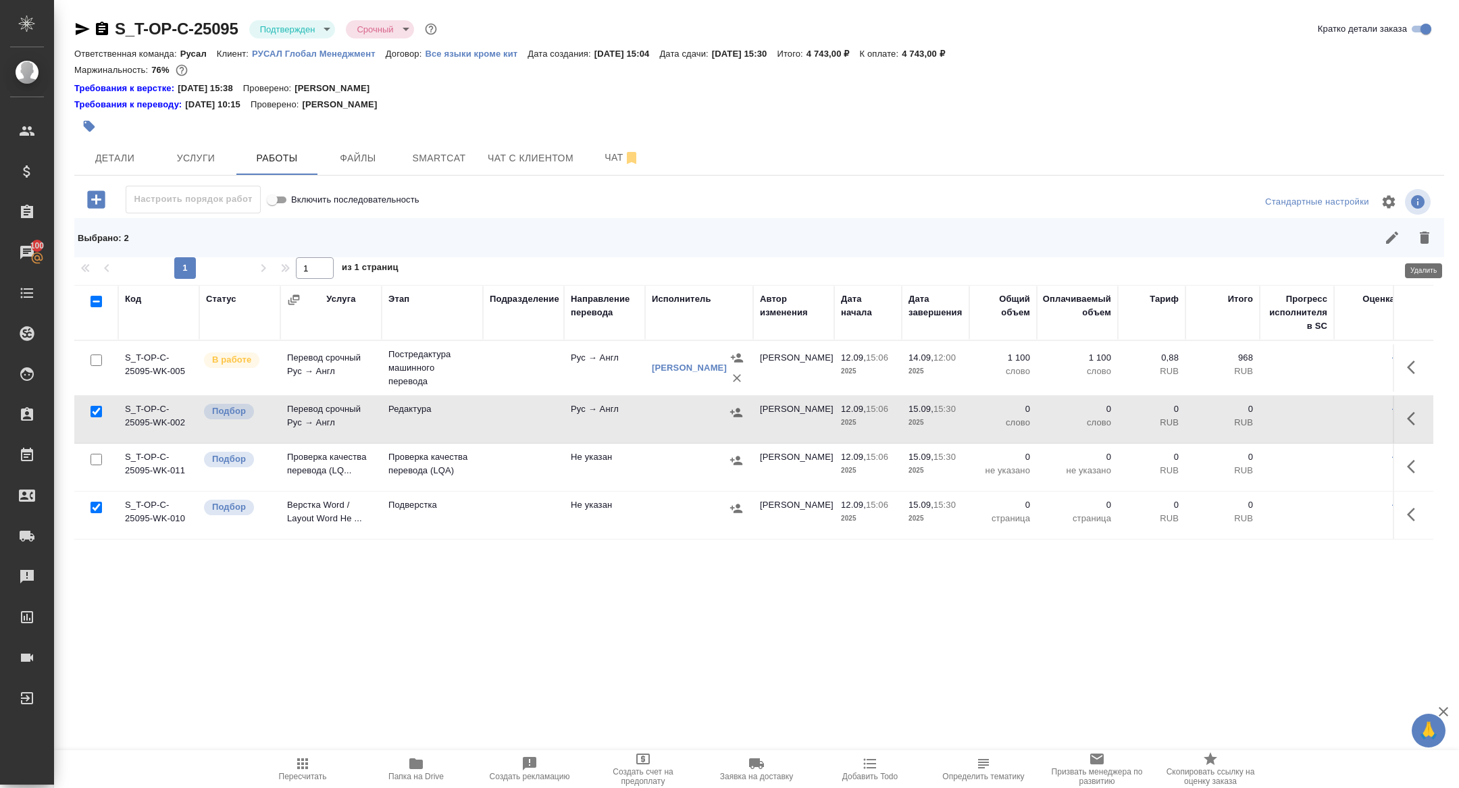
click at [1429, 230] on icon "button" at bounding box center [1424, 238] width 16 height 16
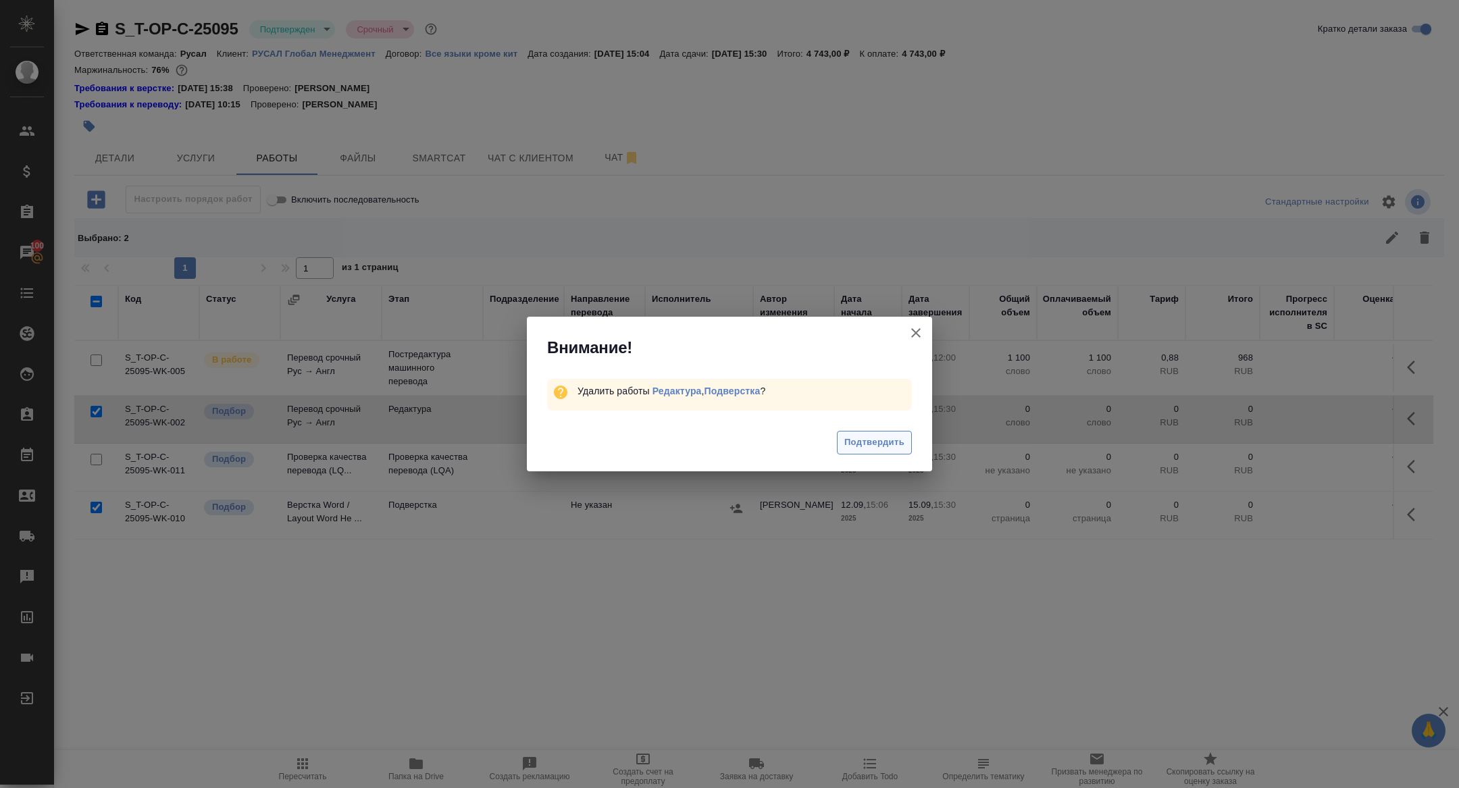
click at [874, 439] on span "Подтвердить" at bounding box center [874, 443] width 60 height 16
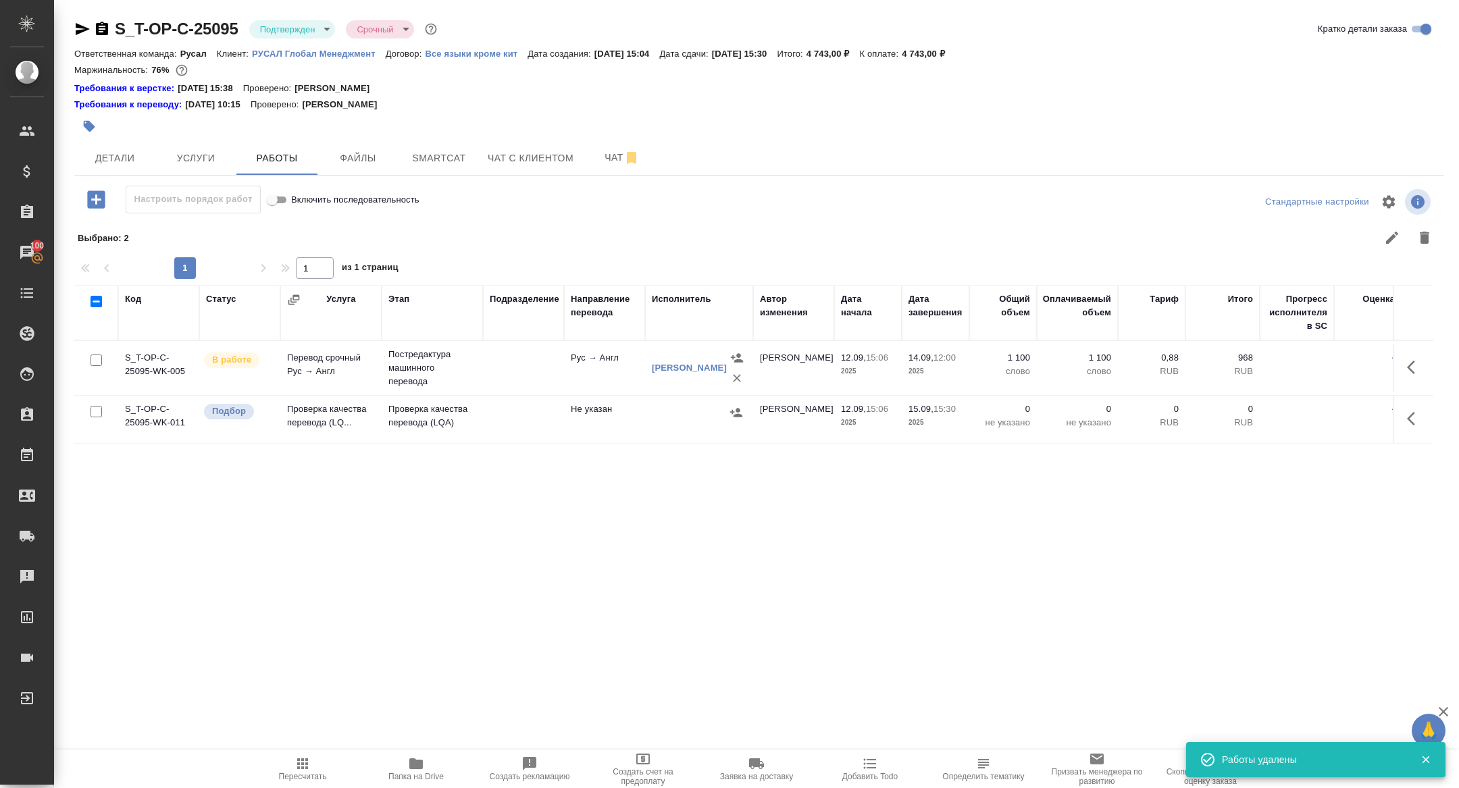
click at [1417, 421] on icon "button" at bounding box center [1415, 419] width 16 height 16
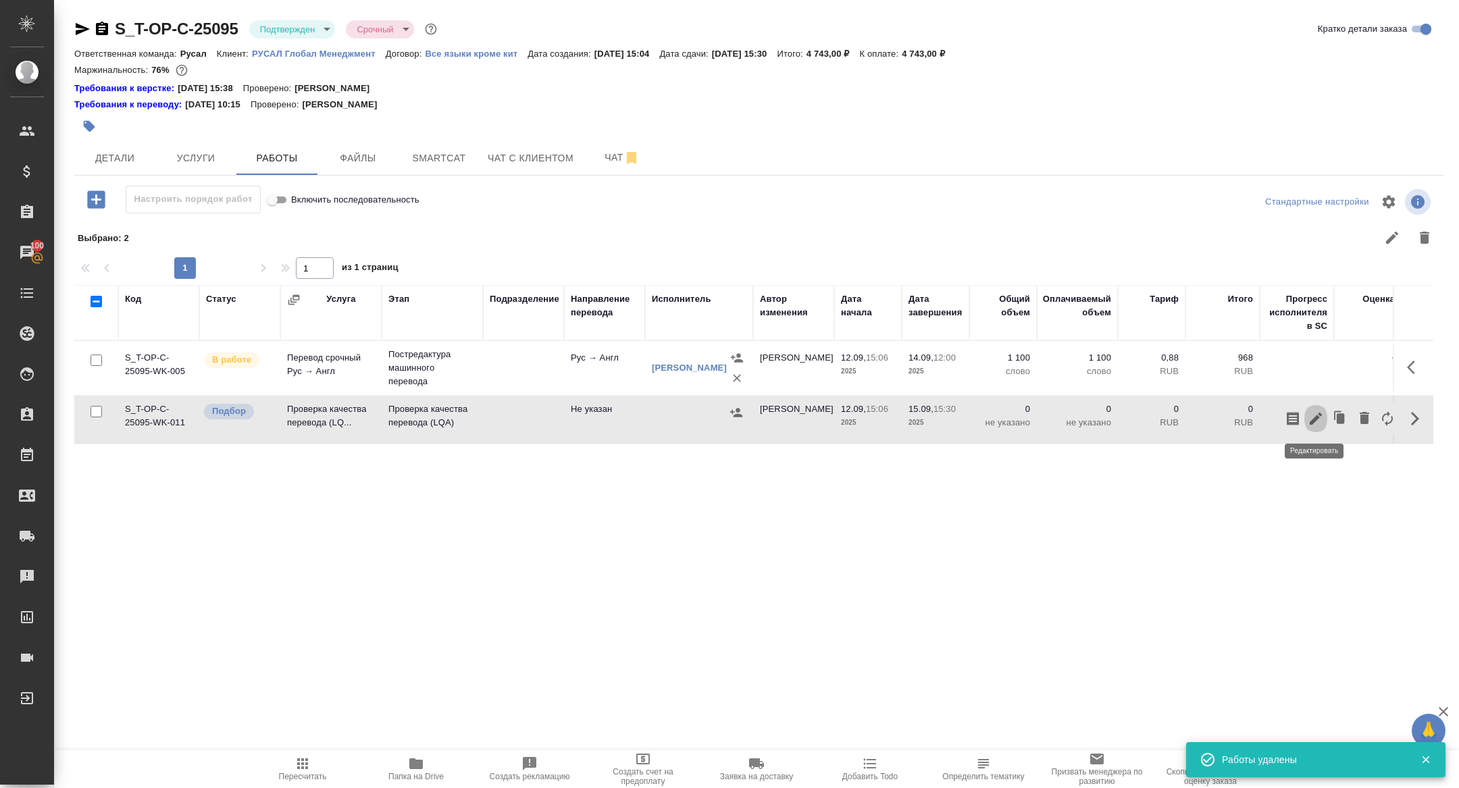
click at [1313, 417] on icon "button" at bounding box center [1316, 419] width 12 height 12
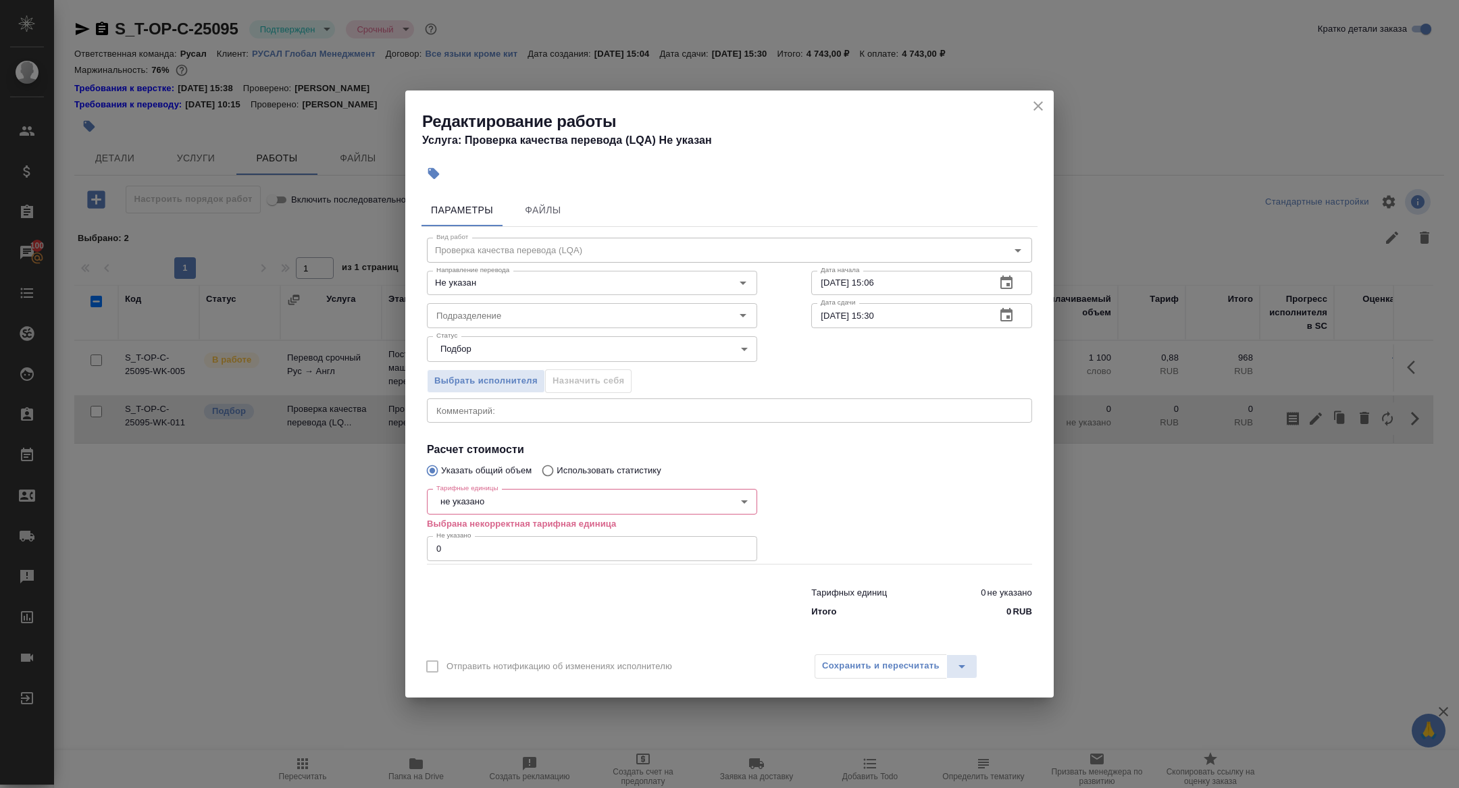
click at [468, 515] on div "Тарифные единицы не указано 5a8b1489cc6b4906c91bfd89 Тарифные единицы Выбрана н…" at bounding box center [592, 524] width 330 height 80
click at [463, 501] on body "🙏 .cls-1 fill:#fff; AWATERA [PERSON_NAME] Спецификации Заказы 100 Чаты Todo Про…" at bounding box center [729, 394] width 1459 height 788
click at [465, 596] on li "час" at bounding box center [592, 593] width 330 height 23
type input "5a8b1489cc6b4906c91bfd93"
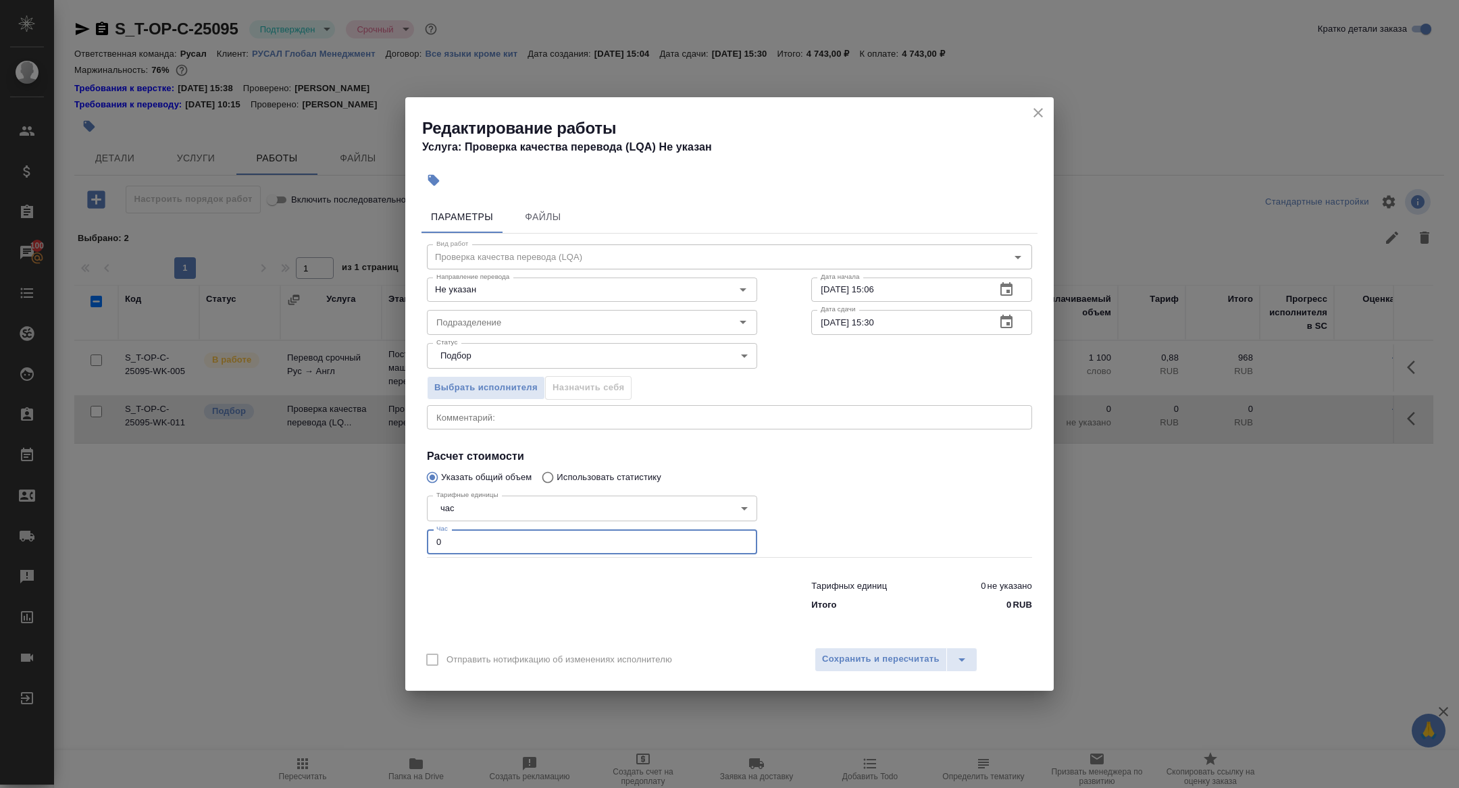
click at [467, 530] on input "0" at bounding box center [592, 542] width 330 height 24
drag, startPoint x: 467, startPoint y: 537, endPoint x: 411, endPoint y: 534, distance: 56.1
click at [411, 536] on div "Параметры Файлы Вид работ Проверка качества перевода (LQA) Вид работ Направлени…" at bounding box center [729, 416] width 648 height 443
type input "3"
click at [919, 669] on button "Сохранить и пересчитать" at bounding box center [881, 660] width 132 height 24
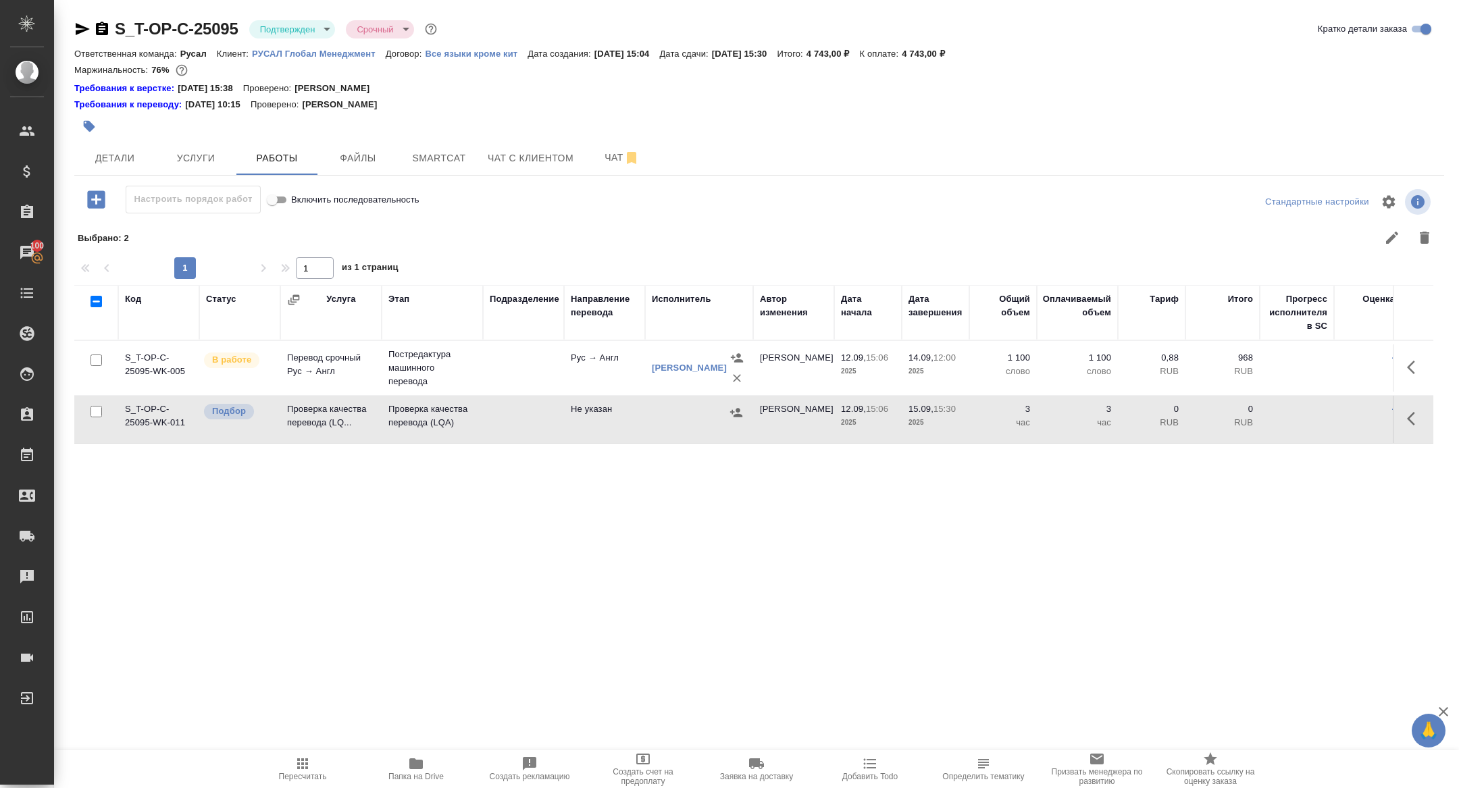
click at [1416, 421] on icon "button" at bounding box center [1415, 419] width 16 height 16
click at [1309, 419] on icon "button" at bounding box center [1316, 419] width 16 height 16
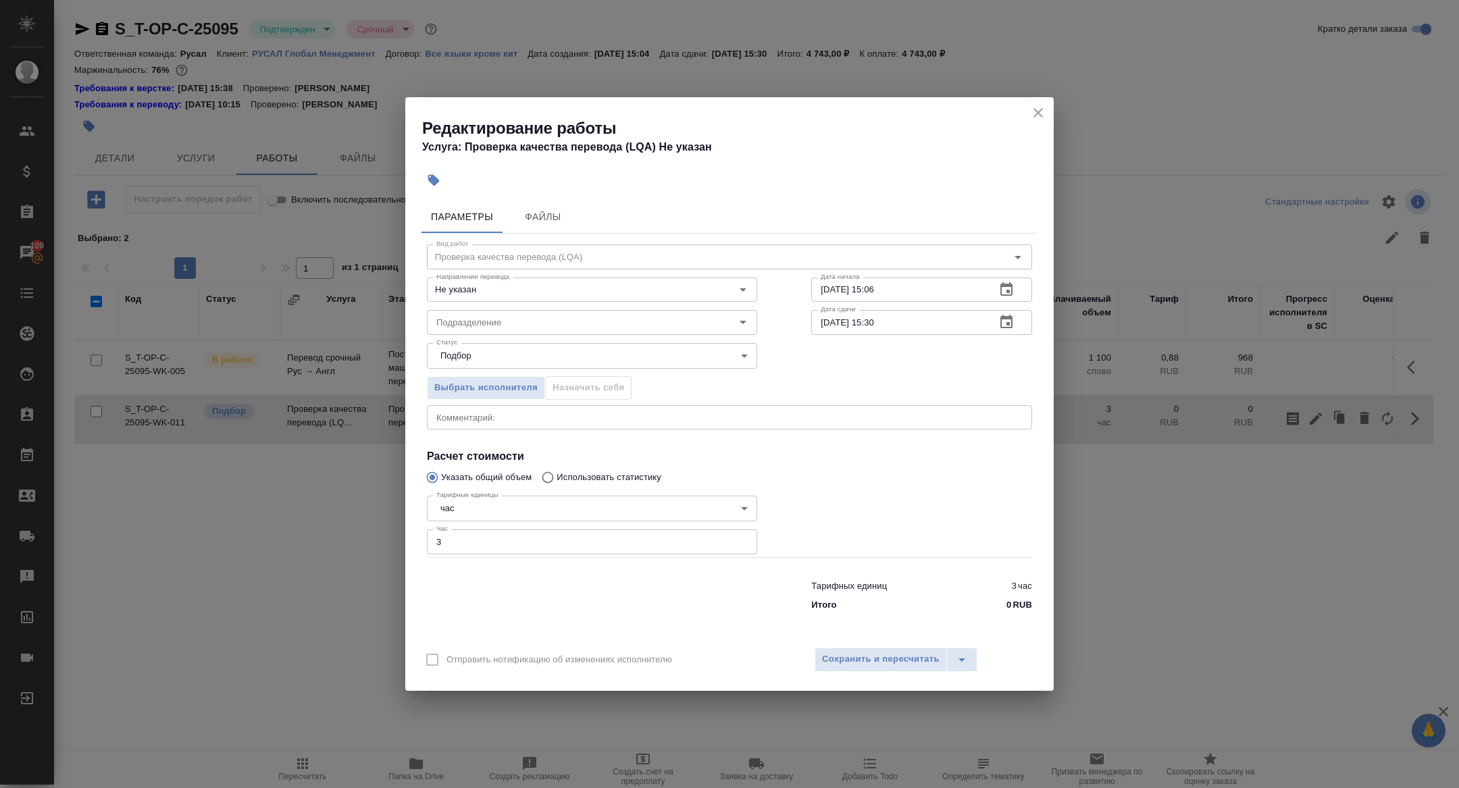
click at [1009, 328] on icon "button" at bounding box center [1006, 322] width 12 height 14
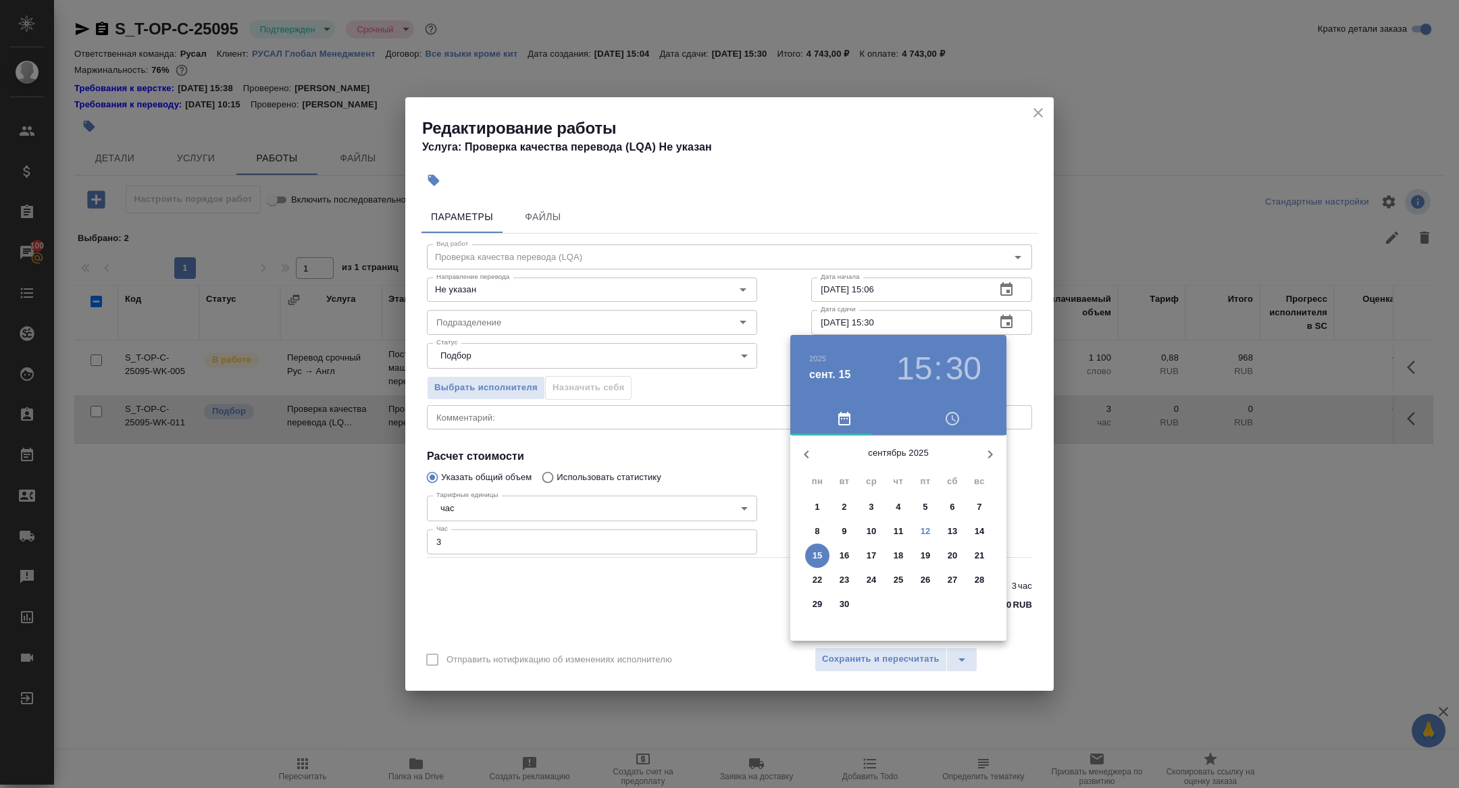
click at [912, 369] on h3 "15" at bounding box center [914, 369] width 36 height 38
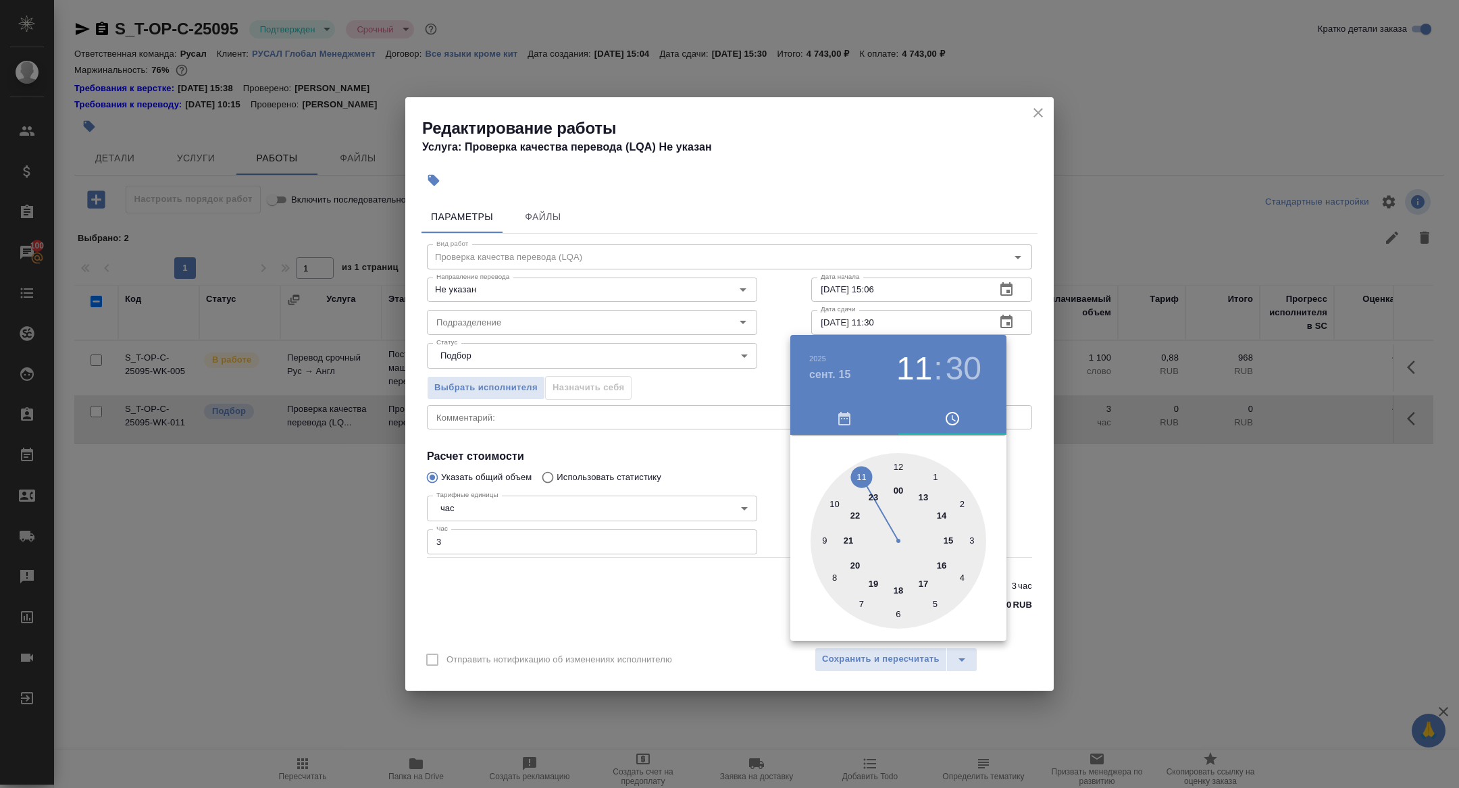
click at [864, 470] on div at bounding box center [899, 541] width 176 height 176
click at [899, 465] on div at bounding box center [899, 541] width 176 height 176
type input "[DATE] 11:00"
click at [655, 414] on div at bounding box center [729, 394] width 1459 height 788
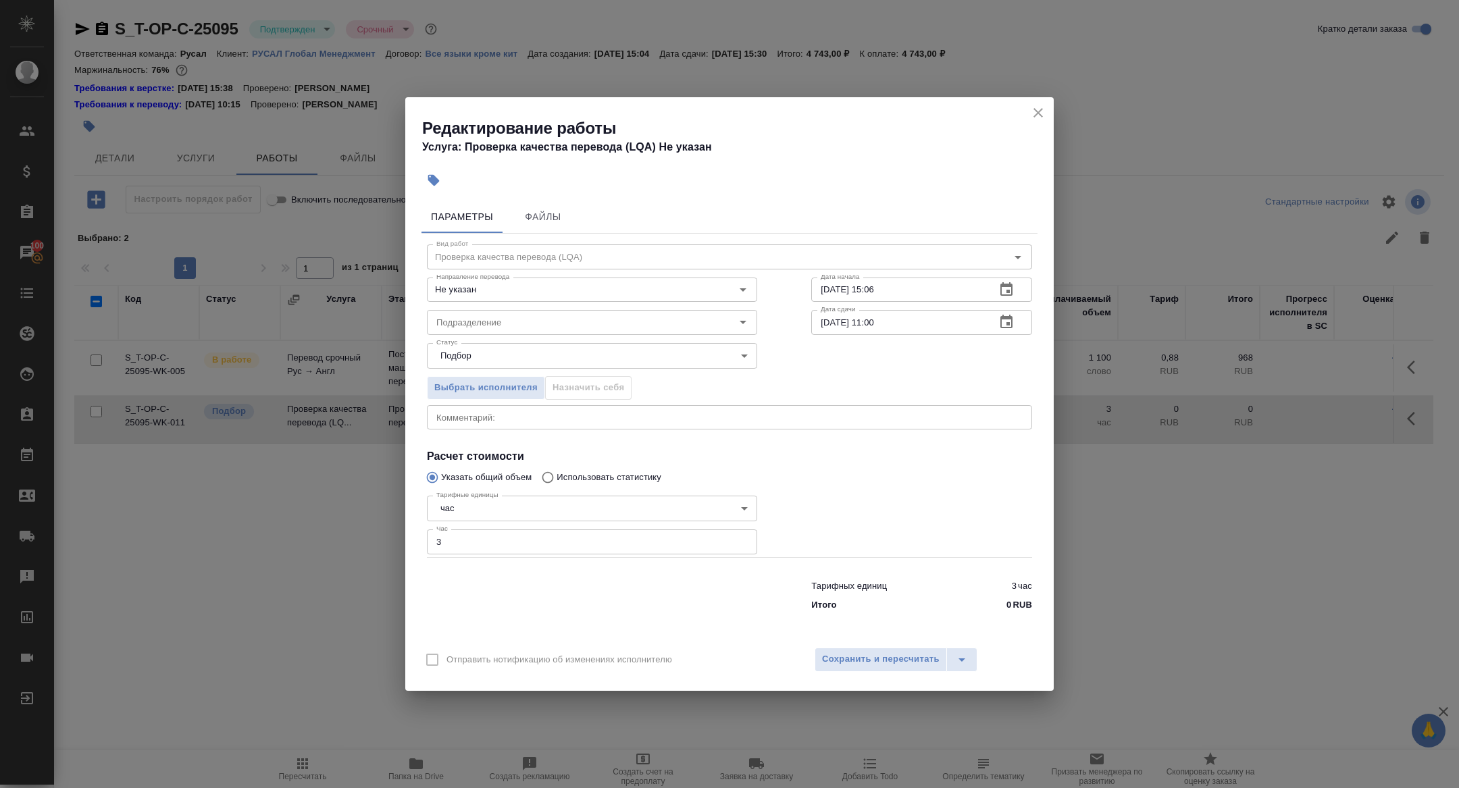
click at [1015, 284] on button "button" at bounding box center [1006, 290] width 32 height 32
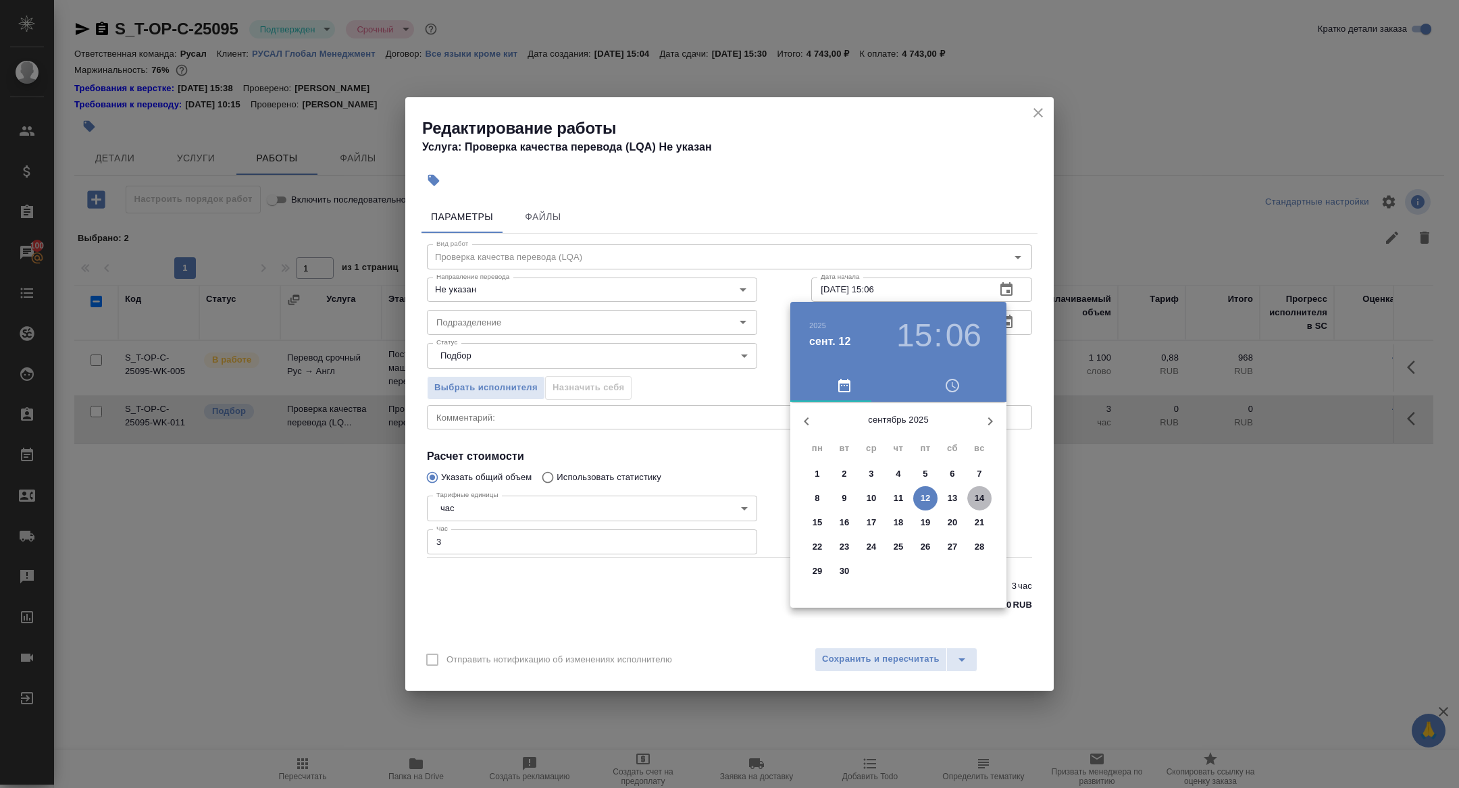
click at [977, 501] on p "14" at bounding box center [980, 499] width 10 height 14
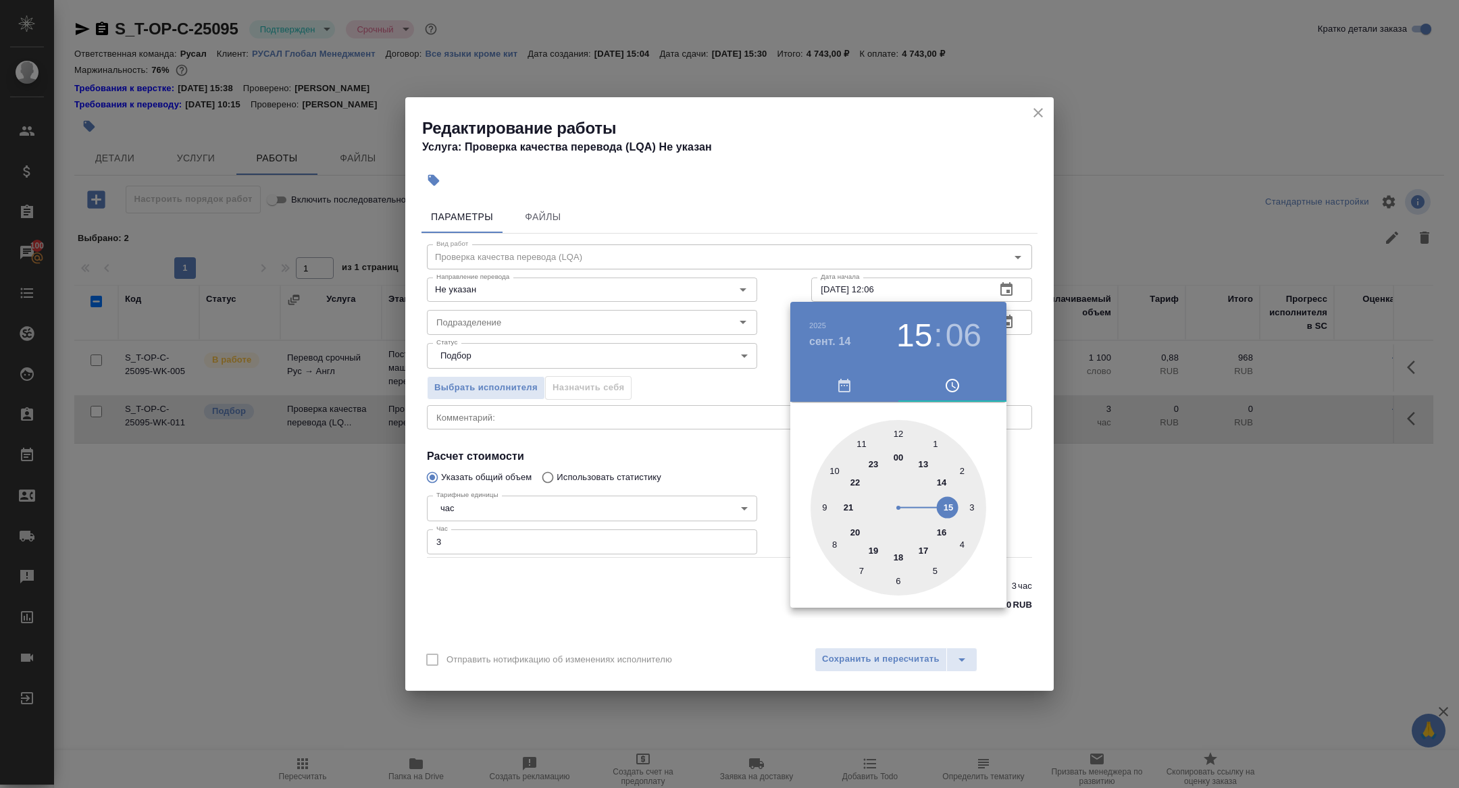
click at [897, 434] on div at bounding box center [899, 508] width 176 height 176
click at [896, 434] on div at bounding box center [899, 508] width 176 height 176
type input "[DATE] 12:00"
click at [794, 432] on div "00 05 10 15 20 25 30 35 40 45 50 55" at bounding box center [898, 508] width 216 height 176
click at [892, 678] on div at bounding box center [729, 394] width 1459 height 788
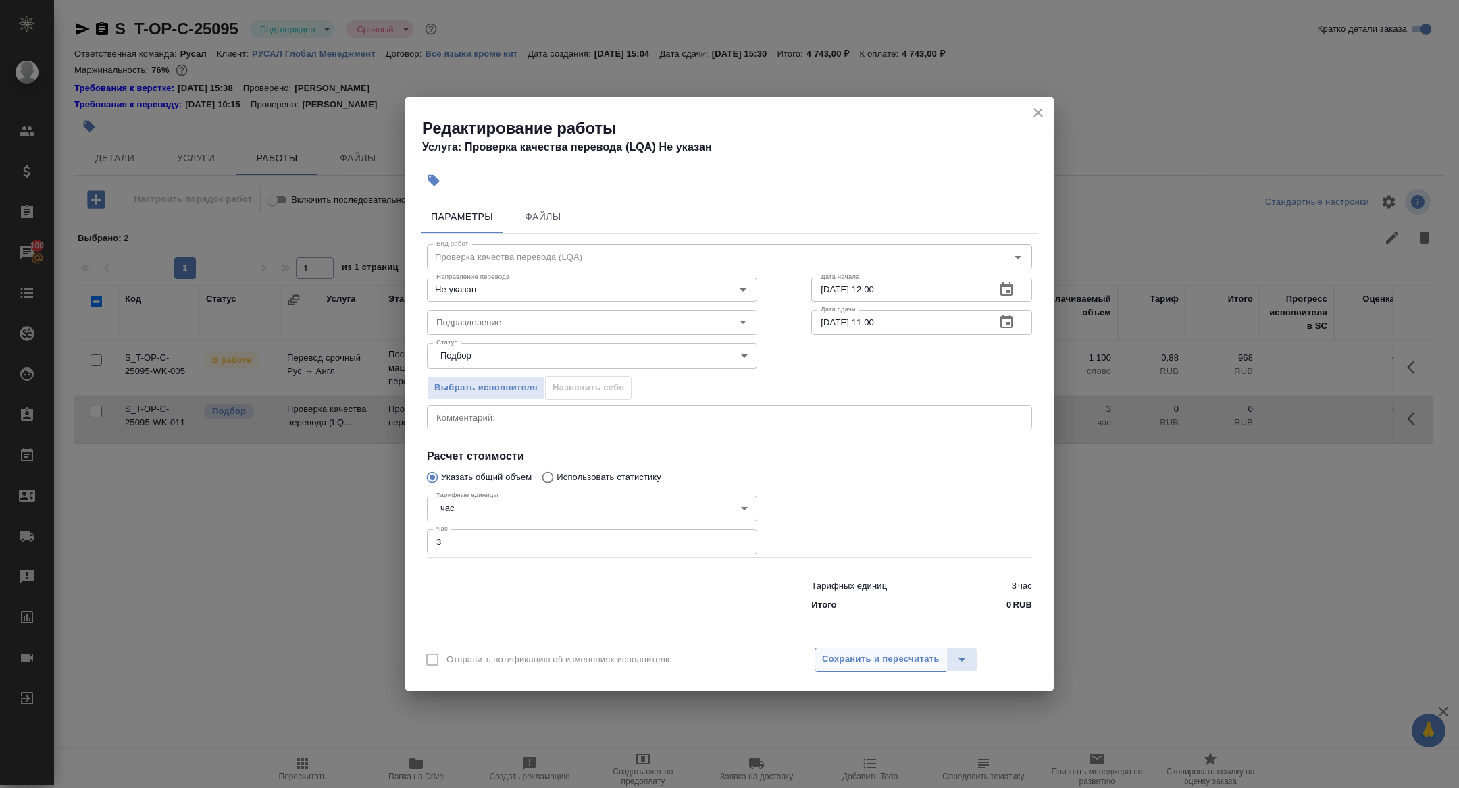
click at [868, 656] on span "Сохранить и пересчитать" at bounding box center [881, 660] width 118 height 16
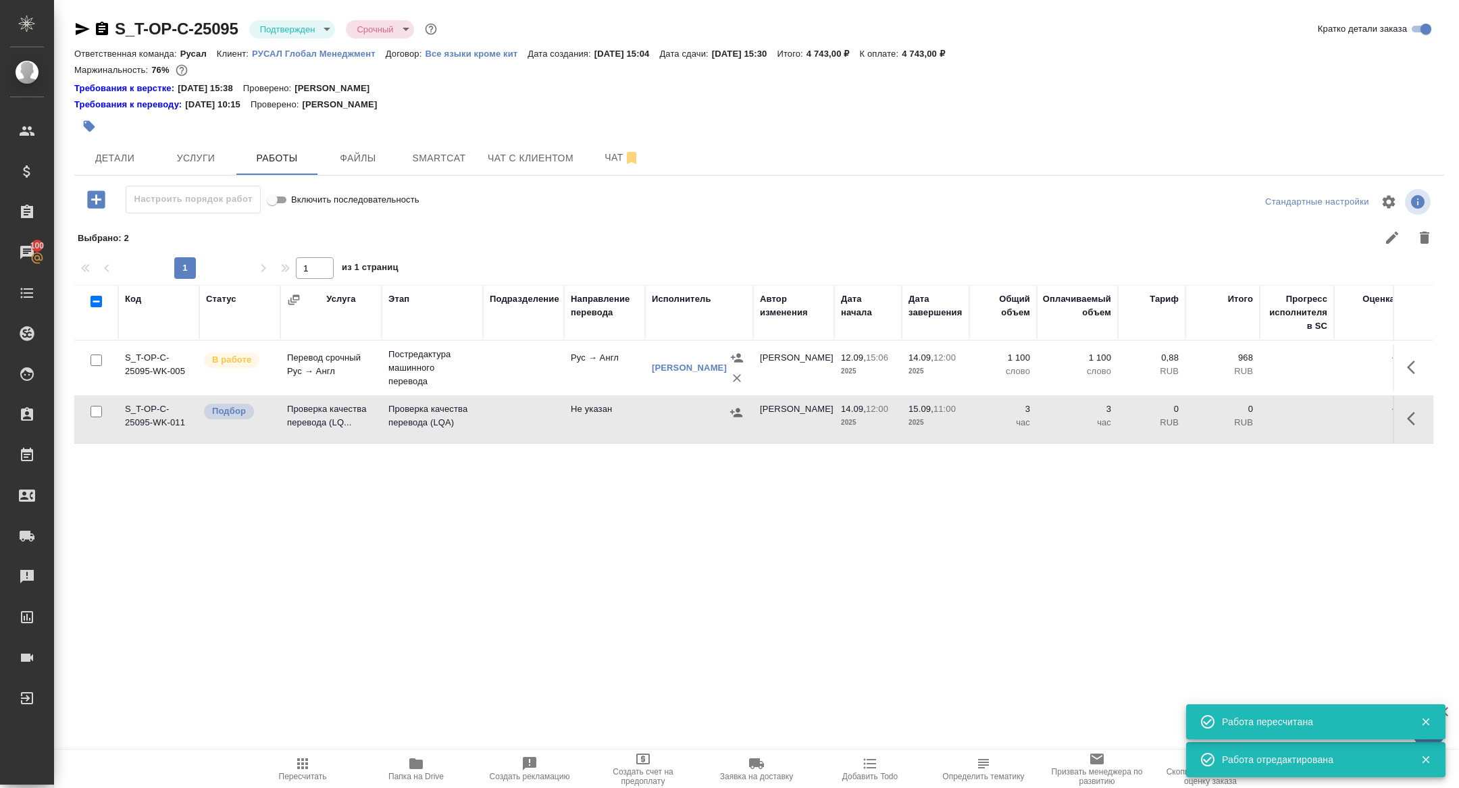
click at [321, 420] on td "Проверка качества перевода (LQ..." at bounding box center [330, 419] width 101 height 47
click at [84, 31] on icon "button" at bounding box center [82, 29] width 16 height 16
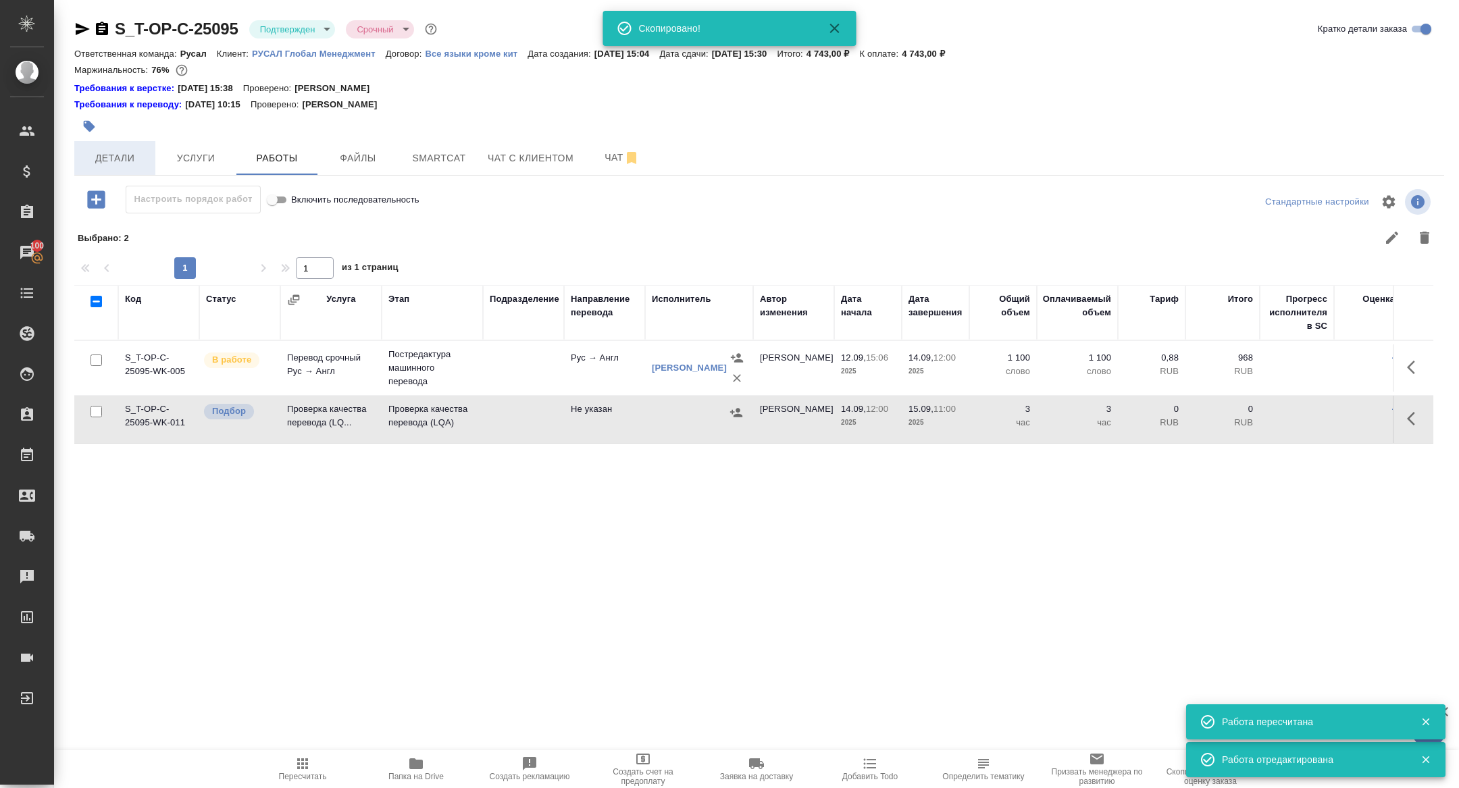
click at [118, 158] on span "Детали" at bounding box center [114, 158] width 65 height 17
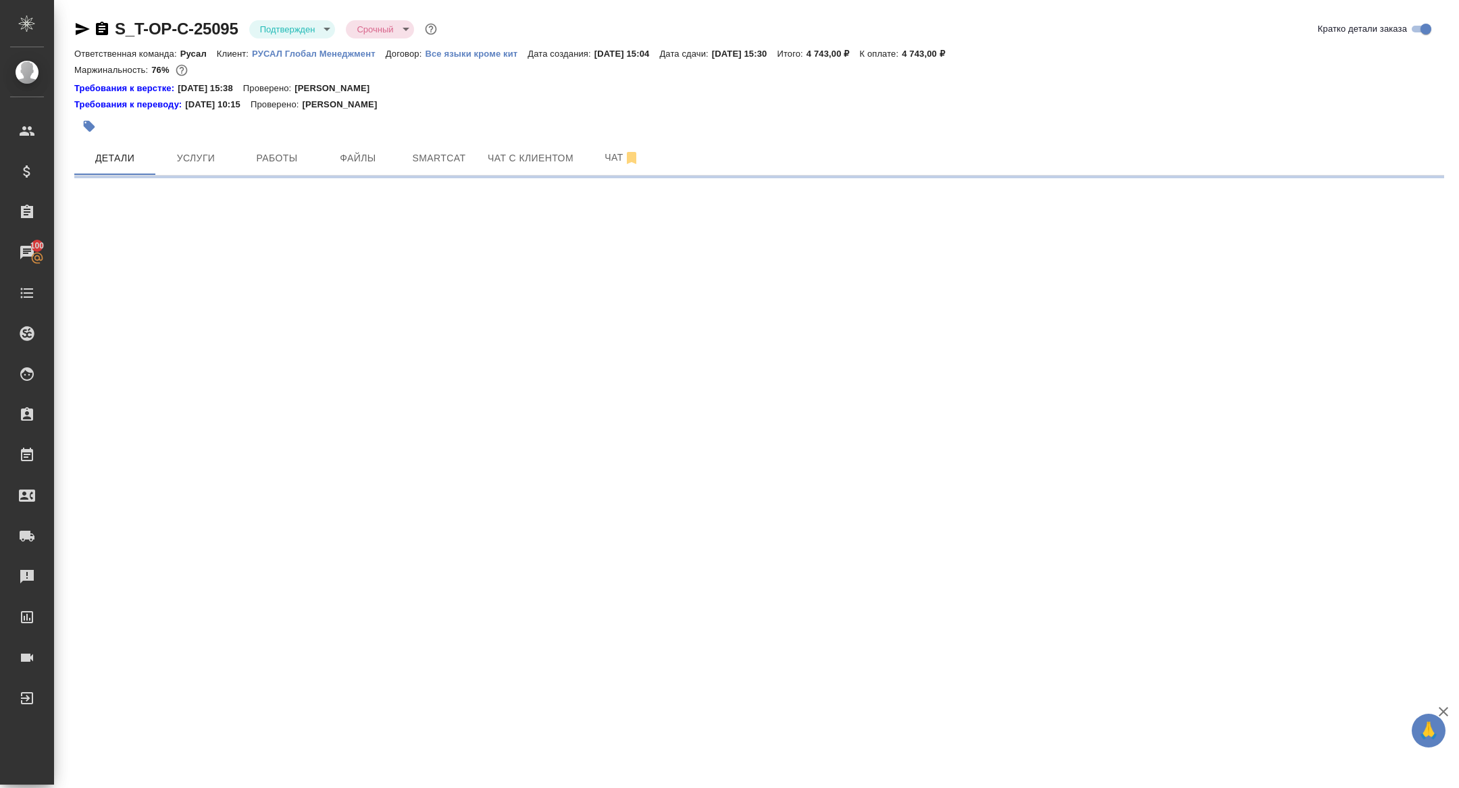
select select "RU"
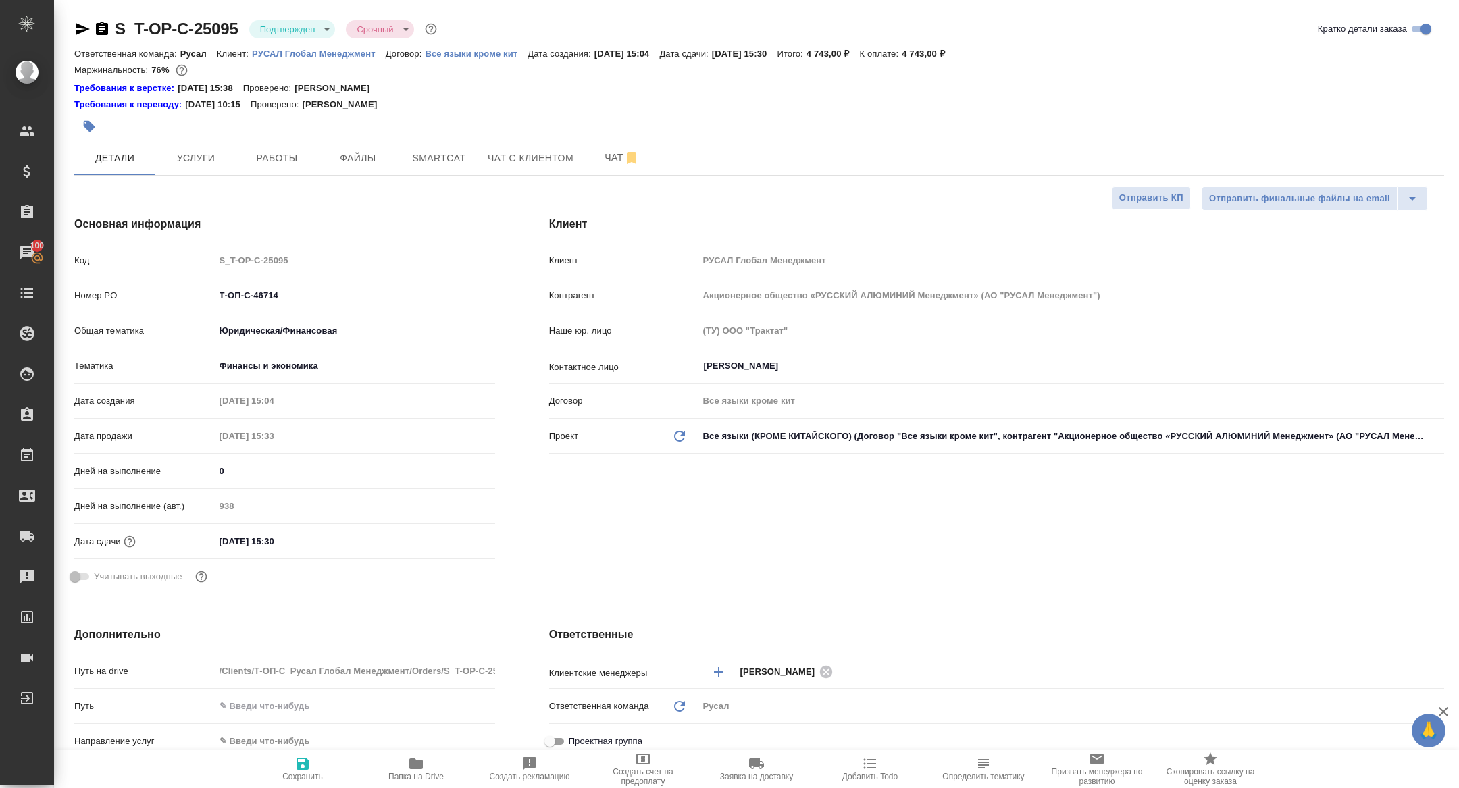
type textarea "x"
click at [1438, 708] on icon "button" at bounding box center [1443, 712] width 16 height 16
click at [277, 163] on span "Работы" at bounding box center [277, 158] width 65 height 17
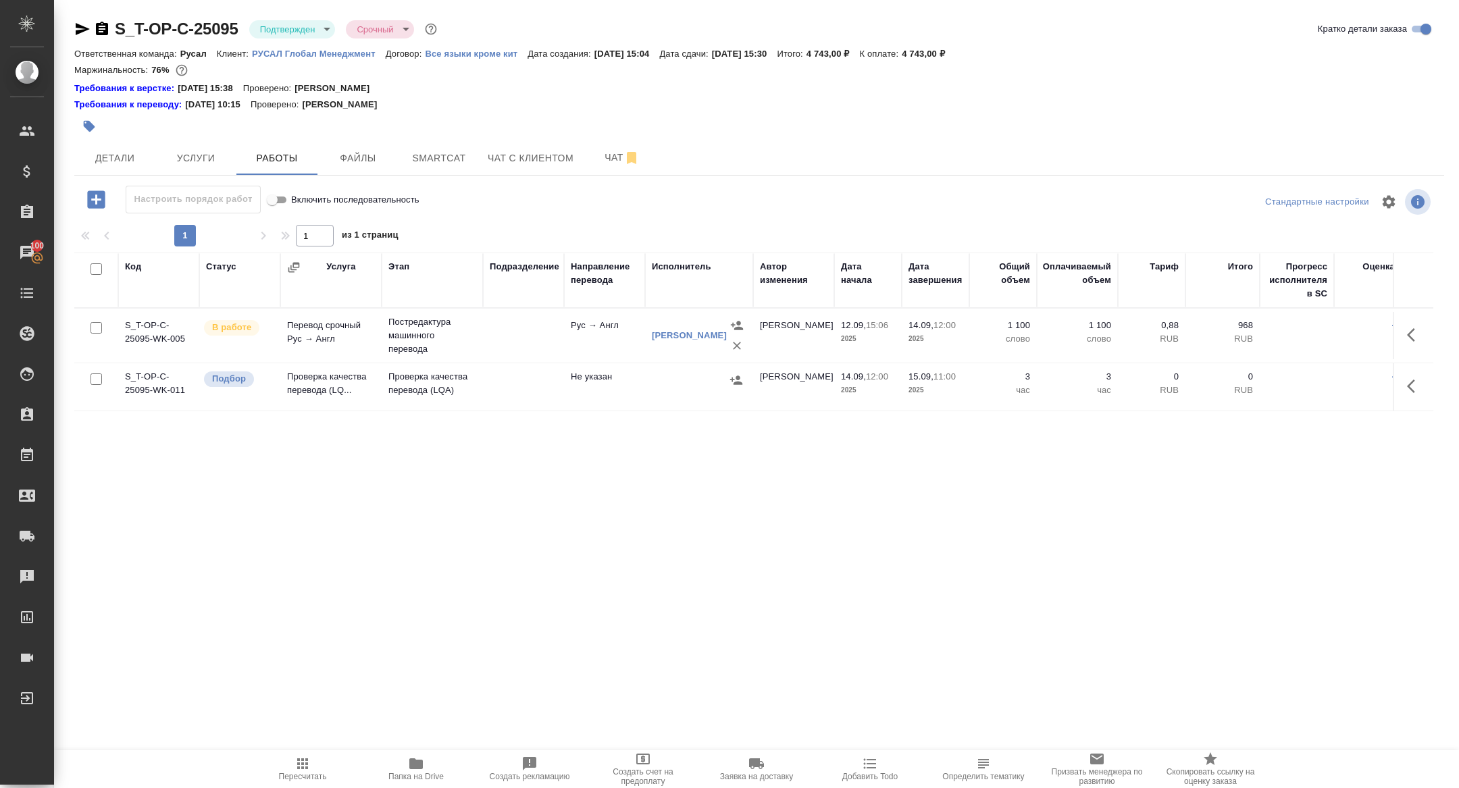
click at [297, 26] on body ".cls-1 fill:#fff; AWATERA Zhuravleva Alexandra Клиенты Спецификации Заказы 100 …" at bounding box center [729, 394] width 1459 height 788
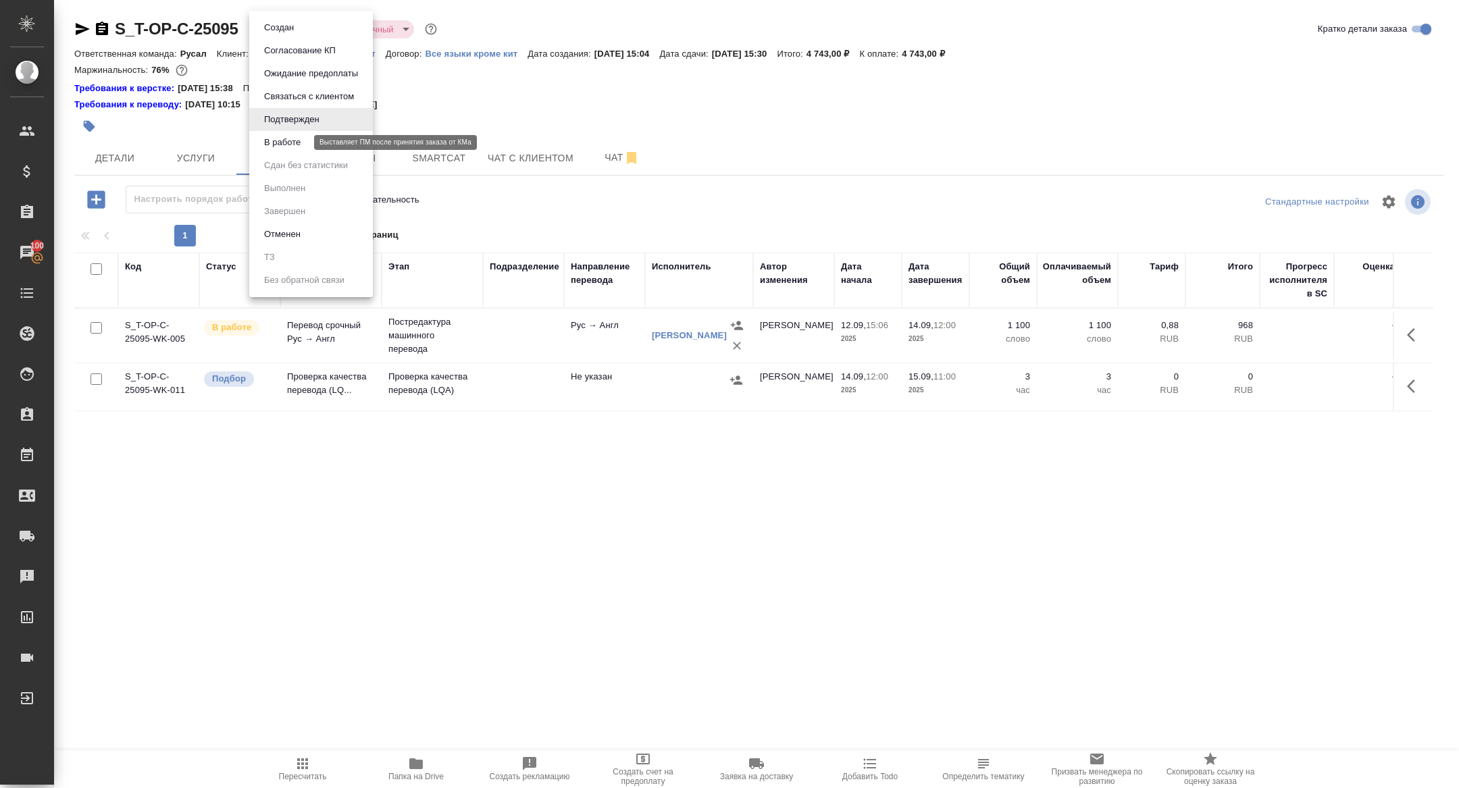
click at [274, 141] on button "В работе" at bounding box center [282, 142] width 45 height 15
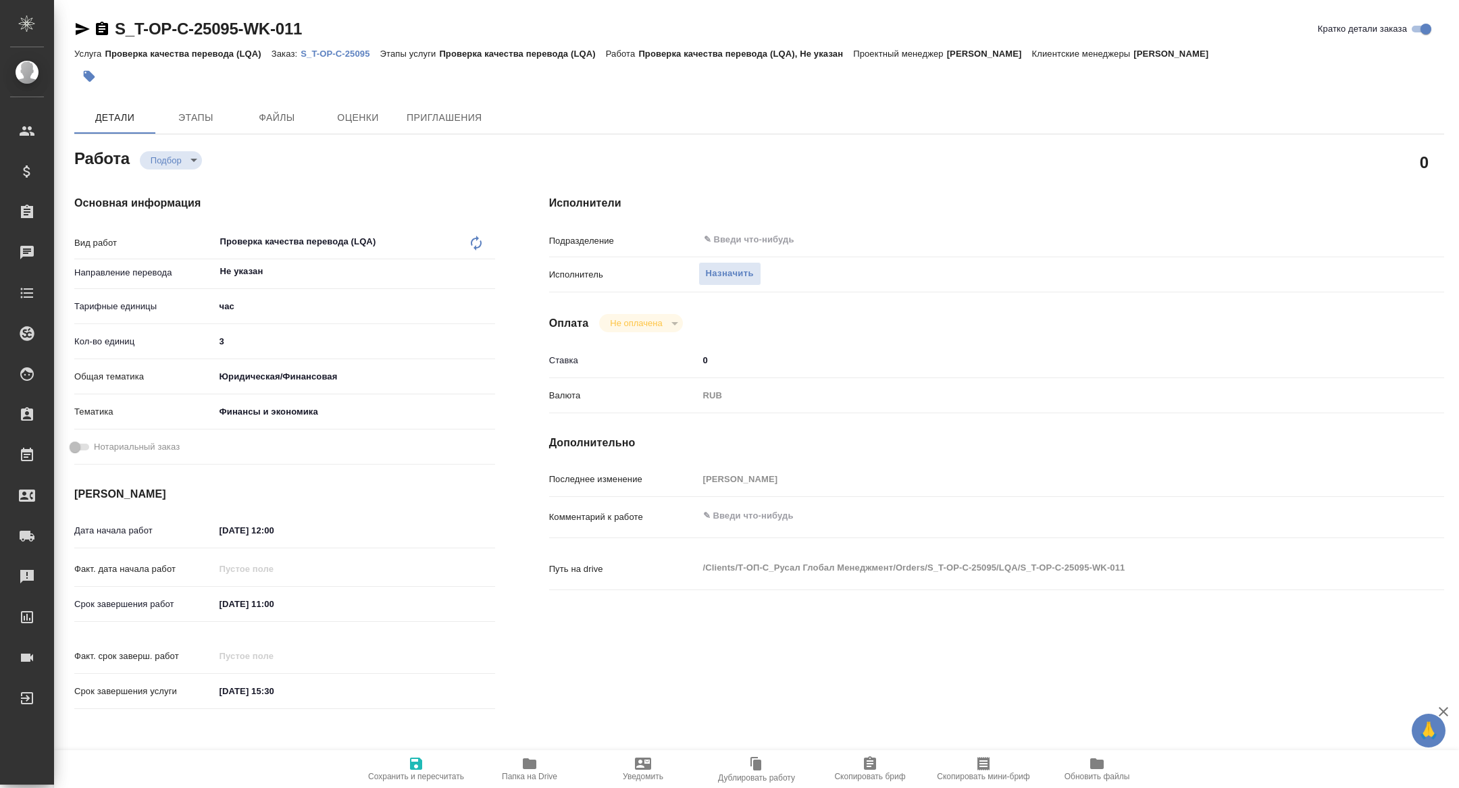
type textarea "x"
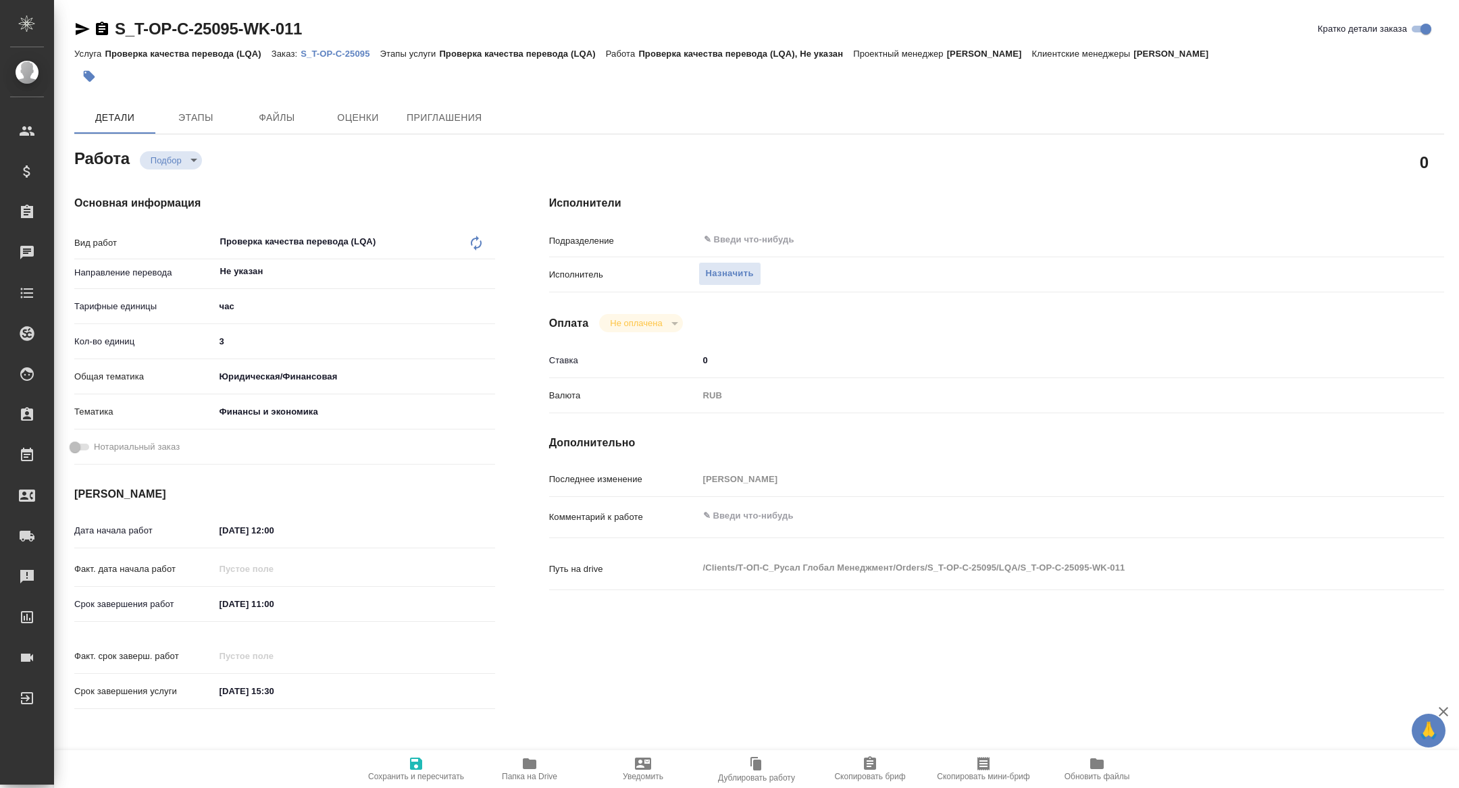
type textarea "x"
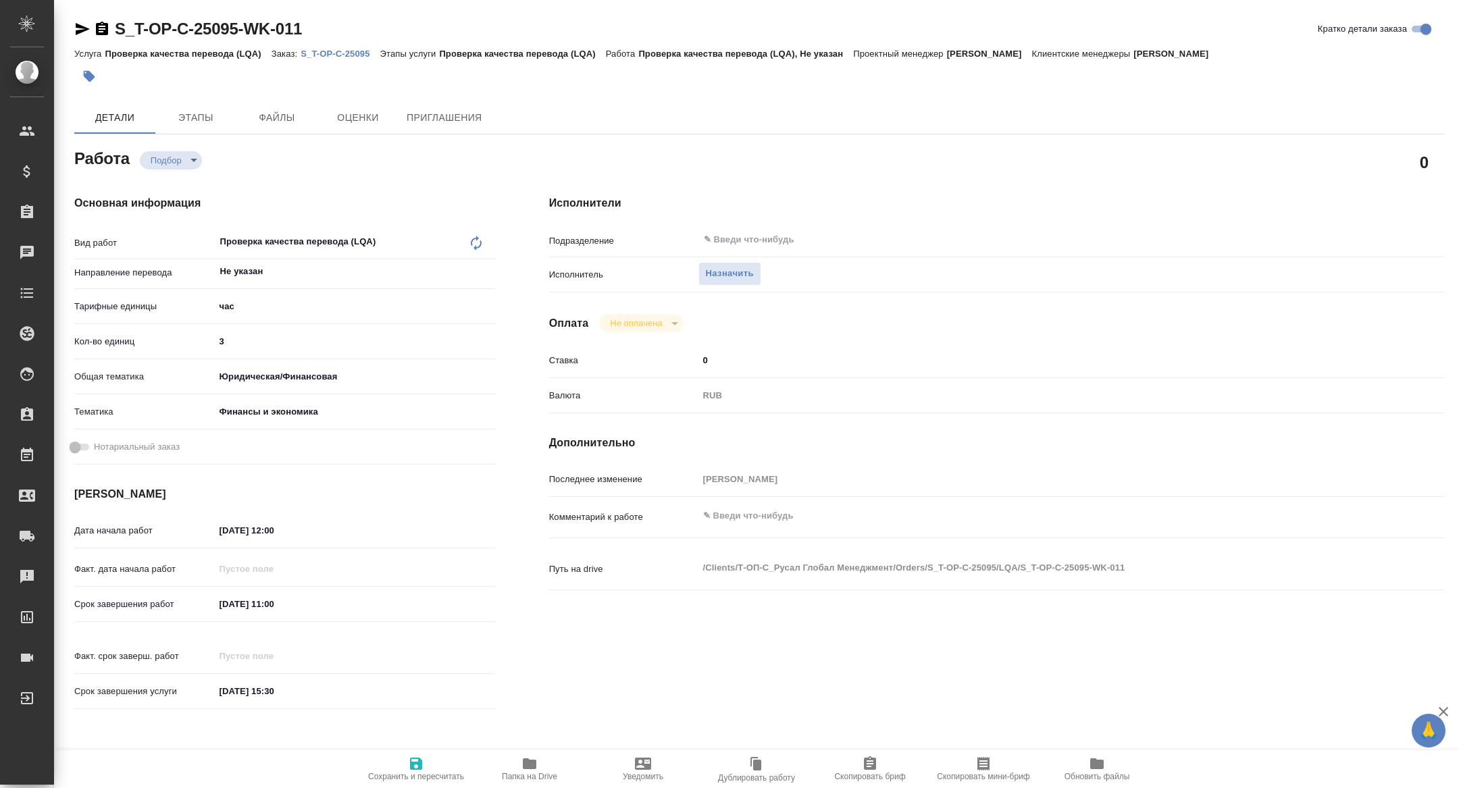
type textarea "x"
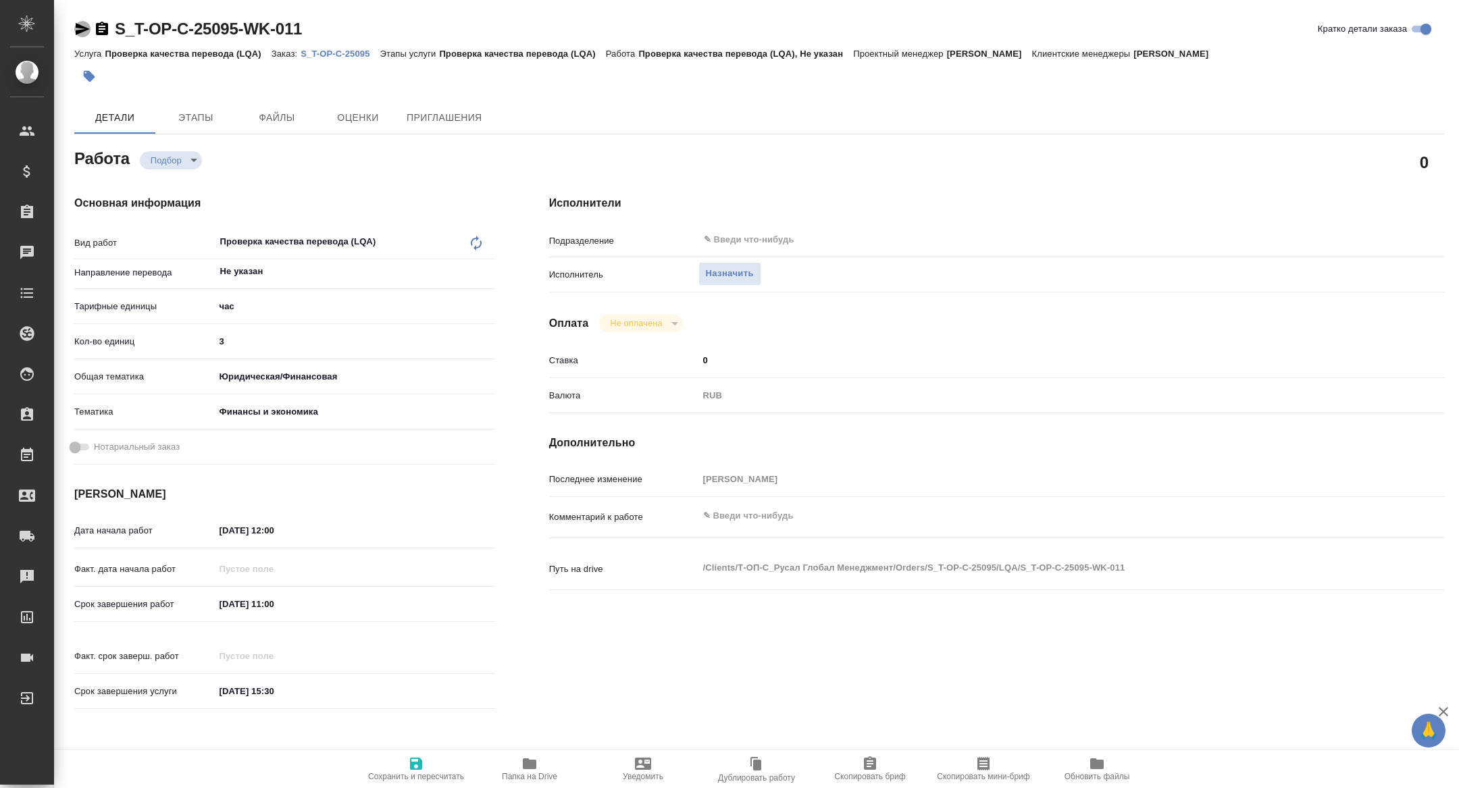
click at [79, 30] on icon "button" at bounding box center [82, 29] width 16 height 16
type textarea "x"
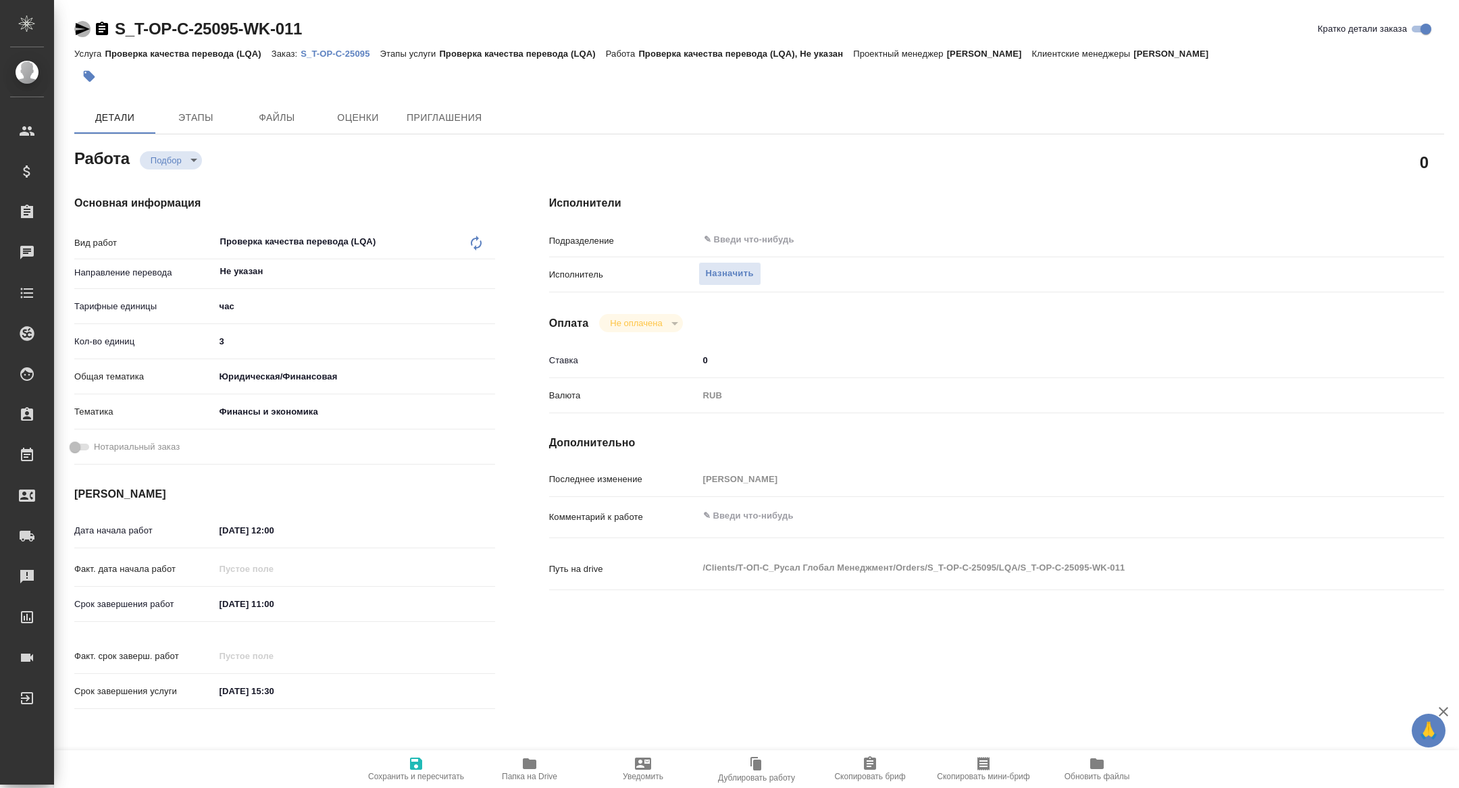
type textarea "x"
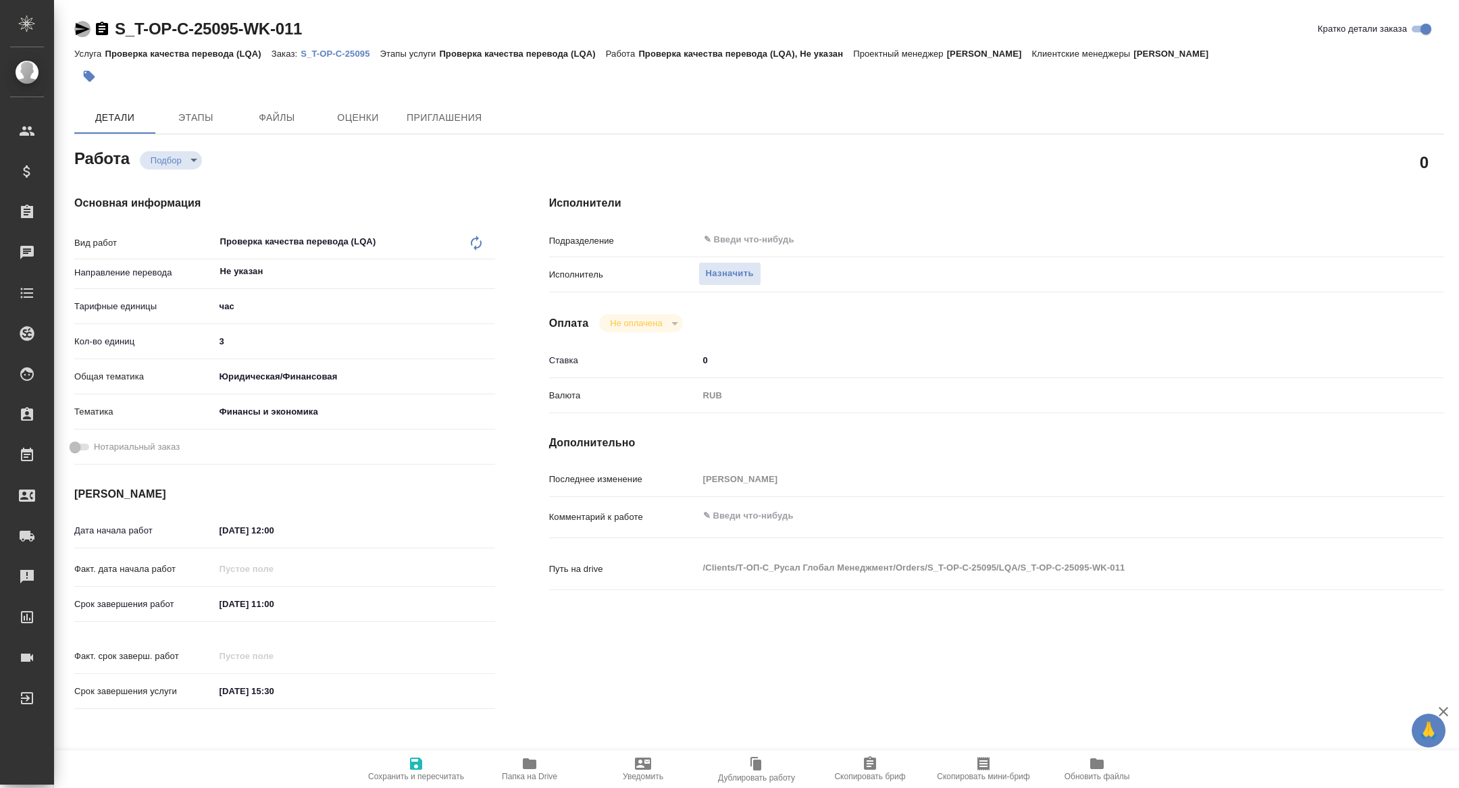
type textarea "x"
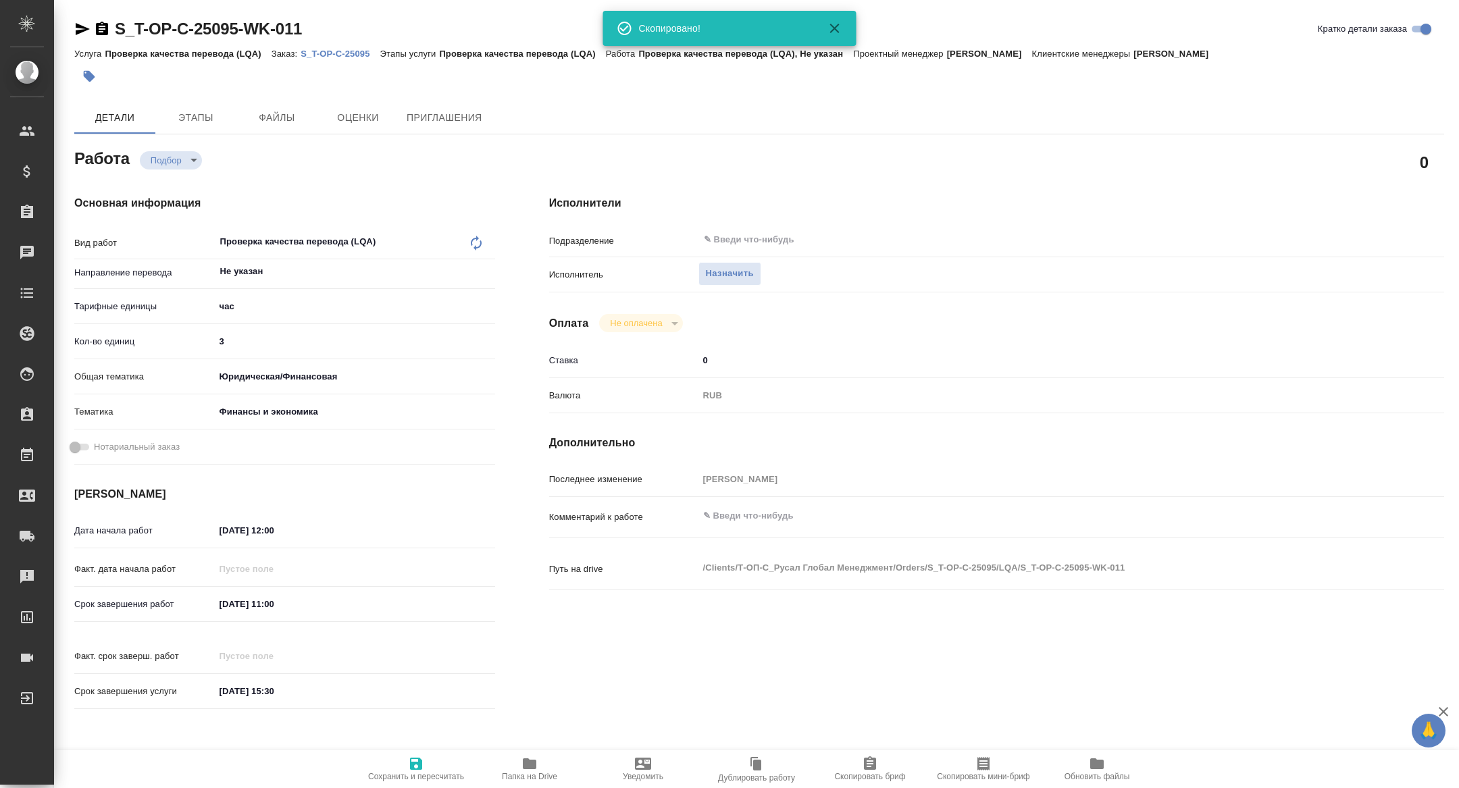
type textarea "x"
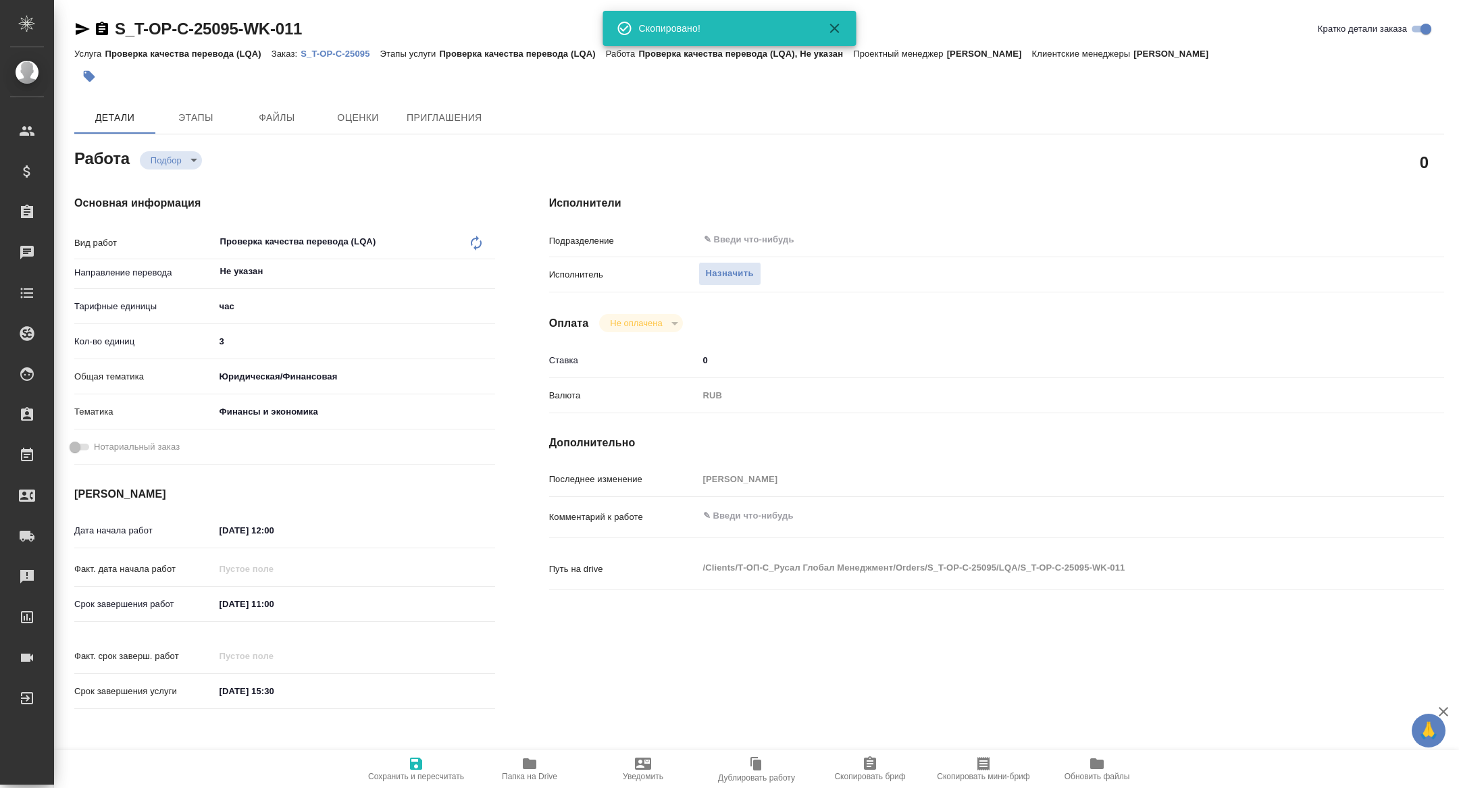
type textarea "x"
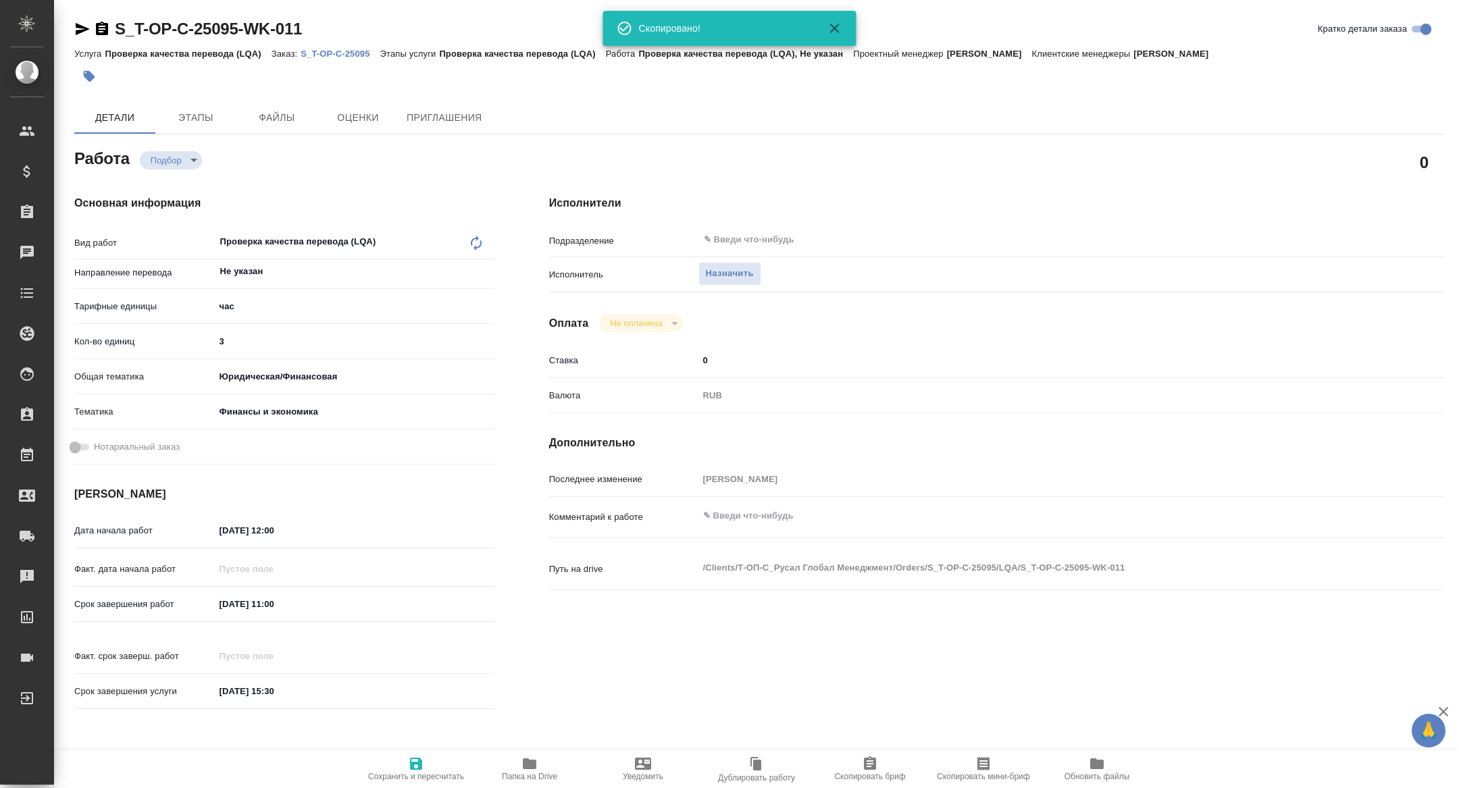
type textarea "x"
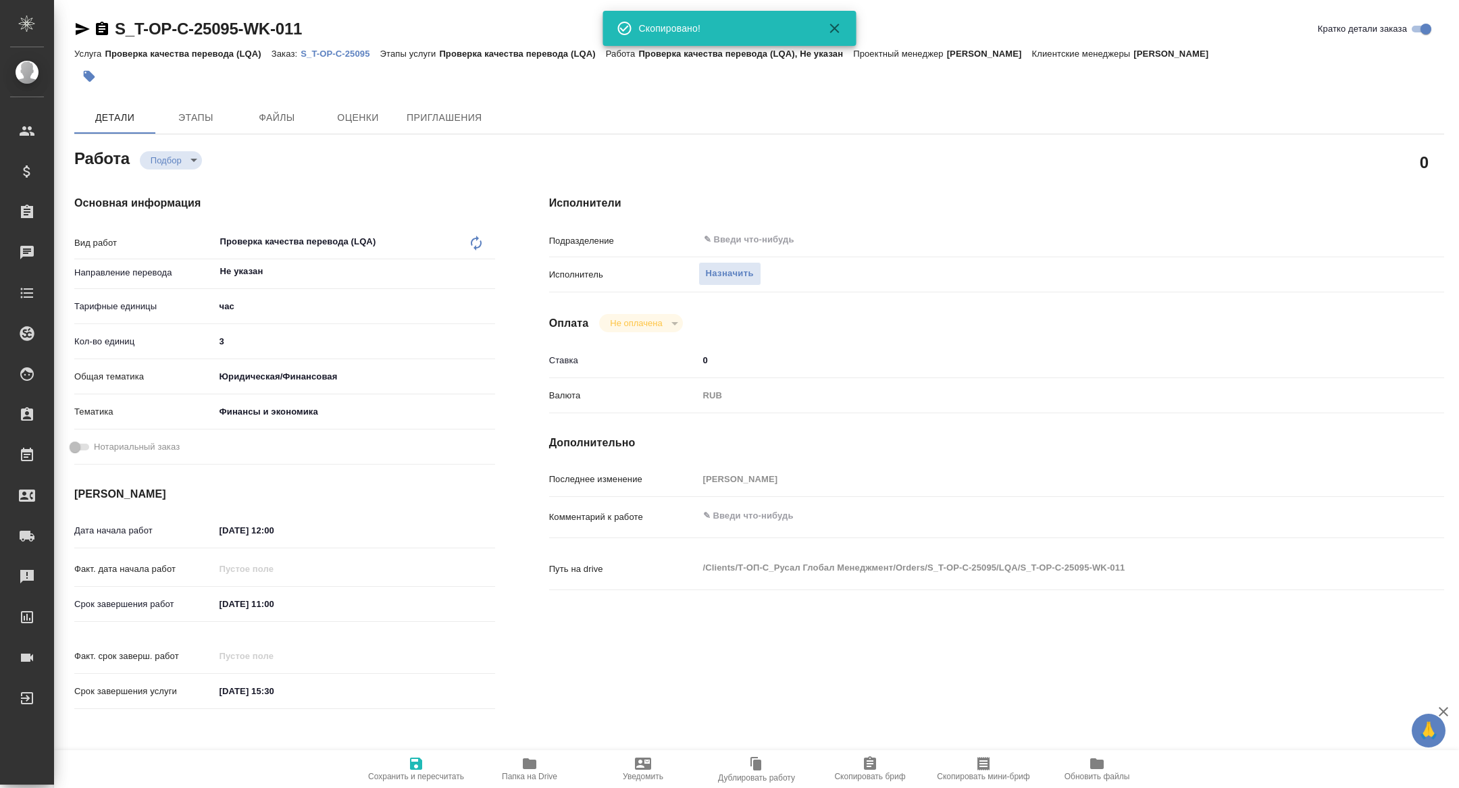
type textarea "x"
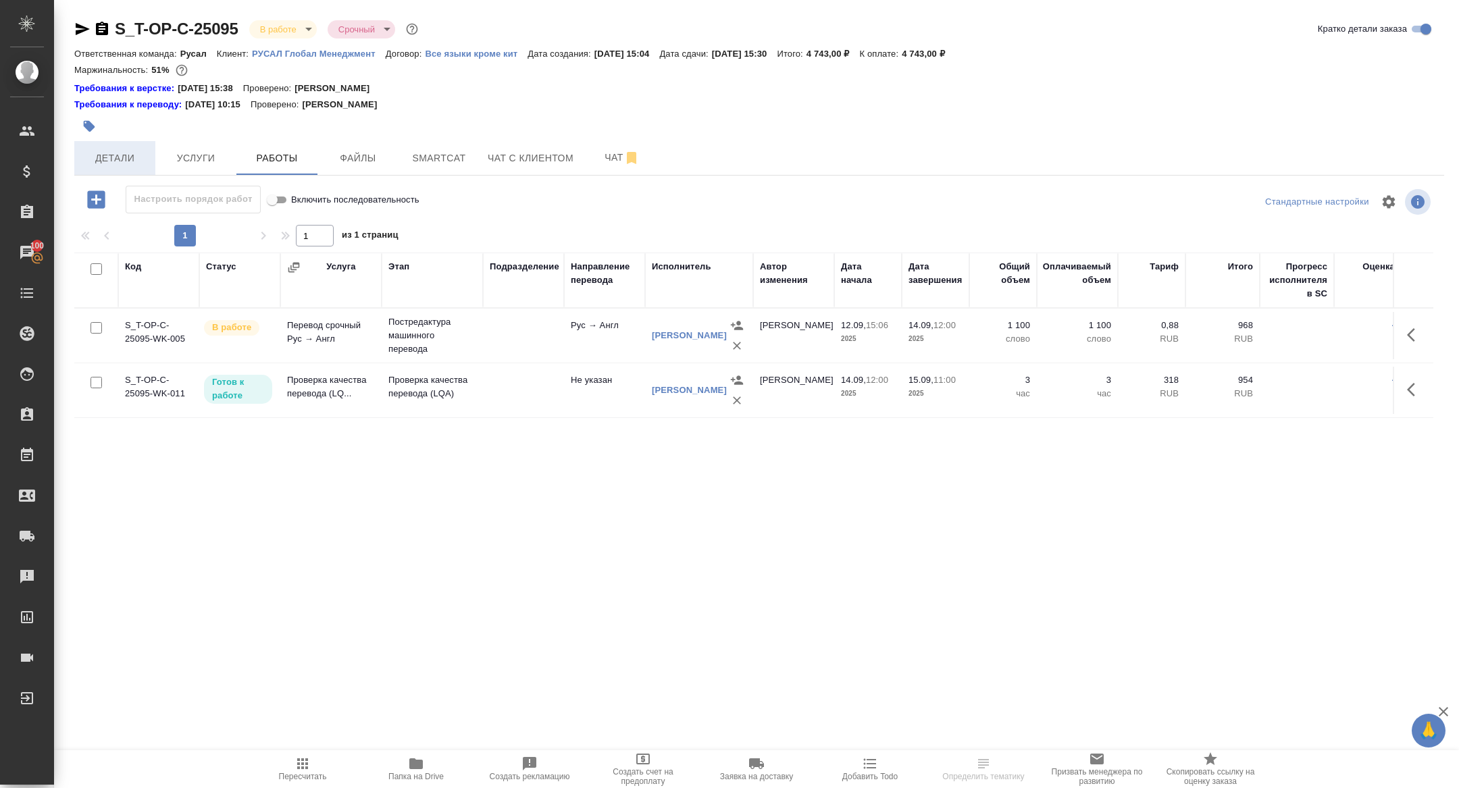
click at [99, 169] on button "Детали" at bounding box center [114, 158] width 81 height 34
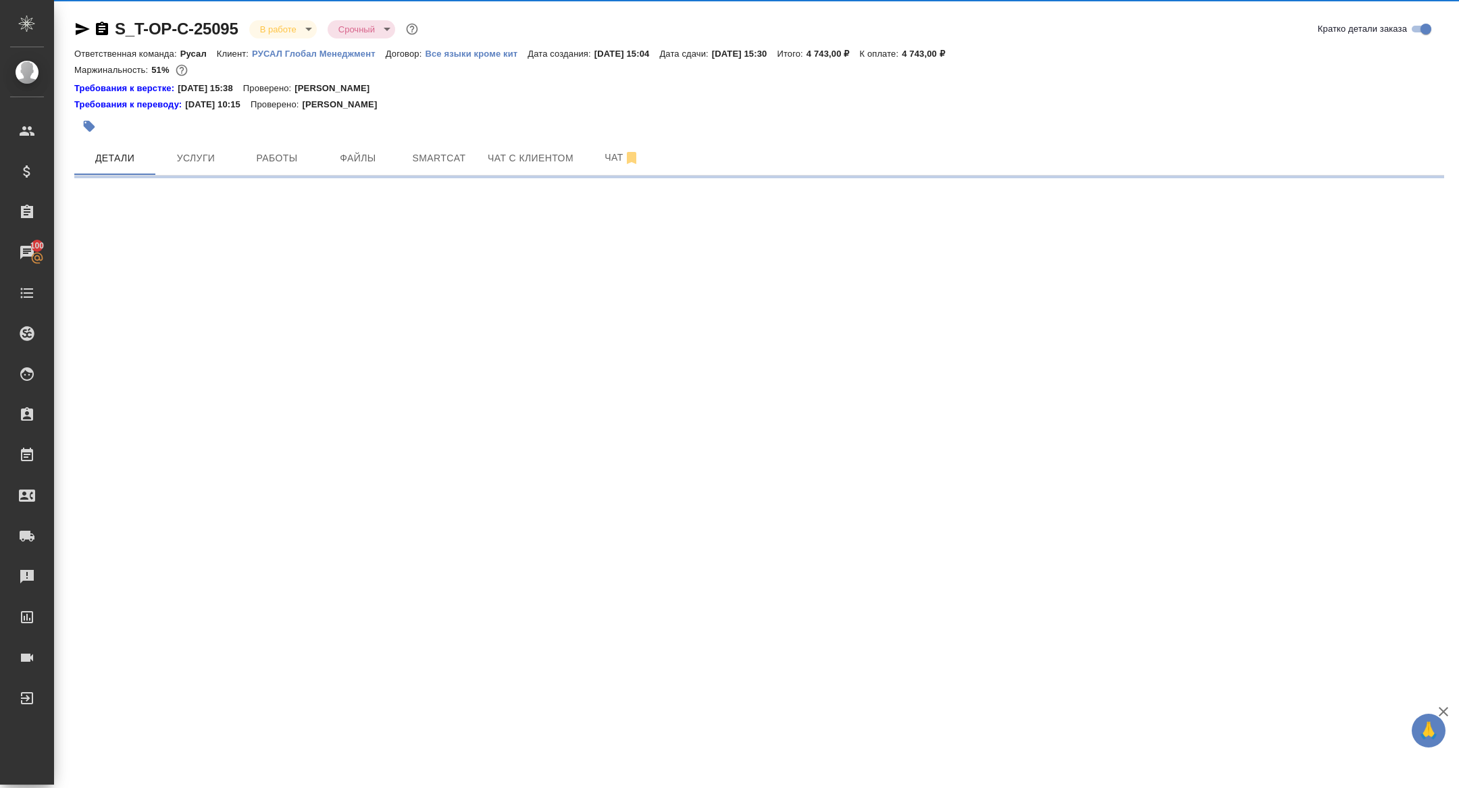
select select "RU"
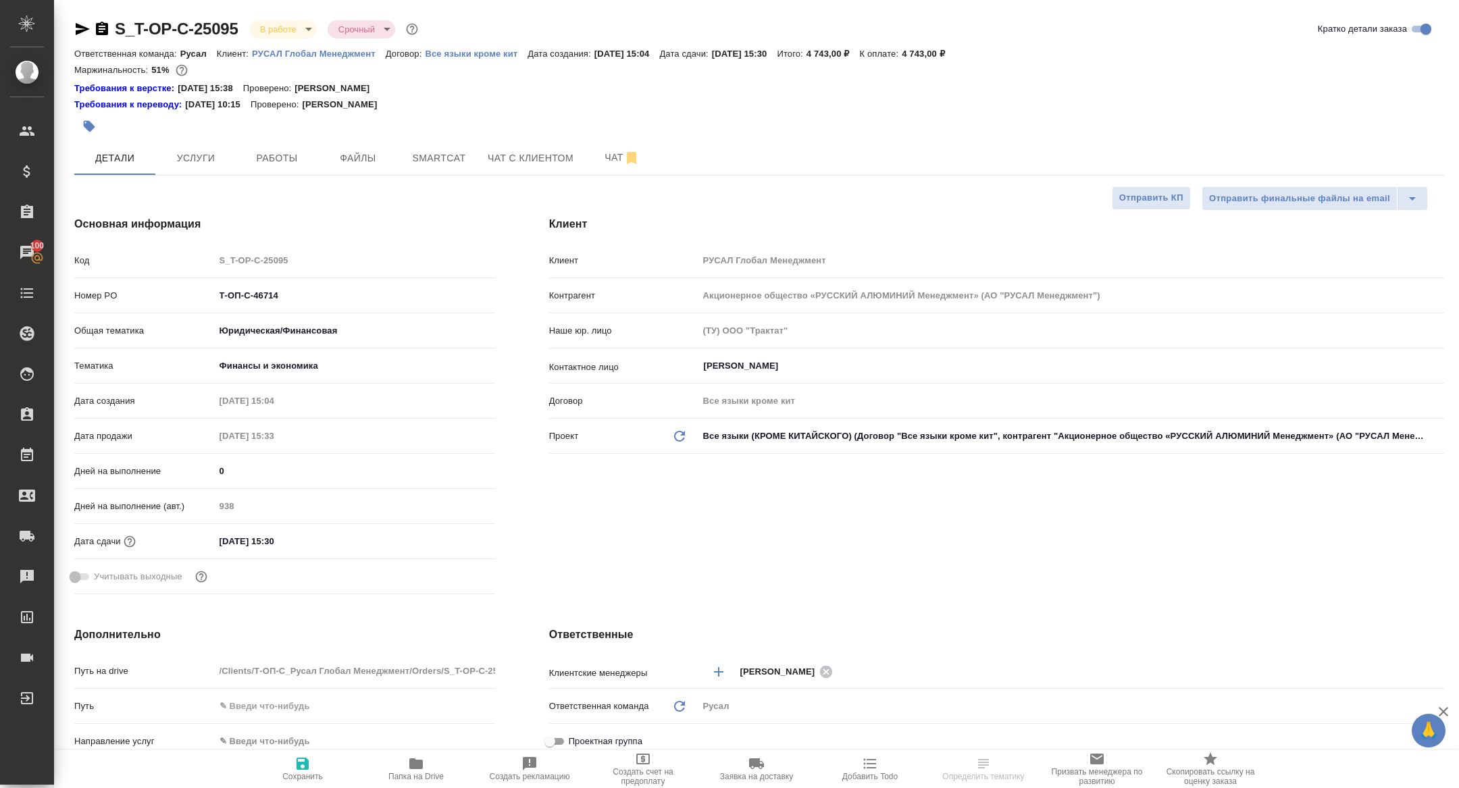
type textarea "x"
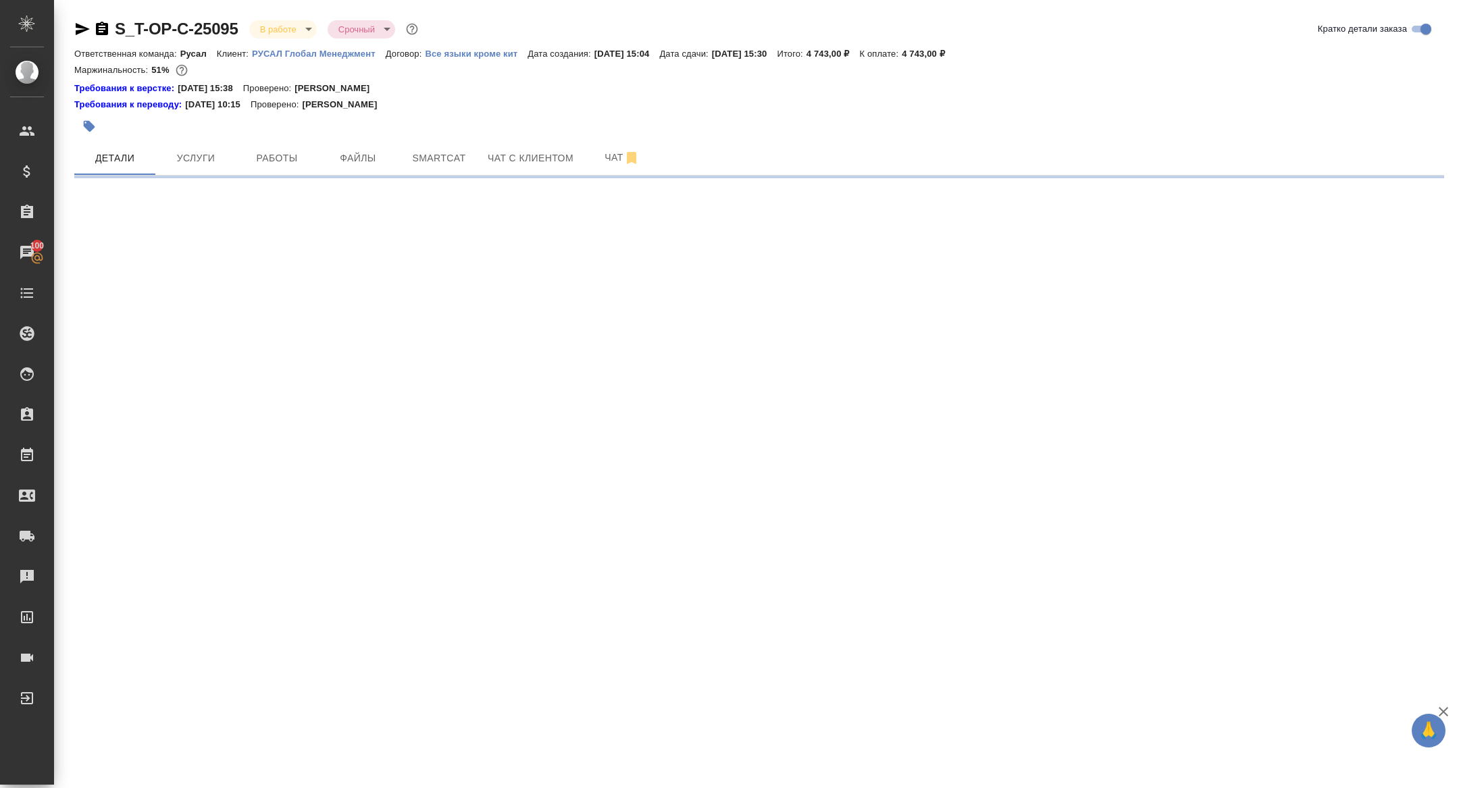
select select "RU"
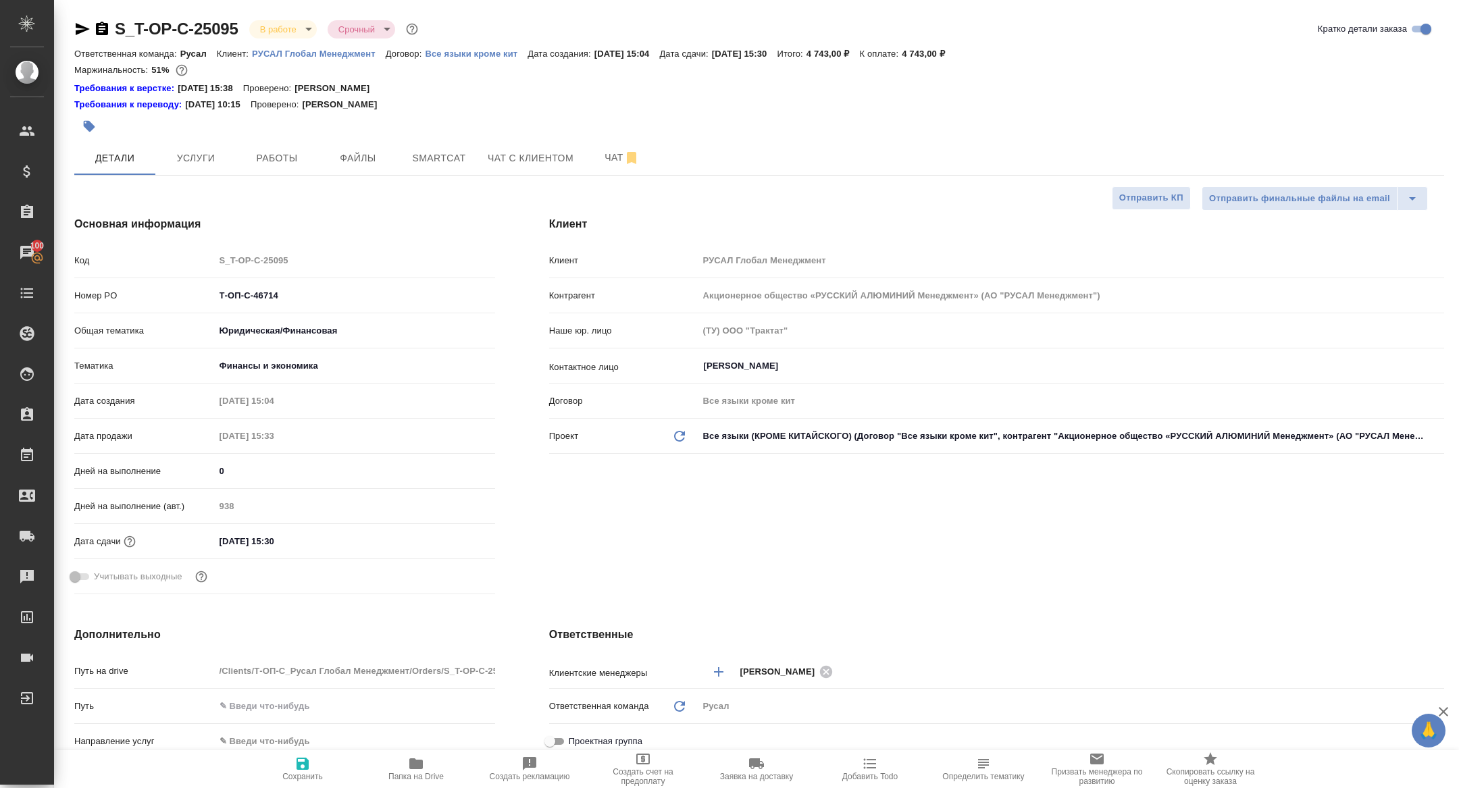
type textarea "x"
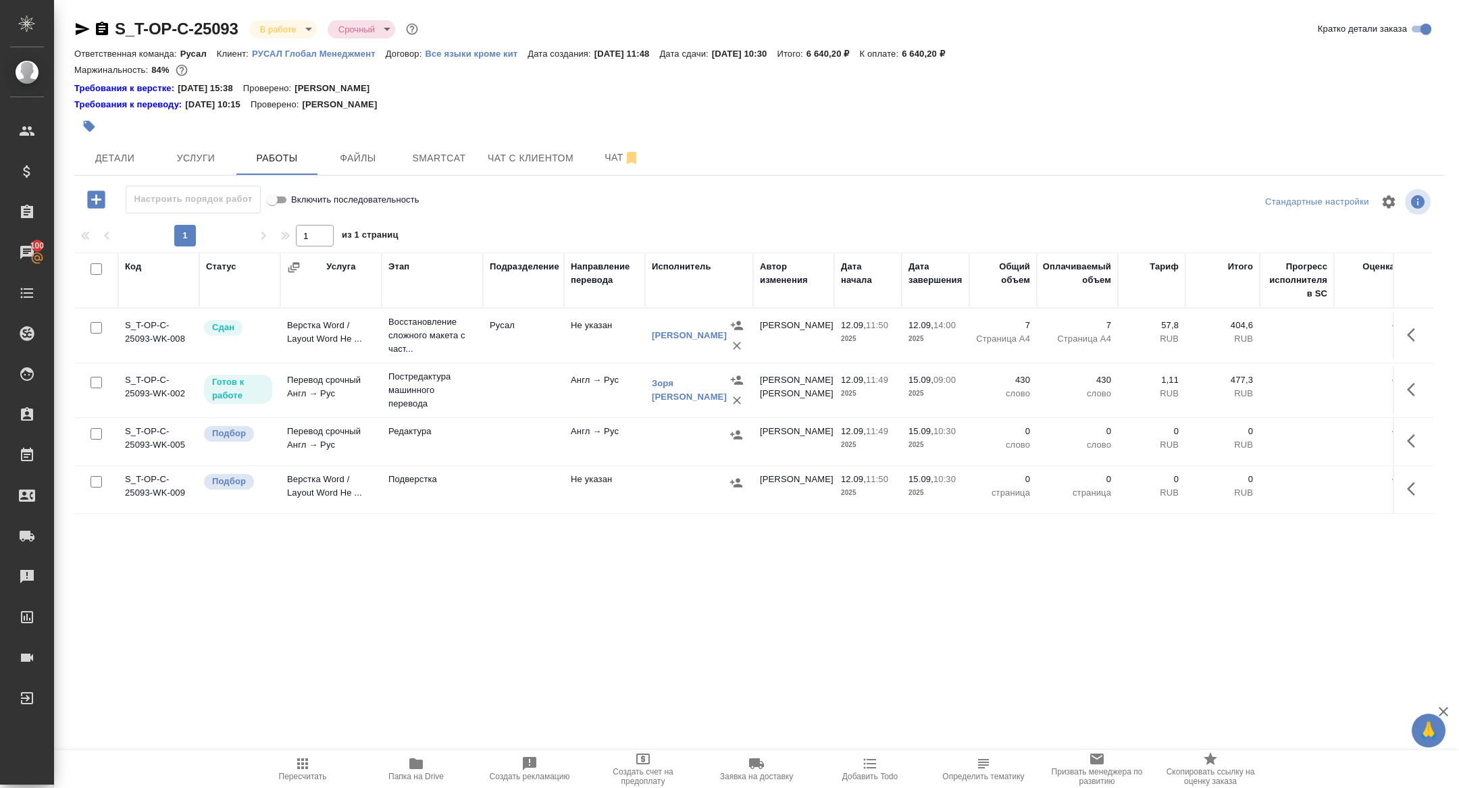
click at [98, 432] on input "checkbox" at bounding box center [96, 433] width 11 height 11
checkbox input "true"
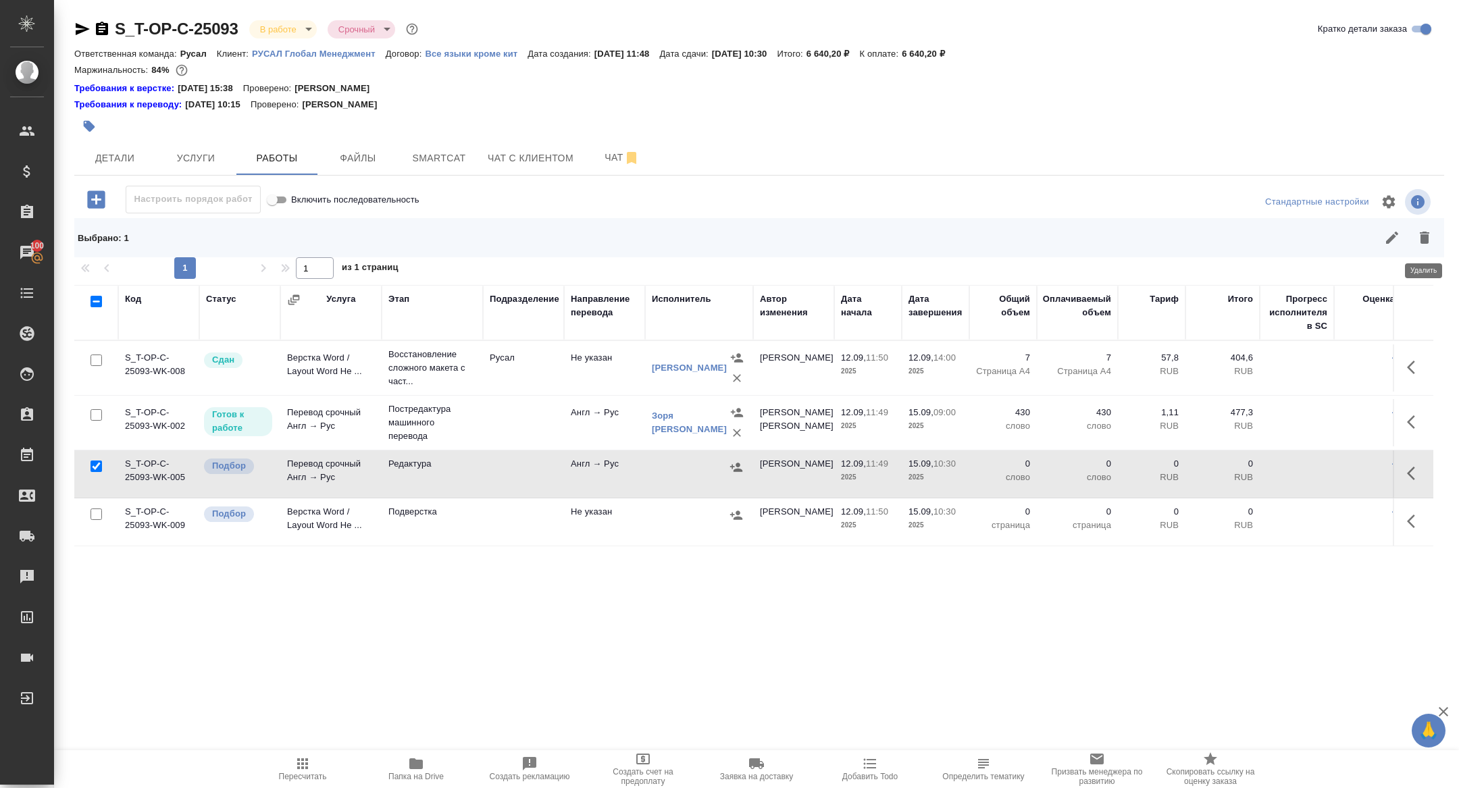
click at [1436, 236] on button "button" at bounding box center [1424, 238] width 32 height 32
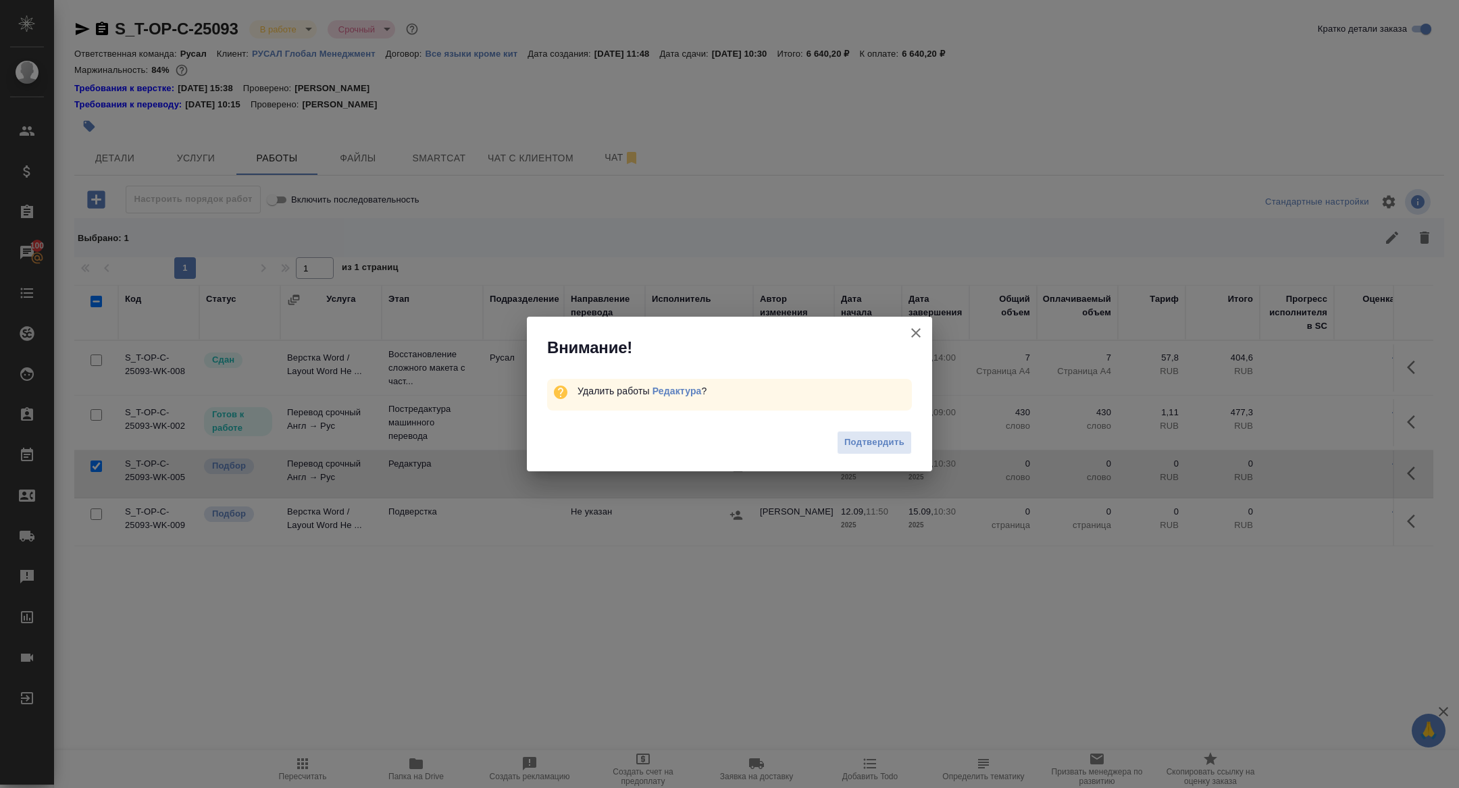
click at [867, 428] on div "Подтвердить" at bounding box center [729, 444] width 405 height 54
click at [867, 434] on button "Подтвердить" at bounding box center [874, 443] width 75 height 24
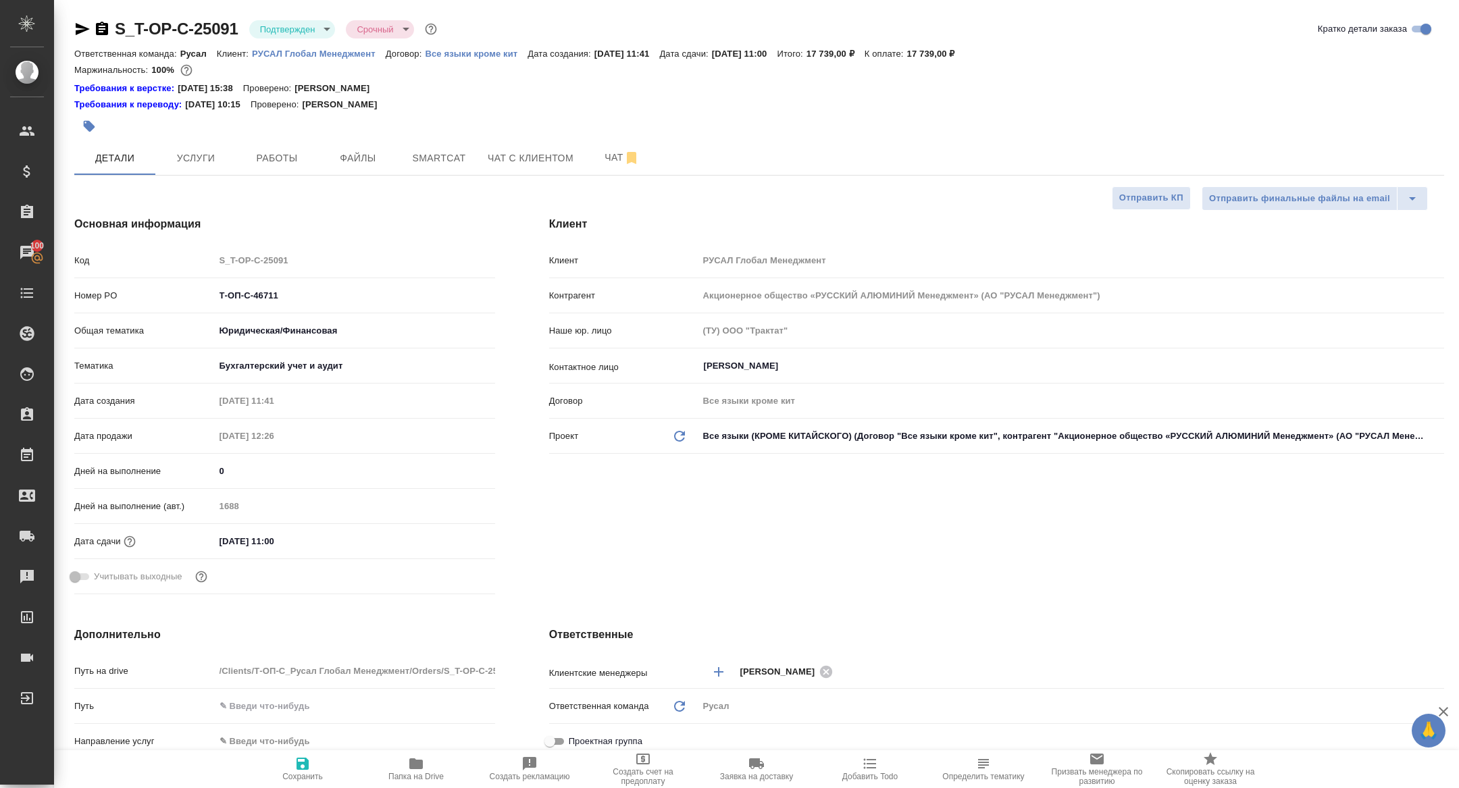
select select "RU"
click at [257, 162] on span "Работы" at bounding box center [277, 158] width 65 height 17
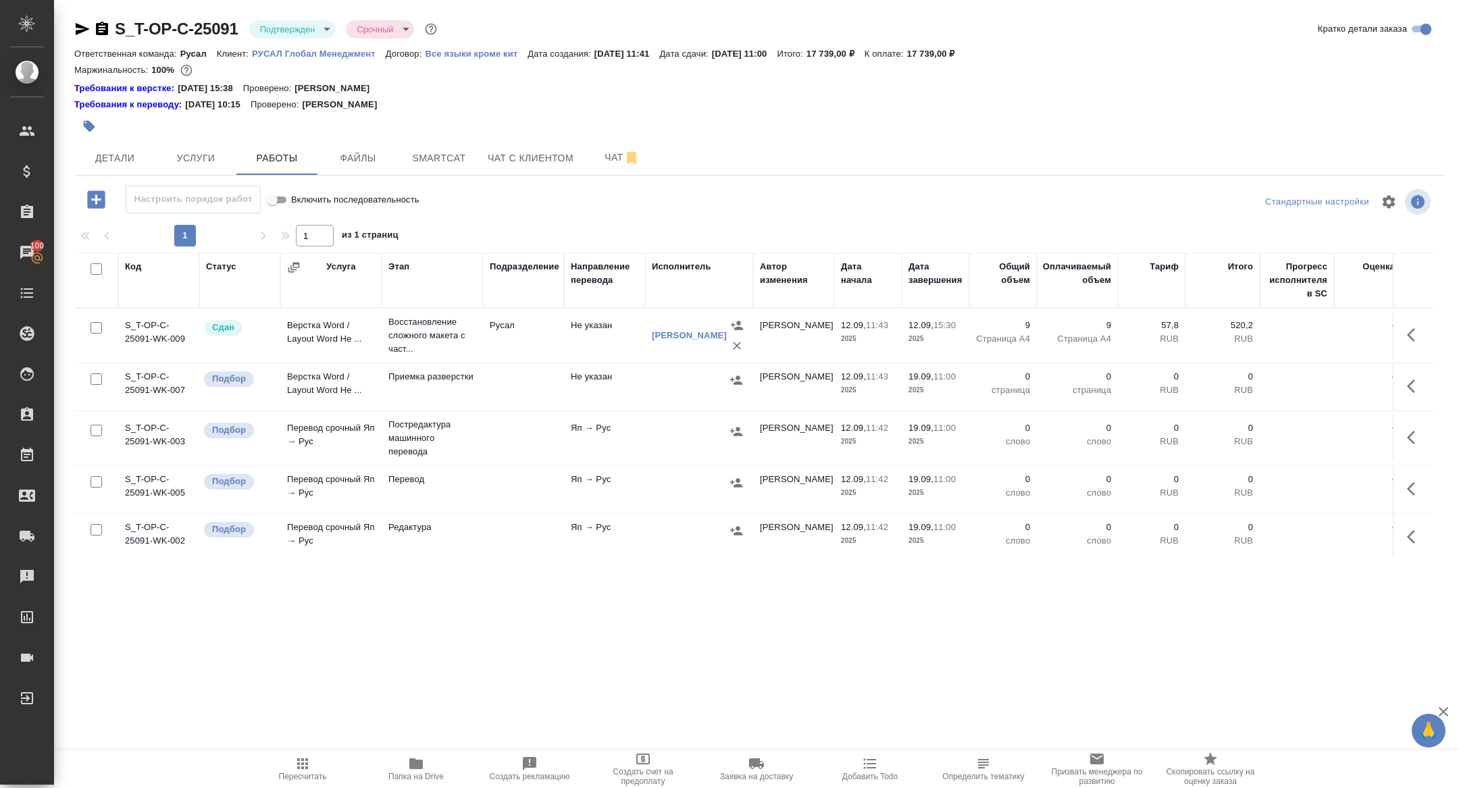
click at [94, 273] on input "checkbox" at bounding box center [96, 268] width 11 height 11
checkbox input "true"
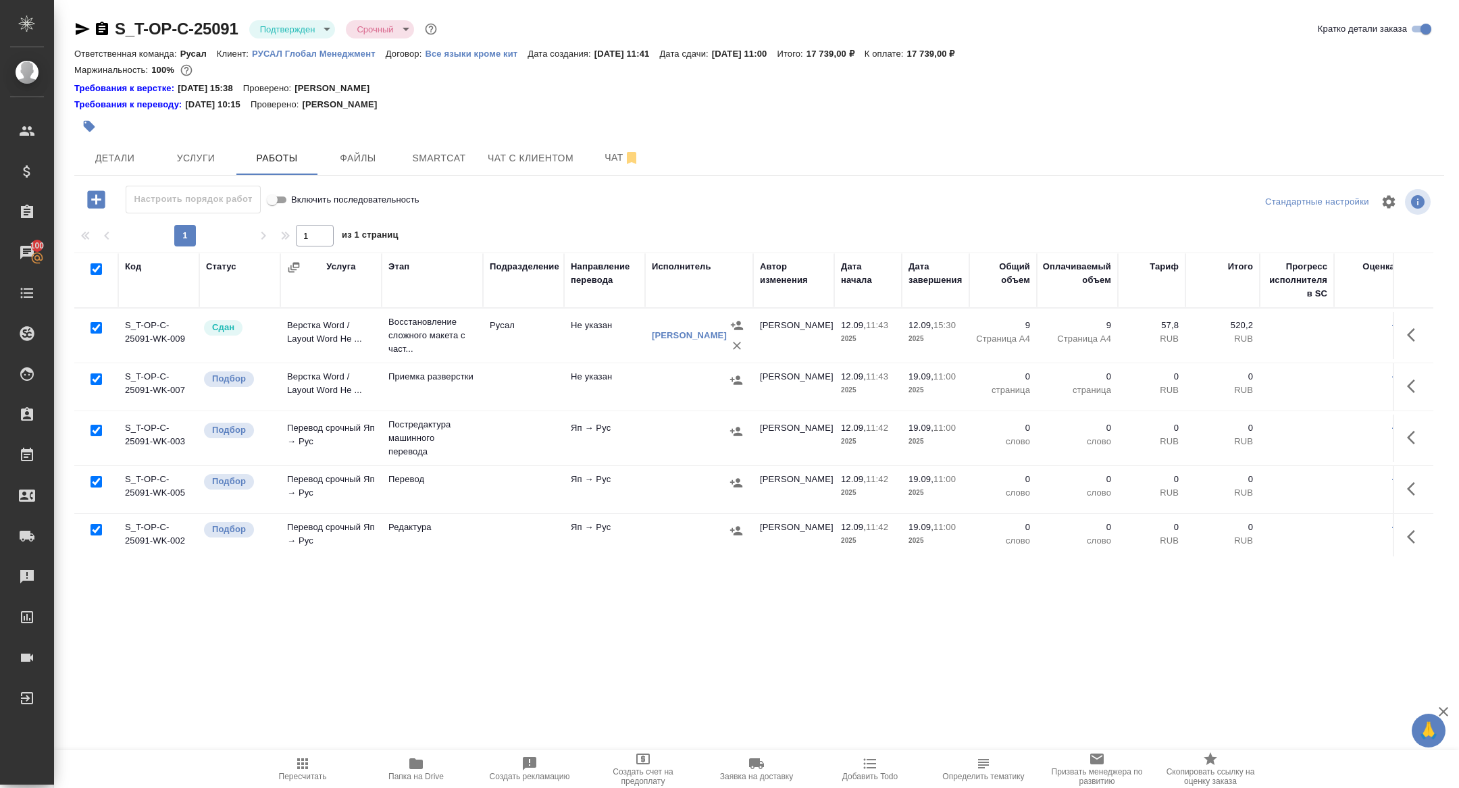
checkbox input "true"
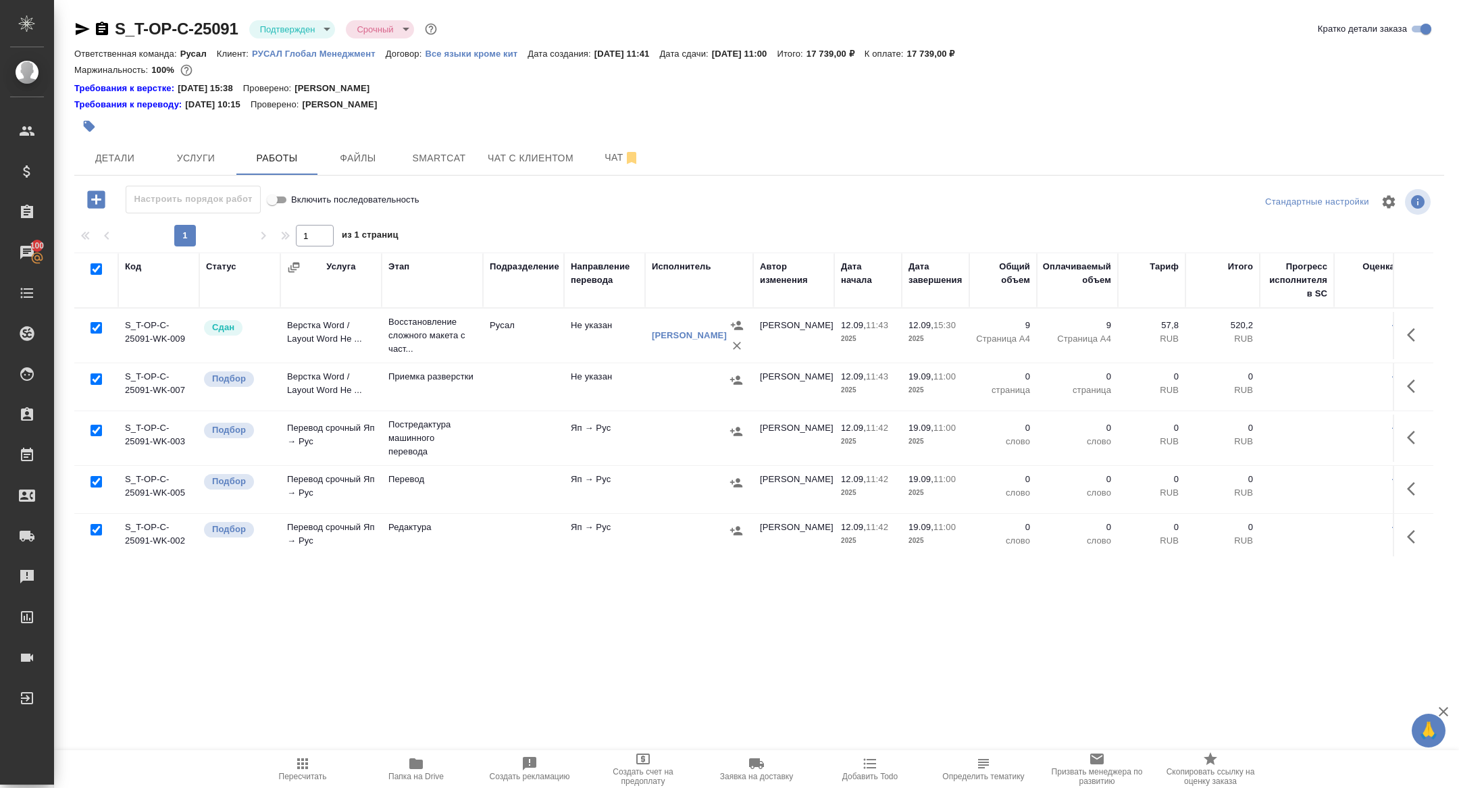
checkbox input "true"
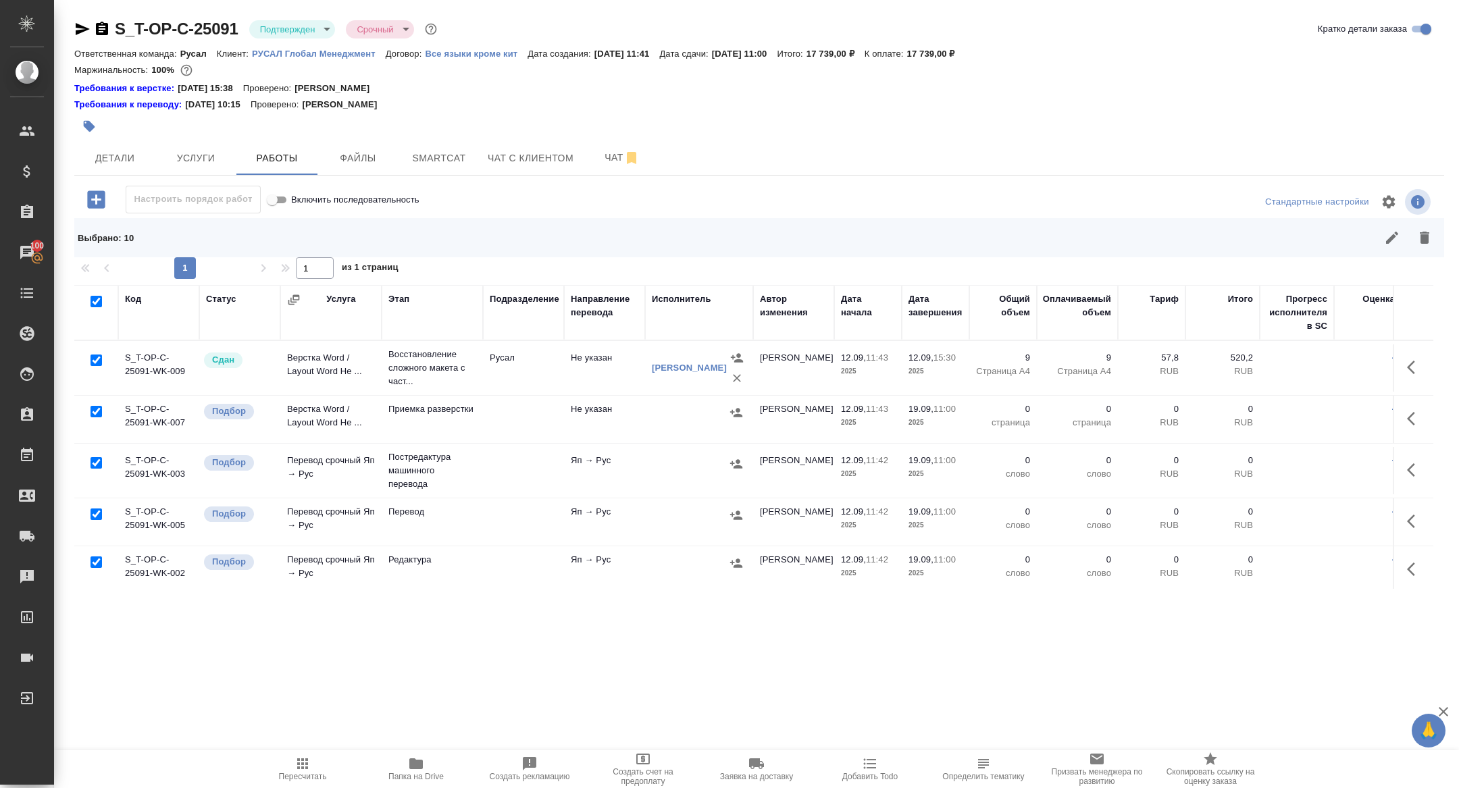
click at [95, 365] on div at bounding box center [96, 360] width 30 height 19
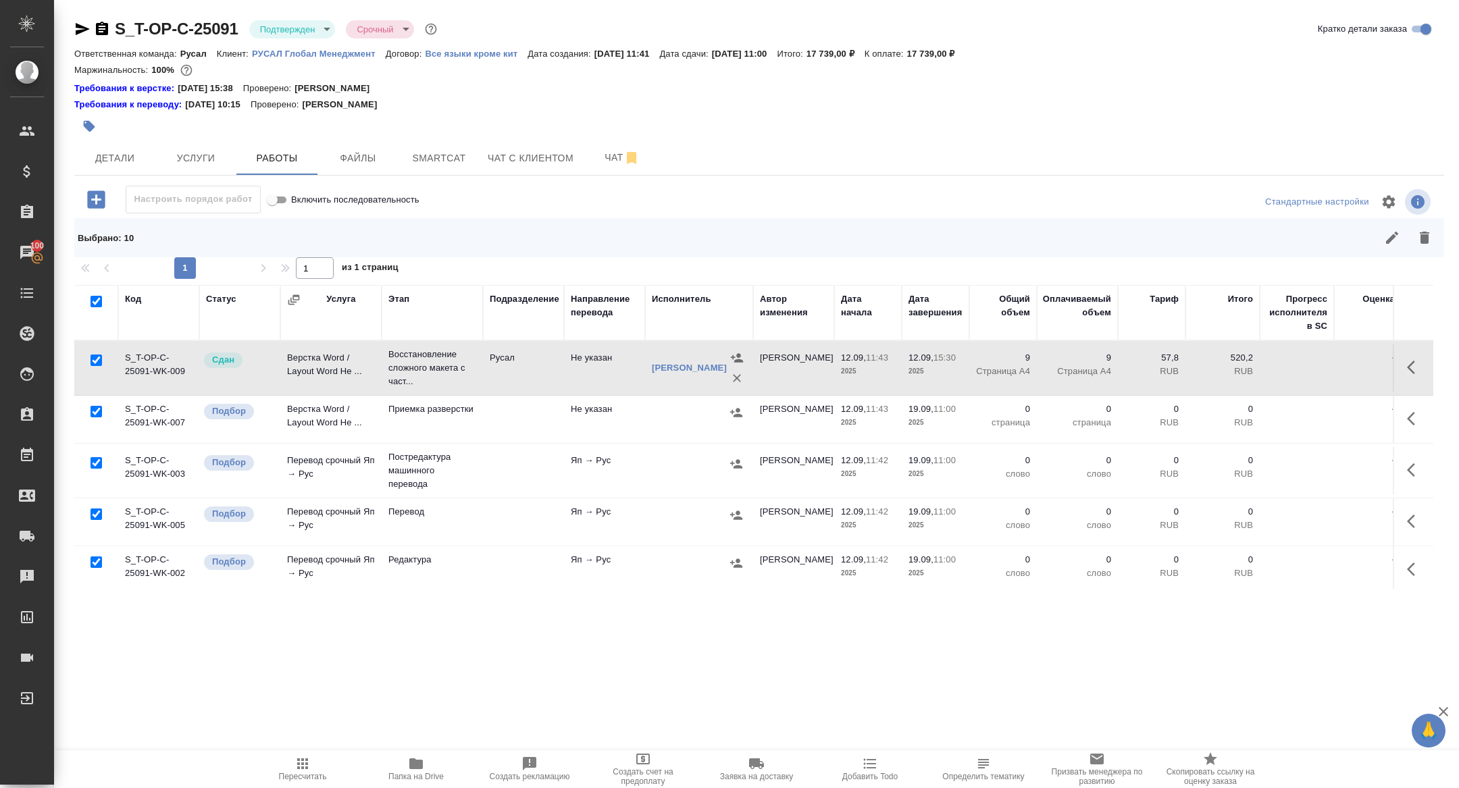
click at [95, 357] on input "checkbox" at bounding box center [96, 360] width 11 height 11
checkbox input "false"
click at [101, 459] on input "checkbox" at bounding box center [96, 462] width 11 height 11
checkbox input "false"
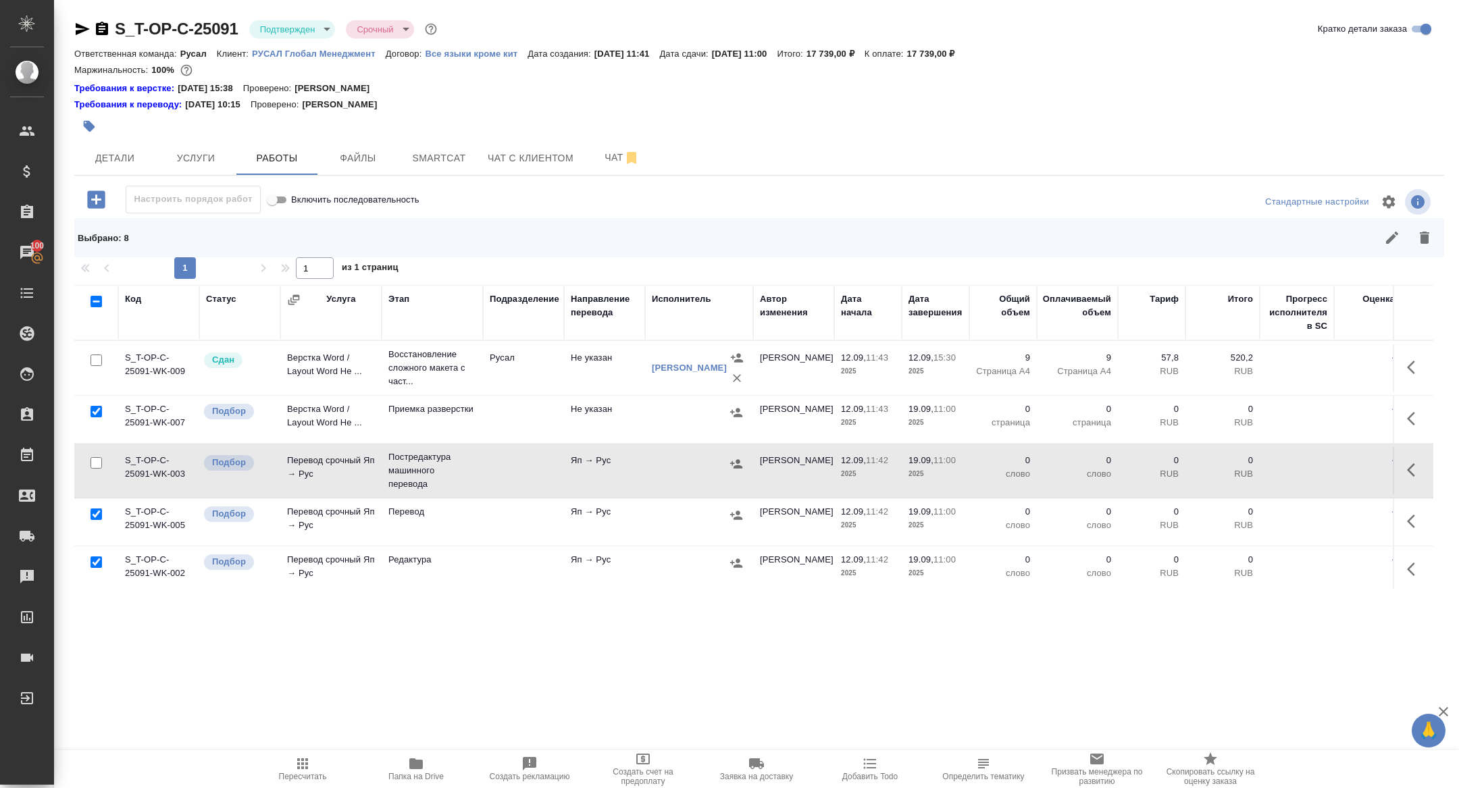
click at [92, 518] on input "checkbox" at bounding box center [96, 514] width 11 height 11
checkbox input "false"
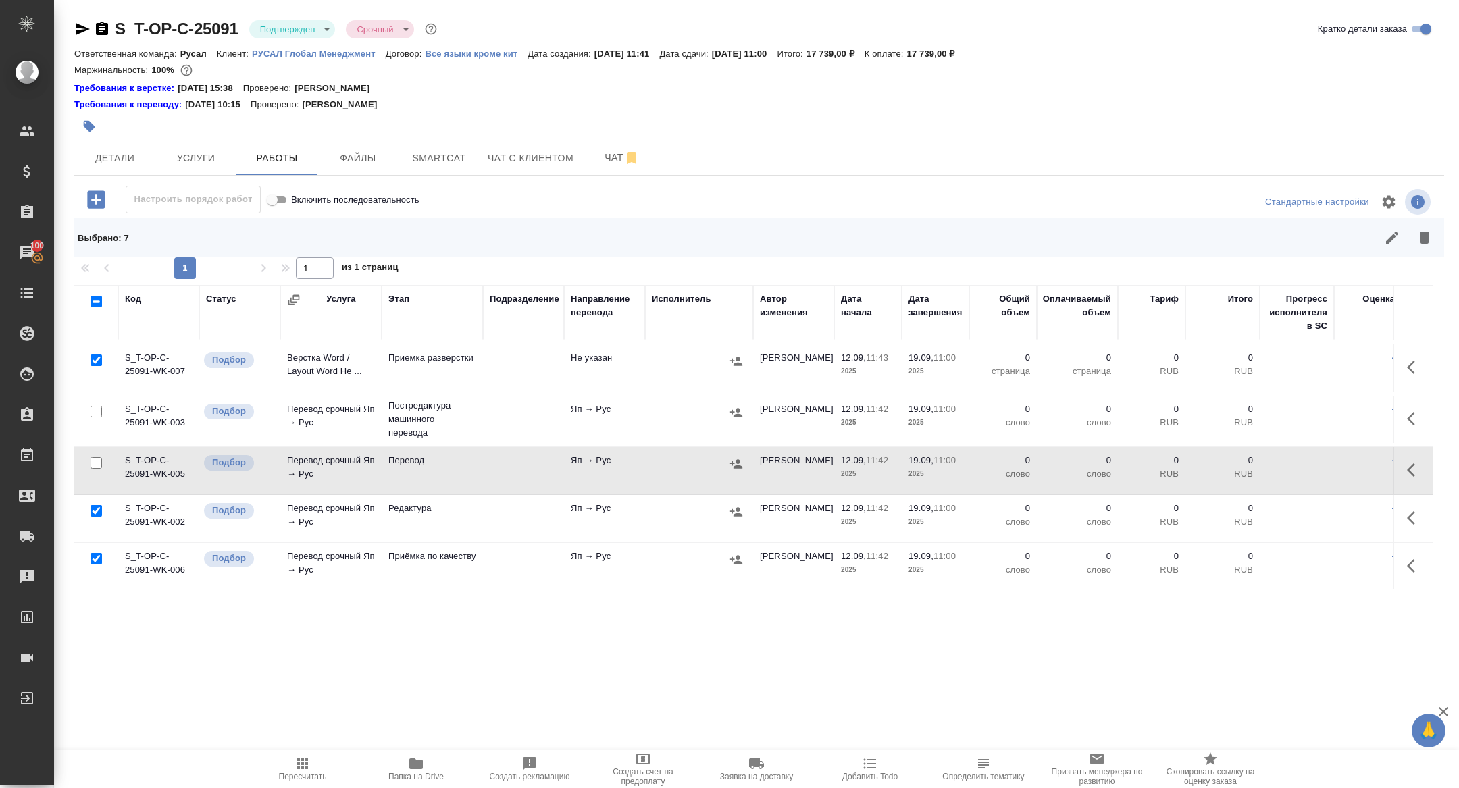
scroll to position [61, 0]
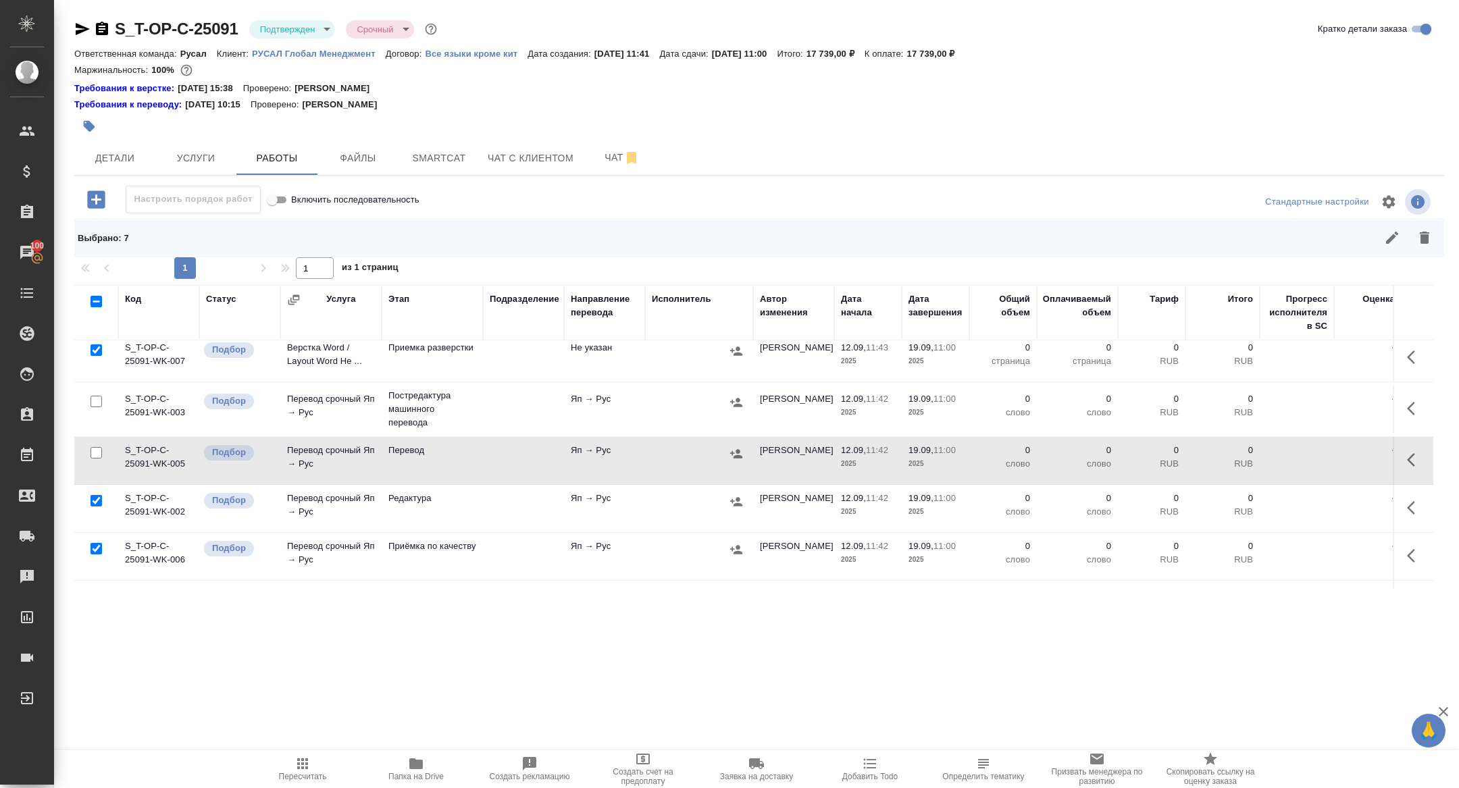
click at [97, 499] on input "checkbox" at bounding box center [96, 500] width 11 height 11
checkbox input "false"
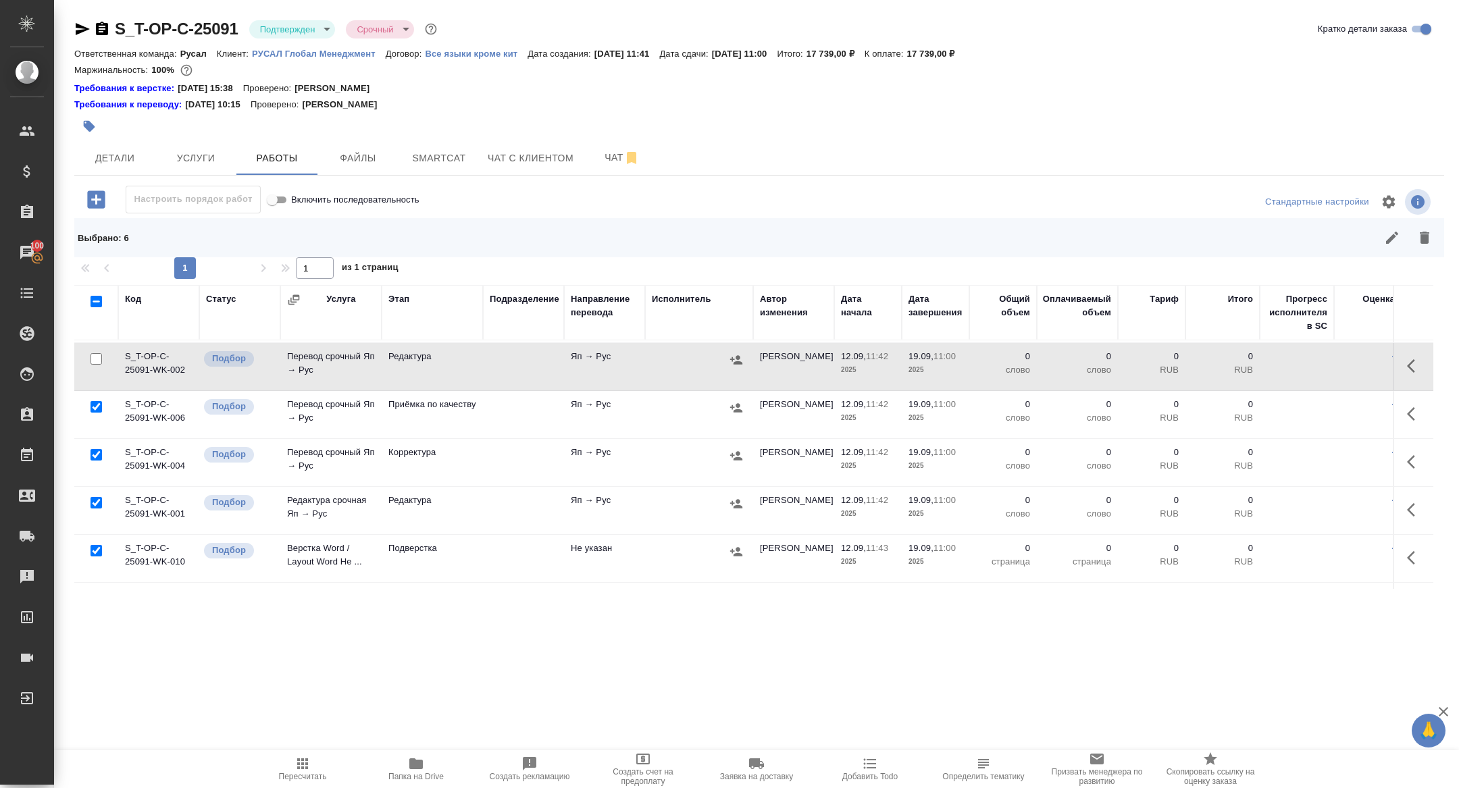
scroll to position [243, 0]
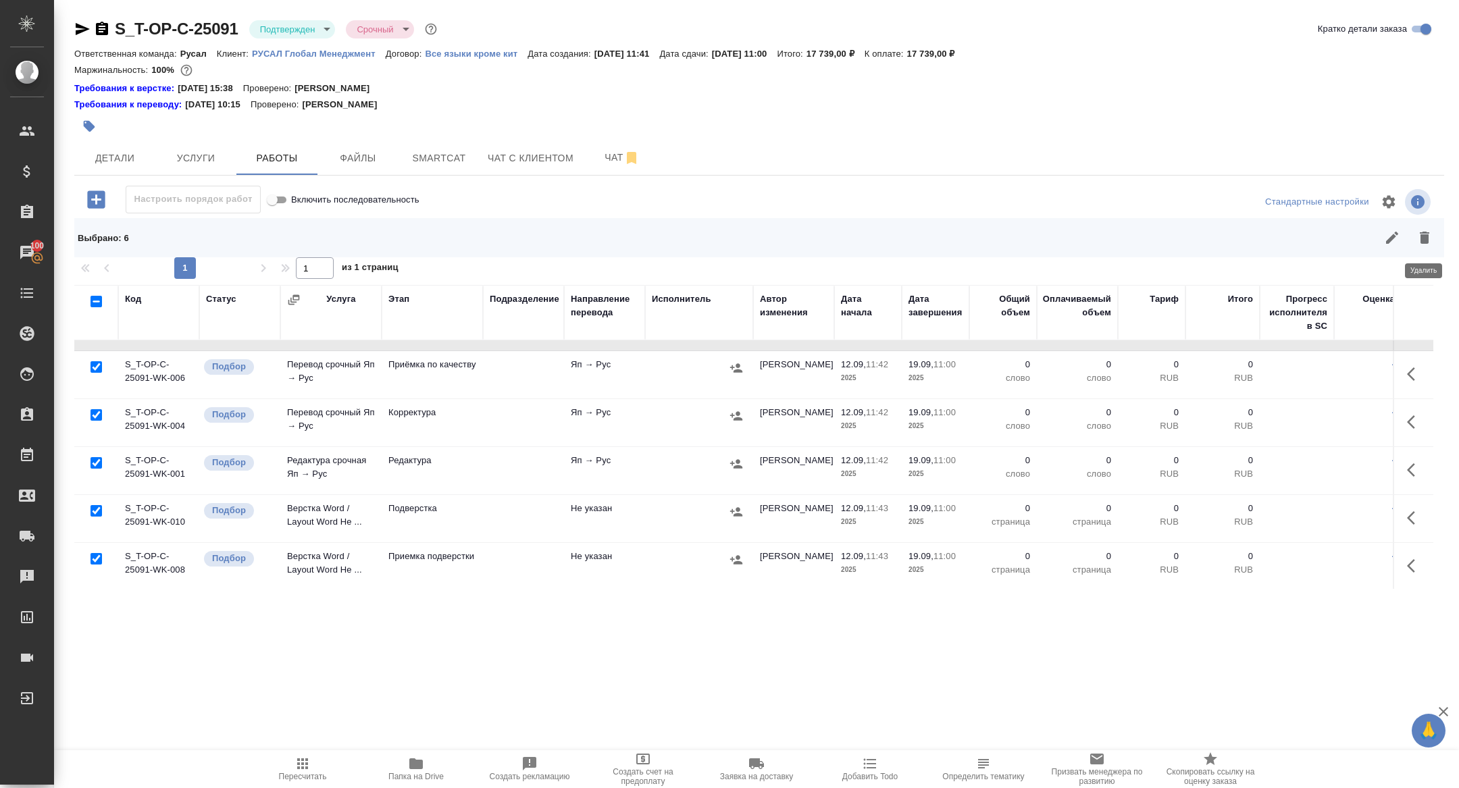
click at [1420, 247] on button "button" at bounding box center [1424, 238] width 32 height 32
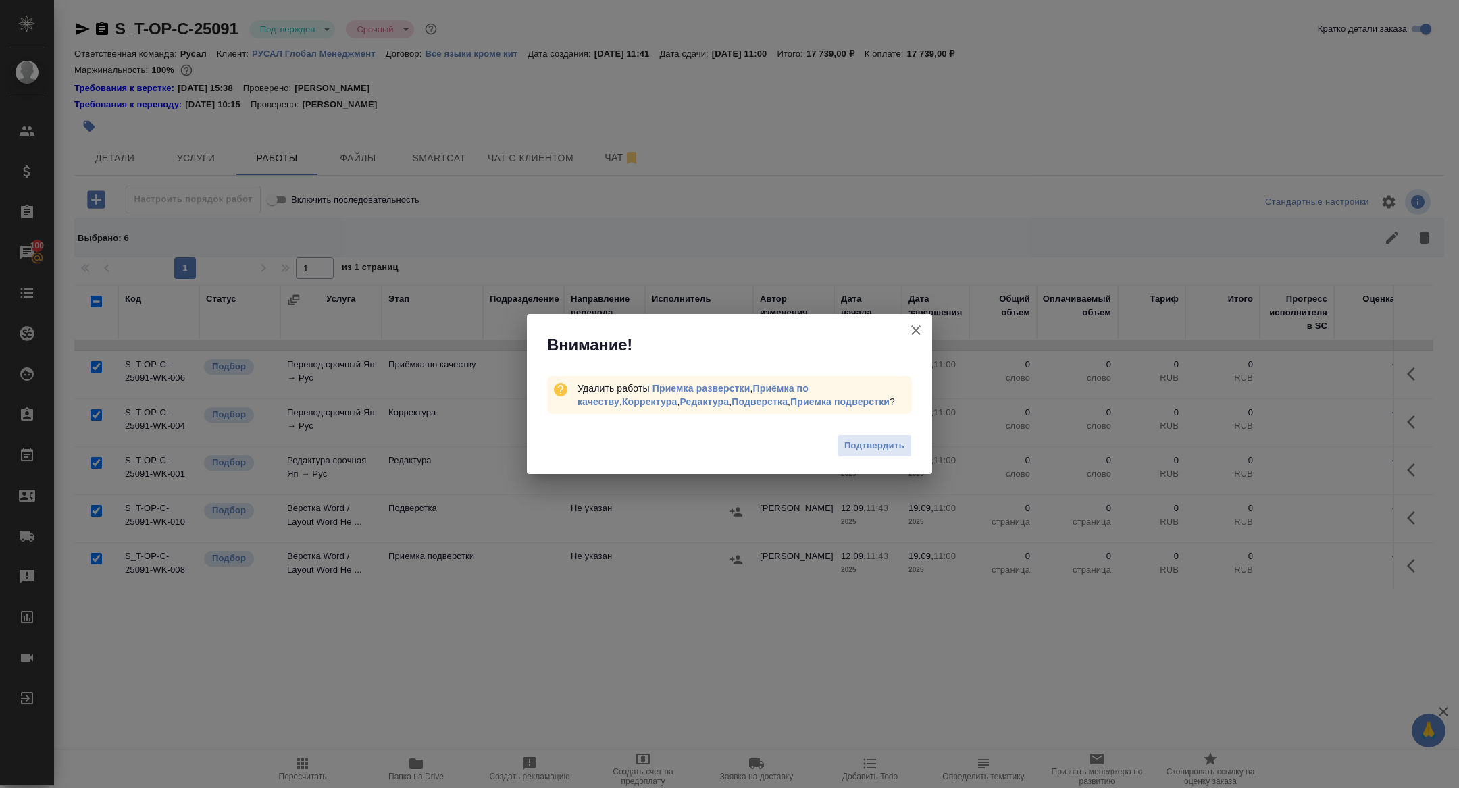
click at [873, 460] on div "Подтвердить" at bounding box center [729, 448] width 405 height 54
click at [879, 446] on span "Подтвердить" at bounding box center [874, 446] width 60 height 16
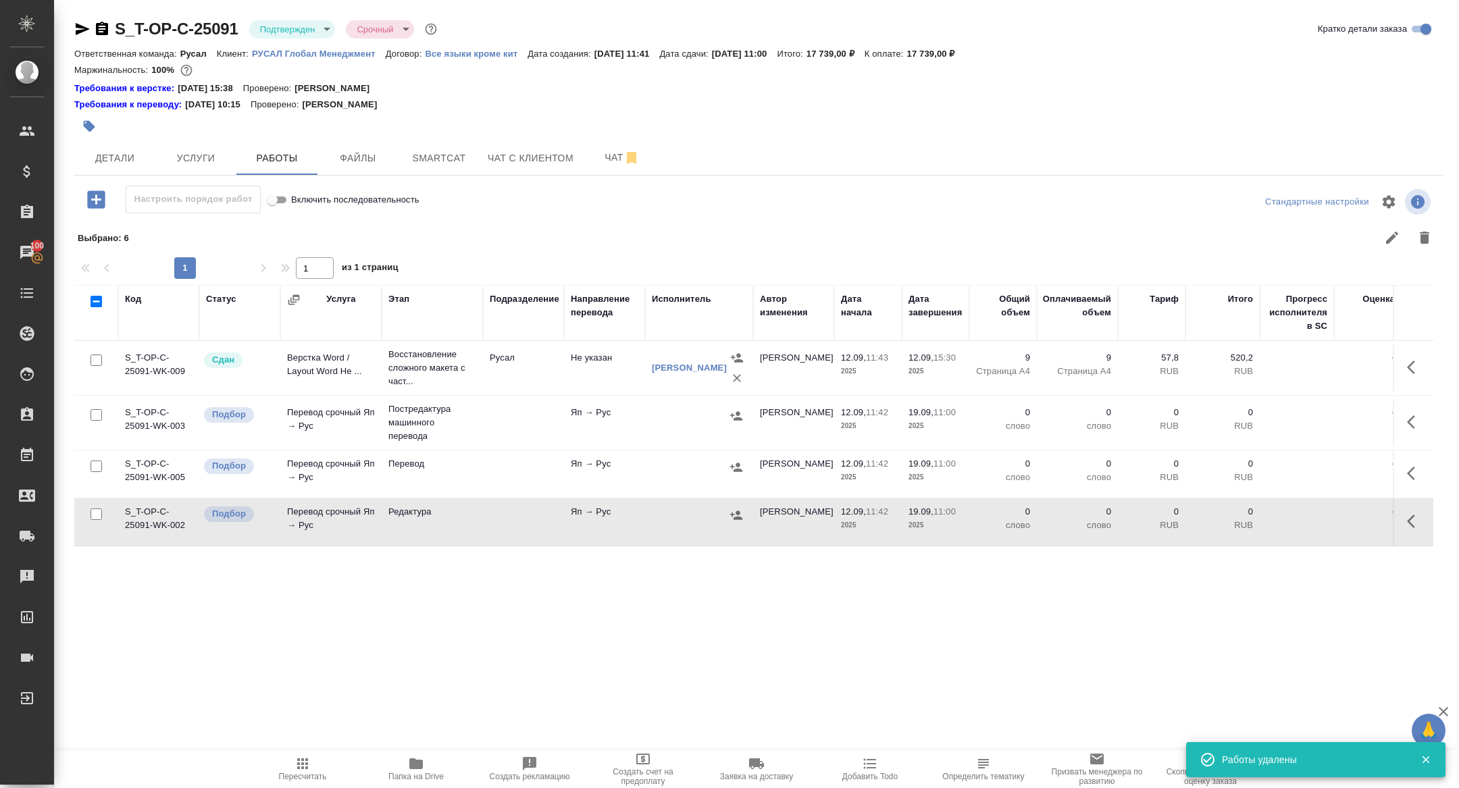
scroll to position [0, 0]
click at [1413, 425] on icon "button" at bounding box center [1415, 422] width 16 height 16
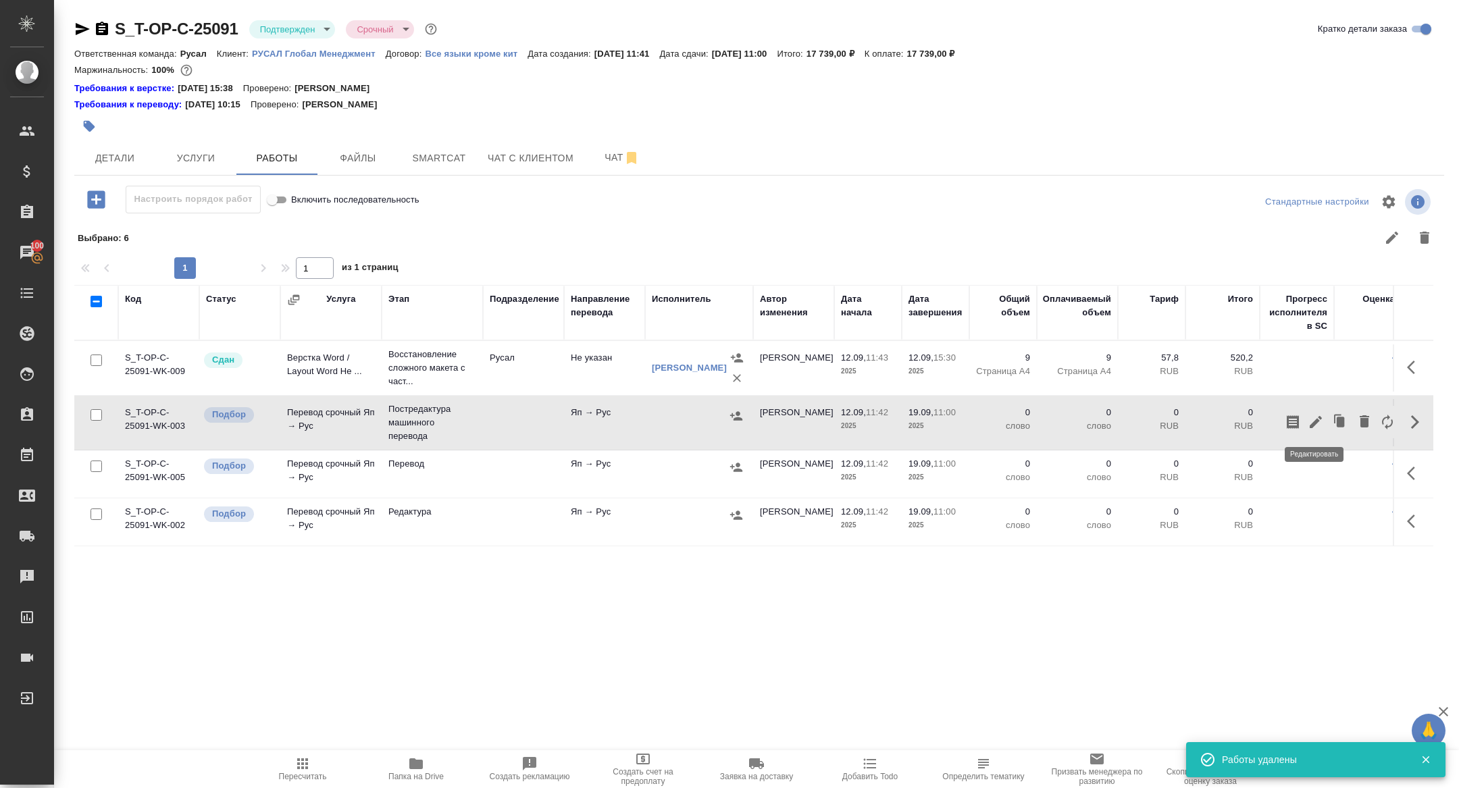
click at [1314, 416] on icon "button" at bounding box center [1316, 422] width 16 height 16
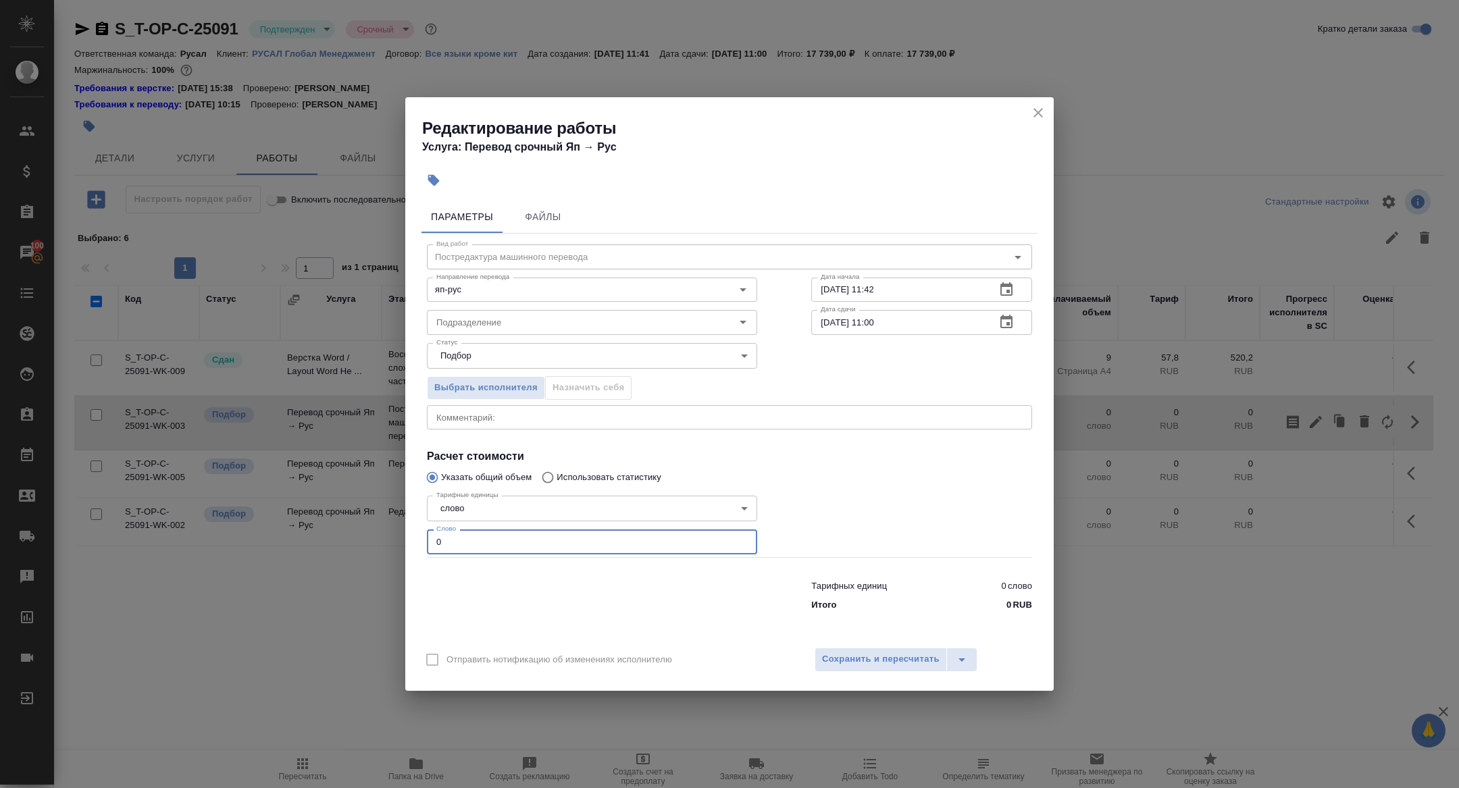
drag, startPoint x: 467, startPoint y: 538, endPoint x: 369, endPoint y: 536, distance: 97.3
click at [369, 536] on div "Редактирование работы Услуга: Перевод срочный Яп → [PERSON_NAME] Файлы Вид рабо…" at bounding box center [729, 394] width 1459 height 788
type input "2000"
click at [1016, 319] on button "button" at bounding box center [1006, 322] width 32 height 32
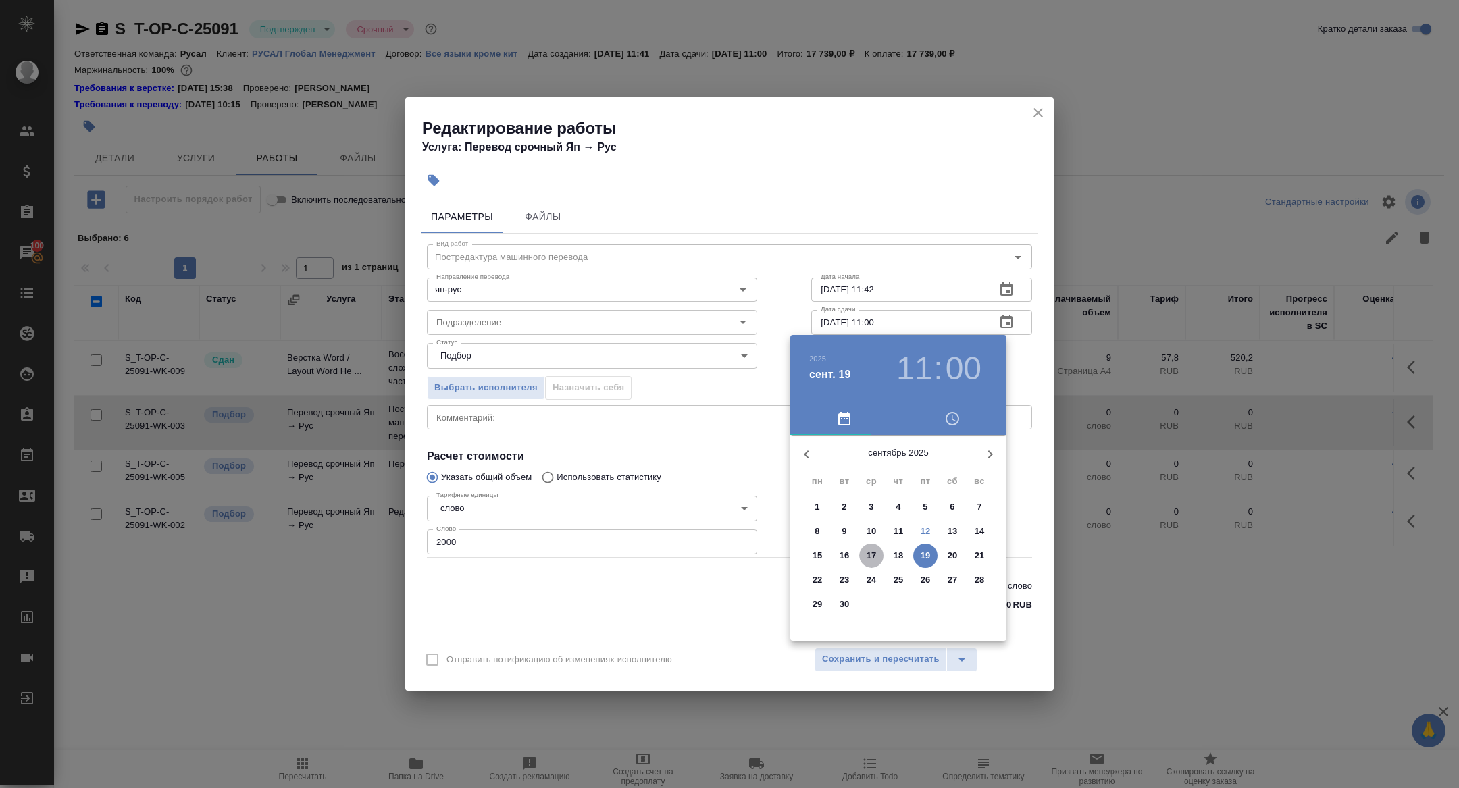
click at [869, 555] on p "17" at bounding box center [872, 556] width 10 height 14
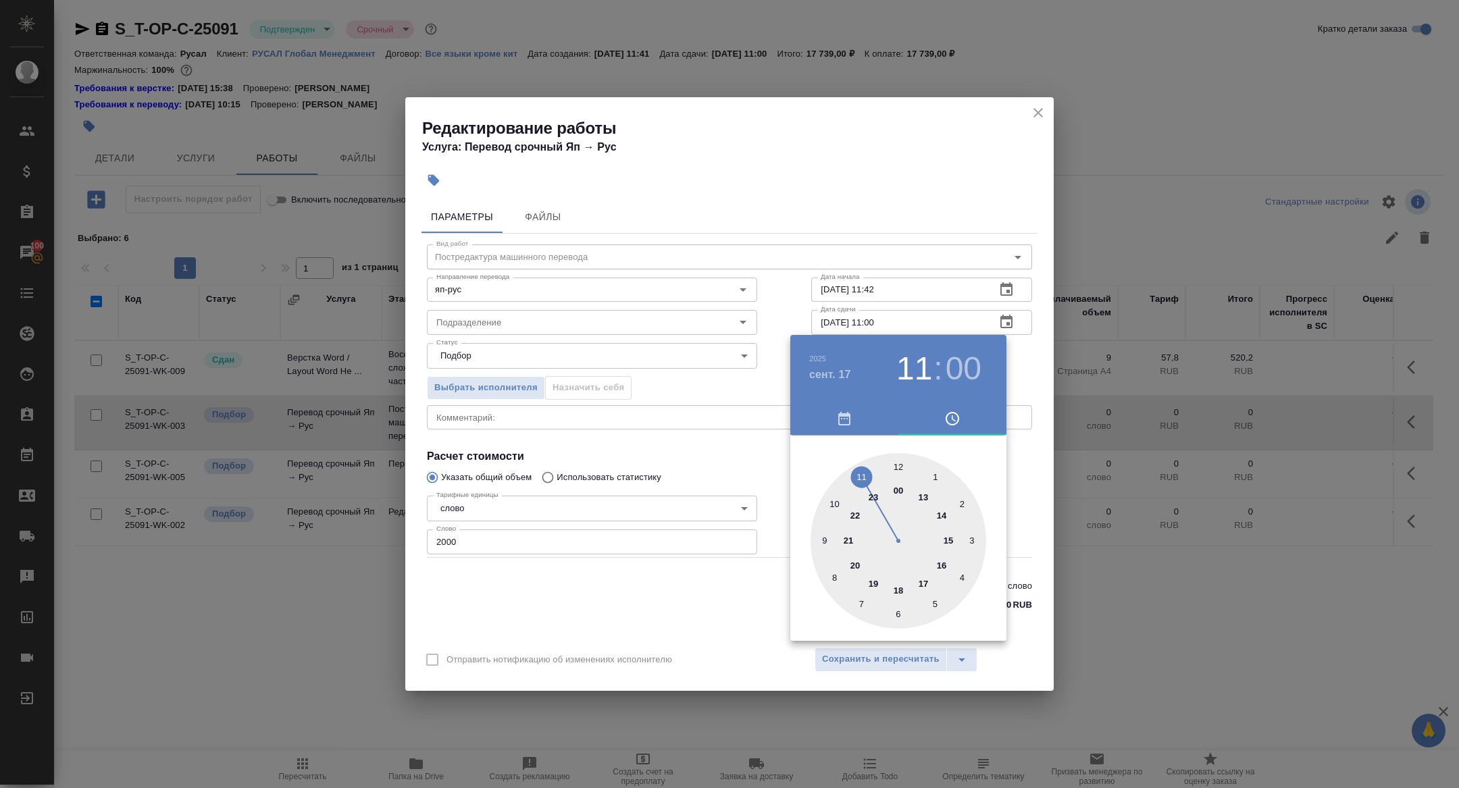
type input "17.09.2025 12:00"
click at [901, 471] on div at bounding box center [899, 541] width 176 height 176
click at [900, 471] on div at bounding box center [899, 541] width 176 height 176
click at [712, 434] on div at bounding box center [729, 394] width 1459 height 788
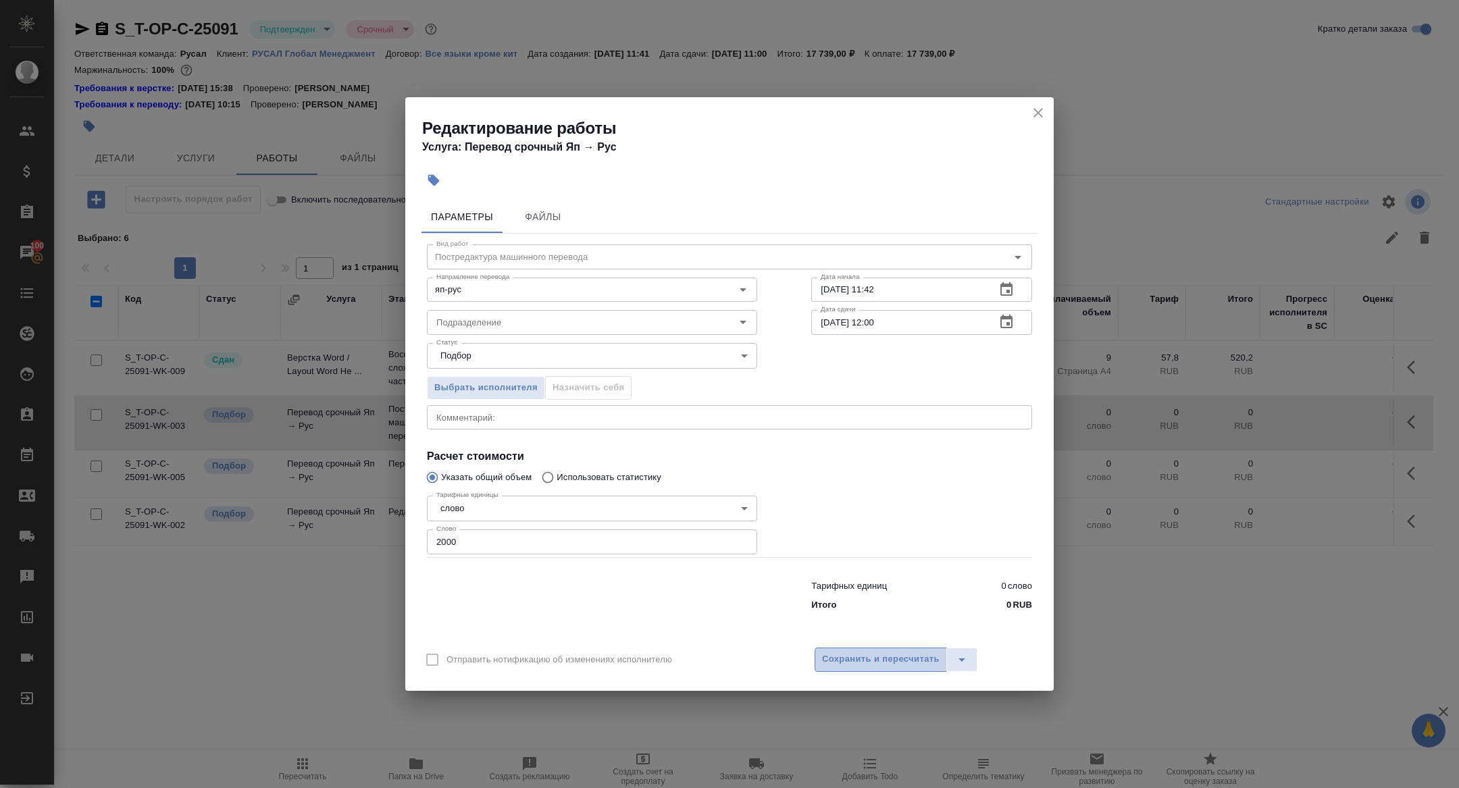
click at [882, 655] on span "Сохранить и пересчитать" at bounding box center [881, 660] width 118 height 16
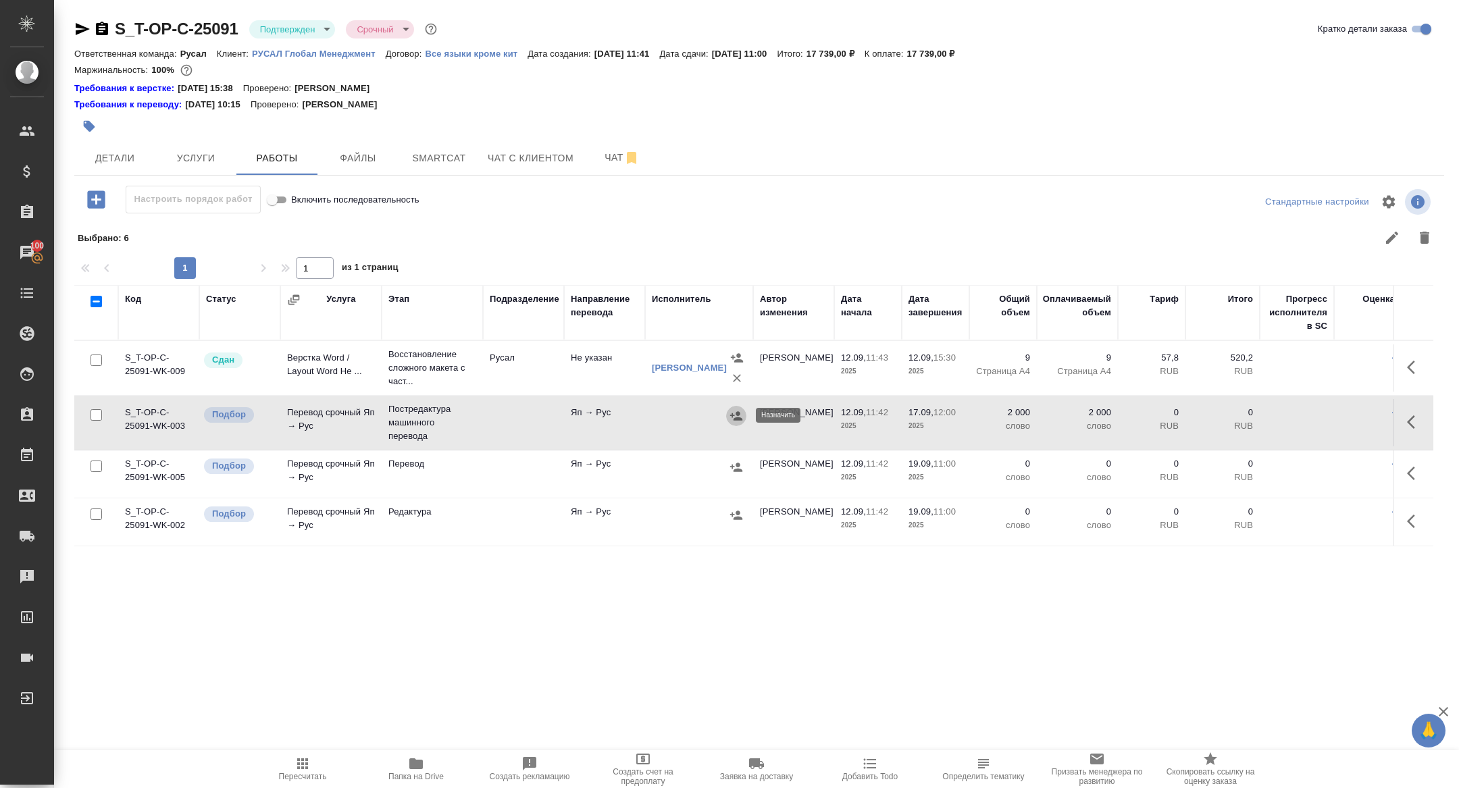
click at [739, 421] on icon "button" at bounding box center [737, 416] width 14 height 14
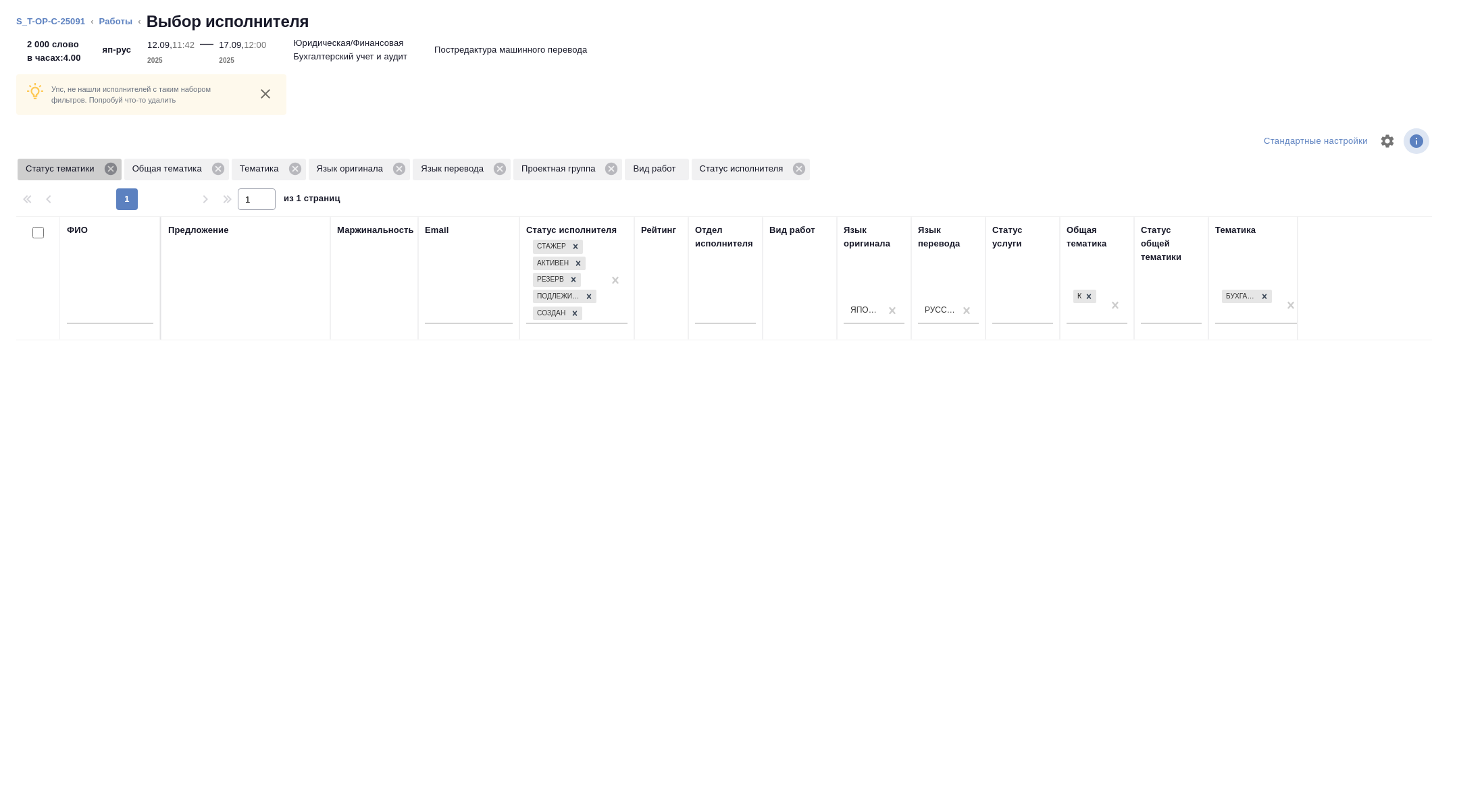
click at [115, 170] on icon at bounding box center [110, 168] width 15 height 15
click at [192, 169] on icon at bounding box center [188, 168] width 15 height 15
click at [113, 172] on icon at bounding box center [111, 169] width 12 height 12
click at [325, 172] on icon at bounding box center [321, 169] width 12 height 12
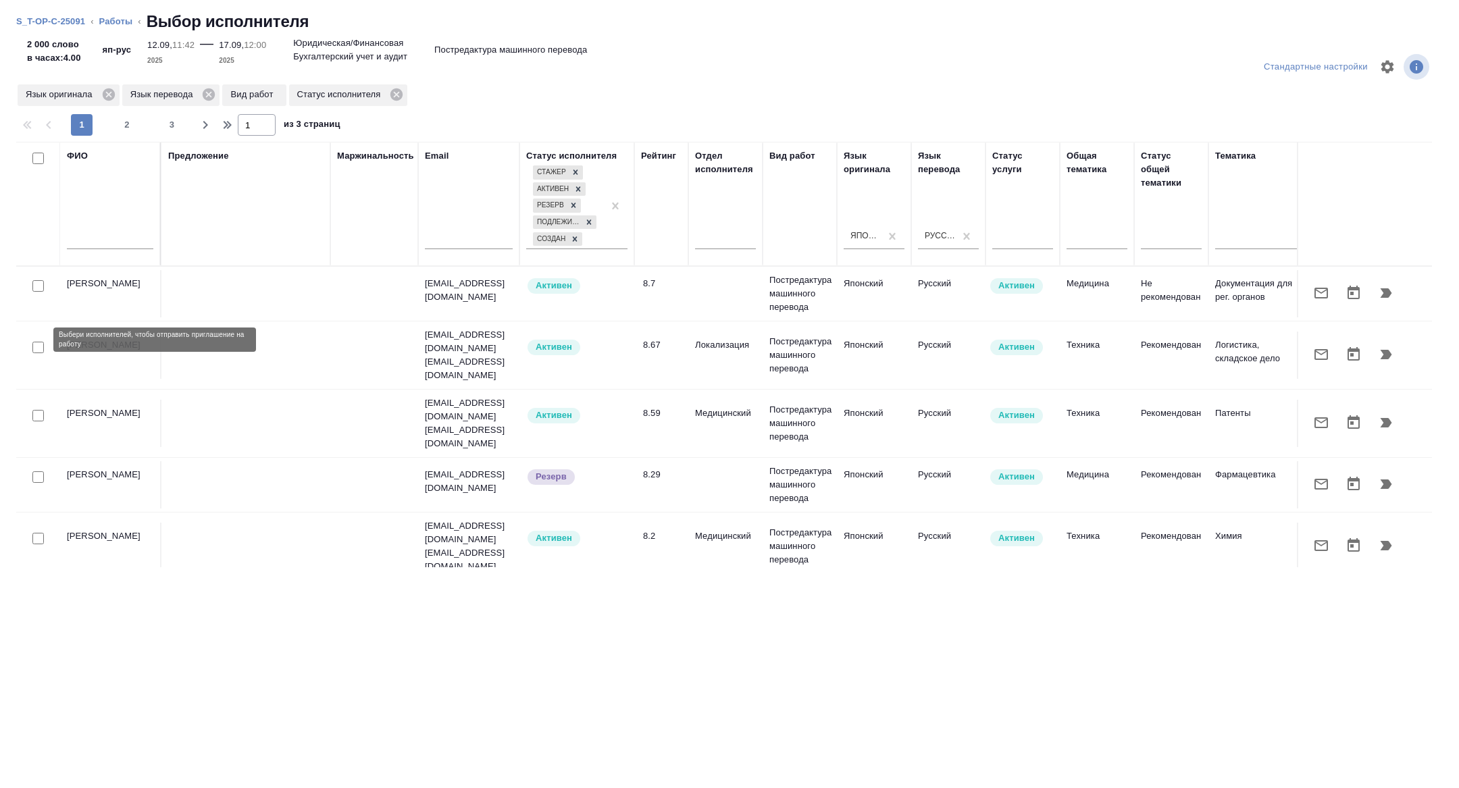
click at [37, 343] on input "checkbox" at bounding box center [37, 347] width 11 height 11
checkbox input "true"
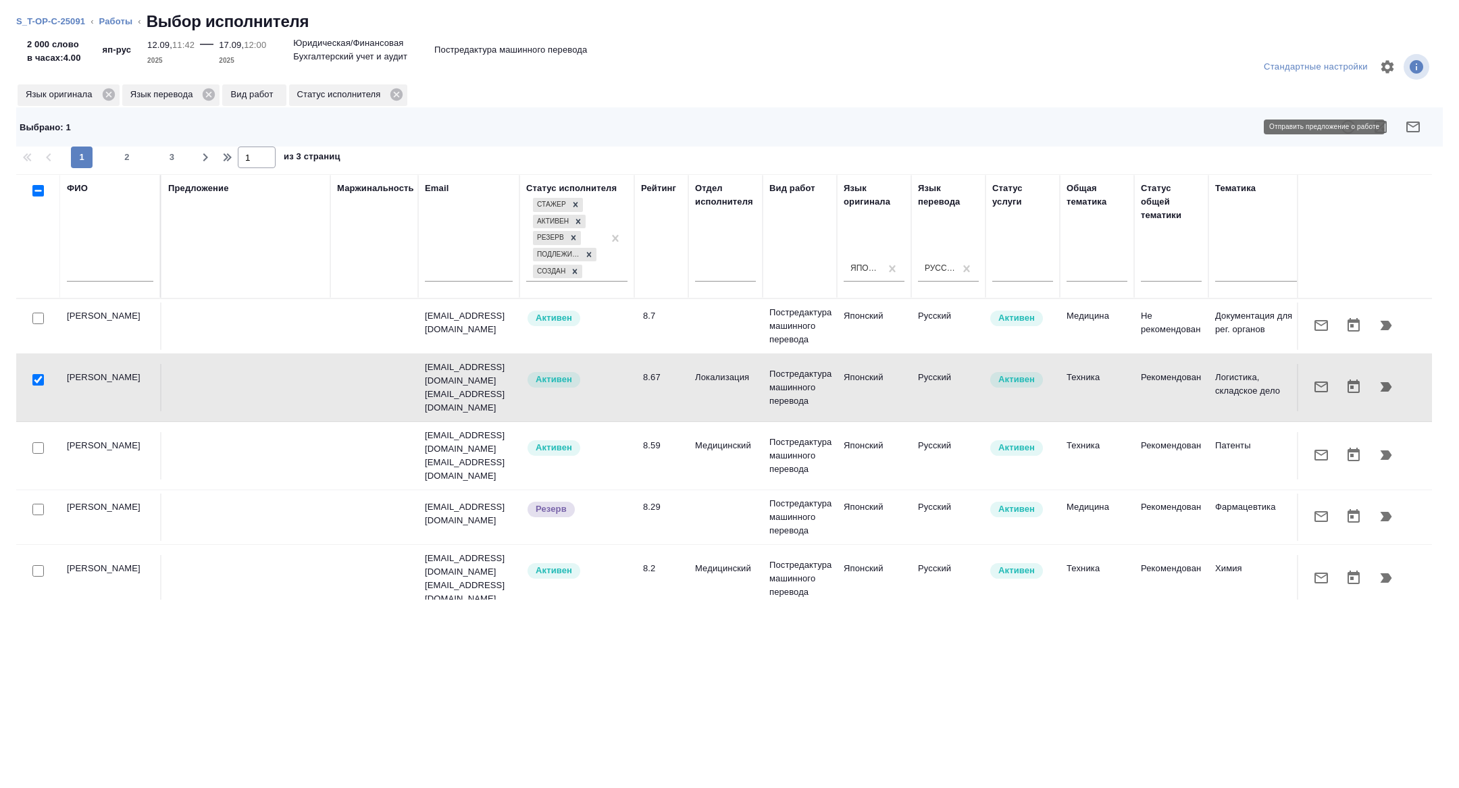
click at [1405, 126] on icon "button" at bounding box center [1413, 127] width 16 height 16
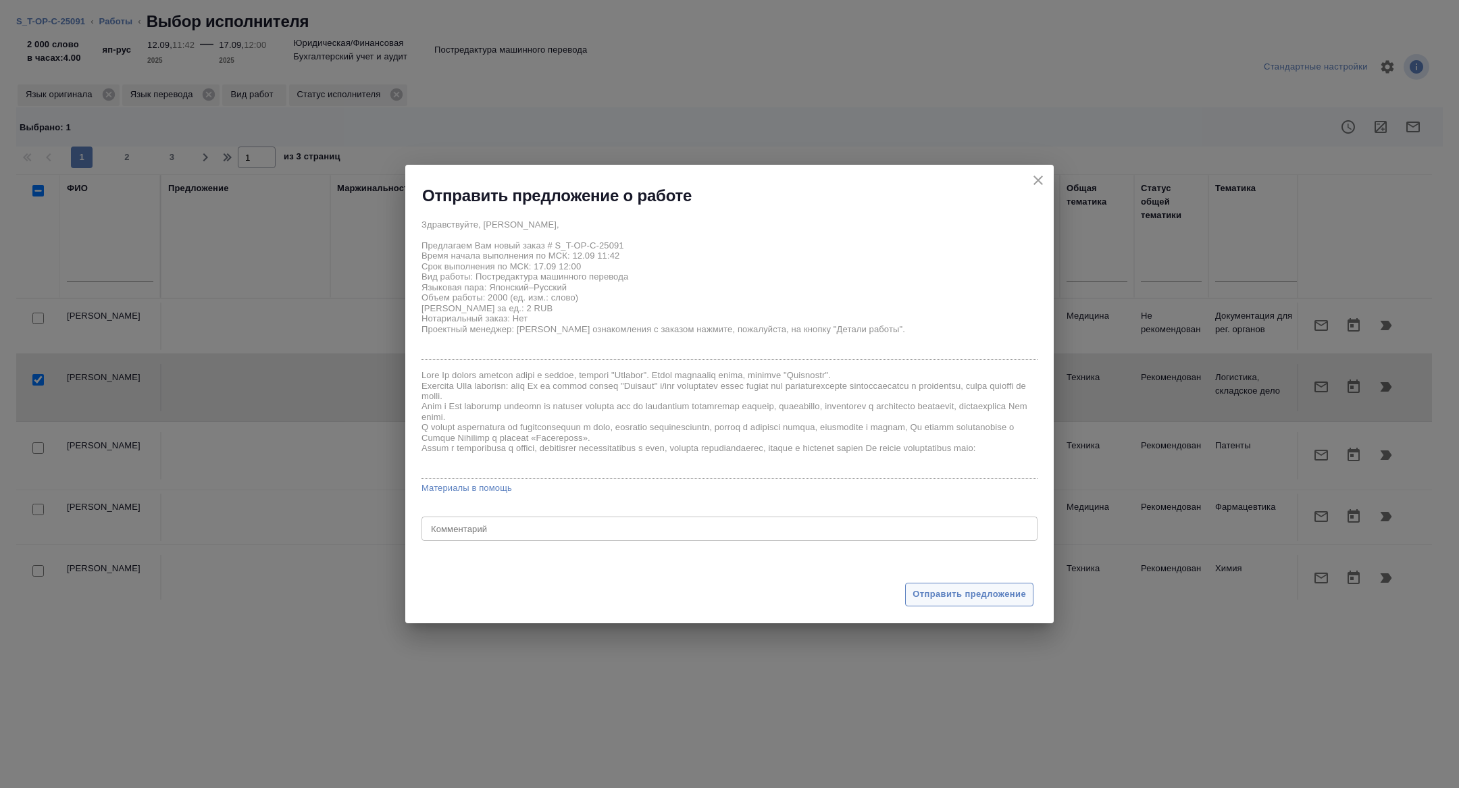
click at [960, 588] on span "Отправить предложение" at bounding box center [969, 595] width 113 height 16
